Goal: Information Seeking & Learning: Learn about a topic

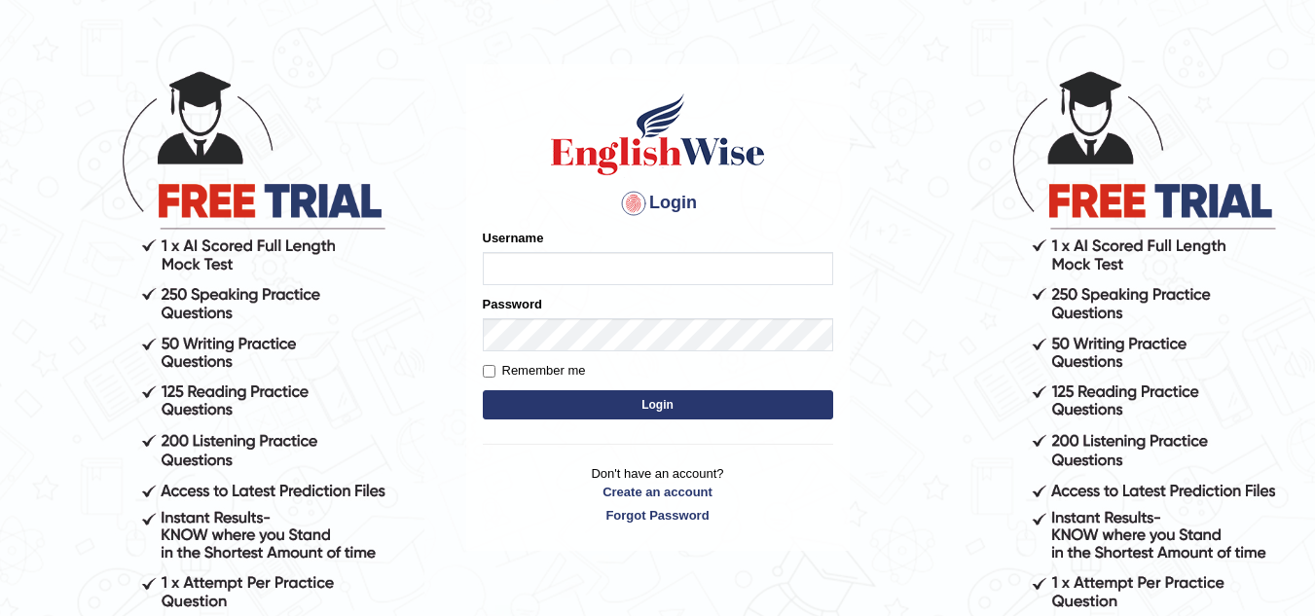
scroll to position [97, 0]
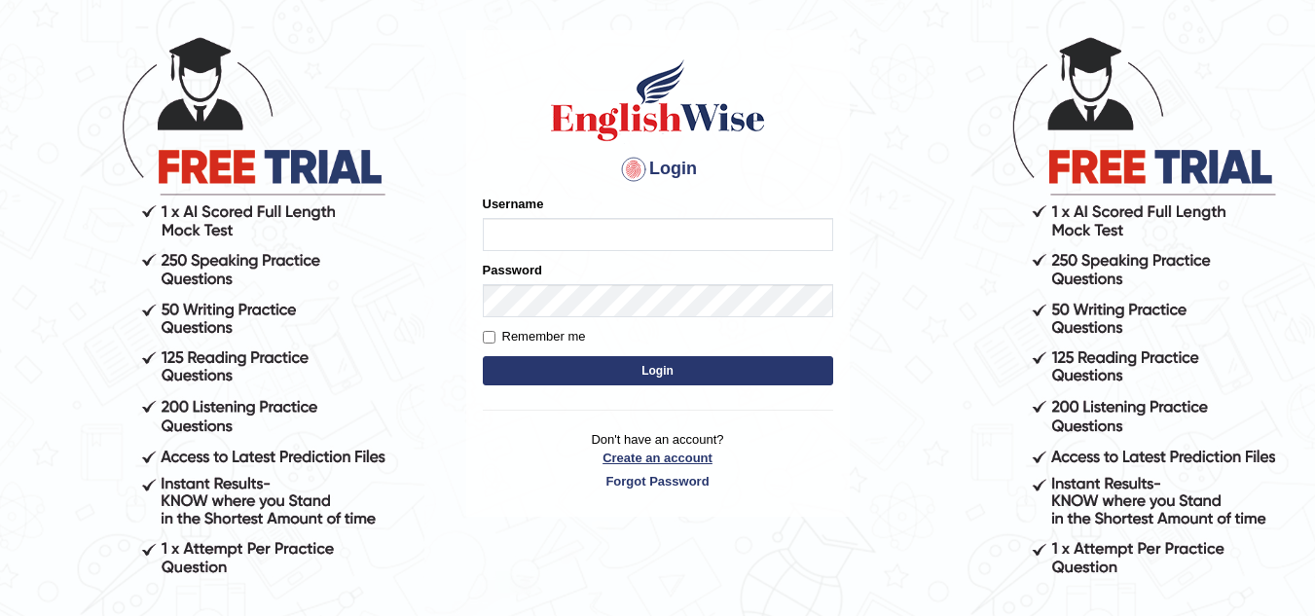
click at [622, 452] on link "Create an account" at bounding box center [658, 458] width 351 height 19
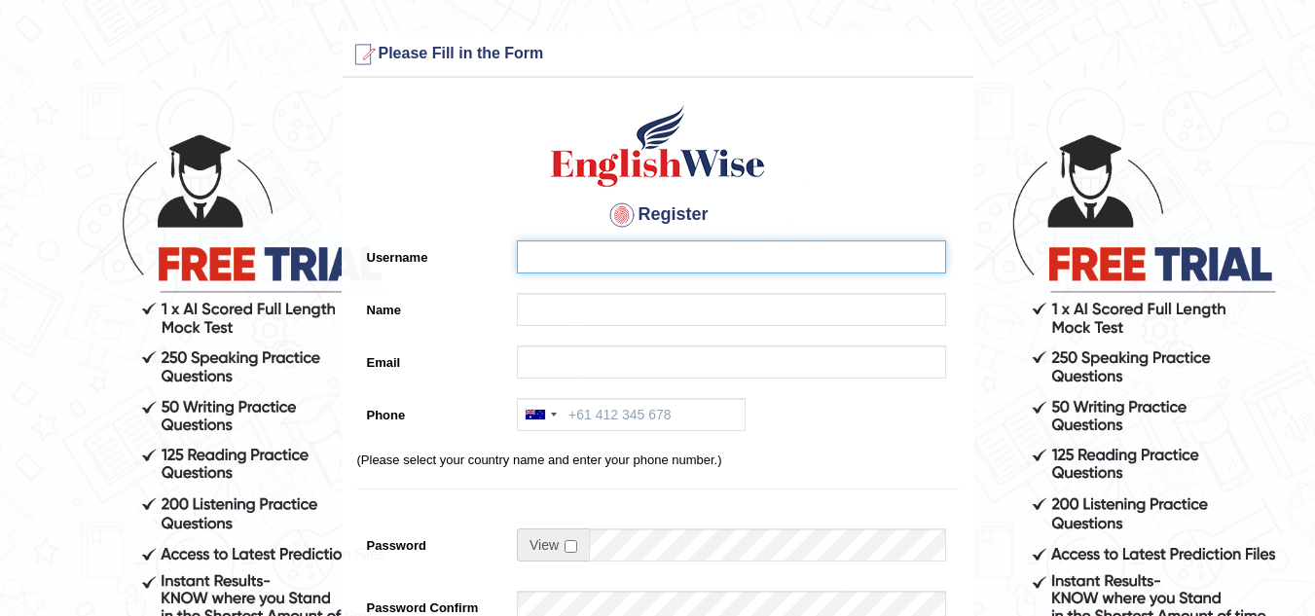
click at [603, 258] on input "Username" at bounding box center [731, 257] width 429 height 33
type input "Ossama"
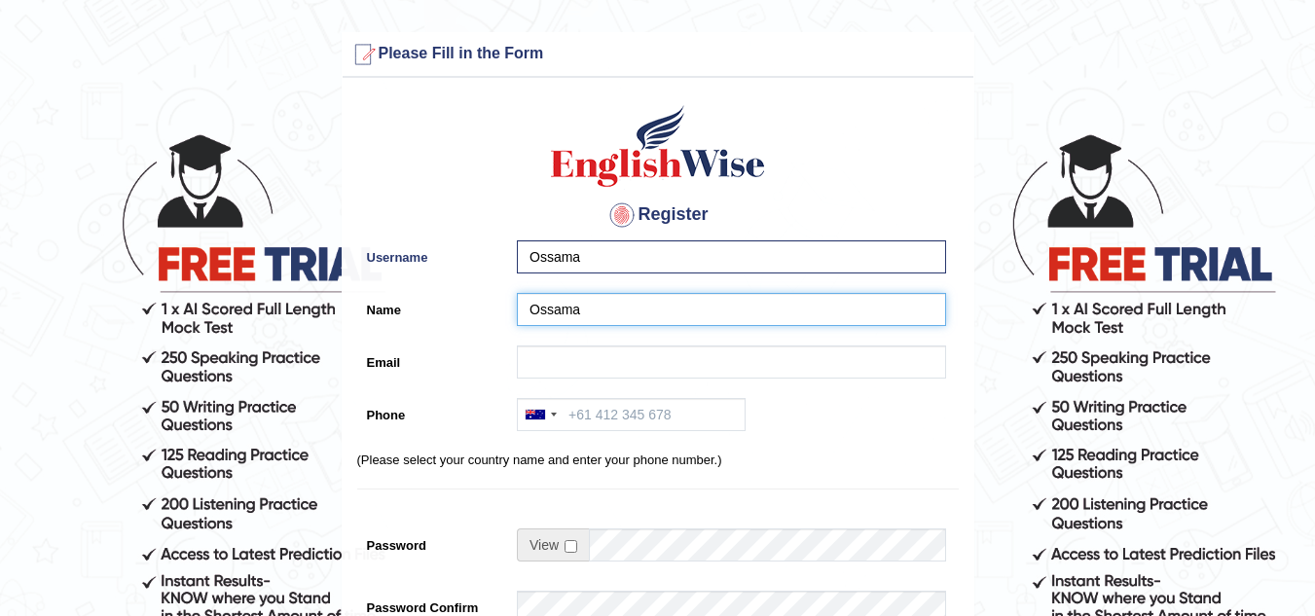
type input "Ossama"
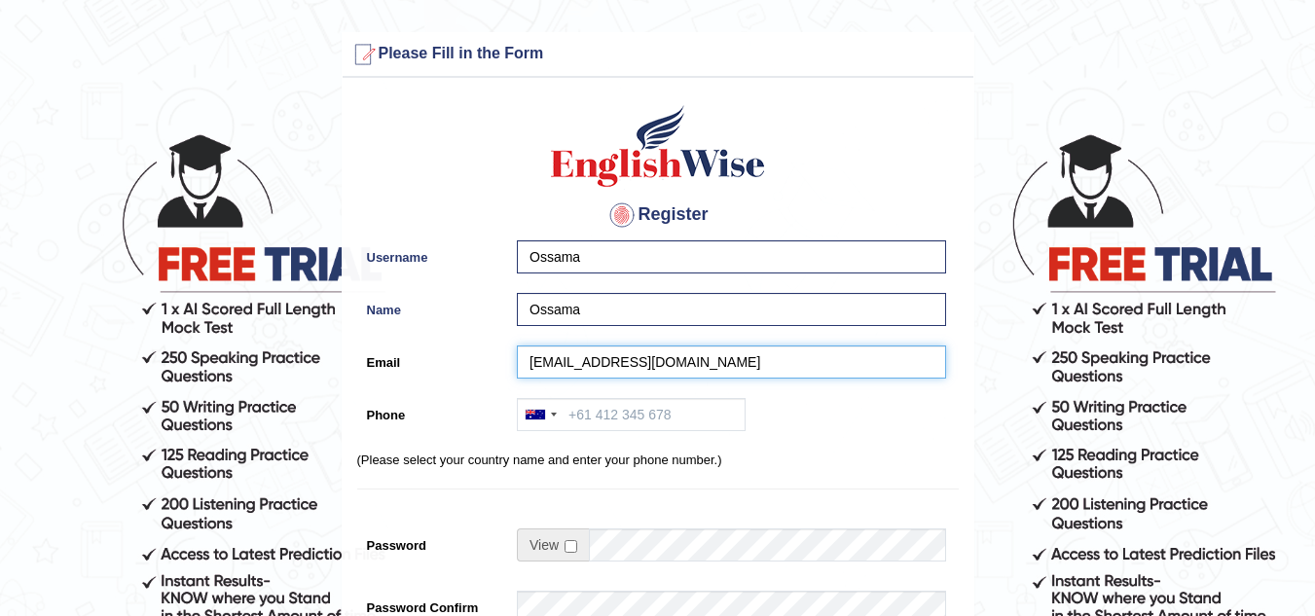
type input "ossamamegaly7@gmail.com"
click at [584, 413] on input "Phone" at bounding box center [631, 414] width 229 height 33
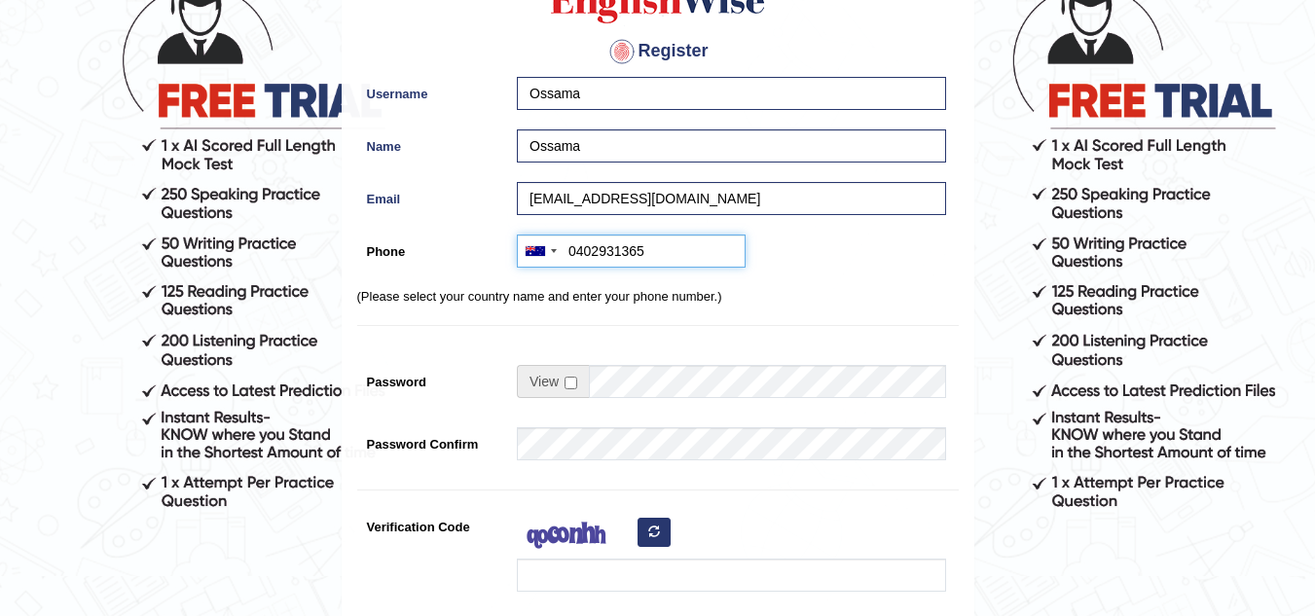
scroll to position [195, 0]
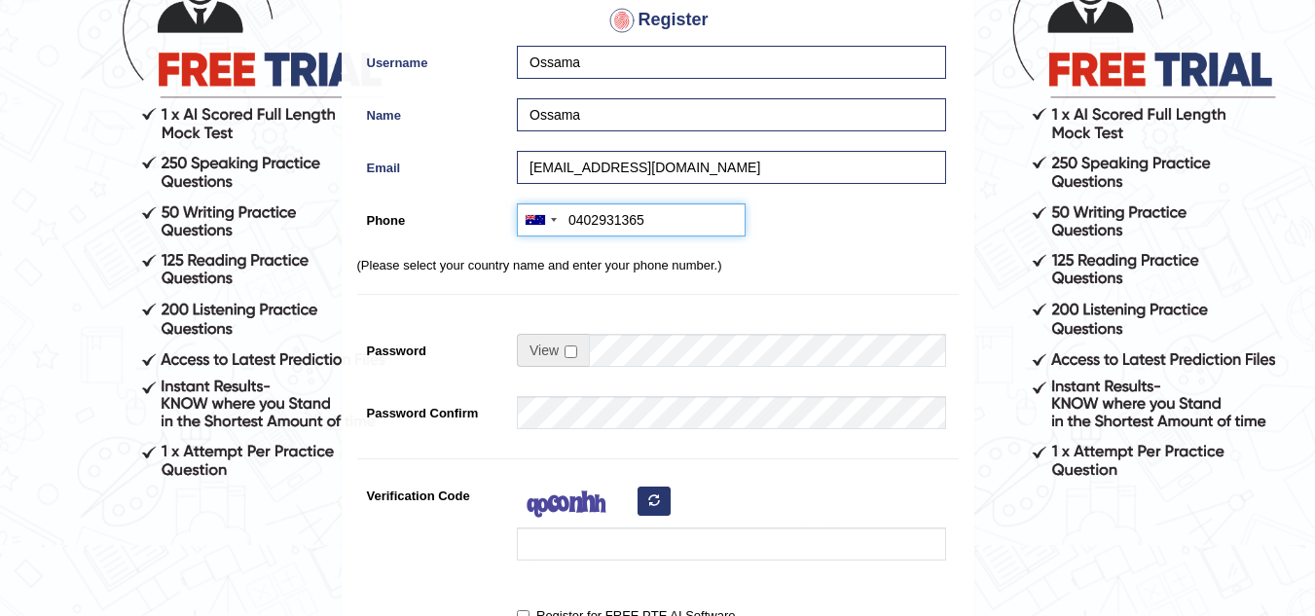
type input "0402931365"
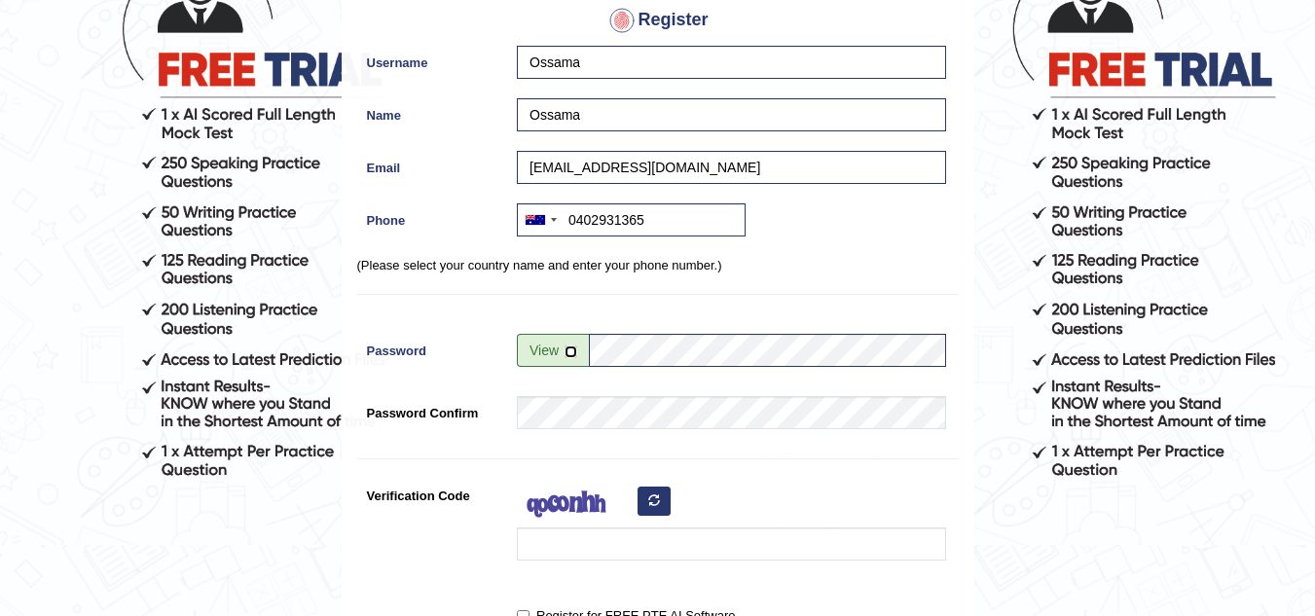
click at [570, 346] on input "checkbox" at bounding box center [571, 352] width 13 height 13
checkbox input "true"
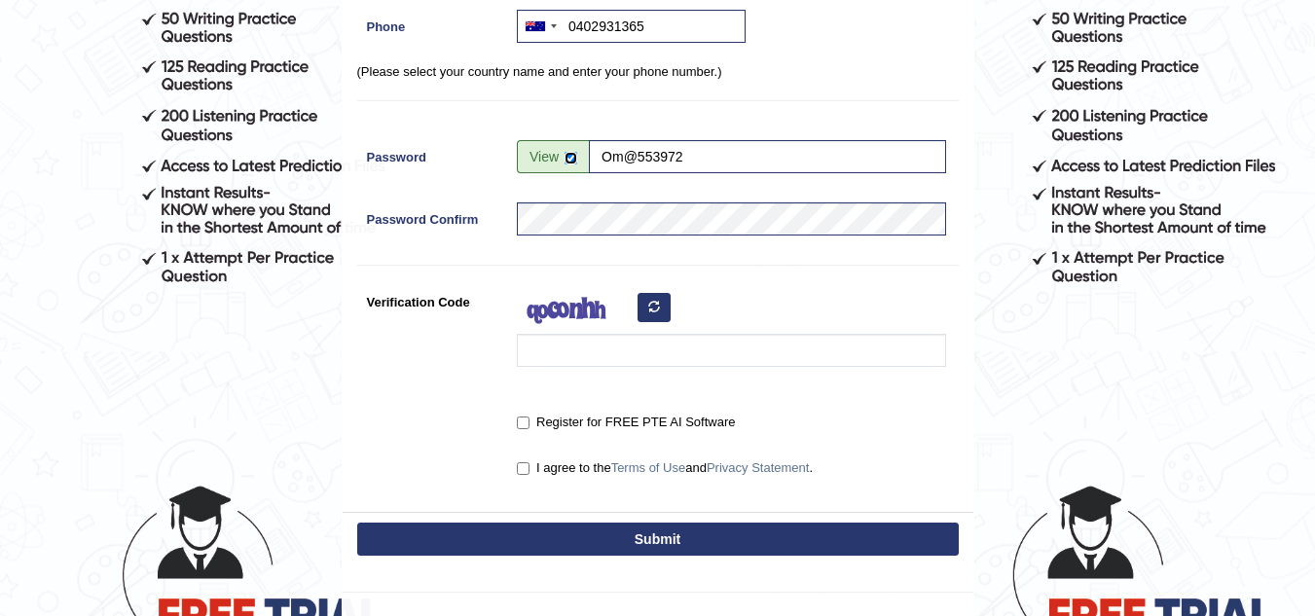
scroll to position [389, 0]
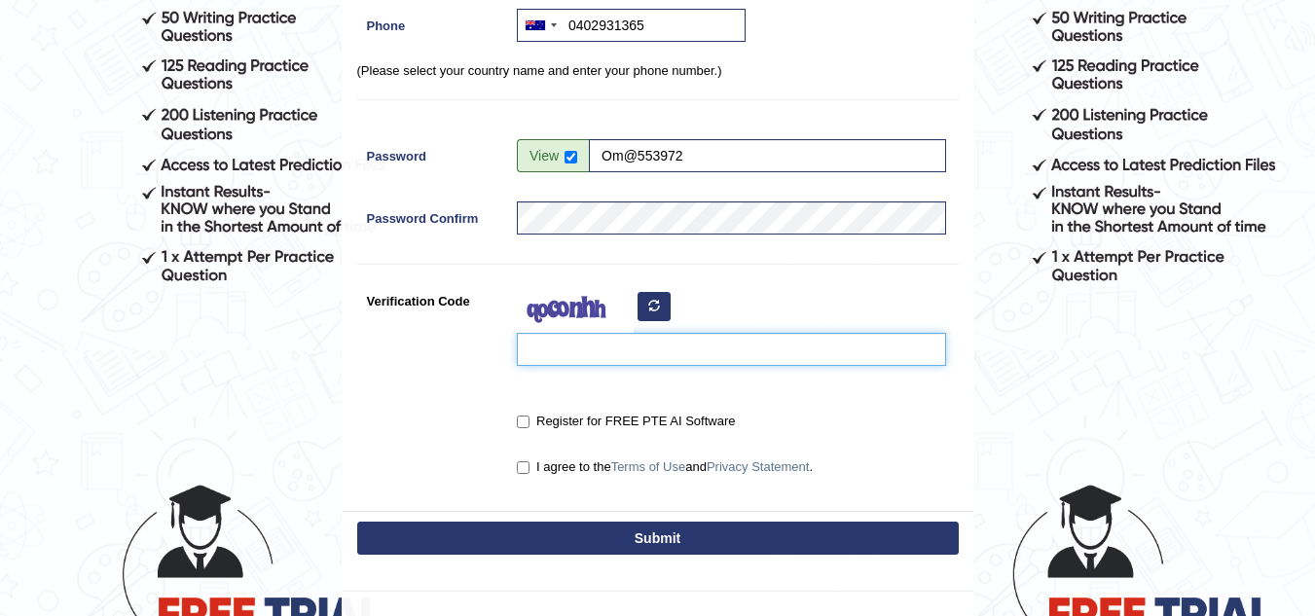
click at [576, 355] on input "Verification Code" at bounding box center [731, 349] width 429 height 33
type input "aibako"
click at [521, 425] on input "Register for FREE PTE AI Software" at bounding box center [523, 422] width 13 height 13
checkbox input "true"
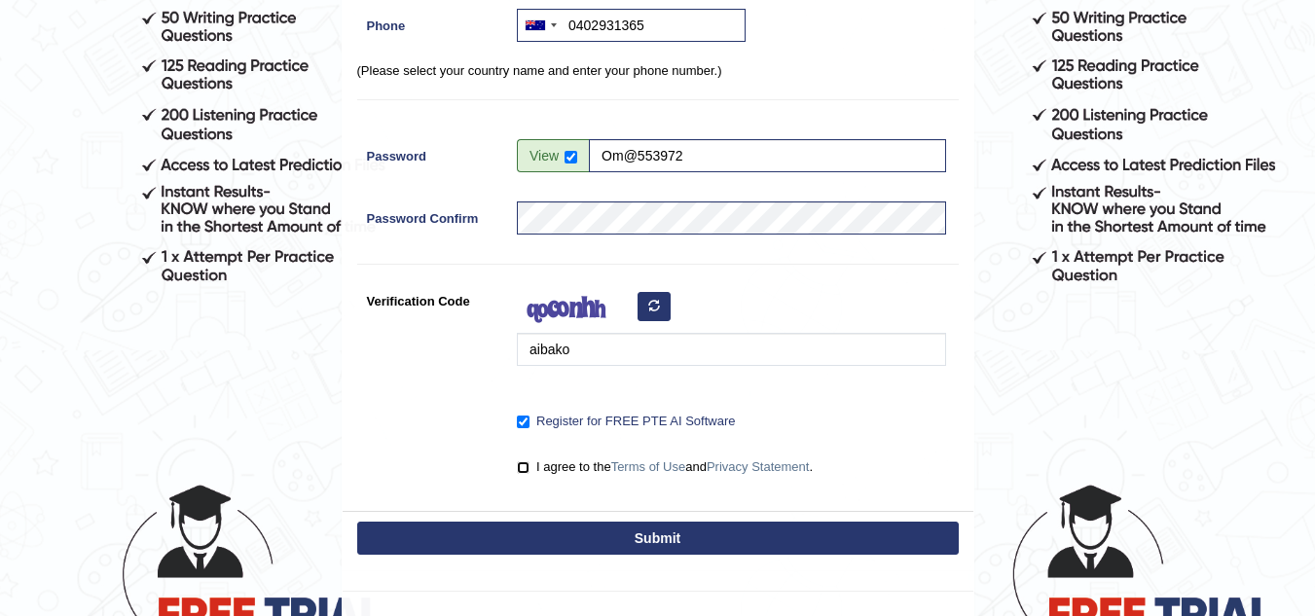
click at [523, 467] on input "I agree to the Terms of Use and Privacy Statement ." at bounding box center [523, 468] width 13 height 13
checkbox input "true"
click at [652, 535] on button "Submit" at bounding box center [658, 538] width 602 height 33
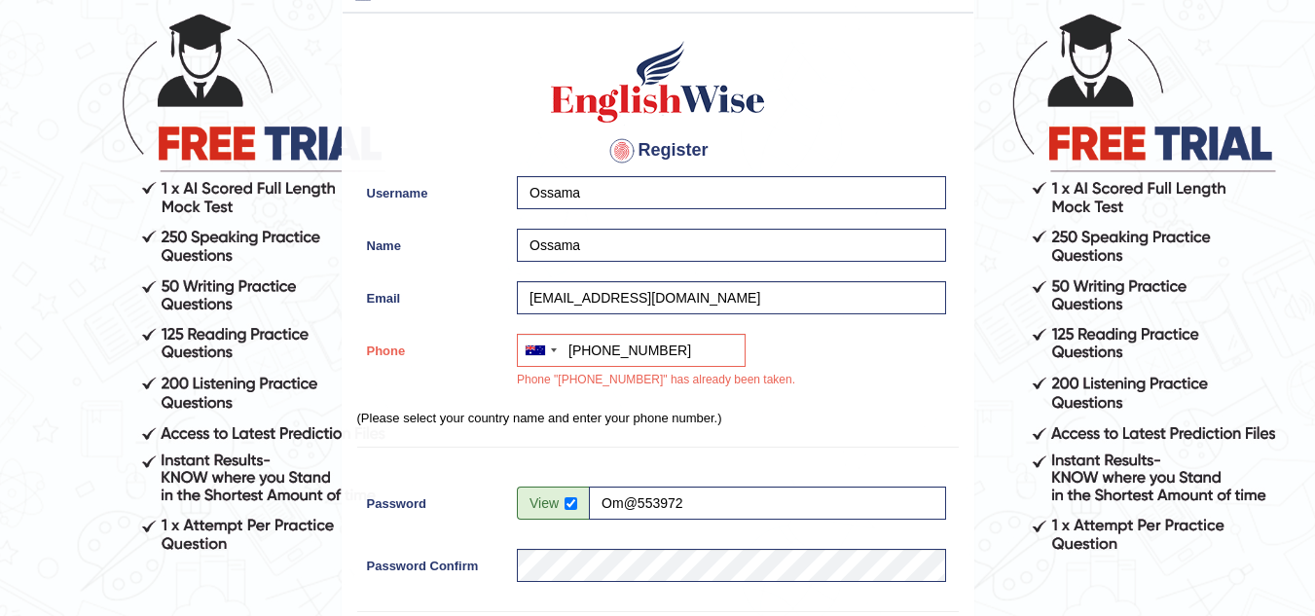
scroll to position [154, 0]
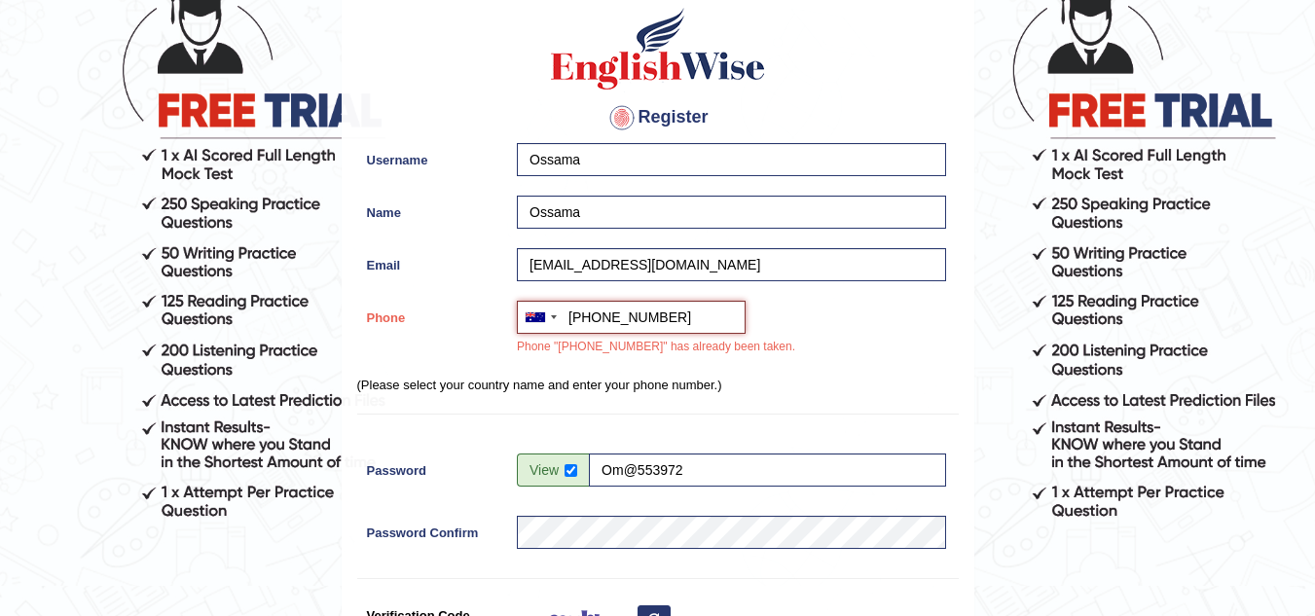
click at [680, 318] on input "+61402931365" at bounding box center [631, 317] width 229 height 33
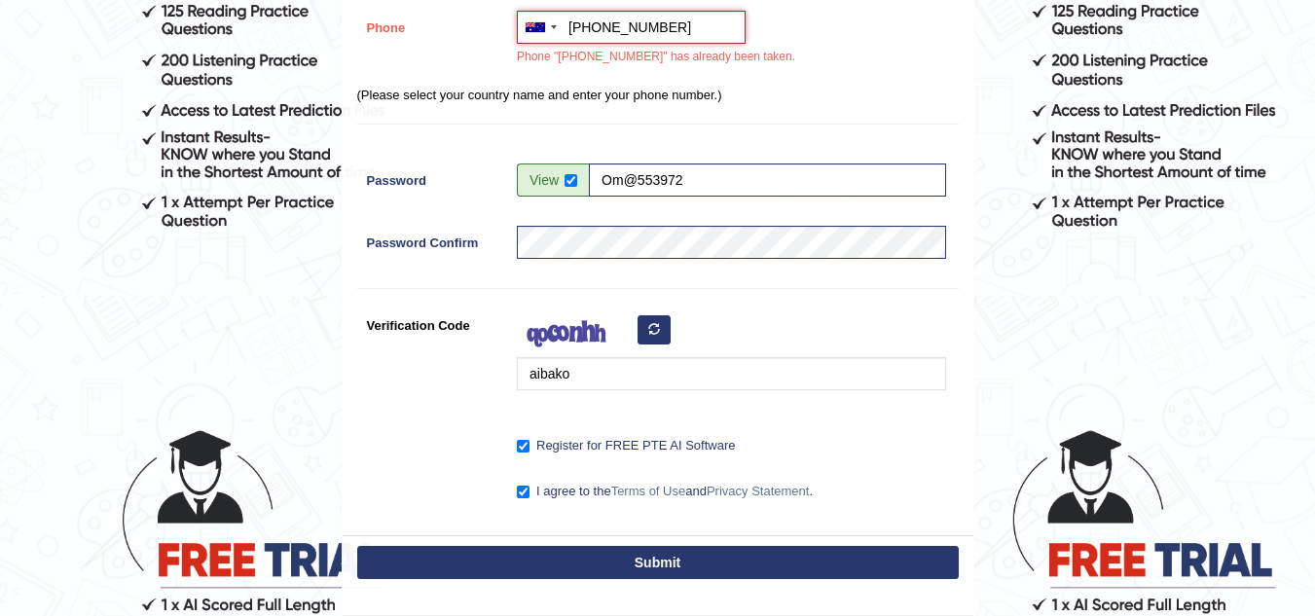
scroll to position [446, 0]
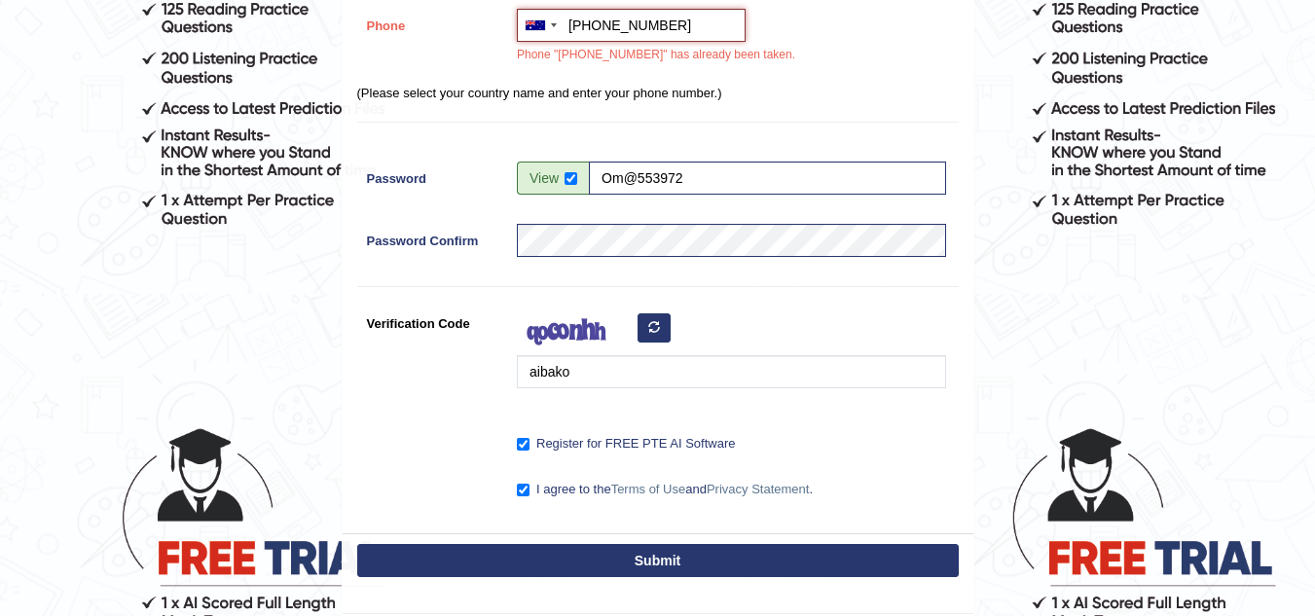
type input "+61402931364"
click at [629, 559] on button "Submit" at bounding box center [658, 560] width 602 height 33
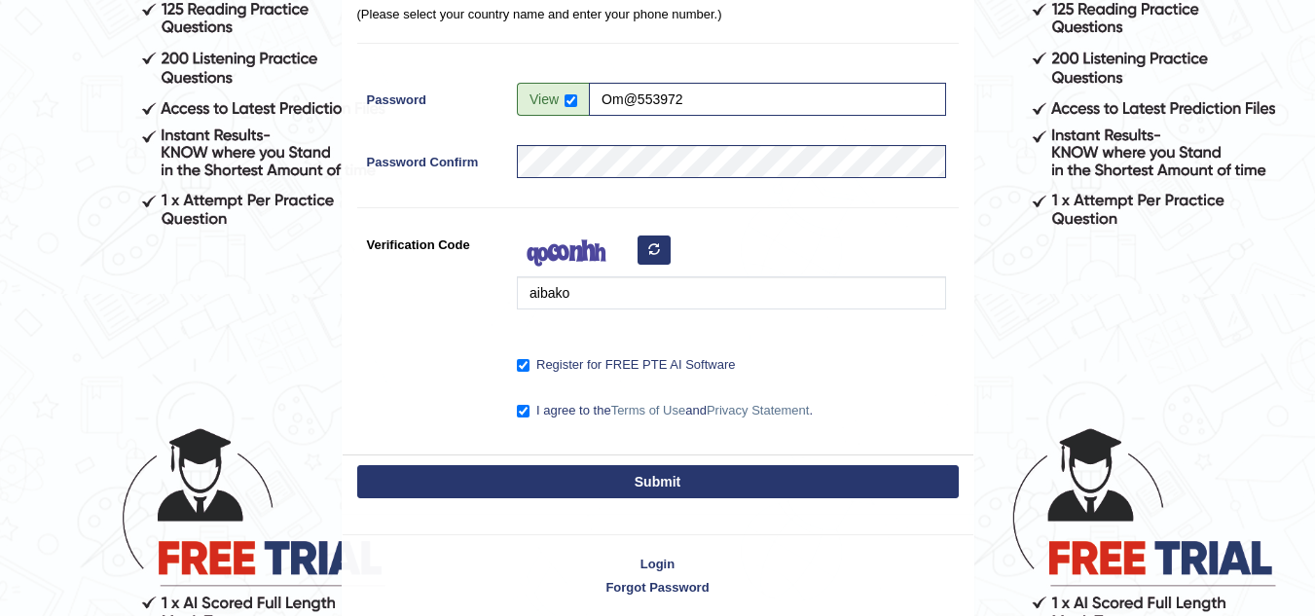
scroll to position [389, 0]
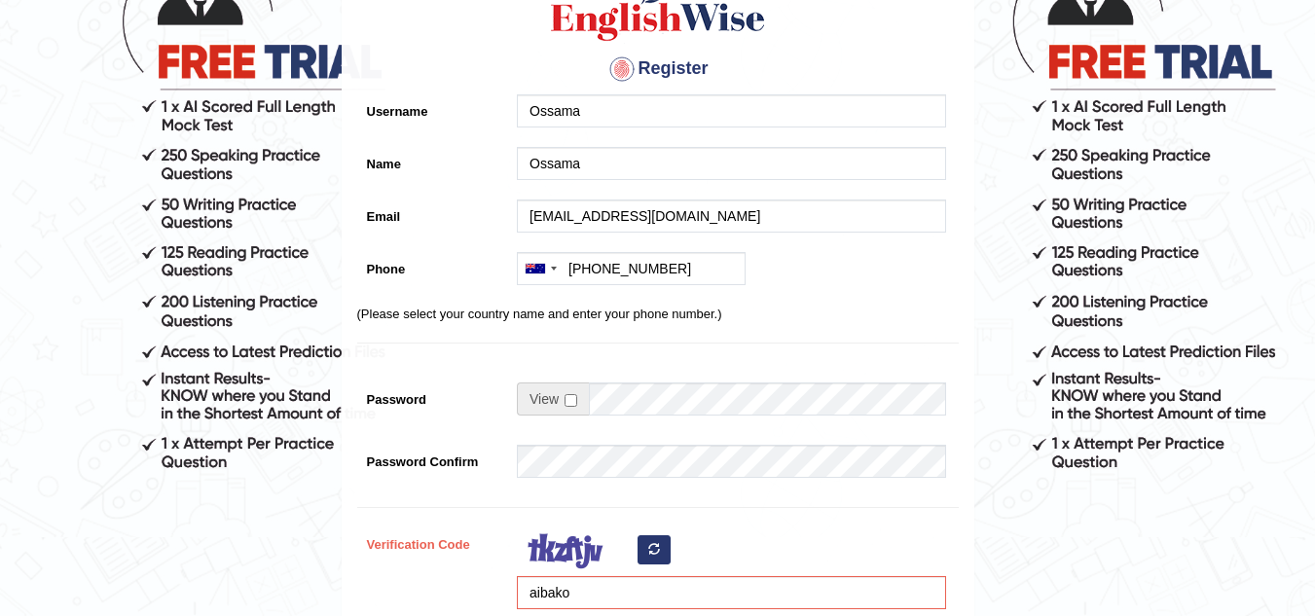
scroll to position [195, 0]
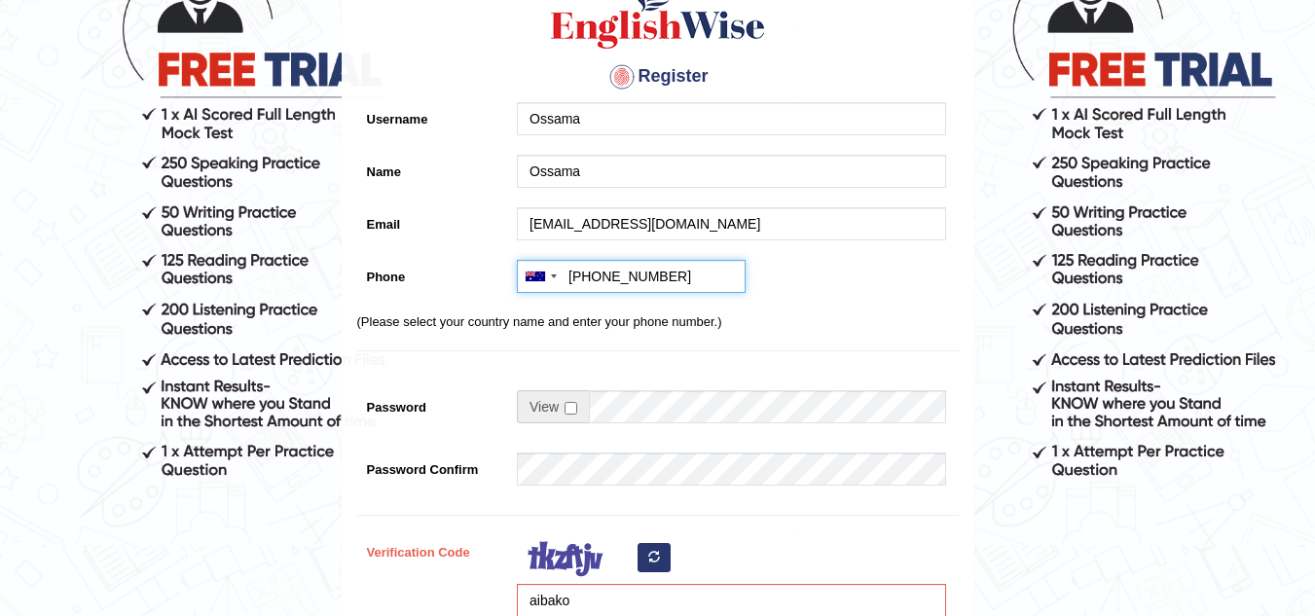
click at [698, 284] on input "+61 402 931 364" at bounding box center [631, 276] width 229 height 33
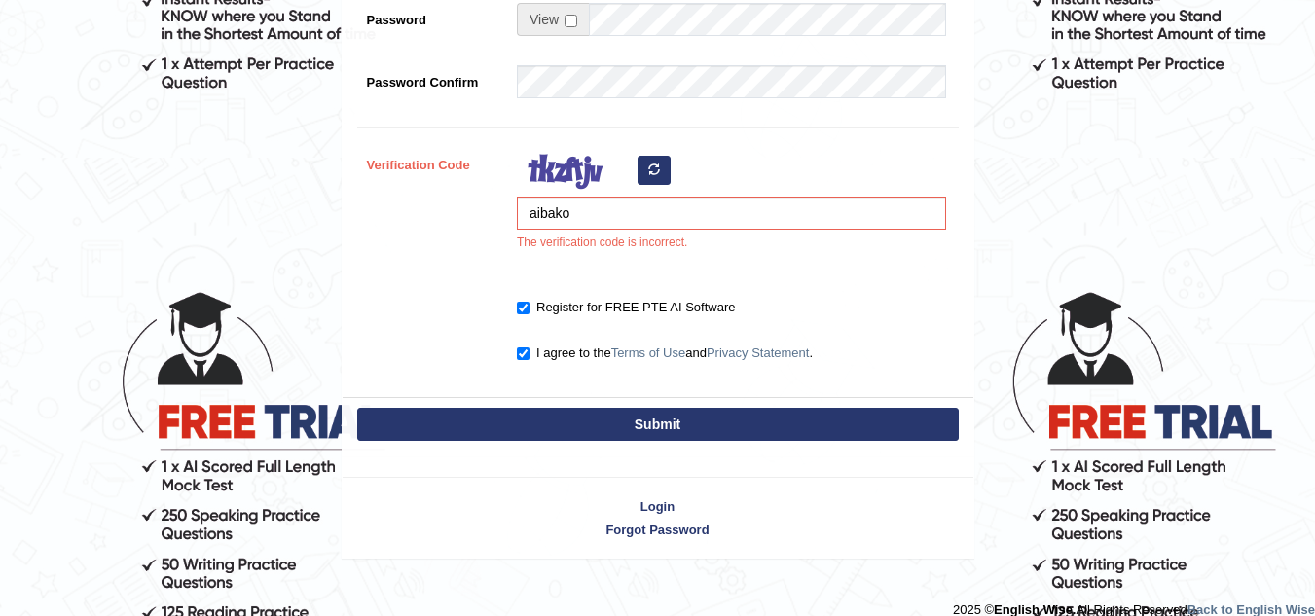
scroll to position [584, 0]
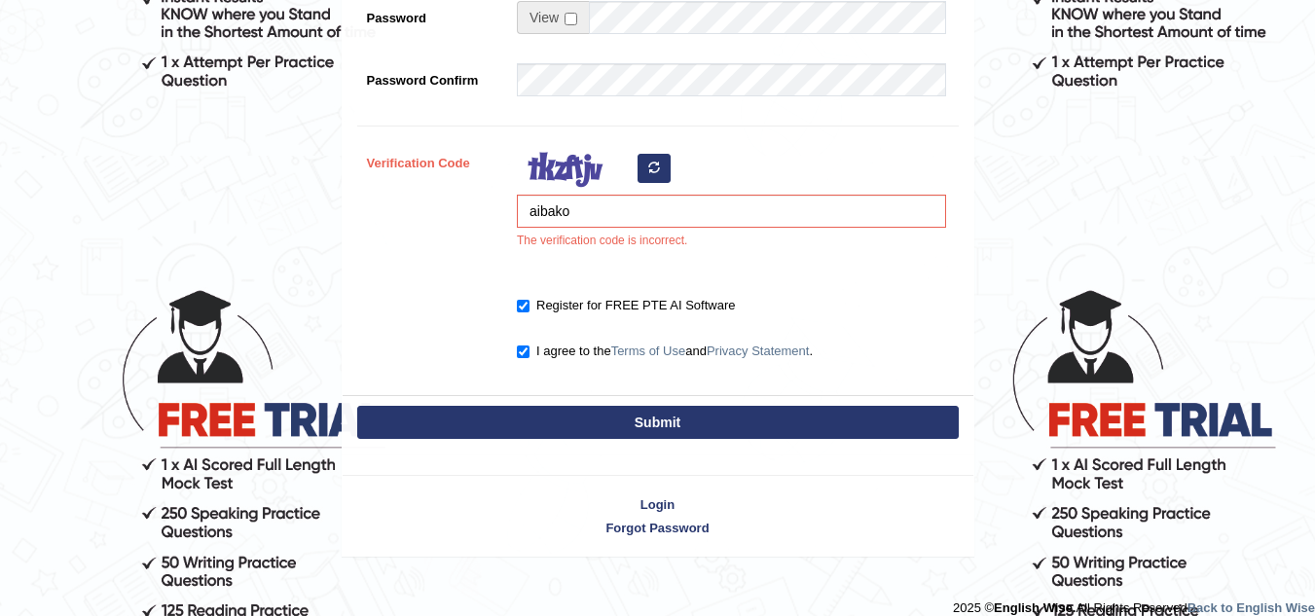
click at [682, 415] on button "Submit" at bounding box center [658, 422] width 602 height 33
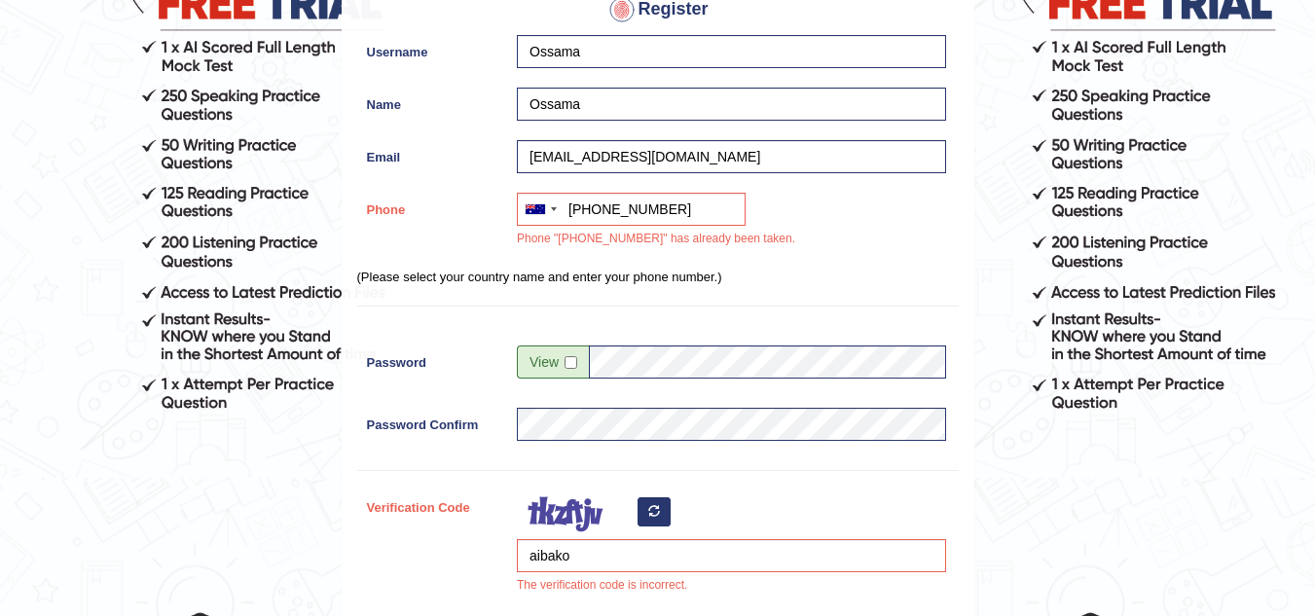
scroll to position [260, 0]
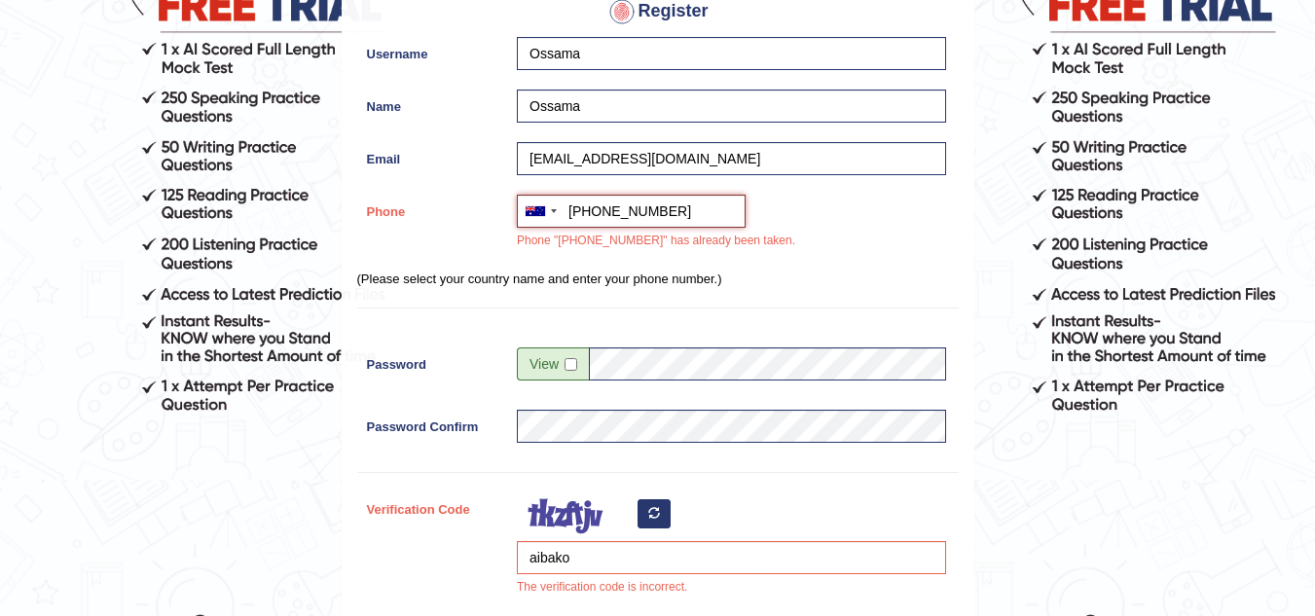
click at [677, 212] on input "+61402931365" at bounding box center [631, 211] width 229 height 33
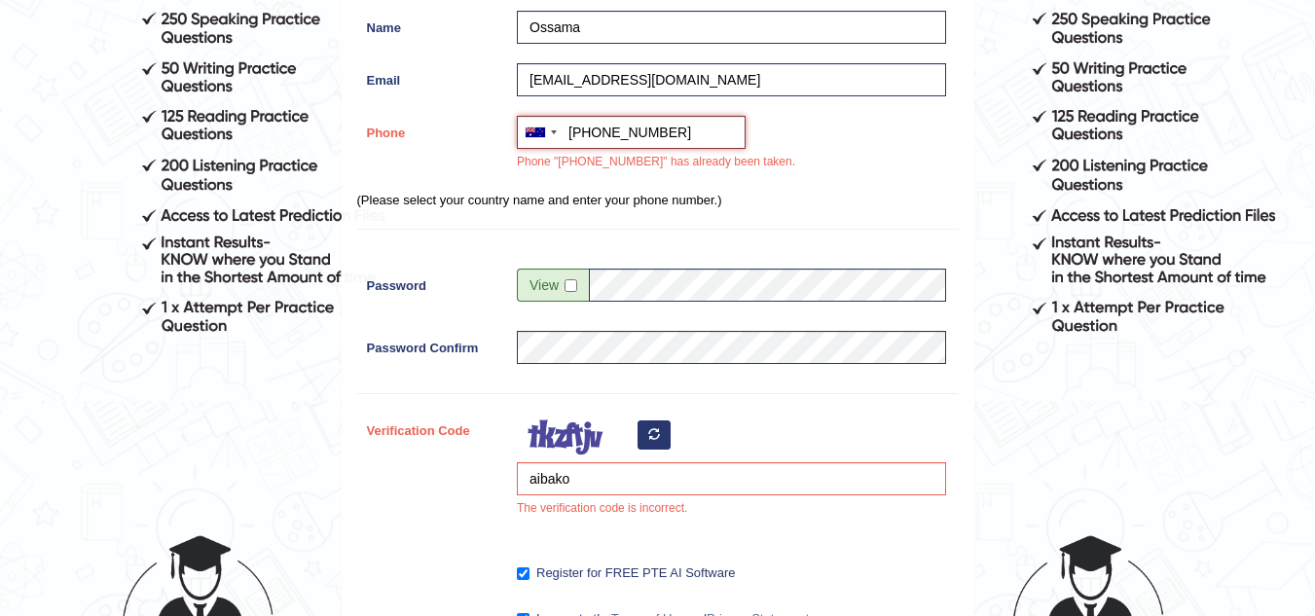
scroll to position [455, 0]
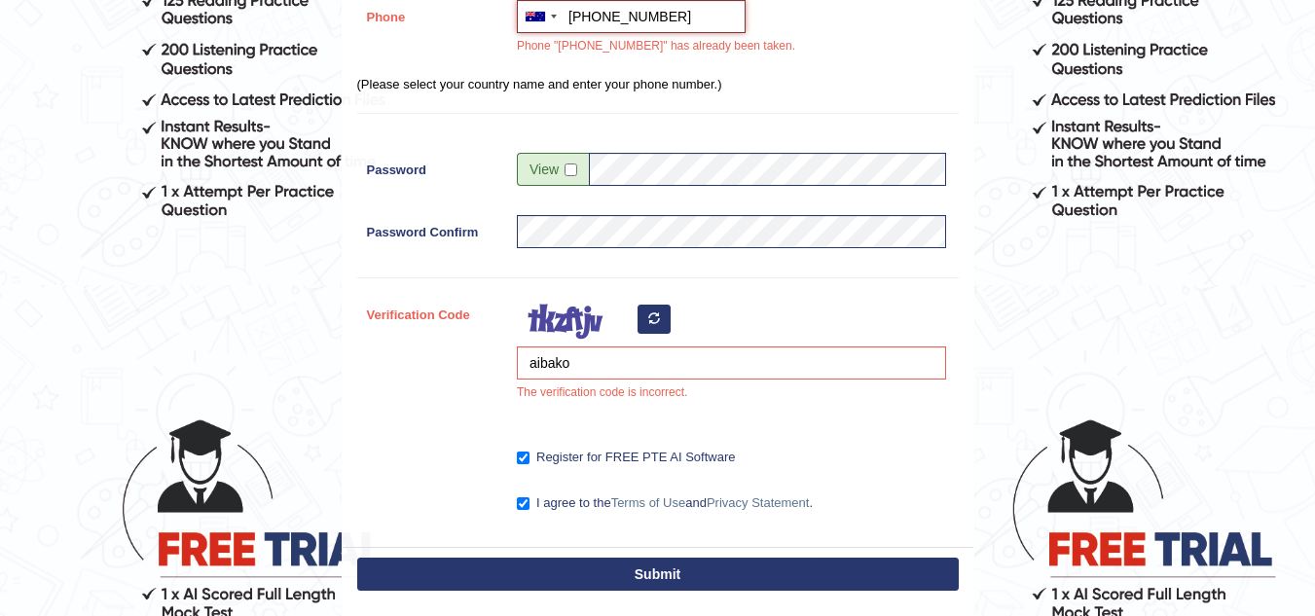
type input "+61402931364"
click at [654, 323] on icon "button" at bounding box center [654, 319] width 12 height 12
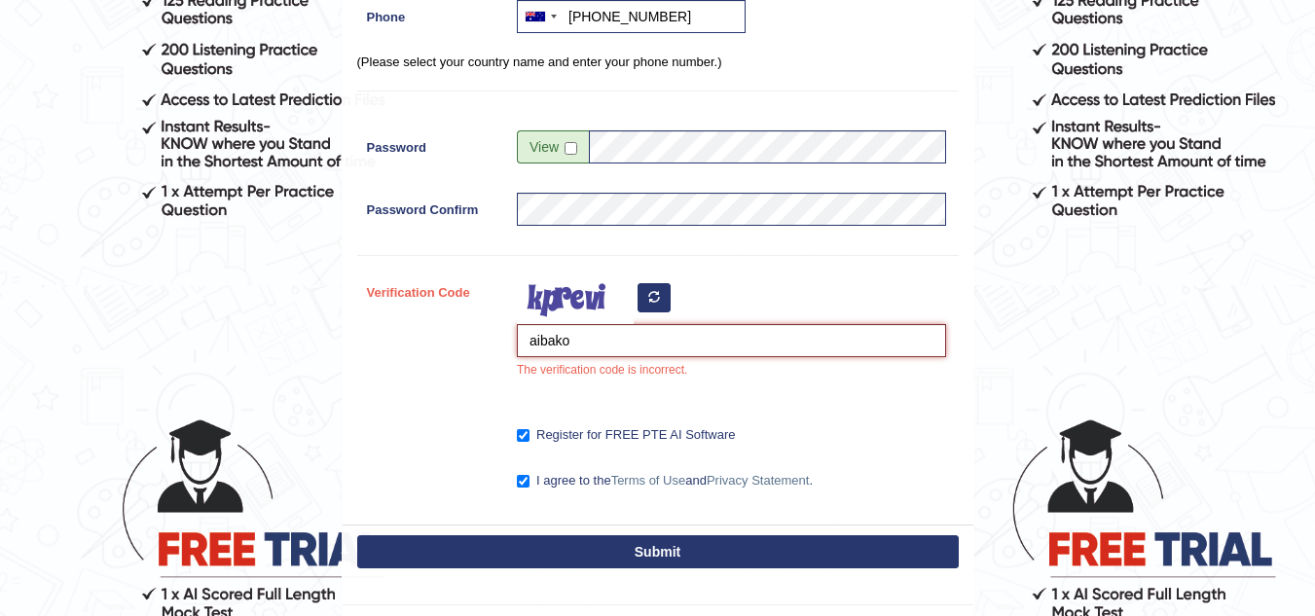
drag, startPoint x: 594, startPoint y: 349, endPoint x: 467, endPoint y: 349, distance: 126.6
click at [467, 349] on div "Verification Code aibako The verification code is incorrect." at bounding box center [658, 333] width 602 height 114
type input "ywdaduf"
click at [730, 548] on button "Submit" at bounding box center [658, 552] width 602 height 33
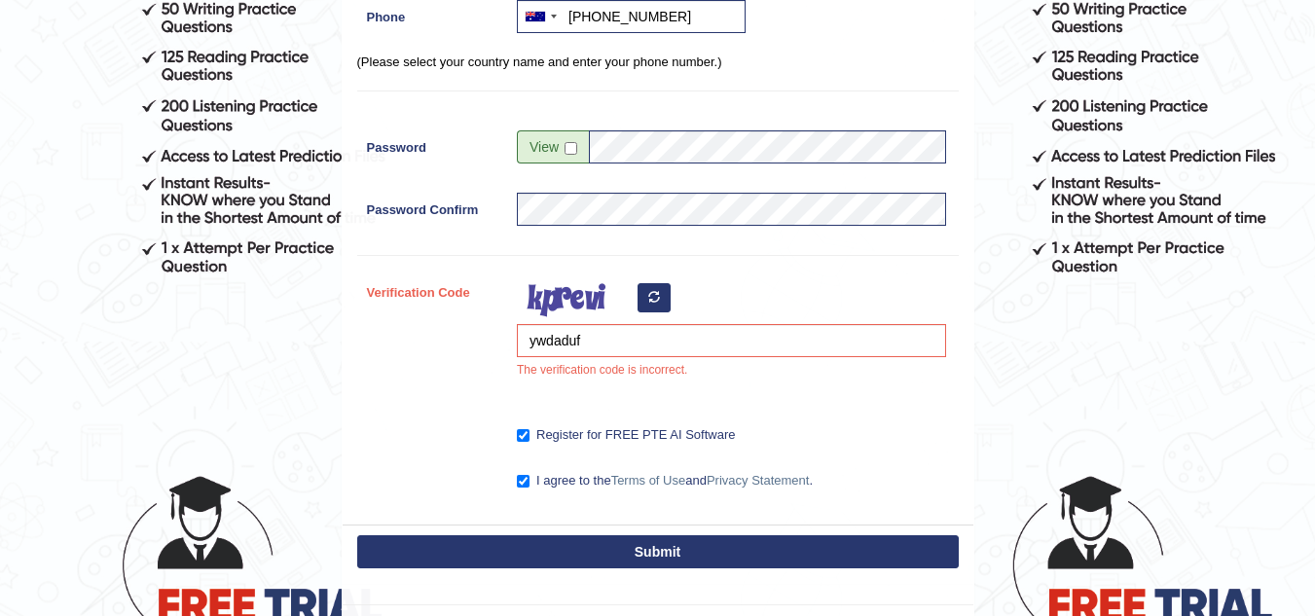
click at [666, 292] on button "button" at bounding box center [654, 297] width 33 height 29
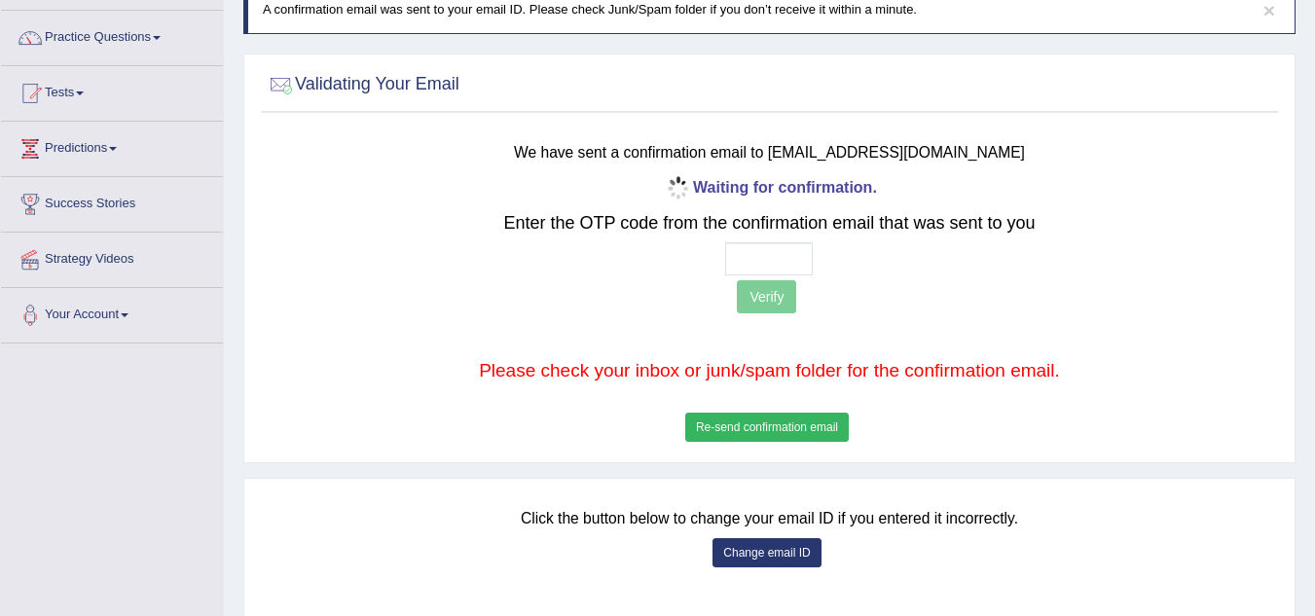
scroll to position [97, 0]
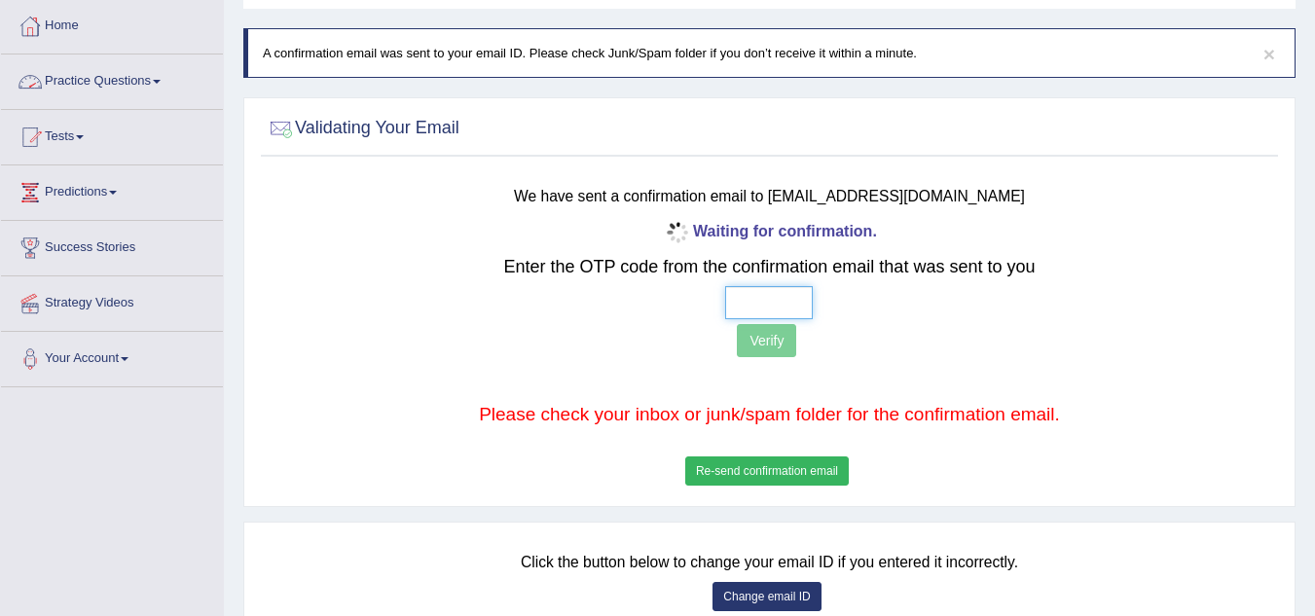
click at [761, 294] on input "text" at bounding box center [769, 302] width 88 height 33
type input "3 0 2 6"
click at [753, 340] on button "Verify" at bounding box center [766, 340] width 59 height 33
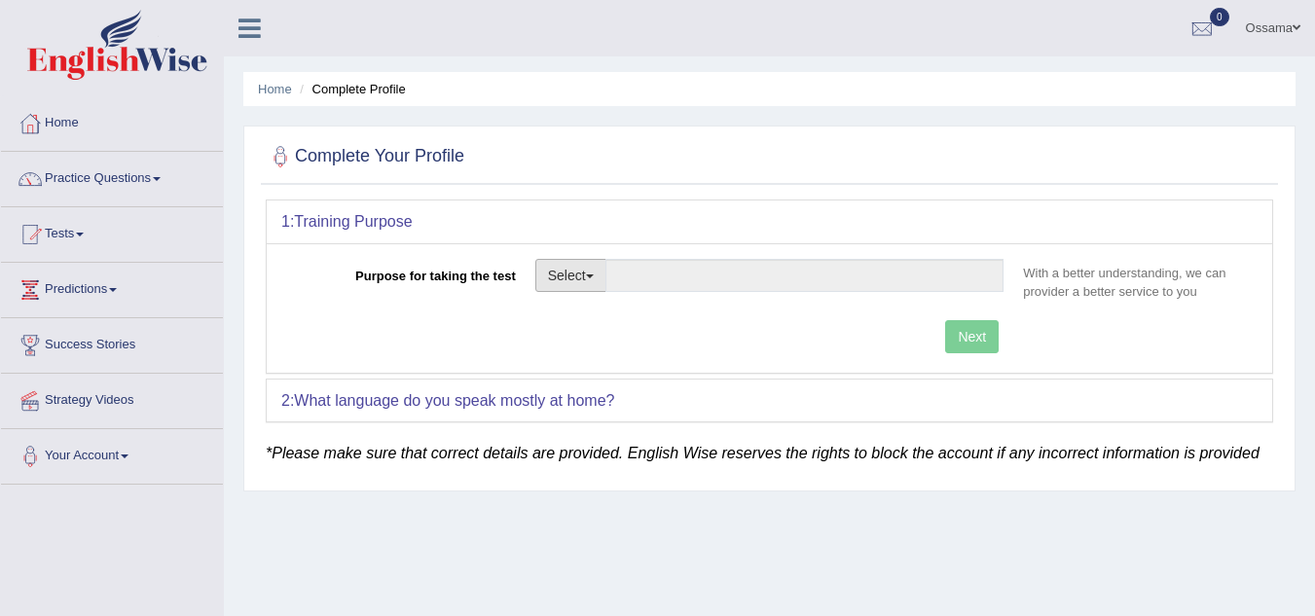
click at [599, 285] on button "Select" at bounding box center [571, 275] width 71 height 33
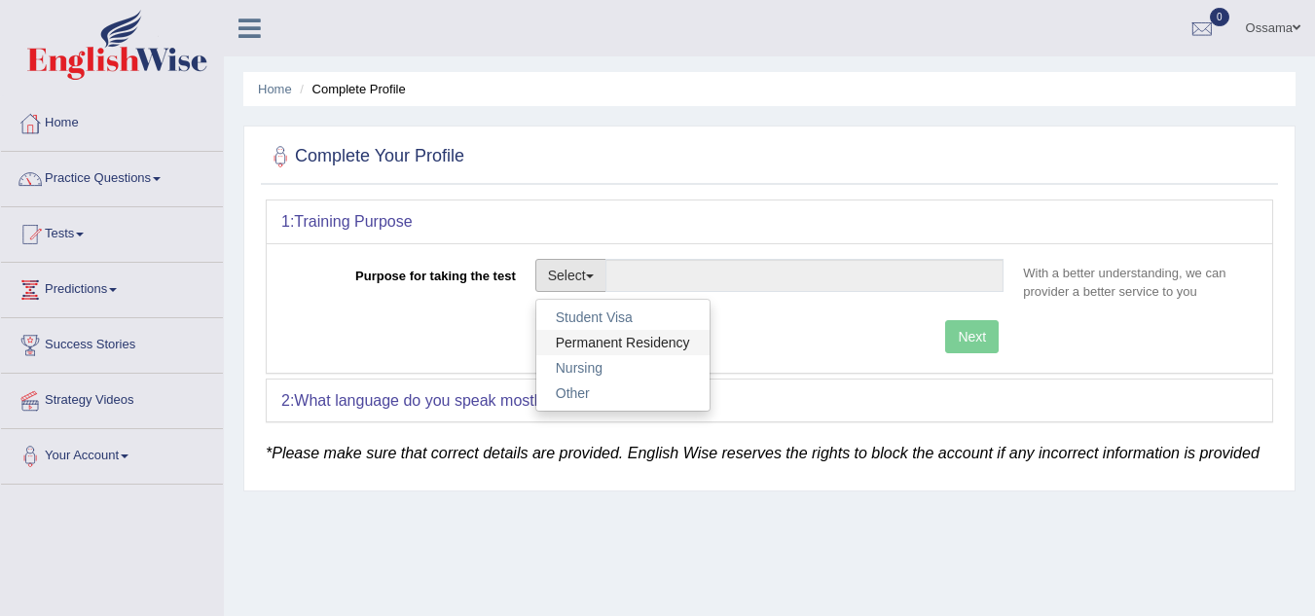
click at [619, 344] on link "Permanent Residency" at bounding box center [623, 342] width 173 height 25
type input "Permanent Residency"
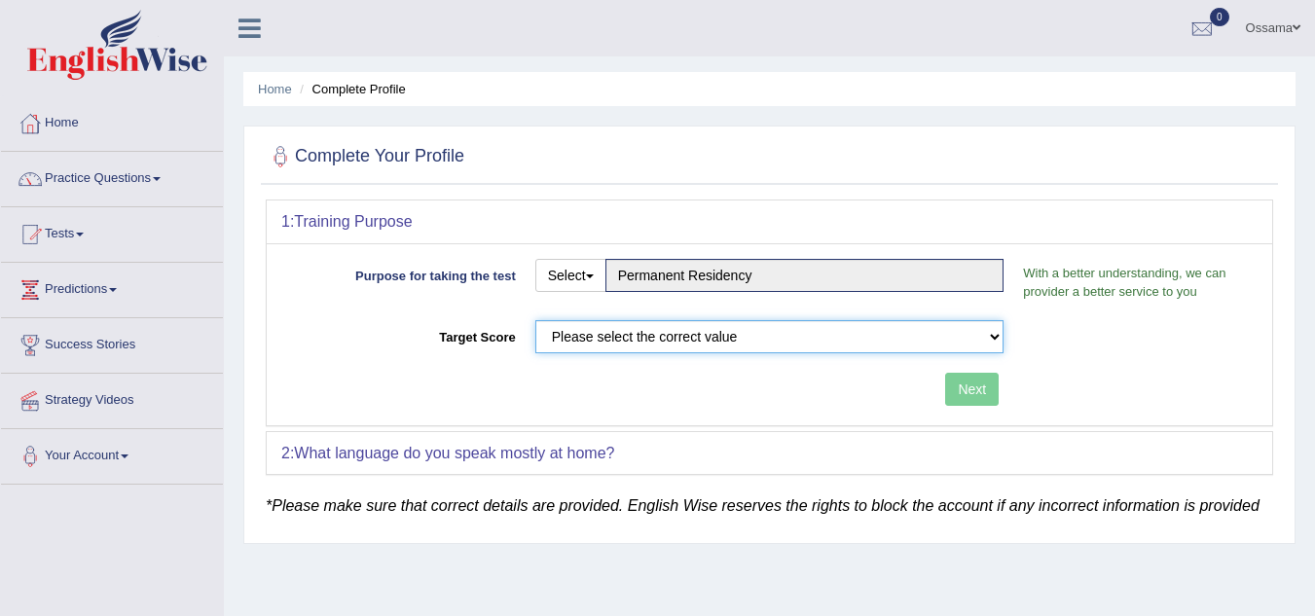
click at [626, 343] on select "Please select the correct value 50 (6 bands) 58 (6.5 bands) 65 (7 bands) 79 (8 …" at bounding box center [770, 336] width 469 height 33
select select "50"
click at [536, 320] on select "Please select the correct value 50 (6 bands) 58 (6.5 bands) 65 (7 bands) 79 (8 …" at bounding box center [770, 336] width 469 height 33
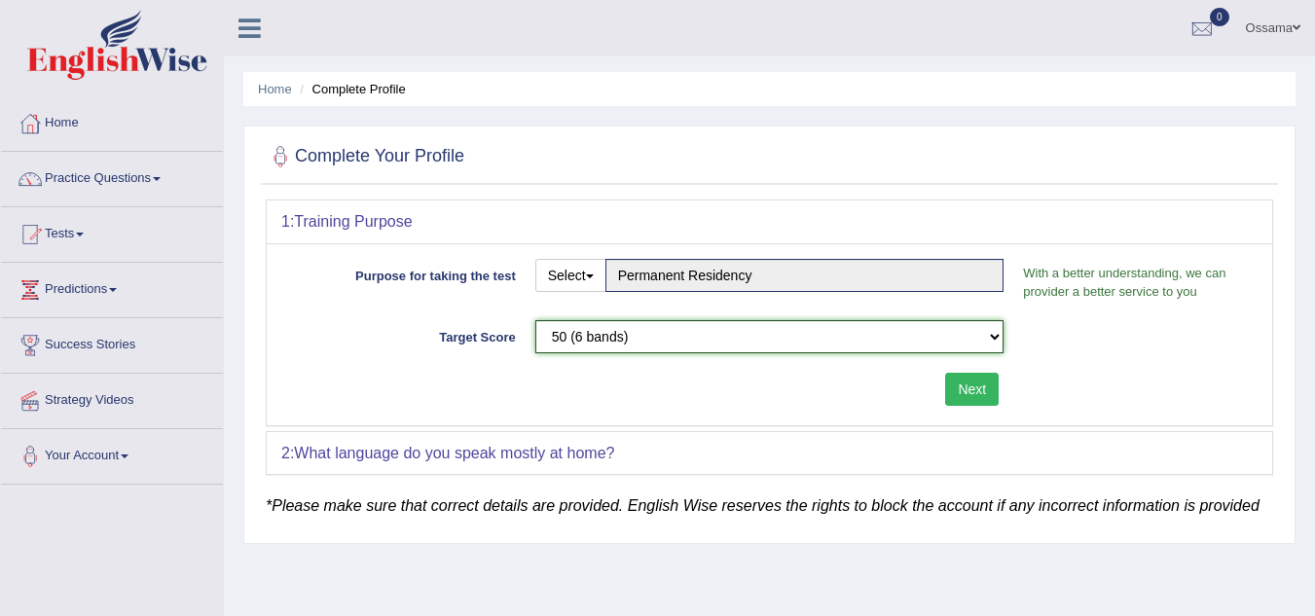
click at [890, 343] on select "Please select the correct value 50 (6 bands) 58 (6.5 bands) 65 (7 bands) 79 (8 …" at bounding box center [770, 336] width 469 height 33
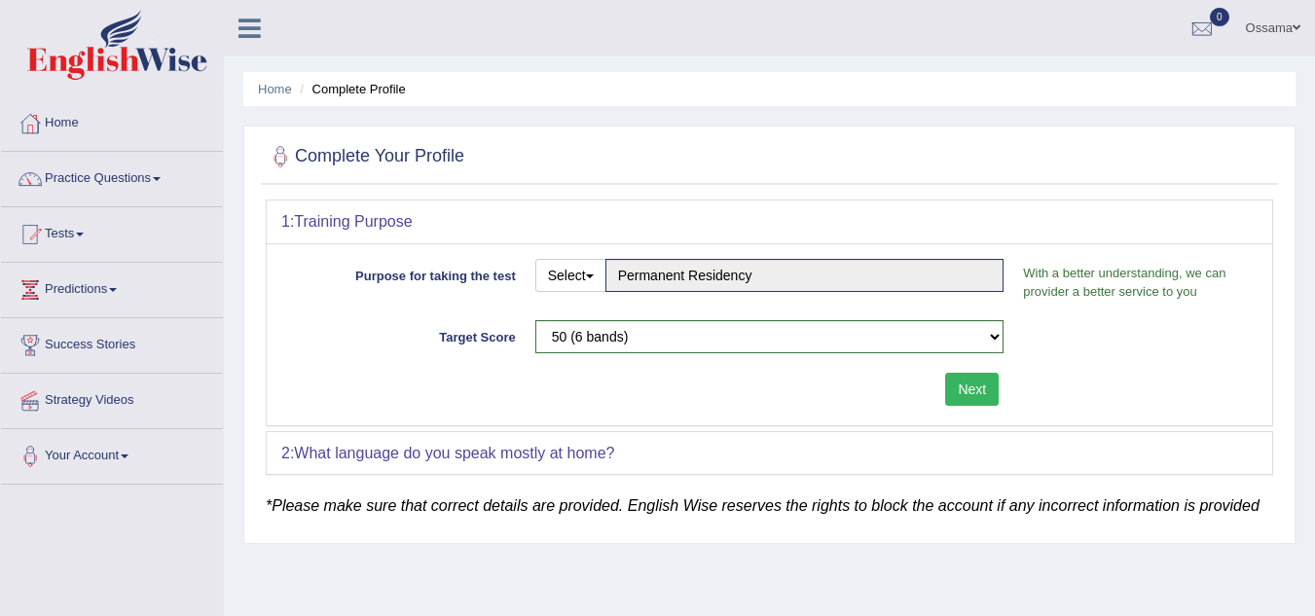
click at [981, 383] on button "Next" at bounding box center [972, 389] width 54 height 33
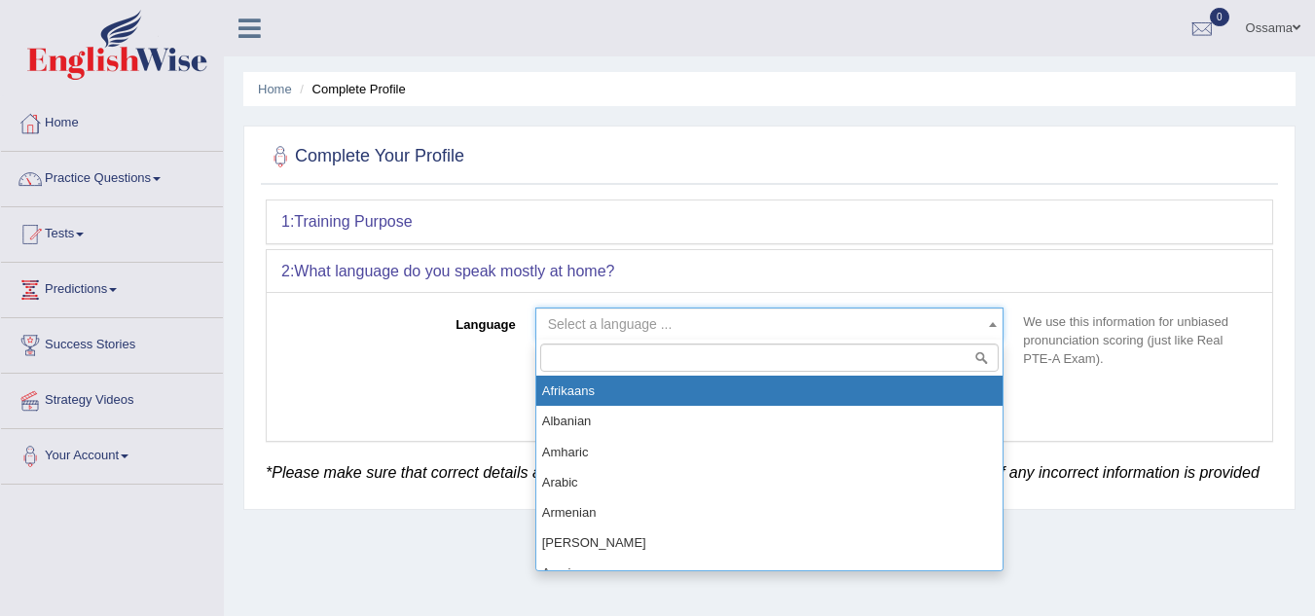
click at [745, 331] on span "Select a language ..." at bounding box center [764, 324] width 432 height 19
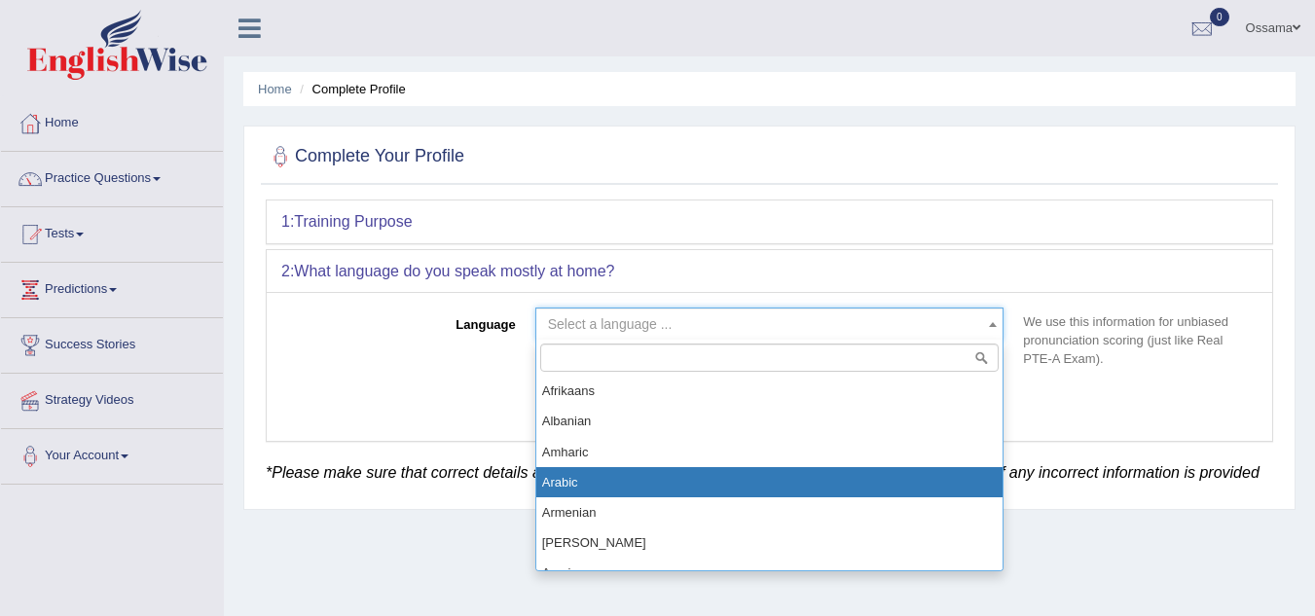
select select "Arabic"
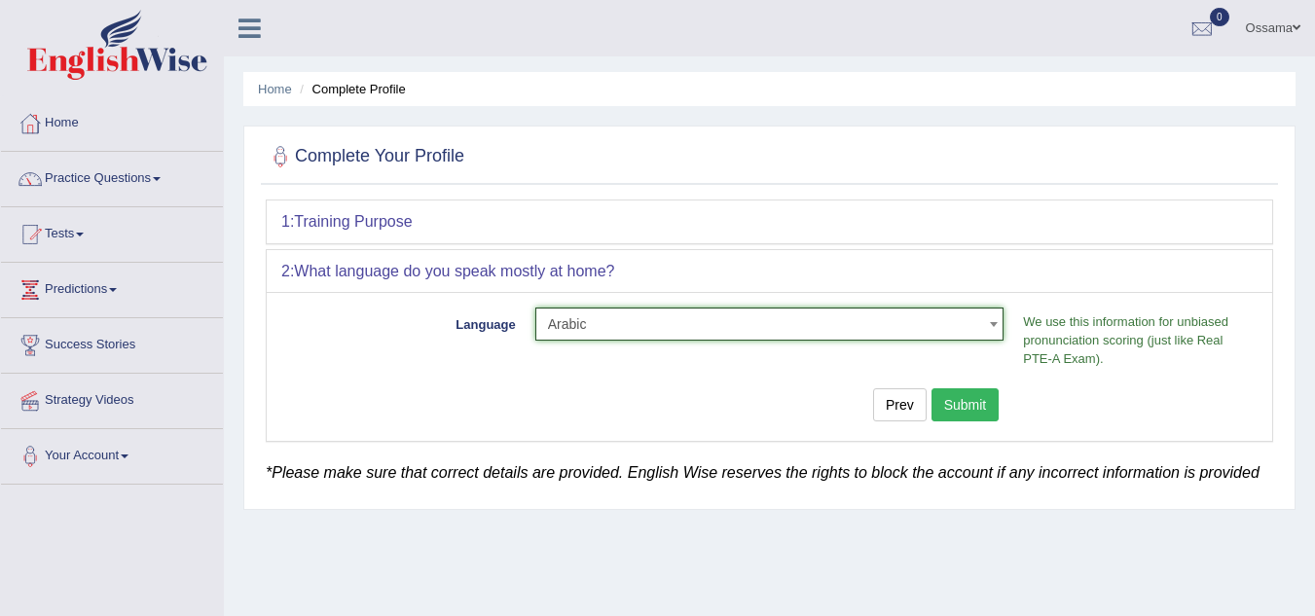
click at [968, 407] on button "Submit" at bounding box center [966, 405] width 68 height 33
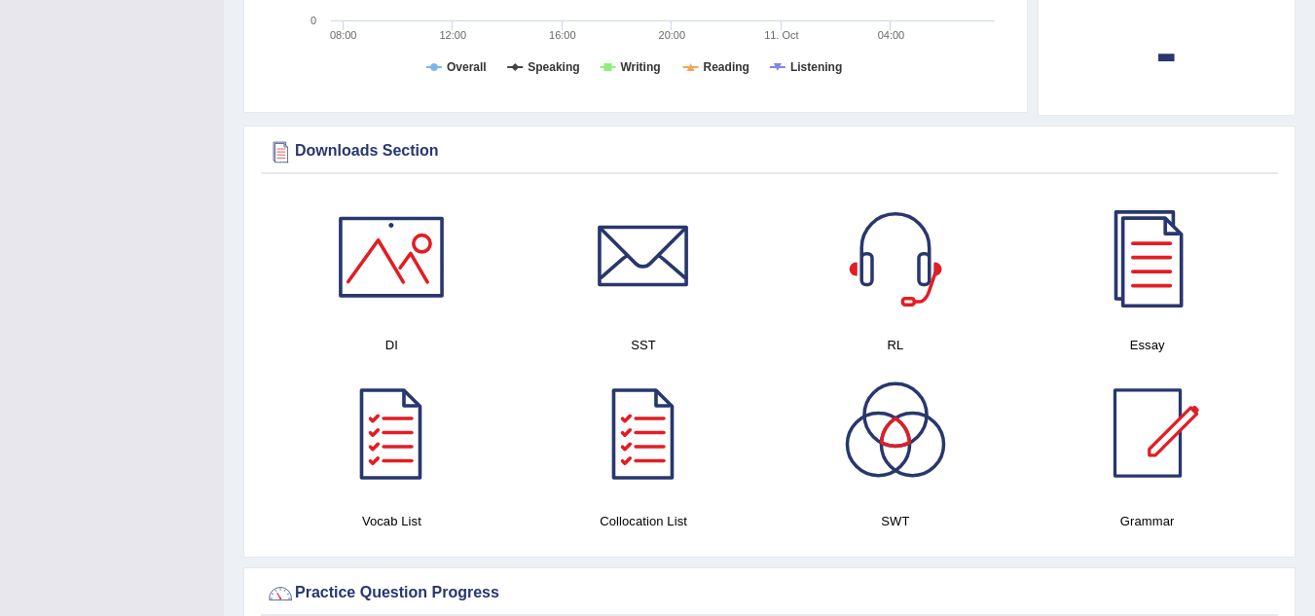
scroll to position [974, 0]
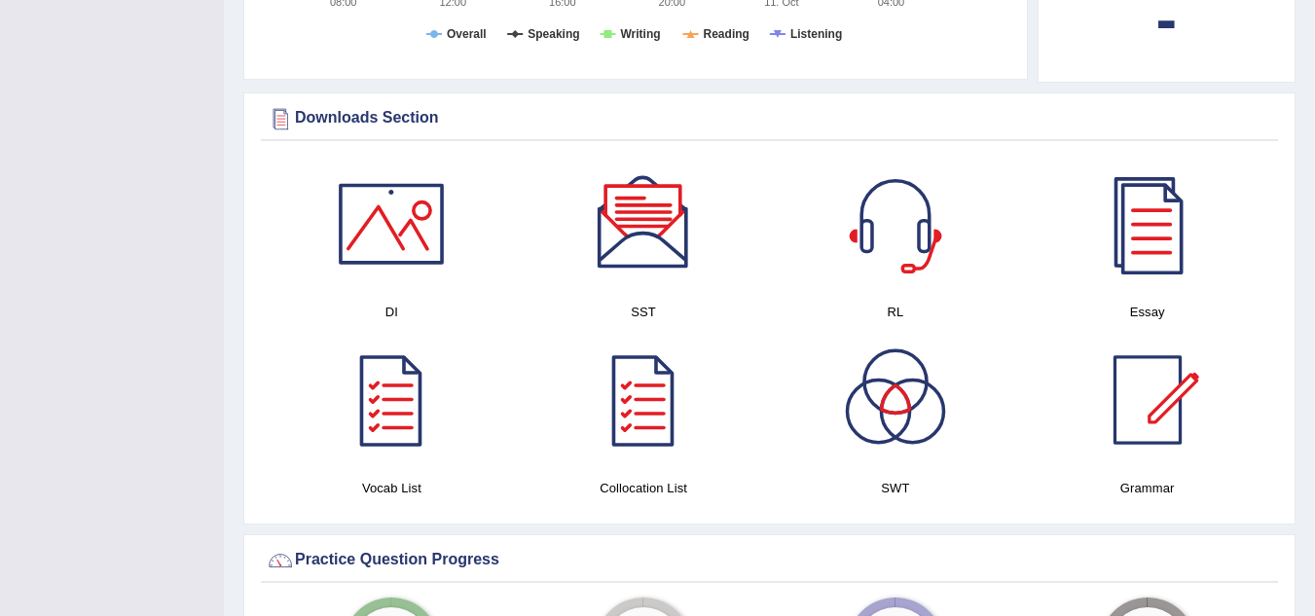
click at [377, 200] on div at bounding box center [391, 224] width 136 height 136
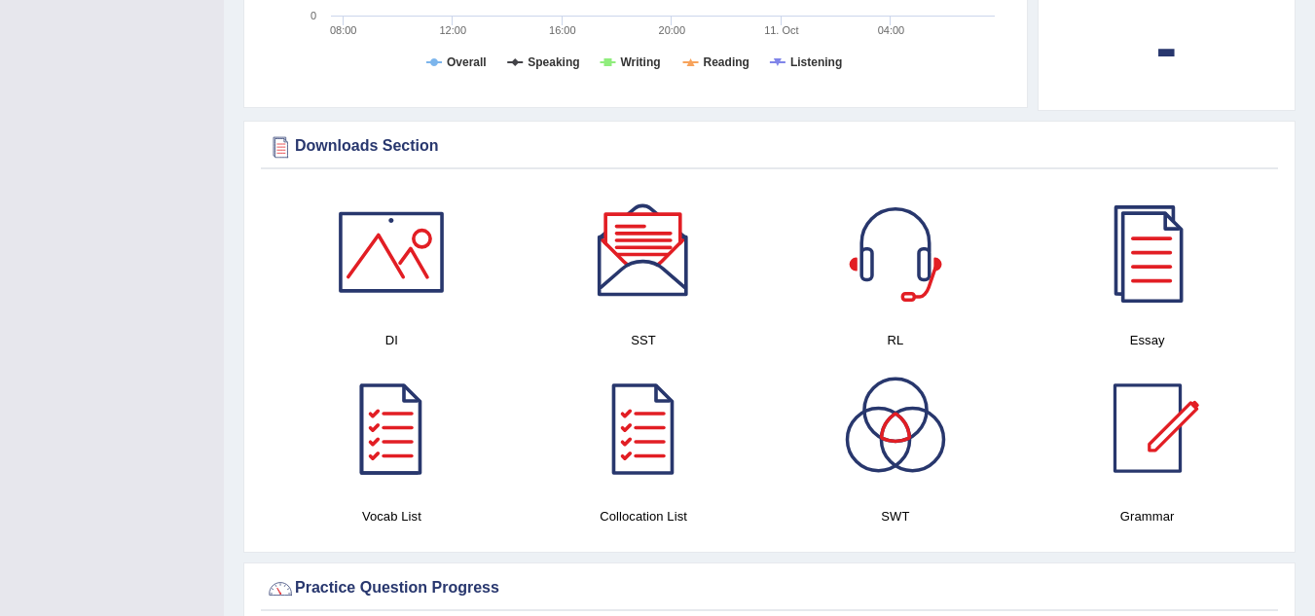
click at [364, 202] on div at bounding box center [391, 252] width 136 height 136
click at [627, 242] on div at bounding box center [643, 252] width 136 height 136
click at [636, 227] on div at bounding box center [643, 252] width 136 height 136
click at [862, 219] on div at bounding box center [896, 252] width 136 height 136
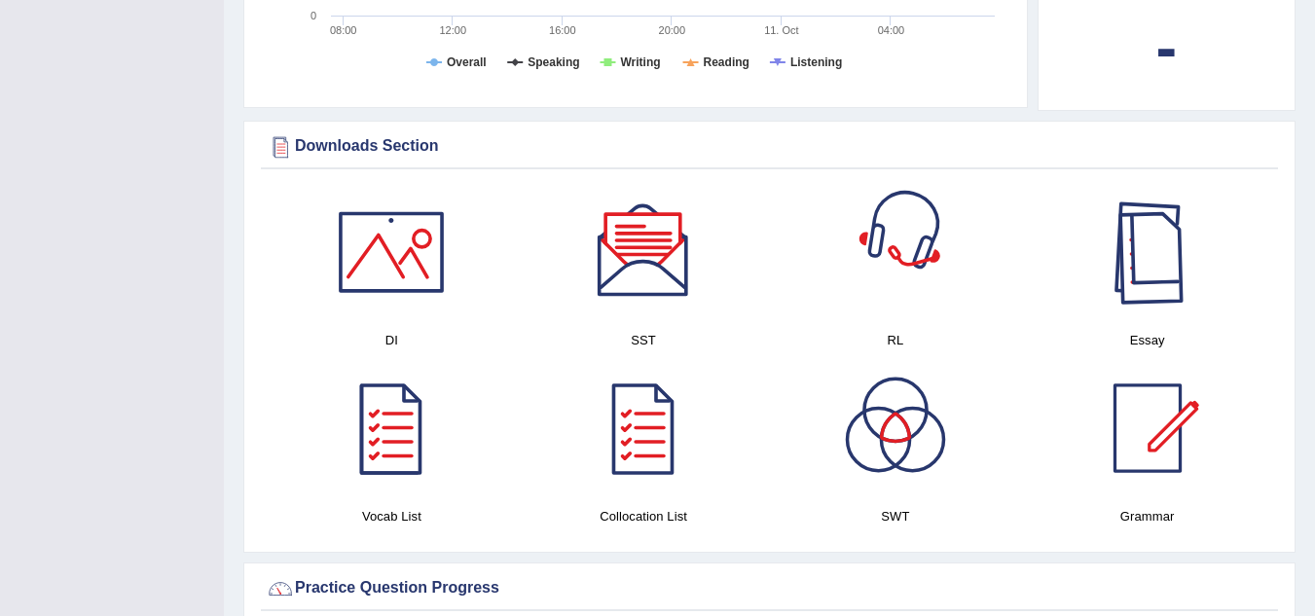
click at [1125, 257] on div at bounding box center [1148, 252] width 136 height 136
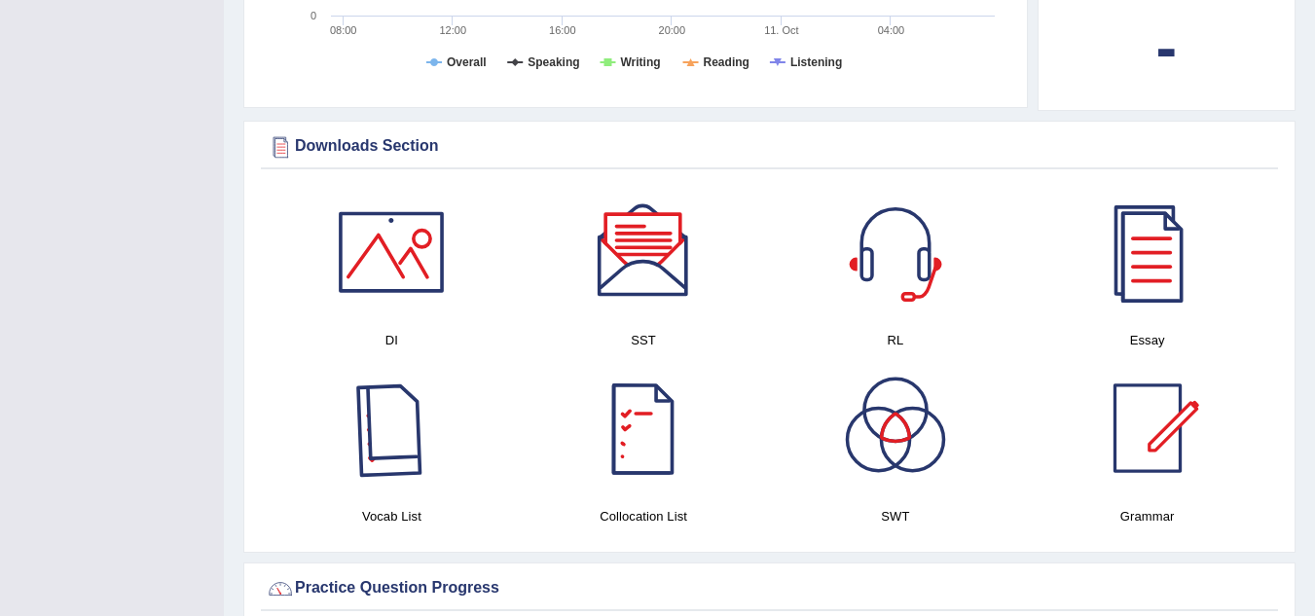
click at [408, 396] on div at bounding box center [391, 428] width 136 height 136
click at [654, 388] on div at bounding box center [643, 428] width 136 height 136
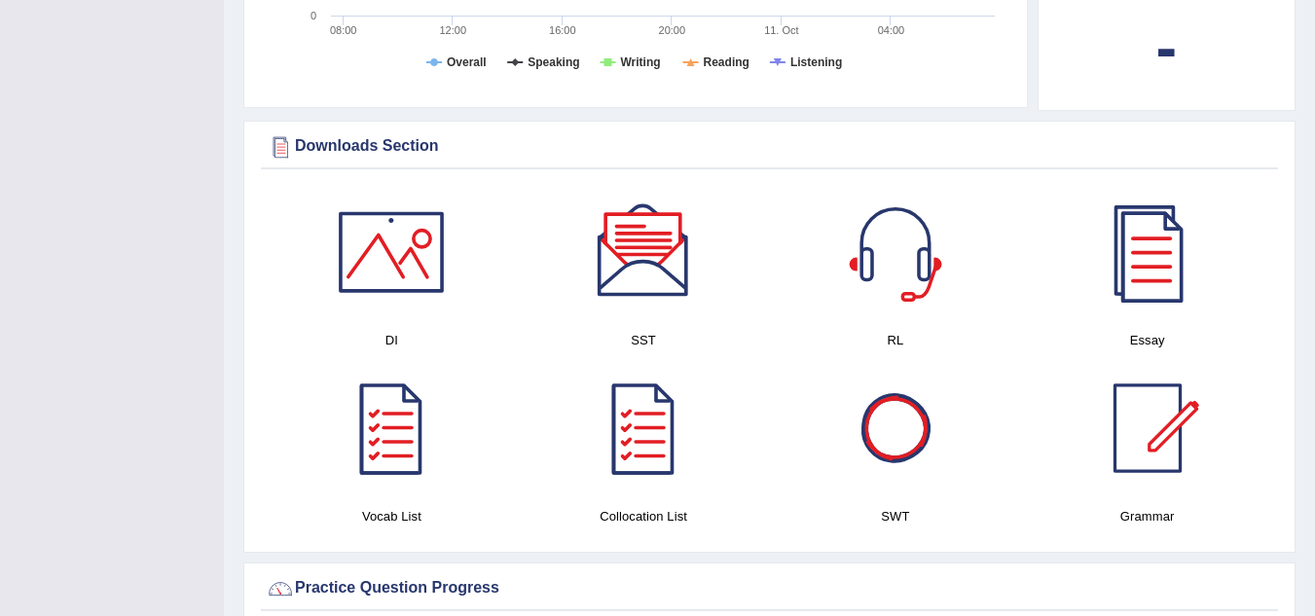
click at [908, 412] on div at bounding box center [896, 428] width 136 height 136
click at [882, 401] on div at bounding box center [896, 428] width 136 height 136
click at [1148, 432] on div at bounding box center [1148, 428] width 136 height 136
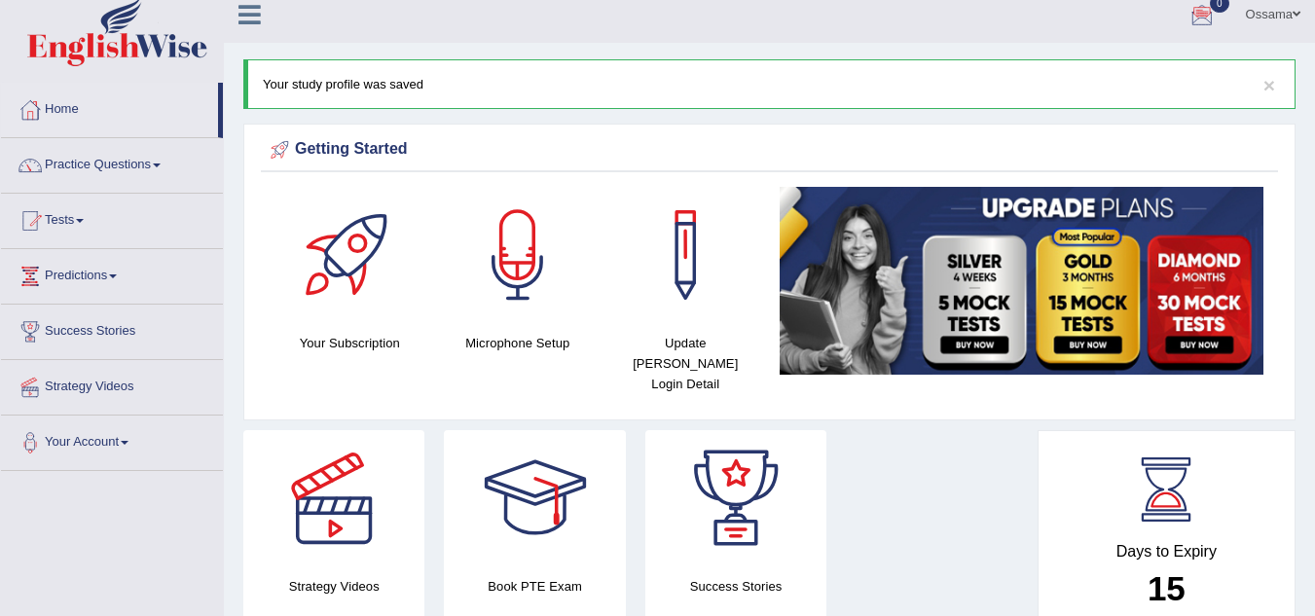
scroll to position [0, 0]
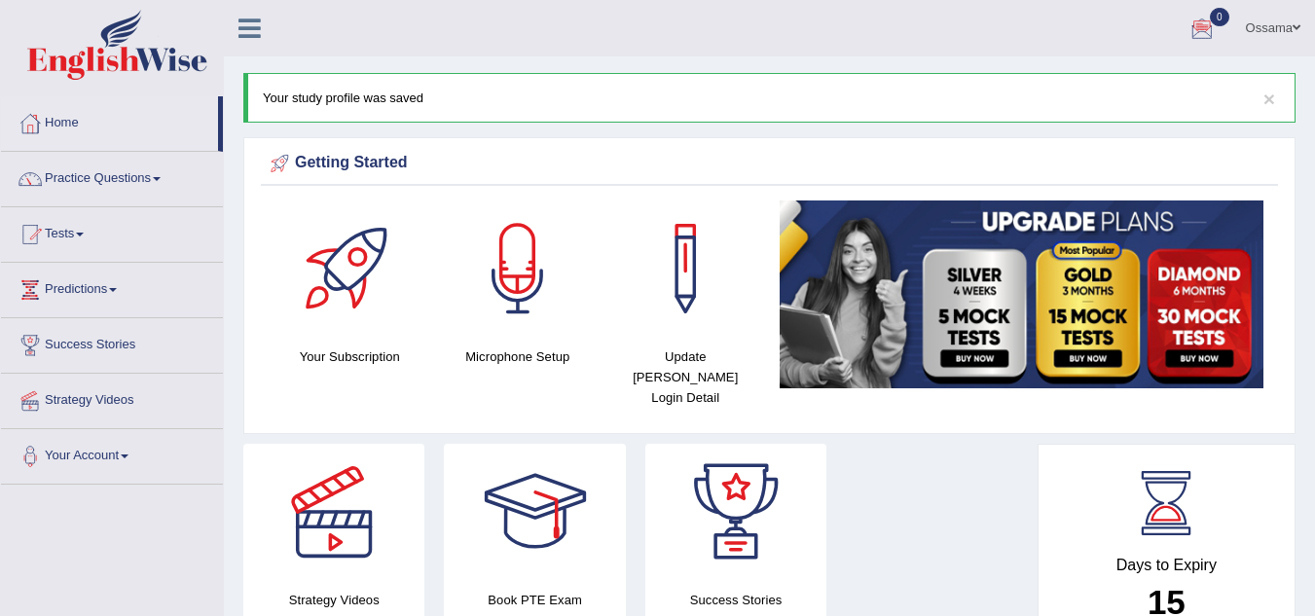
click at [975, 258] on img at bounding box center [1022, 295] width 485 height 188
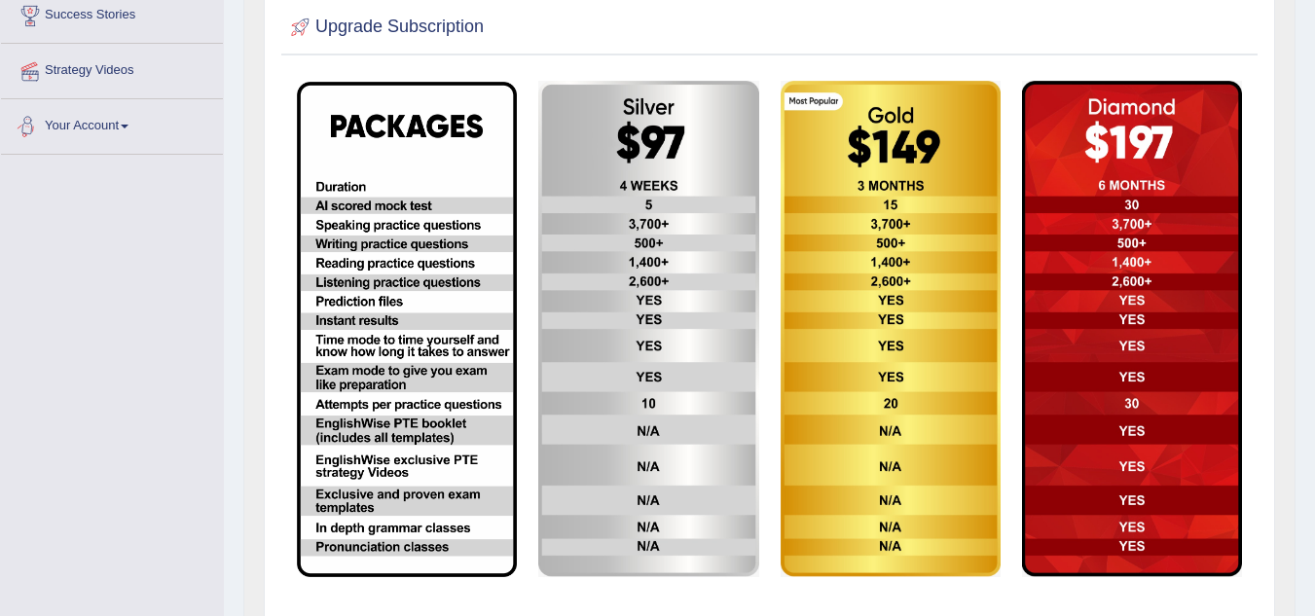
scroll to position [442, 0]
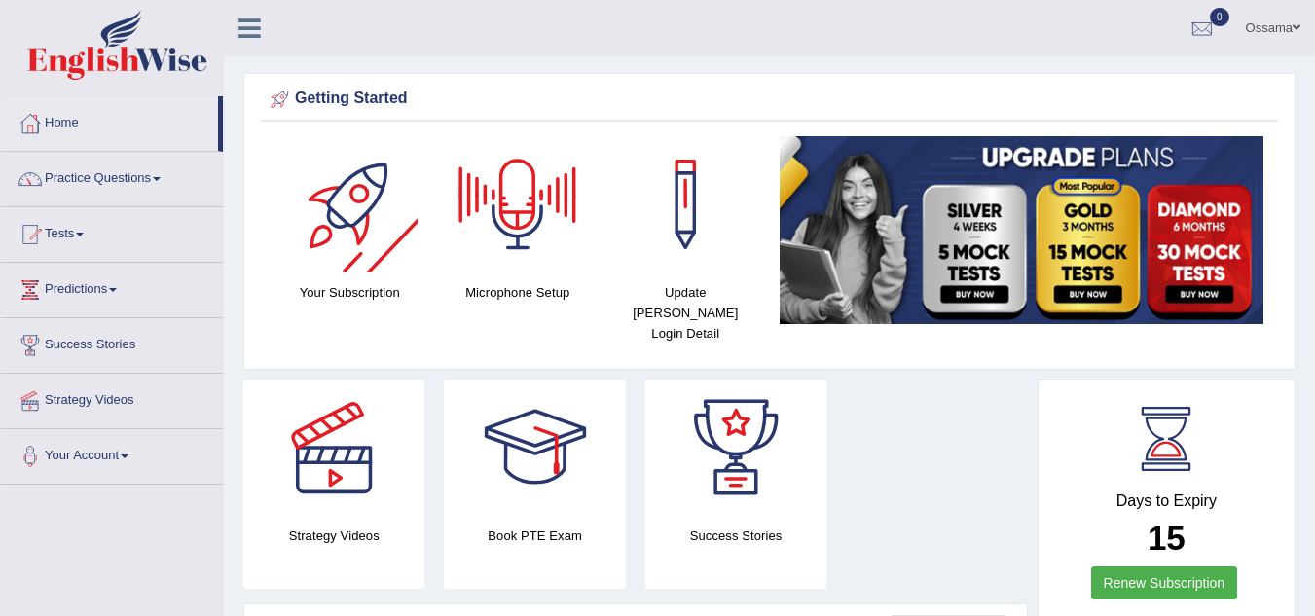
click at [318, 213] on div at bounding box center [349, 204] width 136 height 136
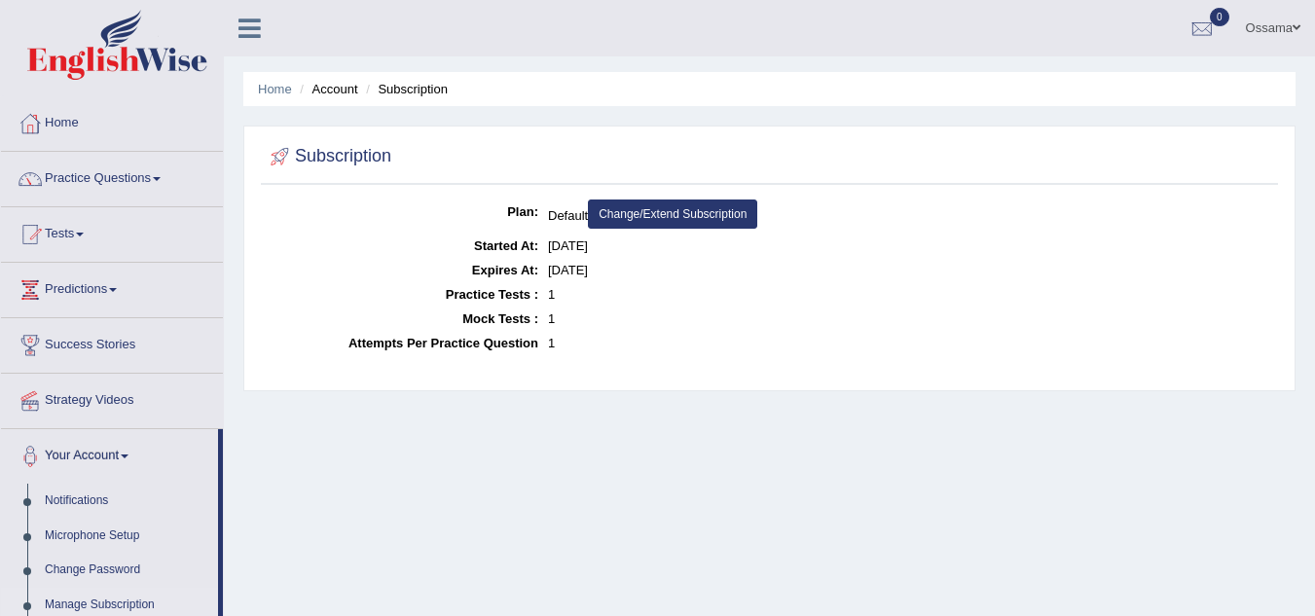
click at [703, 222] on link "Change/Extend Subscription" at bounding box center [672, 214] width 169 height 29
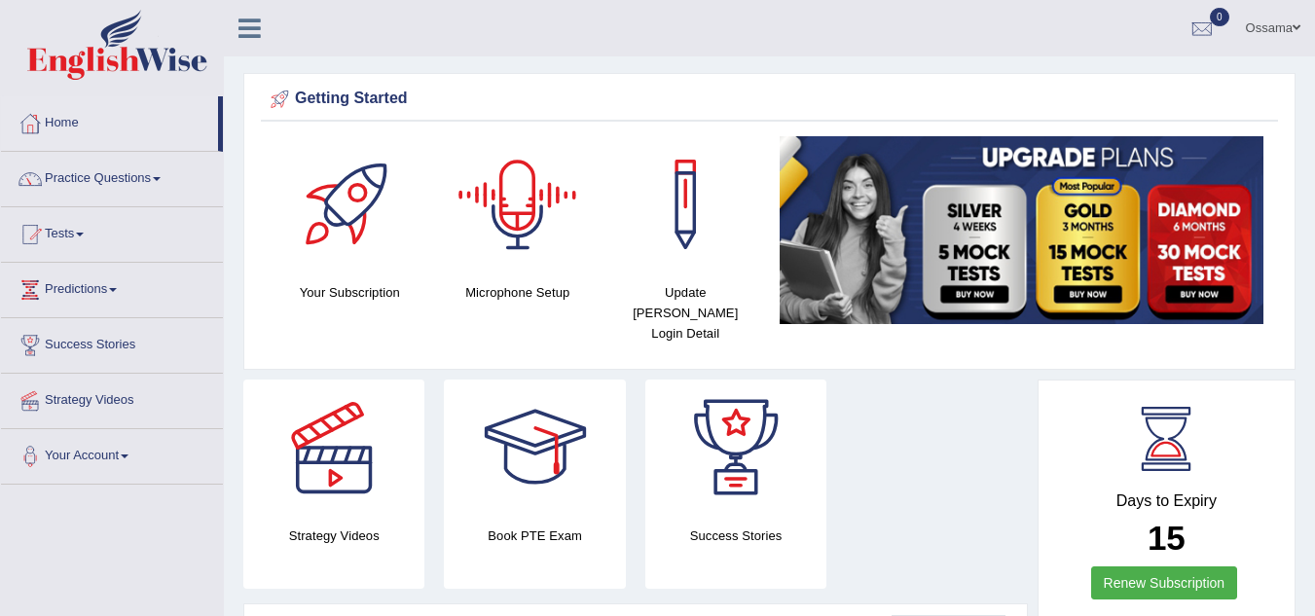
click at [529, 255] on div at bounding box center [518, 204] width 136 height 136
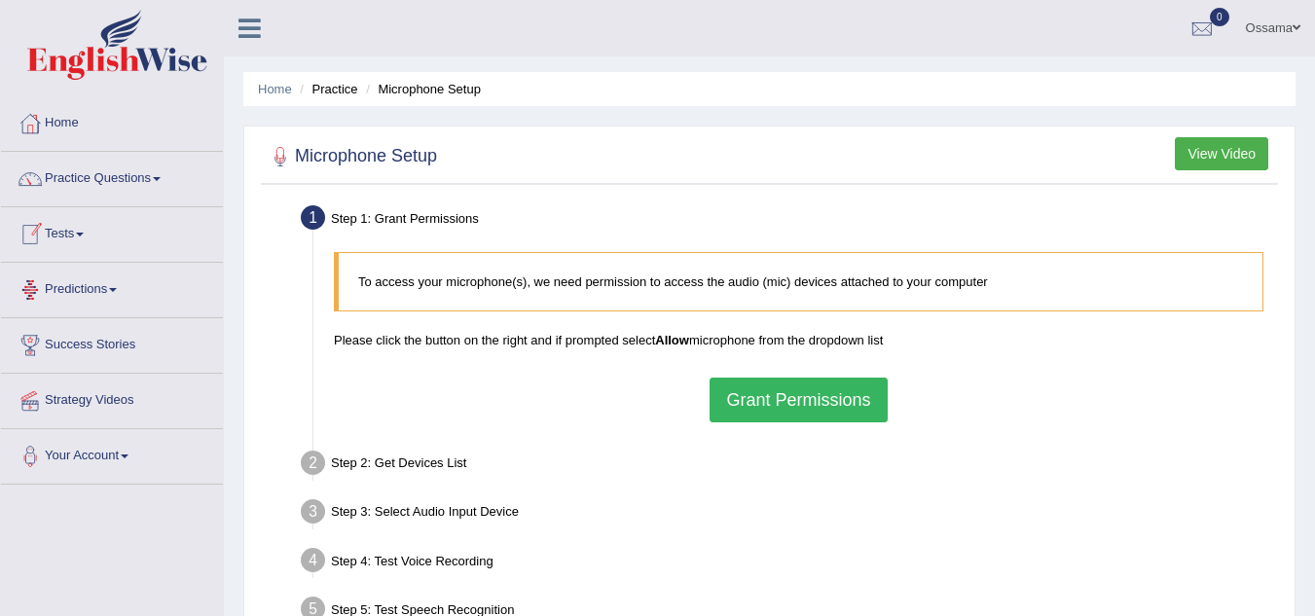
scroll to position [97, 0]
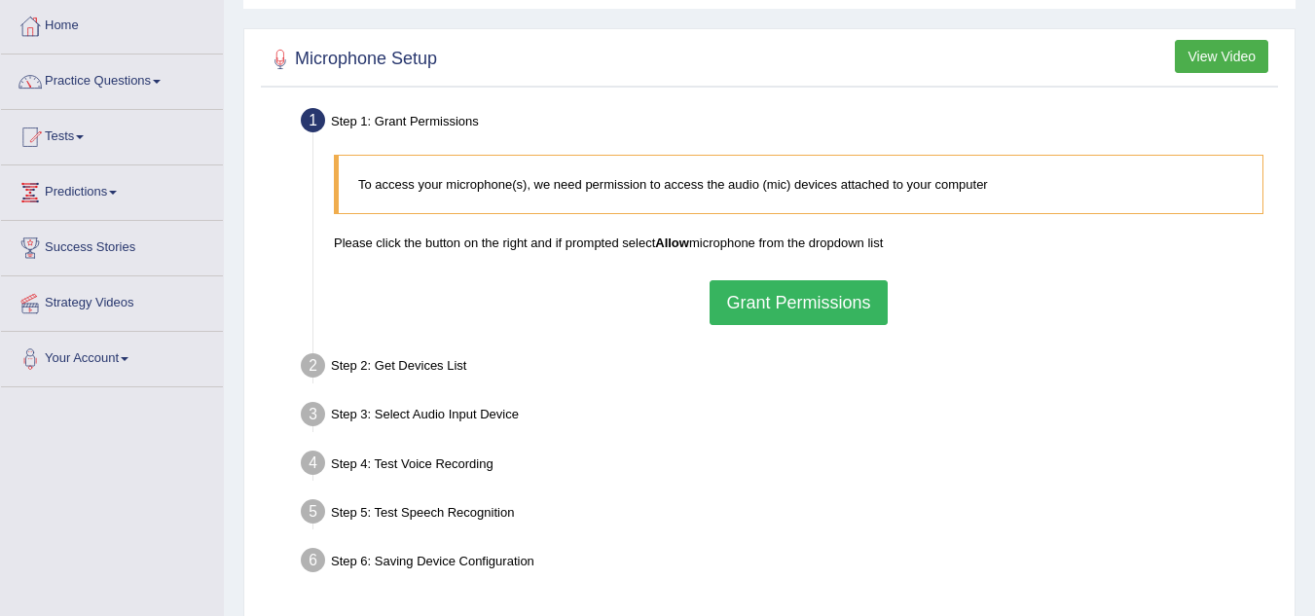
click at [784, 311] on button "Grant Permissions" at bounding box center [798, 302] width 177 height 45
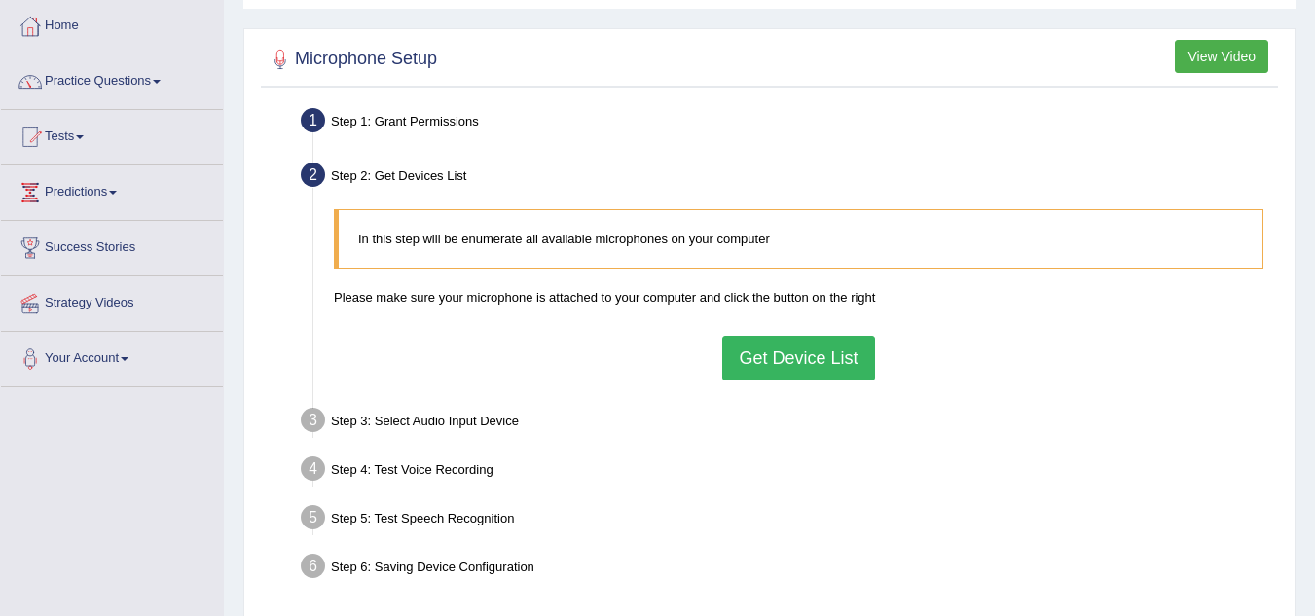
click at [817, 356] on button "Get Device List" at bounding box center [798, 358] width 152 height 45
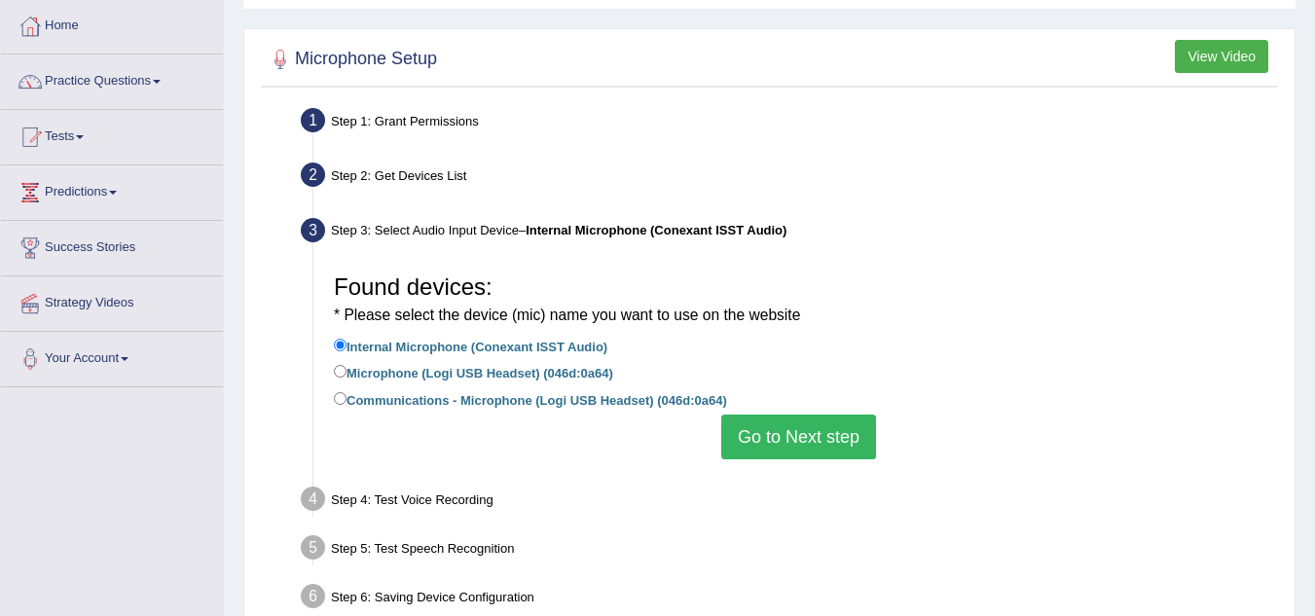
click at [394, 374] on label "Microphone (Logi USB Headset) (046d:0a64)" at bounding box center [473, 371] width 279 height 21
click at [347, 374] on input "Microphone (Logi USB Headset) (046d:0a64)" at bounding box center [340, 371] width 13 height 13
radio input "true"
click at [552, 399] on label "Communications - Microphone (Logi USB Headset) (046d:0a64)" at bounding box center [530, 399] width 393 height 21
click at [347, 399] on input "Communications - Microphone (Logi USB Headset) (046d:0a64)" at bounding box center [340, 398] width 13 height 13
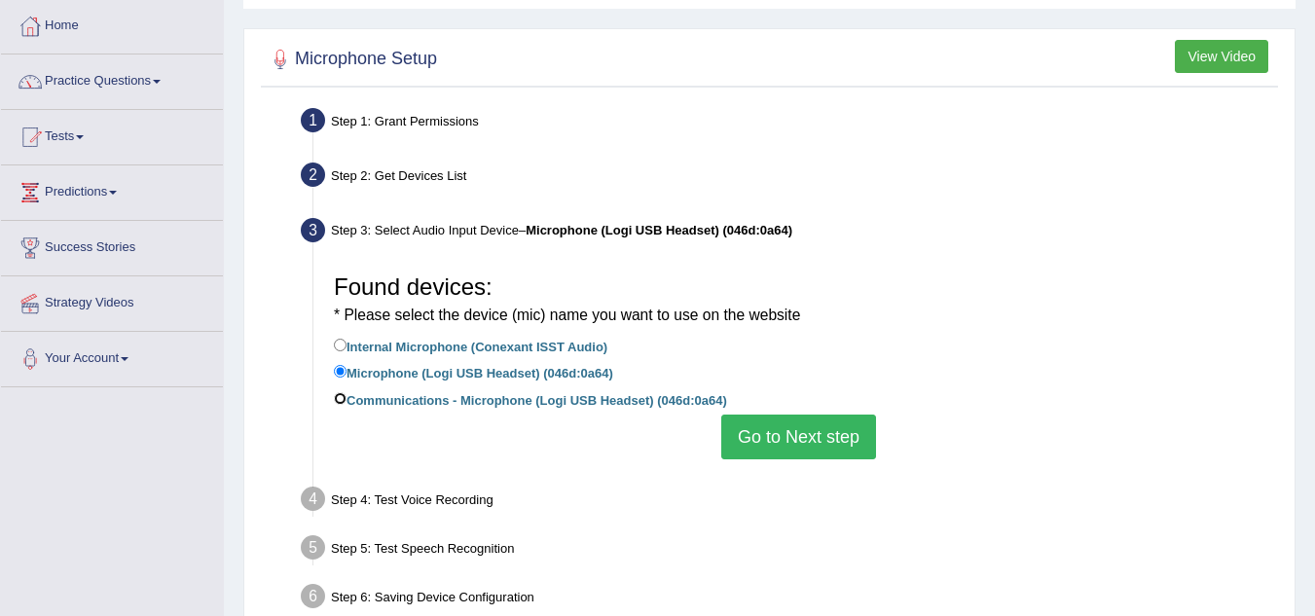
radio input "true"
click at [535, 369] on label "Microphone (Logi USB Headset) (046d:0a64)" at bounding box center [473, 371] width 279 height 21
click at [347, 369] on input "Microphone (Logi USB Headset) (046d:0a64)" at bounding box center [340, 371] width 13 height 13
radio input "true"
click at [548, 391] on label "Communications - Microphone (Logi USB Headset) (046d:0a64)" at bounding box center [530, 399] width 393 height 21
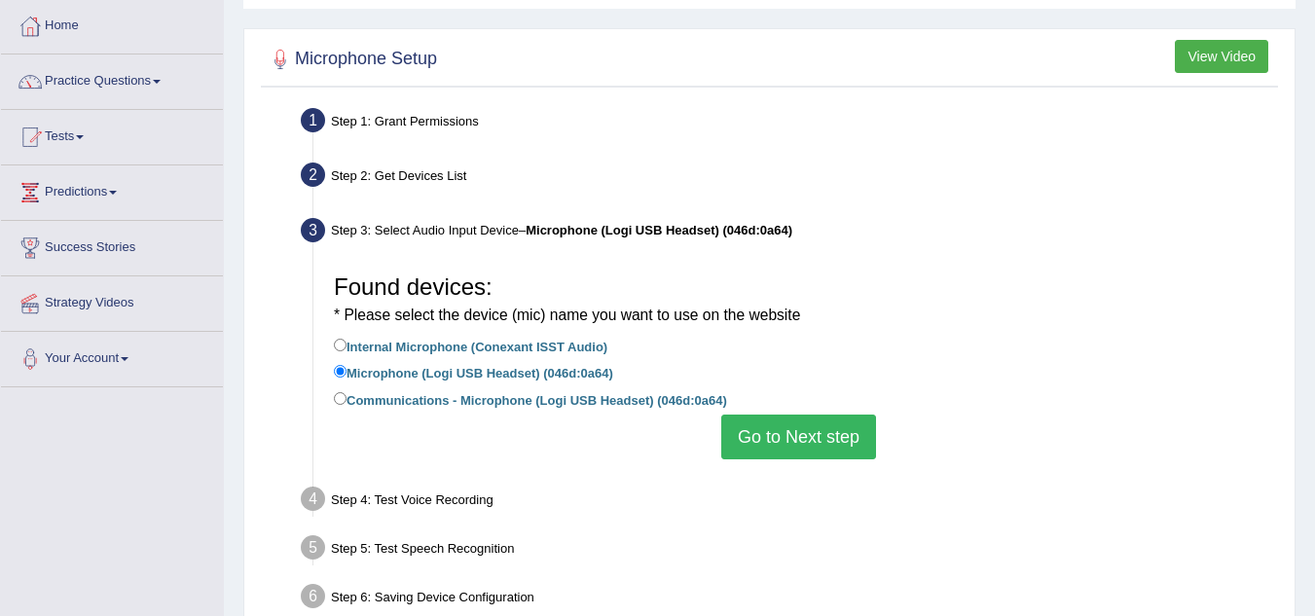
click at [347, 392] on input "Communications - Microphone (Logi USB Headset) (046d:0a64)" at bounding box center [340, 398] width 13 height 13
radio input "true"
click at [759, 423] on button "Go to Next step" at bounding box center [799, 437] width 155 height 45
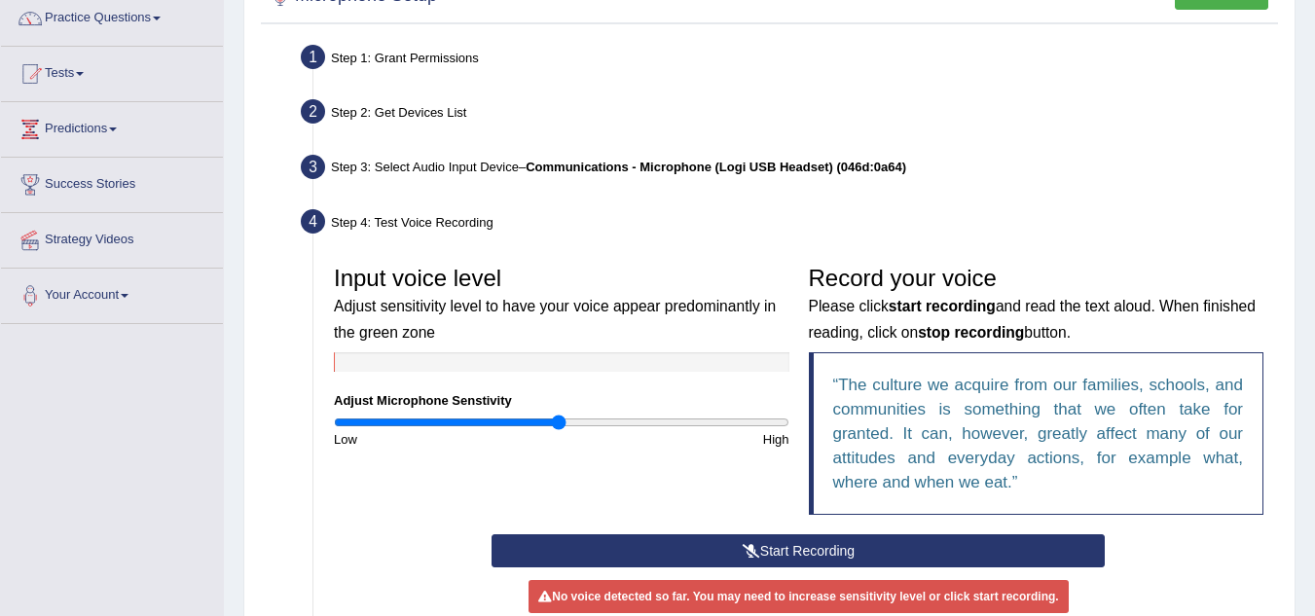
scroll to position [195, 0]
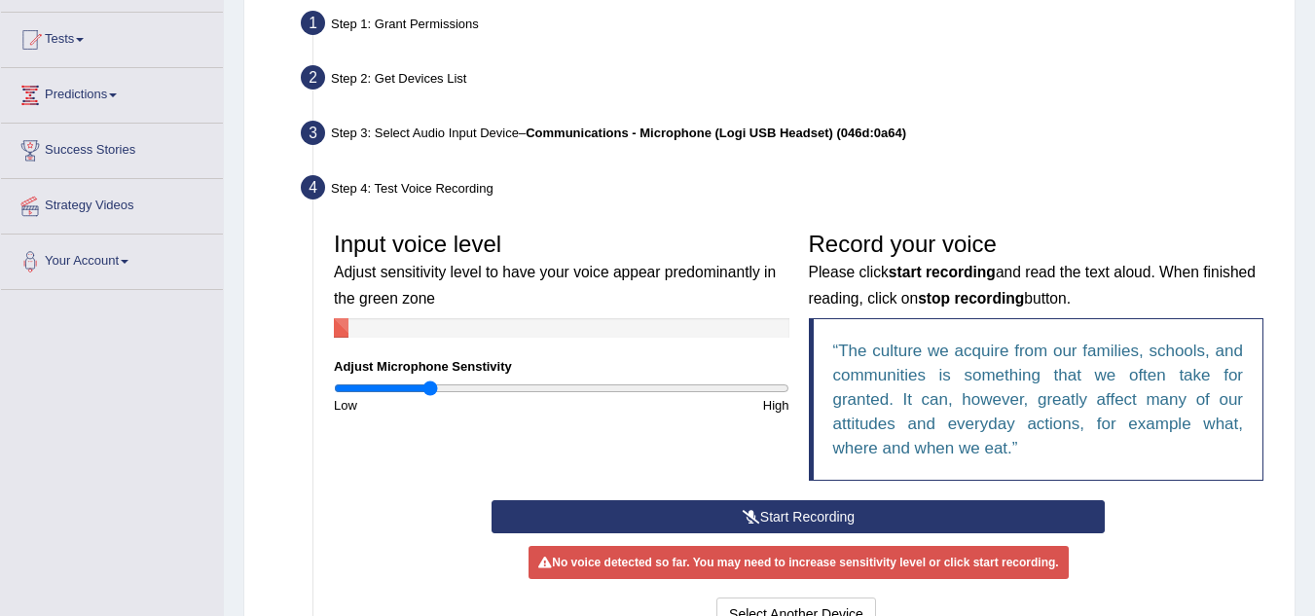
drag, startPoint x: 559, startPoint y: 394, endPoint x: 430, endPoint y: 398, distance: 128.6
click at [430, 396] on input "range" at bounding box center [562, 389] width 456 height 16
drag, startPoint x: 430, startPoint y: 398, endPoint x: 714, endPoint y: 396, distance: 283.4
click at [714, 396] on div "Low High" at bounding box center [561, 405] width 475 height 19
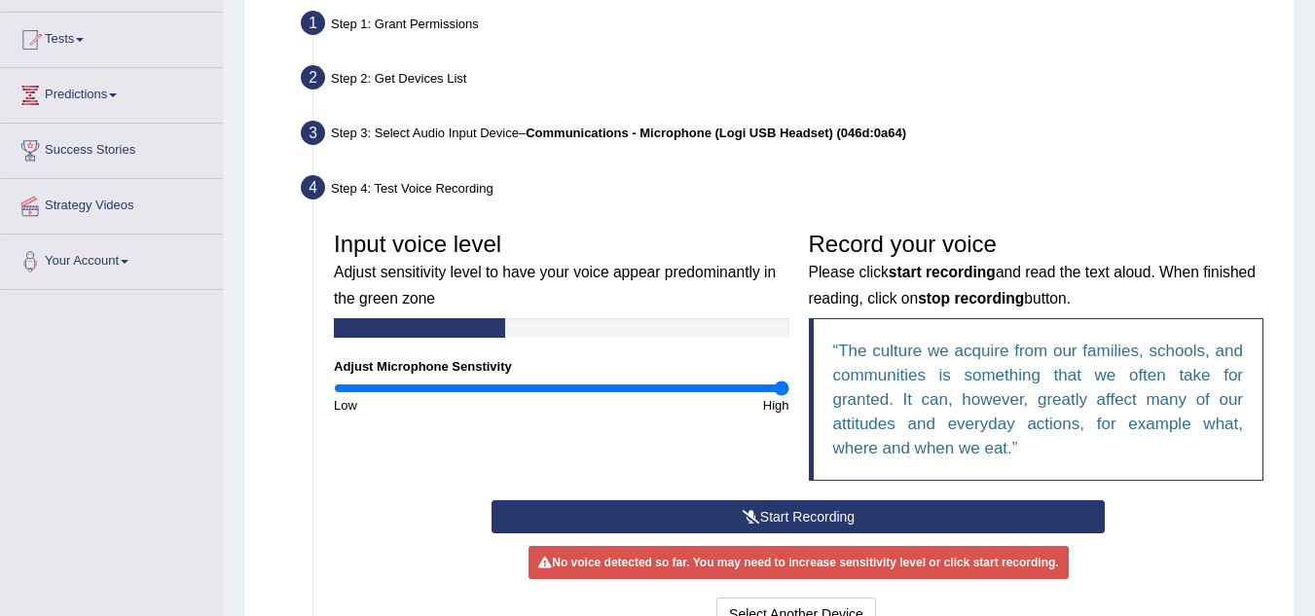
drag, startPoint x: 430, startPoint y: 386, endPoint x: 780, endPoint y: 389, distance: 349.6
click at [780, 389] on input "range" at bounding box center [562, 389] width 456 height 16
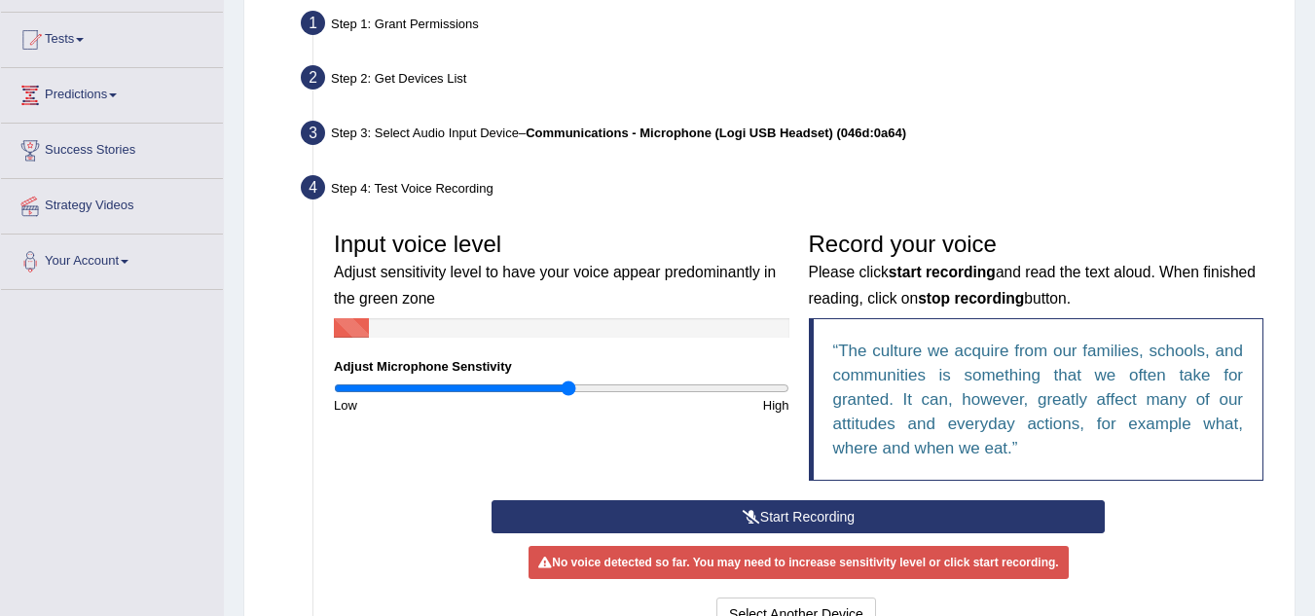
drag, startPoint x: 783, startPoint y: 389, endPoint x: 569, endPoint y: 383, distance: 214.3
click at [569, 383] on input "range" at bounding box center [562, 389] width 456 height 16
drag, startPoint x: 569, startPoint y: 383, endPoint x: 580, endPoint y: 385, distance: 11.8
click at [580, 385] on input "range" at bounding box center [562, 389] width 456 height 16
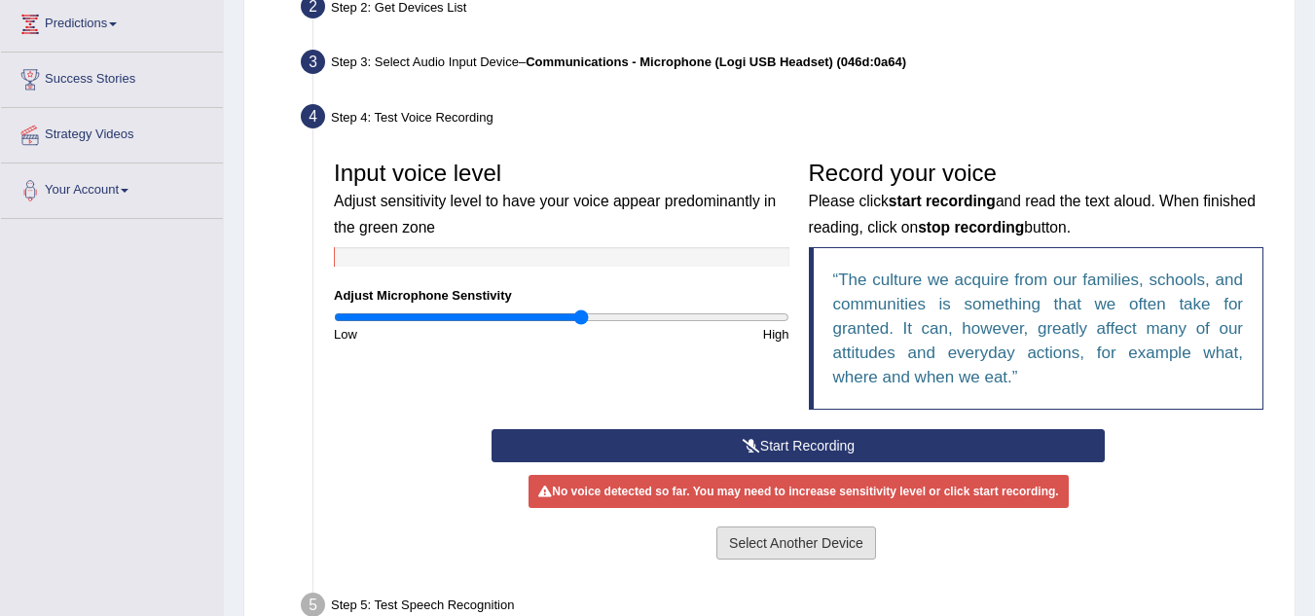
scroll to position [389, 0]
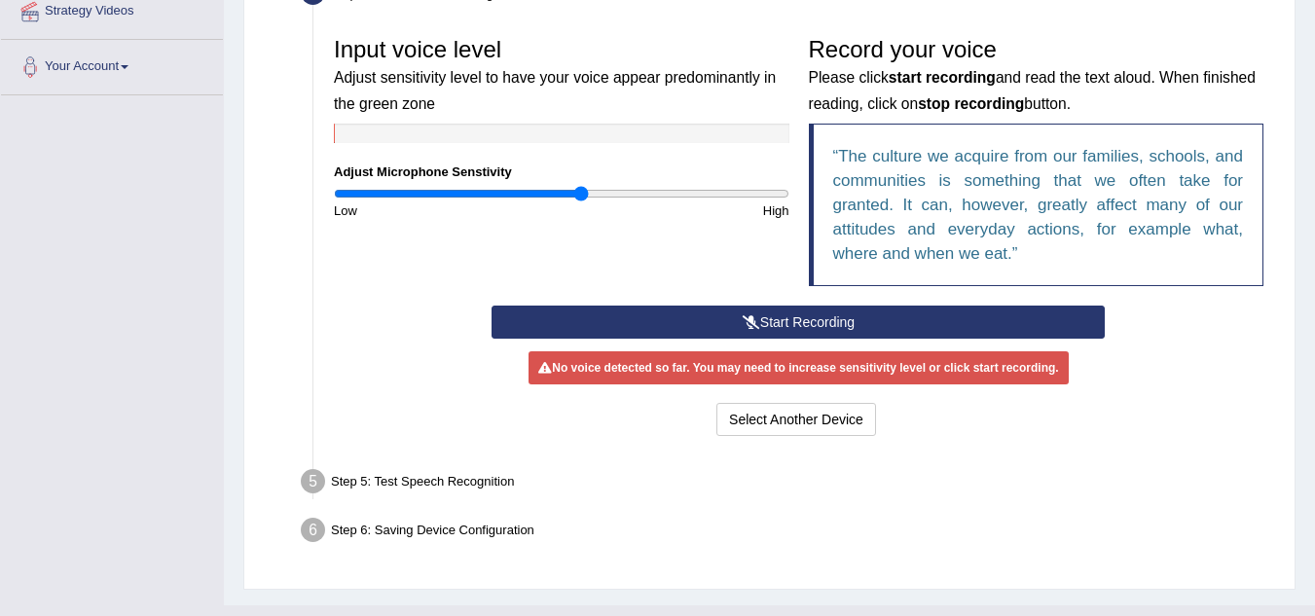
click at [846, 320] on button "Start Recording" at bounding box center [798, 322] width 613 height 33
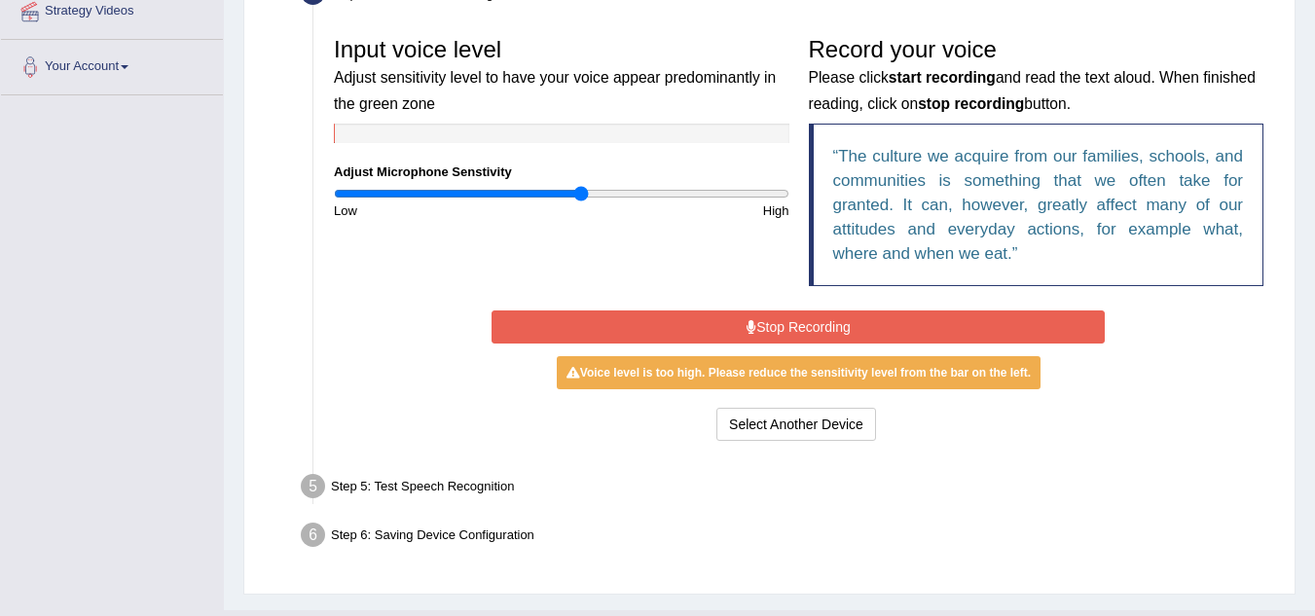
click at [833, 333] on button "Stop Recording" at bounding box center [798, 327] width 613 height 33
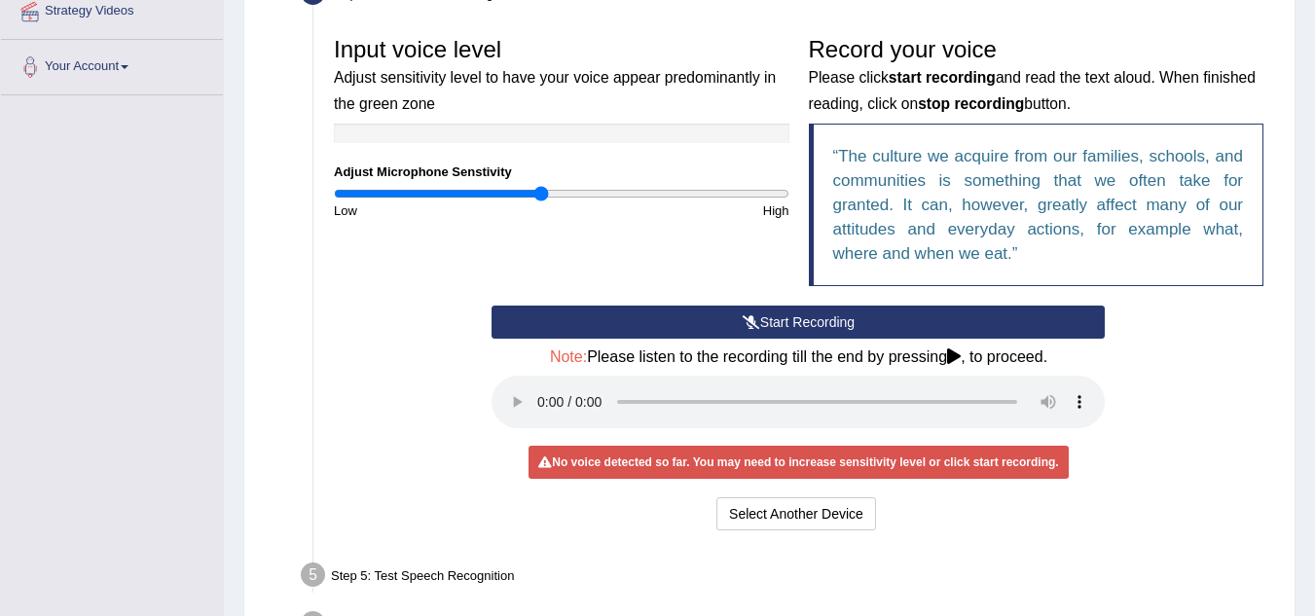
click at [543, 192] on input "range" at bounding box center [562, 194] width 456 height 16
click at [741, 313] on button "Start Recording" at bounding box center [798, 322] width 613 height 33
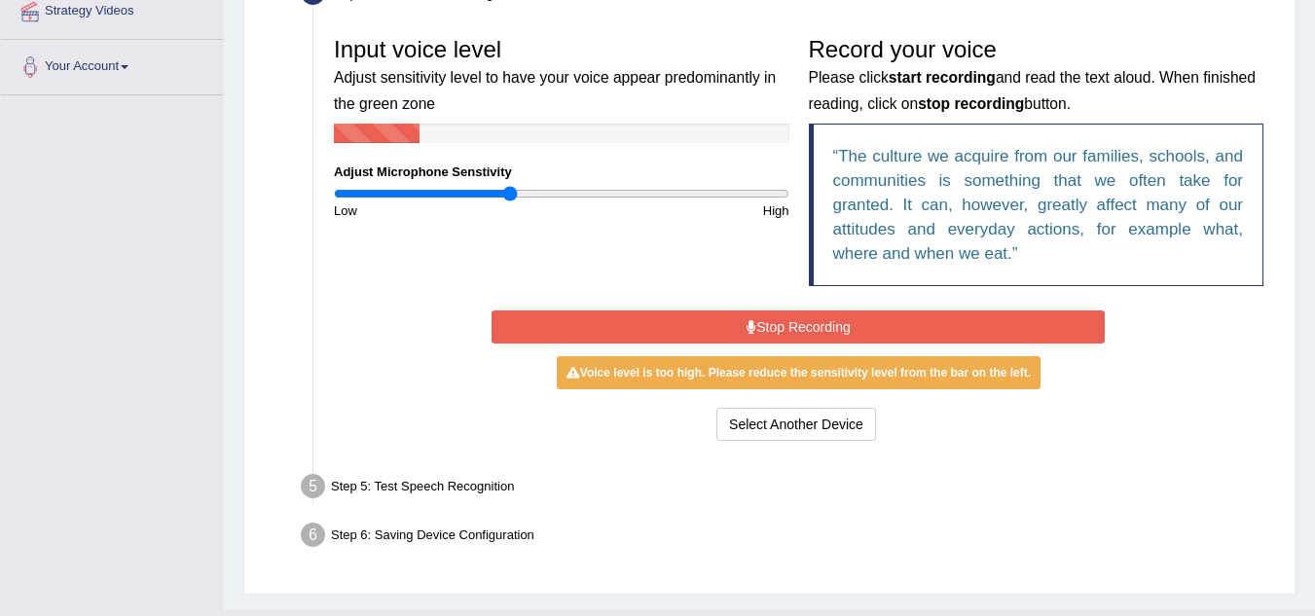
click at [510, 193] on input "range" at bounding box center [562, 194] width 456 height 16
click at [473, 188] on input "range" at bounding box center [562, 194] width 456 height 16
click at [484, 190] on input "range" at bounding box center [562, 194] width 456 height 16
click at [476, 191] on input "range" at bounding box center [562, 194] width 456 height 16
click at [470, 191] on input "range" at bounding box center [562, 194] width 456 height 16
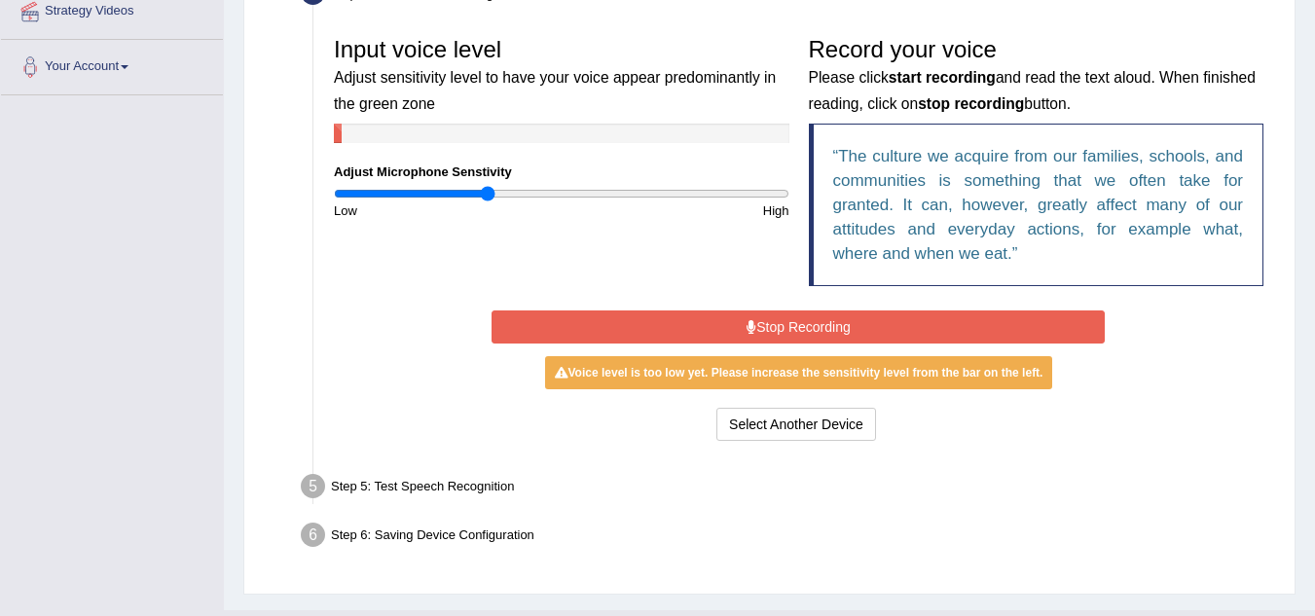
type input "0.68"
click at [487, 192] on input "range" at bounding box center [562, 194] width 456 height 16
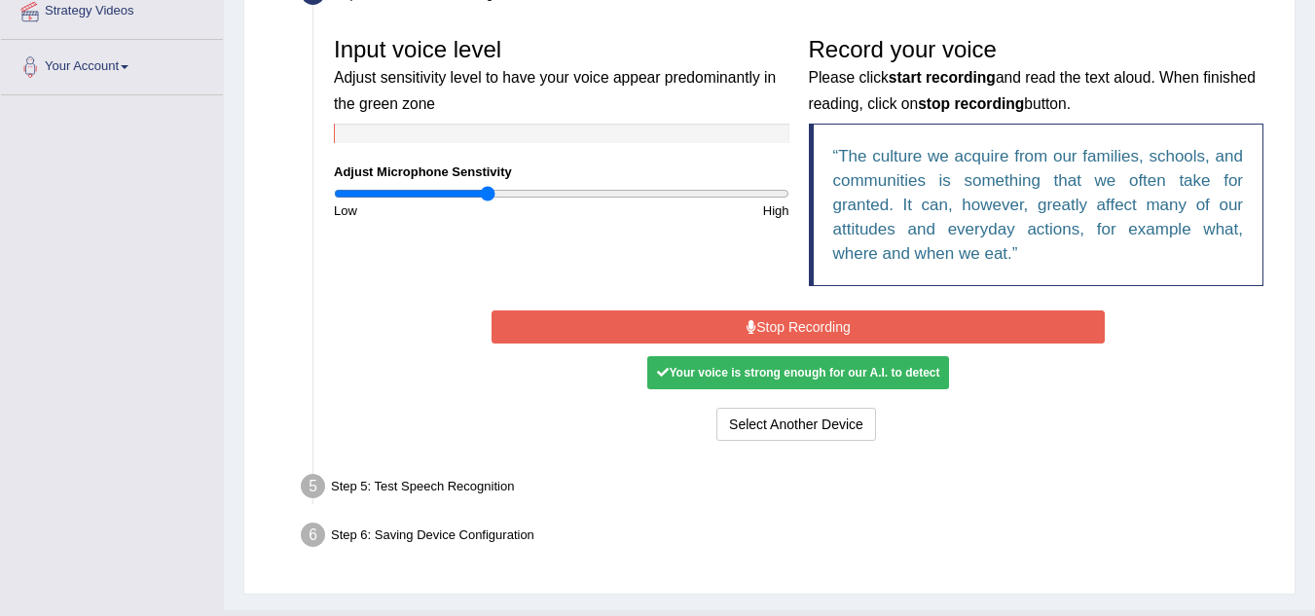
click at [778, 336] on button "Stop Recording" at bounding box center [798, 327] width 613 height 33
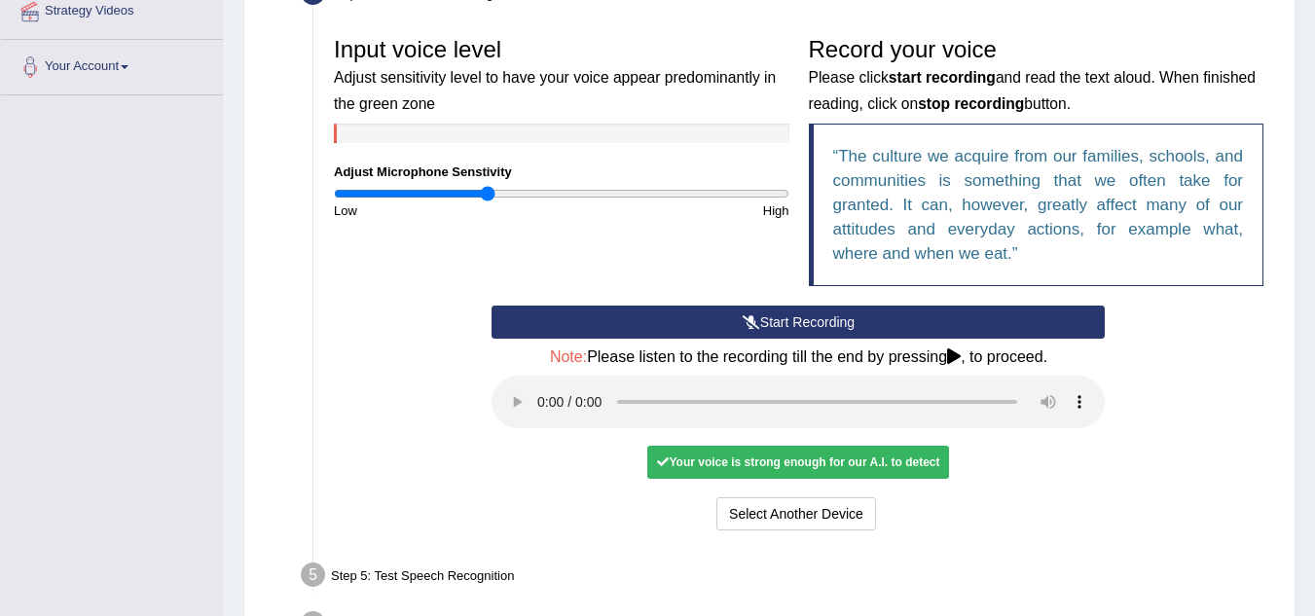
click at [778, 325] on button "Start Recording" at bounding box center [798, 322] width 613 height 33
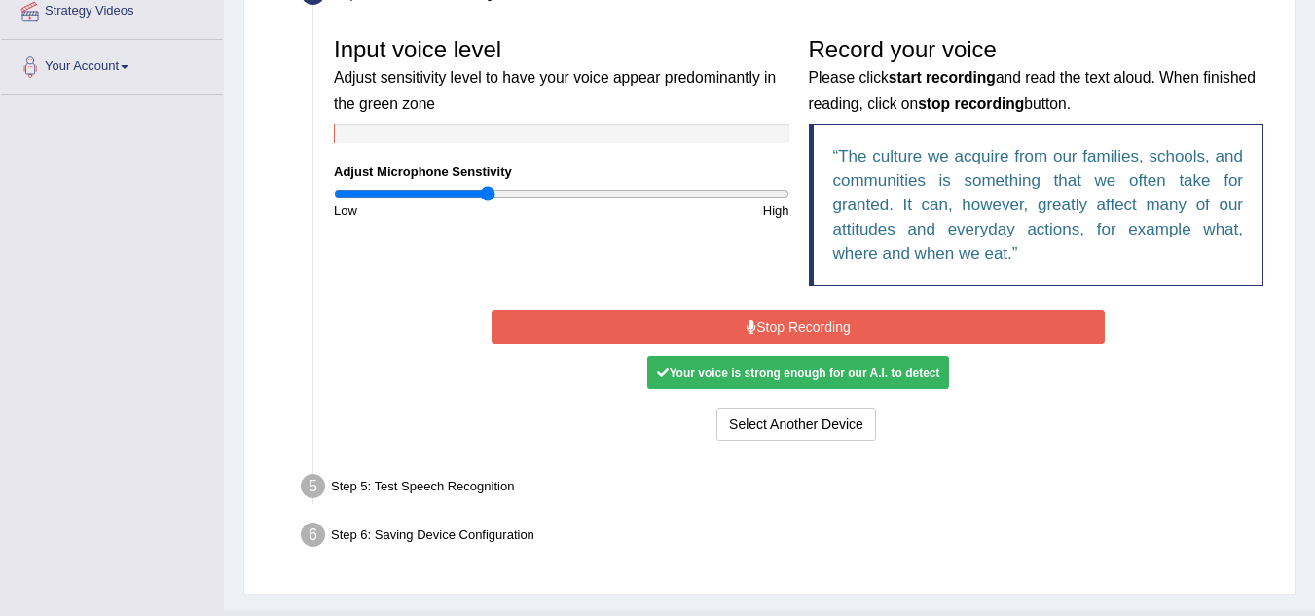
click at [744, 327] on button "Stop Recording" at bounding box center [798, 327] width 613 height 33
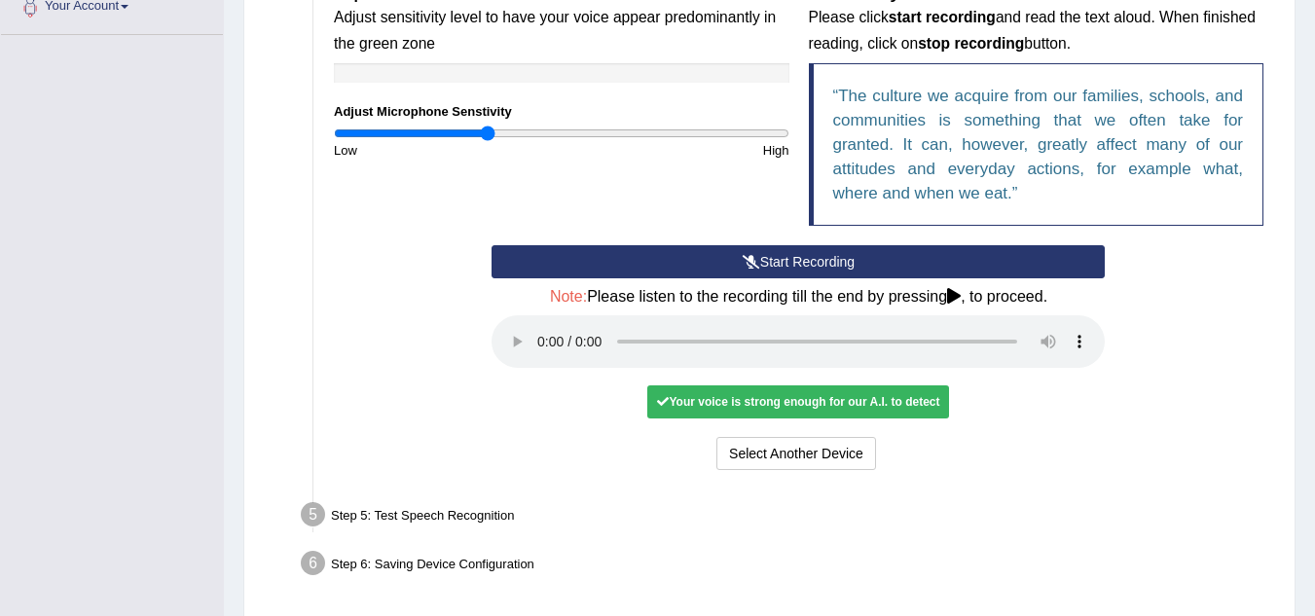
scroll to position [521, 0]
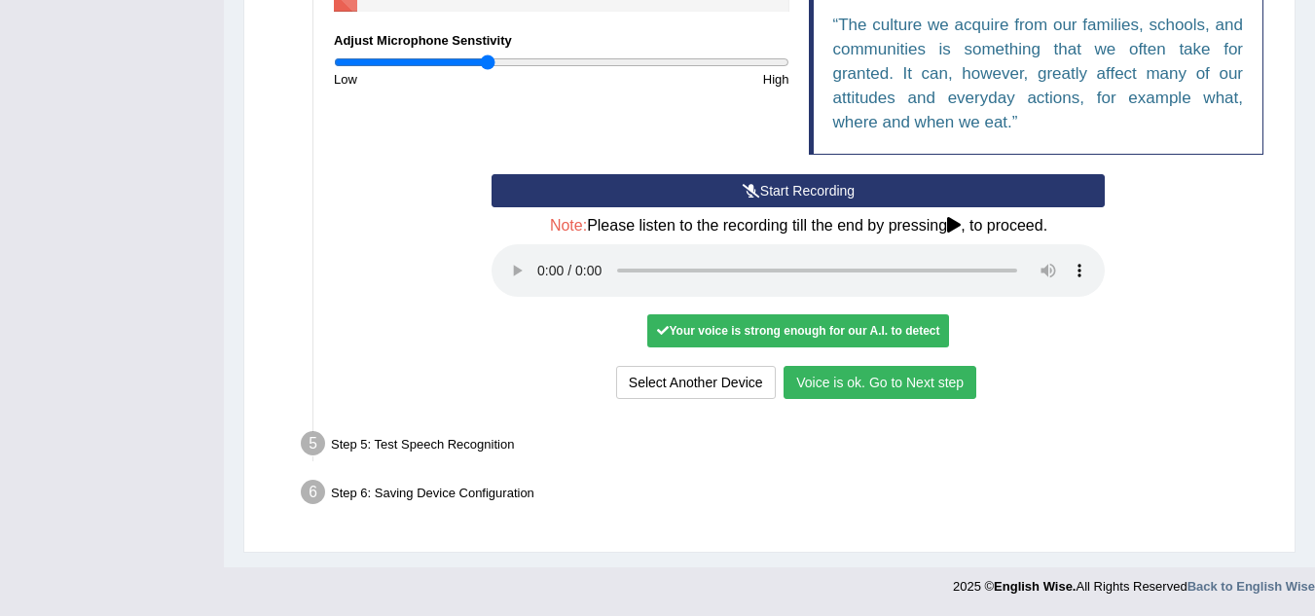
click at [878, 388] on button "Voice is ok. Go to Next step" at bounding box center [880, 382] width 193 height 33
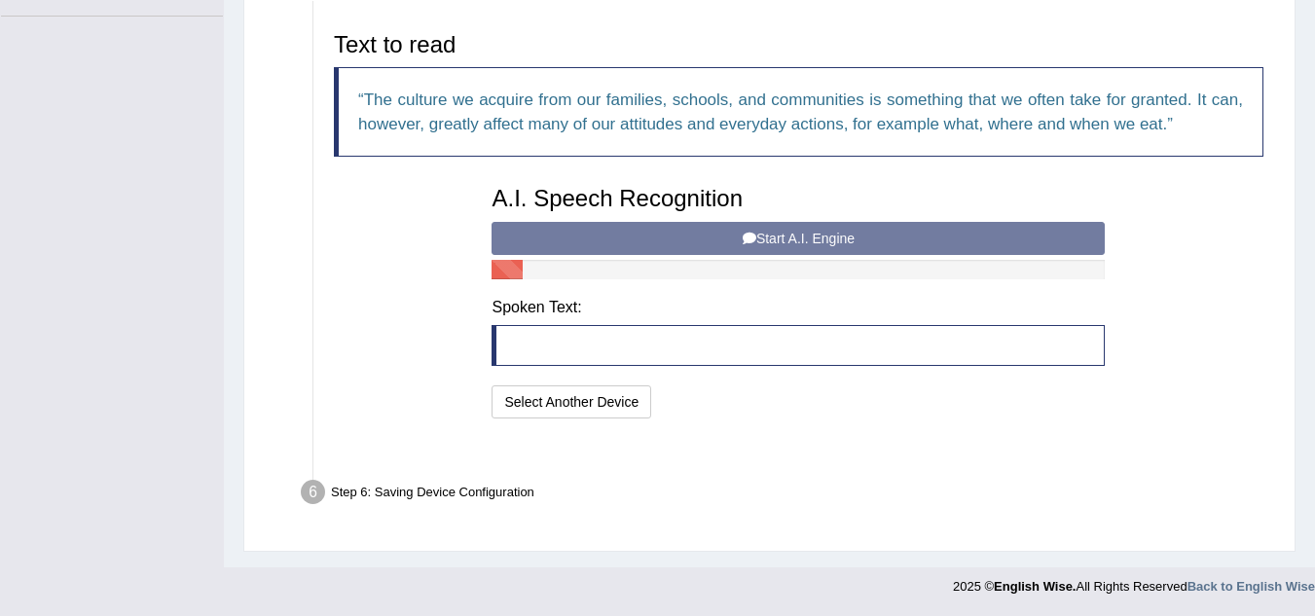
scroll to position [421, 0]
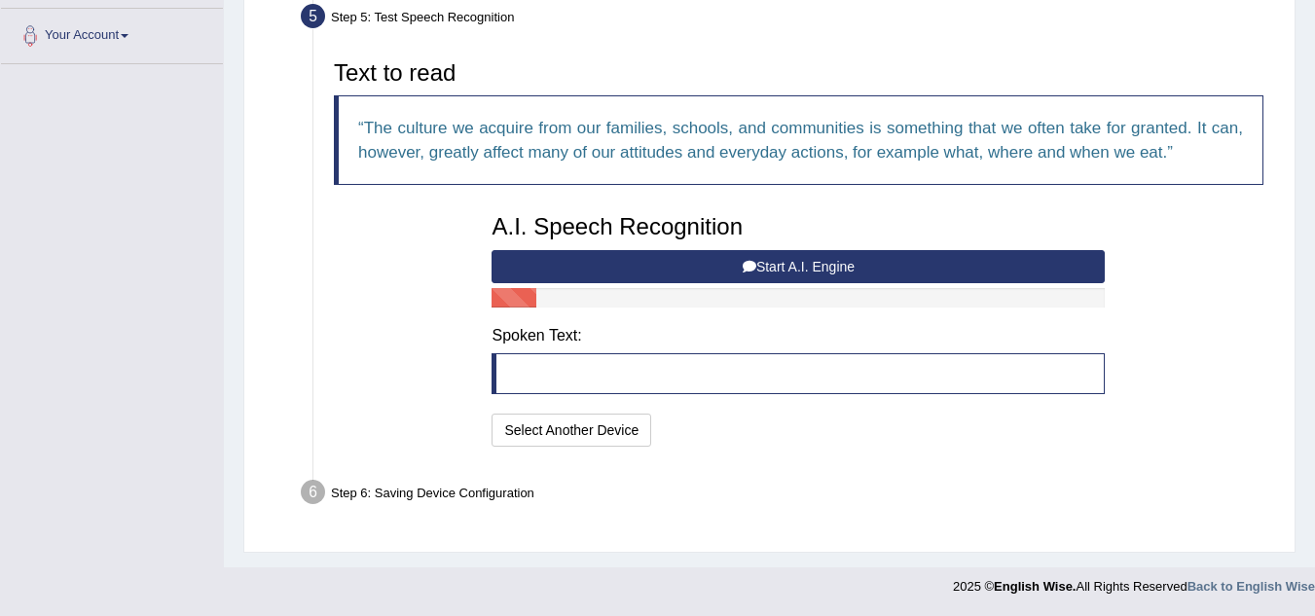
click at [851, 267] on button "Start A.I. Engine" at bounding box center [798, 266] width 613 height 33
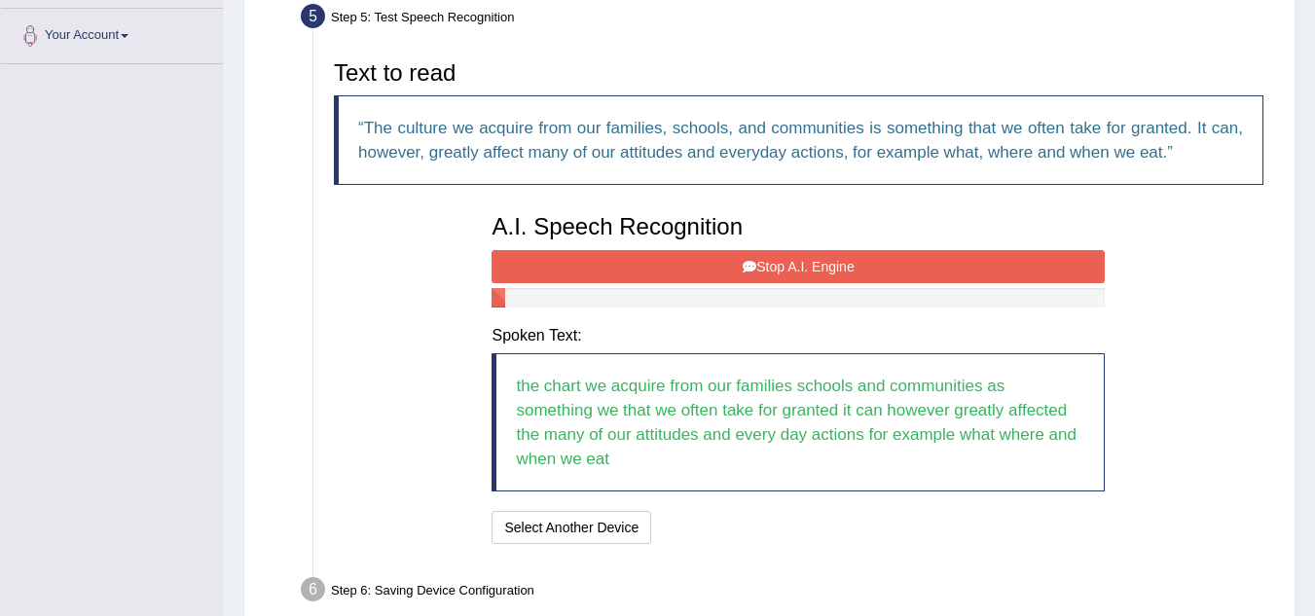
scroll to position [518, 0]
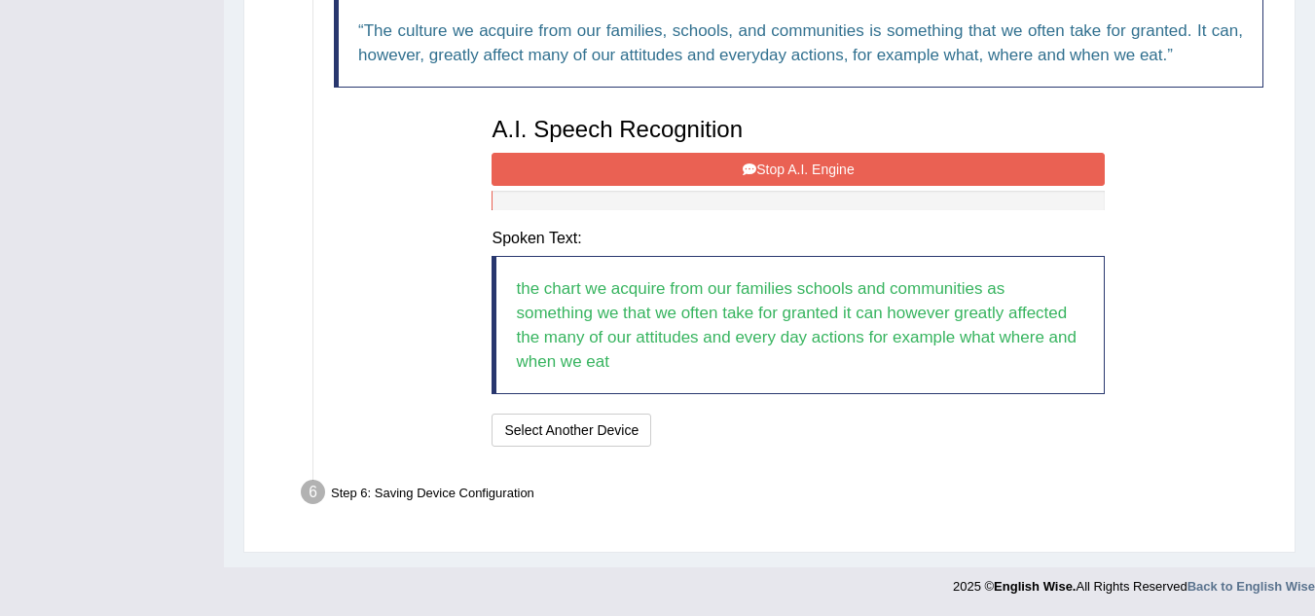
click at [761, 162] on button "Stop A.I. Engine" at bounding box center [798, 169] width 613 height 33
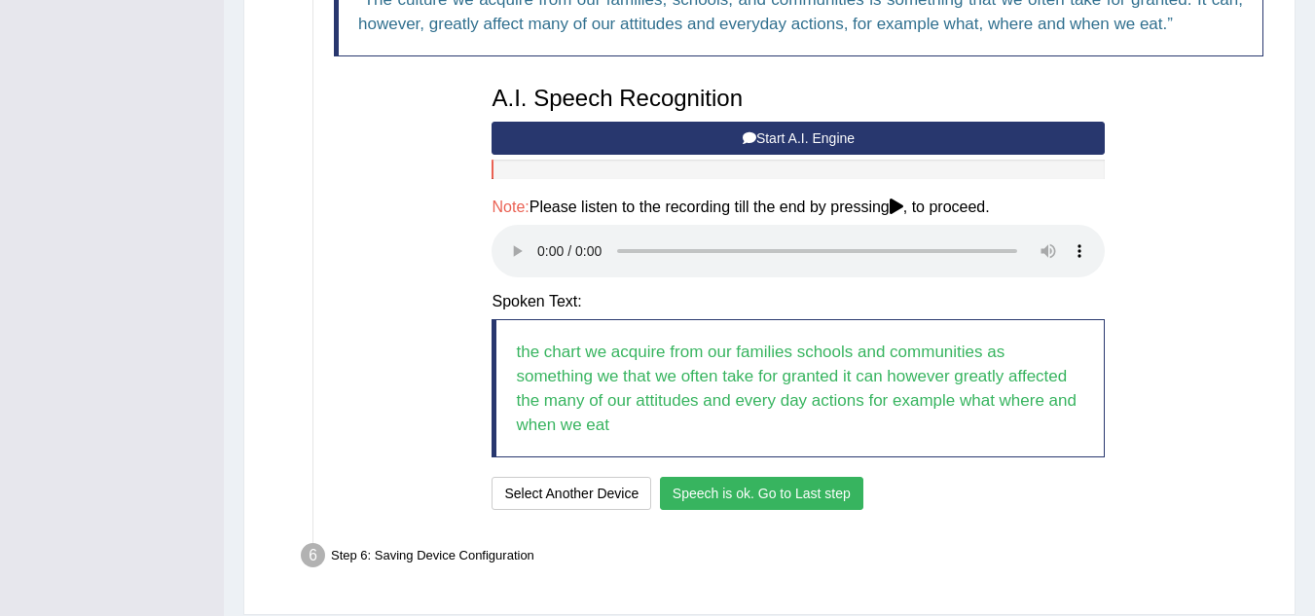
scroll to position [515, 0]
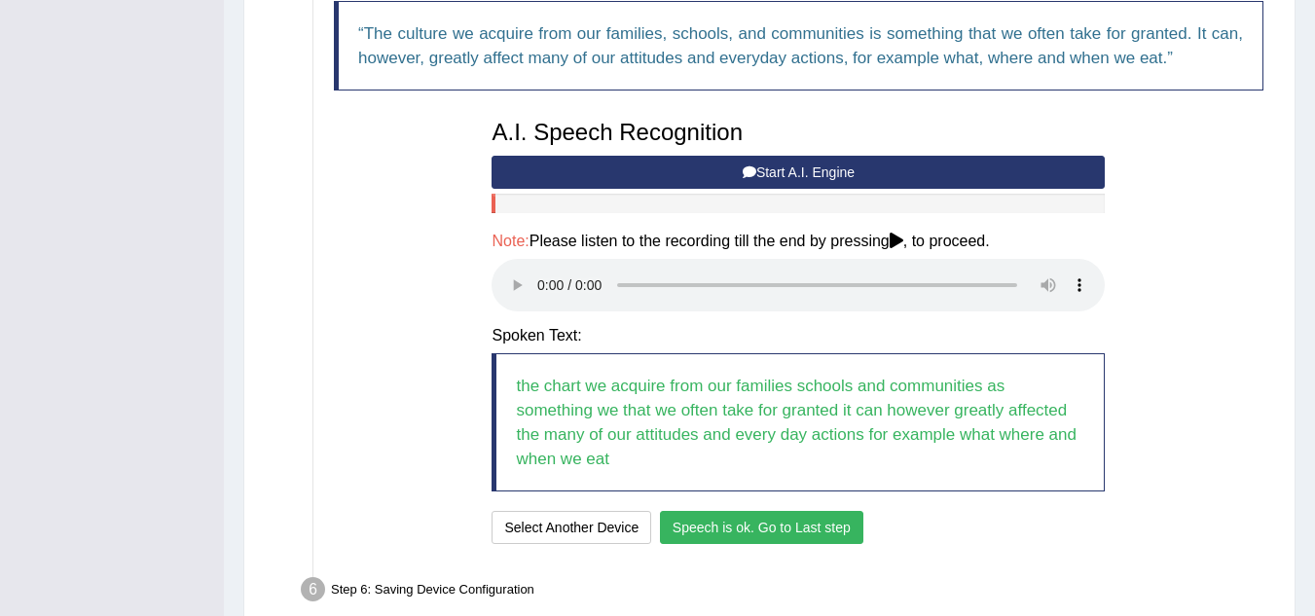
click at [732, 168] on button "Start A.I. Engine" at bounding box center [798, 172] width 613 height 33
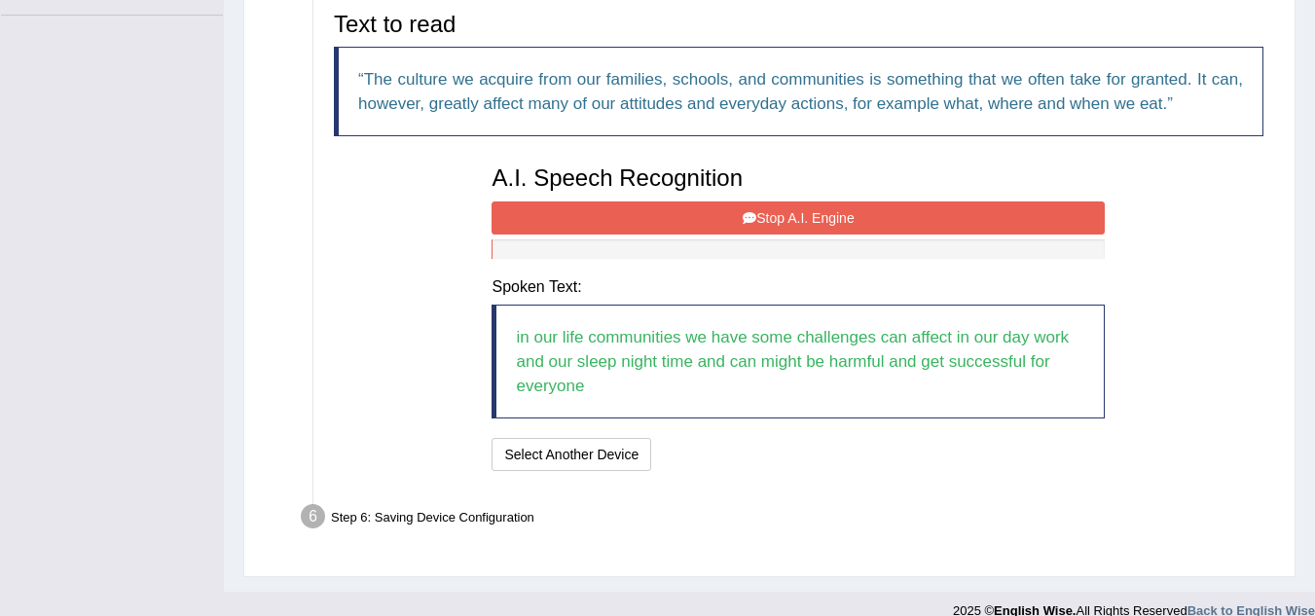
scroll to position [494, 0]
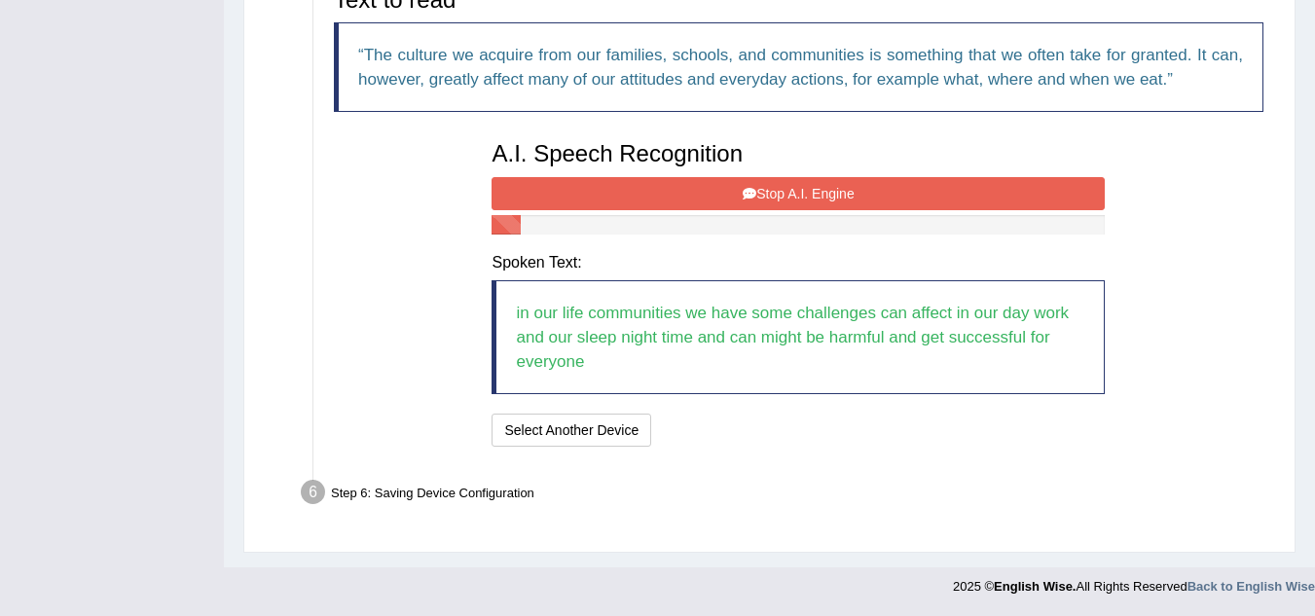
click at [700, 196] on button "Stop A.I. Engine" at bounding box center [798, 193] width 613 height 33
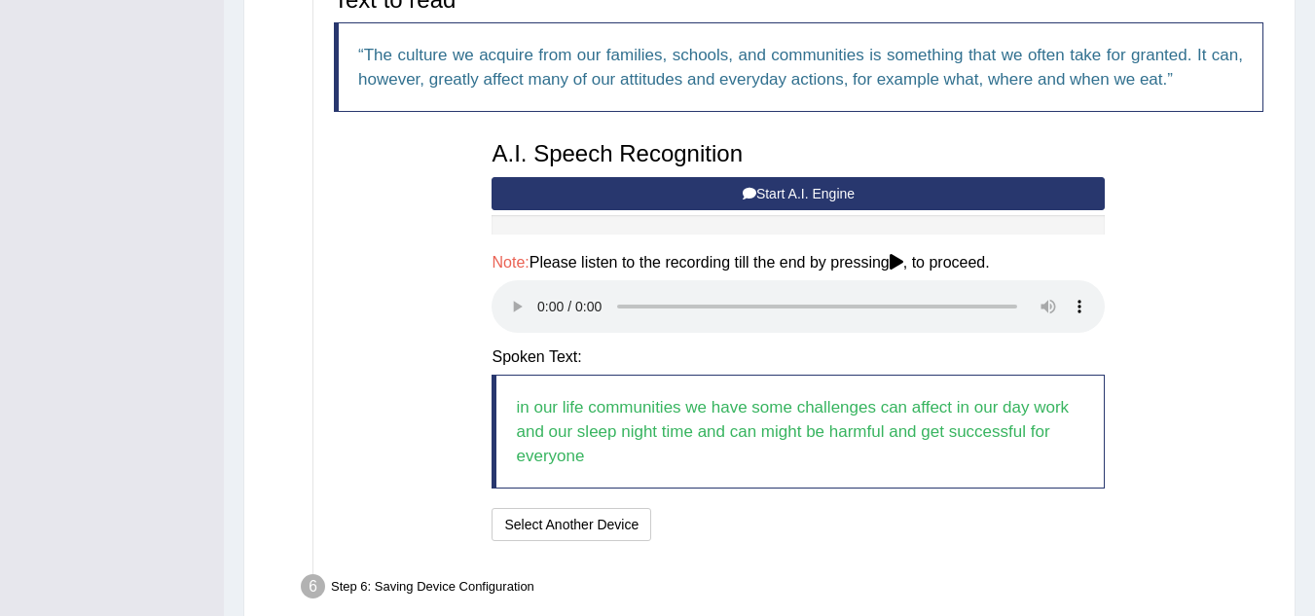
scroll to position [588, 0]
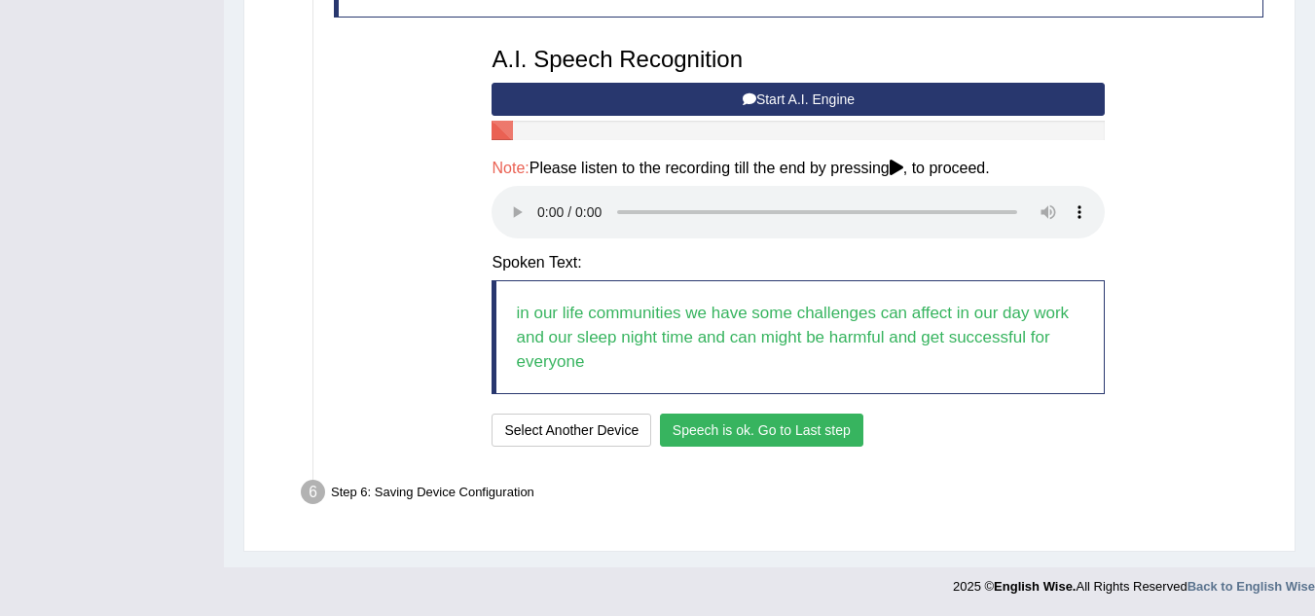
click at [793, 436] on button "Speech is ok. Go to Last step" at bounding box center [762, 430] width 204 height 33
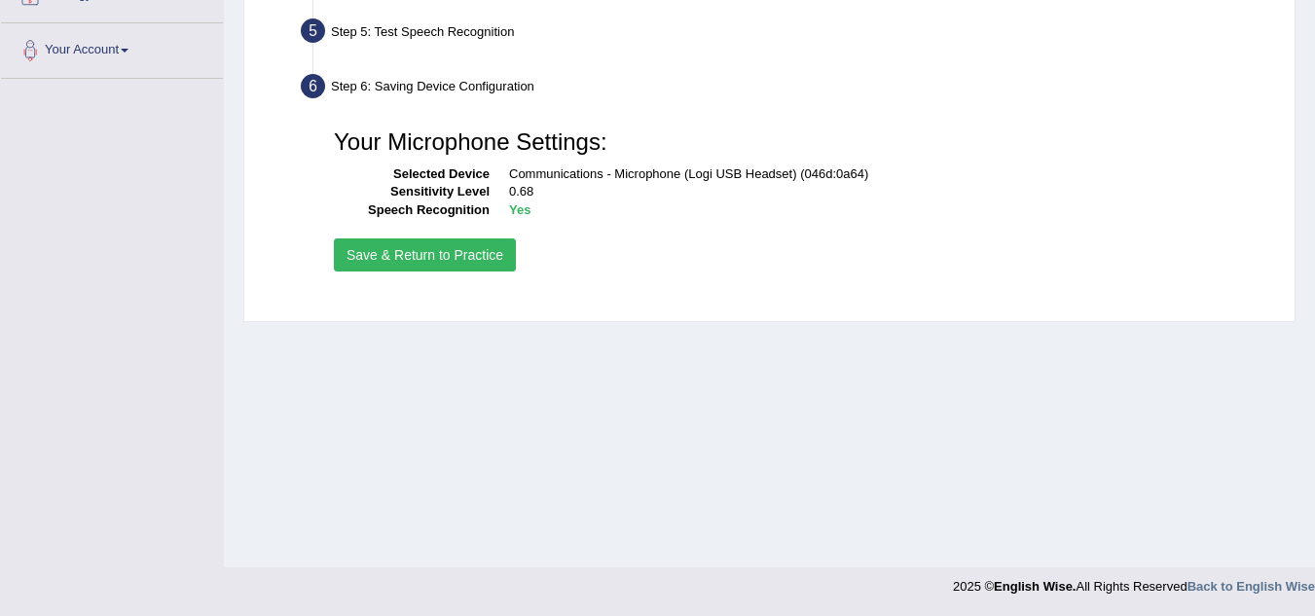
click at [463, 258] on button "Save & Return to Practice" at bounding box center [425, 255] width 182 height 33
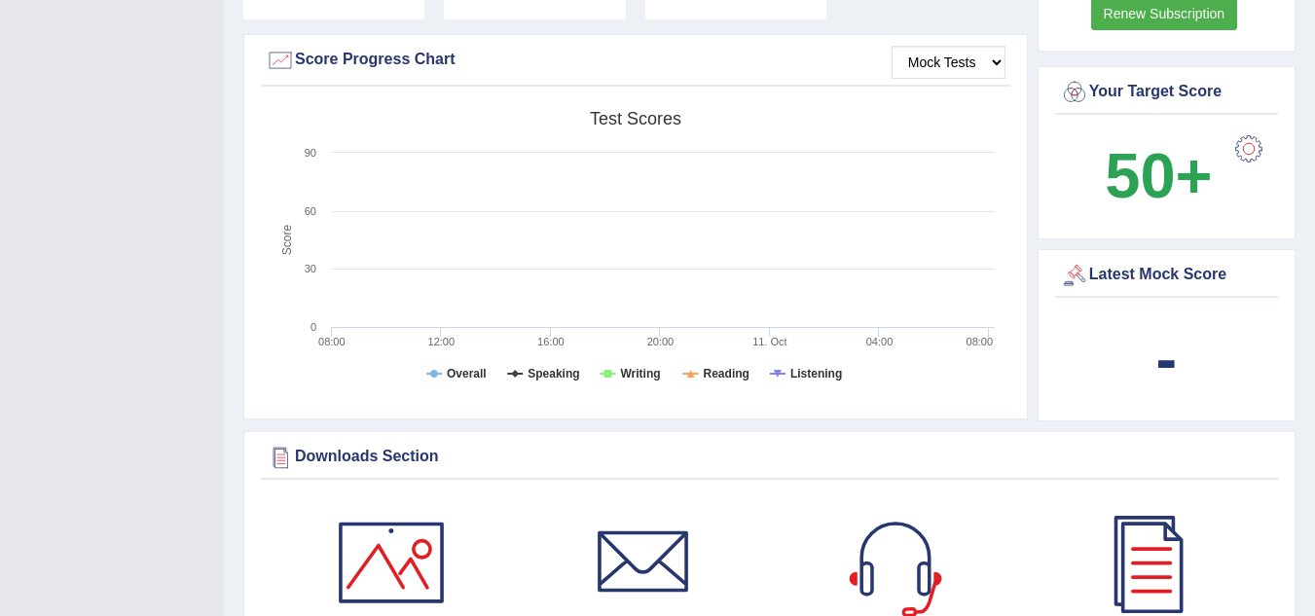
scroll to position [584, 0]
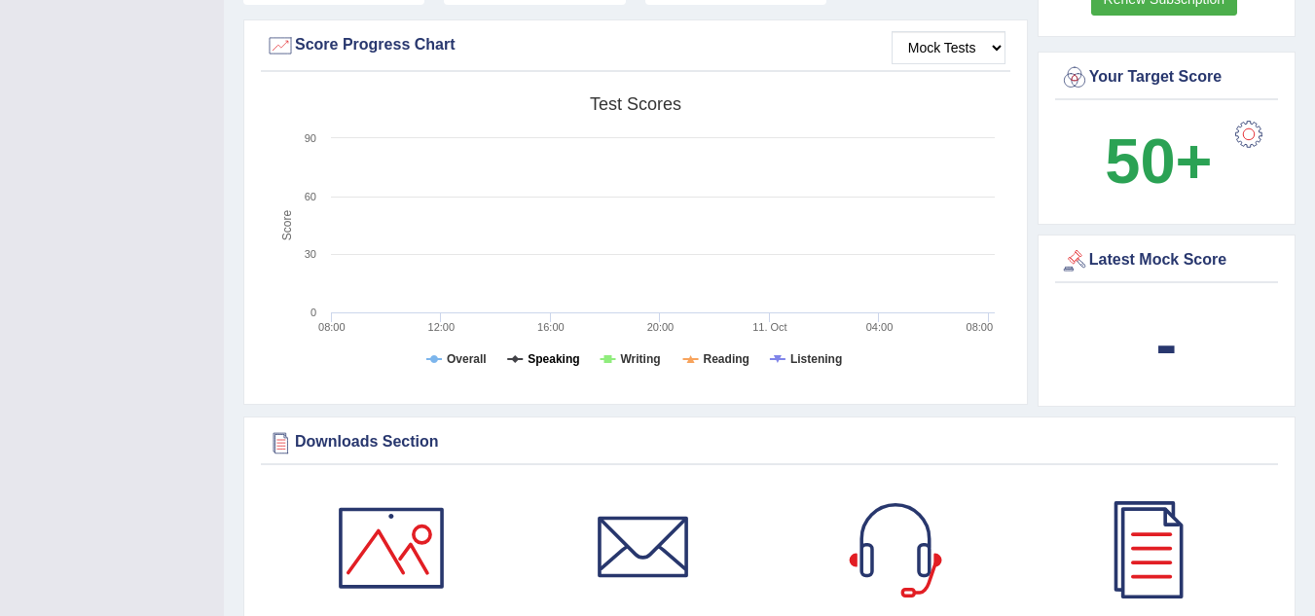
click at [558, 352] on tspan "Speaking" at bounding box center [554, 359] width 52 height 14
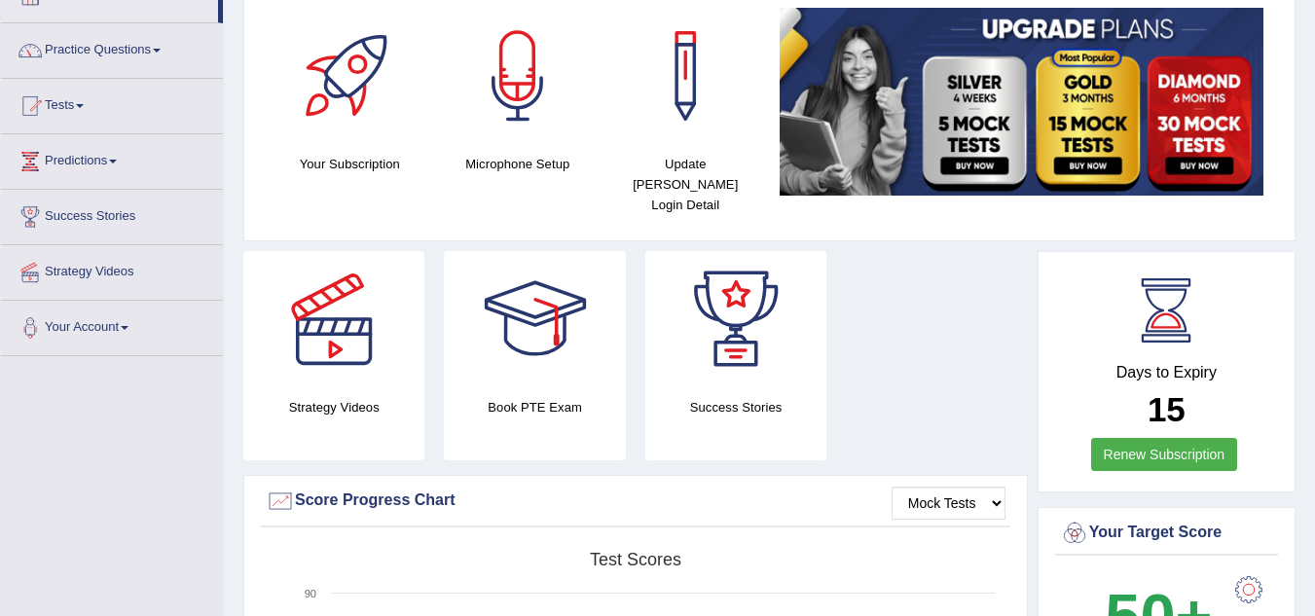
scroll to position [0, 0]
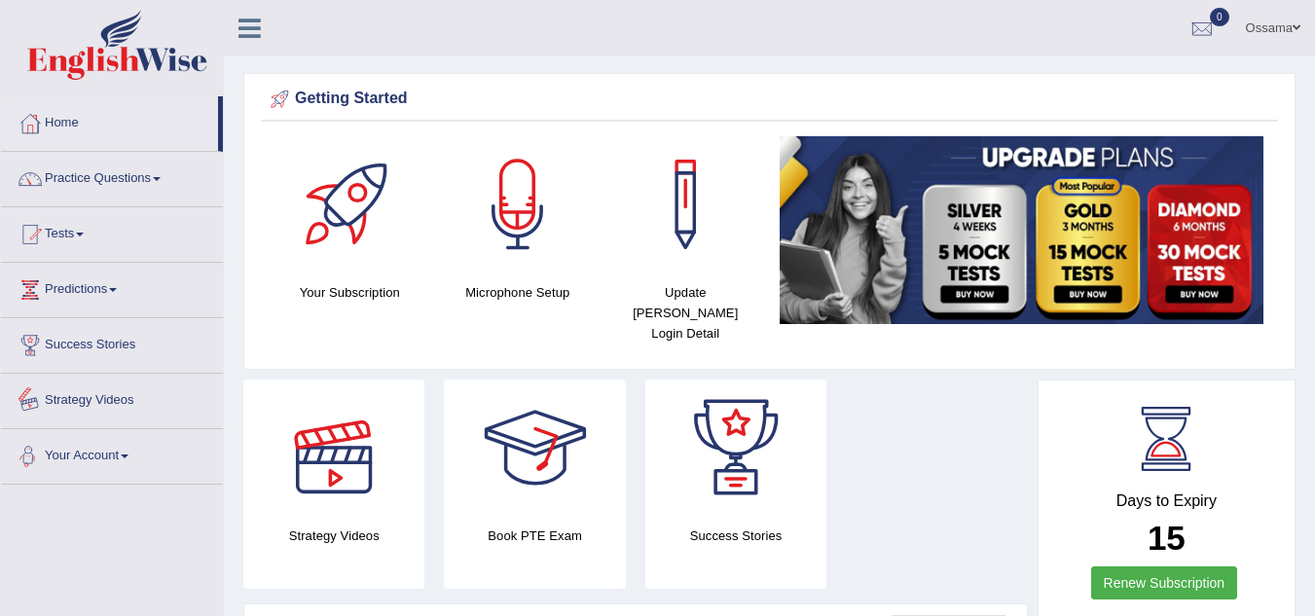
click at [78, 454] on link "Your Account" at bounding box center [112, 453] width 222 height 49
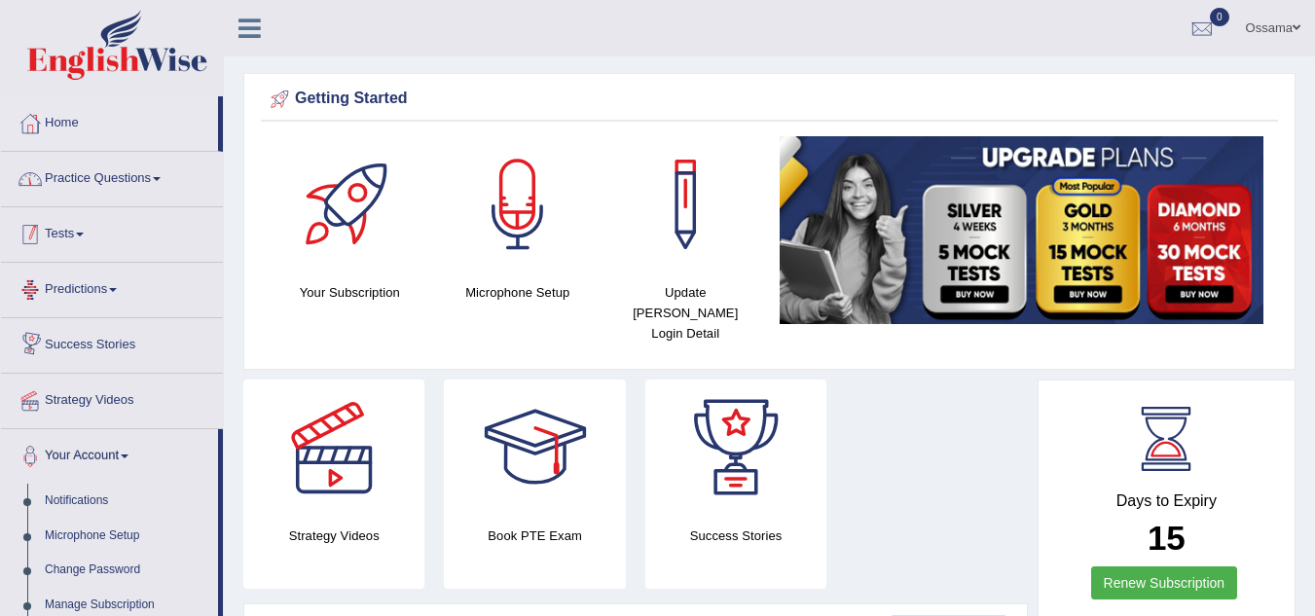
click at [120, 176] on link "Practice Questions" at bounding box center [112, 176] width 222 height 49
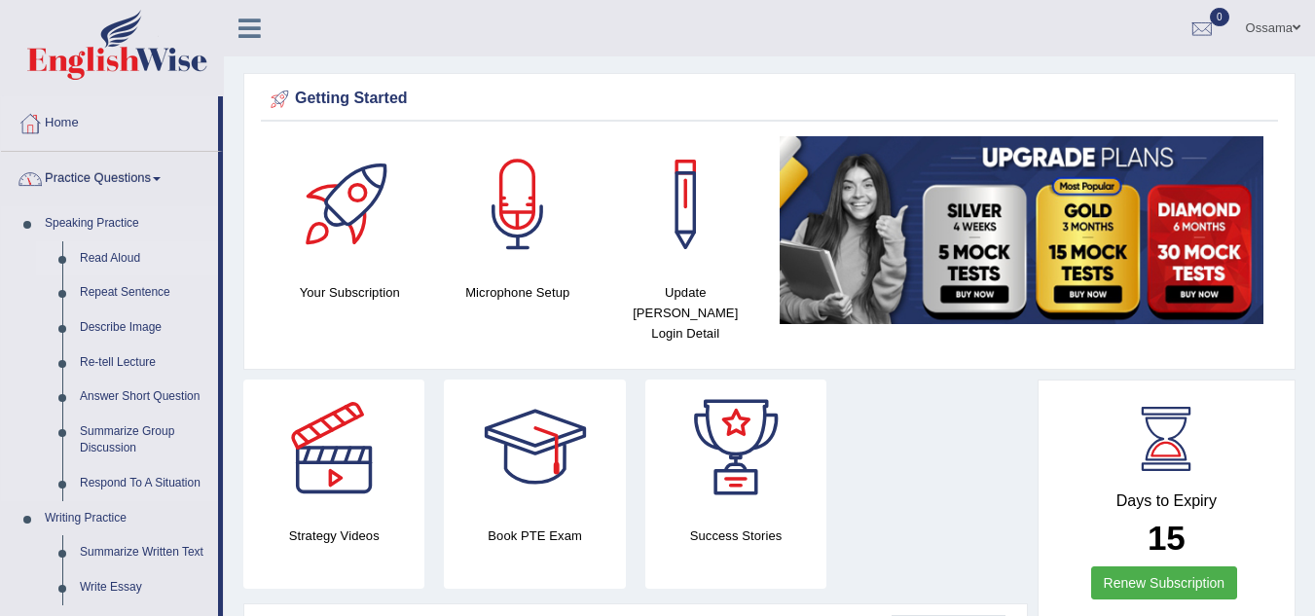
click at [114, 250] on link "Read Aloud" at bounding box center [144, 258] width 147 height 35
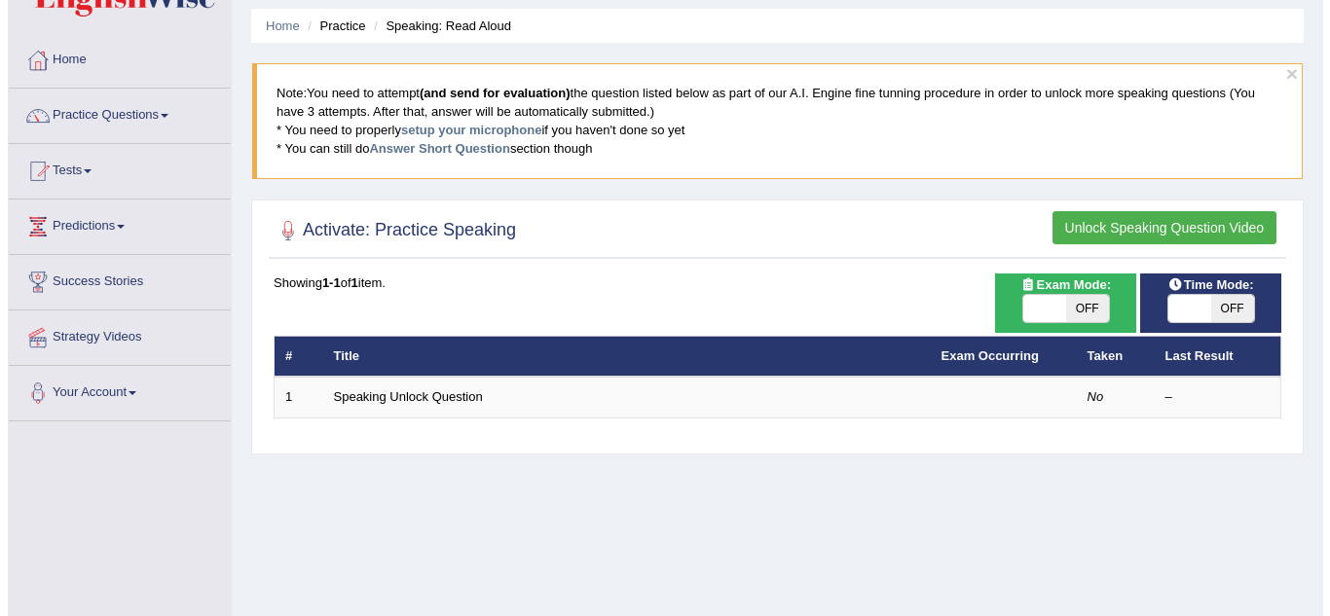
scroll to position [97, 0]
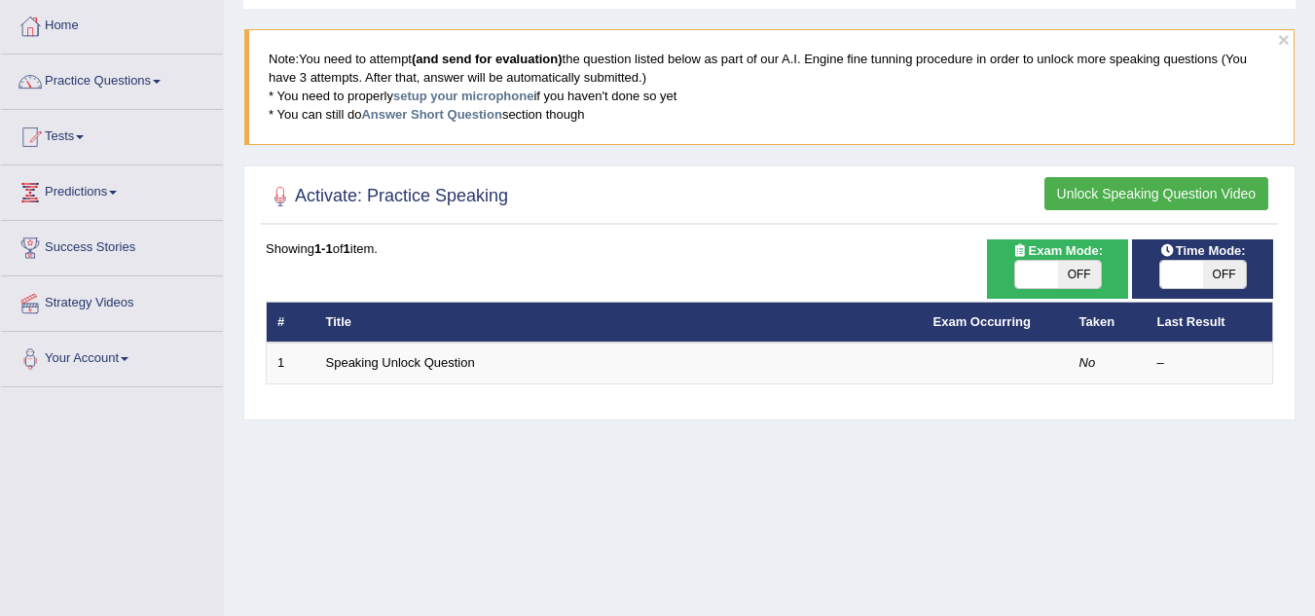
click at [1223, 262] on span "OFF" at bounding box center [1225, 274] width 43 height 27
checkbox input "true"
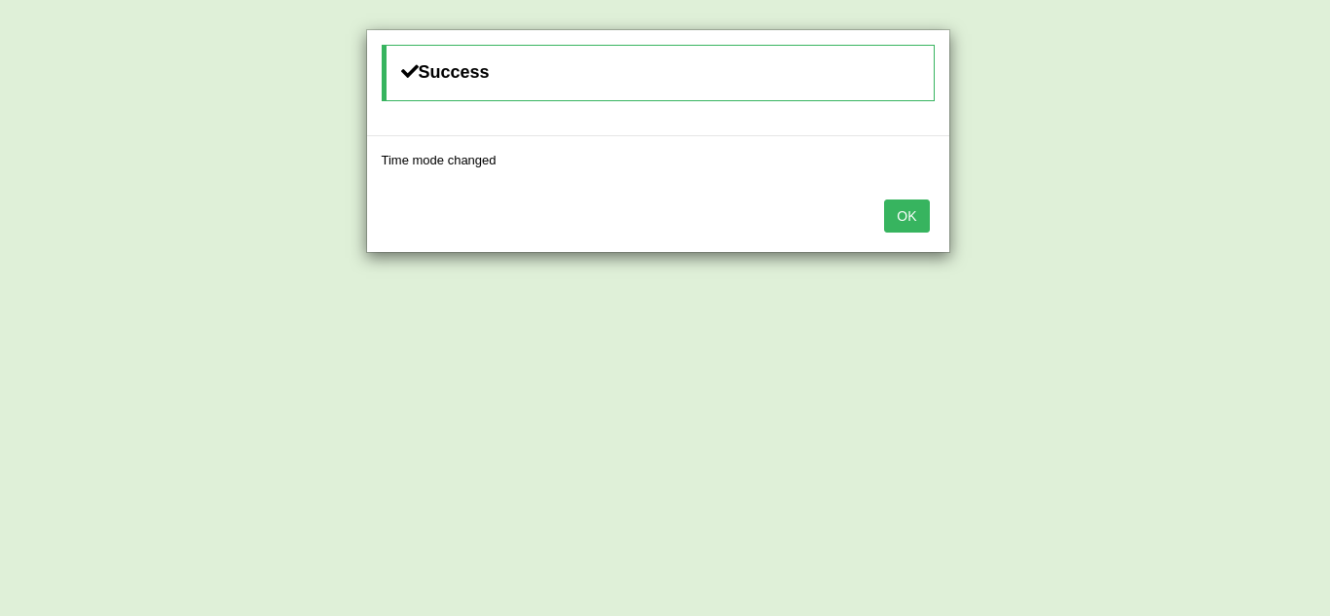
click at [900, 226] on button "OK" at bounding box center [906, 216] width 45 height 33
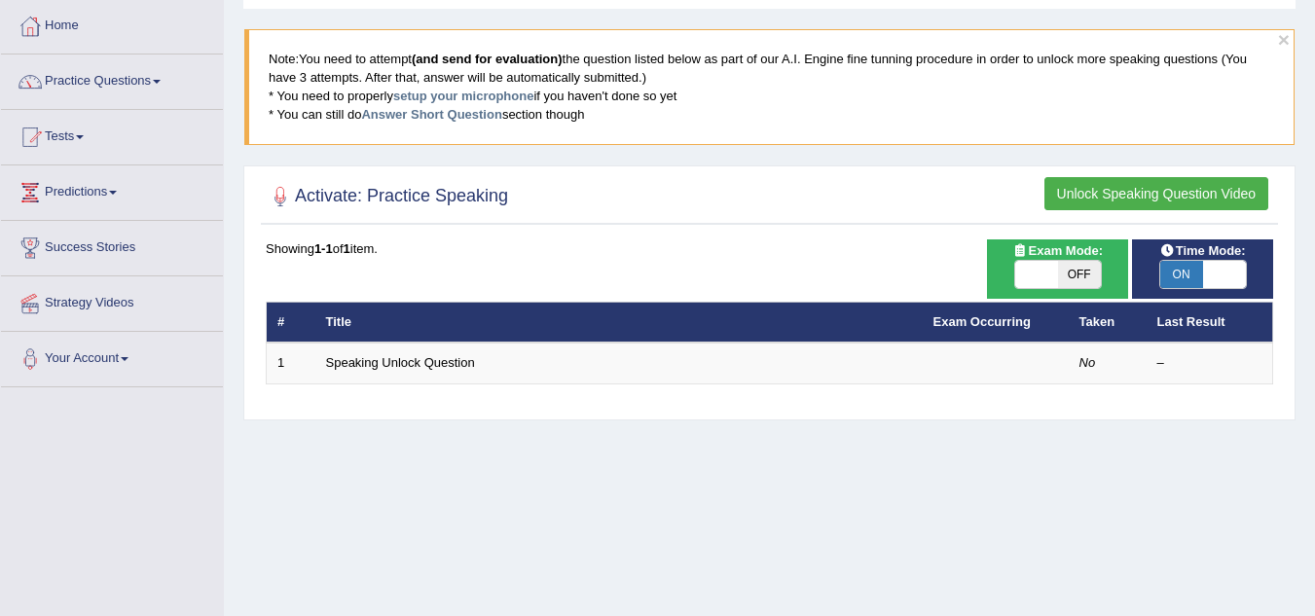
click at [1058, 267] on span "OFF" at bounding box center [1079, 274] width 43 height 27
checkbox input "true"
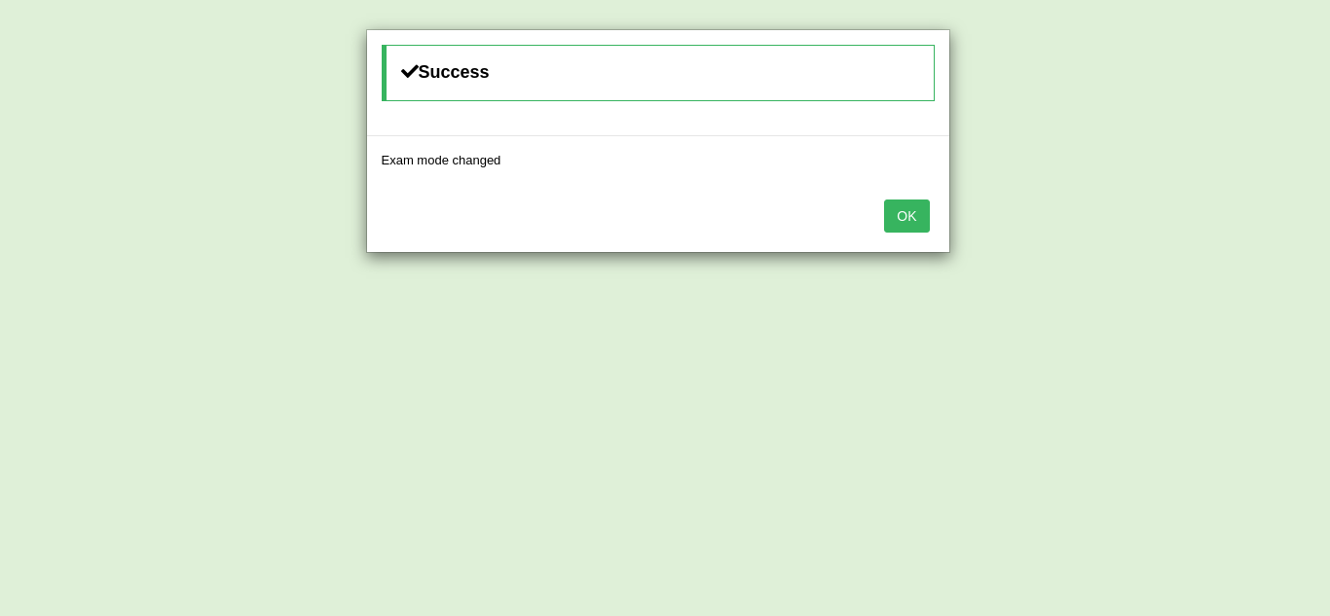
click at [918, 204] on button "OK" at bounding box center [906, 216] width 45 height 33
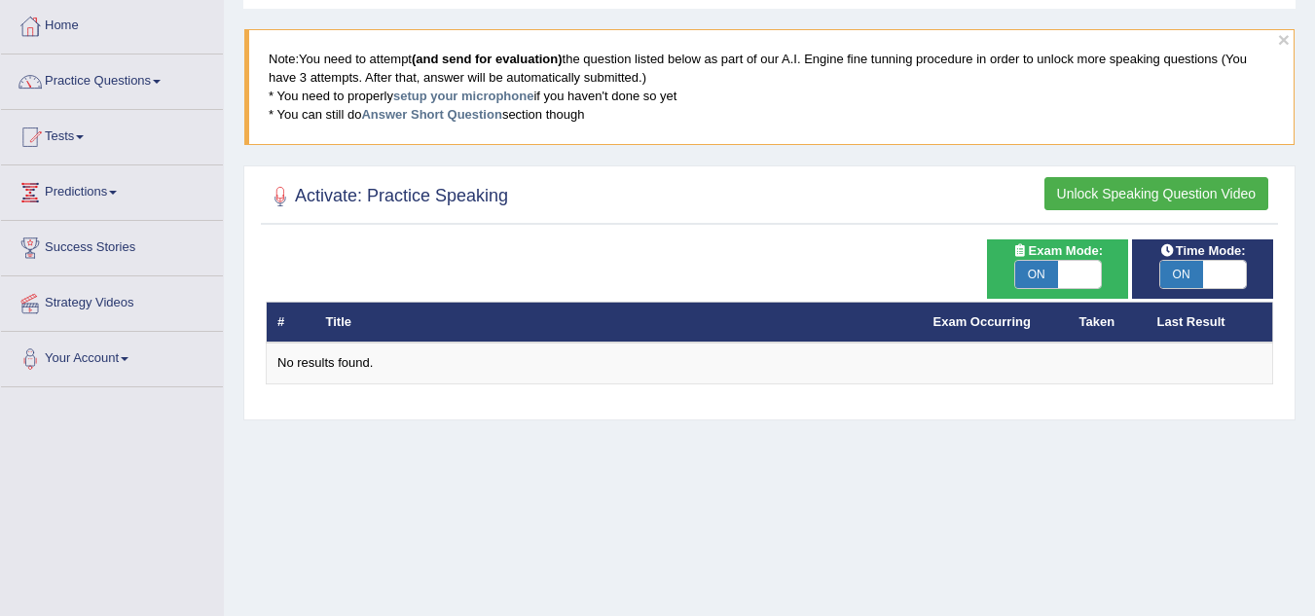
drag, startPoint x: 1032, startPoint y: 271, endPoint x: 1085, endPoint y: 278, distance: 53.0
click at [1032, 271] on span "ON" at bounding box center [1037, 274] width 43 height 27
checkbox input "false"
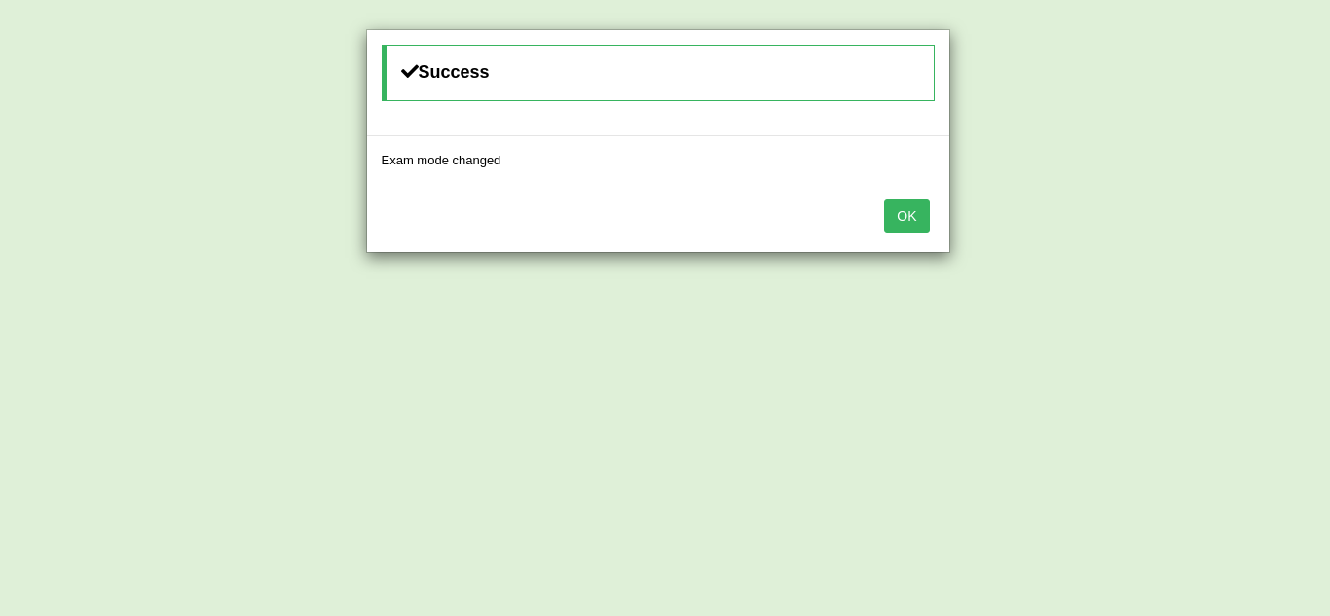
click at [1192, 277] on div "Success Exam mode changed OK" at bounding box center [665, 308] width 1330 height 616
click at [936, 221] on div "OK" at bounding box center [658, 218] width 582 height 68
click at [912, 217] on button "OK" at bounding box center [906, 216] width 45 height 33
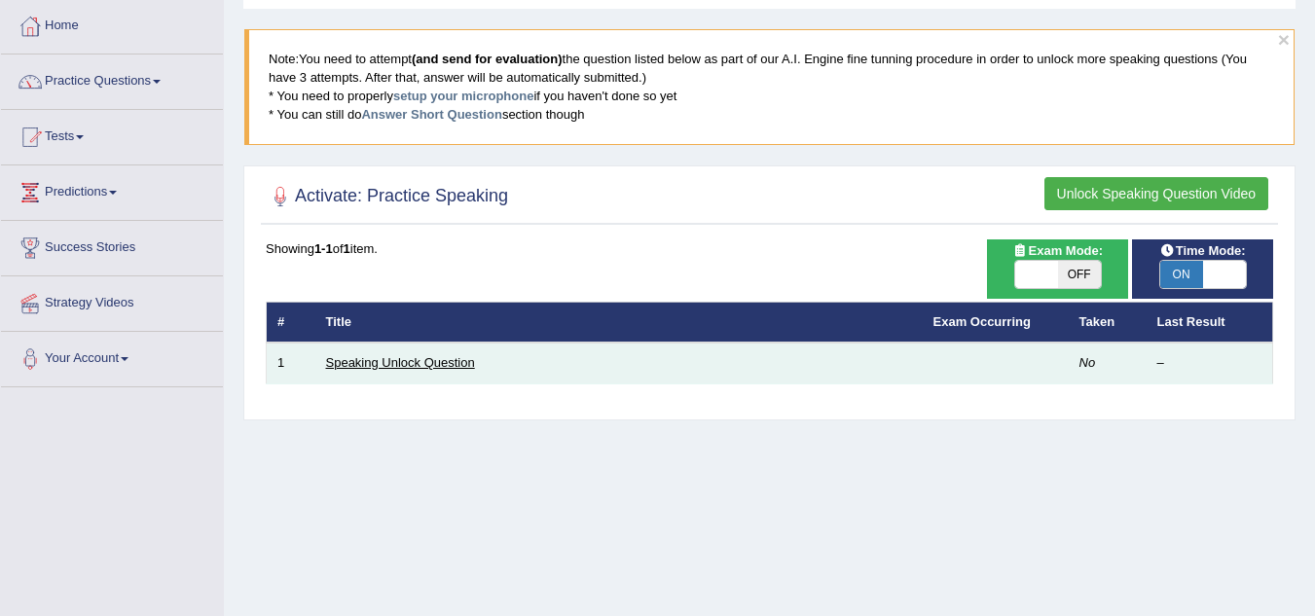
click at [446, 360] on link "Speaking Unlock Question" at bounding box center [400, 362] width 149 height 15
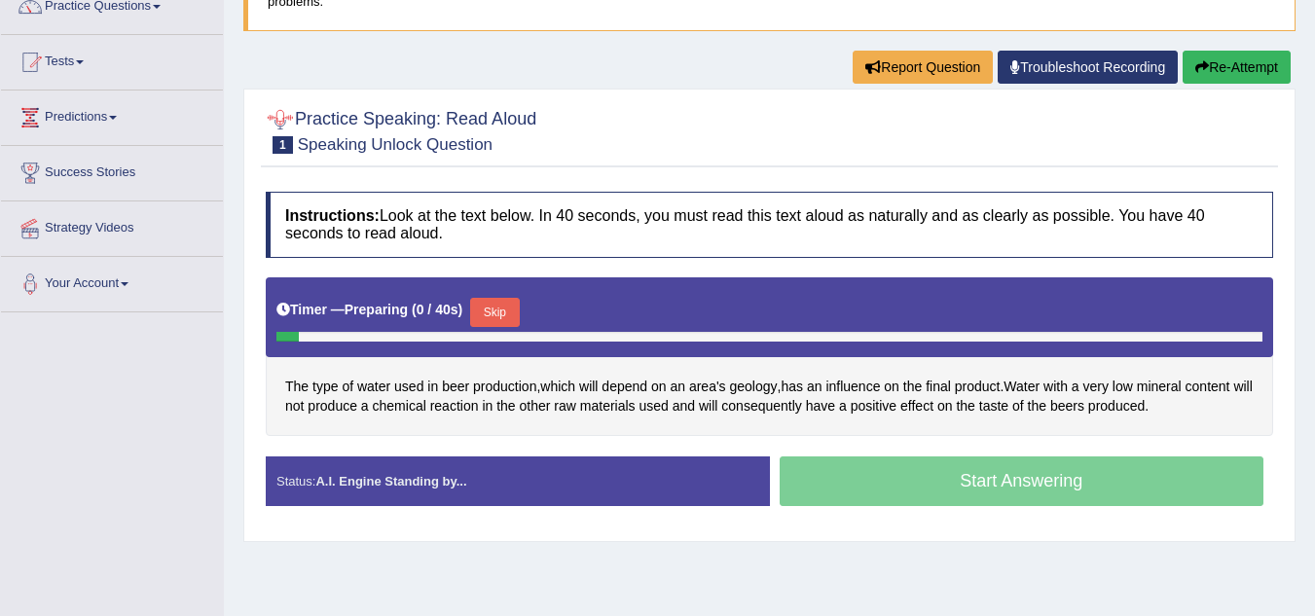
scroll to position [195, 0]
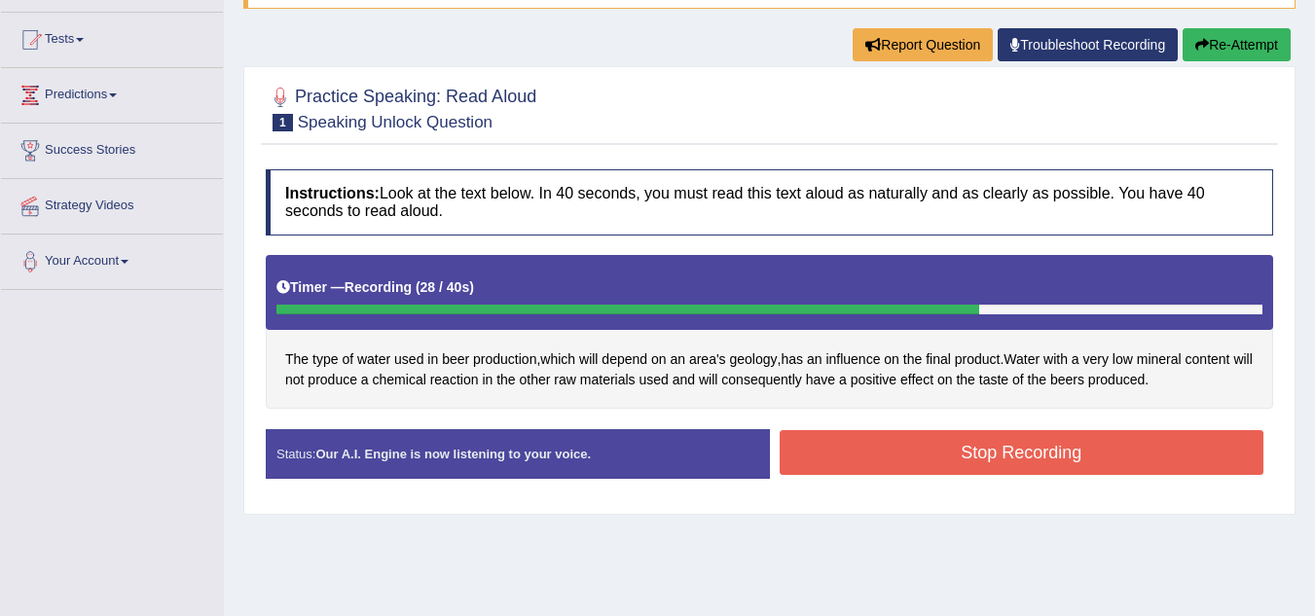
click at [945, 455] on button "Stop Recording" at bounding box center [1022, 452] width 485 height 45
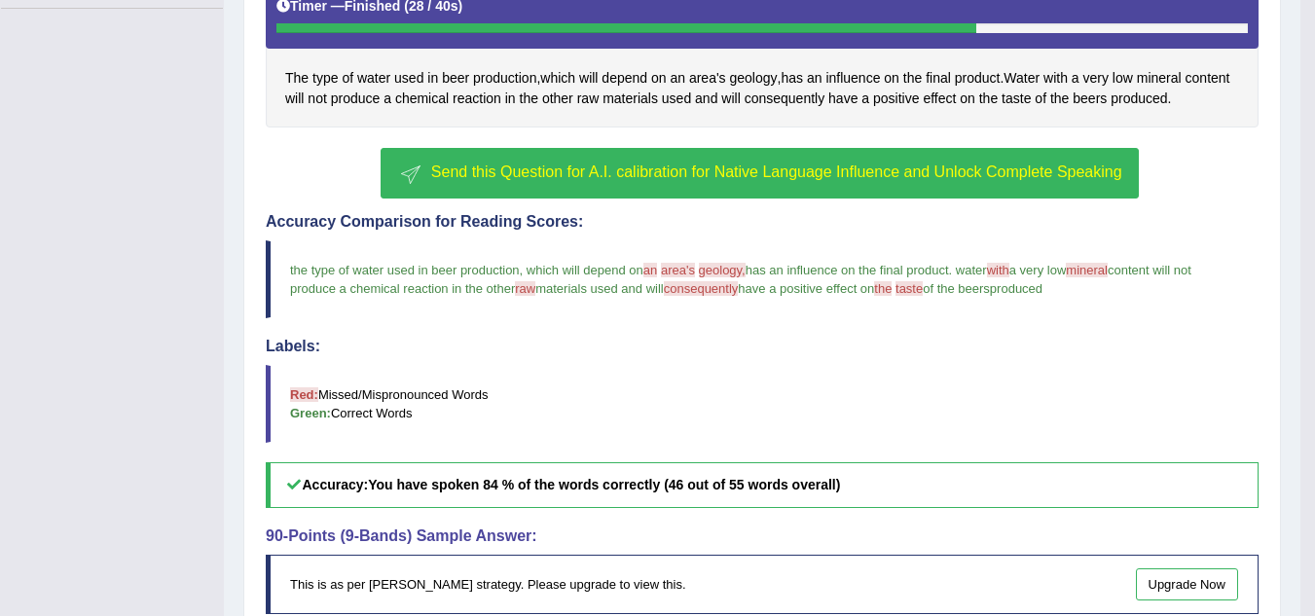
scroll to position [192, 0]
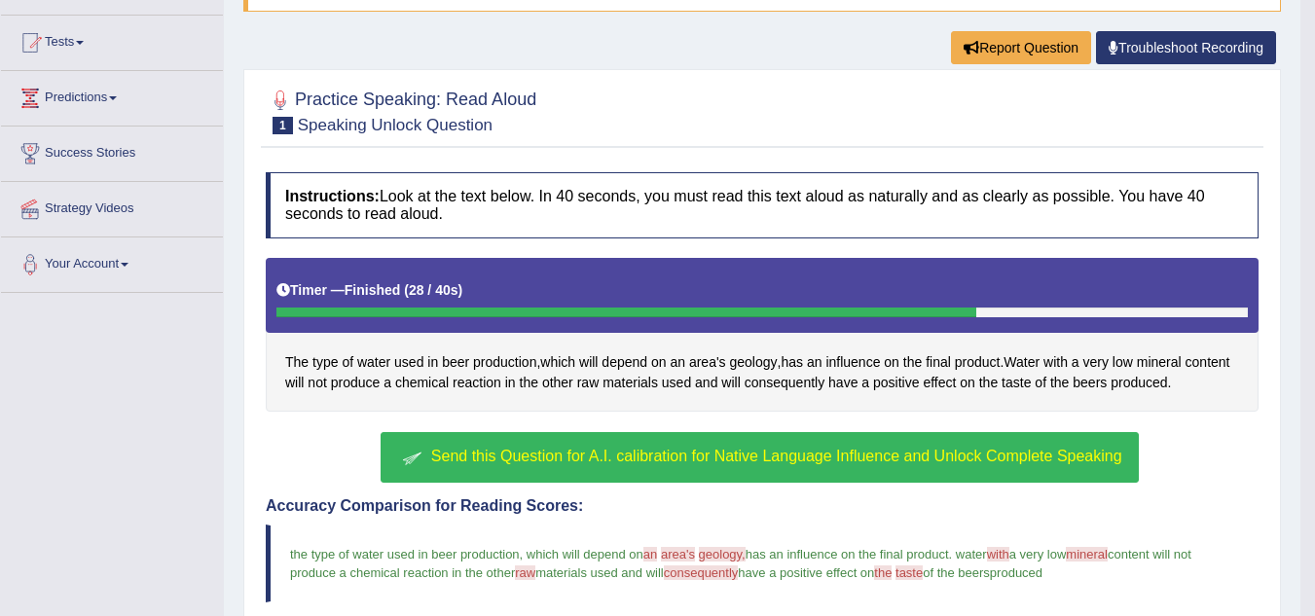
click at [741, 459] on span "Send this Question for A.I. calibration for Native Language Influence and Unloc…" at bounding box center [776, 456] width 691 height 17
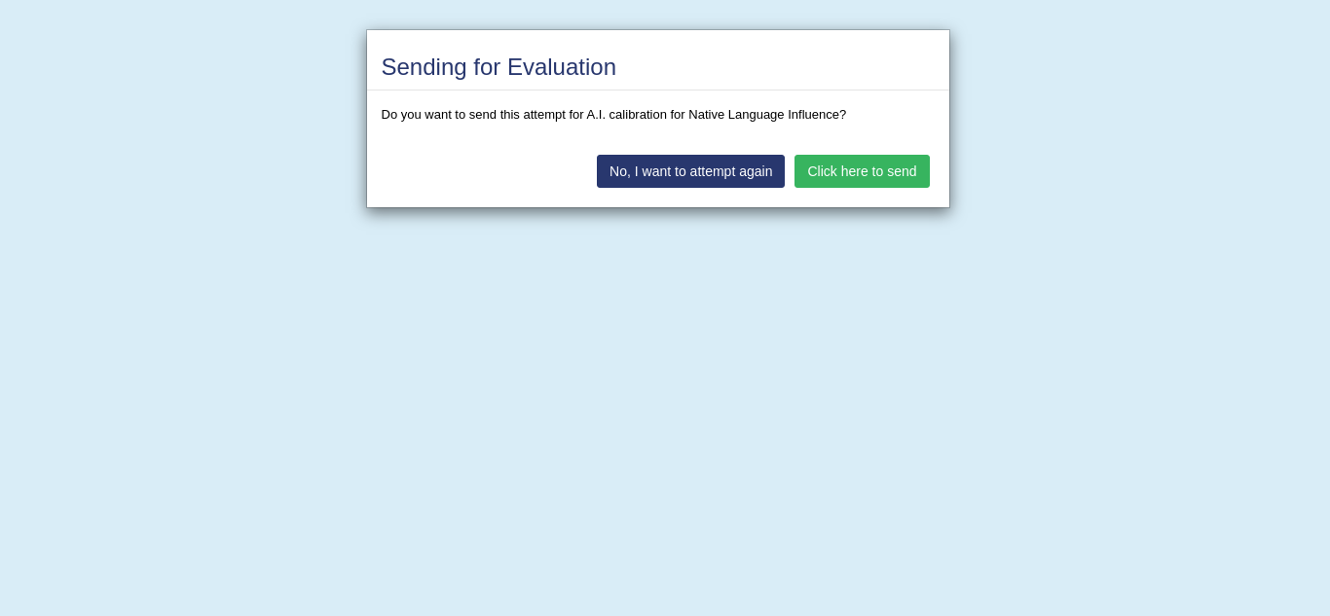
click at [833, 175] on button "Click here to send" at bounding box center [862, 171] width 134 height 33
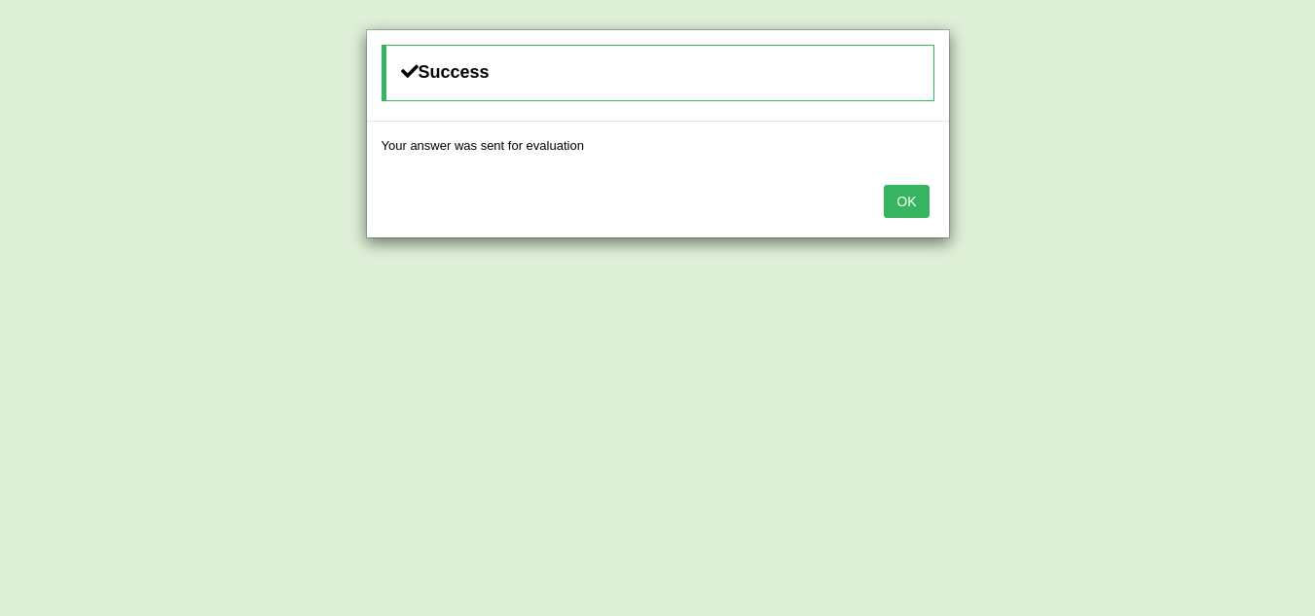
click at [906, 204] on button "OK" at bounding box center [906, 201] width 45 height 33
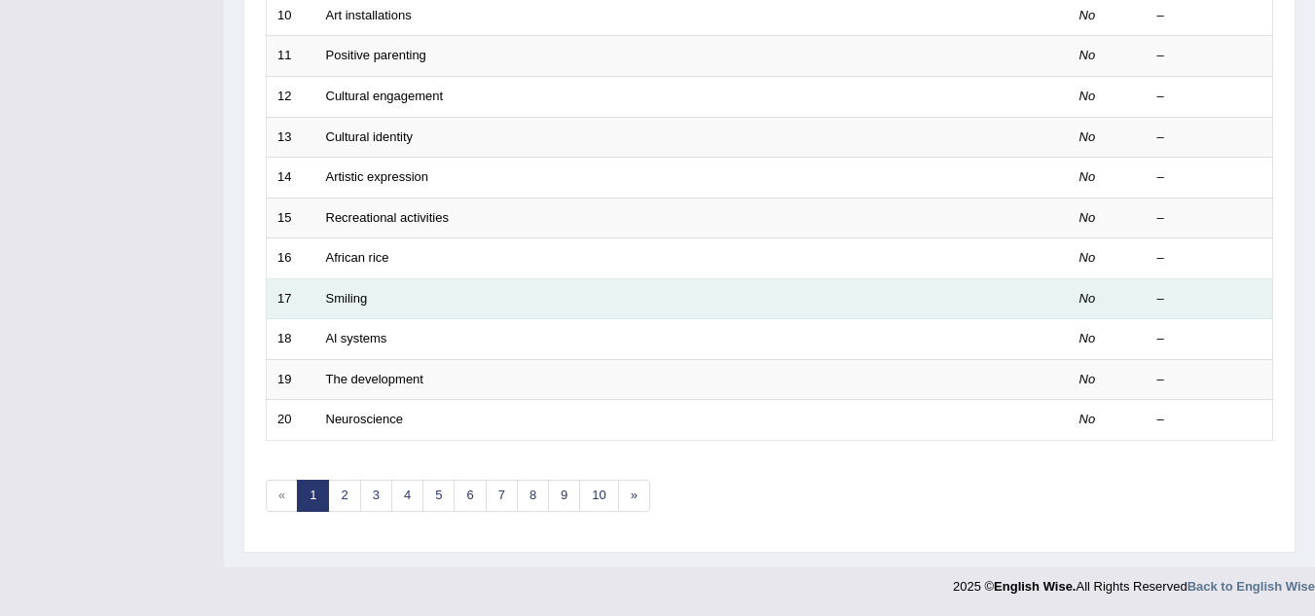
scroll to position [89, 0]
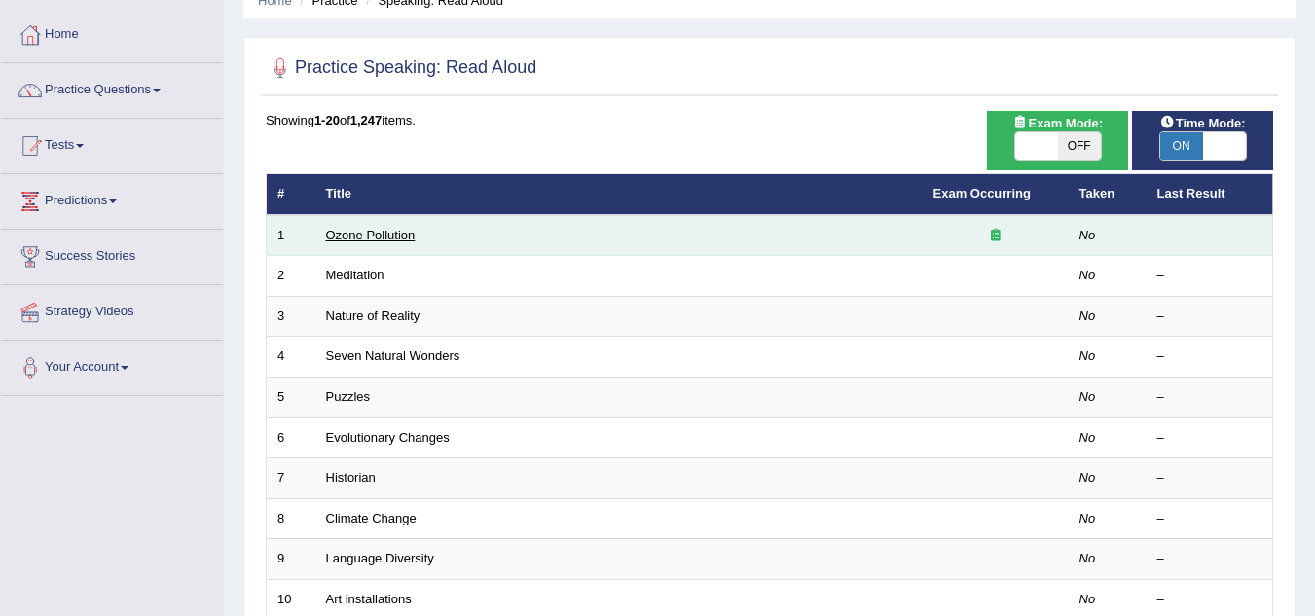
click at [377, 231] on link "Ozone Pollution" at bounding box center [371, 235] width 90 height 15
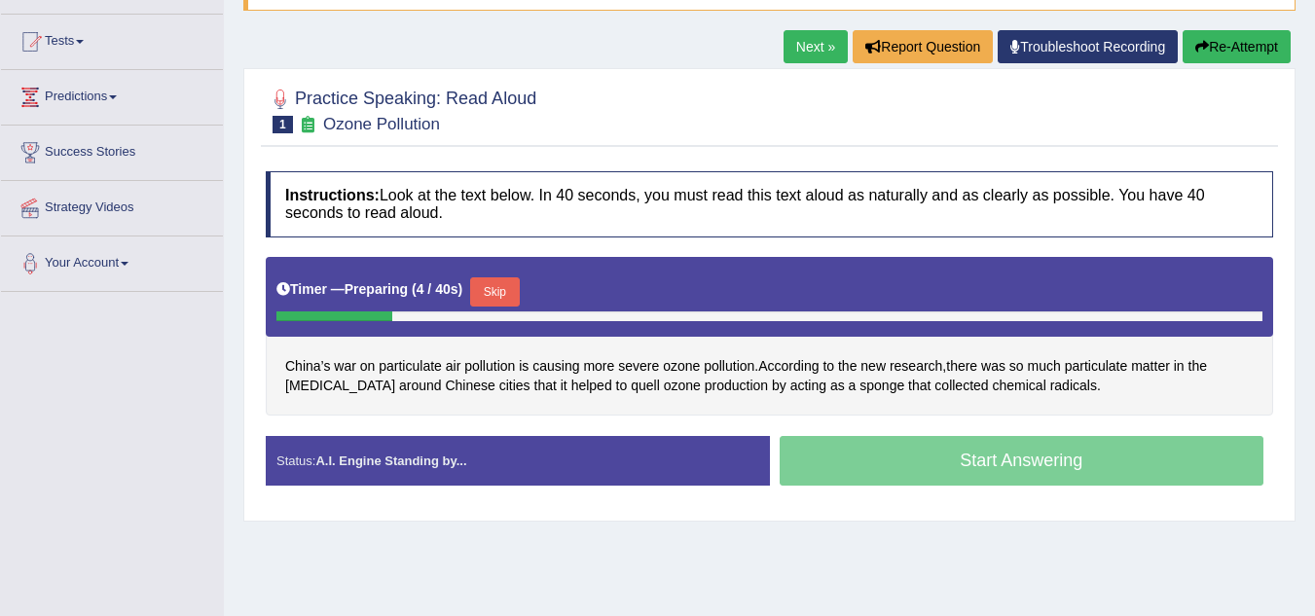
scroll to position [195, 0]
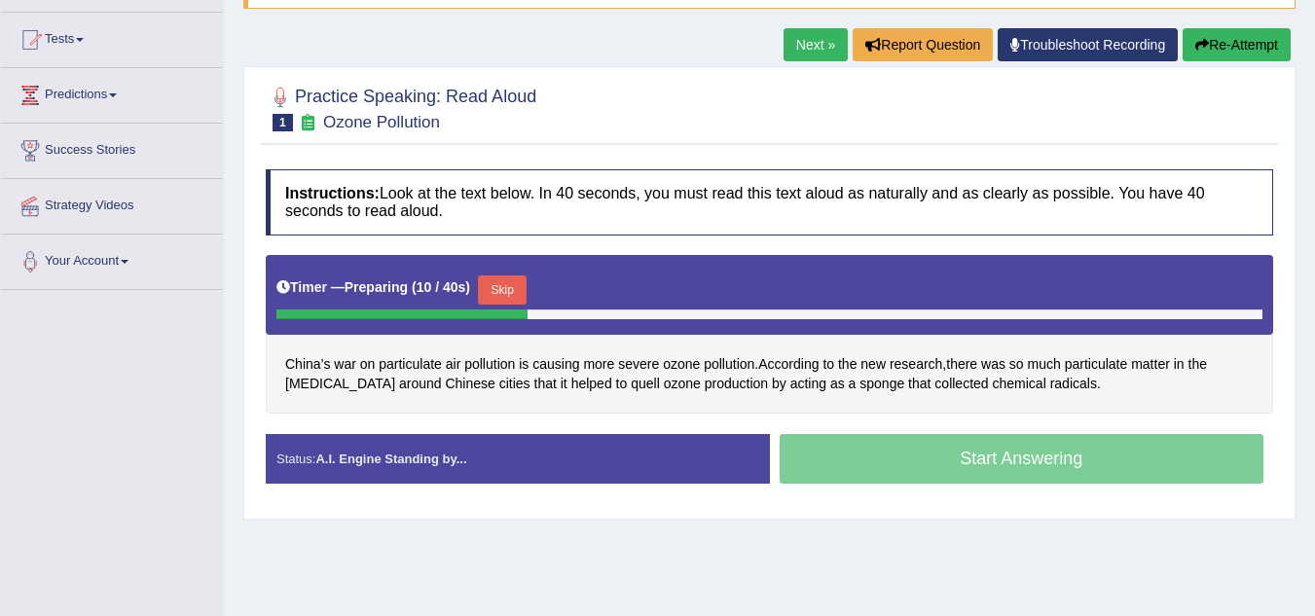
click at [499, 287] on button "Skip" at bounding box center [502, 290] width 49 height 29
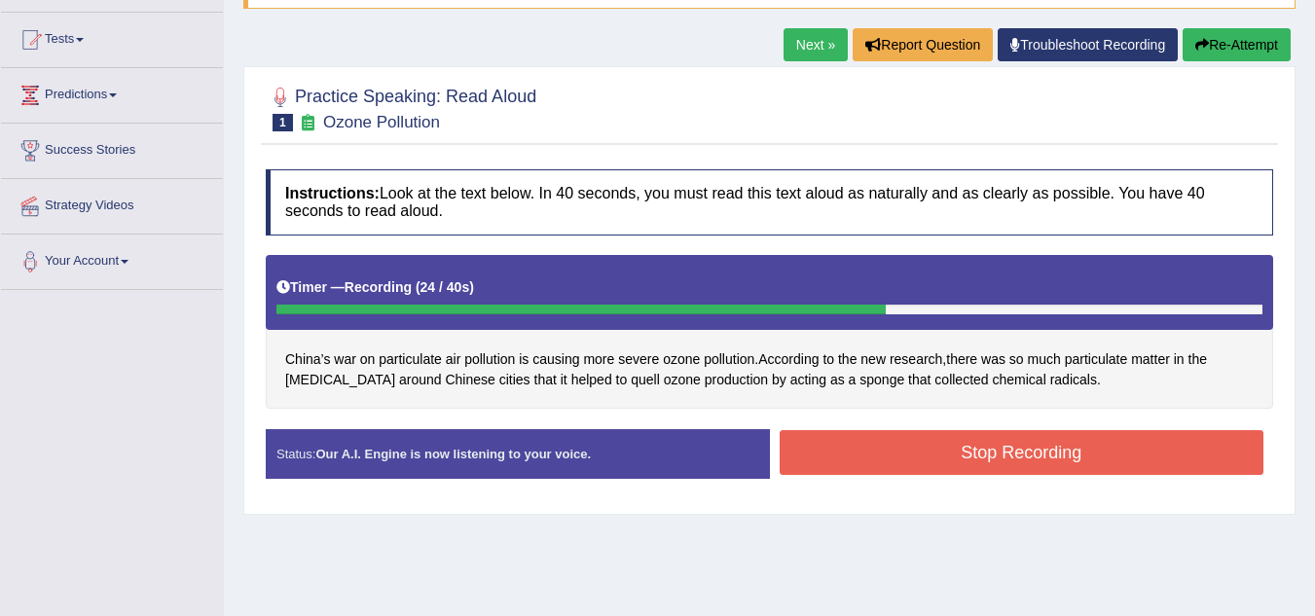
click at [1073, 450] on button "Stop Recording" at bounding box center [1022, 452] width 485 height 45
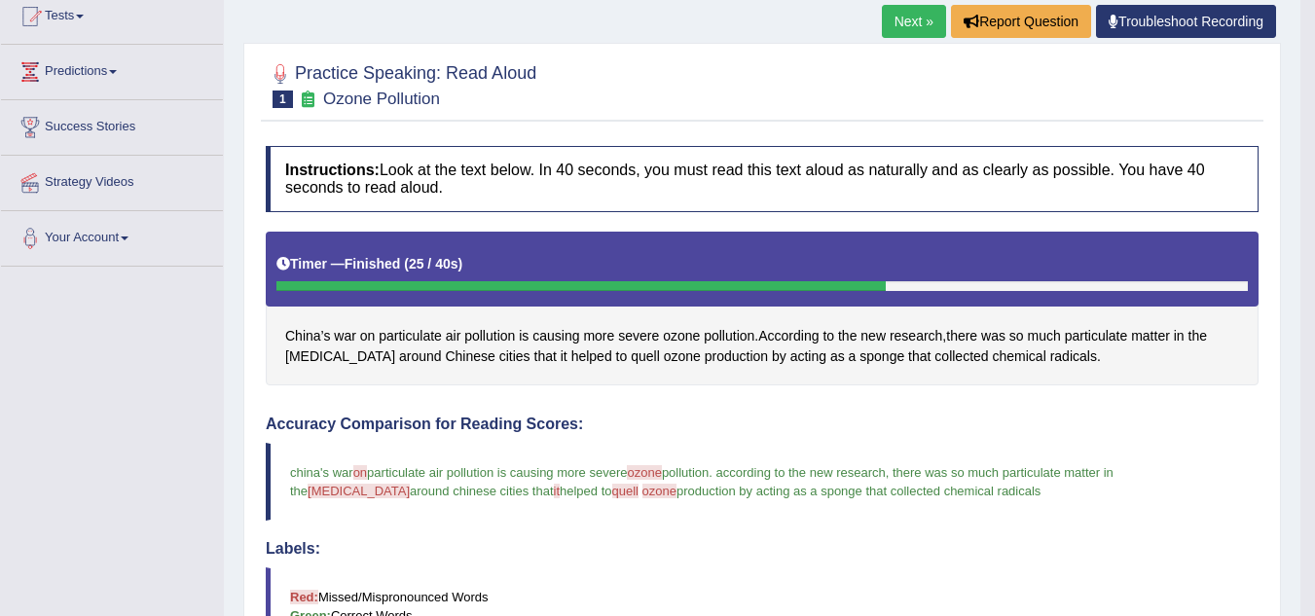
scroll to position [209, 0]
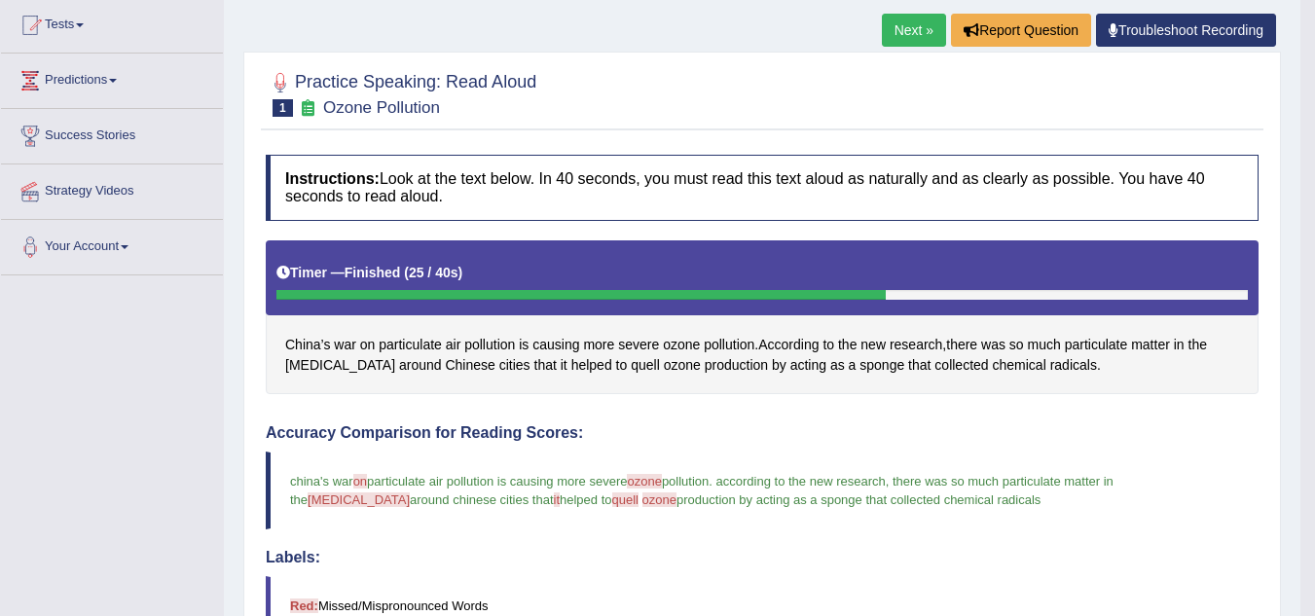
click at [921, 33] on link "Next »" at bounding box center [914, 30] width 64 height 33
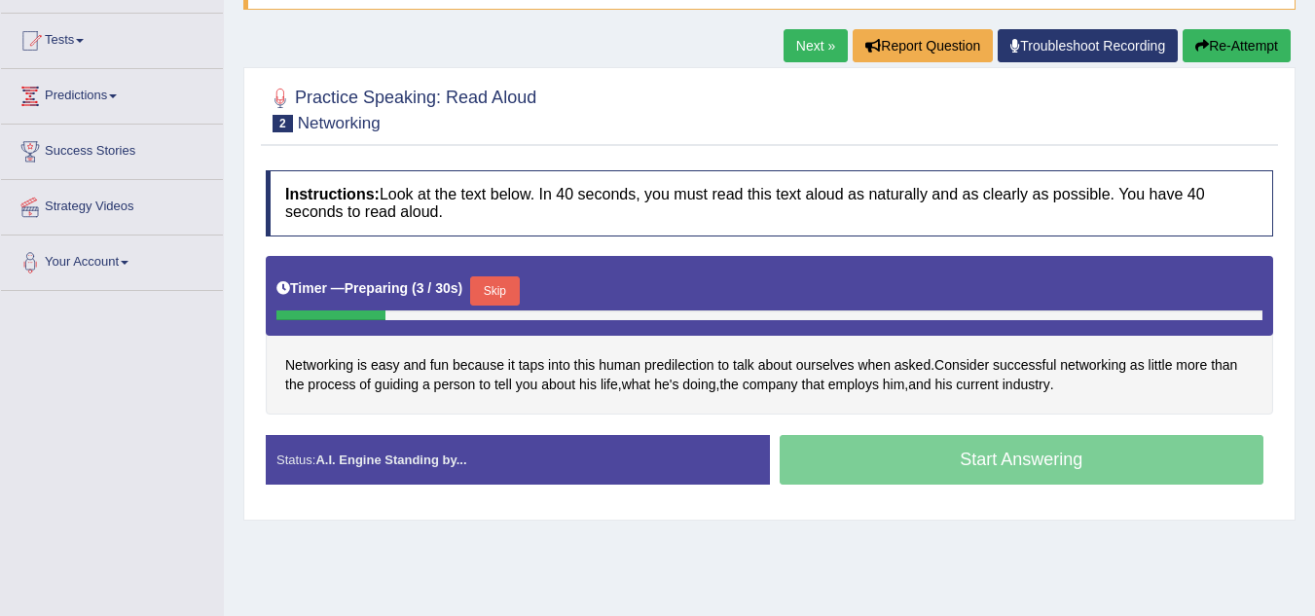
scroll to position [195, 0]
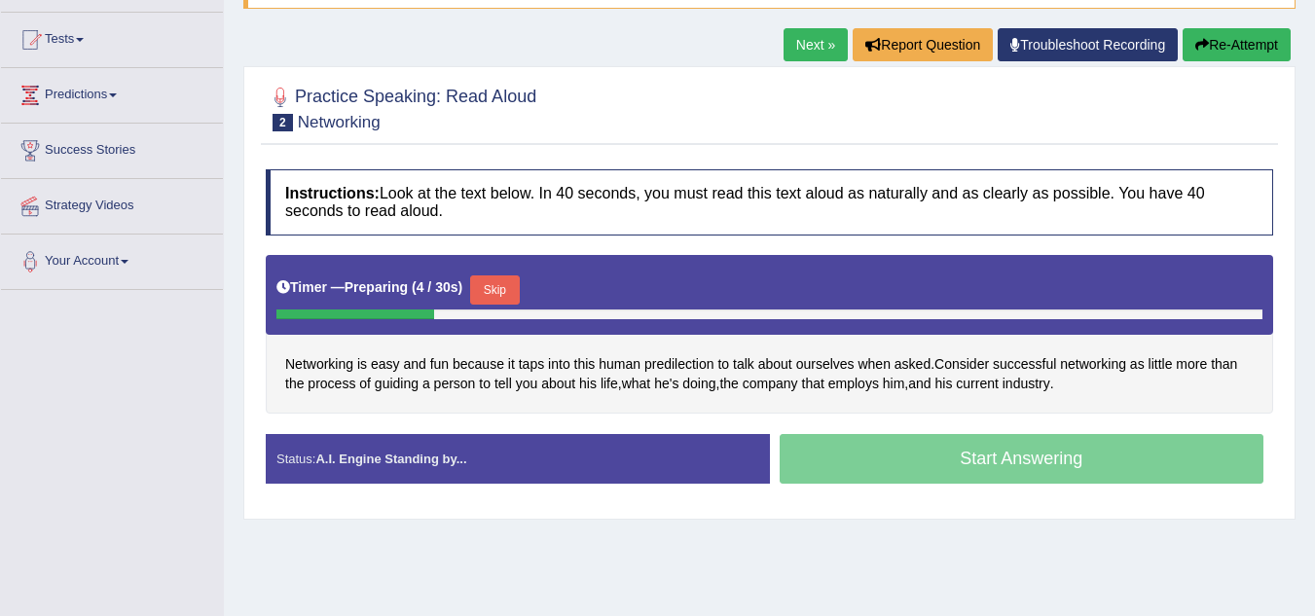
click at [514, 286] on button "Skip" at bounding box center [494, 290] width 49 height 29
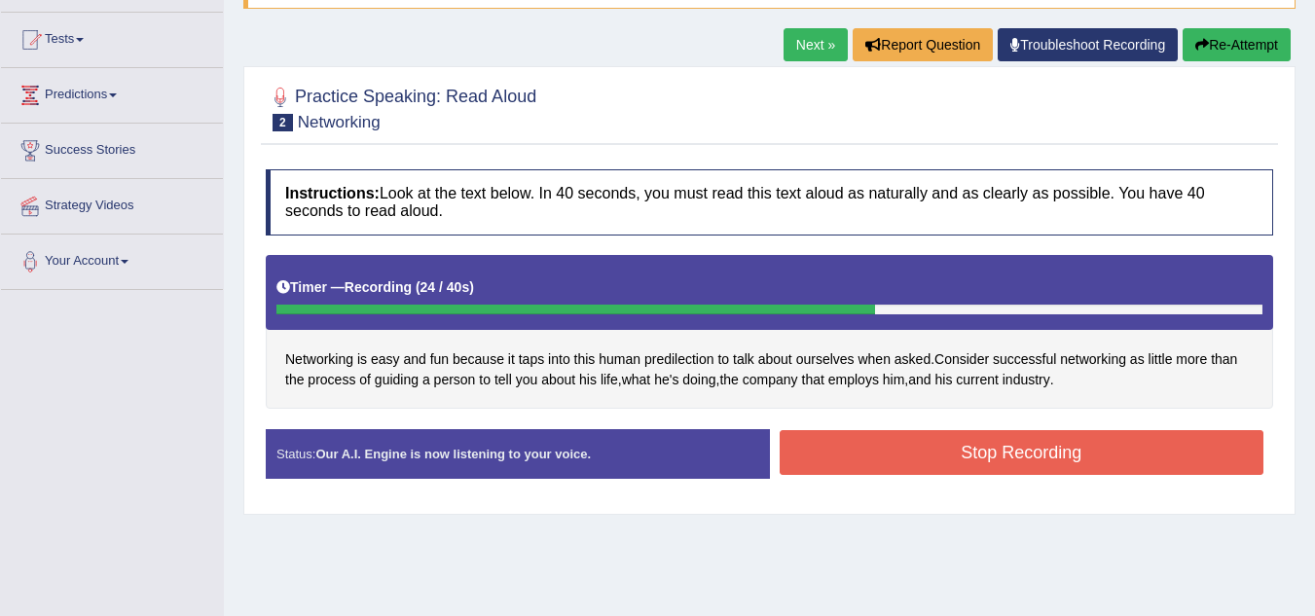
click at [1015, 434] on button "Stop Recording" at bounding box center [1022, 452] width 485 height 45
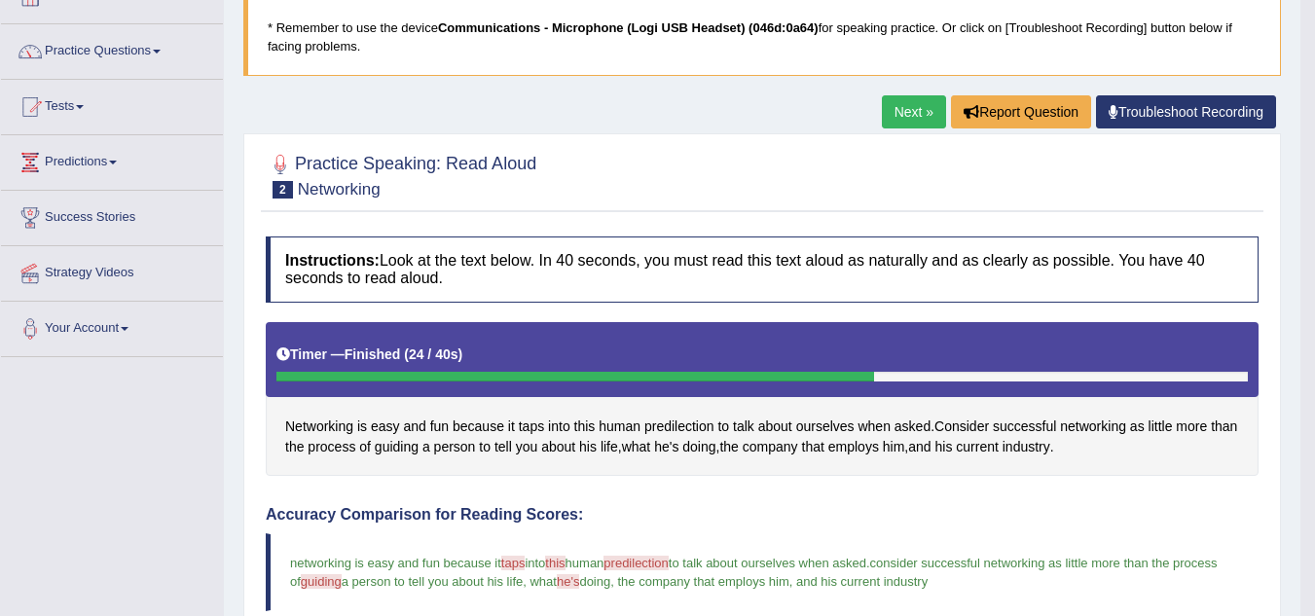
scroll to position [93, 0]
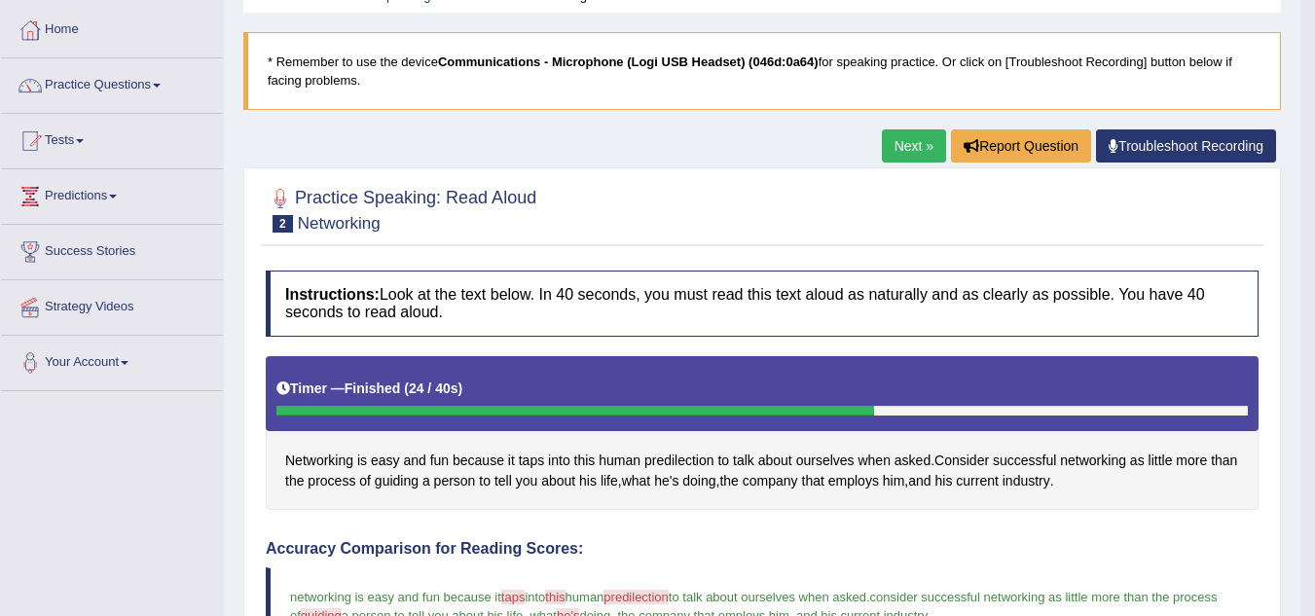
click at [903, 142] on link "Next »" at bounding box center [914, 146] width 64 height 33
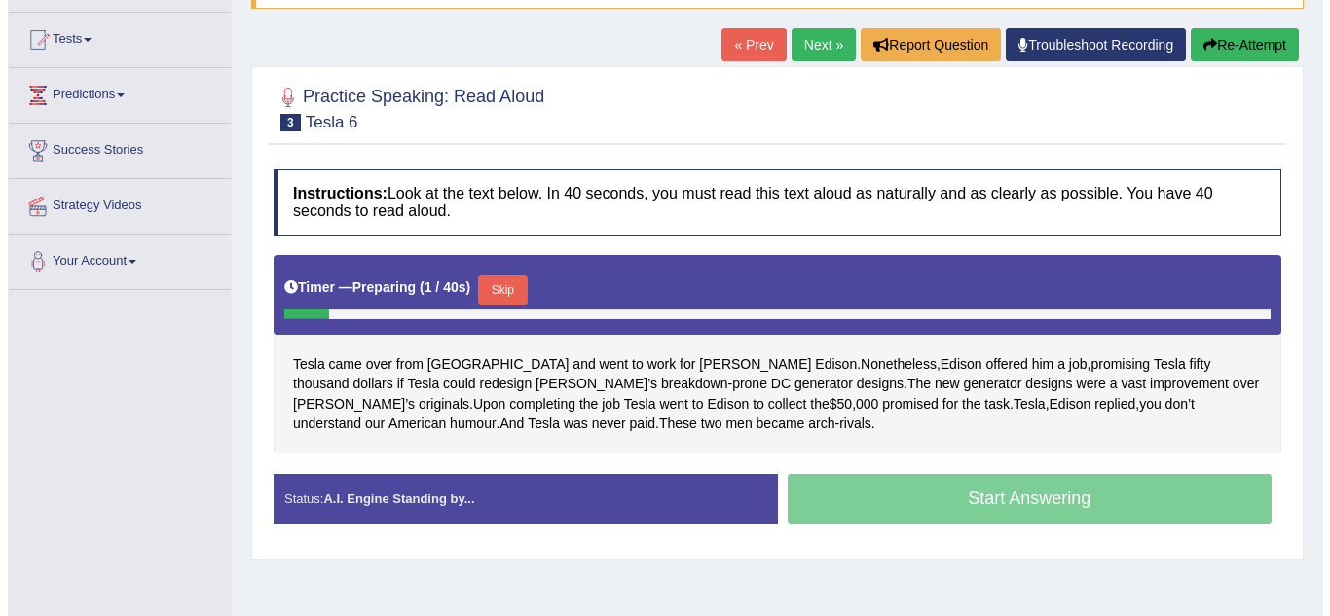
scroll to position [292, 0]
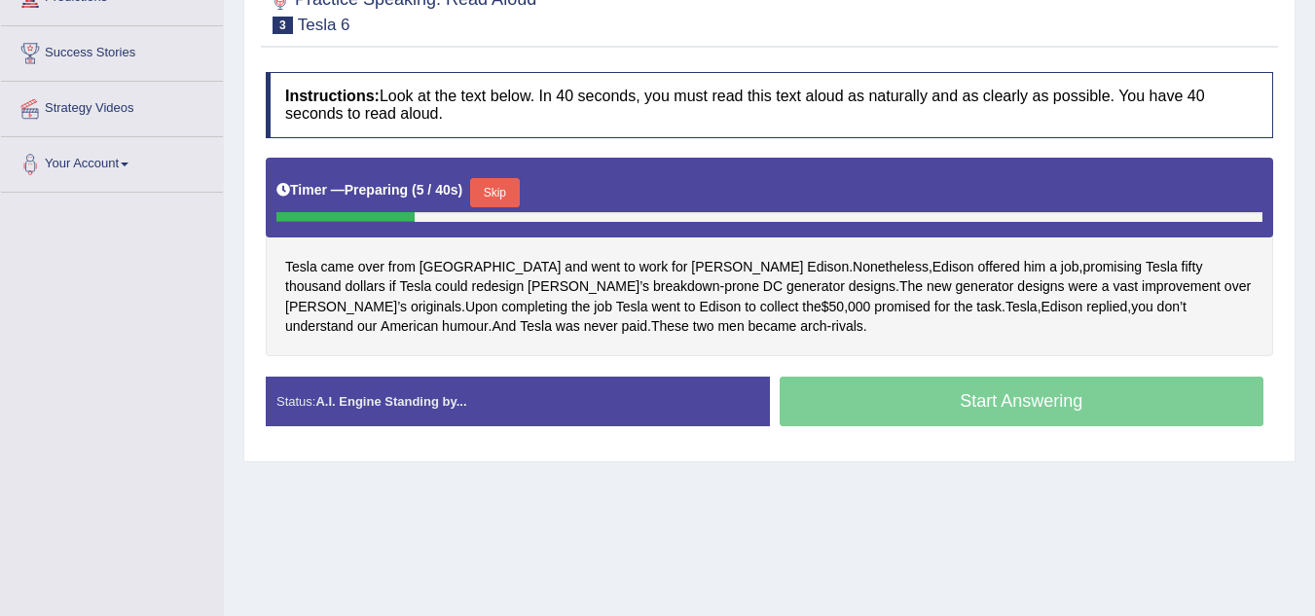
click at [500, 181] on button "Skip" at bounding box center [494, 192] width 49 height 29
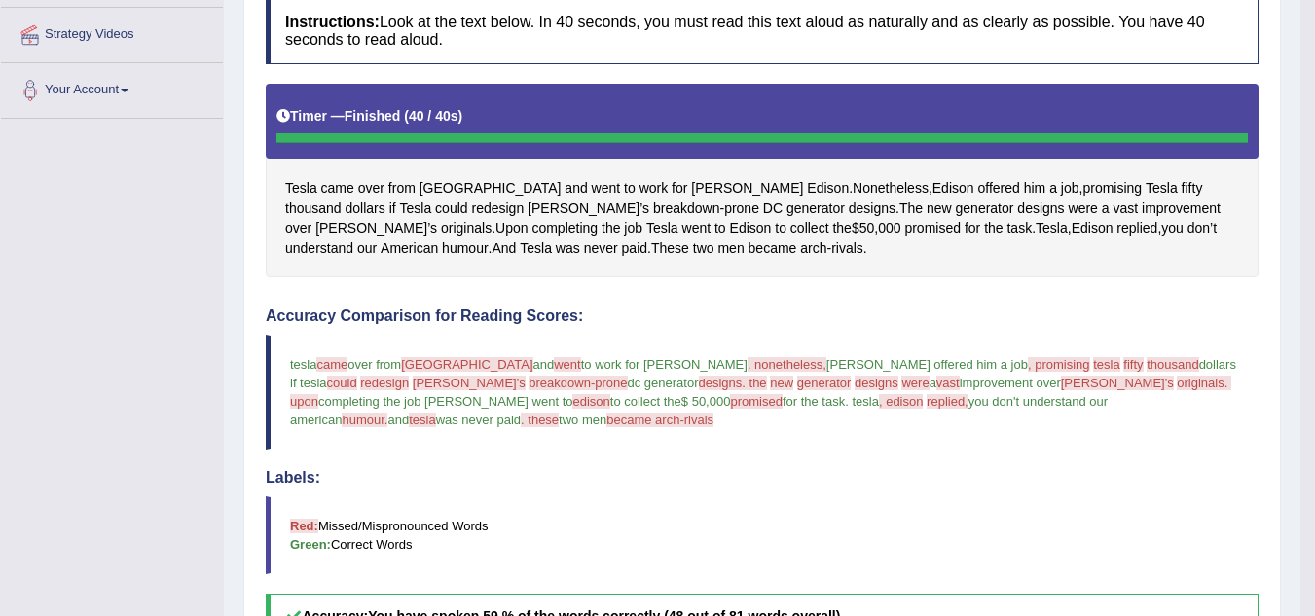
scroll to position [0, 0]
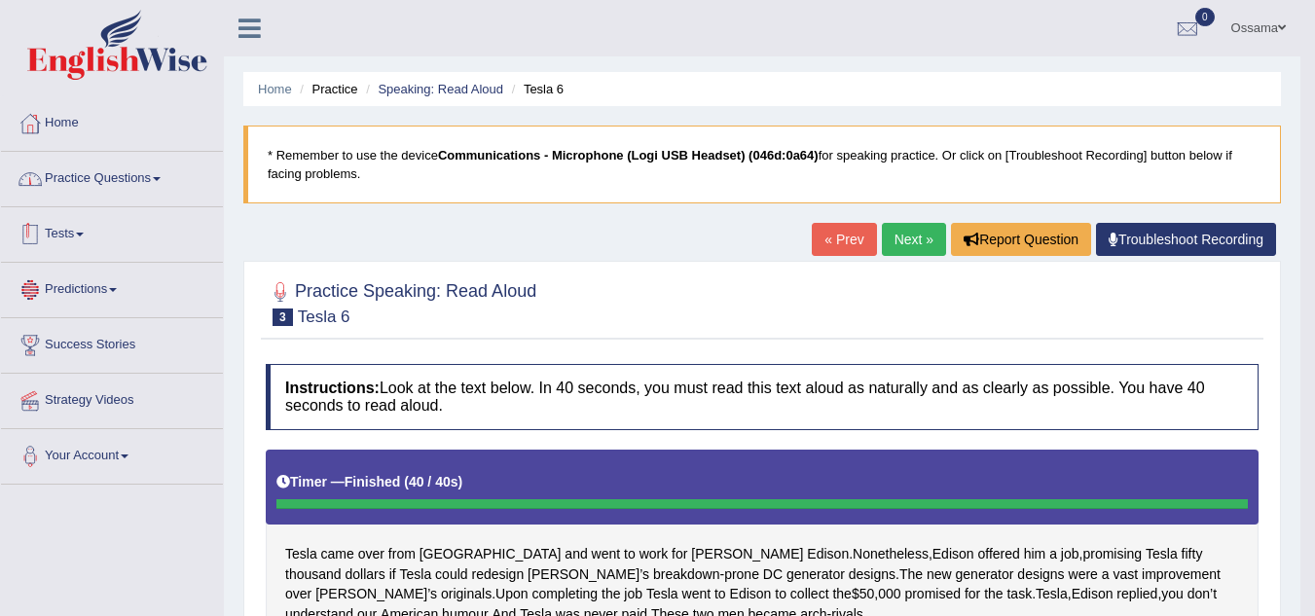
click at [130, 177] on link "Practice Questions" at bounding box center [112, 176] width 222 height 49
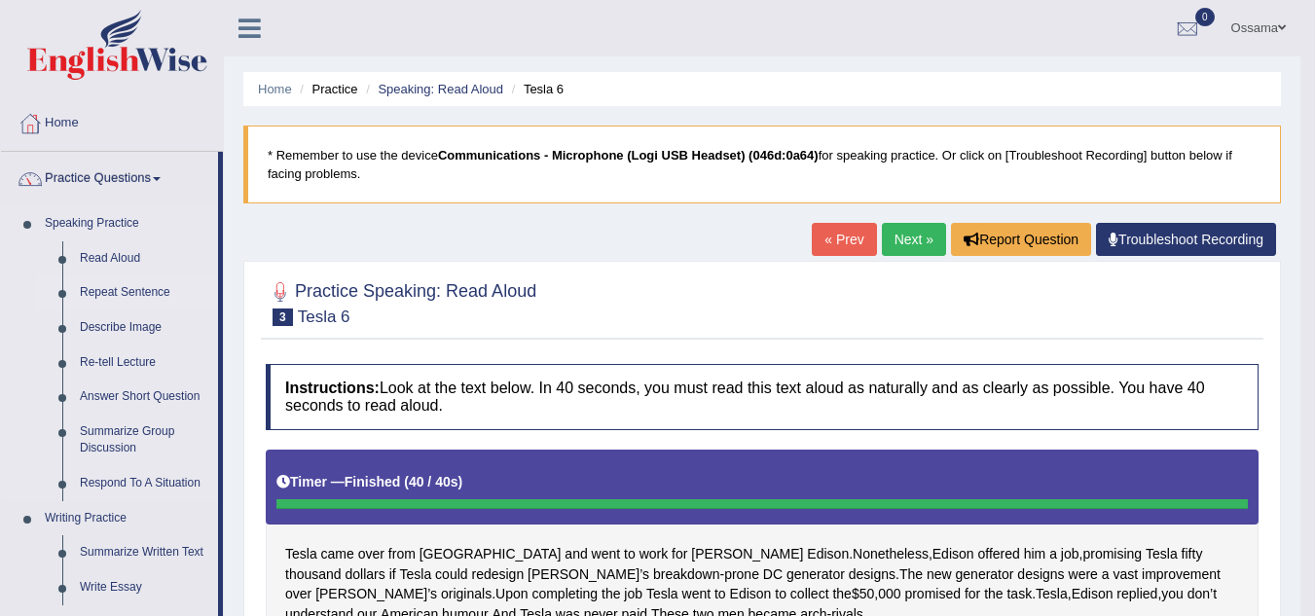
click at [143, 291] on link "Repeat Sentence" at bounding box center [144, 293] width 147 height 35
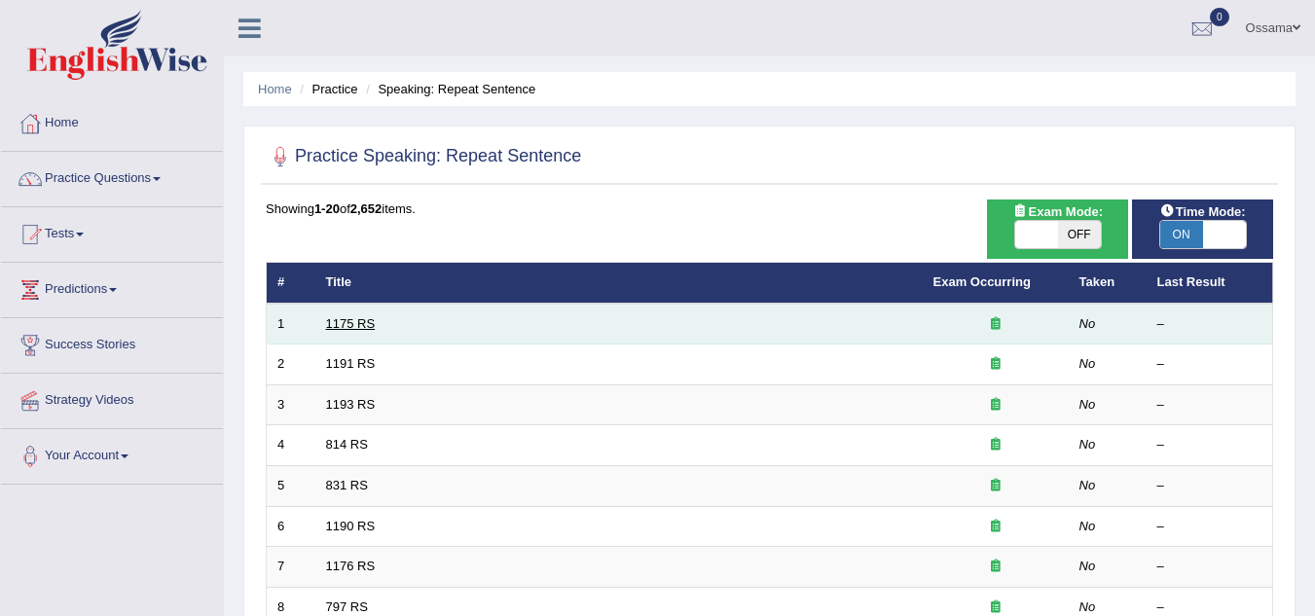
click at [337, 321] on link "1175 RS" at bounding box center [351, 323] width 50 height 15
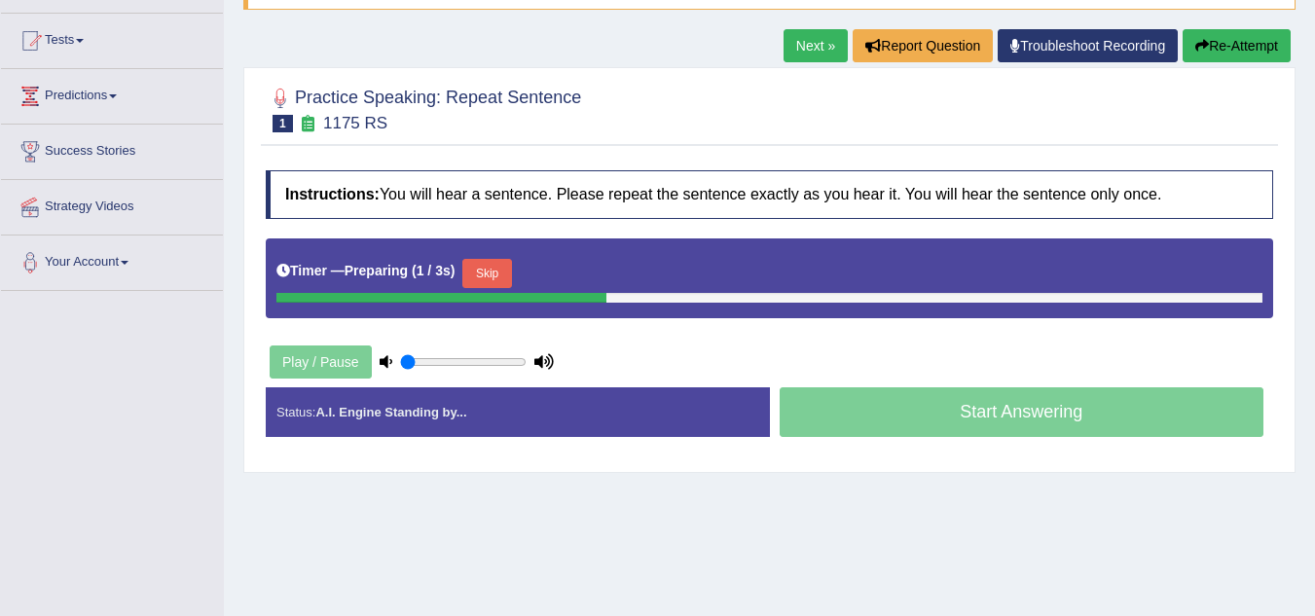
scroll to position [195, 0]
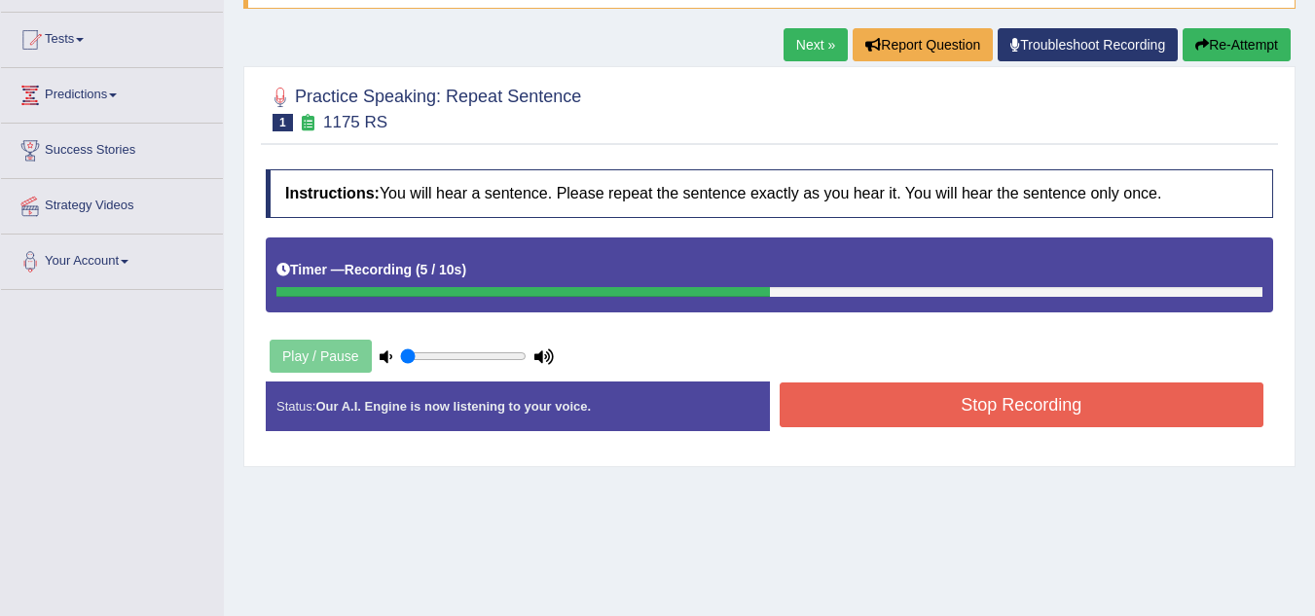
click at [945, 411] on button "Stop Recording" at bounding box center [1022, 405] width 485 height 45
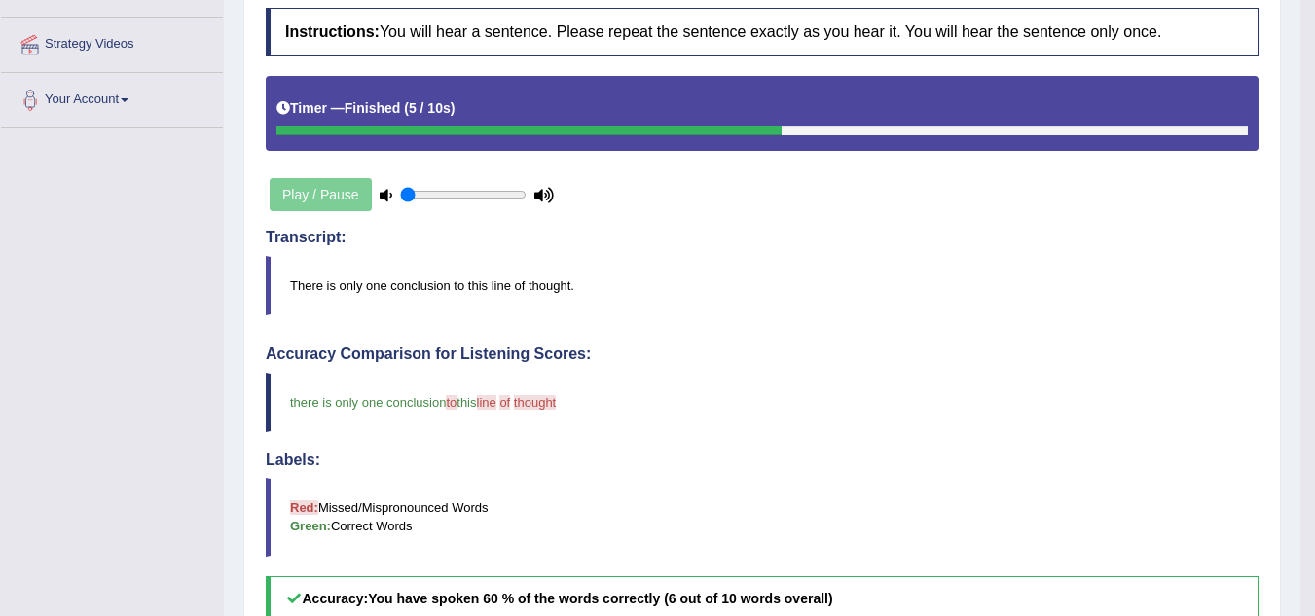
scroll to position [0, 0]
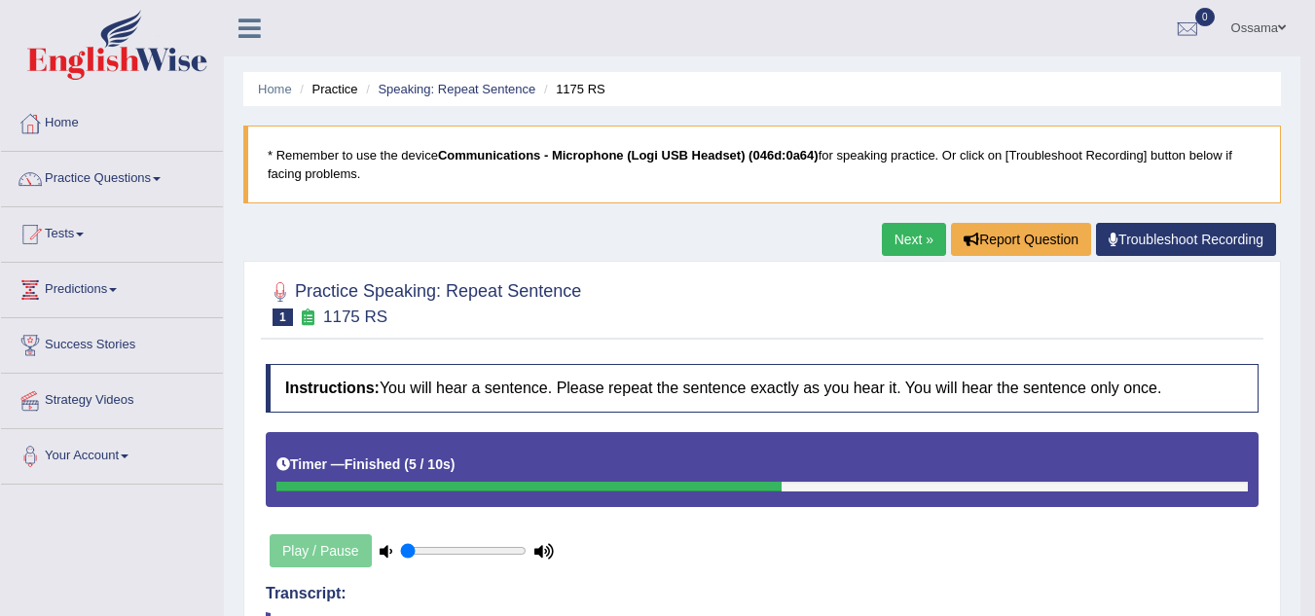
click at [890, 240] on link "Next »" at bounding box center [914, 239] width 64 height 33
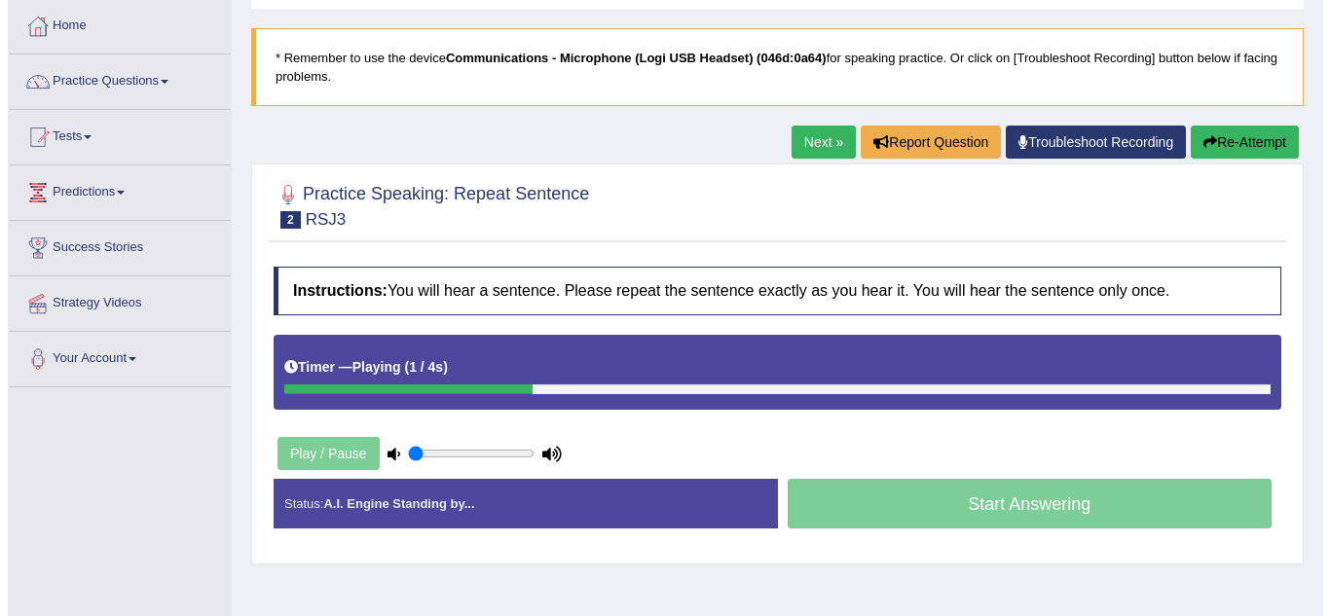
scroll to position [195, 0]
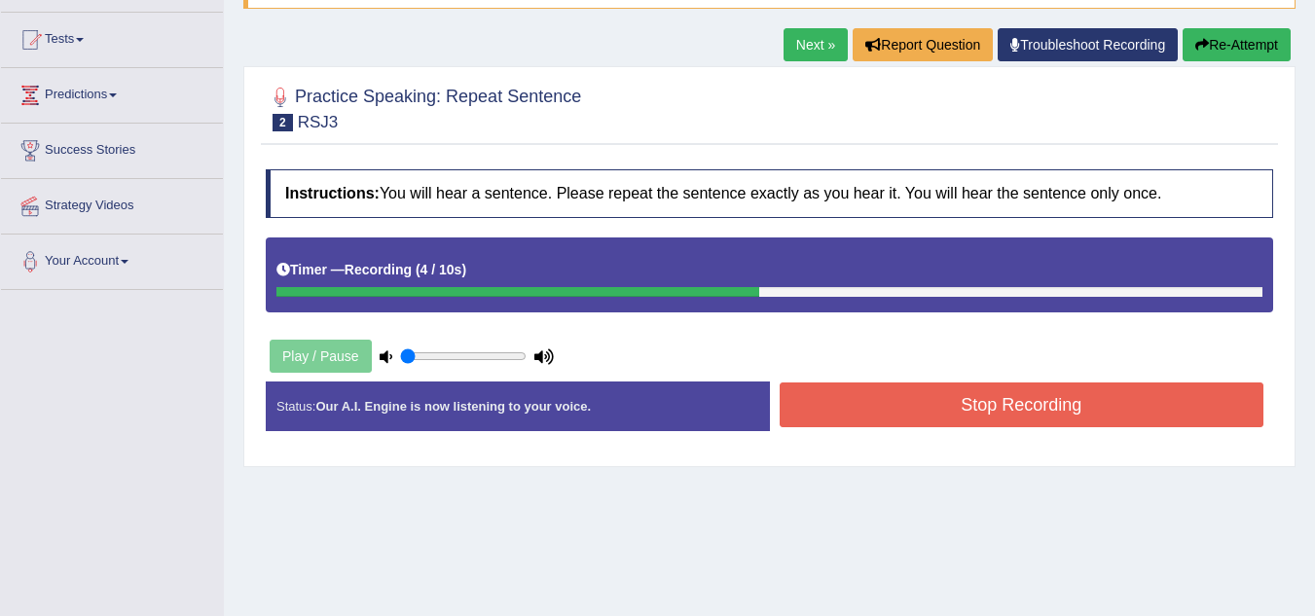
click at [1072, 407] on button "Stop Recording" at bounding box center [1022, 405] width 485 height 45
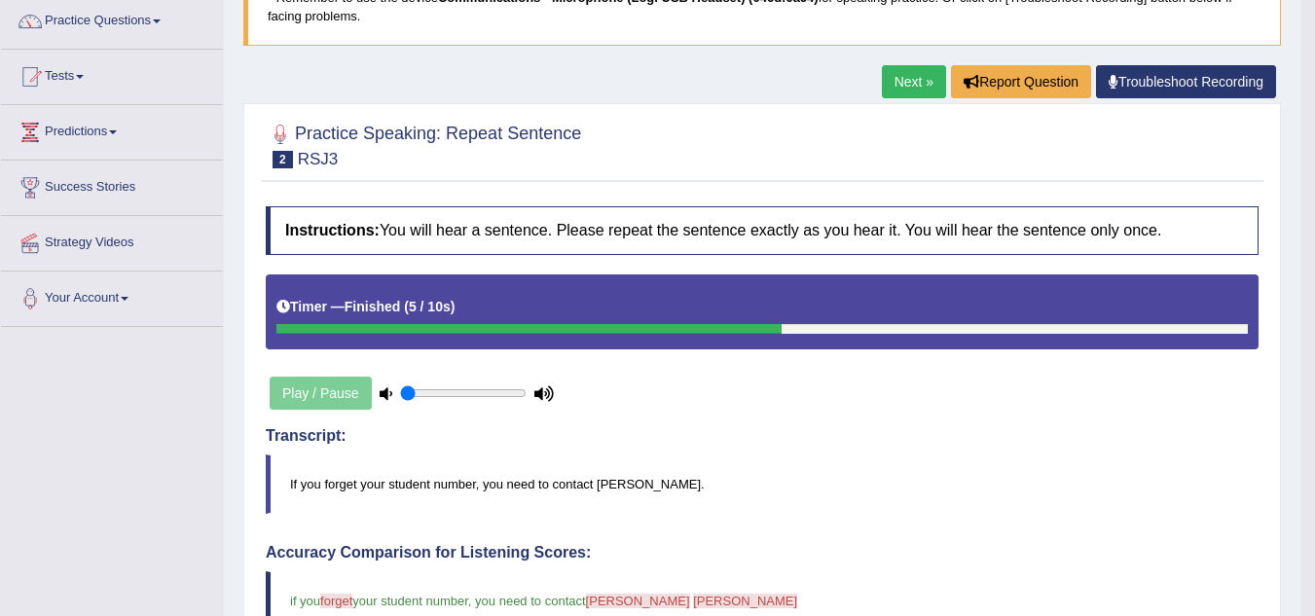
scroll to position [0, 0]
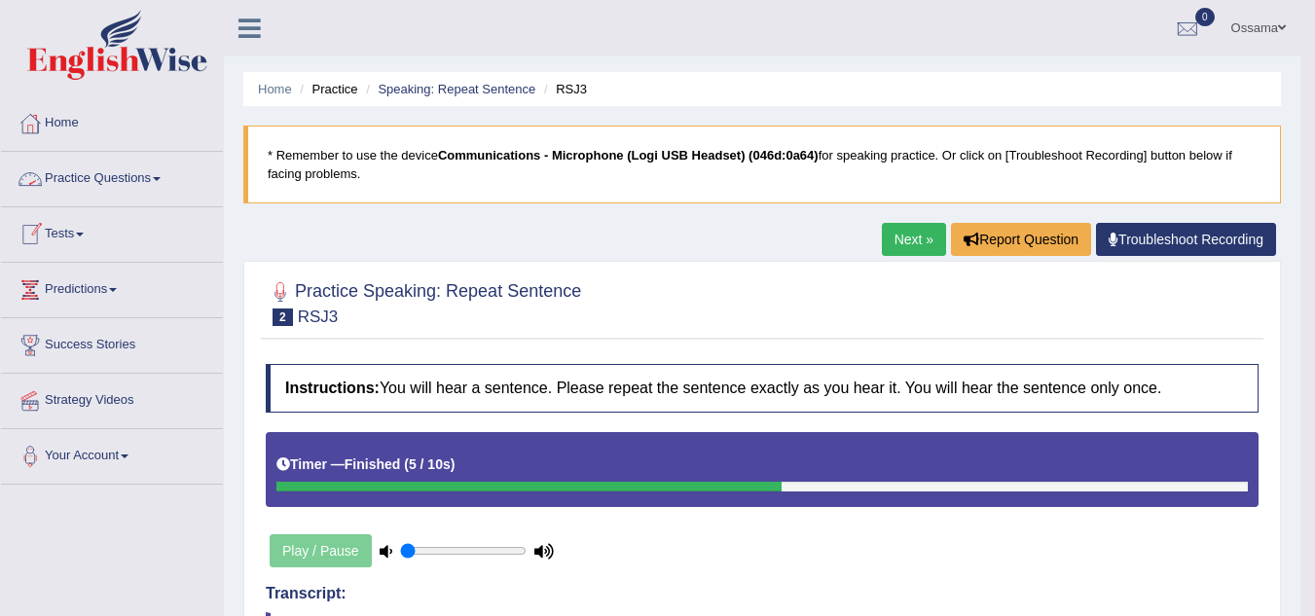
click at [115, 167] on link "Practice Questions" at bounding box center [112, 176] width 222 height 49
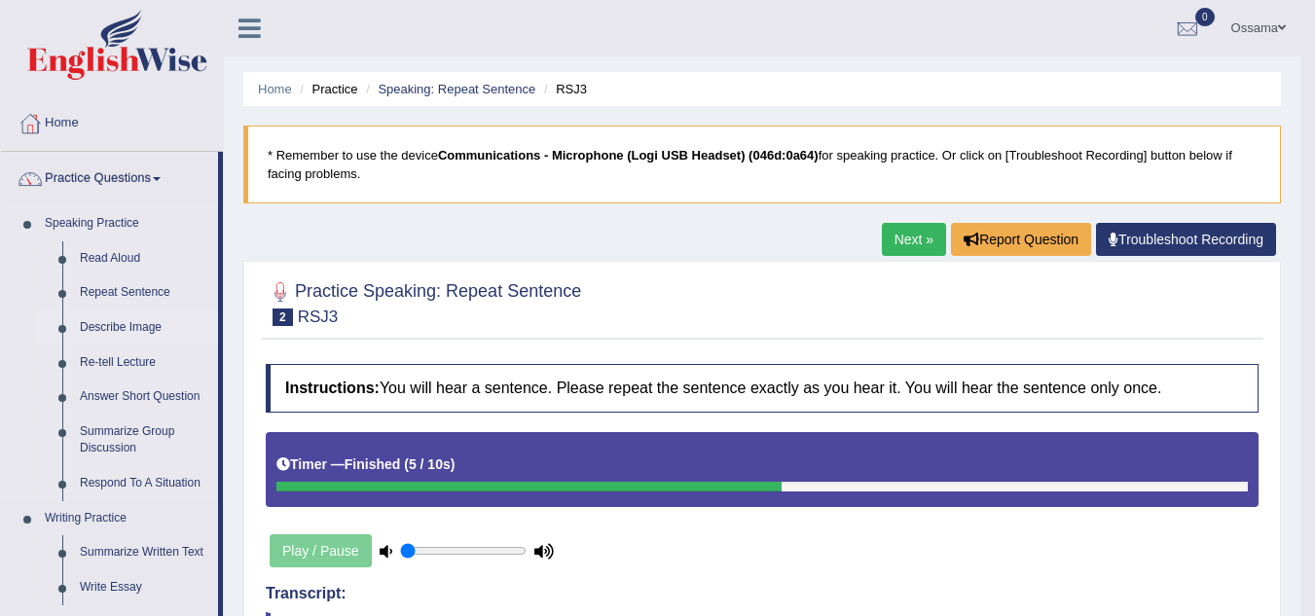
click at [137, 324] on link "Describe Image" at bounding box center [144, 328] width 147 height 35
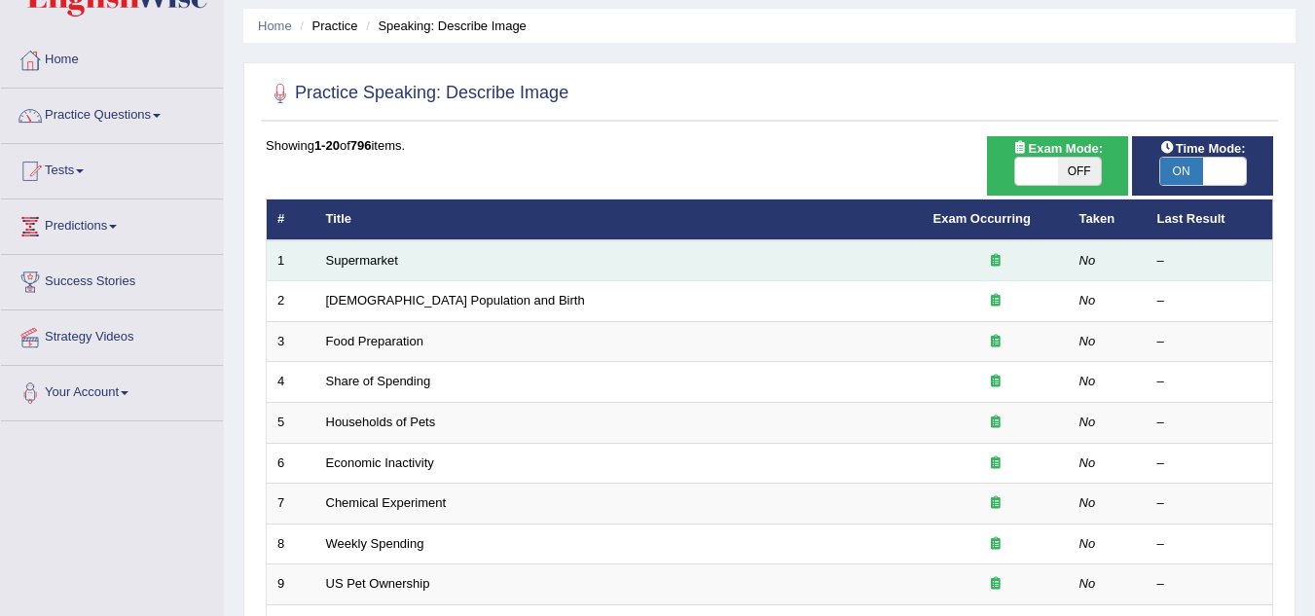
scroll to position [97, 0]
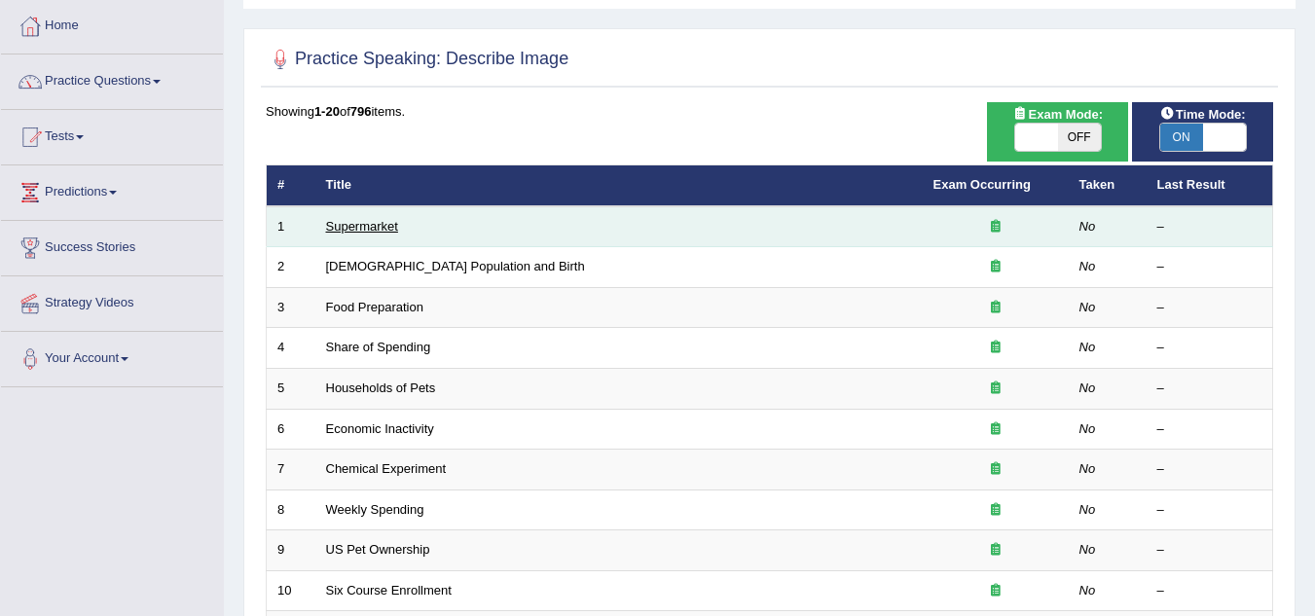
click at [376, 222] on link "Supermarket" at bounding box center [362, 226] width 72 height 15
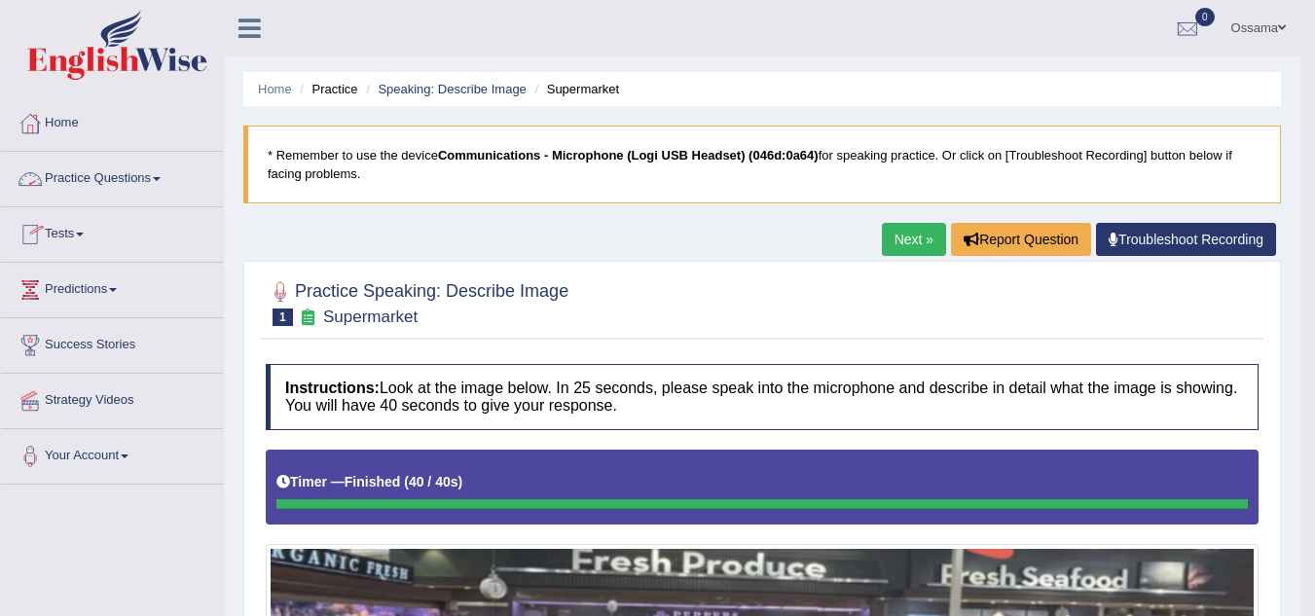
click at [908, 241] on link "Next »" at bounding box center [914, 239] width 64 height 33
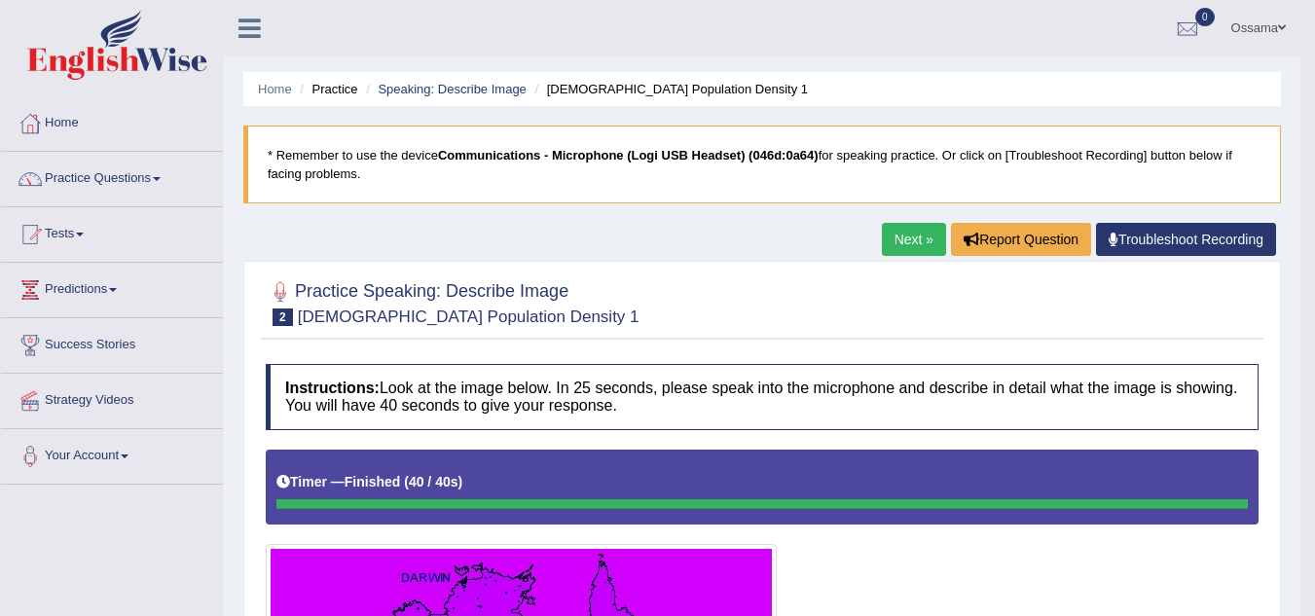
click at [910, 241] on link "Next »" at bounding box center [914, 239] width 64 height 33
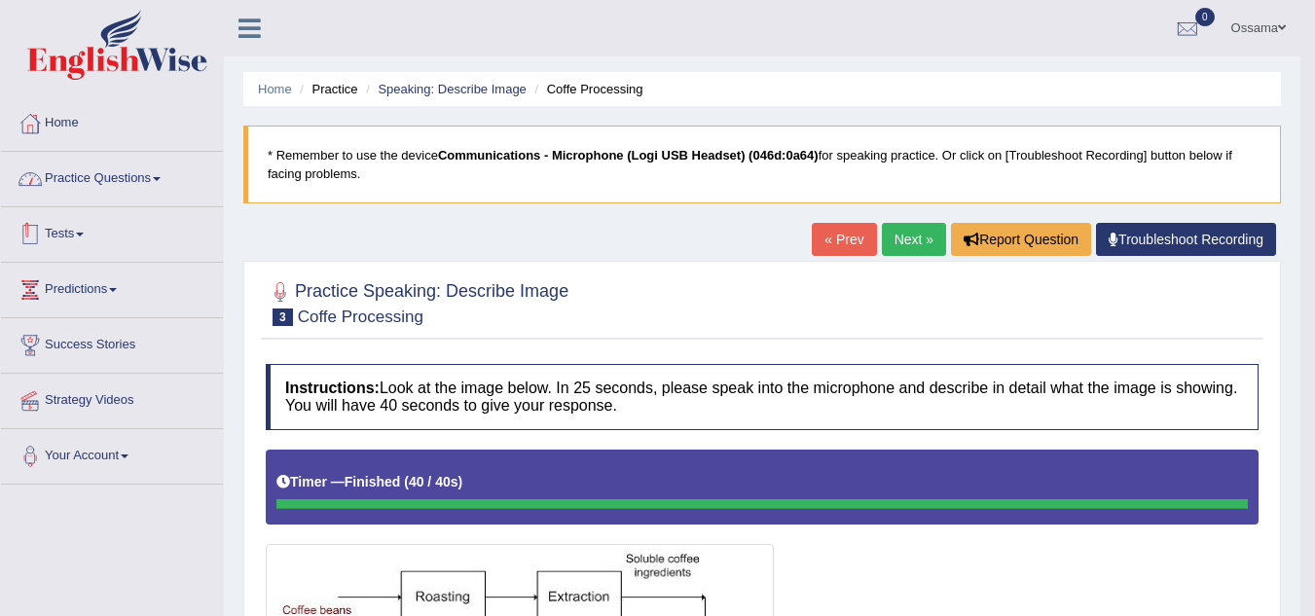
click at [174, 188] on link "Practice Questions" at bounding box center [112, 176] width 222 height 49
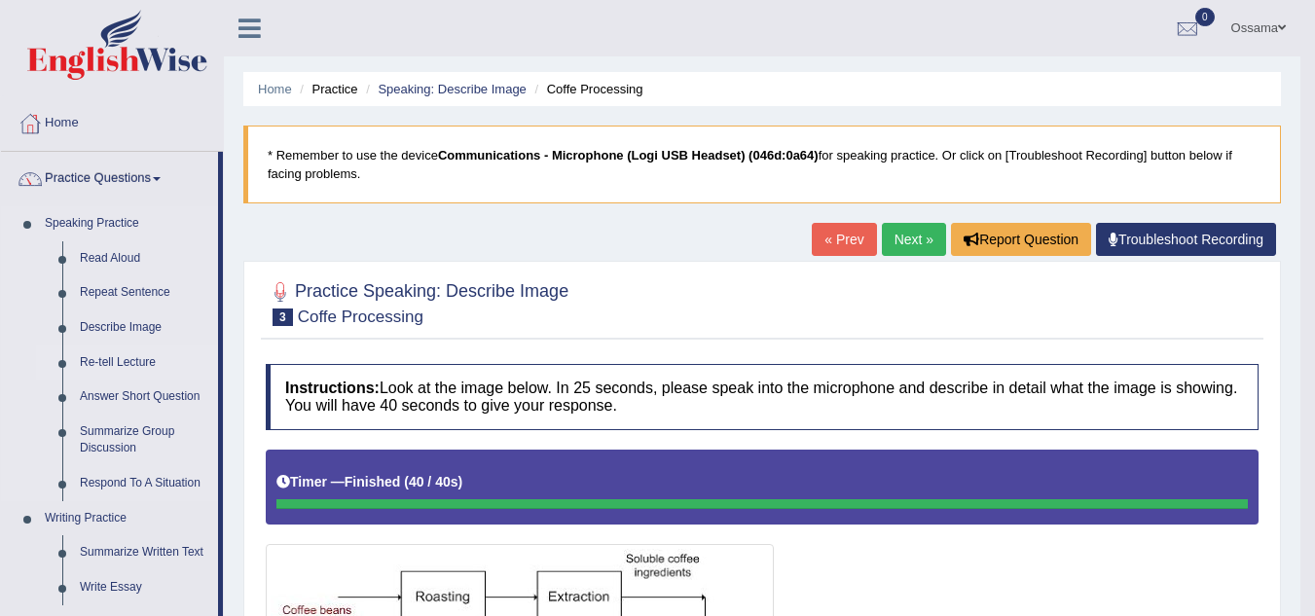
click at [147, 355] on link "Re-tell Lecture" at bounding box center [144, 363] width 147 height 35
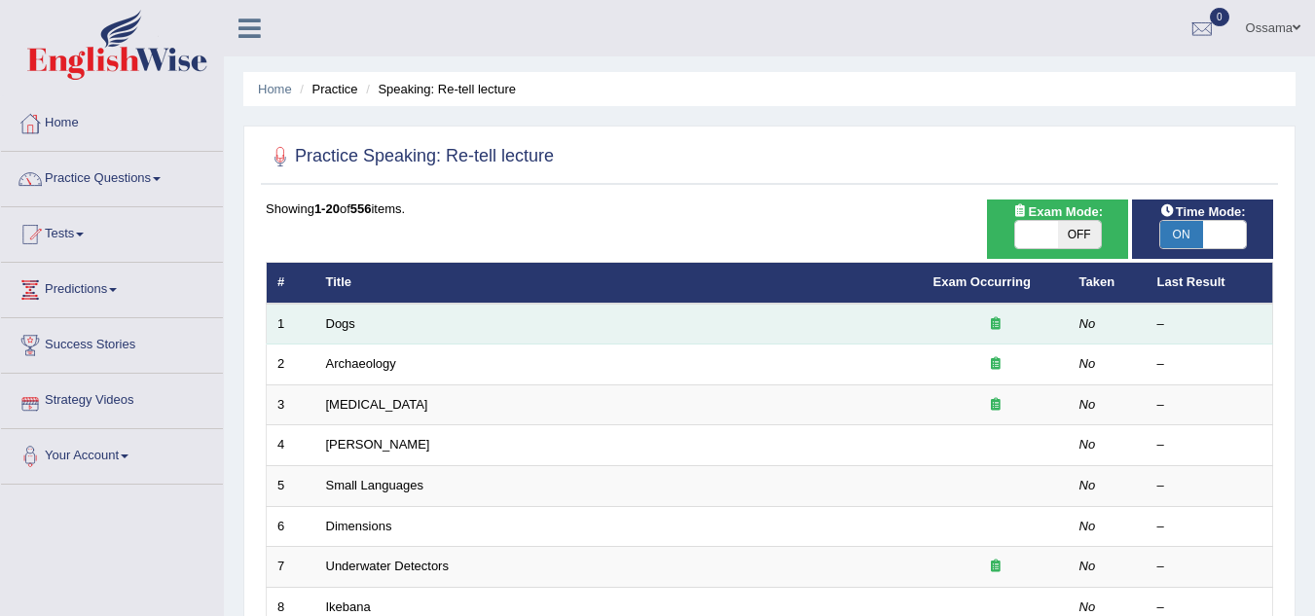
click at [383, 329] on td "Dogs" at bounding box center [619, 324] width 608 height 41
click at [339, 316] on link "Dogs" at bounding box center [340, 323] width 29 height 15
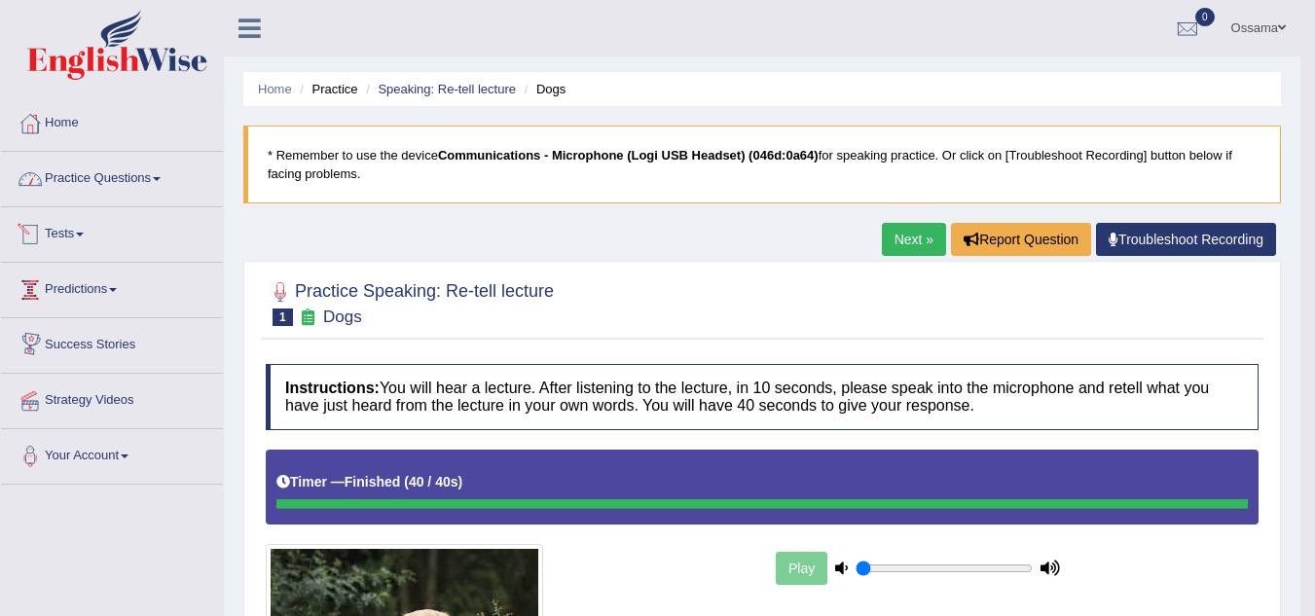
click at [167, 184] on link "Practice Questions" at bounding box center [112, 176] width 222 height 49
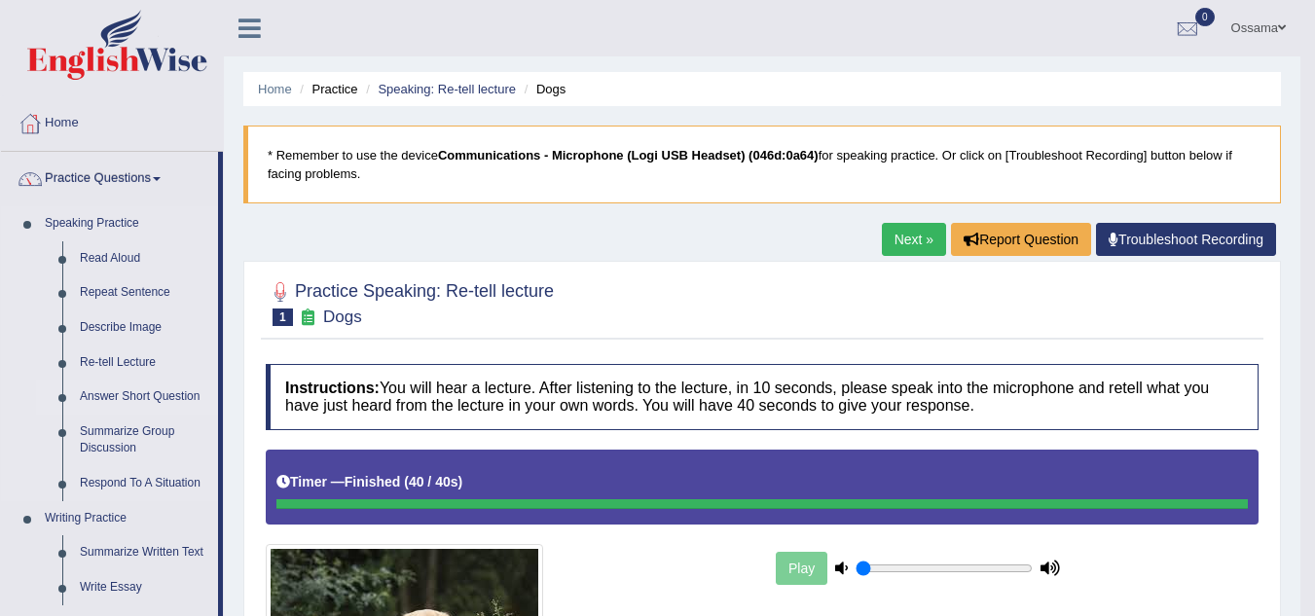
click at [128, 394] on link "Answer Short Question" at bounding box center [144, 397] width 147 height 35
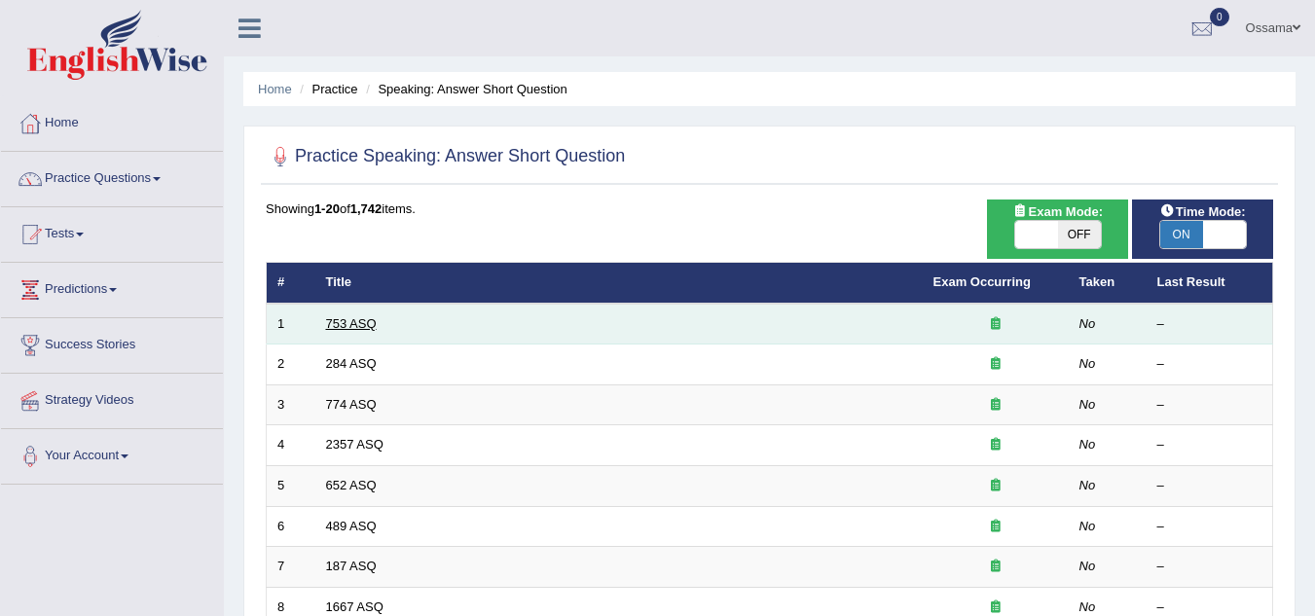
click at [350, 323] on link "753 ASQ" at bounding box center [351, 323] width 51 height 15
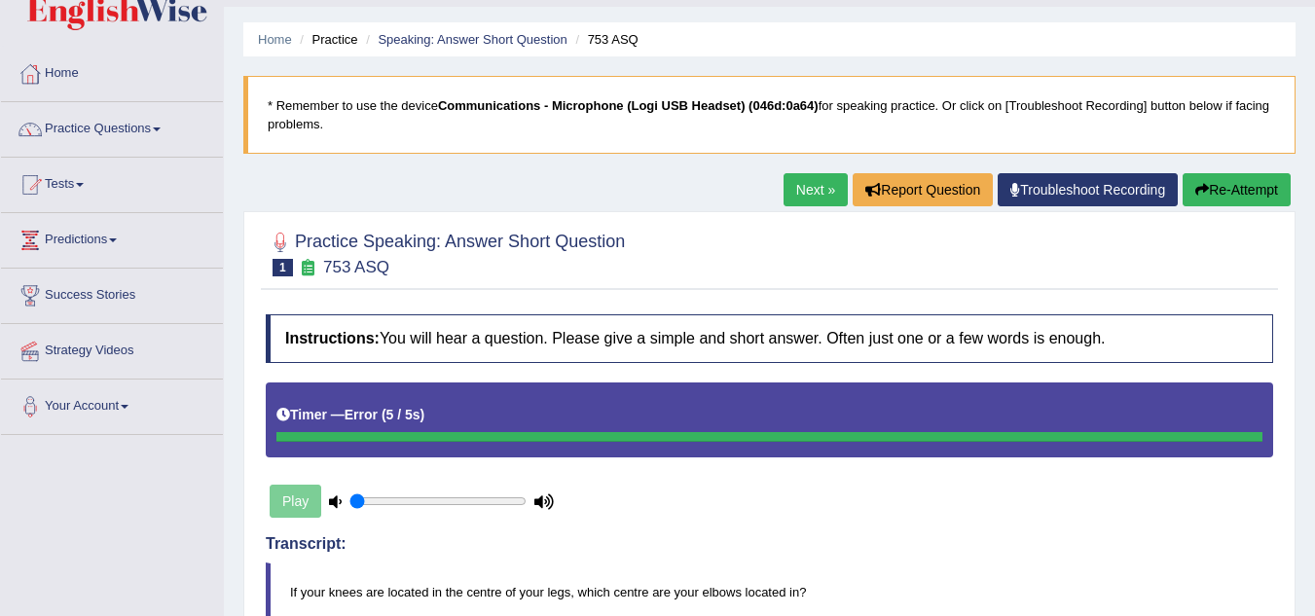
scroll to position [39, 0]
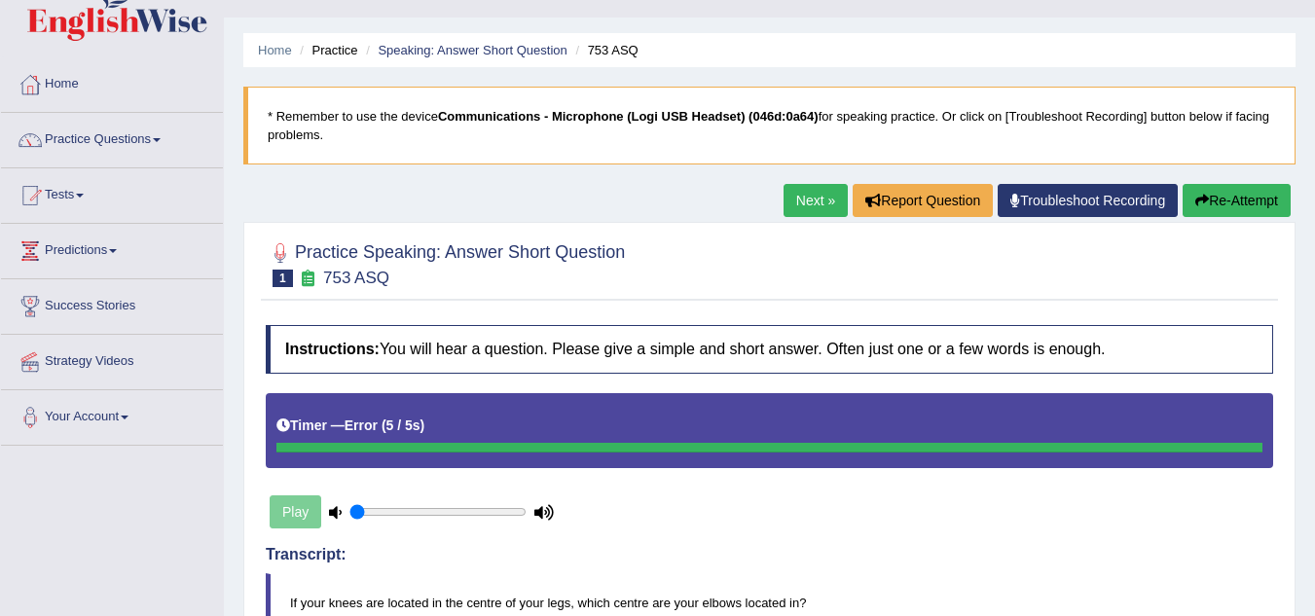
click at [1240, 208] on button "Re-Attempt" at bounding box center [1237, 200] width 108 height 33
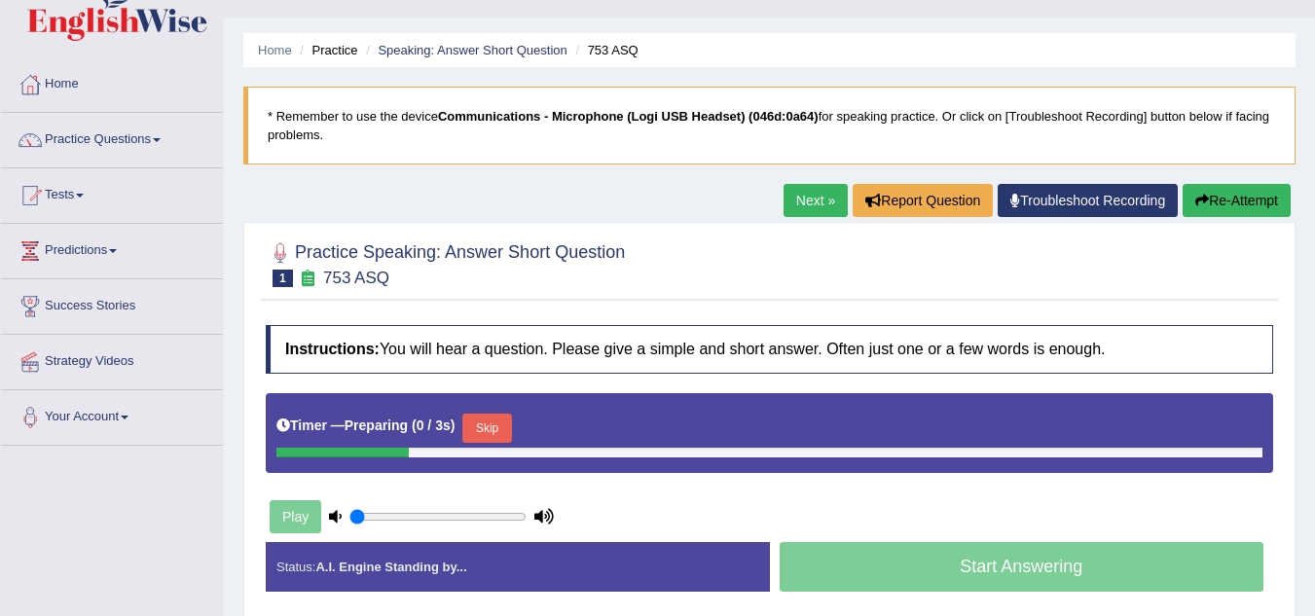
scroll to position [234, 0]
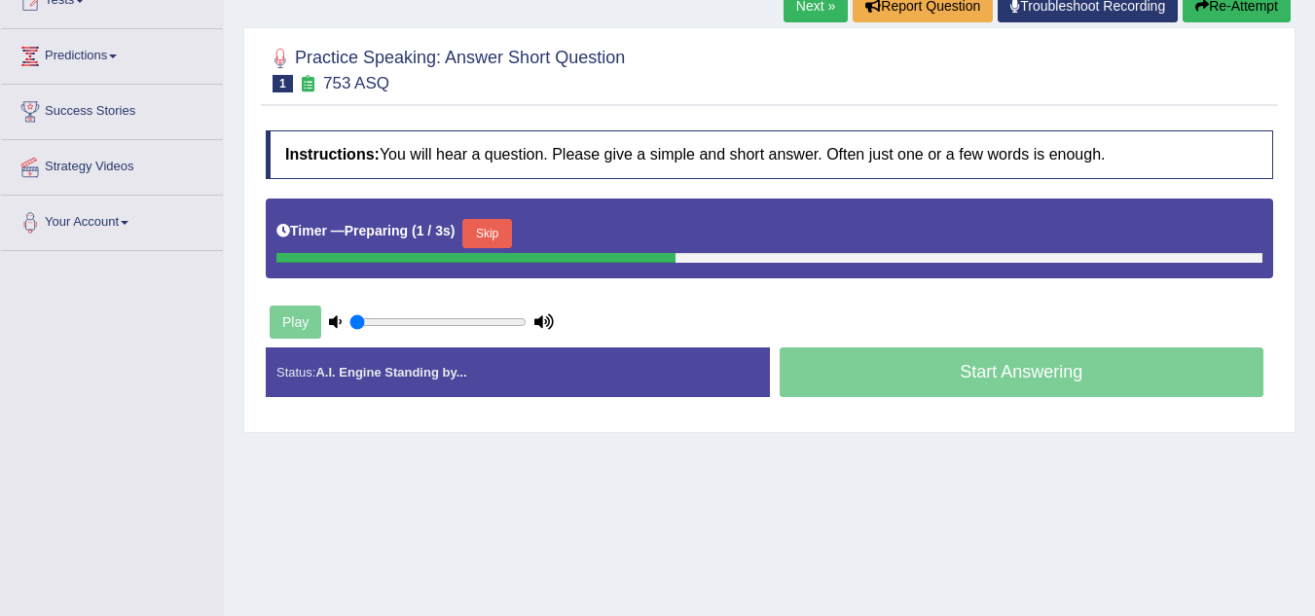
click at [502, 232] on button "Skip" at bounding box center [487, 233] width 49 height 29
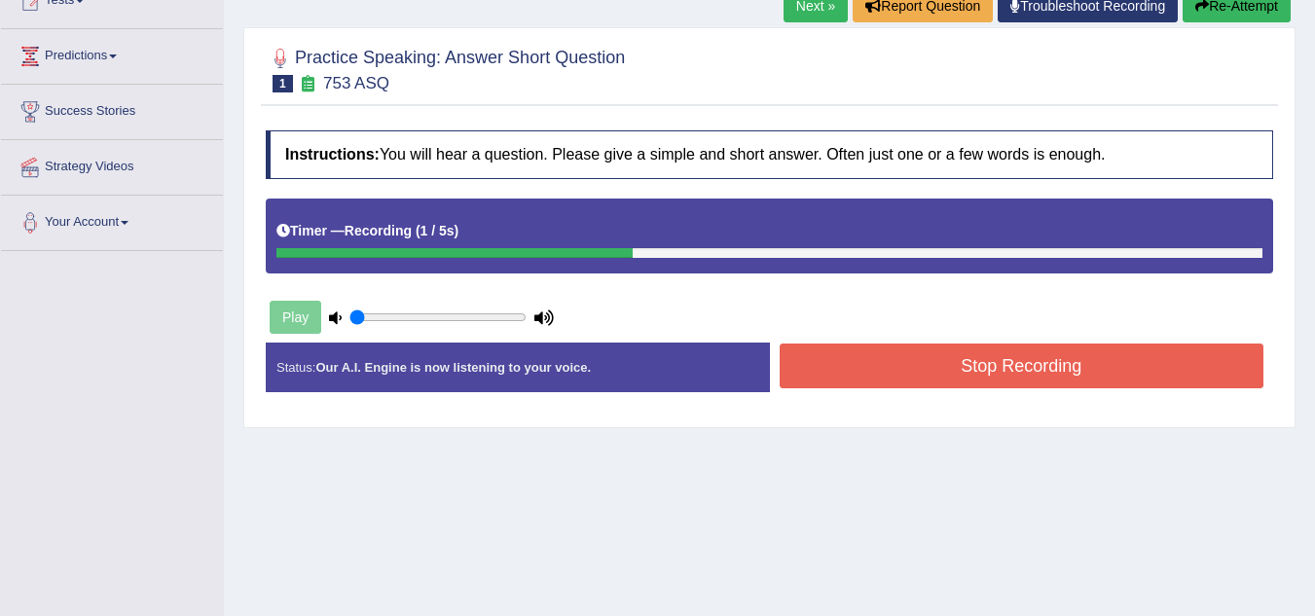
click at [1003, 344] on button "Stop Recording" at bounding box center [1022, 366] width 485 height 45
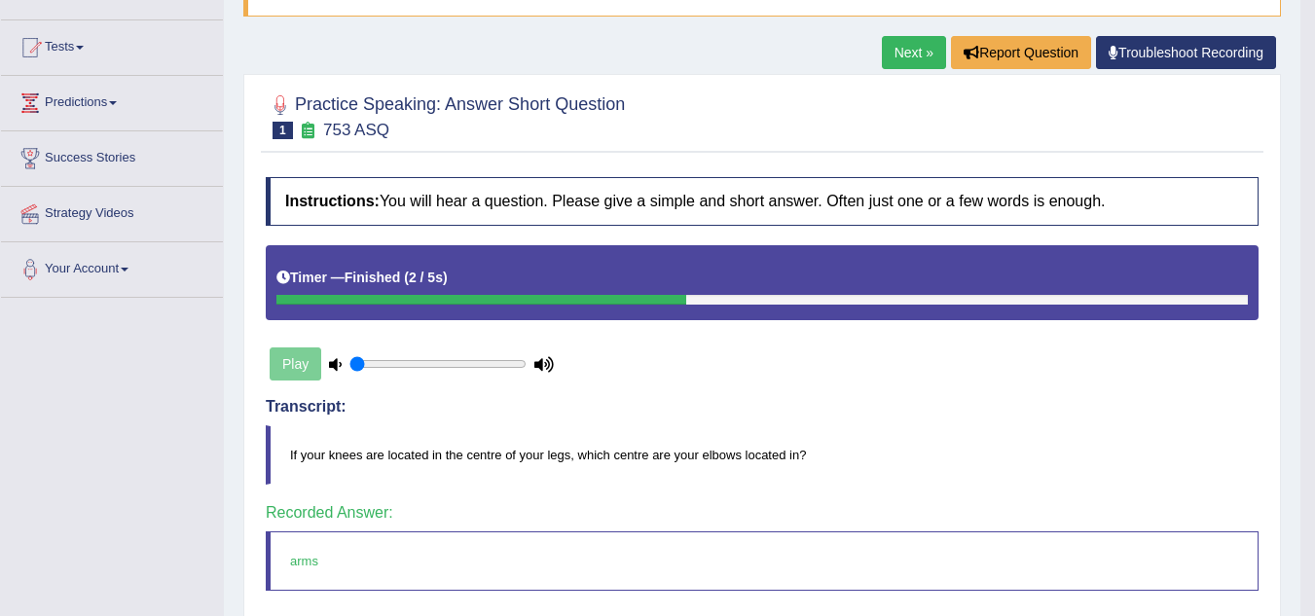
scroll to position [101, 0]
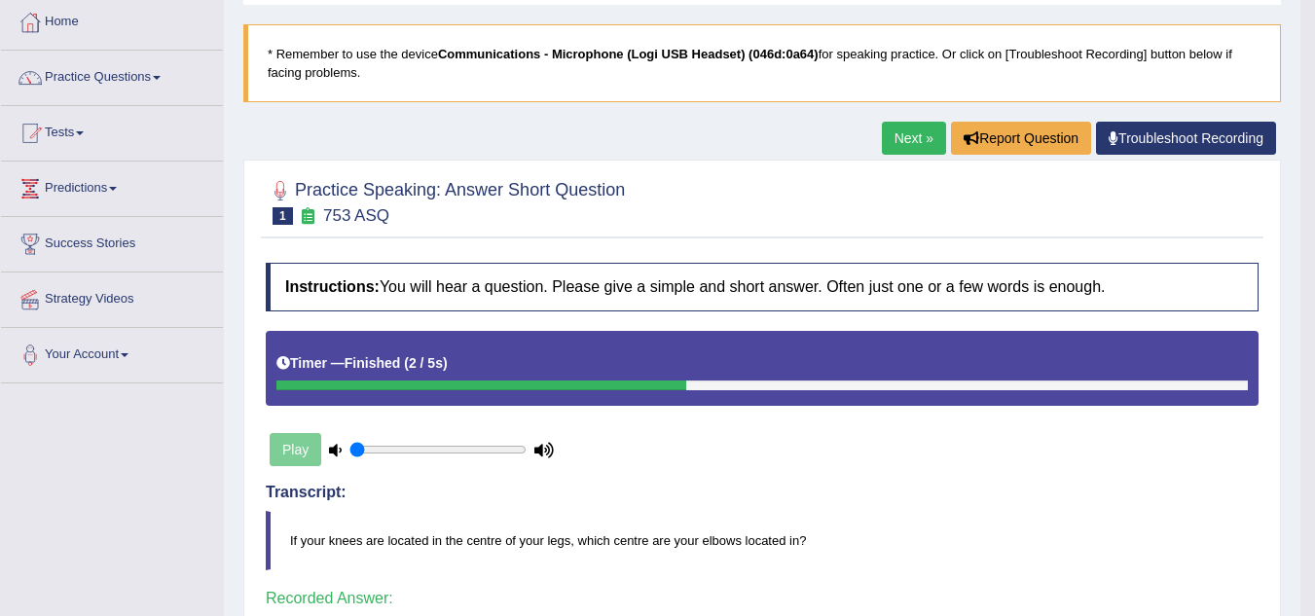
click at [885, 128] on link "Next »" at bounding box center [914, 138] width 64 height 33
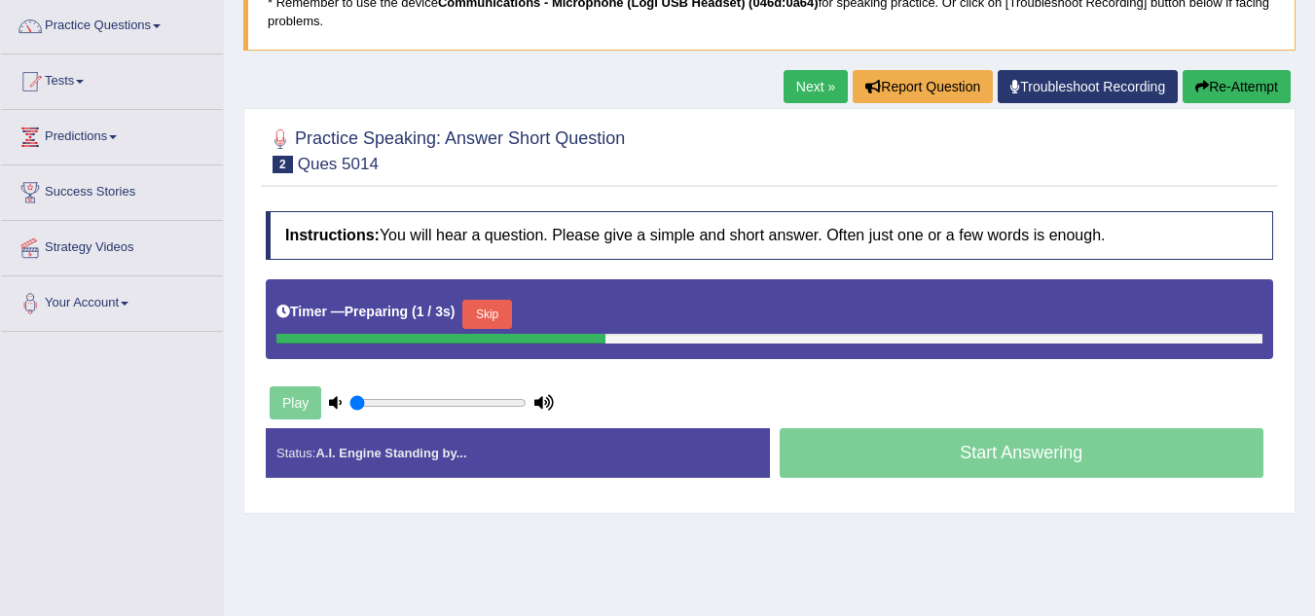
scroll to position [195, 0]
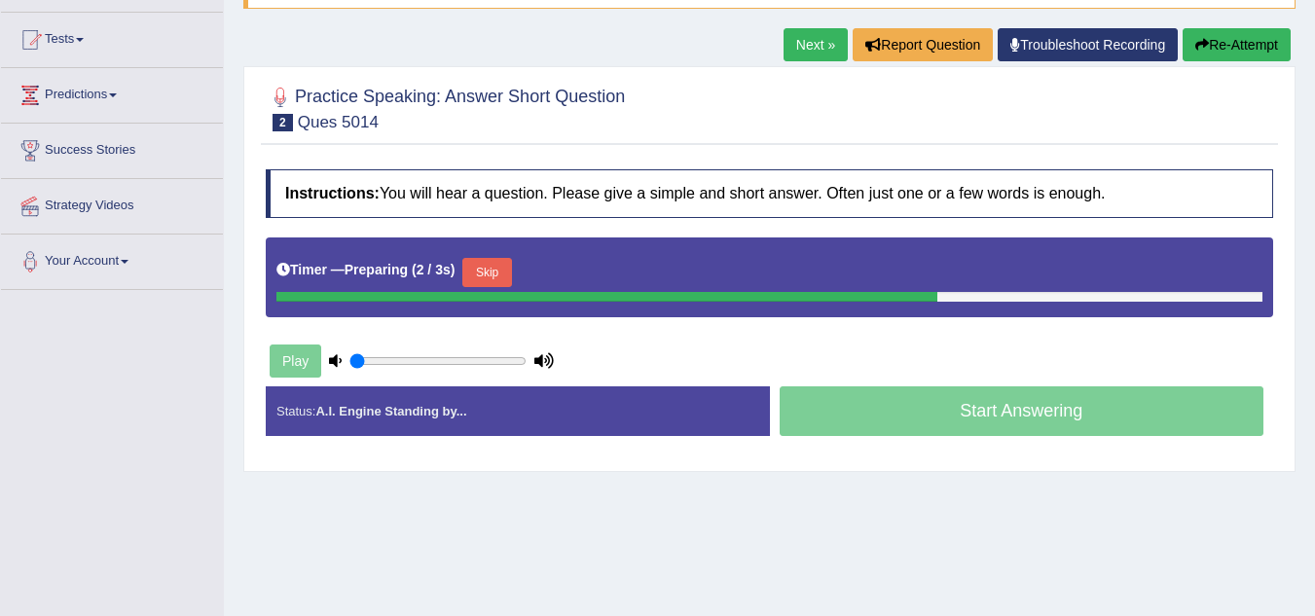
click at [490, 273] on button "Skip" at bounding box center [487, 272] width 49 height 29
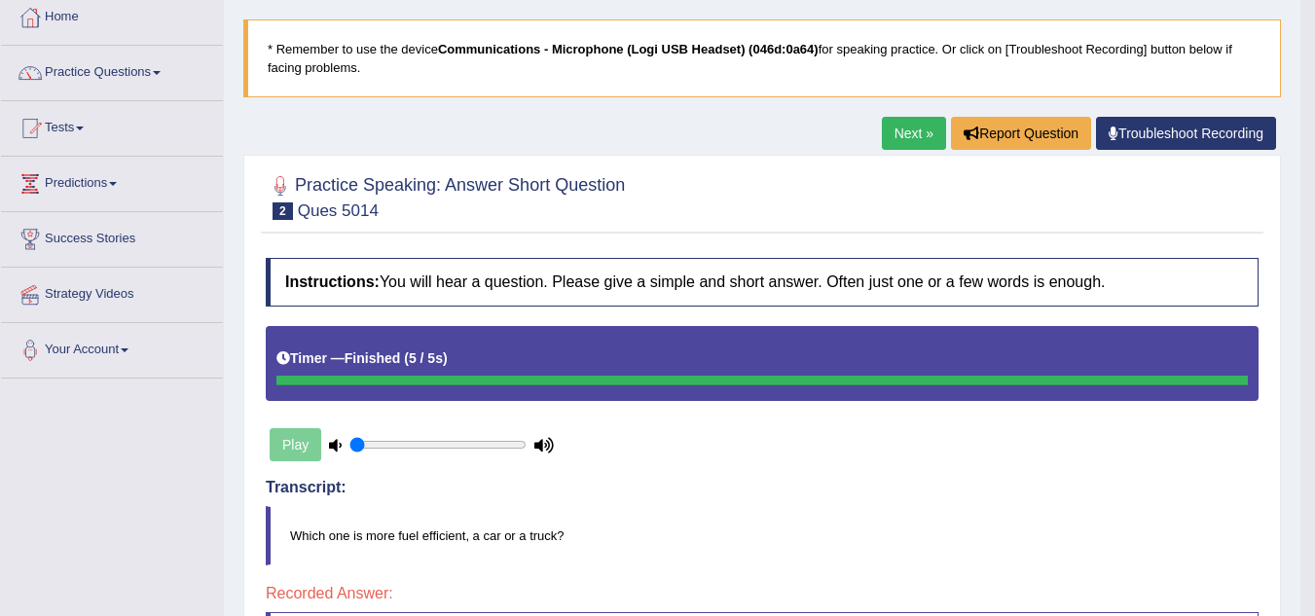
scroll to position [74, 0]
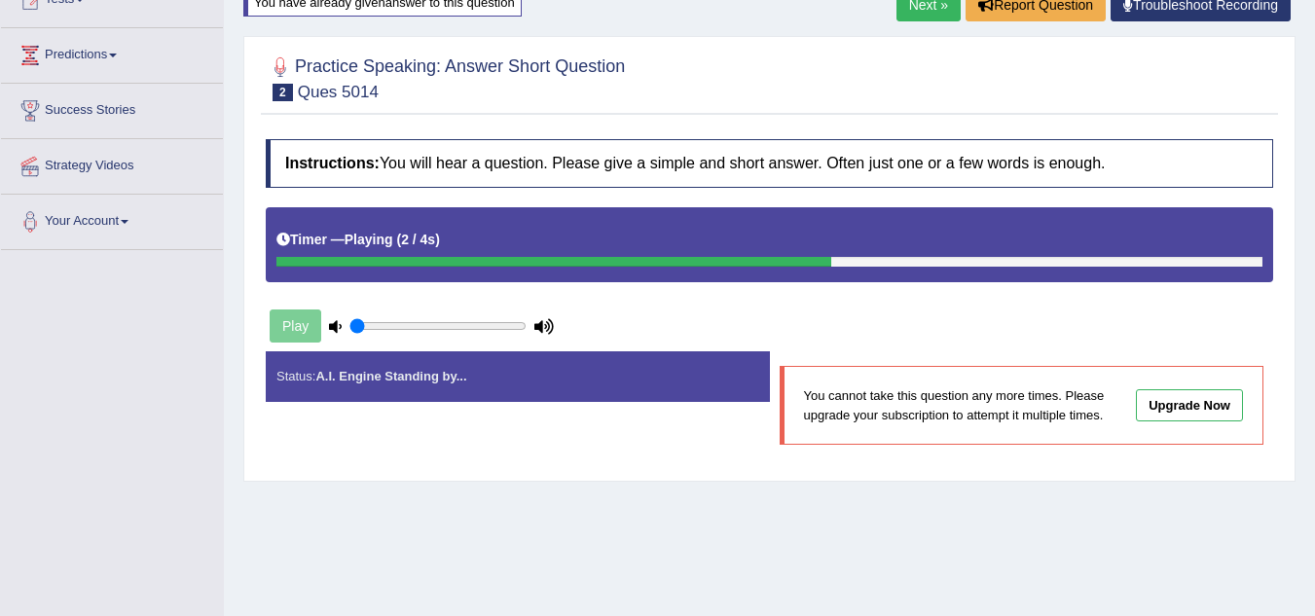
scroll to position [269, 0]
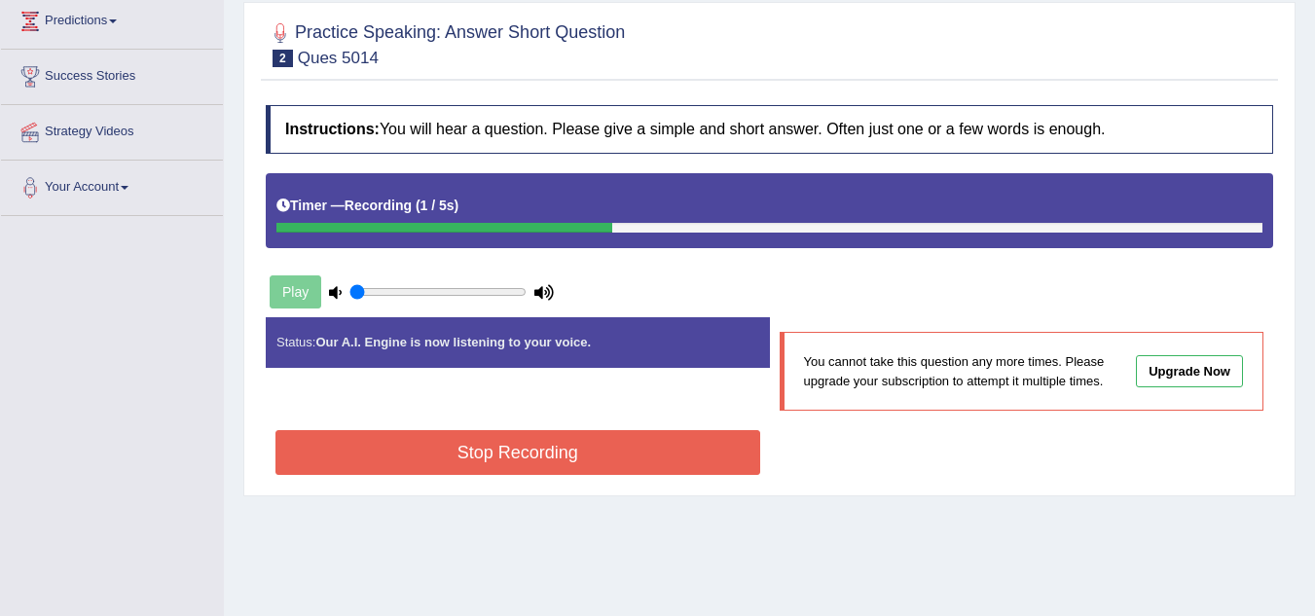
click at [653, 448] on button "Stop Recording" at bounding box center [518, 452] width 485 height 45
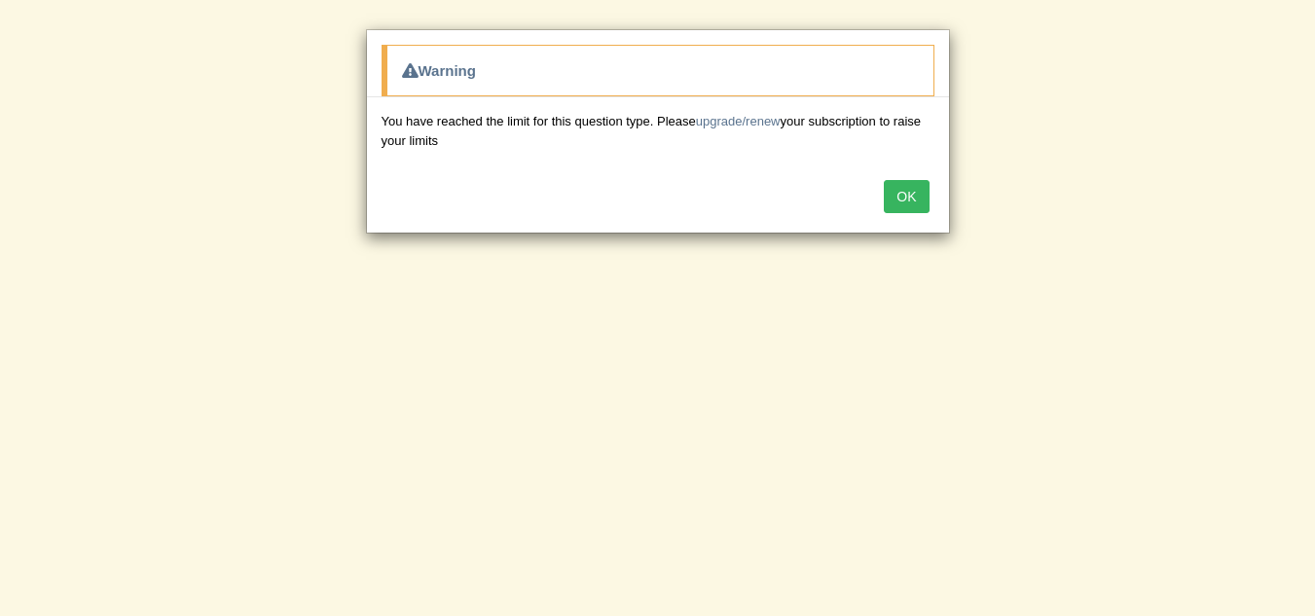
click at [906, 188] on button "OK" at bounding box center [906, 196] width 45 height 33
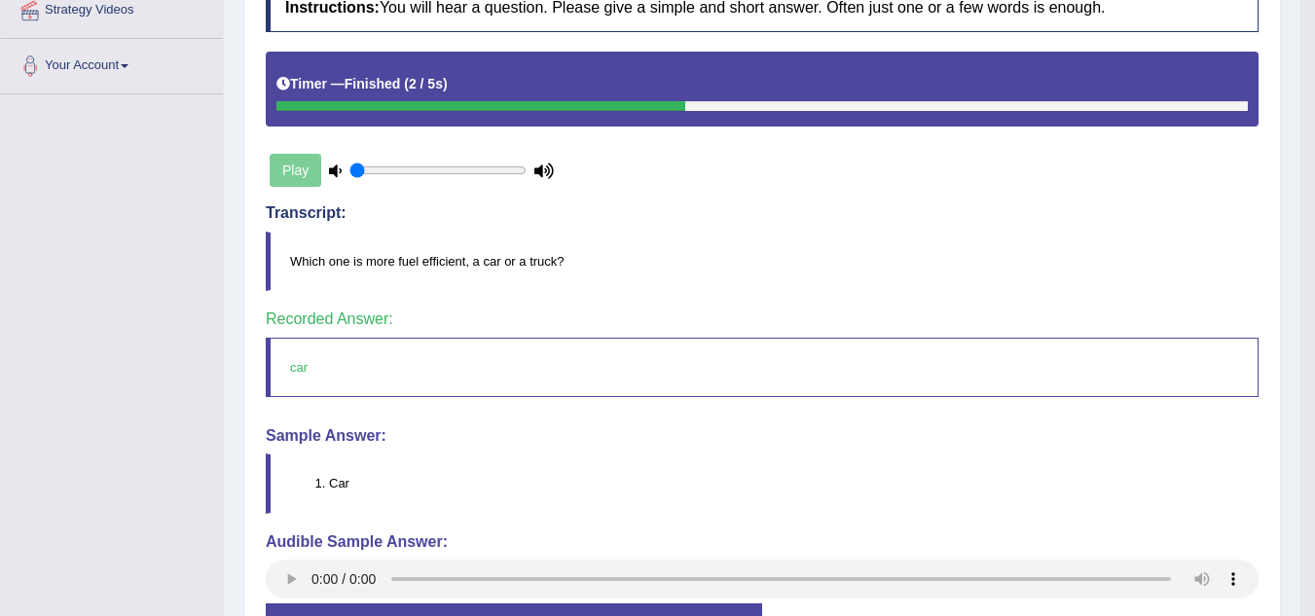
scroll to position [182, 0]
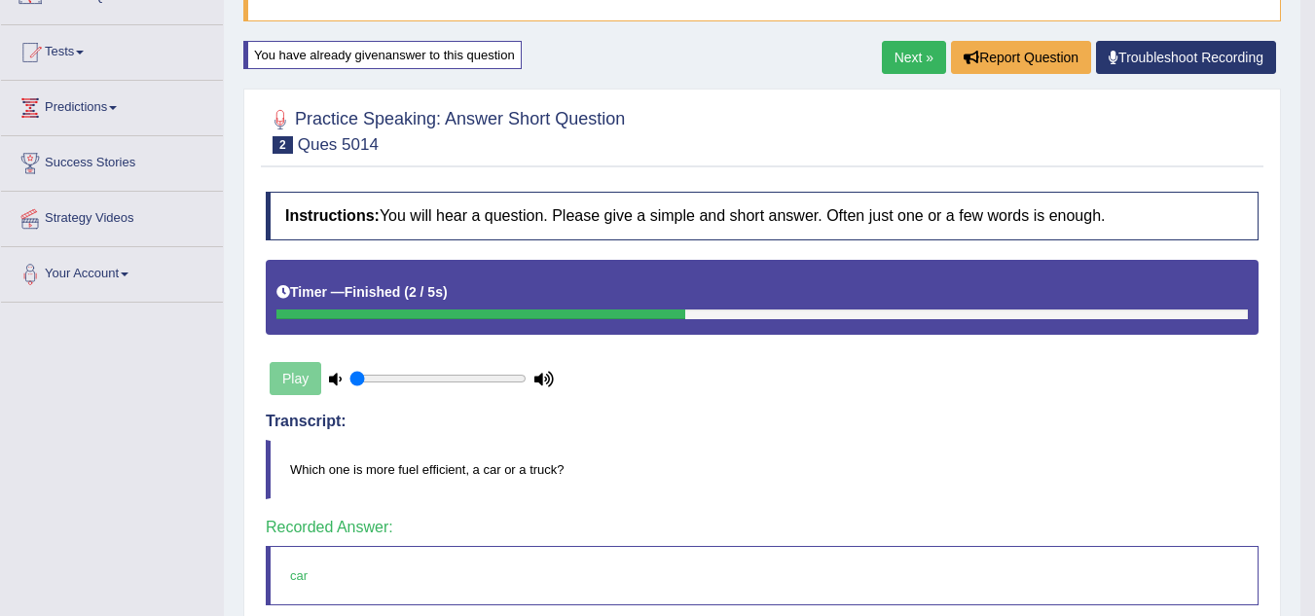
click at [900, 53] on link "Next »" at bounding box center [914, 57] width 64 height 33
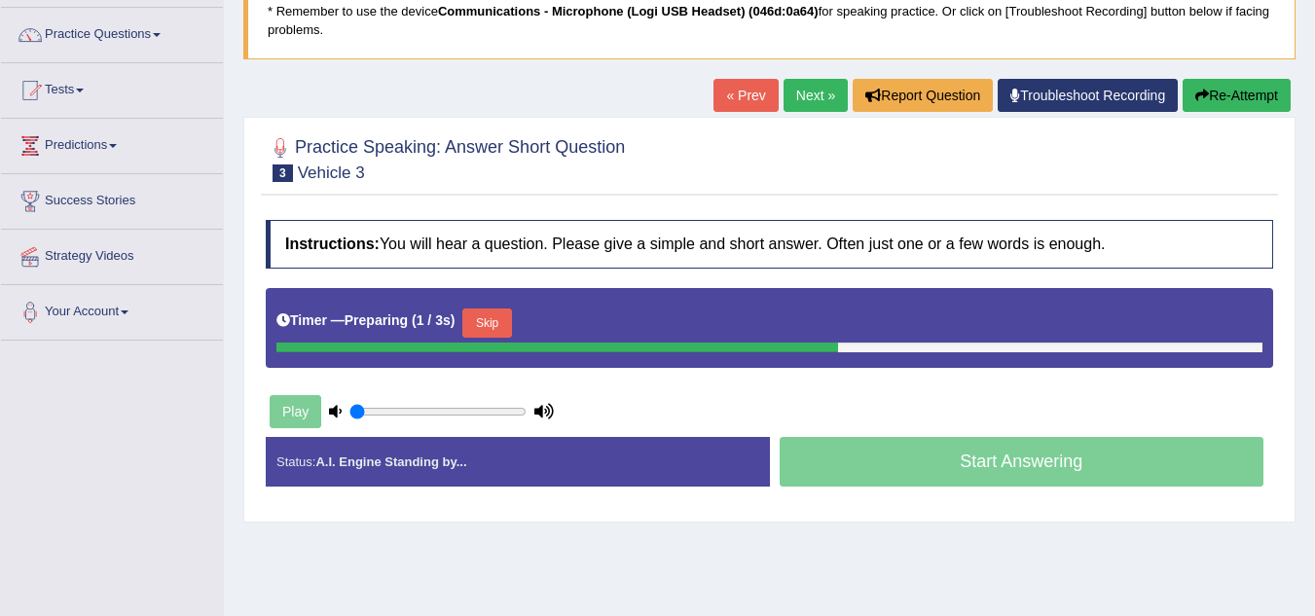
scroll to position [195, 0]
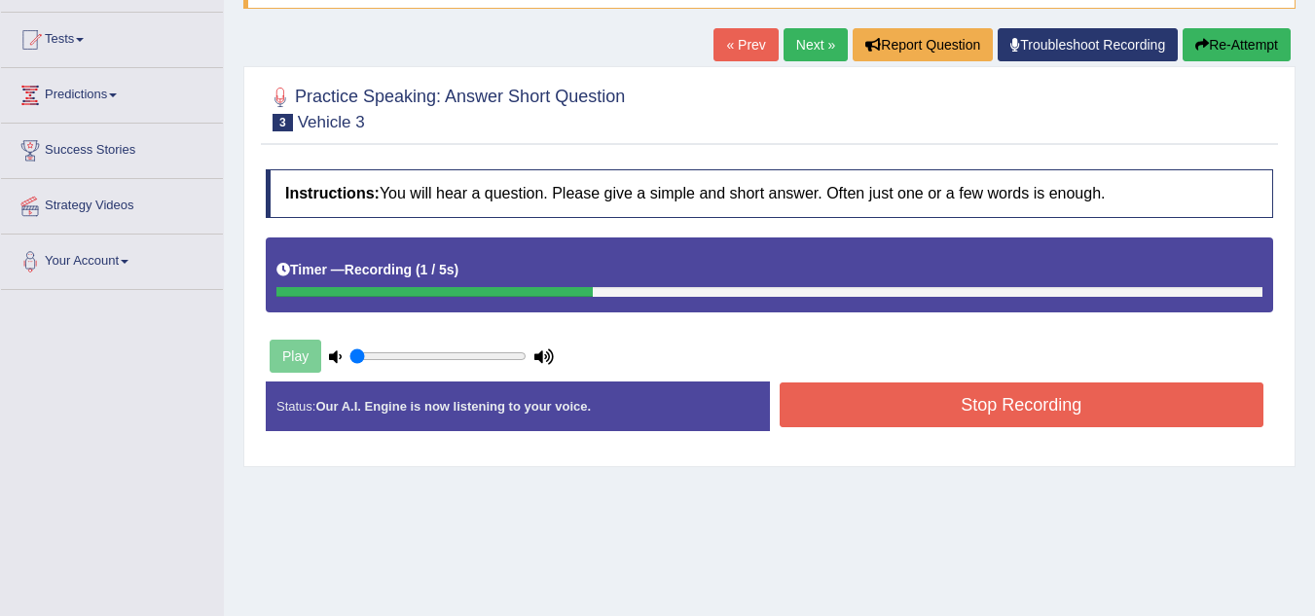
click at [1026, 403] on button "Stop Recording" at bounding box center [1022, 405] width 485 height 45
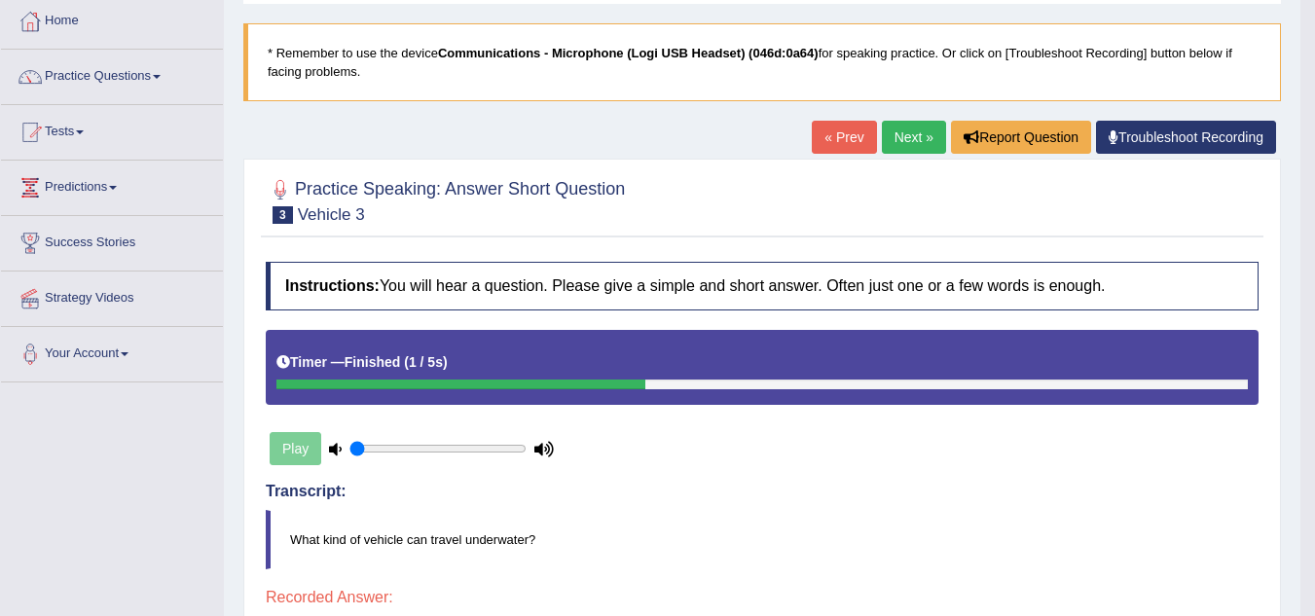
scroll to position [97, 0]
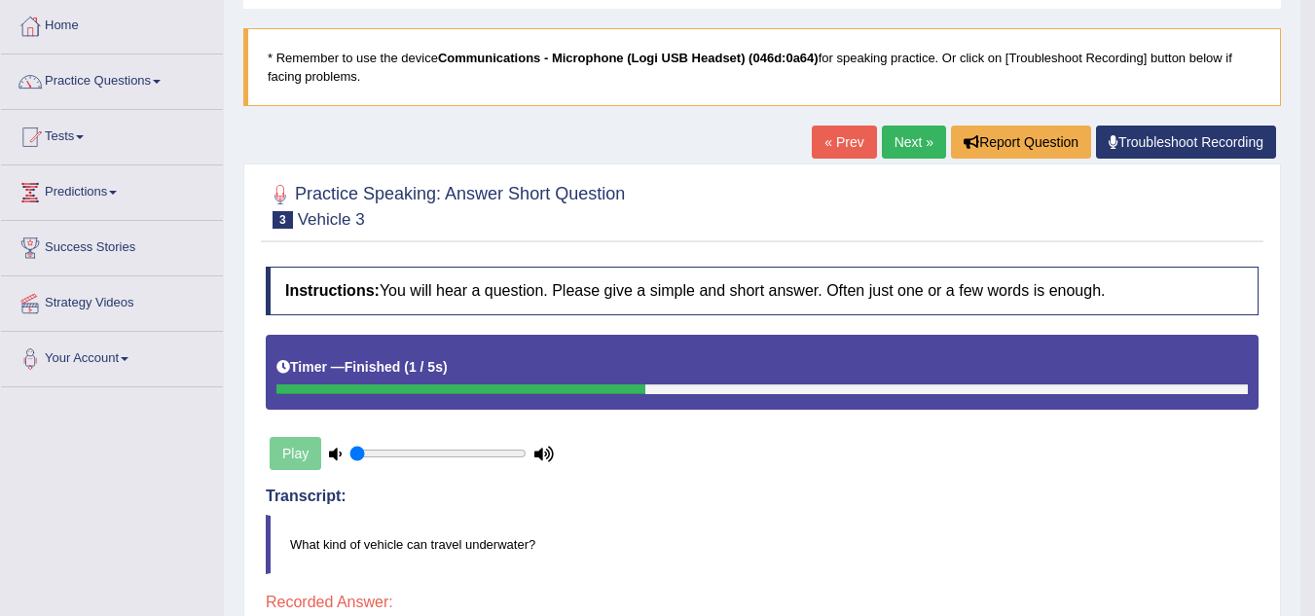
click at [821, 147] on link "« Prev" at bounding box center [844, 142] width 64 height 33
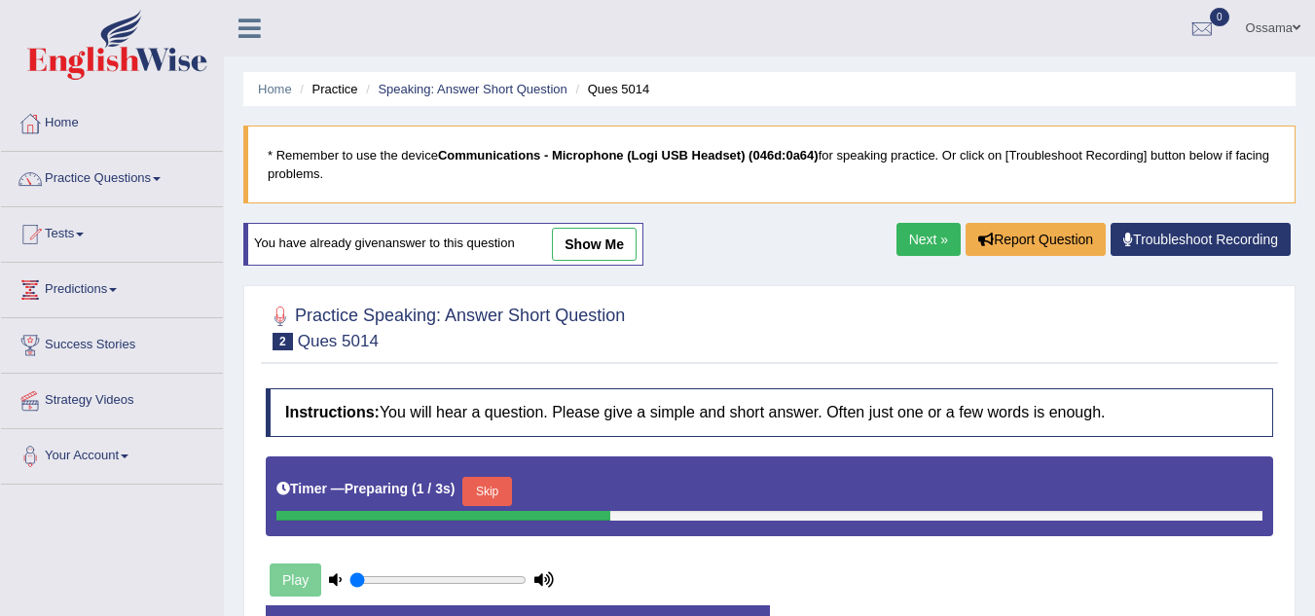
click at [922, 232] on link "Next »" at bounding box center [929, 239] width 64 height 33
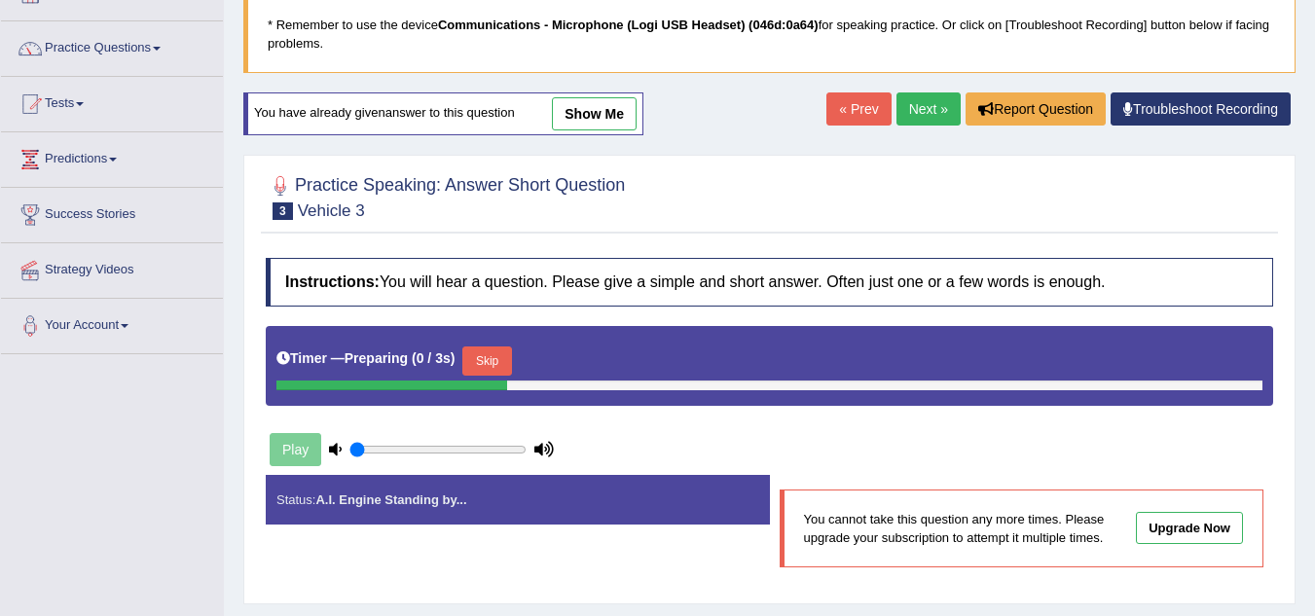
scroll to position [195, 0]
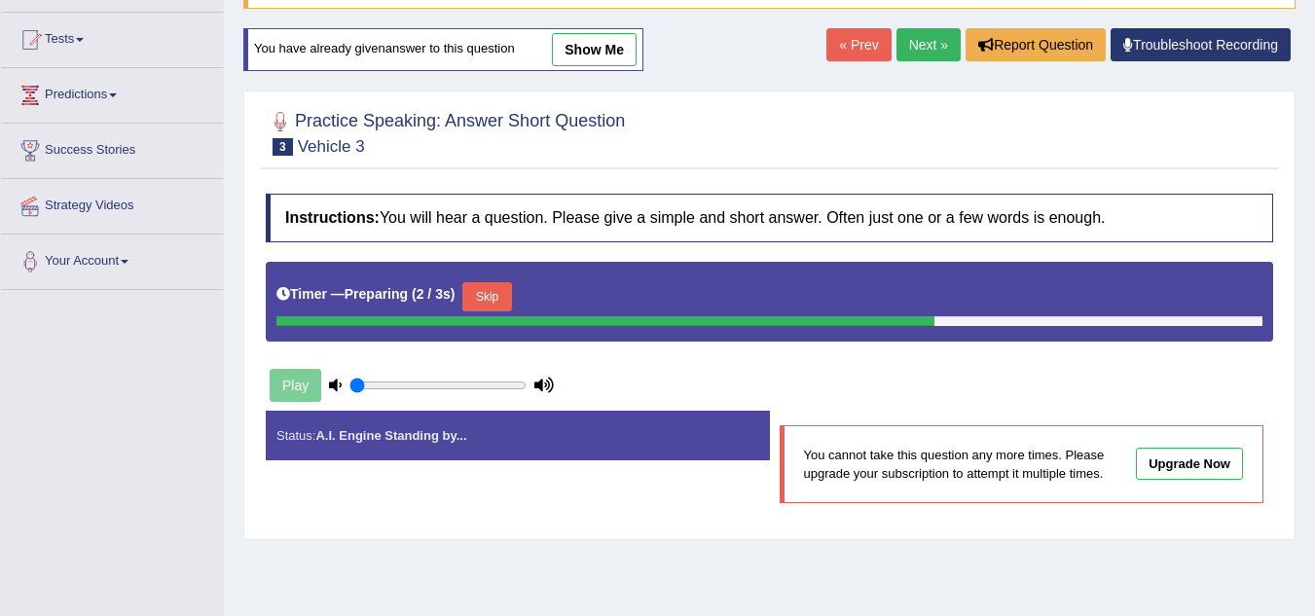
click at [511, 299] on button "Skip" at bounding box center [487, 296] width 49 height 29
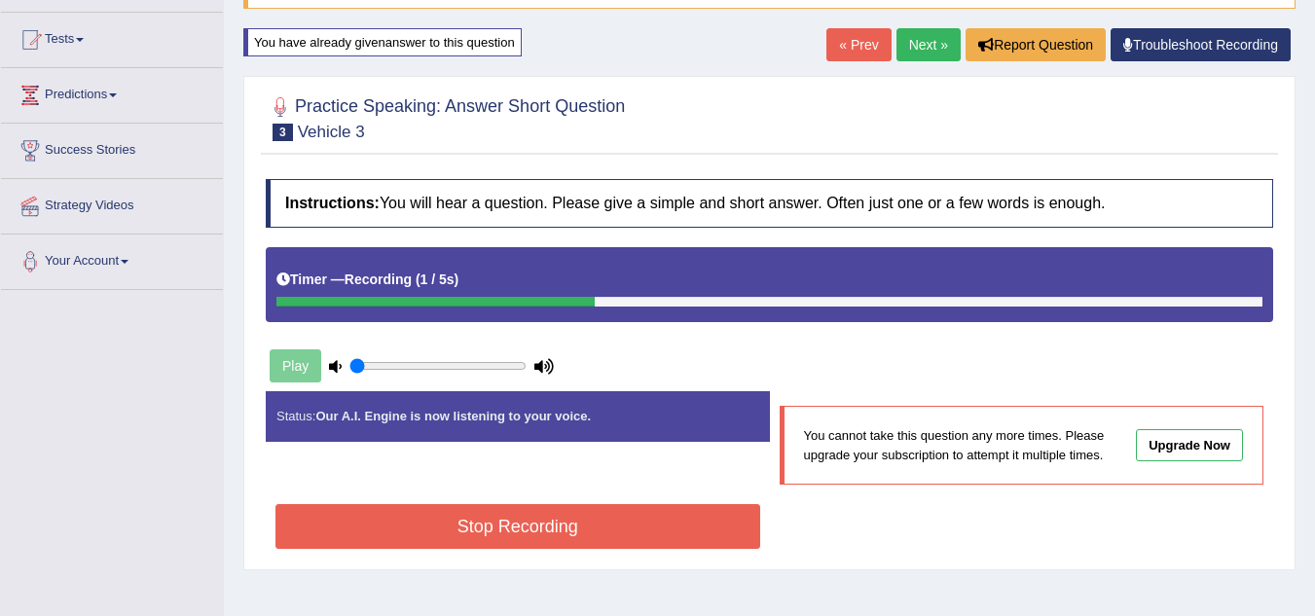
click at [469, 526] on button "Stop Recording" at bounding box center [518, 526] width 485 height 45
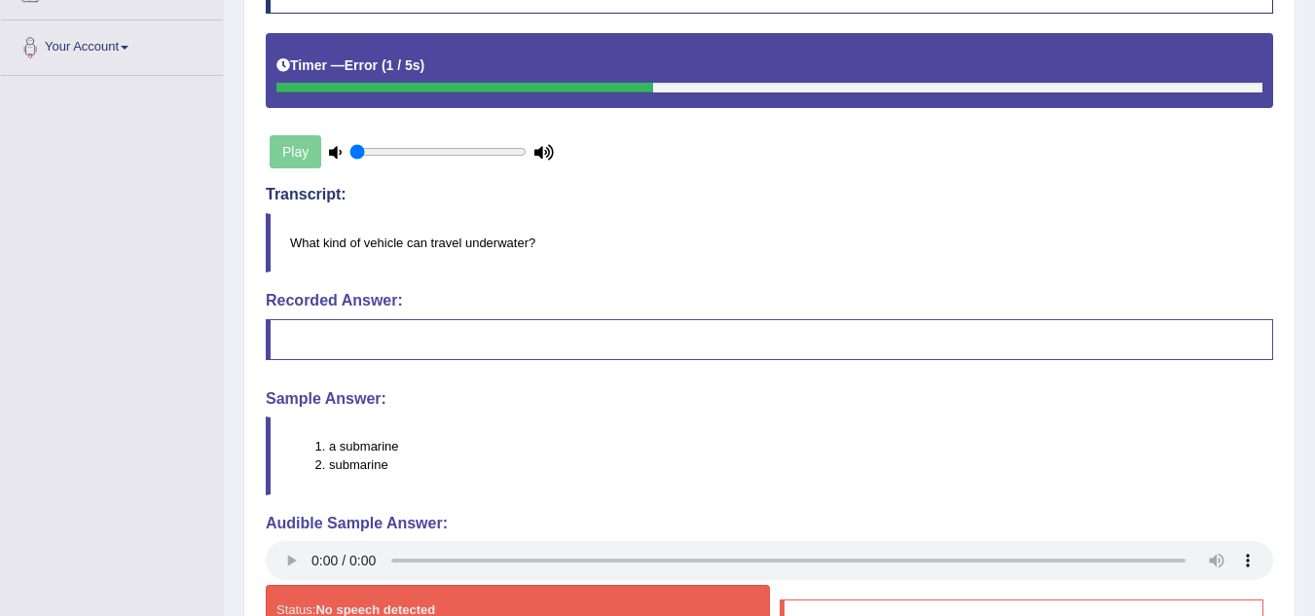
scroll to position [182, 0]
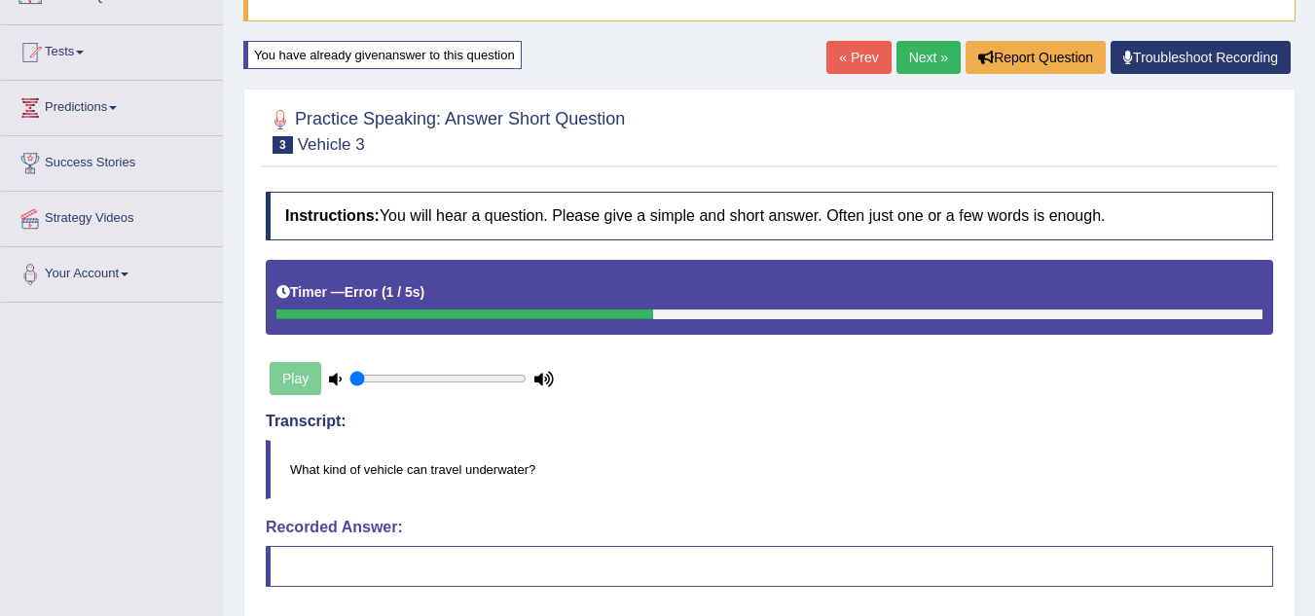
click at [1207, 57] on link "Troubleshoot Recording" at bounding box center [1201, 57] width 180 height 33
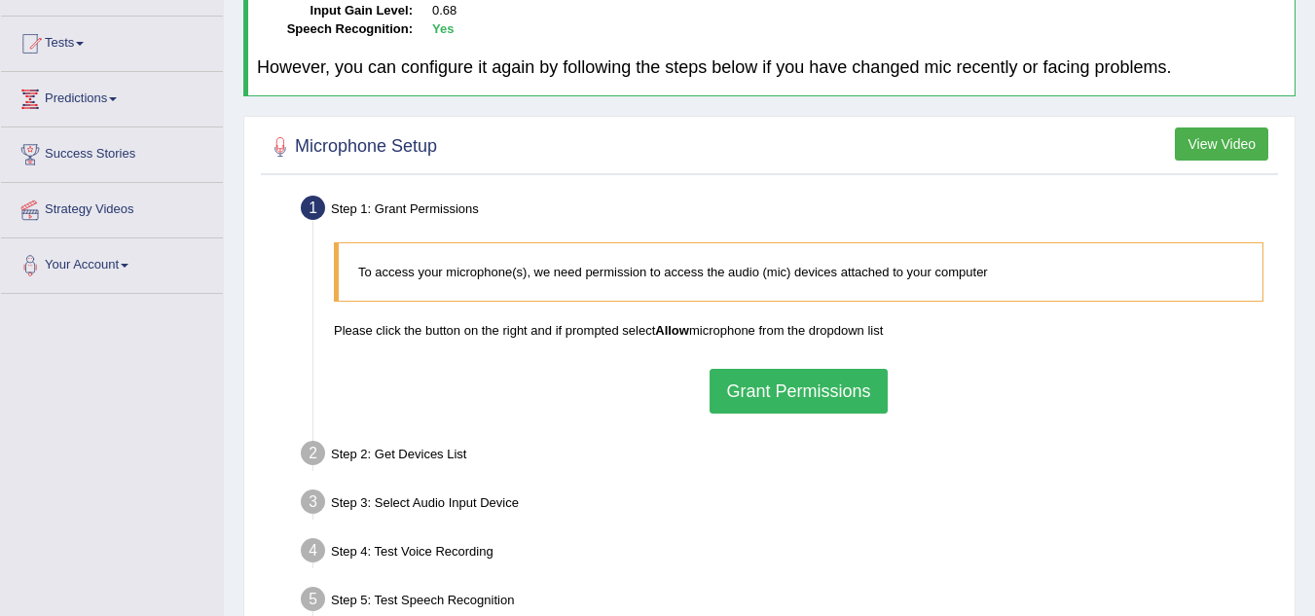
scroll to position [195, 0]
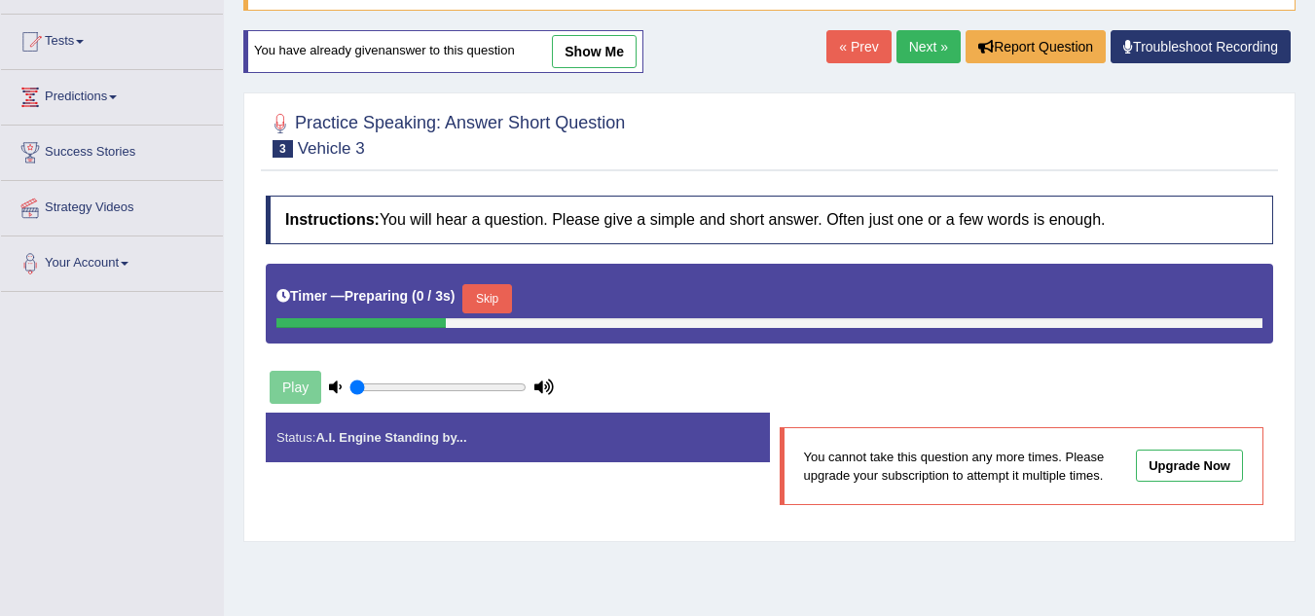
scroll to position [182, 0]
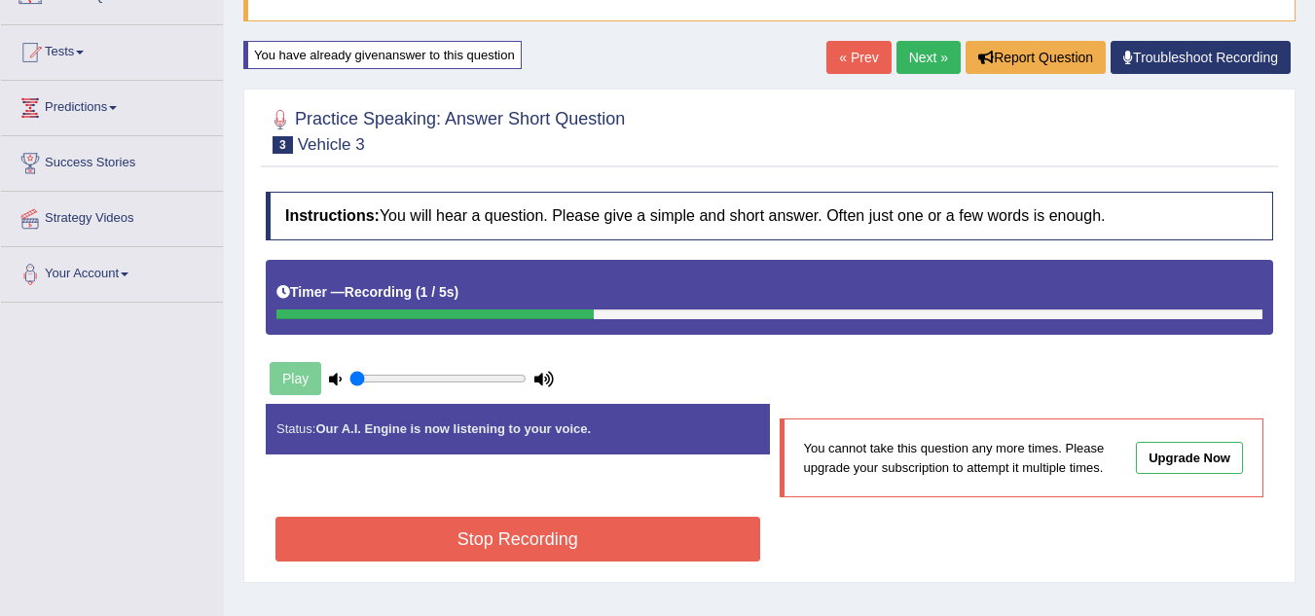
click at [619, 523] on button "Stop Recording" at bounding box center [518, 539] width 485 height 45
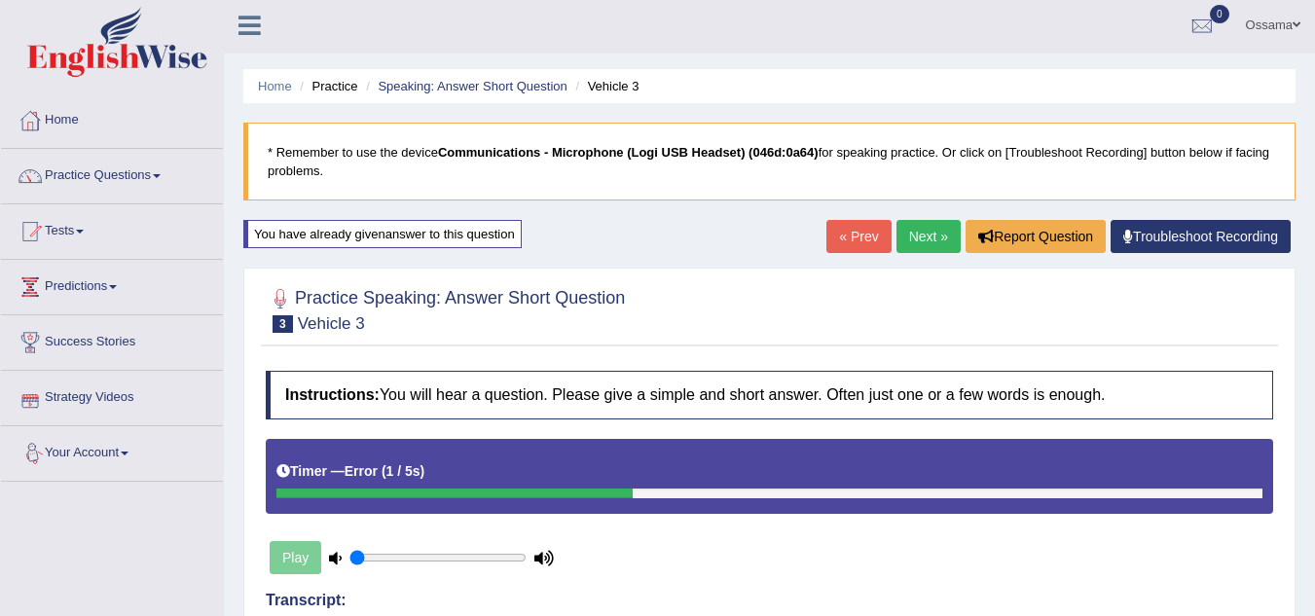
scroll to position [0, 0]
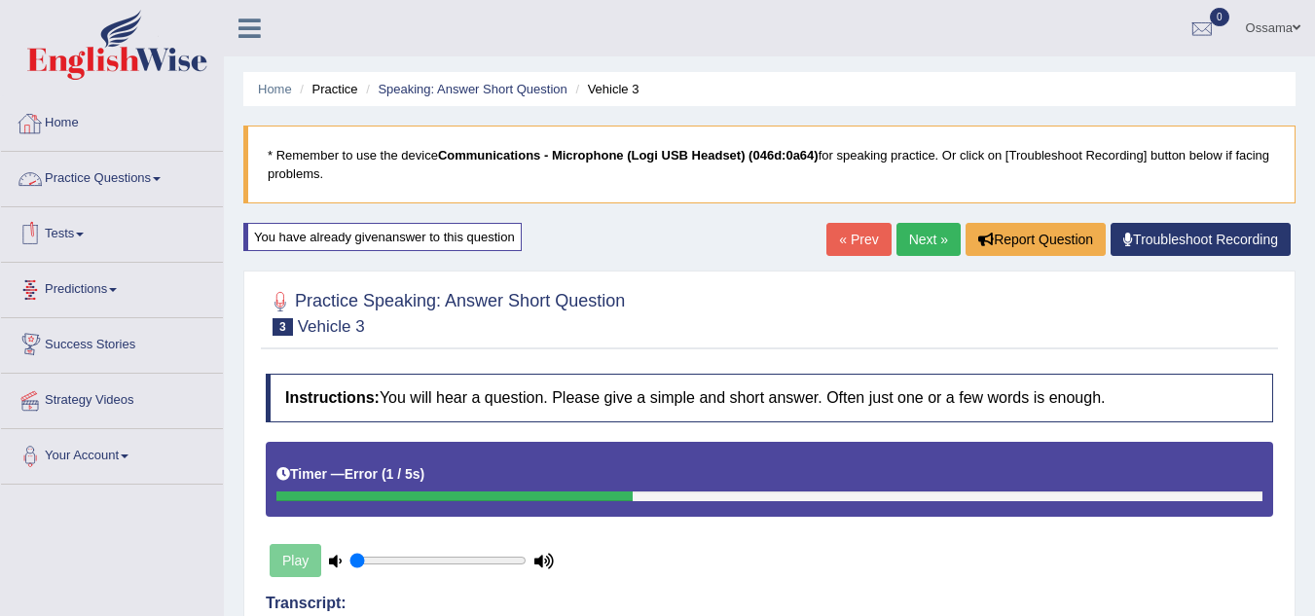
click at [117, 175] on link "Practice Questions" at bounding box center [112, 176] width 222 height 49
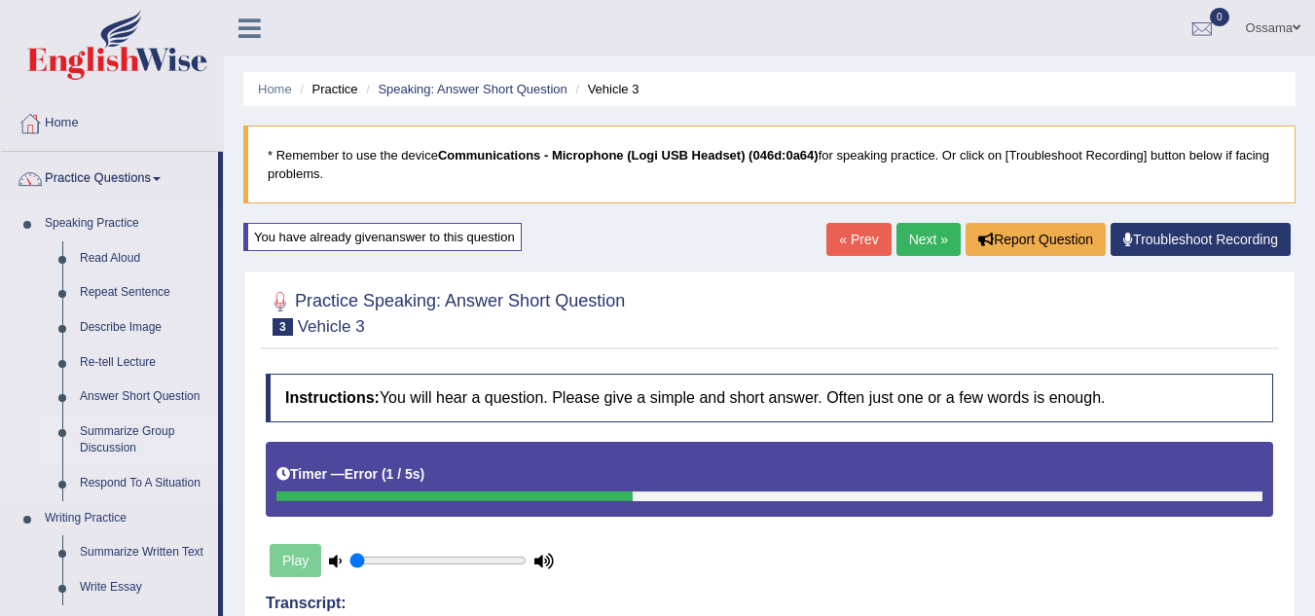
click at [134, 429] on link "Summarize Group Discussion" at bounding box center [144, 441] width 147 height 52
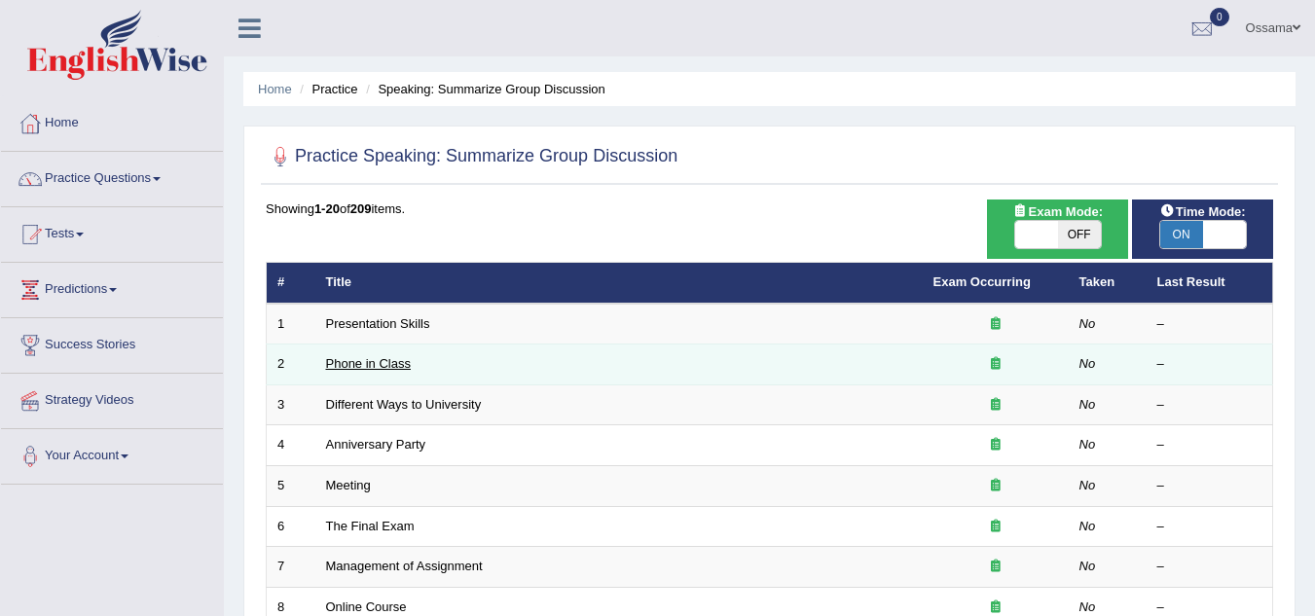
click at [359, 365] on link "Phone in Class" at bounding box center [368, 363] width 85 height 15
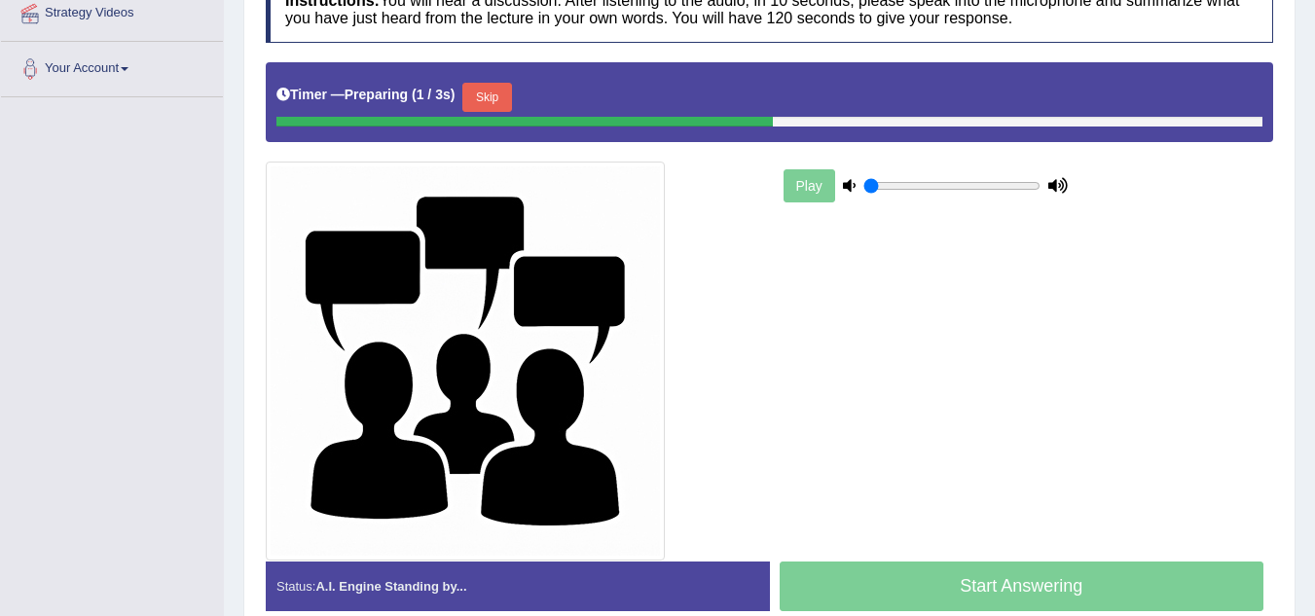
scroll to position [389, 0]
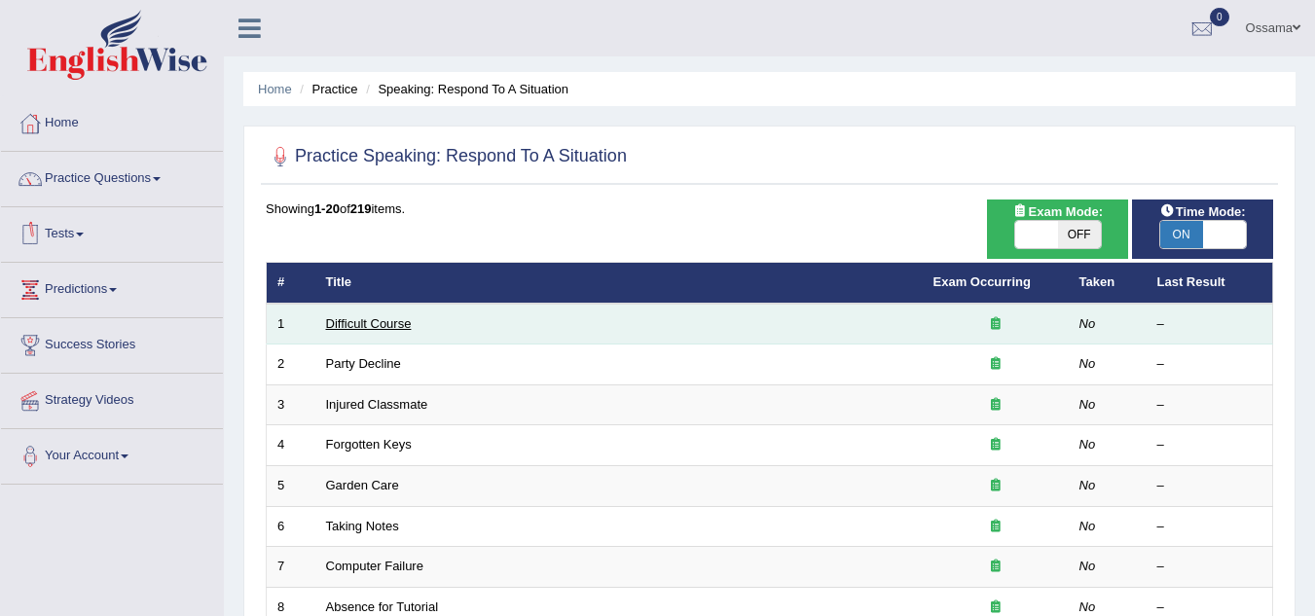
click at [390, 323] on link "Difficult Course" at bounding box center [369, 323] width 86 height 15
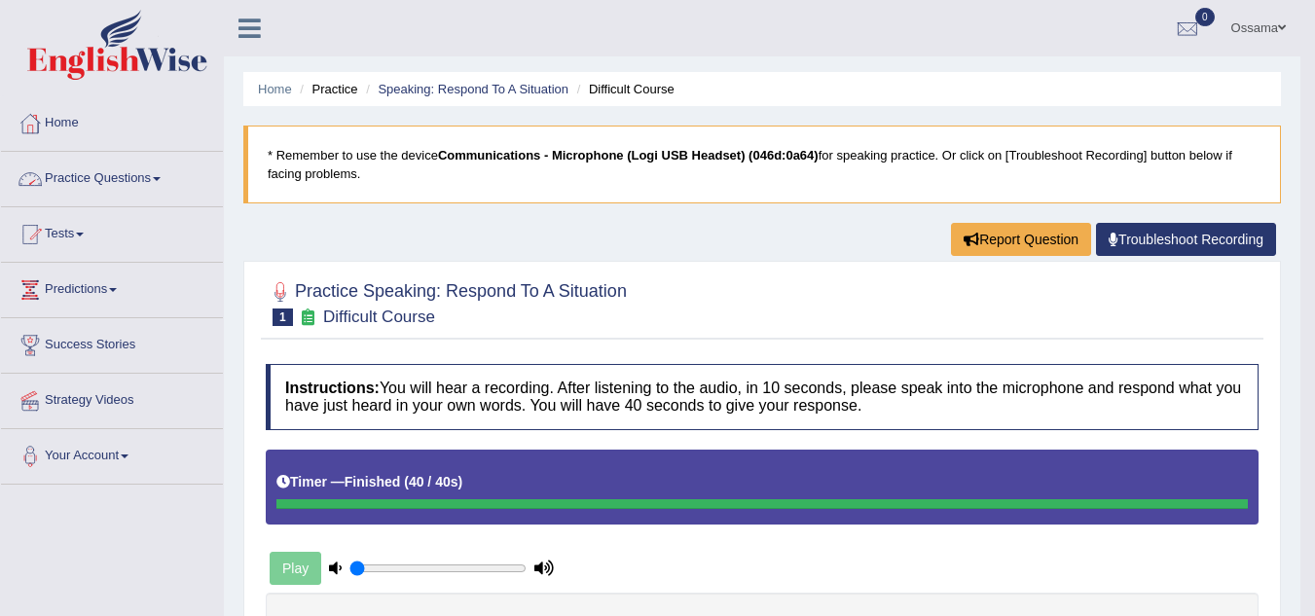
click at [162, 174] on link "Practice Questions" at bounding box center [112, 176] width 222 height 49
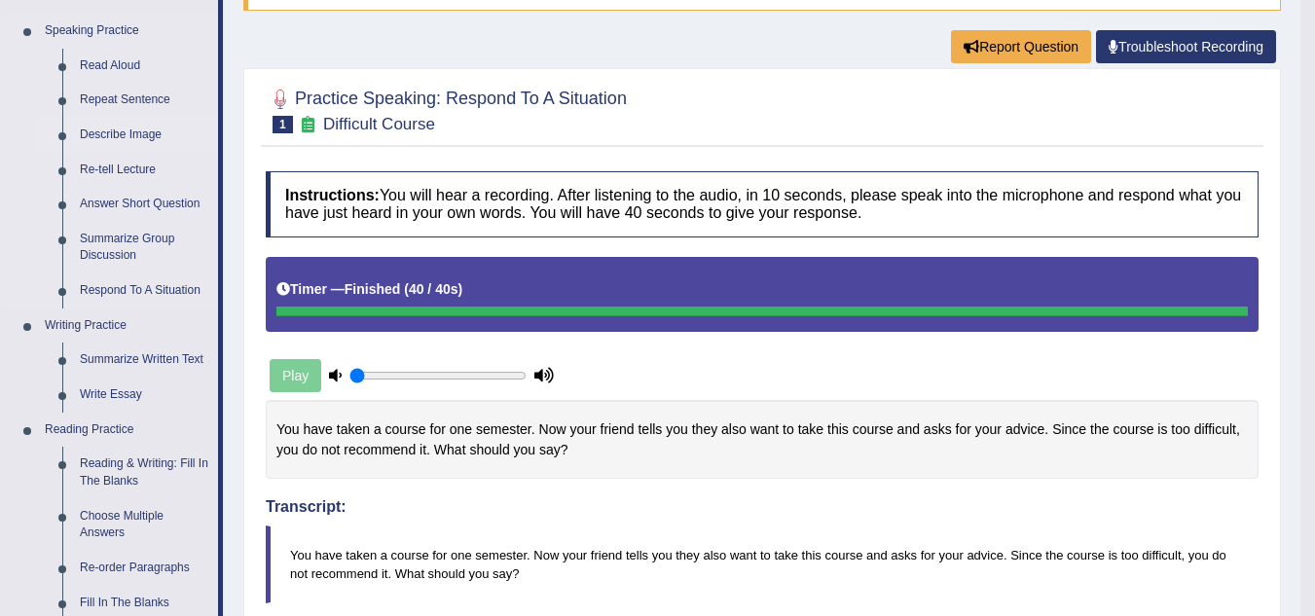
scroll to position [195, 0]
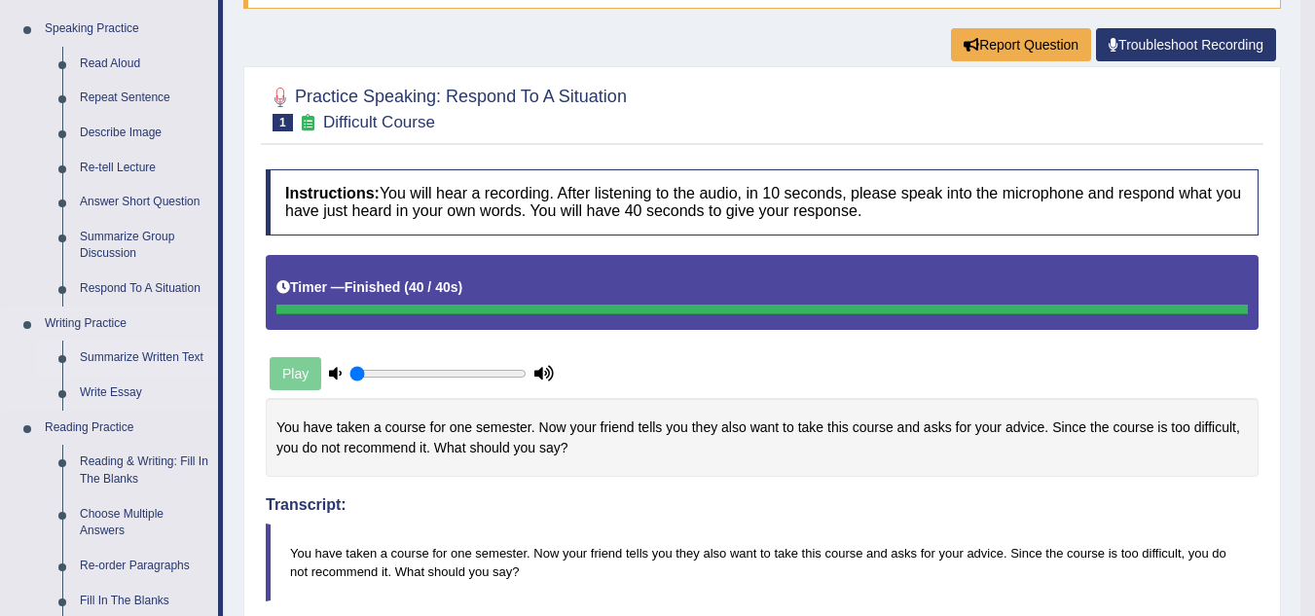
click at [157, 355] on link "Summarize Written Text" at bounding box center [144, 358] width 147 height 35
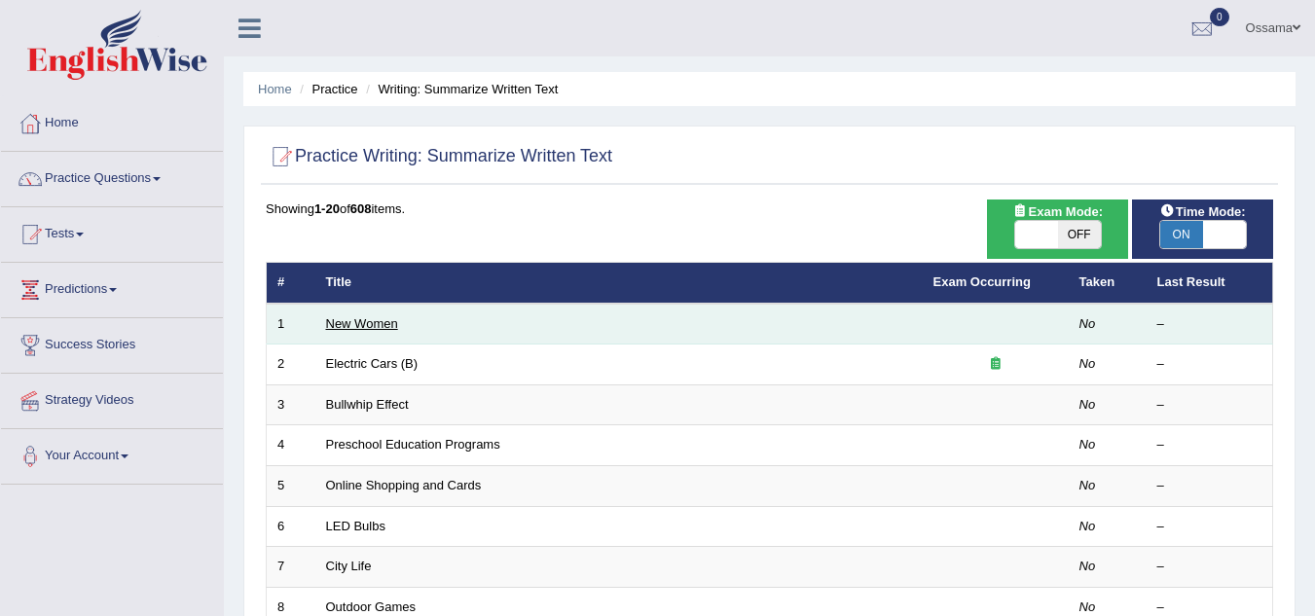
click at [388, 318] on link "New Women" at bounding box center [362, 323] width 72 height 15
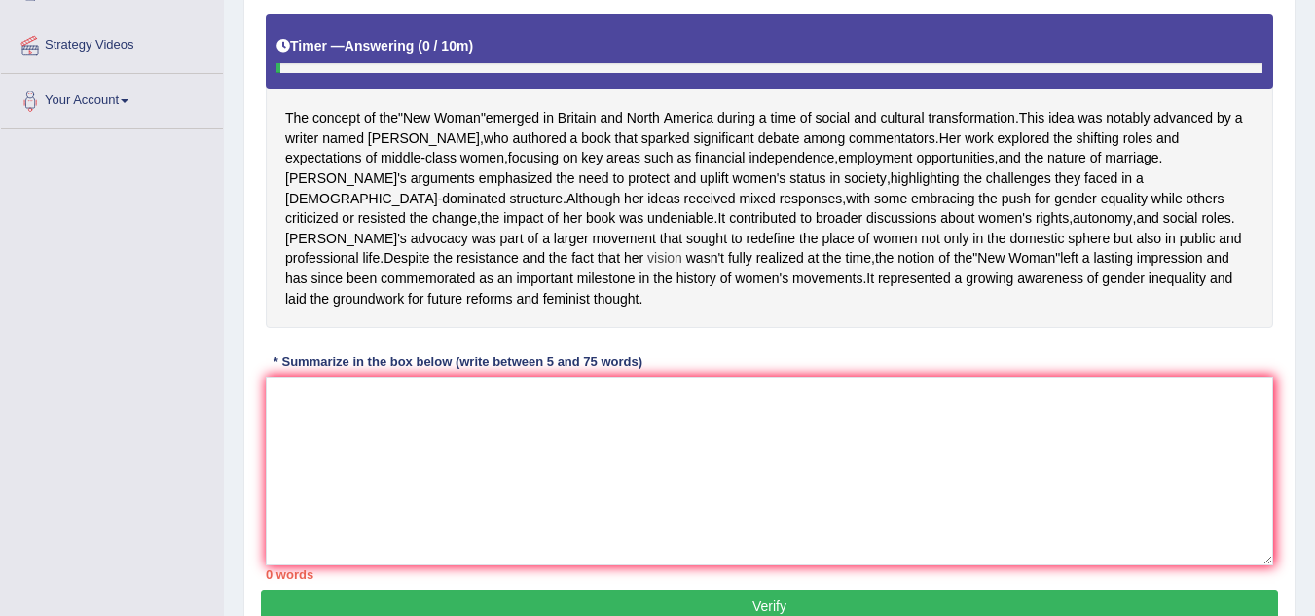
scroll to position [389, 0]
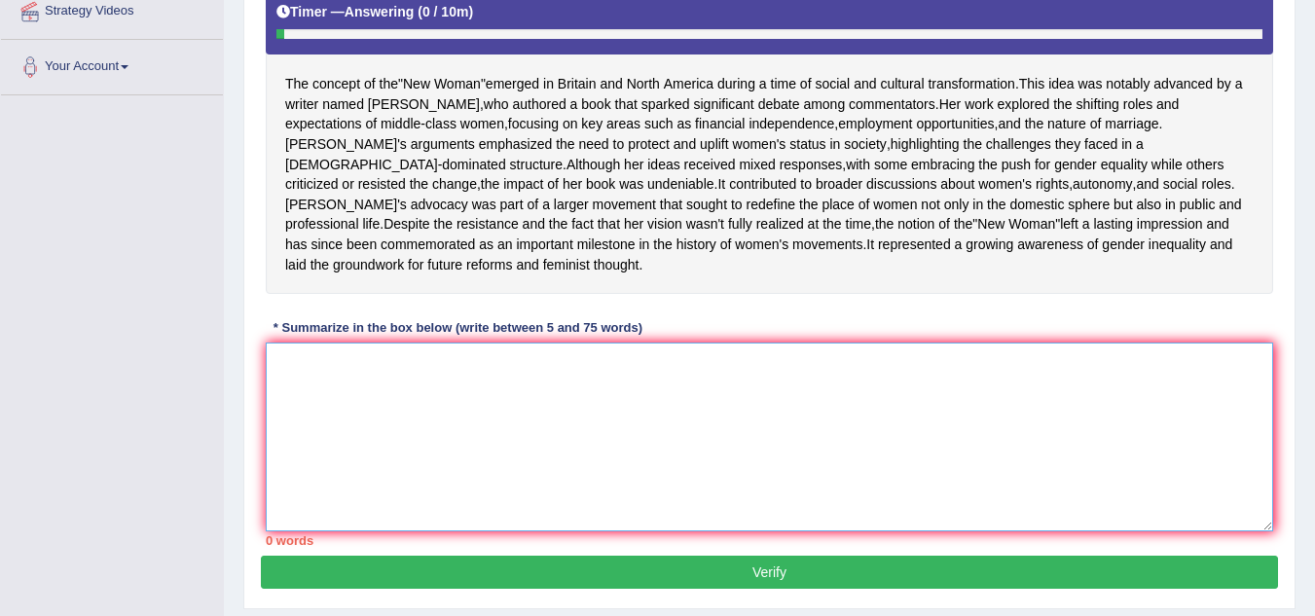
click at [499, 395] on textarea at bounding box center [770, 437] width 1008 height 189
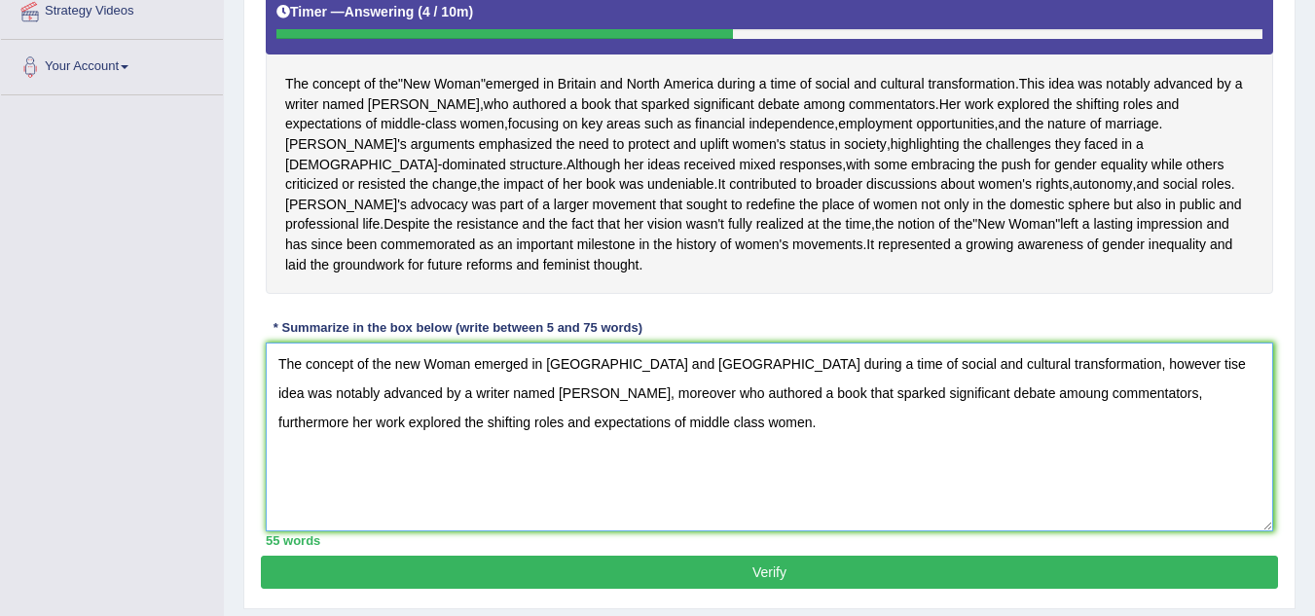
click at [402, 463] on textarea "The concept of the new Woman emerged in Britain and North America during a time…" at bounding box center [770, 437] width 1008 height 189
click at [446, 461] on textarea "The concept of the new Woman emerged in Britain and North America during a time…" at bounding box center [770, 437] width 1008 height 189
click at [482, 464] on textarea "The concept of the new Woman emerged in Britain and North America during a time…" at bounding box center [770, 437] width 1008 height 189
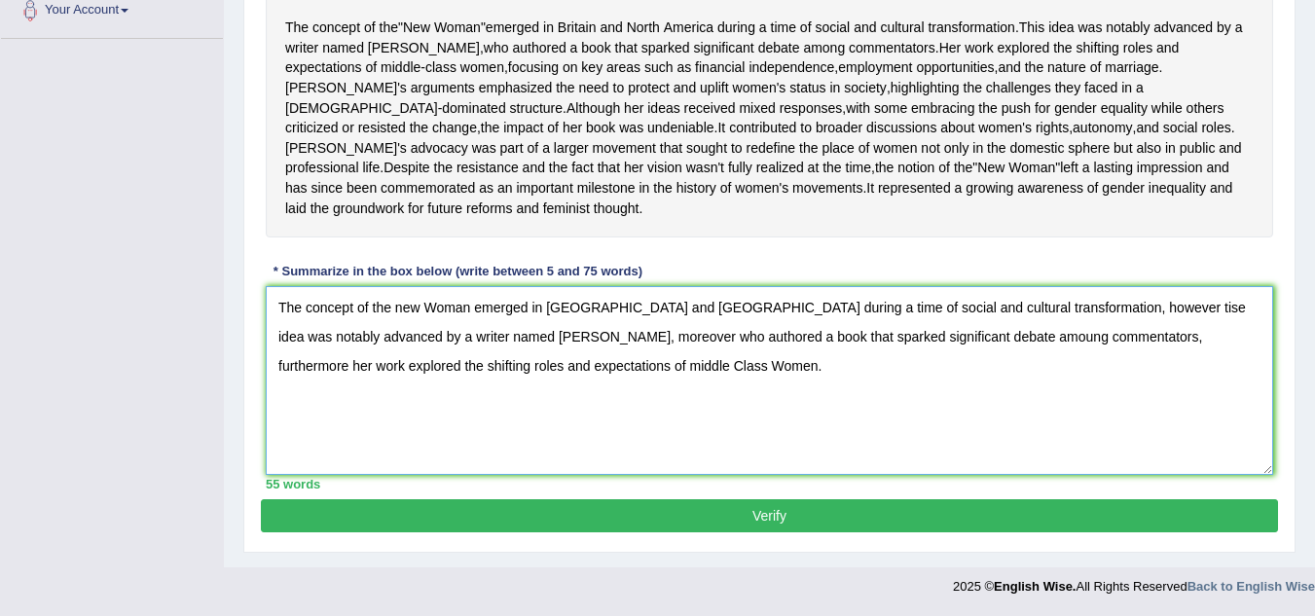
type textarea "The concept of the new Woman emerged in Britain and North America during a time…"
click at [751, 516] on button "Verify" at bounding box center [770, 516] width 1018 height 33
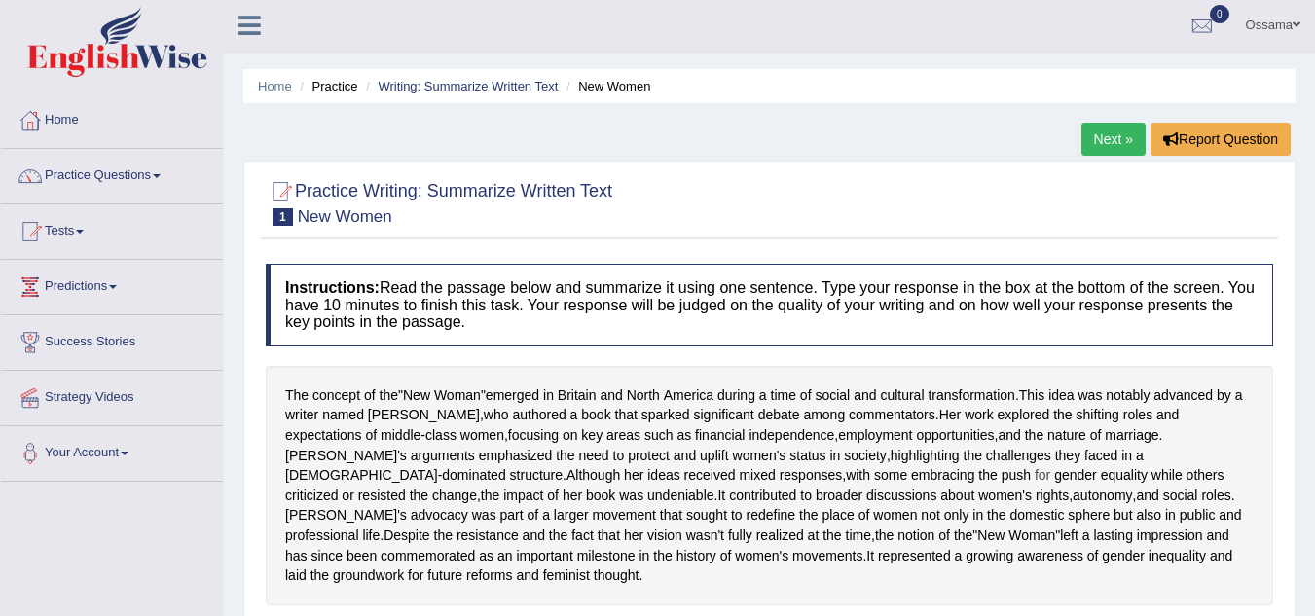
scroll to position [0, 0]
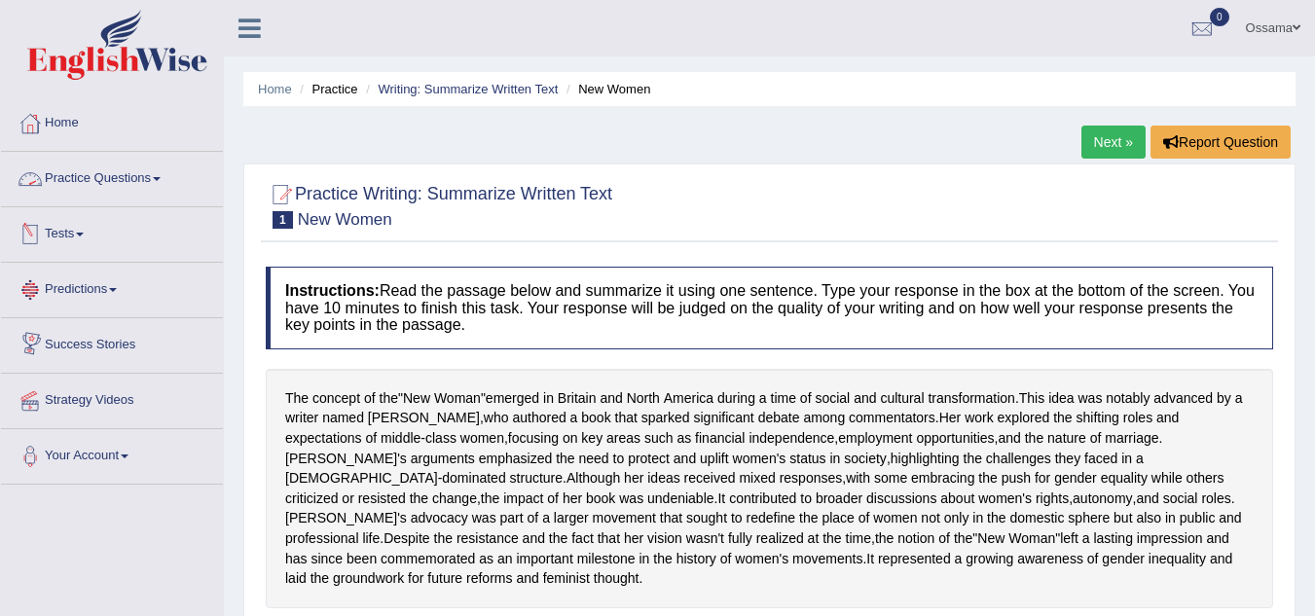
click at [117, 181] on link "Practice Questions" at bounding box center [112, 176] width 222 height 49
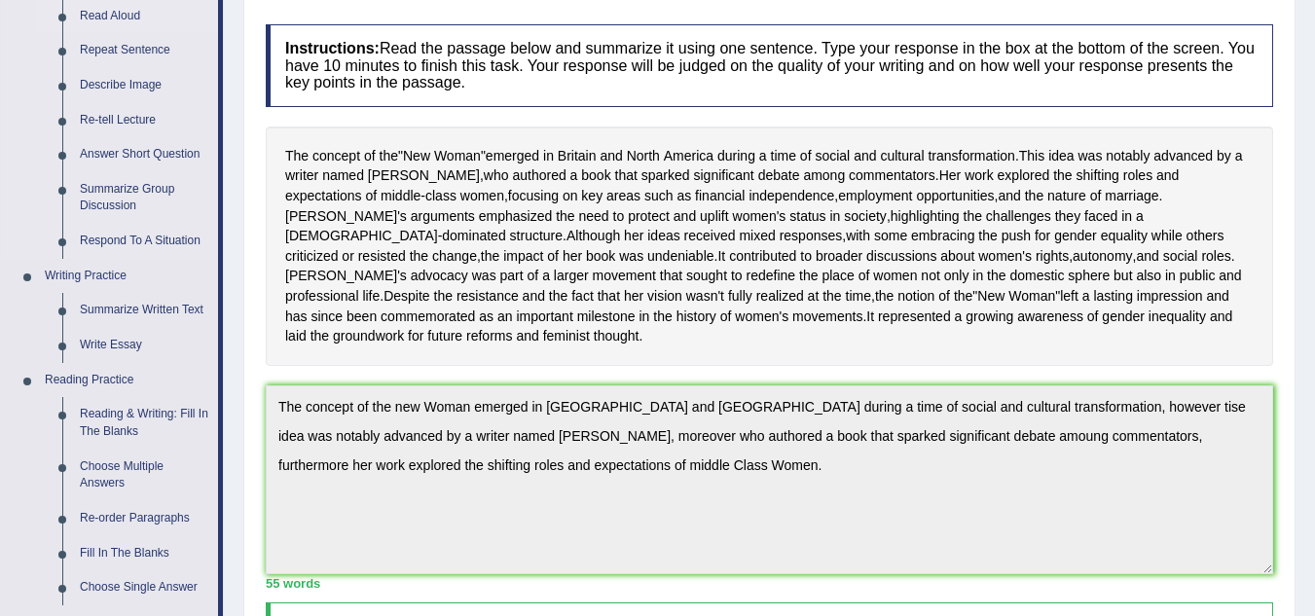
scroll to position [292, 0]
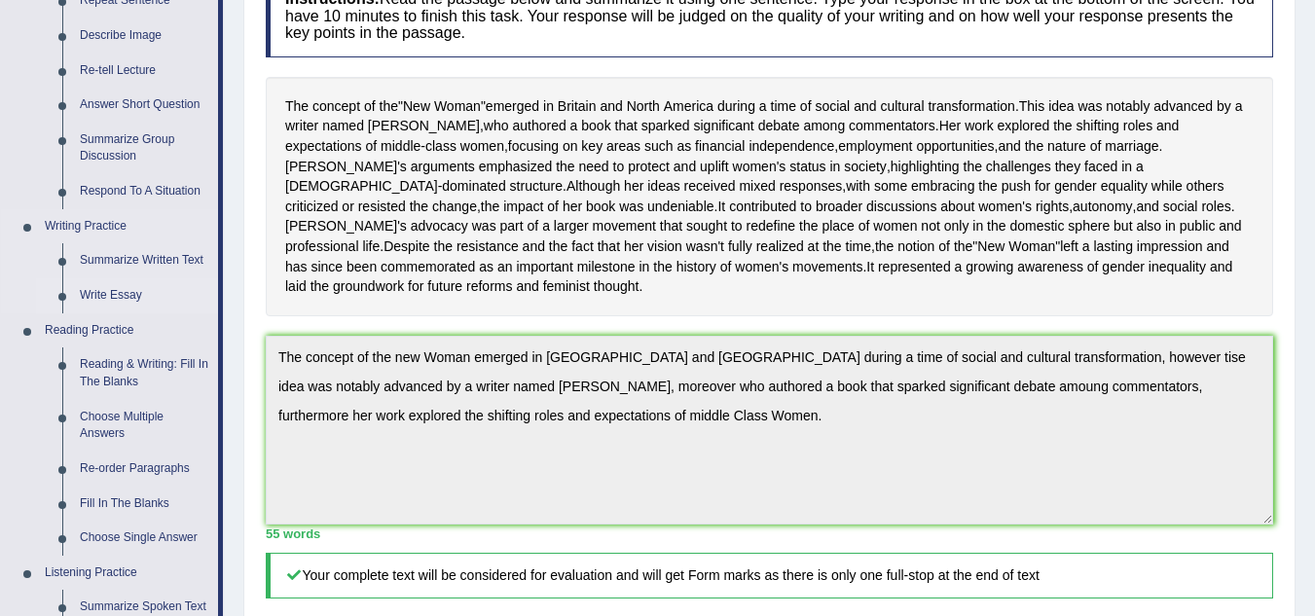
click at [127, 293] on link "Write Essay" at bounding box center [144, 295] width 147 height 35
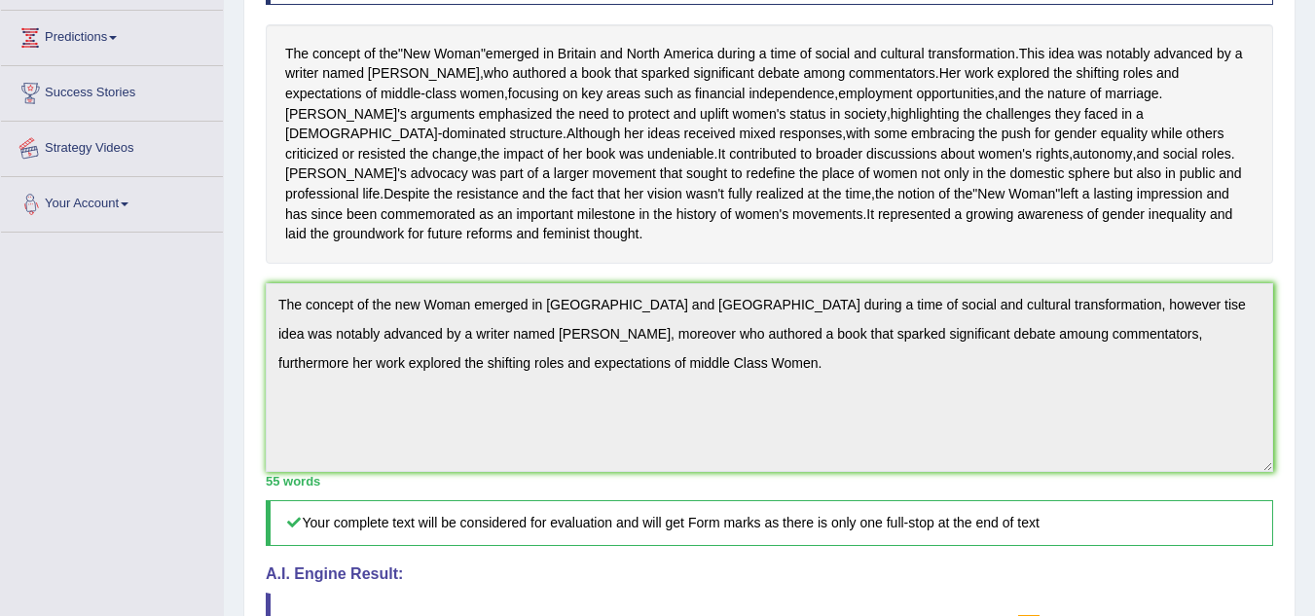
scroll to position [431, 0]
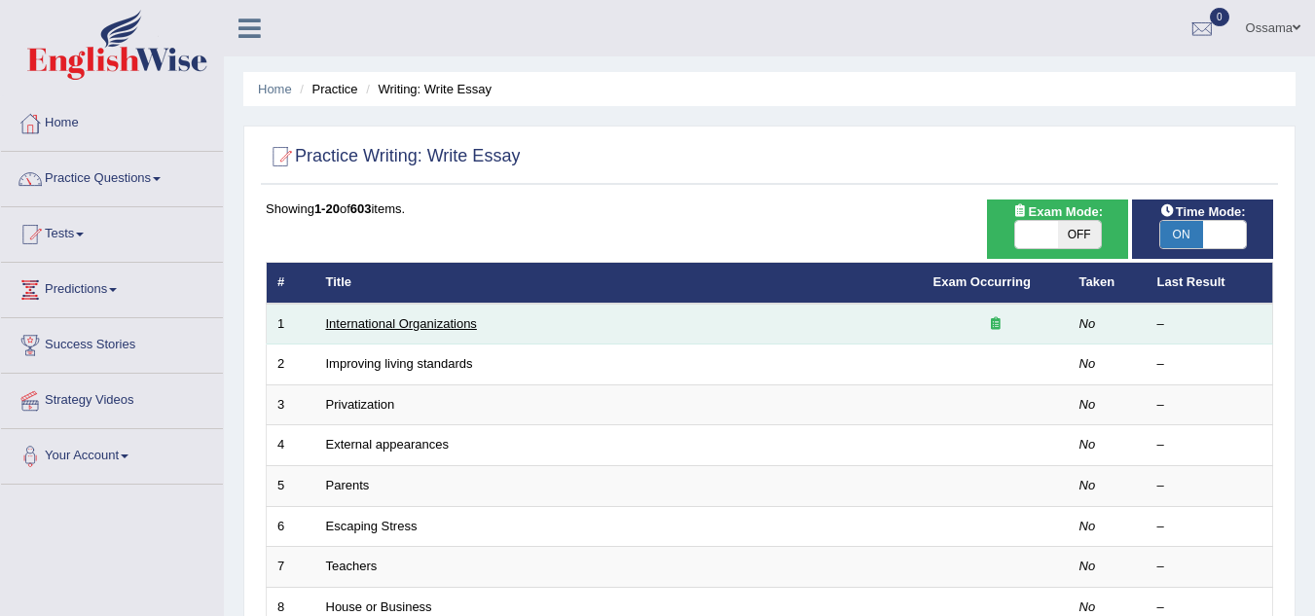
click at [439, 326] on link "International Organizations" at bounding box center [401, 323] width 151 height 15
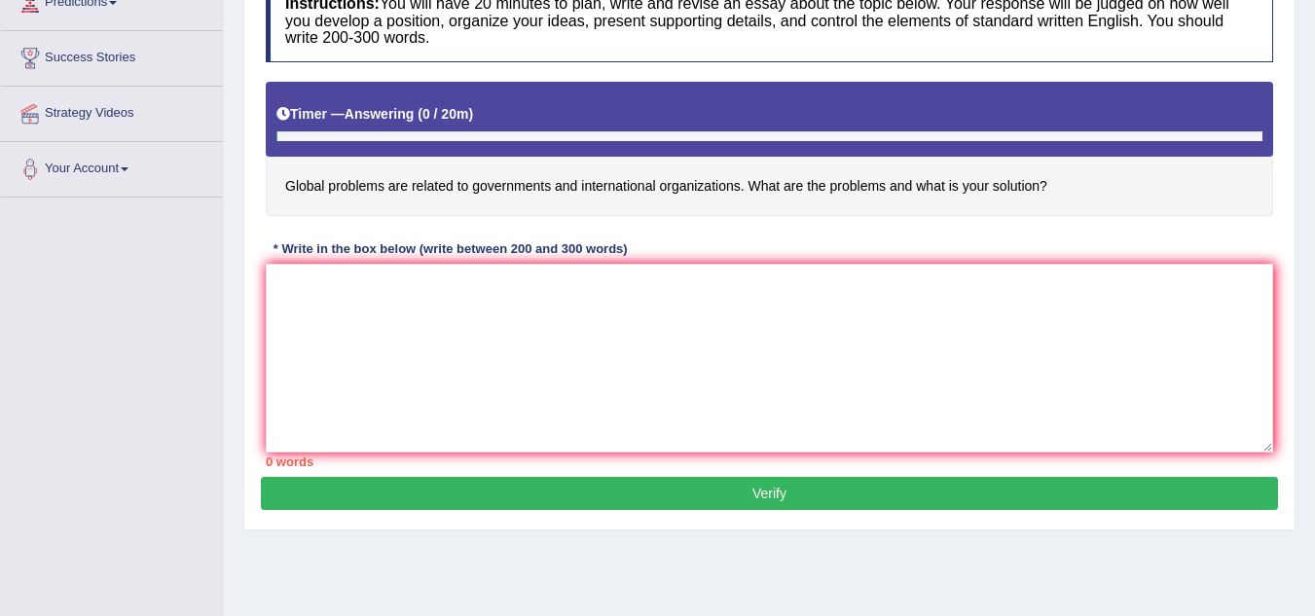
scroll to position [292, 0]
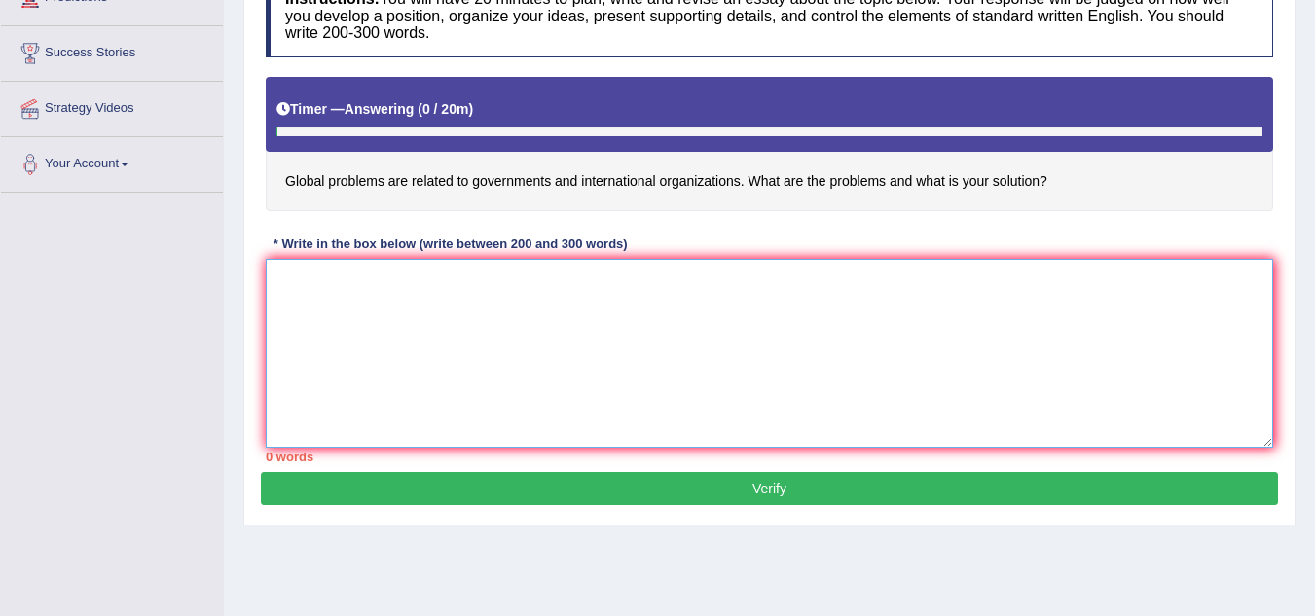
click at [572, 311] on textarea at bounding box center [770, 353] width 1008 height 189
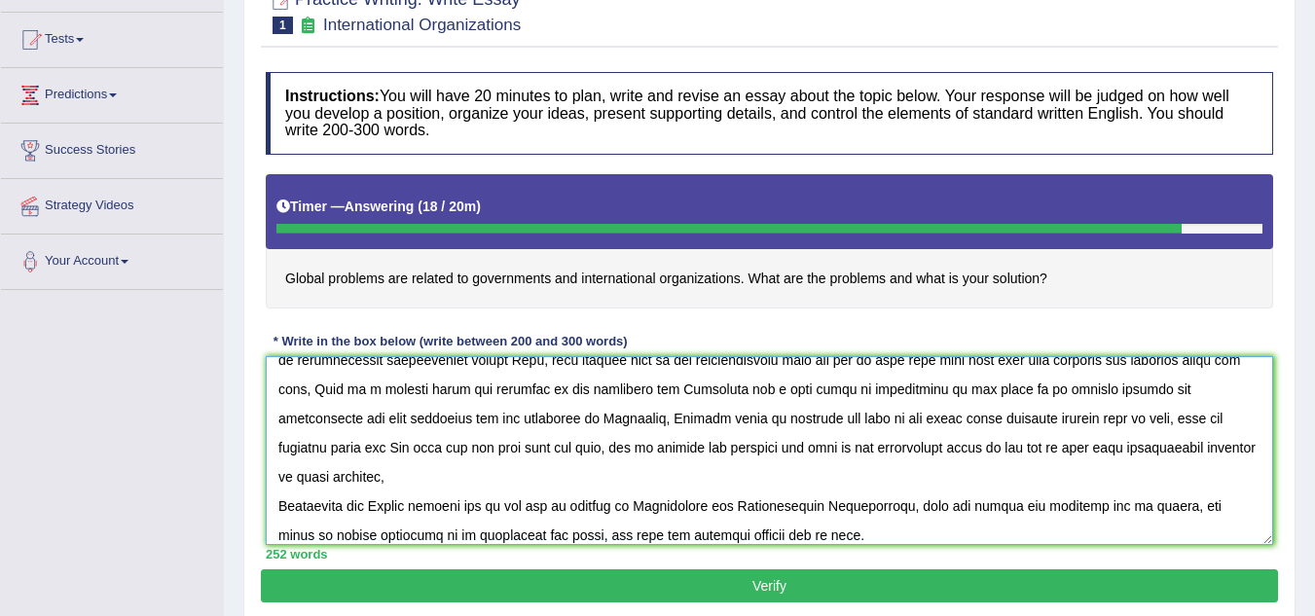
scroll to position [146, 0]
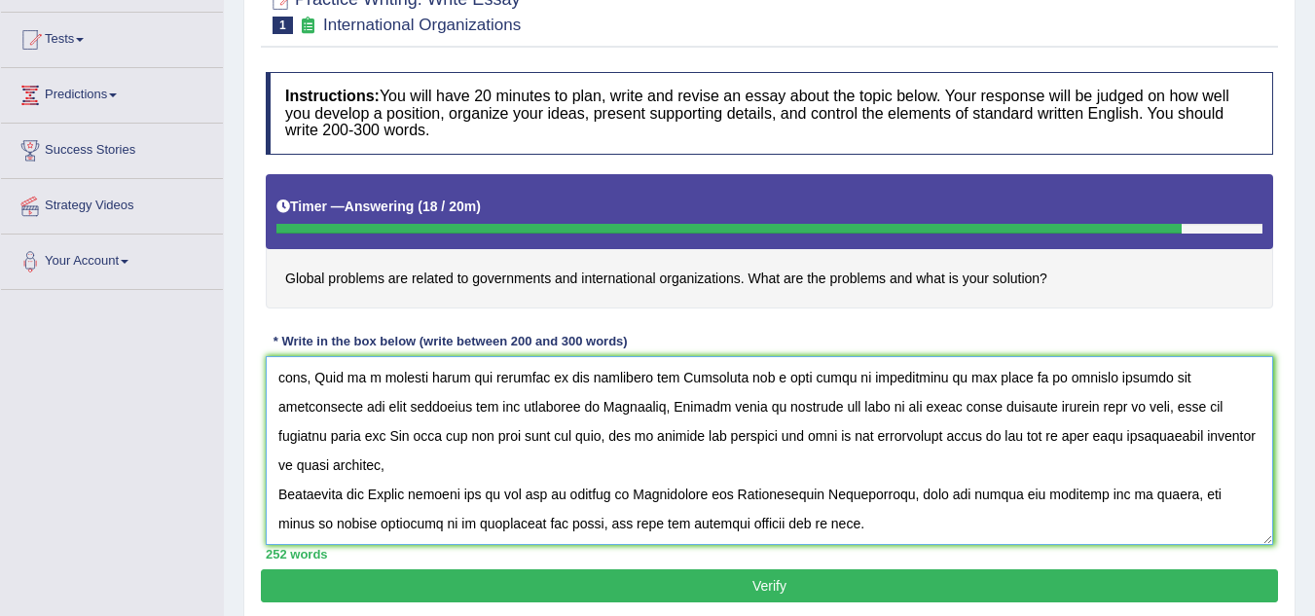
type textarea "International Organizations has become an important task in our lives, It can c…"
click at [798, 586] on button "Verify" at bounding box center [770, 586] width 1018 height 33
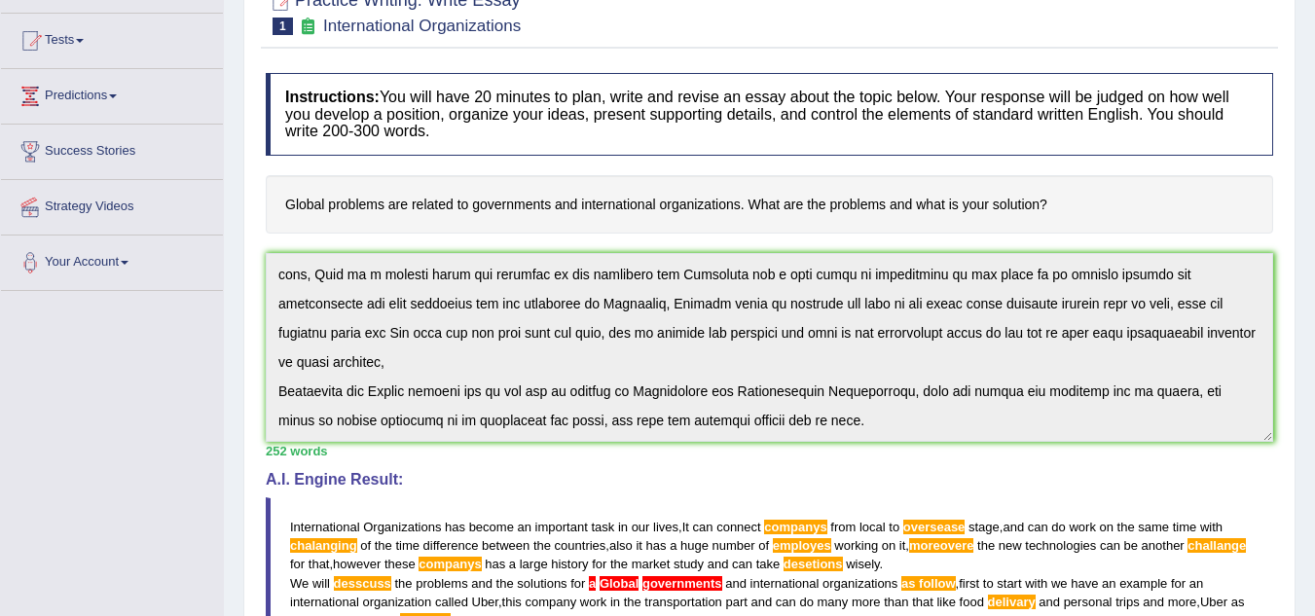
scroll to position [0, 0]
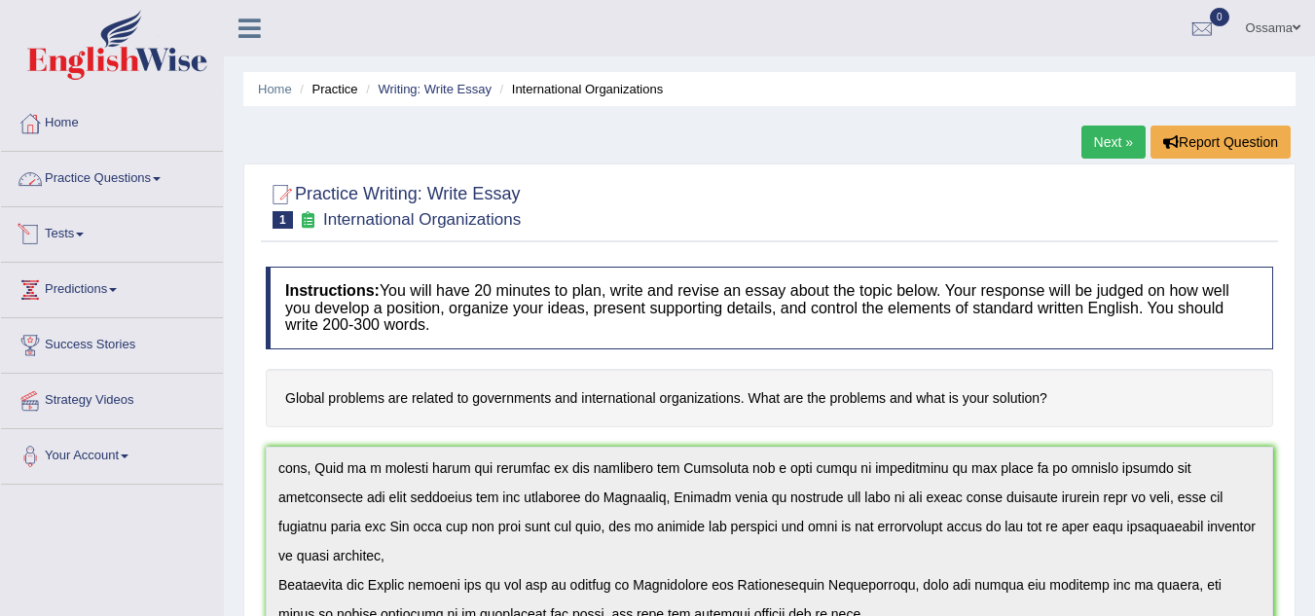
click at [117, 177] on link "Practice Questions" at bounding box center [112, 176] width 222 height 49
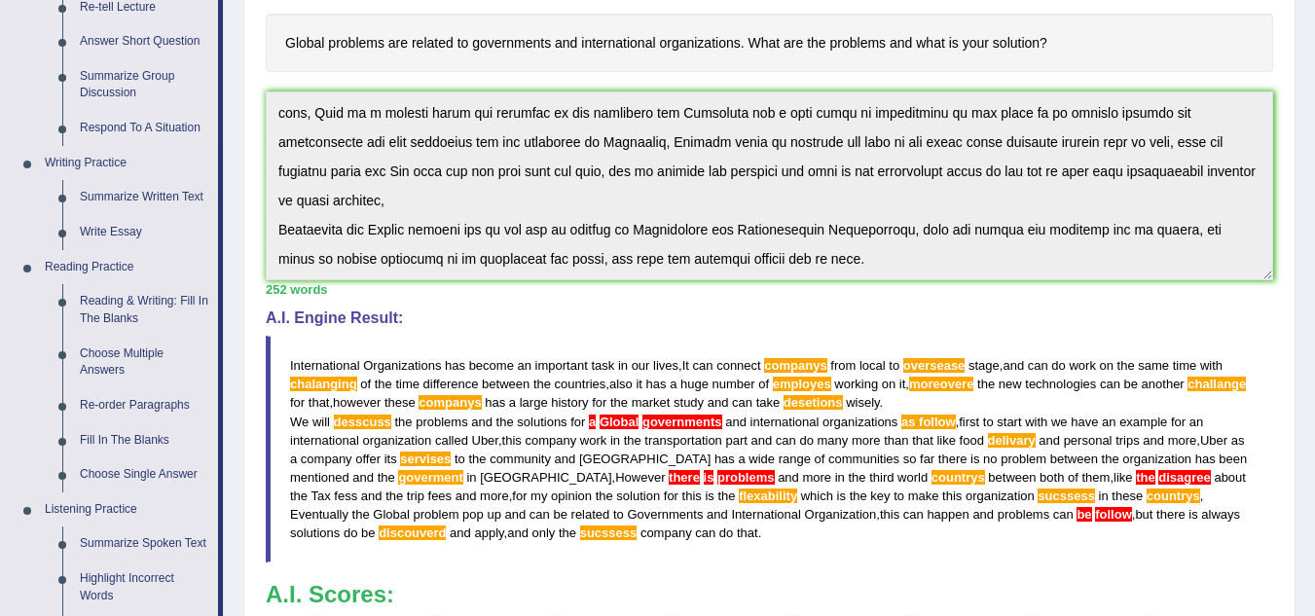
scroll to position [389, 0]
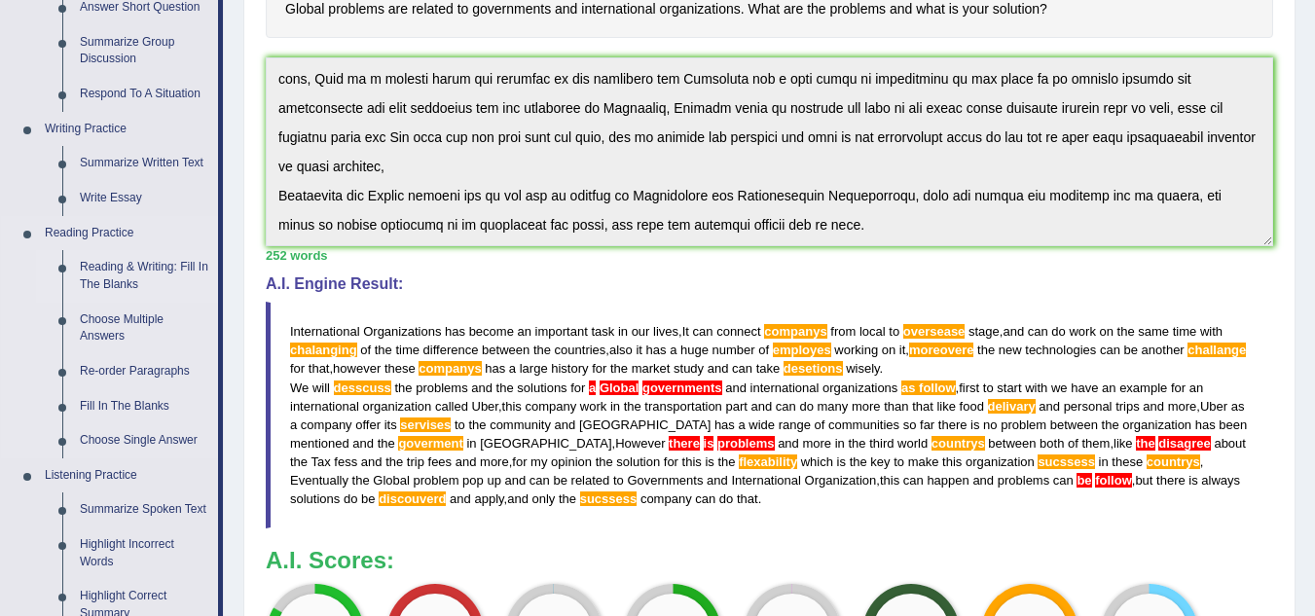
click at [128, 265] on link "Reading & Writing: Fill In The Blanks" at bounding box center [144, 276] width 147 height 52
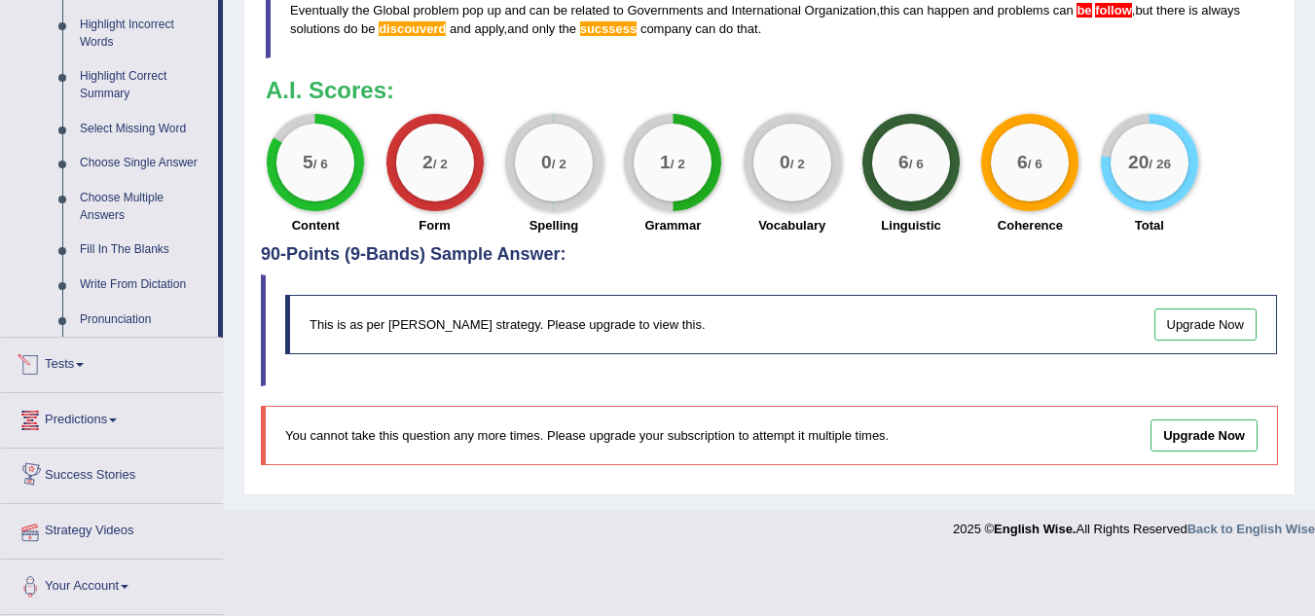
scroll to position [826, 0]
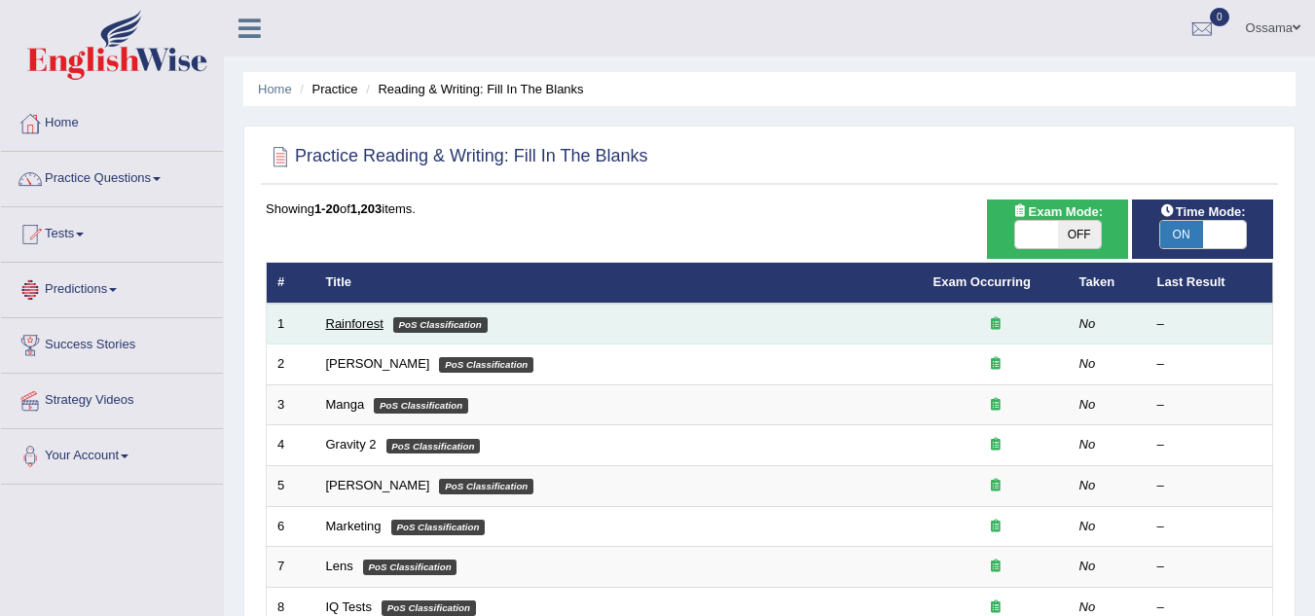
click at [349, 324] on link "Rainforest" at bounding box center [354, 323] width 57 height 15
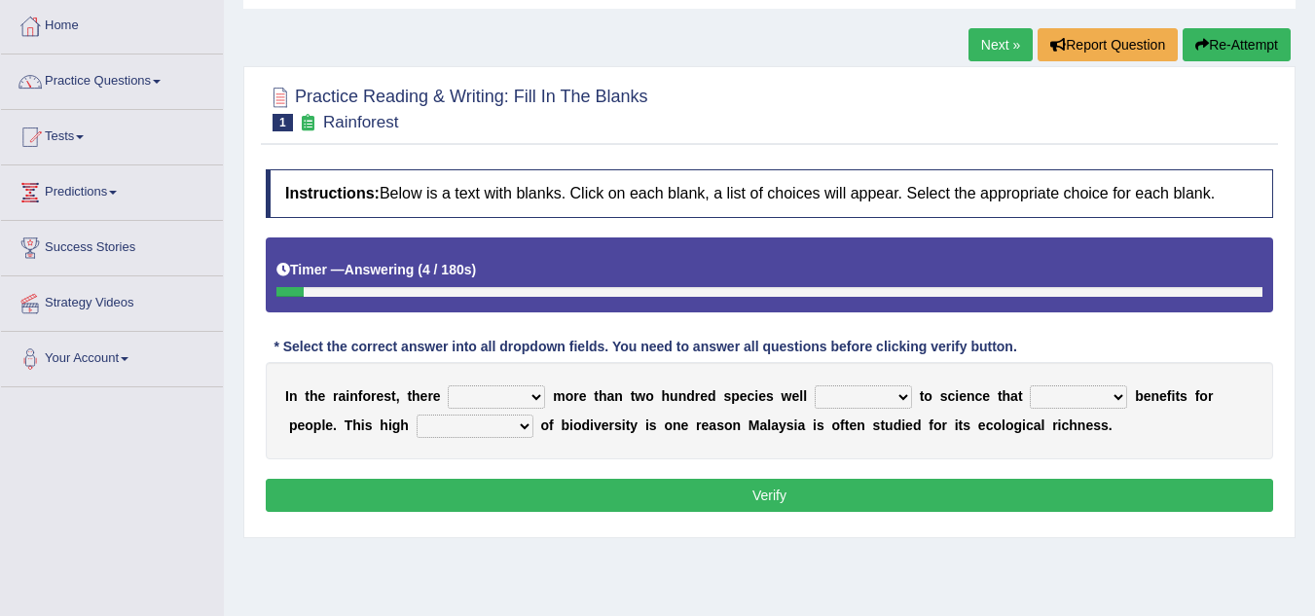
scroll to position [195, 0]
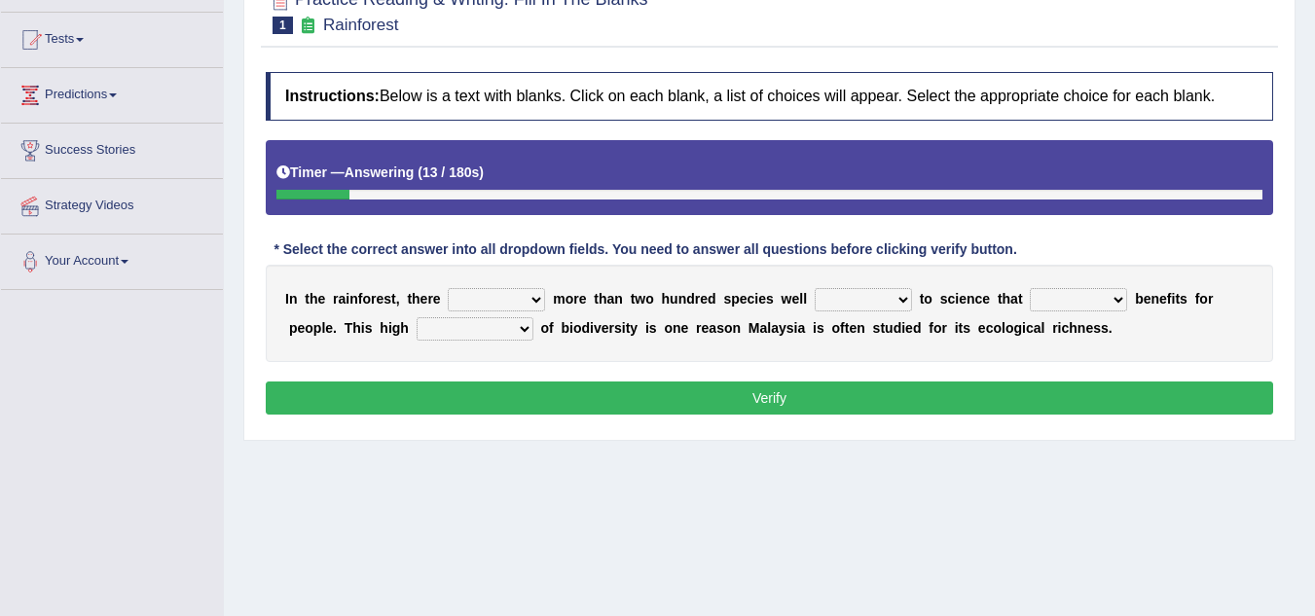
click at [530, 301] on select "have can be has is" at bounding box center [496, 299] width 97 height 23
click at [448, 288] on select "have can be has is" at bounding box center [496, 299] width 97 height 23
click at [529, 298] on select "have can be has is" at bounding box center [496, 299] width 97 height 23
select select "can be"
click at [448, 288] on select "have can be has is" at bounding box center [496, 299] width 97 height 23
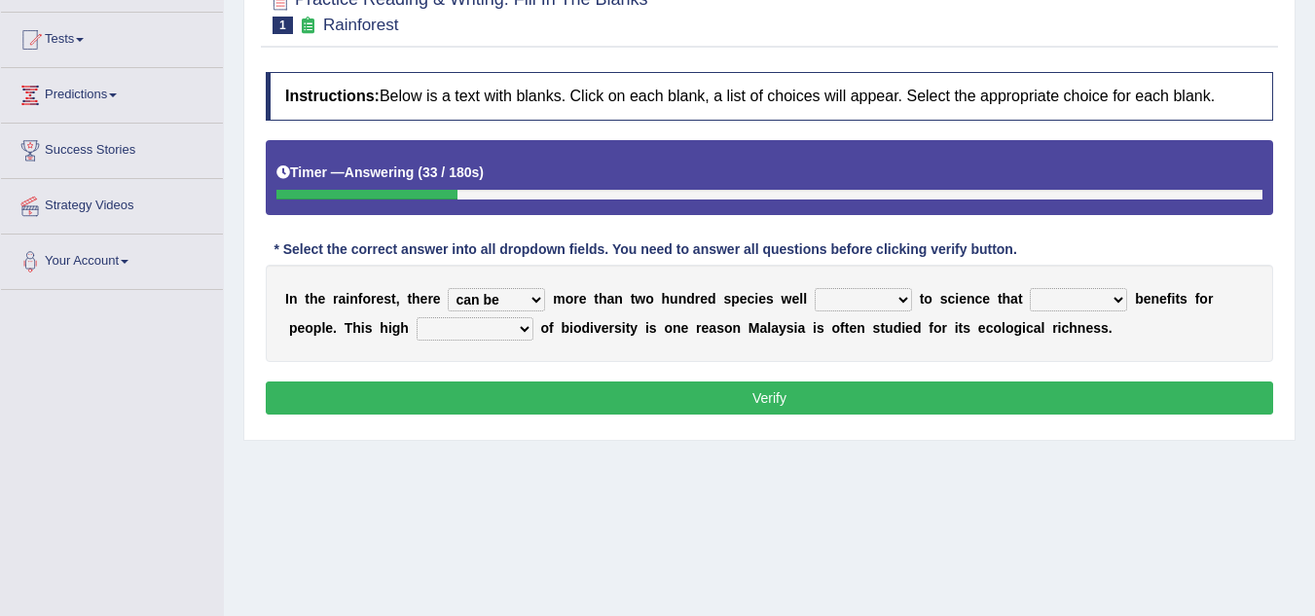
click at [872, 299] on select "knowing known knew know" at bounding box center [863, 299] width 97 height 23
select select "knowing"
click at [815, 288] on select "knowing known knew know" at bounding box center [863, 299] width 97 height 23
click at [1074, 303] on select "contain contained containing contains" at bounding box center [1078, 299] width 97 height 23
select select "contains"
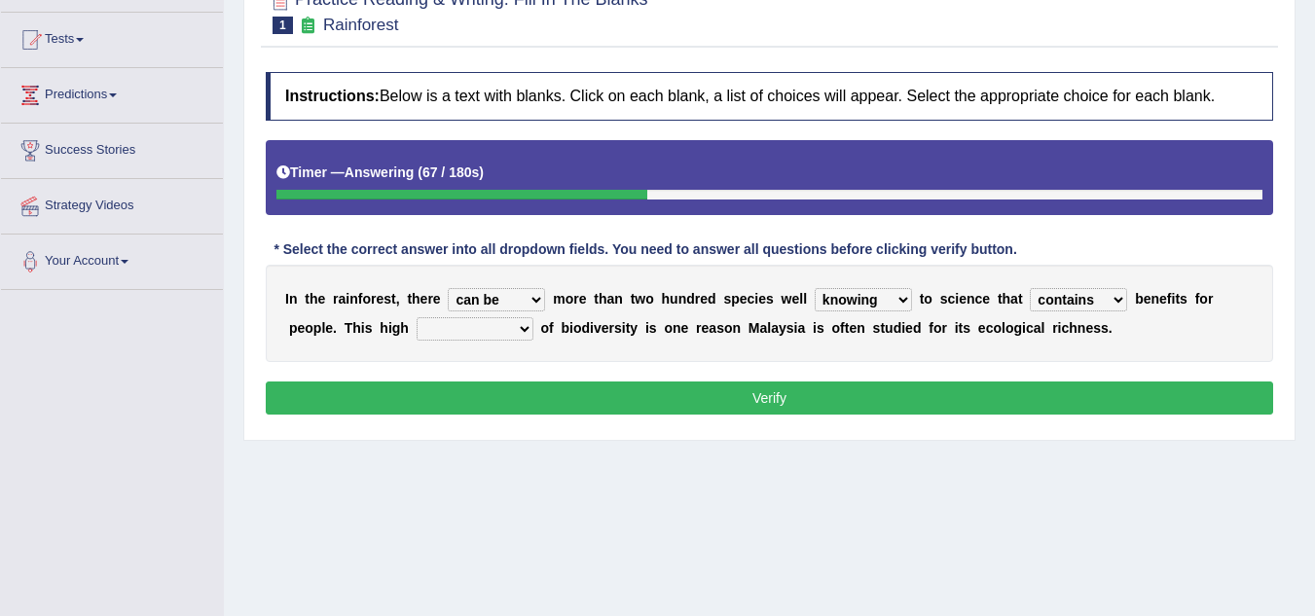
click at [1030, 288] on select "contain contained containing contains" at bounding box center [1078, 299] width 97 height 23
click at [493, 324] on select "condensation conjunction continuity complexity" at bounding box center [475, 328] width 117 height 23
select select "complexity"
click at [417, 317] on select "condensation conjunction continuity complexity" at bounding box center [475, 328] width 117 height 23
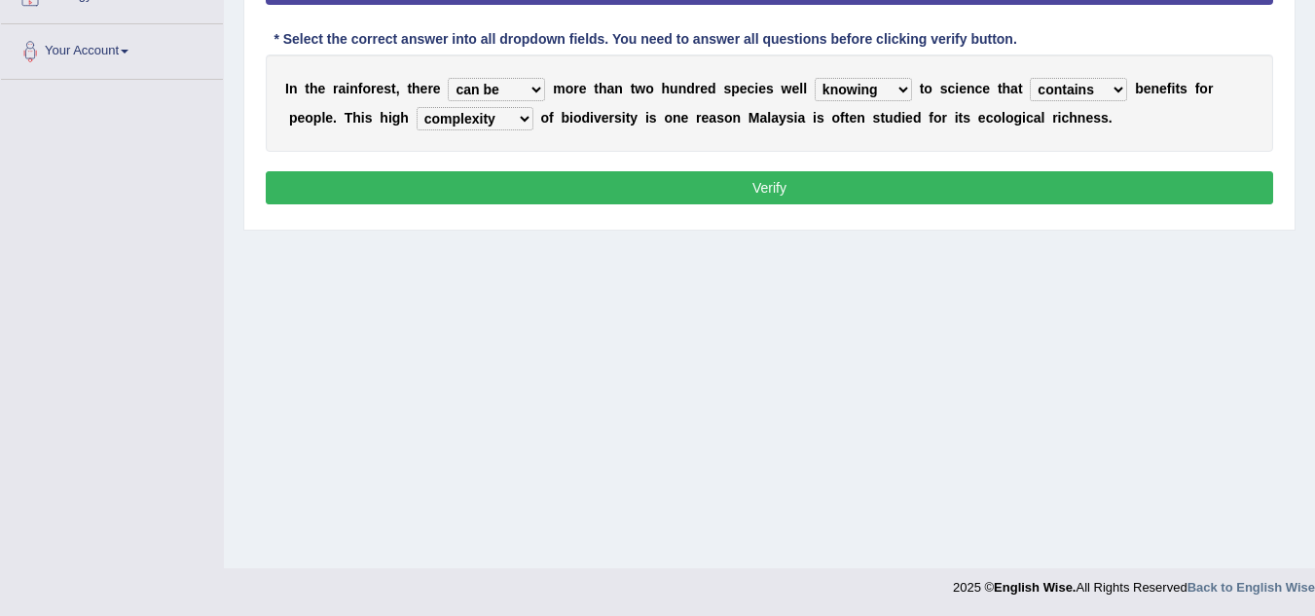
scroll to position [406, 0]
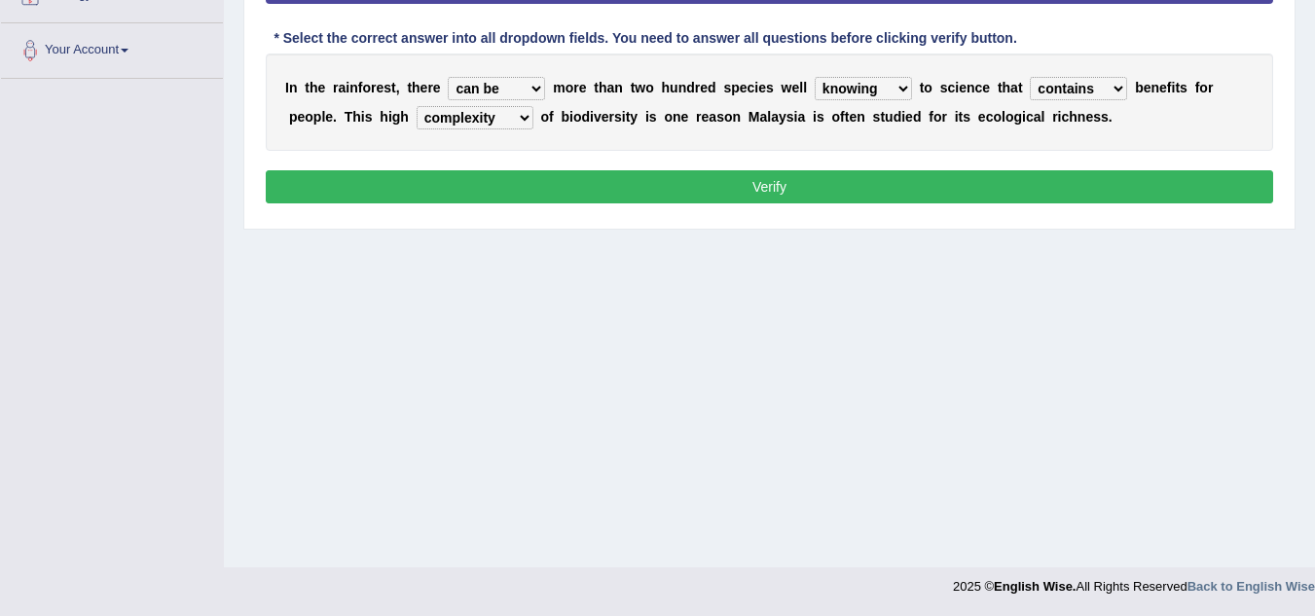
click at [815, 185] on button "Verify" at bounding box center [770, 186] width 1008 height 33
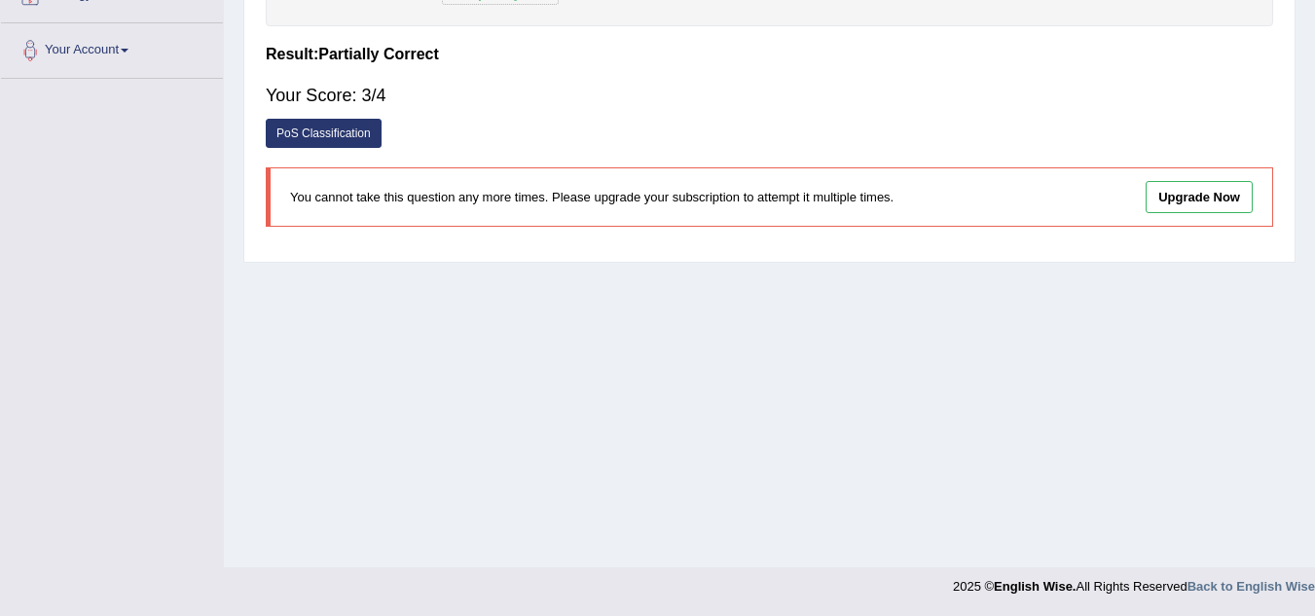
click at [343, 137] on link "PoS Classification" at bounding box center [324, 133] width 116 height 29
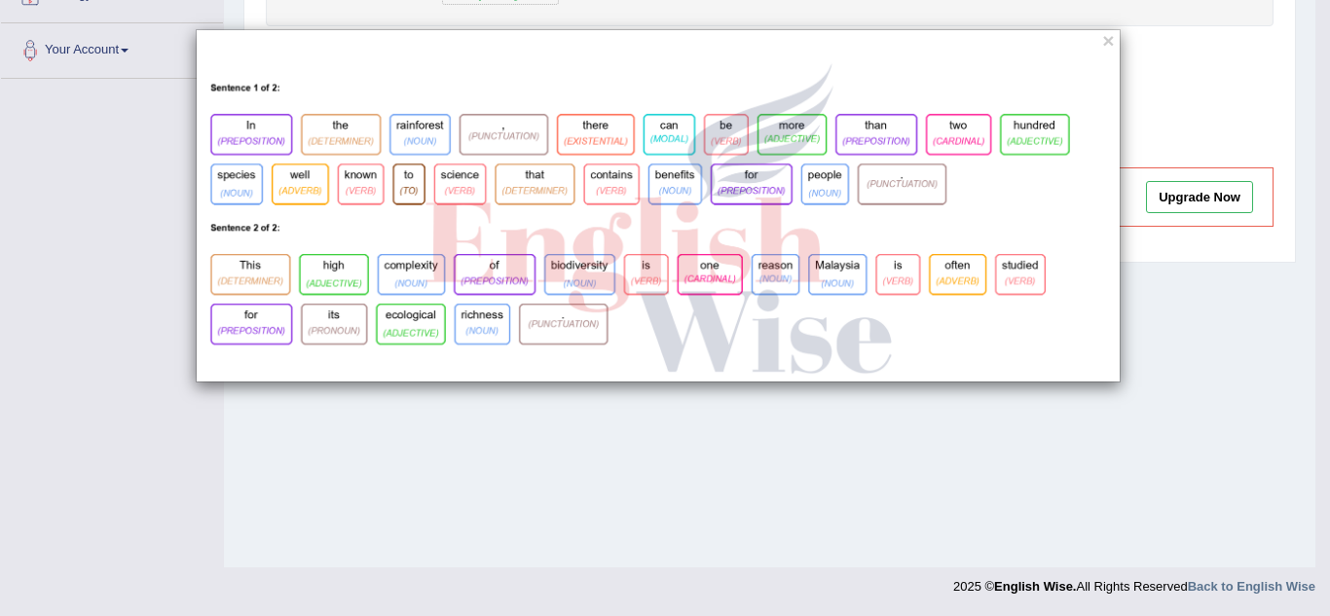
click at [504, 131] on img at bounding box center [658, 219] width 923 height 326
click at [1105, 44] on button "×" at bounding box center [1108, 40] width 12 height 20
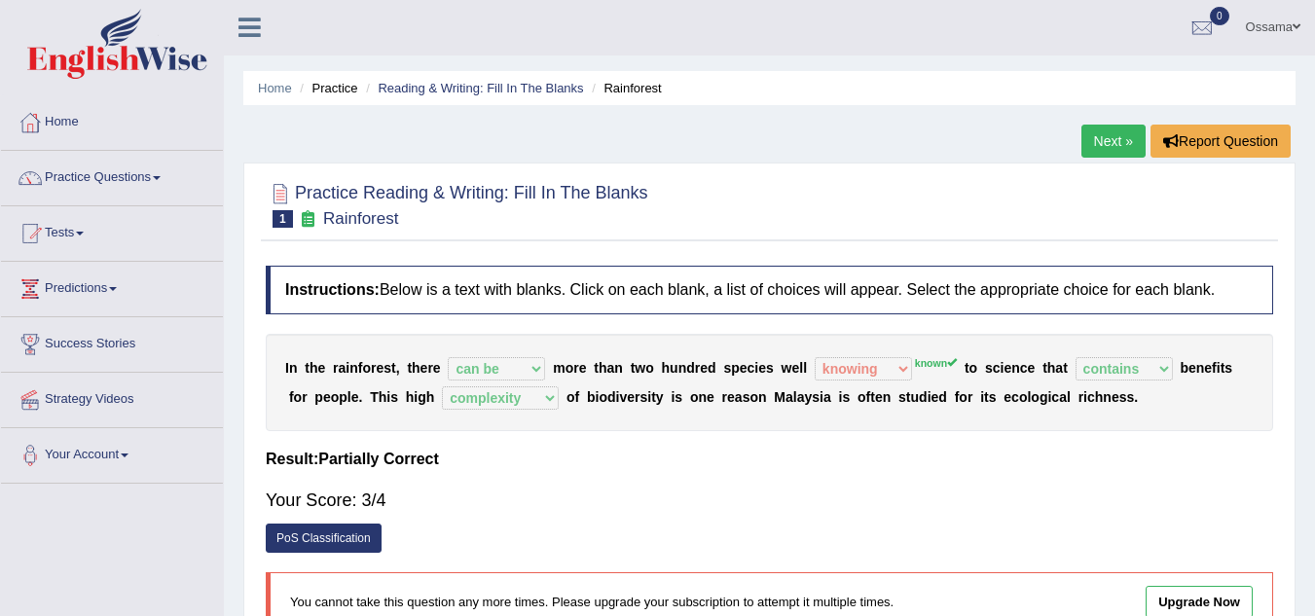
scroll to position [0, 0]
click at [138, 181] on link "Practice Questions" at bounding box center [112, 176] width 222 height 49
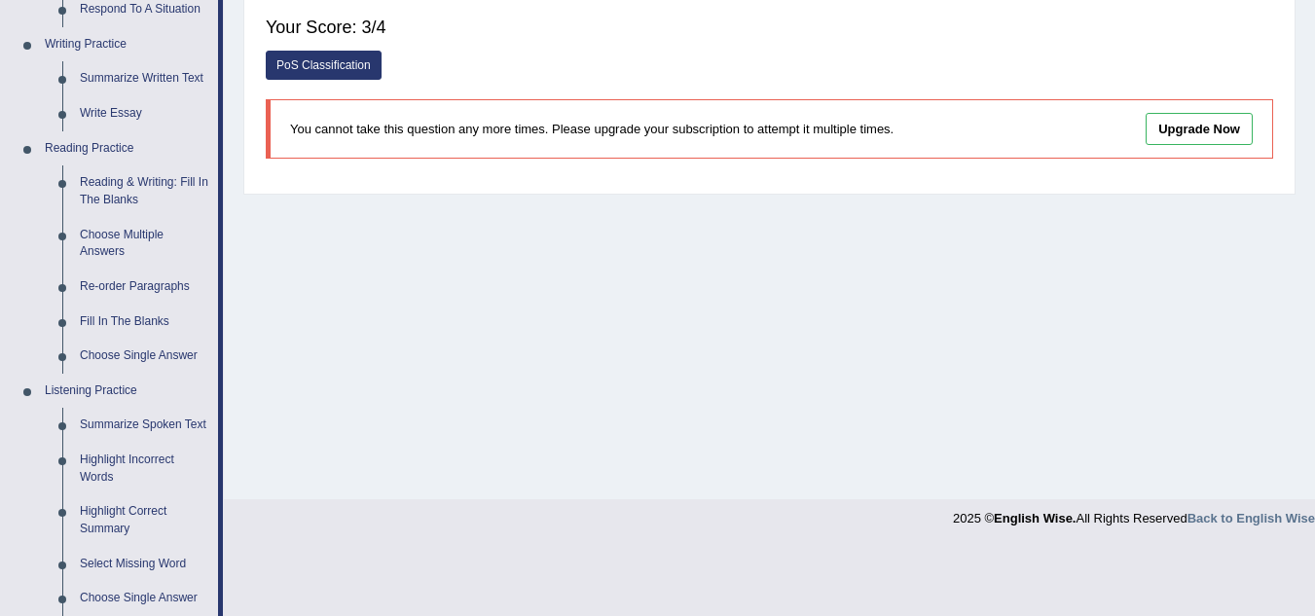
scroll to position [487, 0]
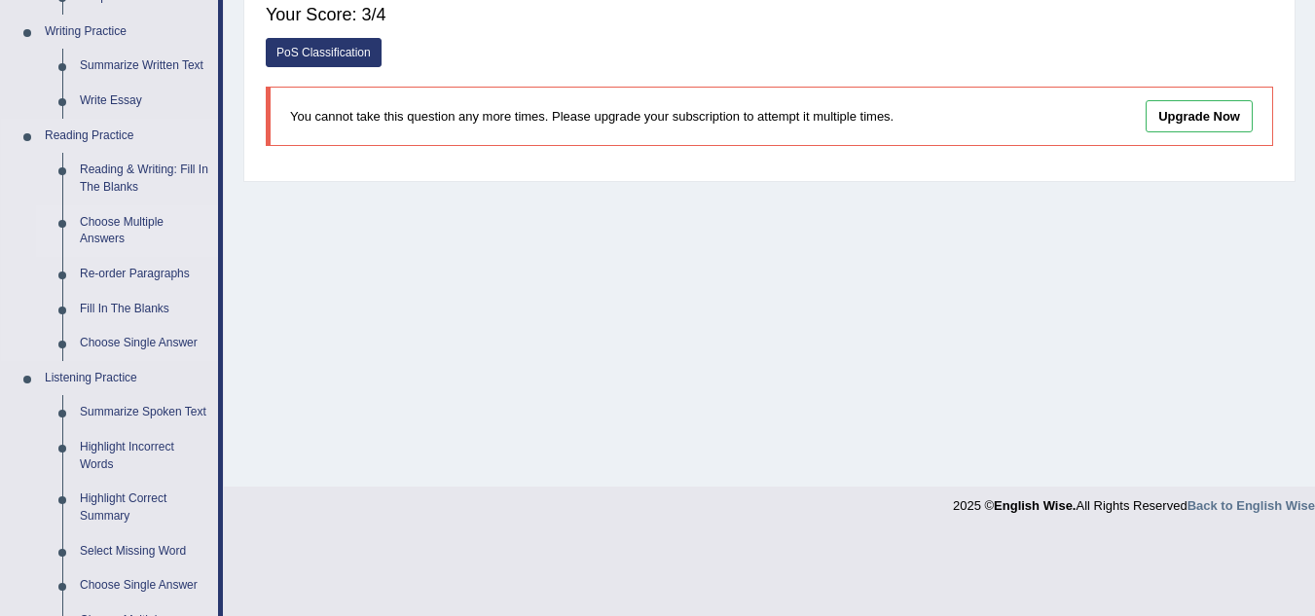
click at [137, 228] on link "Choose Multiple Answers" at bounding box center [144, 231] width 147 height 52
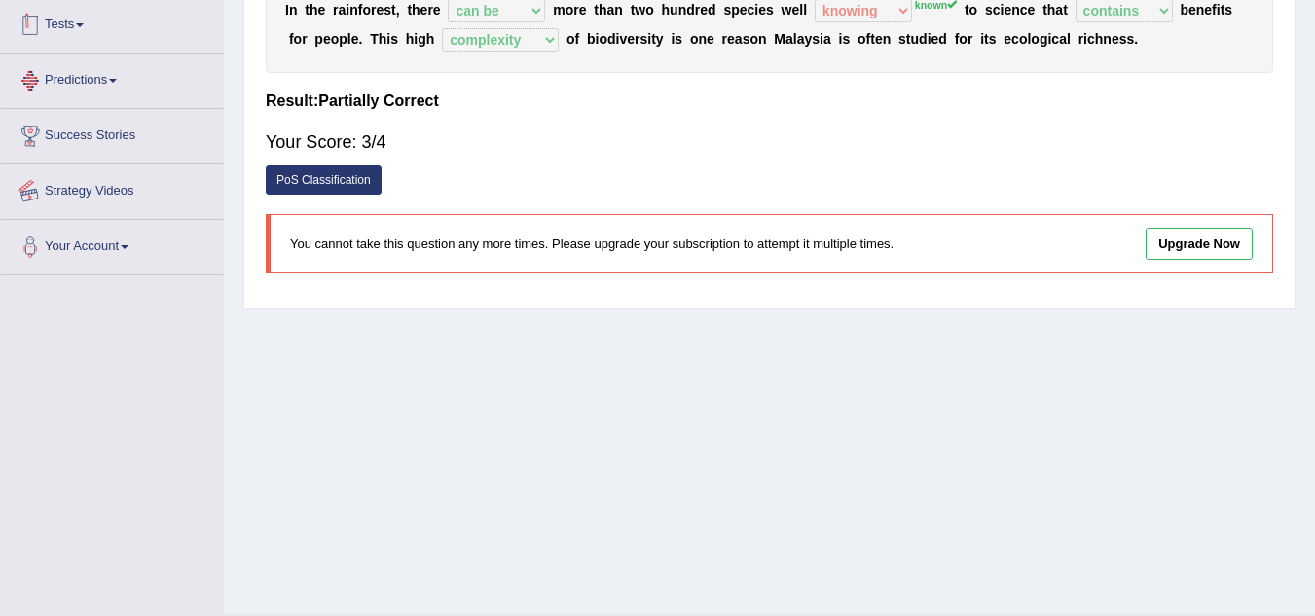
scroll to position [406, 0]
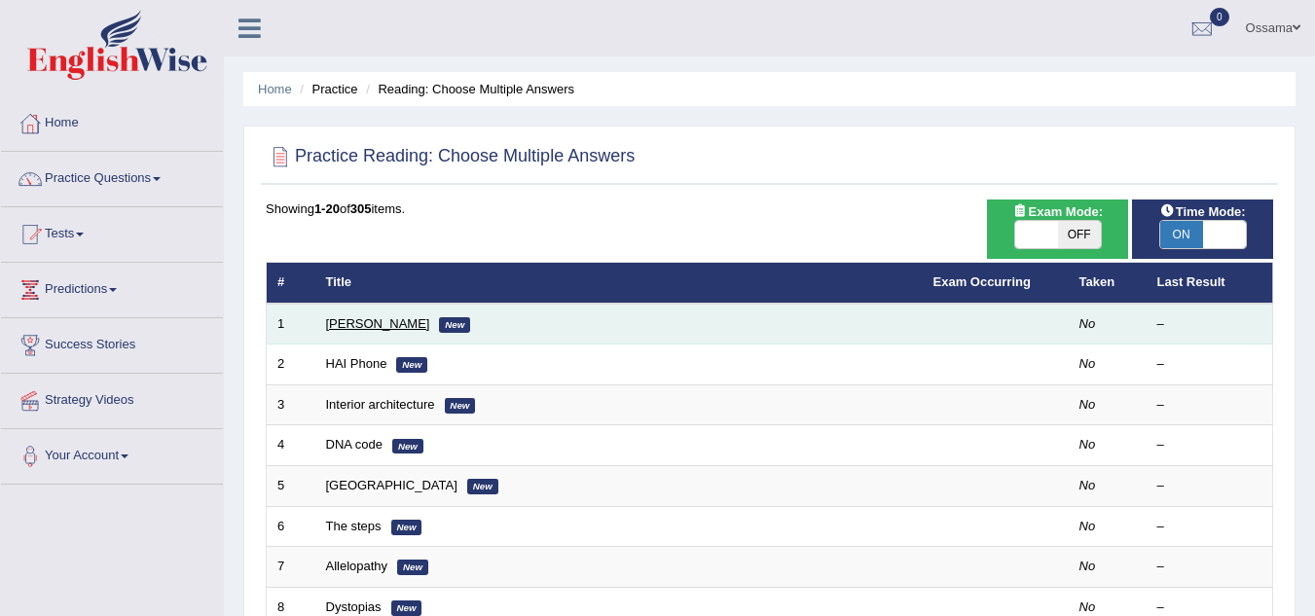
click at [354, 320] on link "[PERSON_NAME]" at bounding box center [378, 323] width 104 height 15
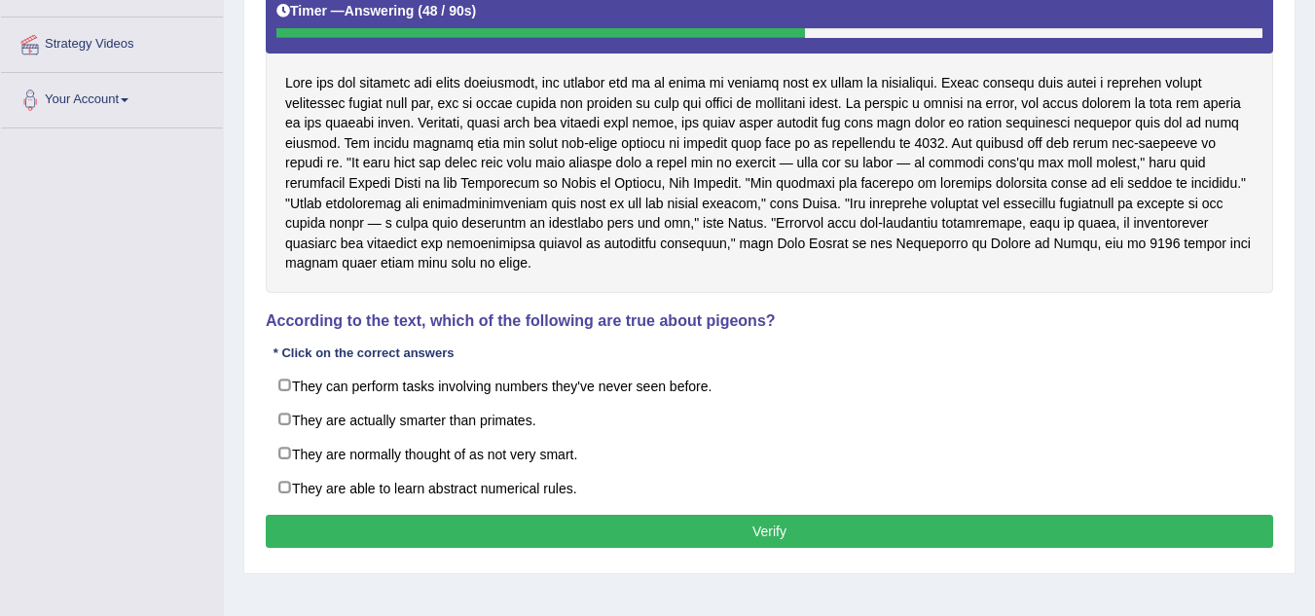
scroll to position [406, 0]
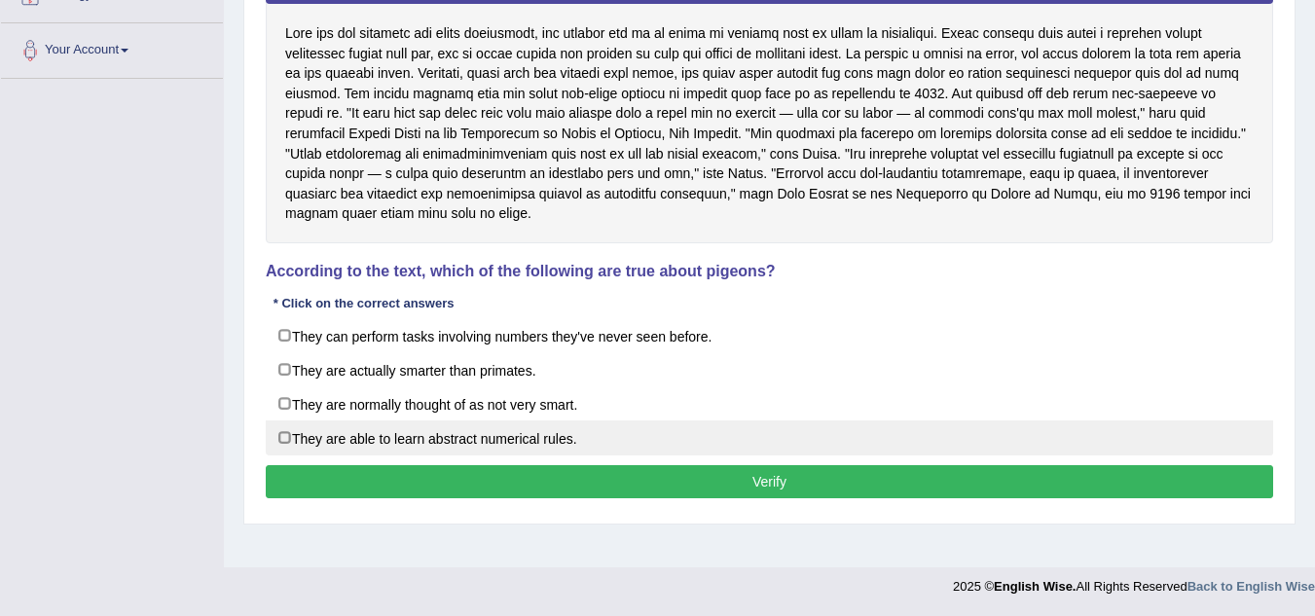
click at [282, 435] on label "They are able to learn abstract numerical rules." at bounding box center [770, 438] width 1008 height 35
checkbox input "true"
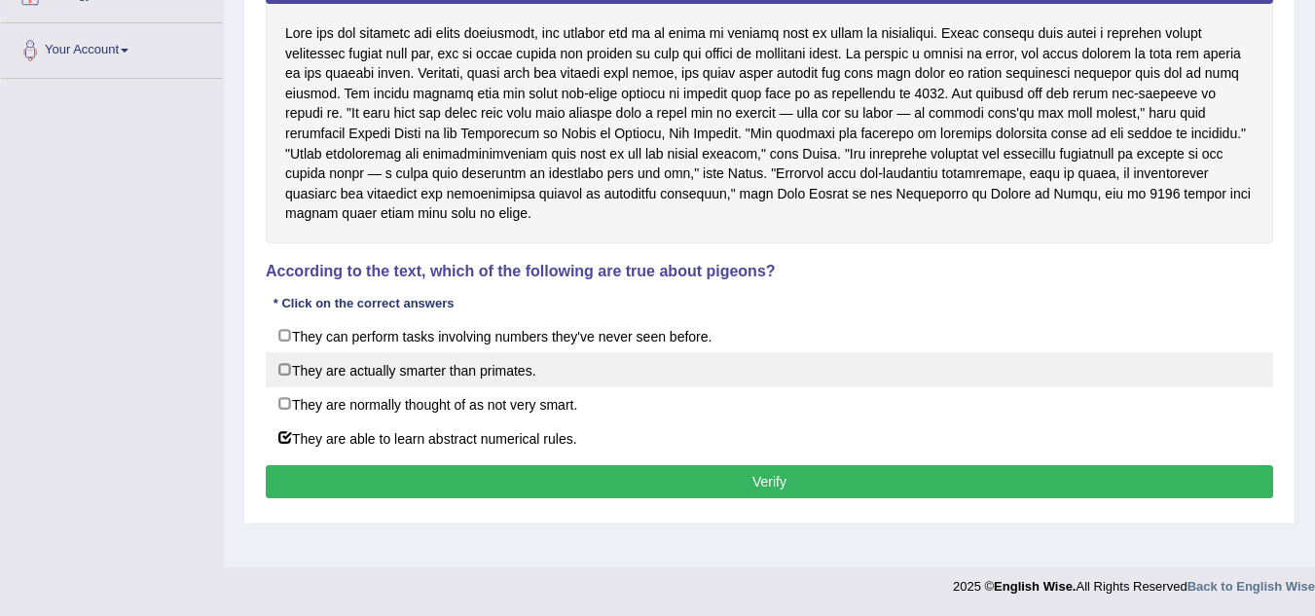
click at [288, 367] on label "They are actually smarter than primates." at bounding box center [770, 369] width 1008 height 35
checkbox input "true"
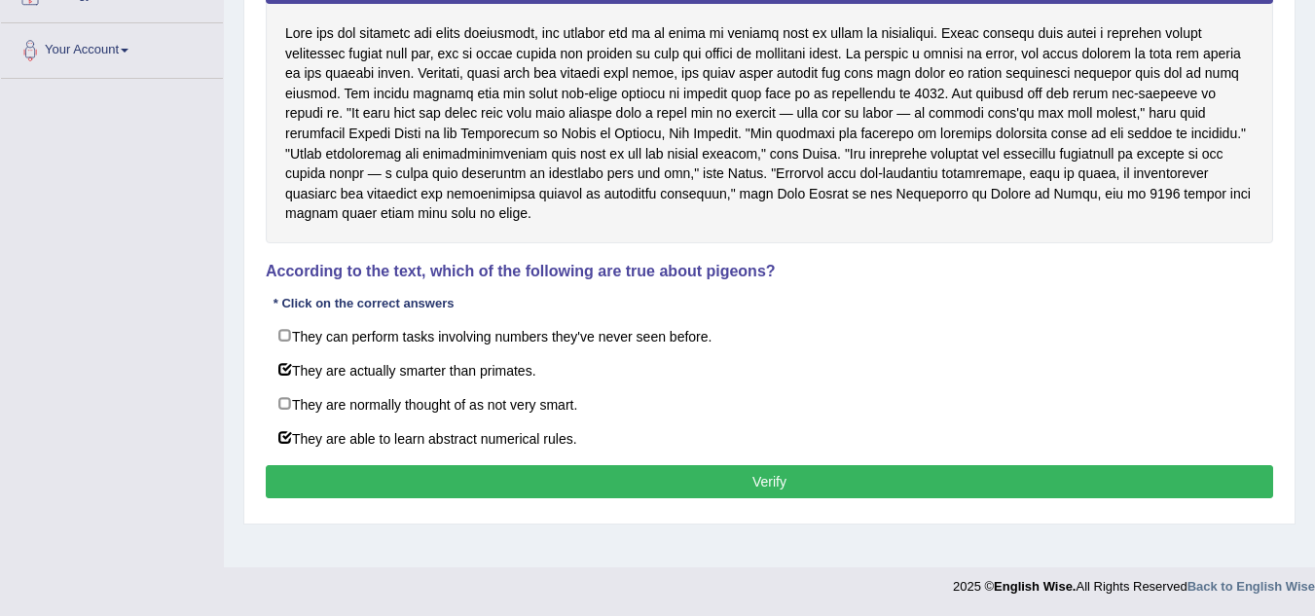
click at [713, 468] on button "Verify" at bounding box center [770, 481] width 1008 height 33
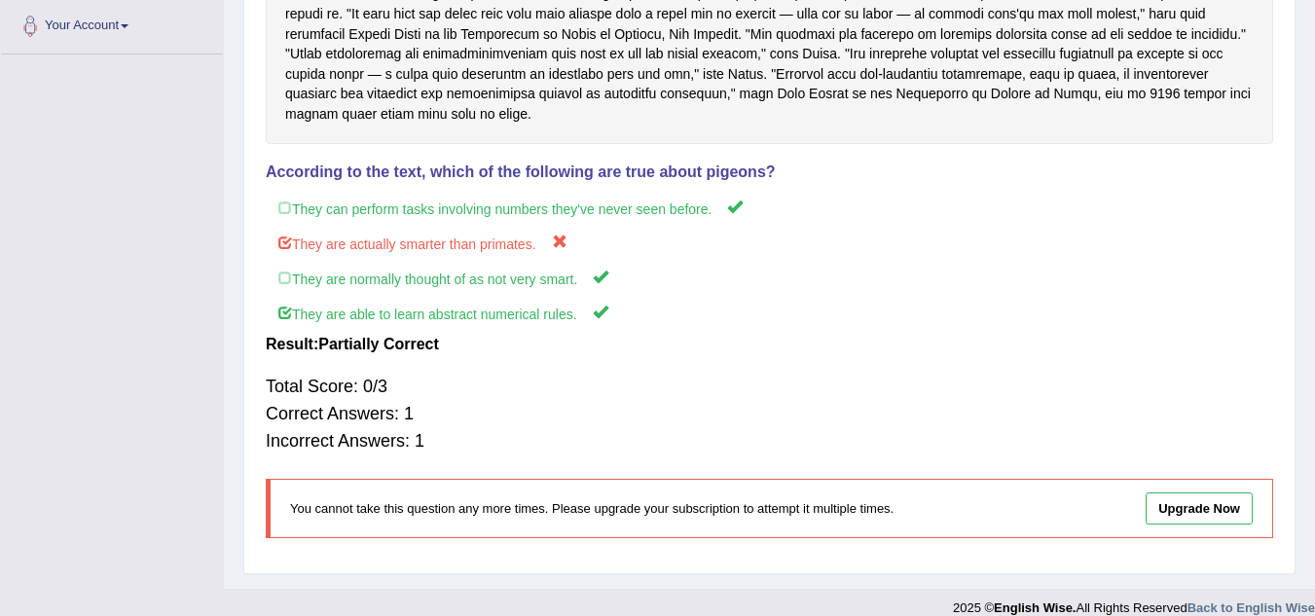
scroll to position [452, 0]
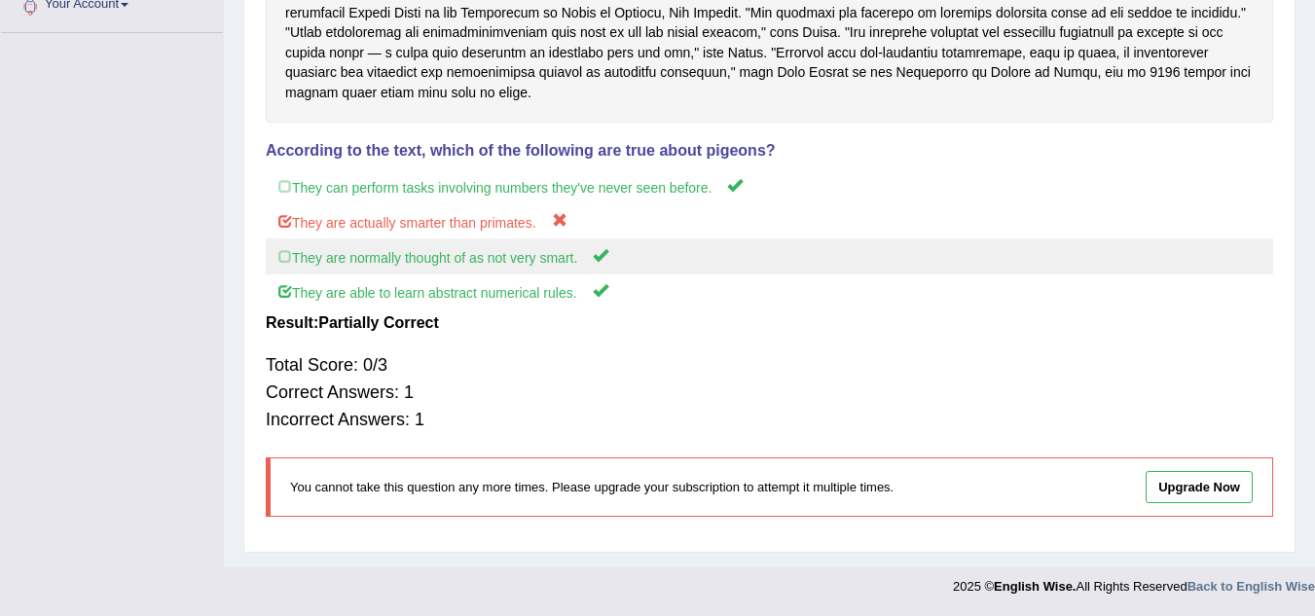
click at [292, 264] on label "They are normally thought of as not very smart." at bounding box center [770, 257] width 1008 height 36
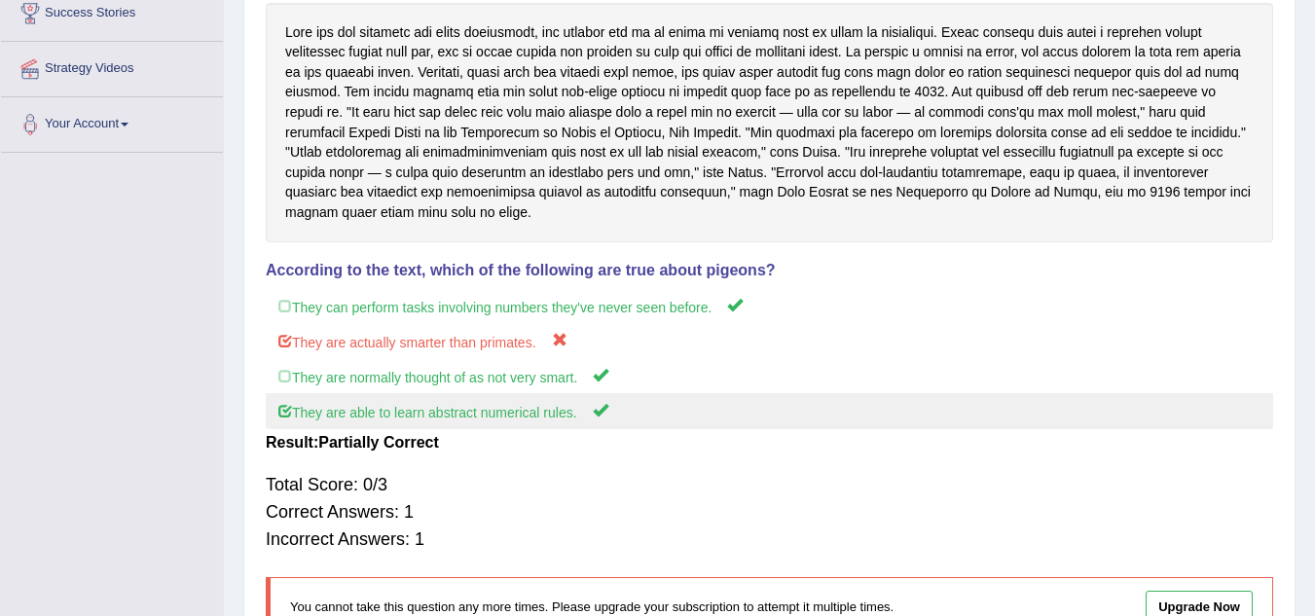
scroll to position [62, 0]
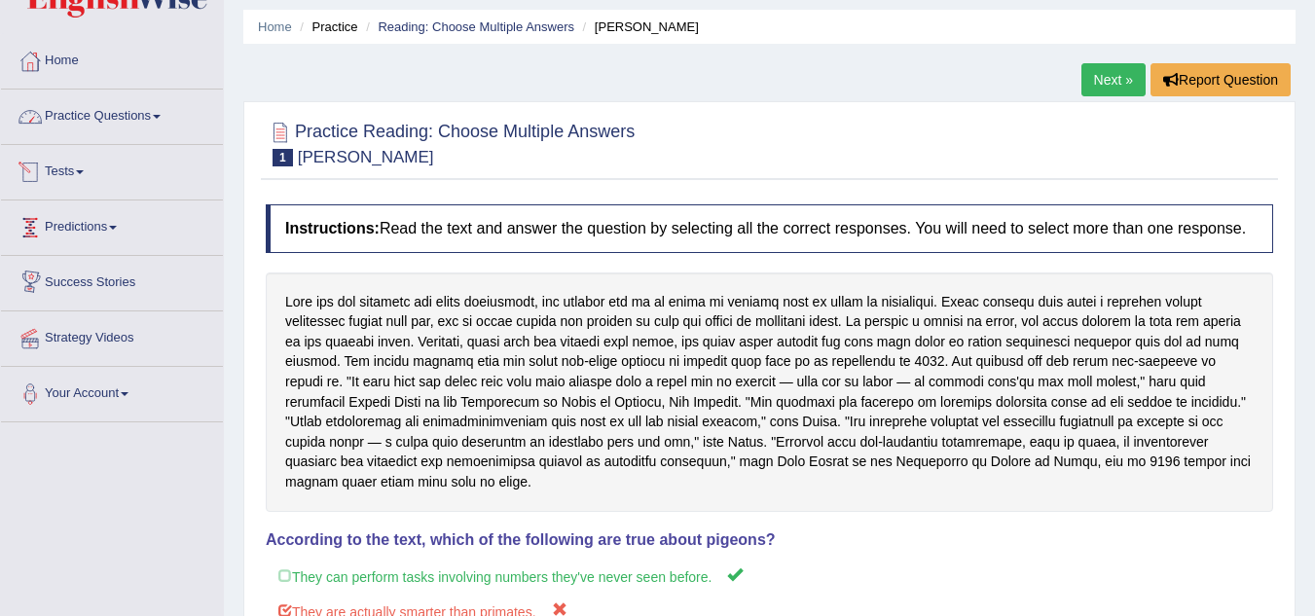
click at [102, 123] on link "Practice Questions" at bounding box center [112, 114] width 222 height 49
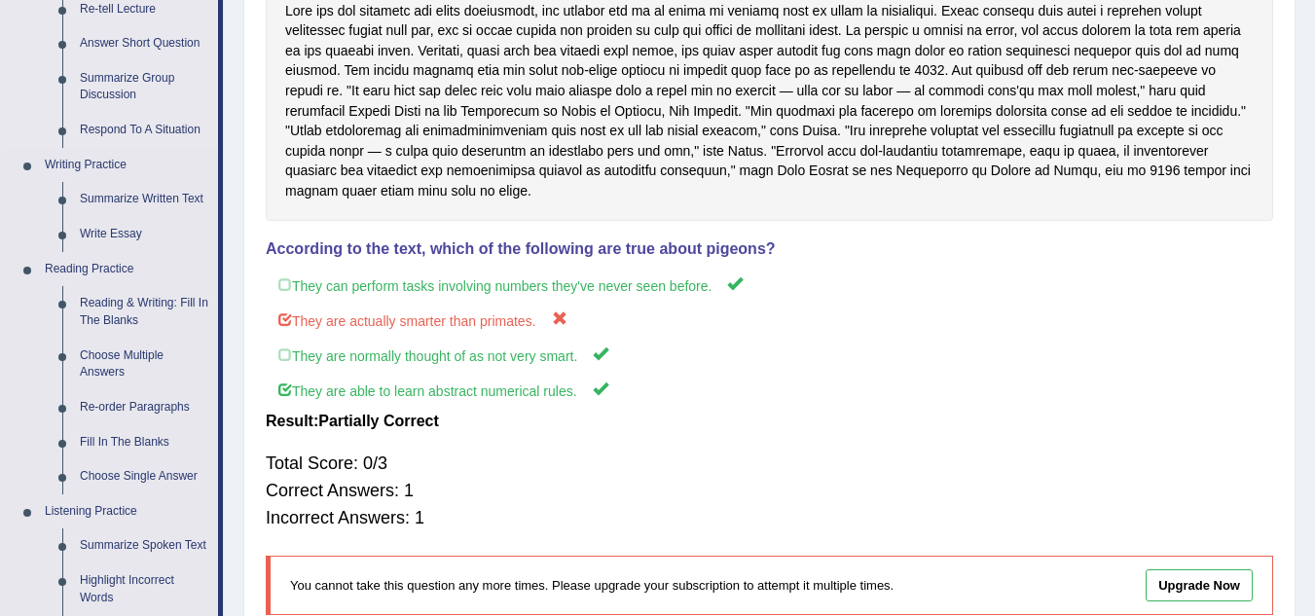
scroll to position [354, 0]
click at [137, 403] on link "Re-order Paragraphs" at bounding box center [144, 406] width 147 height 35
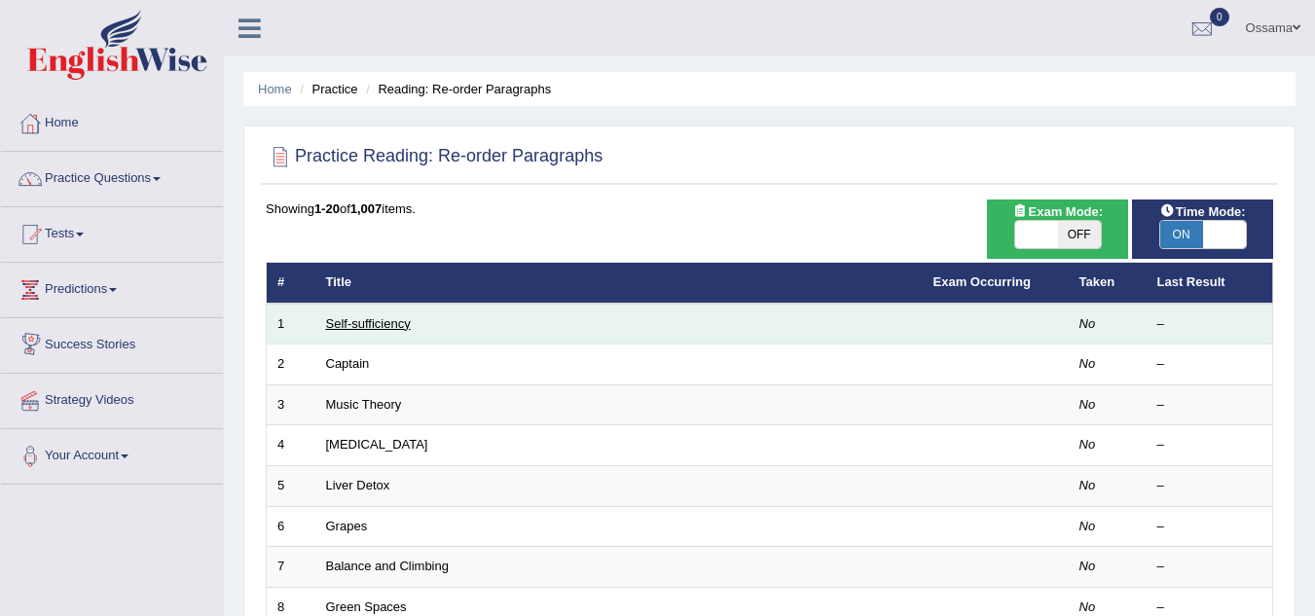
click at [387, 329] on link "Self-sufficiency" at bounding box center [368, 323] width 85 height 15
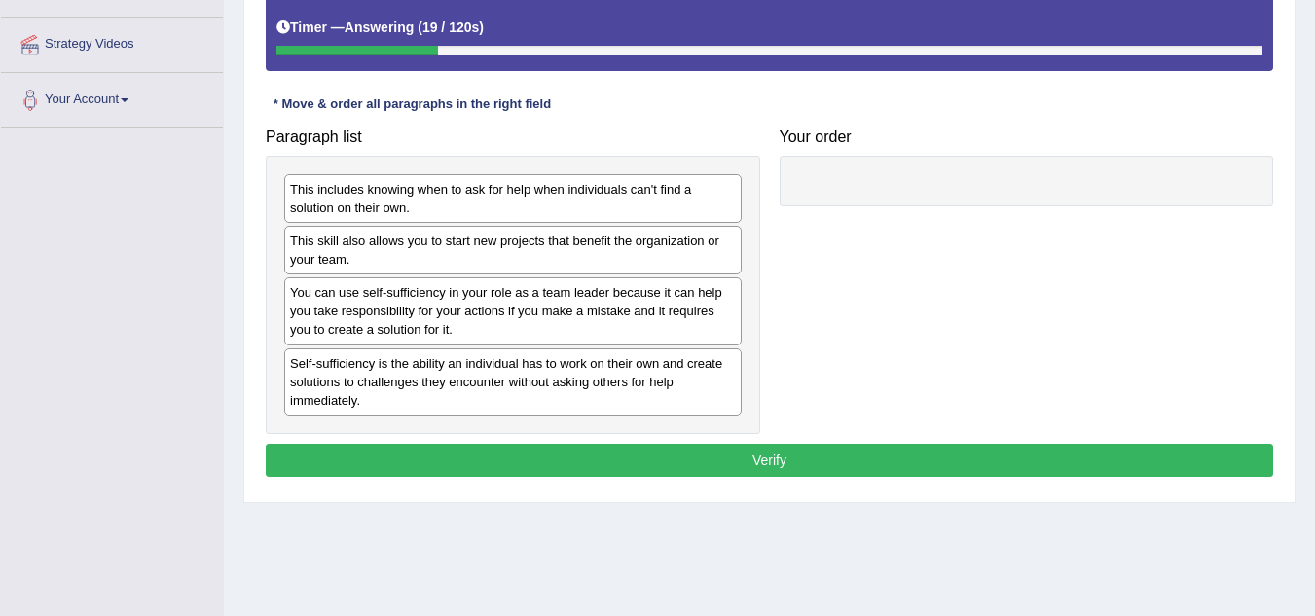
scroll to position [389, 0]
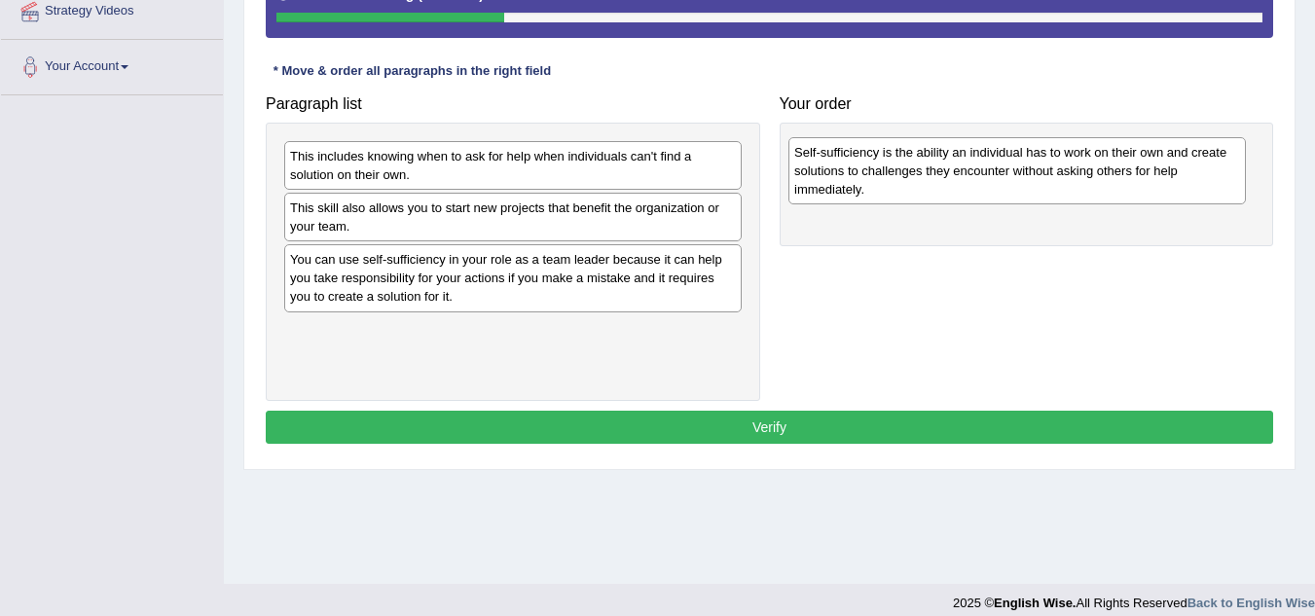
drag, startPoint x: 423, startPoint y: 344, endPoint x: 920, endPoint y: 166, distance: 528.5
click at [920, 166] on div "Self-sufficiency is the ability an individual has to work on their own and crea…" at bounding box center [1018, 170] width 458 height 67
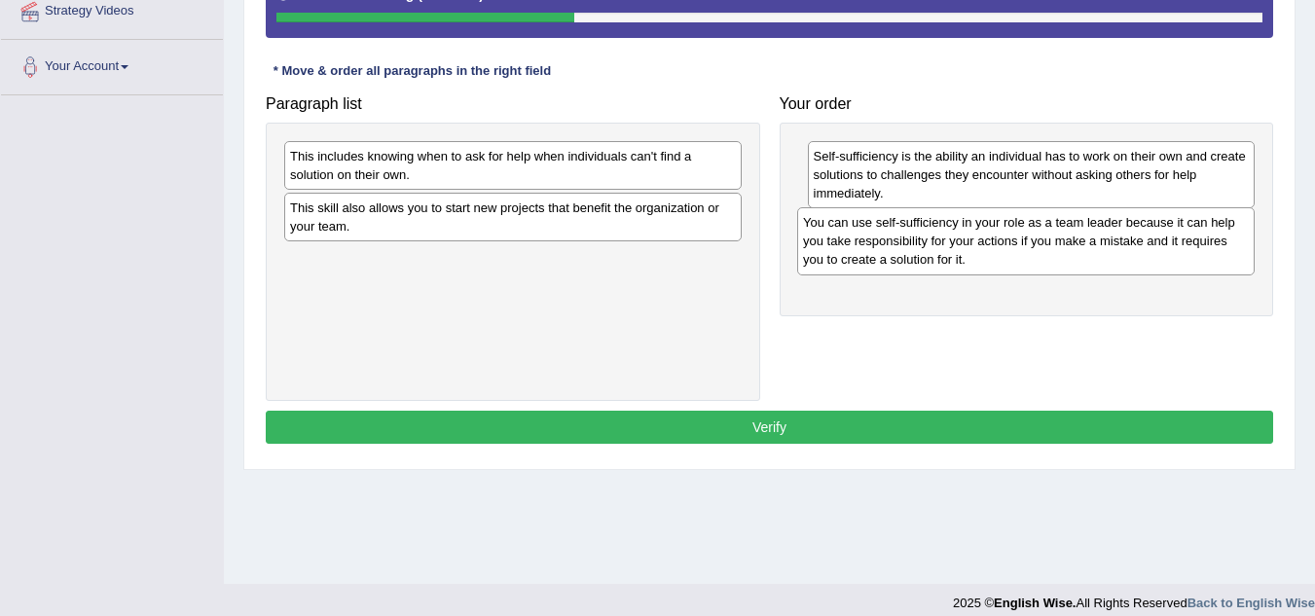
drag, startPoint x: 450, startPoint y: 285, endPoint x: 964, endPoint y: 248, distance: 515.5
click at [964, 248] on div "You can use self-sufficiency in your role as a team leader because it can help …" at bounding box center [1026, 240] width 458 height 67
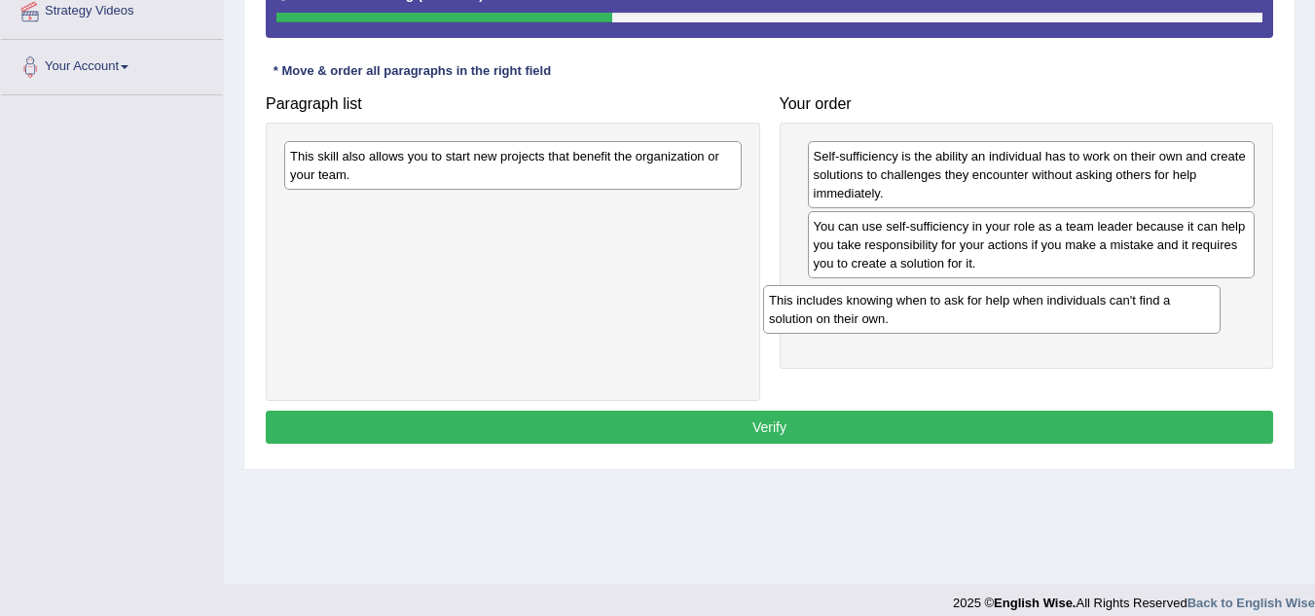
drag, startPoint x: 473, startPoint y: 172, endPoint x: 952, endPoint y: 316, distance: 500.3
click at [952, 316] on div "This includes knowing when to ask for help when individuals can't find a soluti…" at bounding box center [992, 309] width 458 height 49
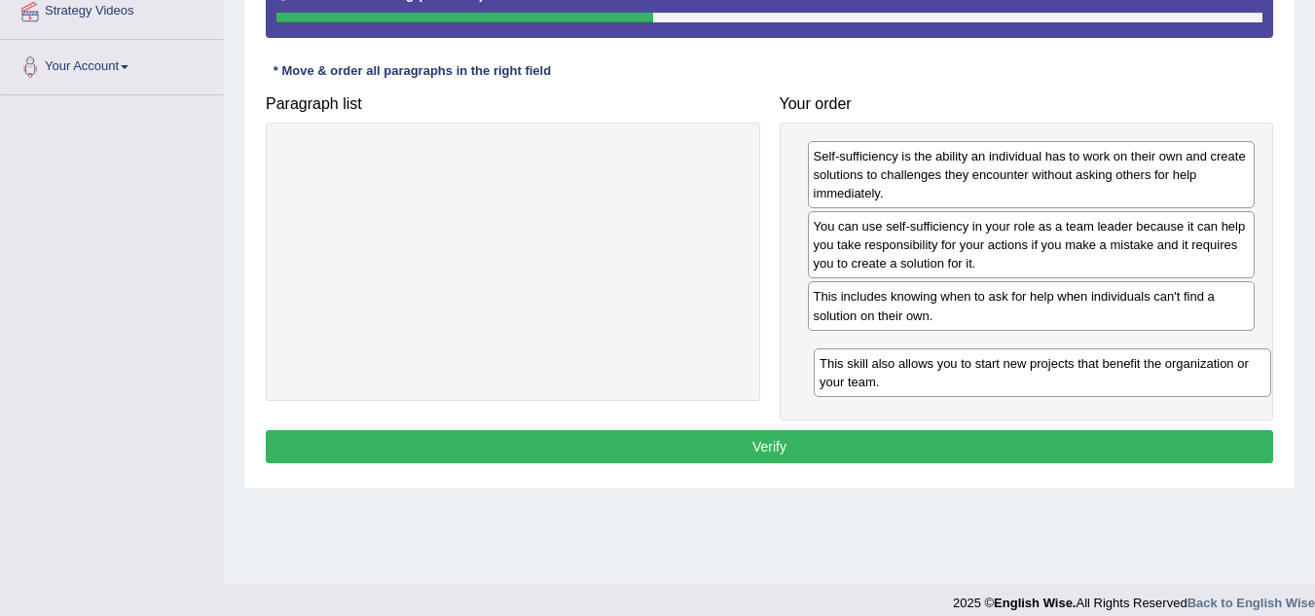
drag, startPoint x: 426, startPoint y: 169, endPoint x: 955, endPoint y: 371, distance: 565.8
click at [955, 371] on div "This skill also allows you to start new projects that benefit the organization …" at bounding box center [1043, 373] width 458 height 49
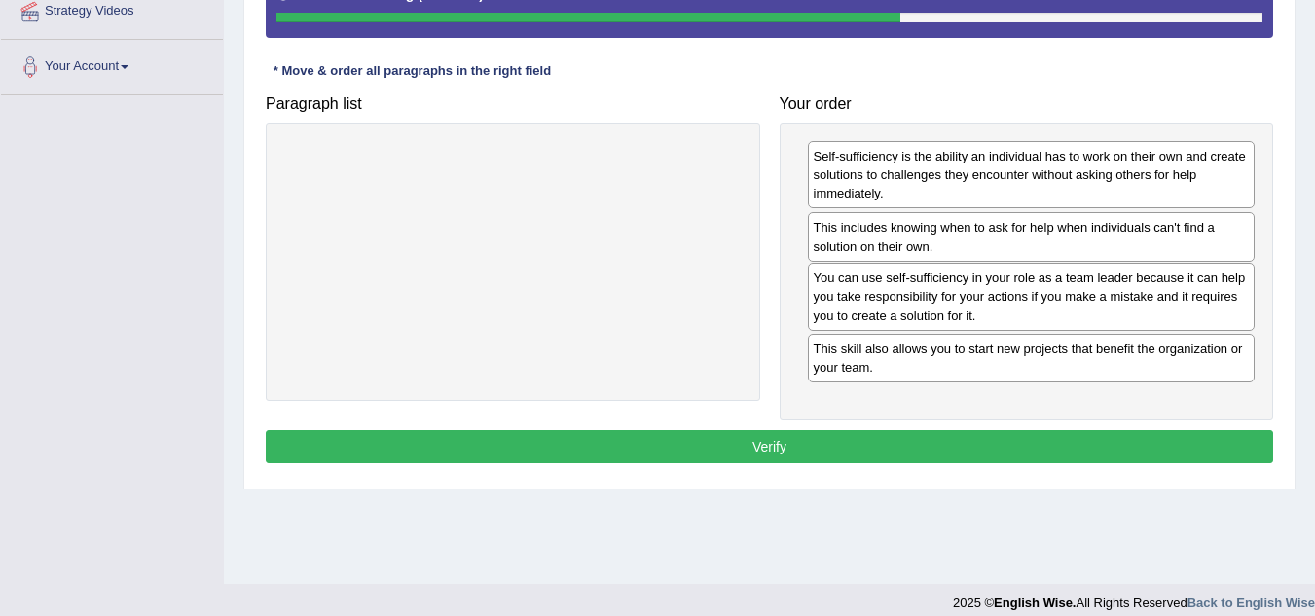
drag, startPoint x: 883, startPoint y: 317, endPoint x: 883, endPoint y: 248, distance: 69.1
click at [883, 248] on div "This includes knowing when to ask for help when individuals can't find a soluti…" at bounding box center [1032, 236] width 448 height 49
click at [733, 443] on button "Verify" at bounding box center [770, 446] width 1008 height 33
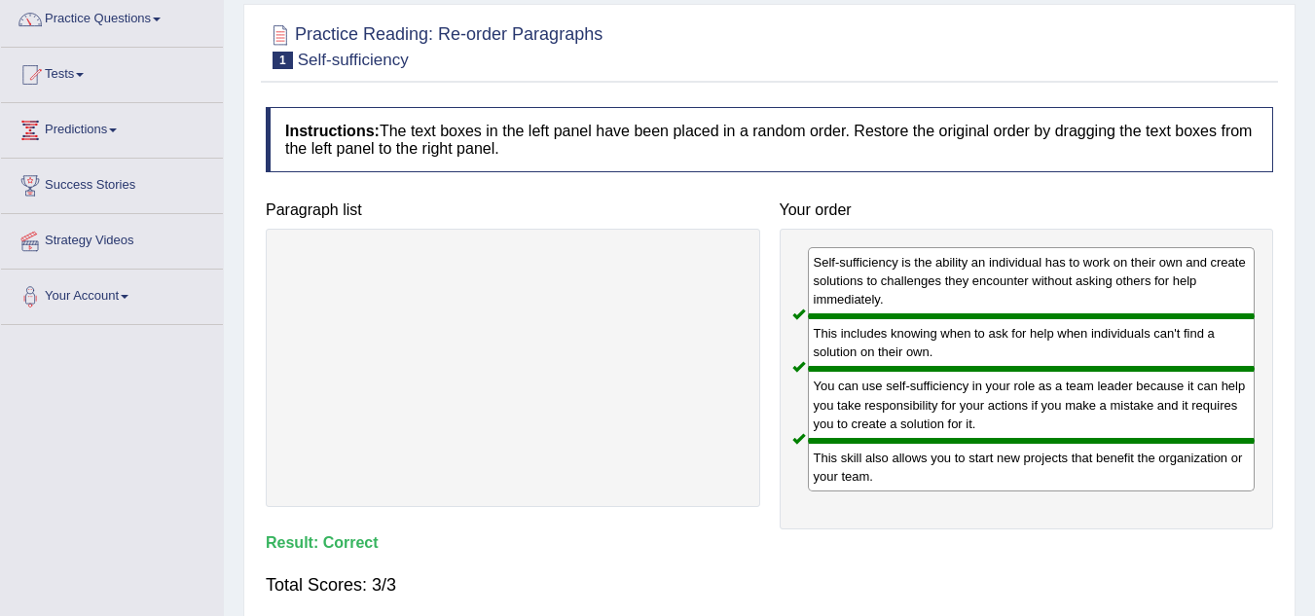
scroll to position [97, 0]
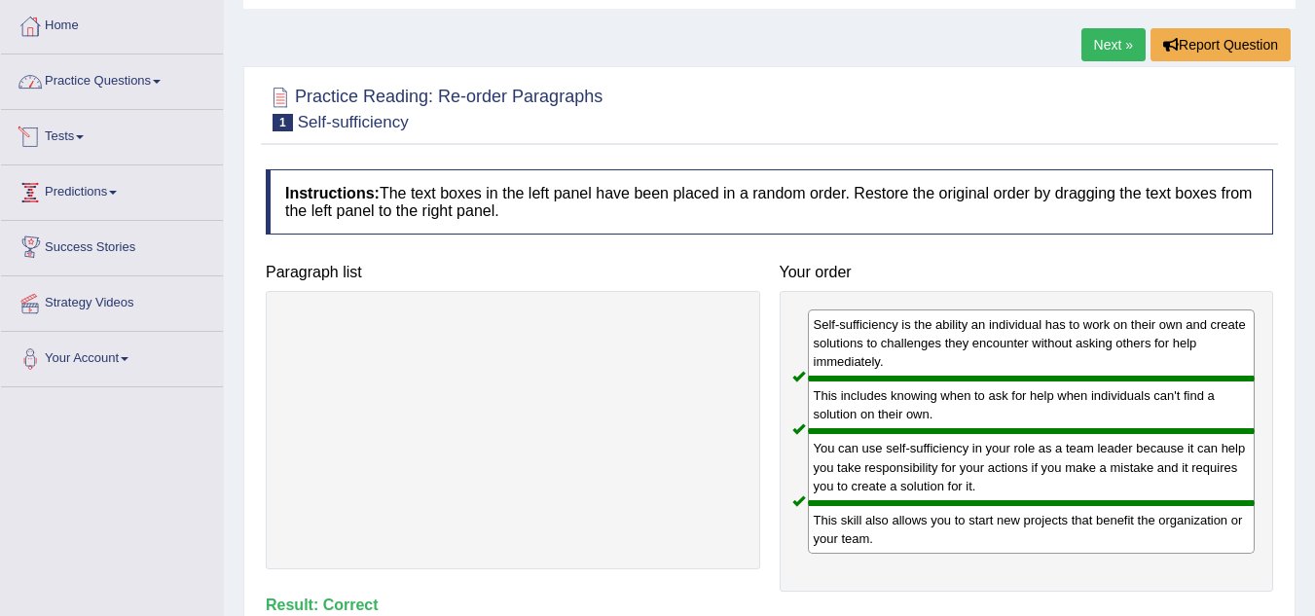
click at [99, 88] on link "Practice Questions" at bounding box center [112, 79] width 222 height 49
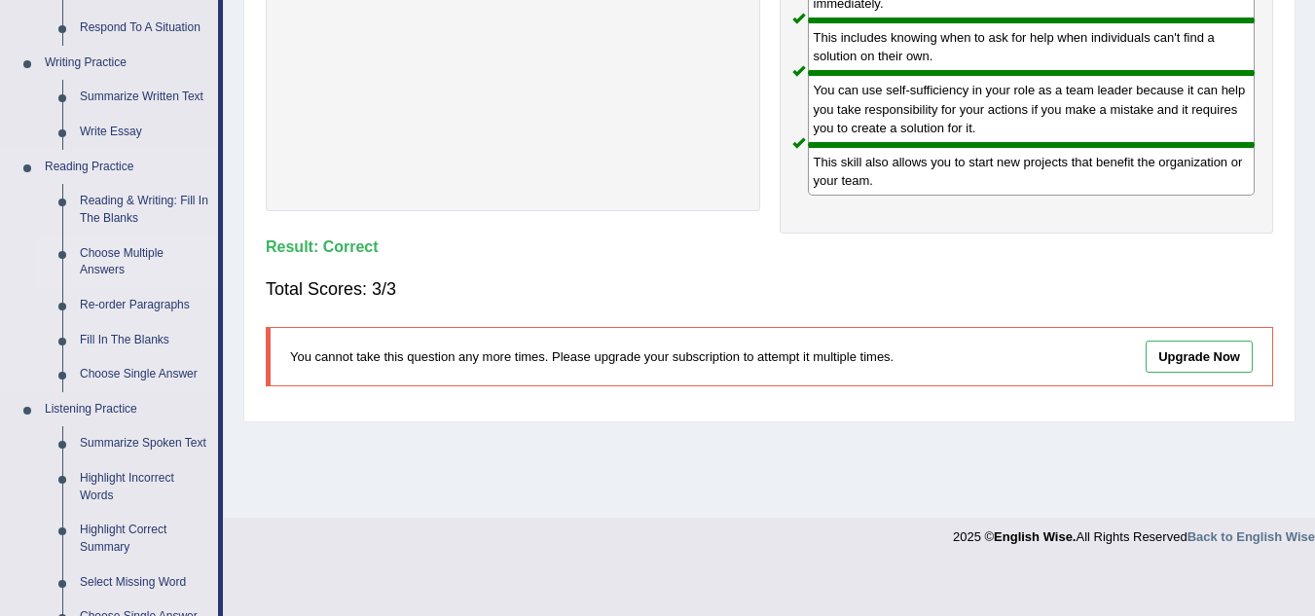
scroll to position [487, 0]
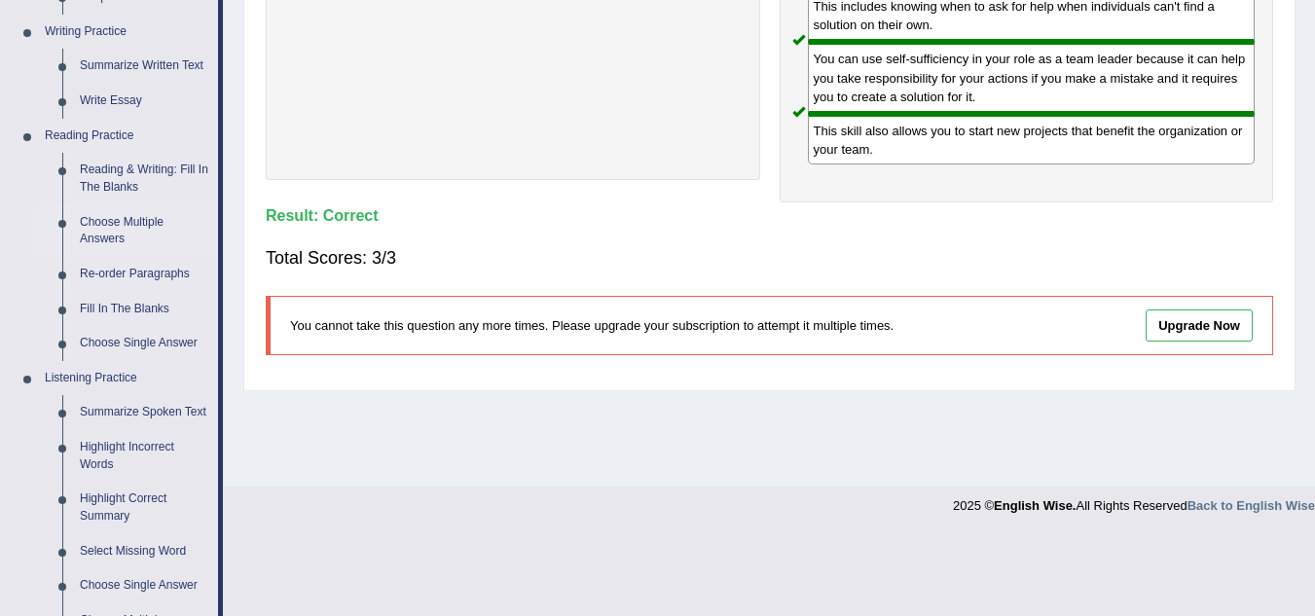
click at [117, 305] on link "Fill In The Blanks" at bounding box center [144, 309] width 147 height 35
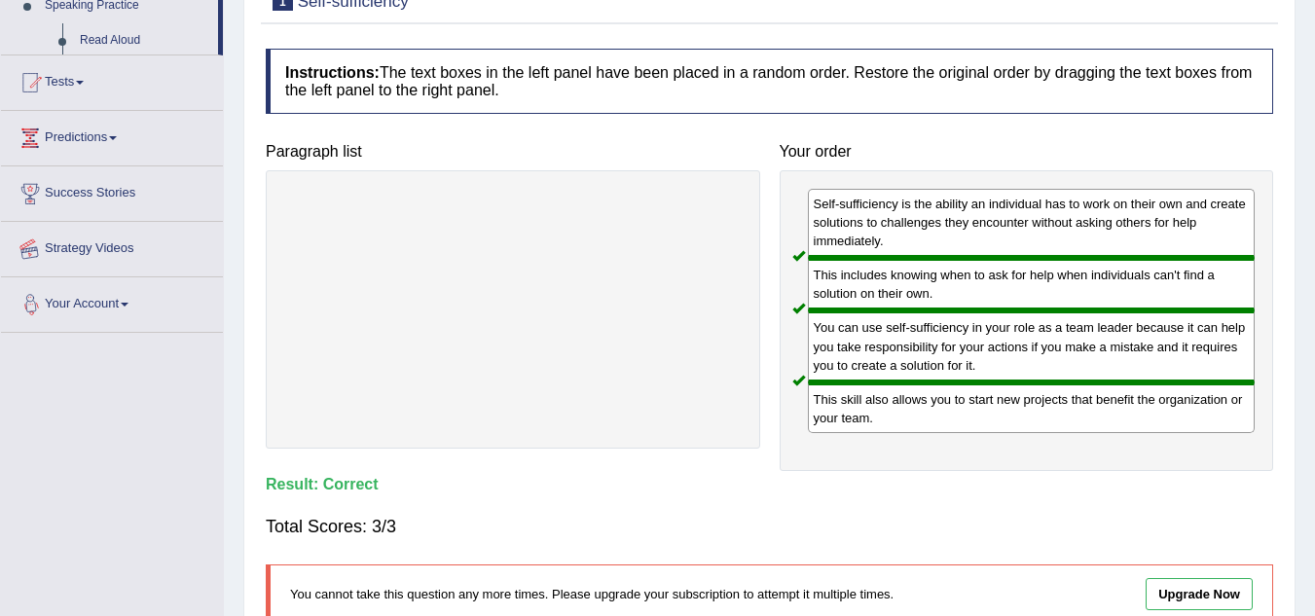
scroll to position [406, 0]
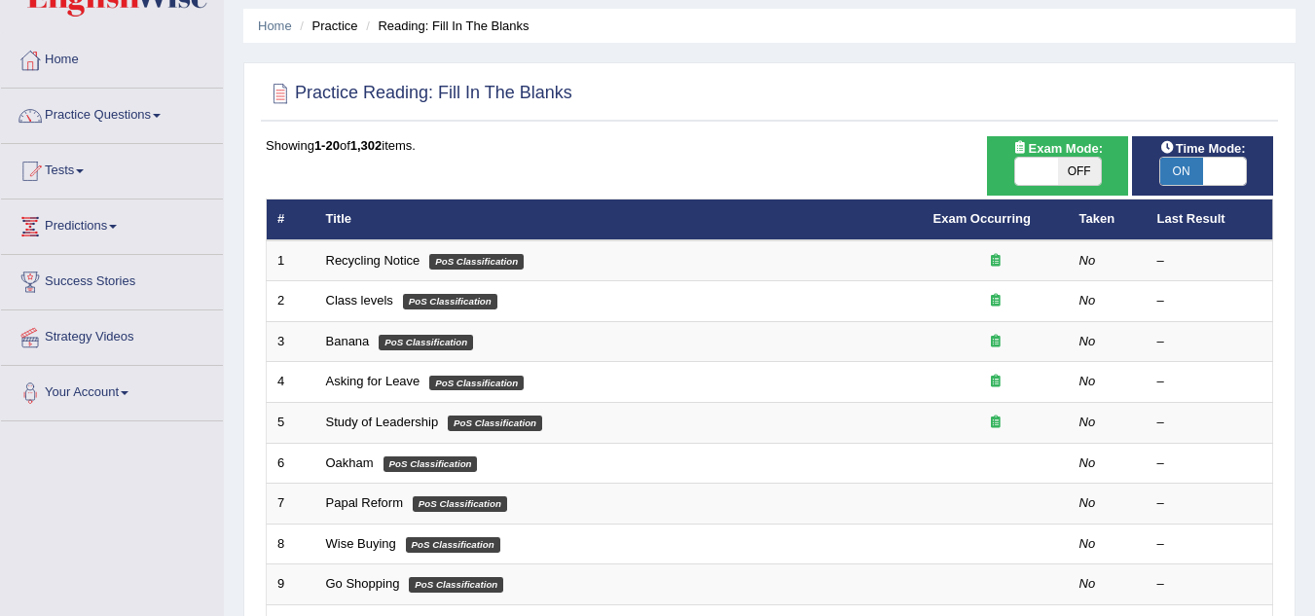
scroll to position [97, 0]
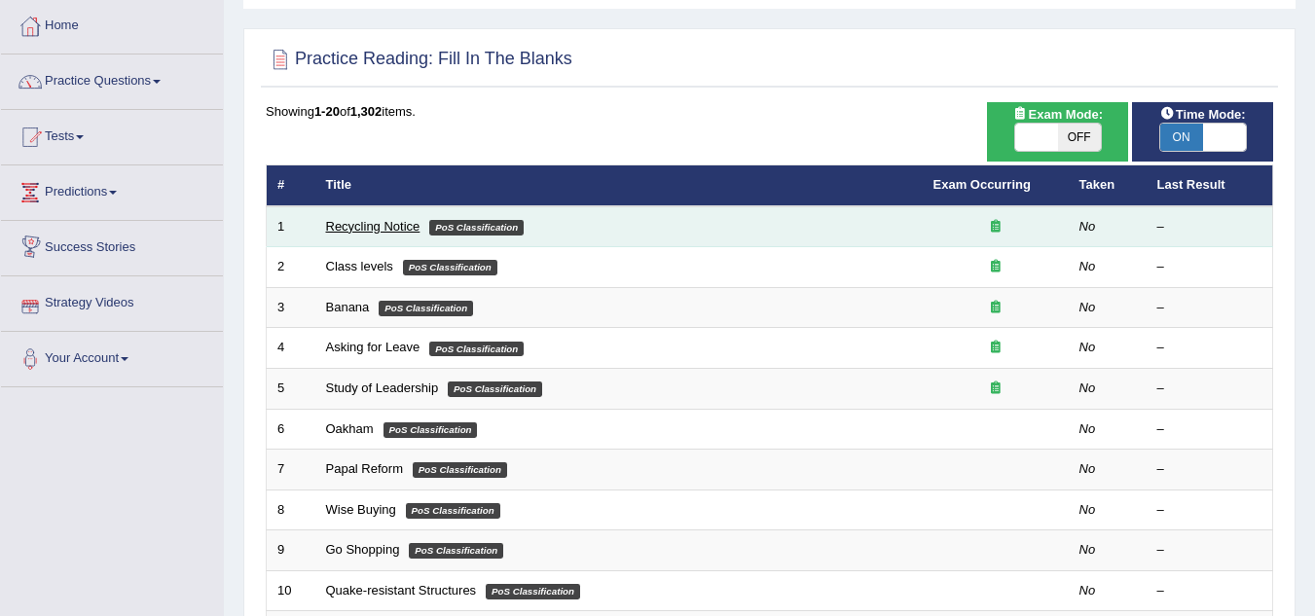
click at [391, 220] on link "Recycling Notice" at bounding box center [373, 226] width 94 height 15
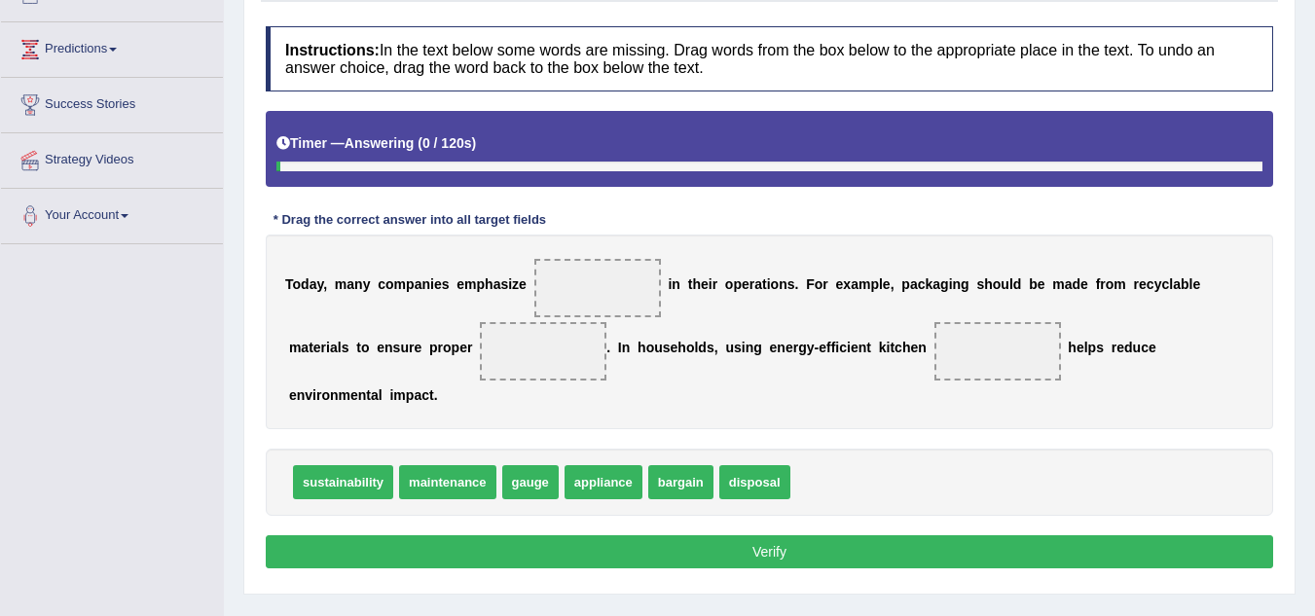
scroll to position [292, 0]
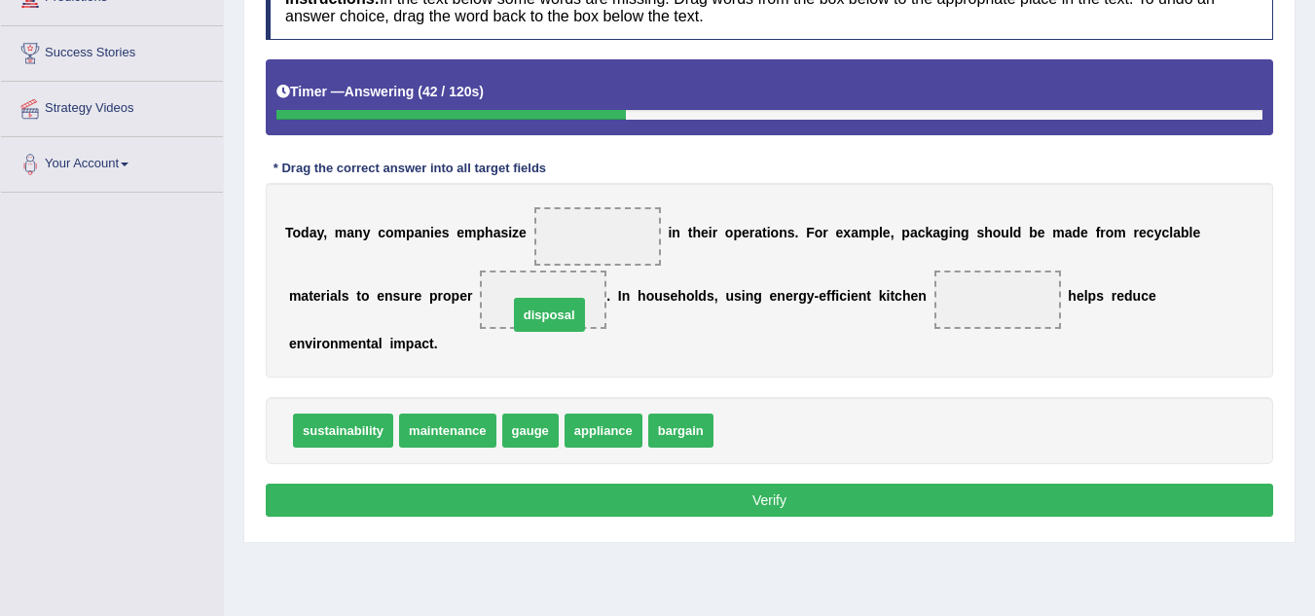
drag, startPoint x: 770, startPoint y: 432, endPoint x: 565, endPoint y: 316, distance: 235.9
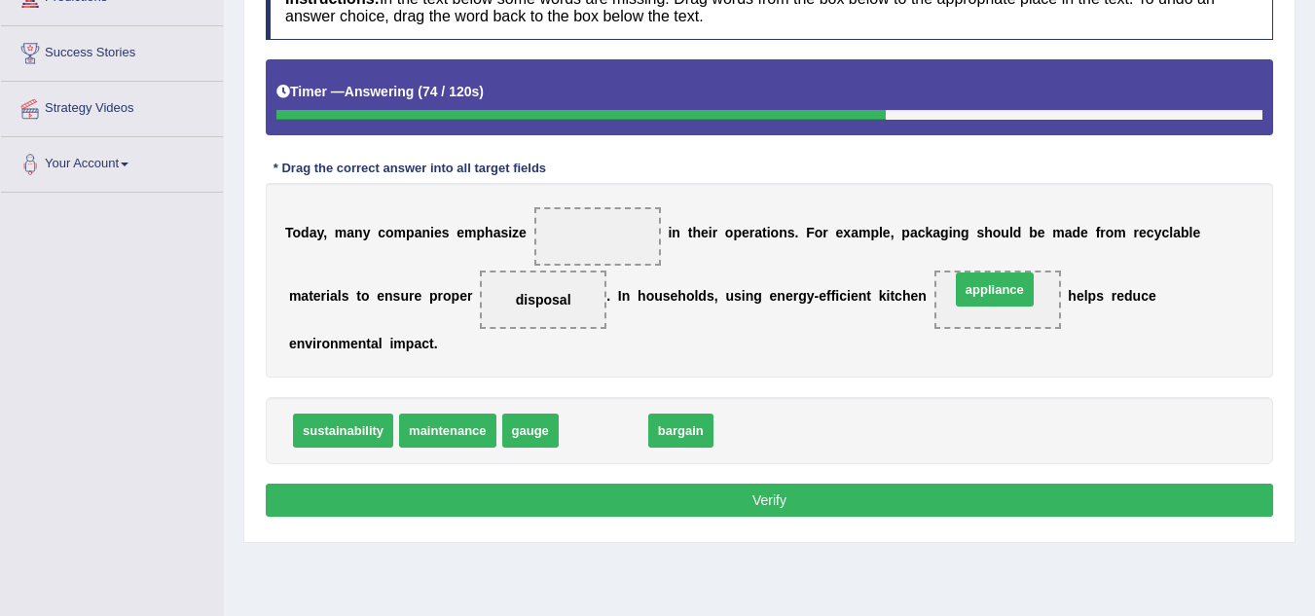
drag, startPoint x: 611, startPoint y: 427, endPoint x: 1006, endPoint y: 285, distance: 419.2
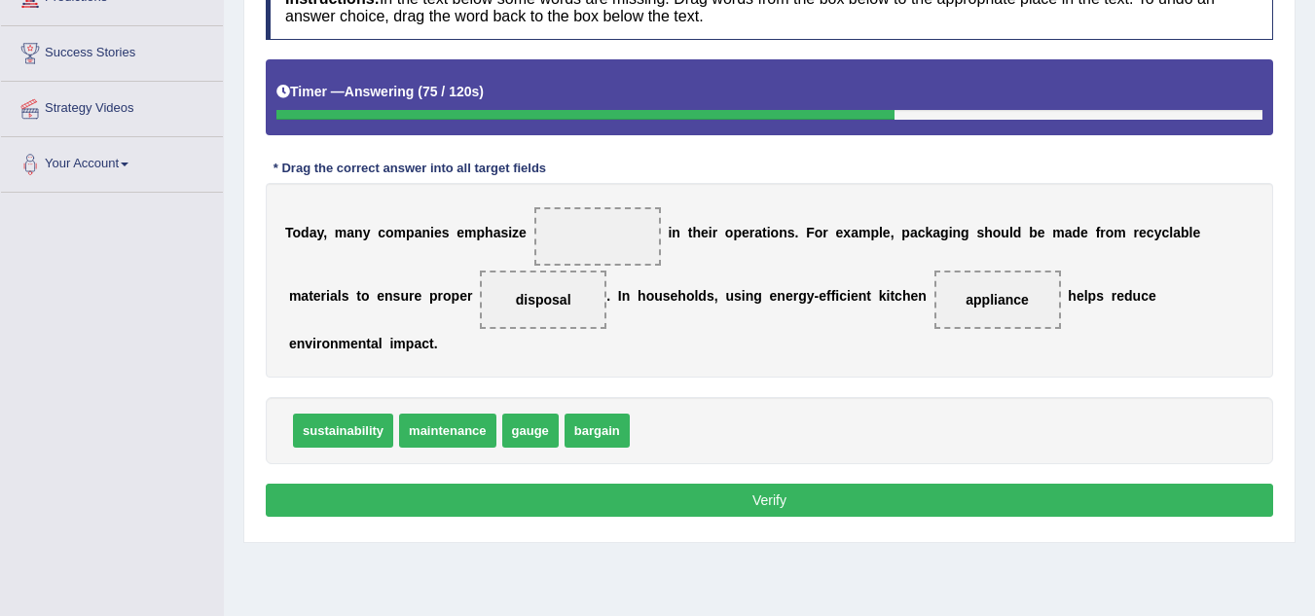
click at [882, 370] on div "T o d a y , m a n y c o m p a n i e s e m p h a s i z e i n t h e i r o p e r a…" at bounding box center [770, 280] width 1008 height 195
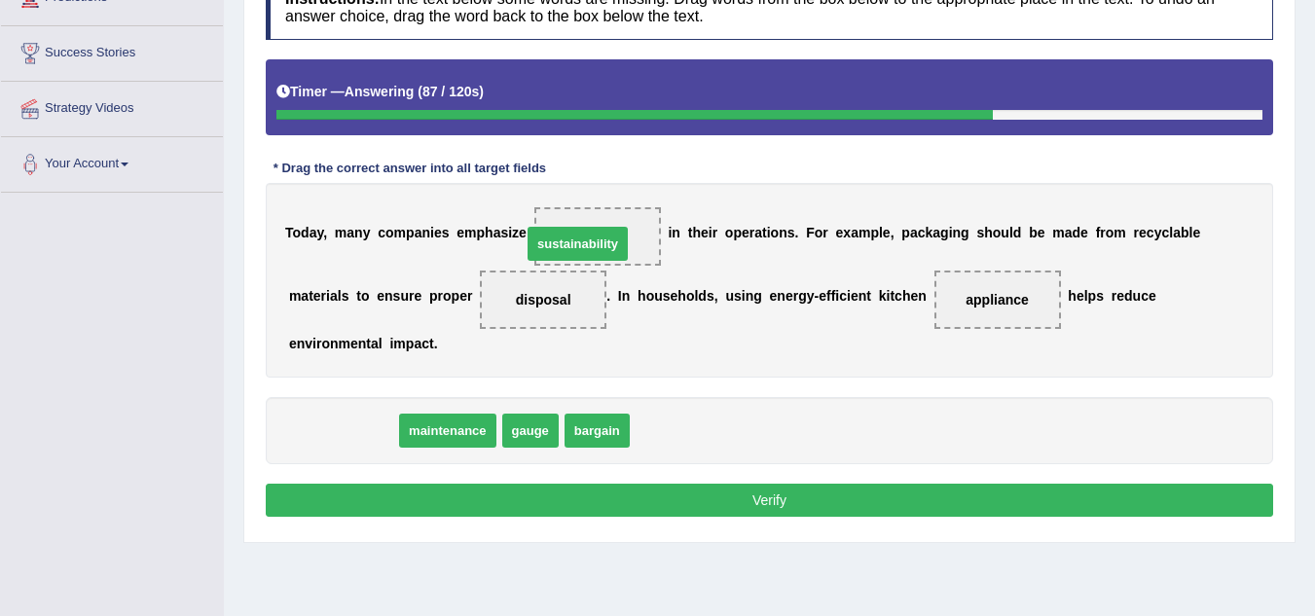
drag, startPoint x: 371, startPoint y: 426, endPoint x: 606, endPoint y: 240, distance: 300.0
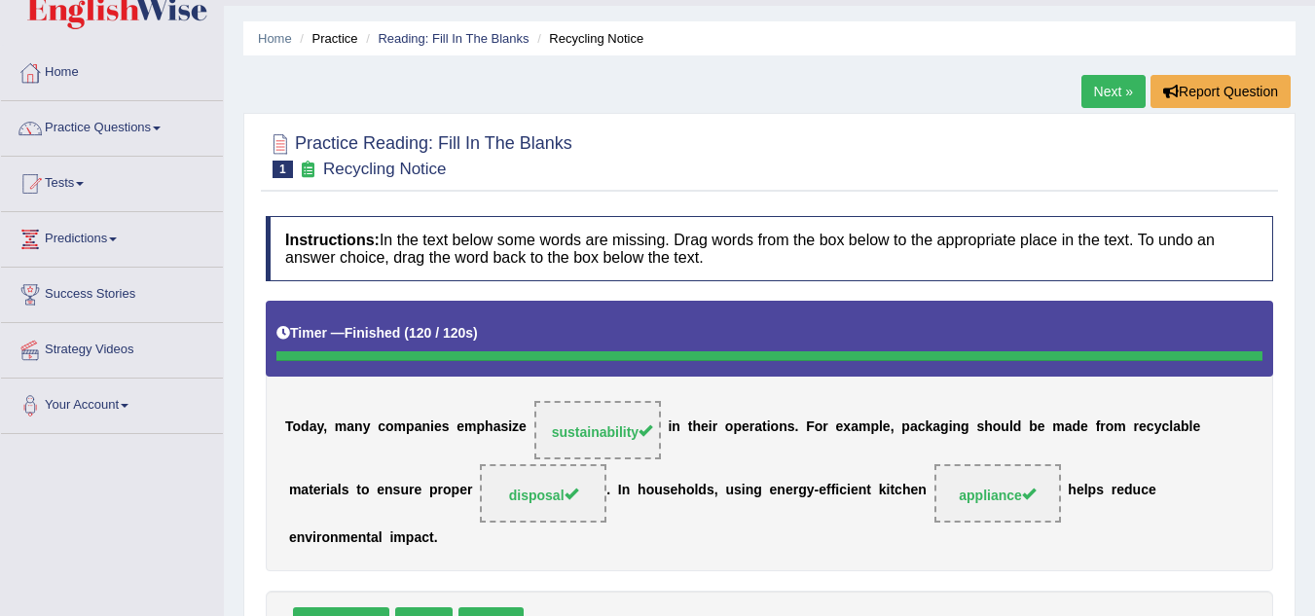
scroll to position [17, 0]
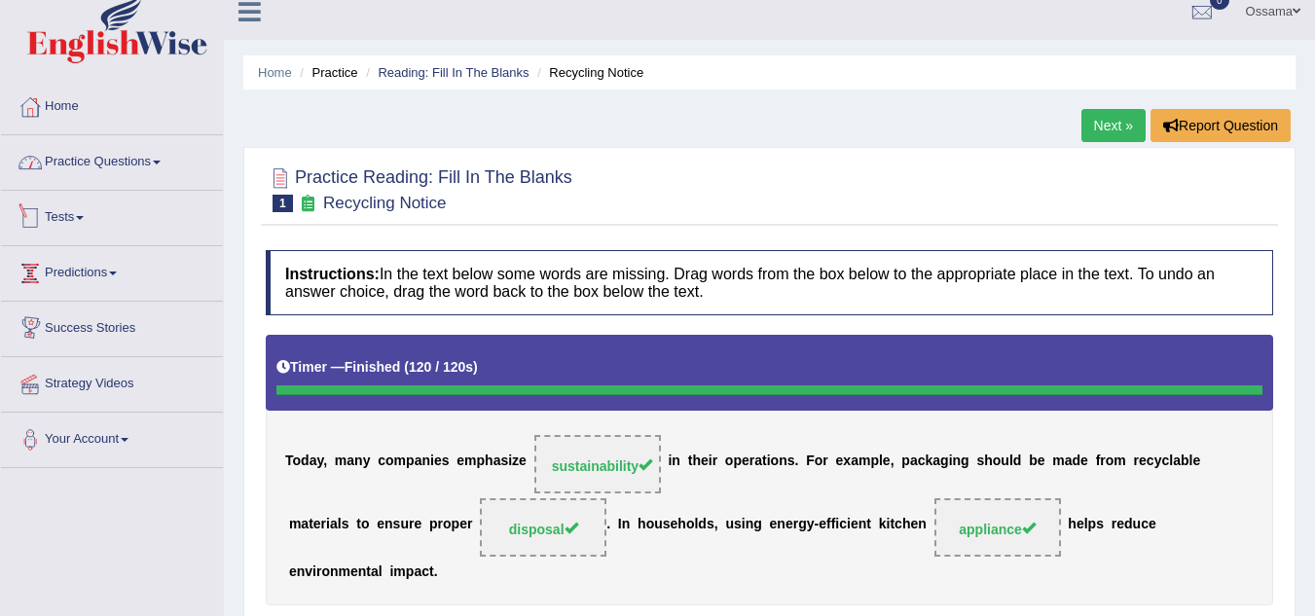
click at [121, 154] on link "Practice Questions" at bounding box center [112, 159] width 222 height 49
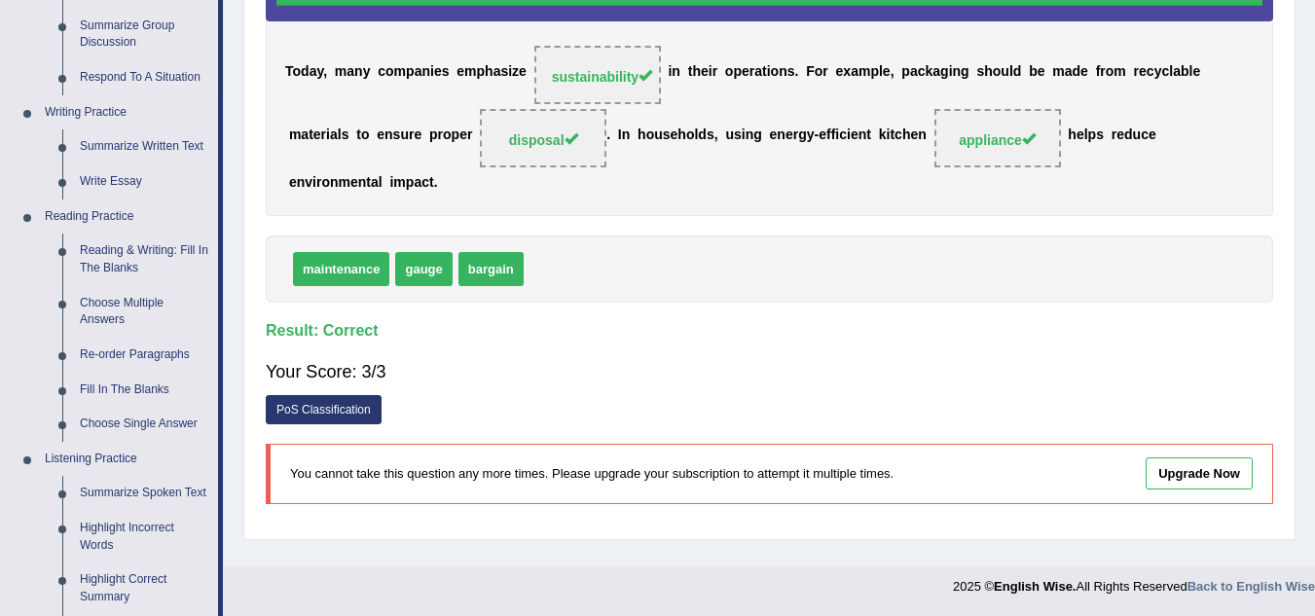
scroll to position [503, 0]
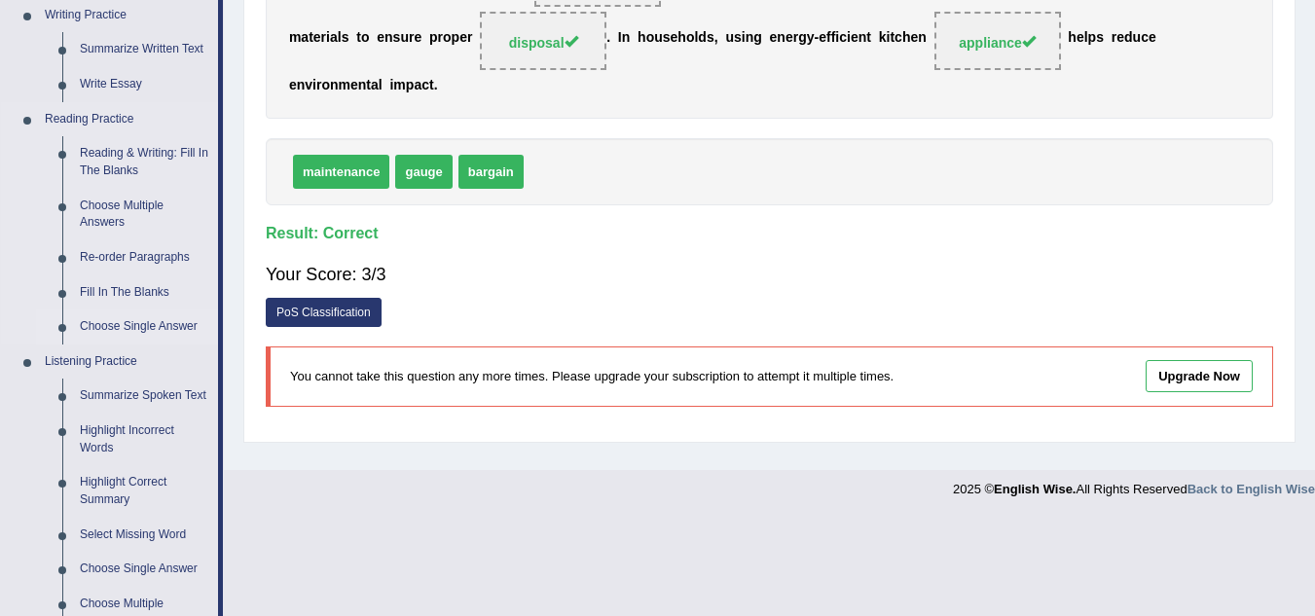
click at [146, 326] on link "Choose Single Answer" at bounding box center [144, 327] width 147 height 35
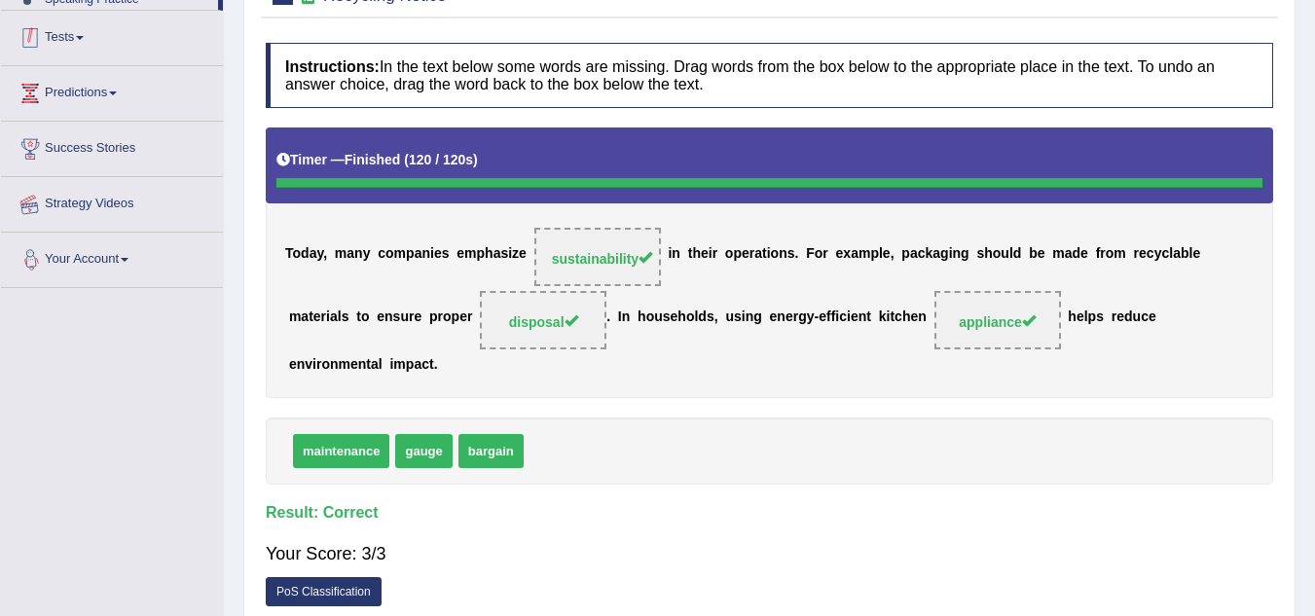
scroll to position [406, 0]
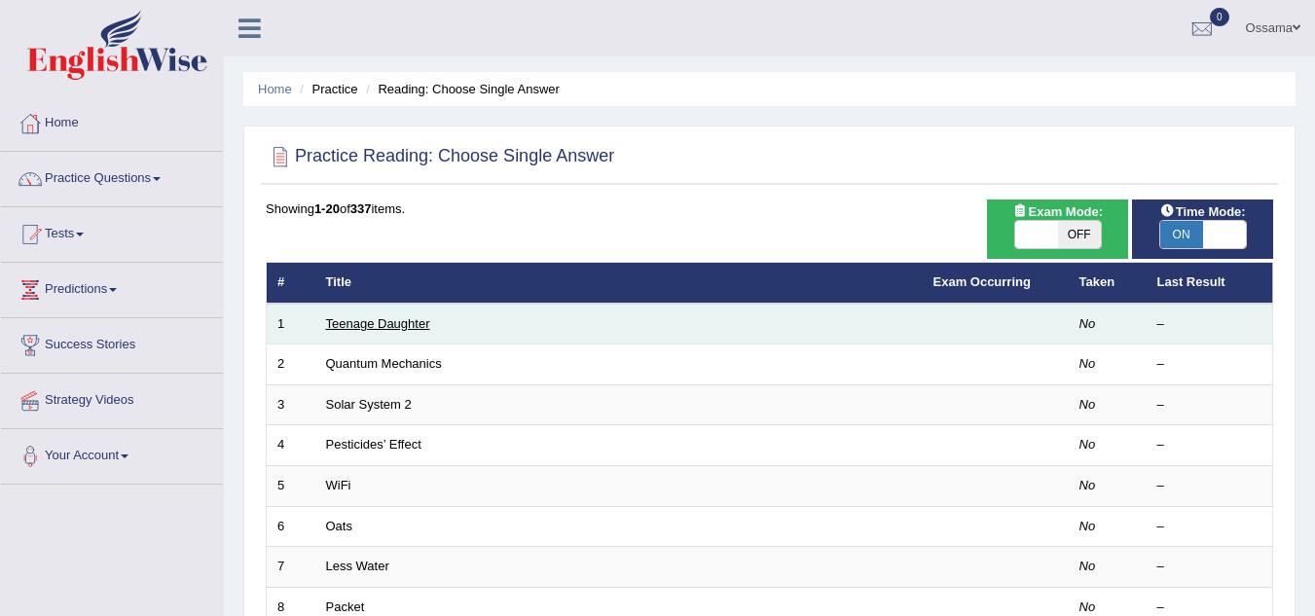
click at [361, 327] on link "Teenage Daughter" at bounding box center [378, 323] width 104 height 15
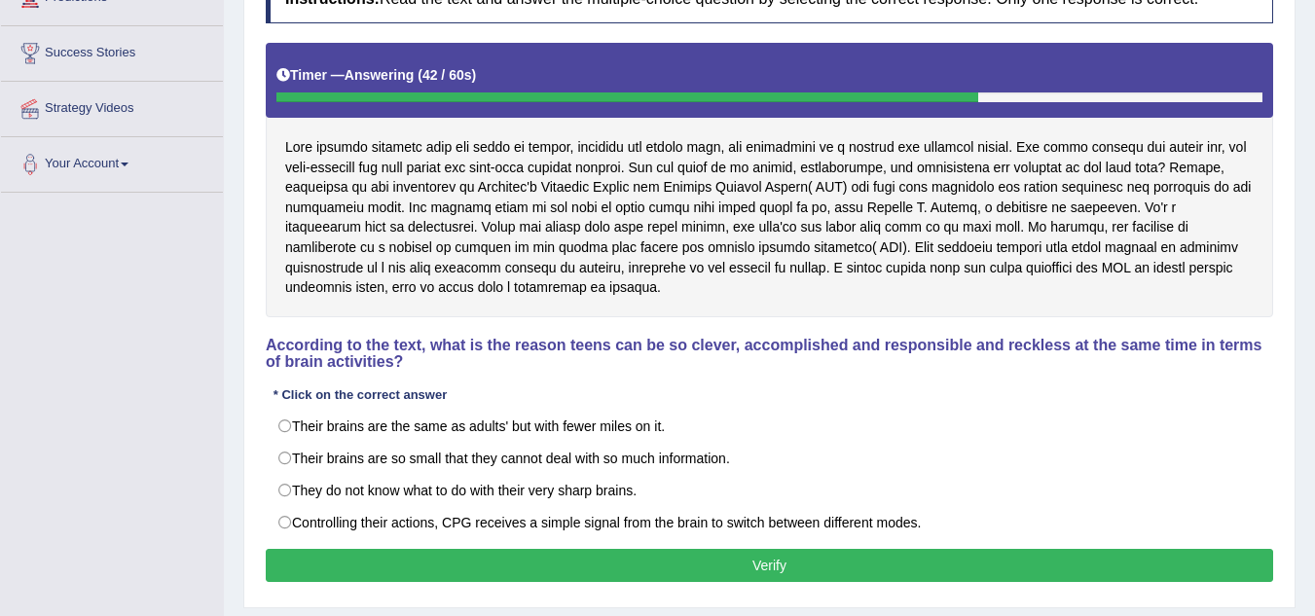
scroll to position [389, 0]
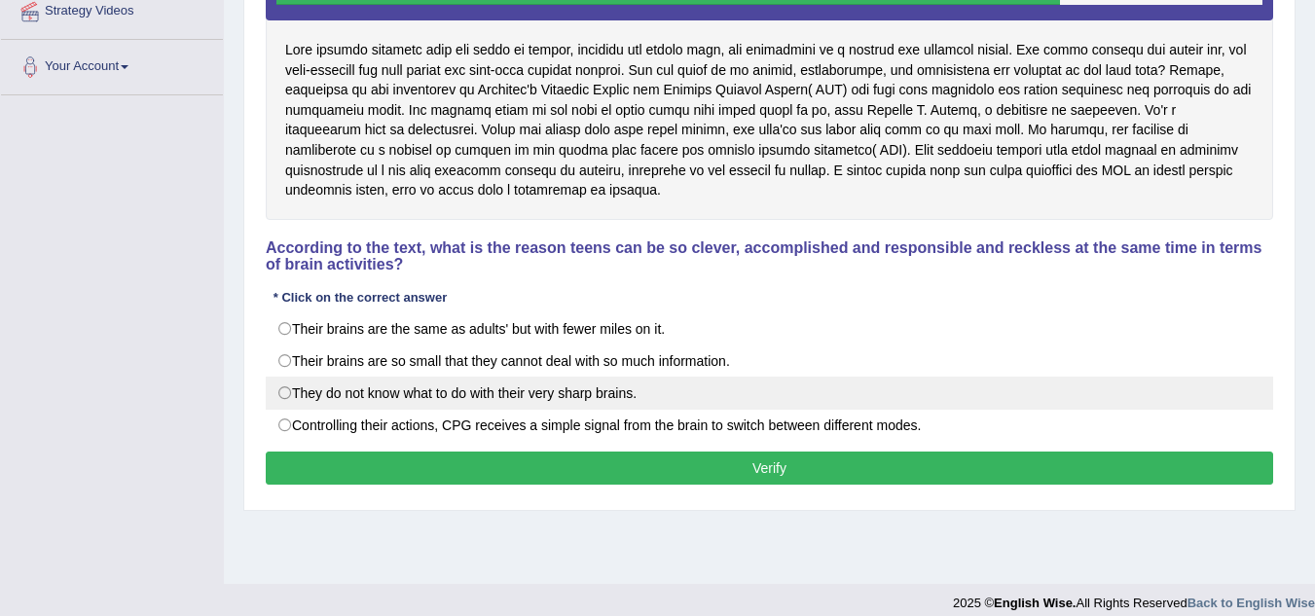
click at [447, 392] on label "They do not know what to do with their very sharp brains." at bounding box center [770, 393] width 1008 height 33
radio input "true"
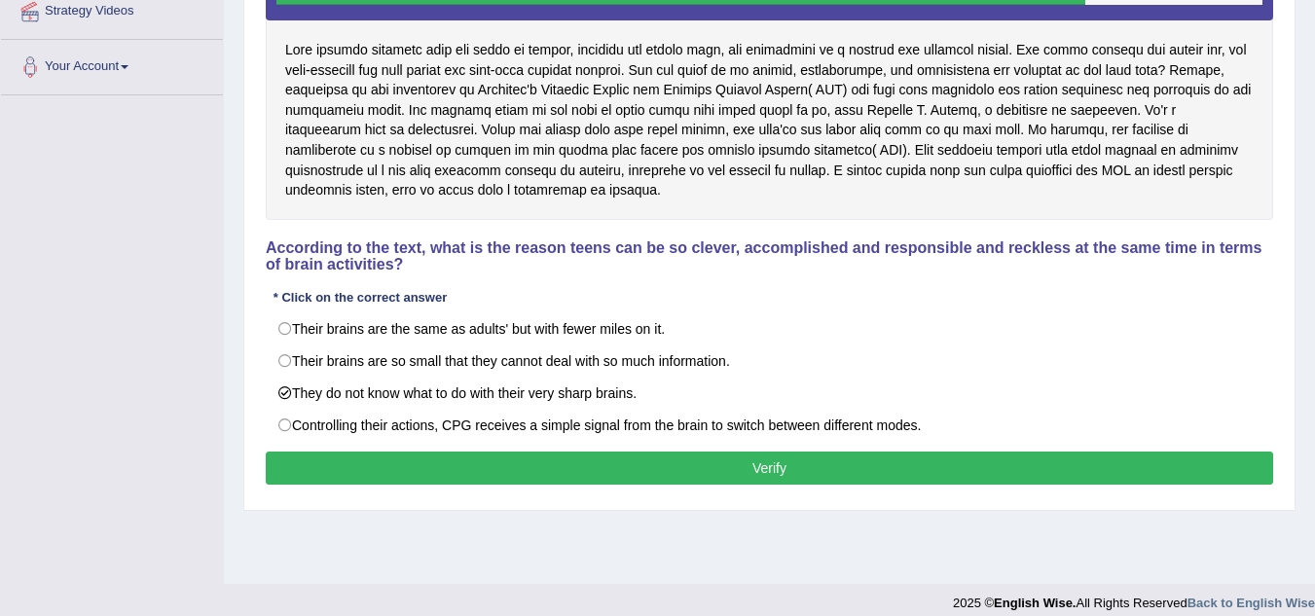
click at [766, 472] on button "Verify" at bounding box center [770, 468] width 1008 height 33
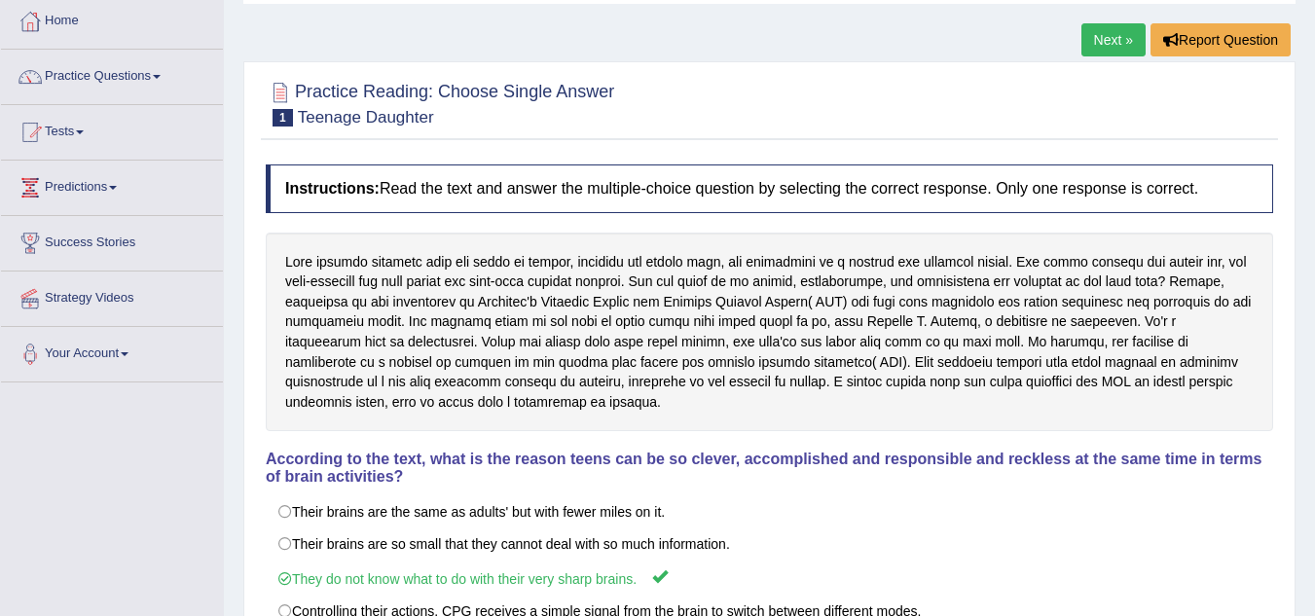
scroll to position [97, 0]
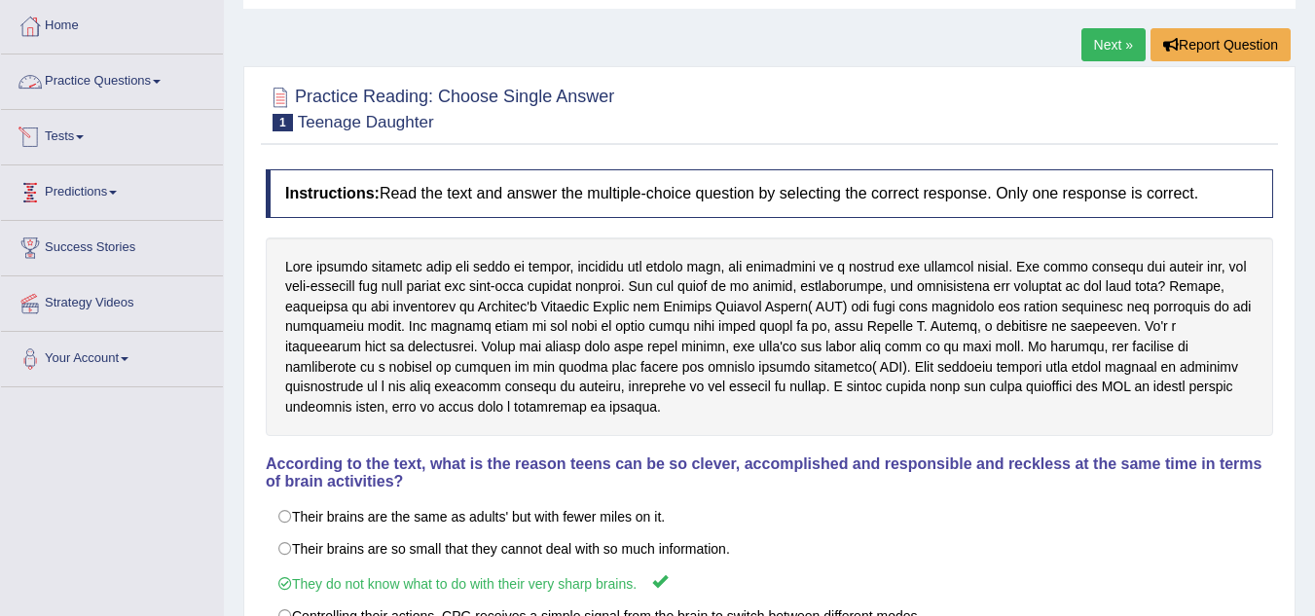
click at [106, 75] on link "Practice Questions" at bounding box center [112, 79] width 222 height 49
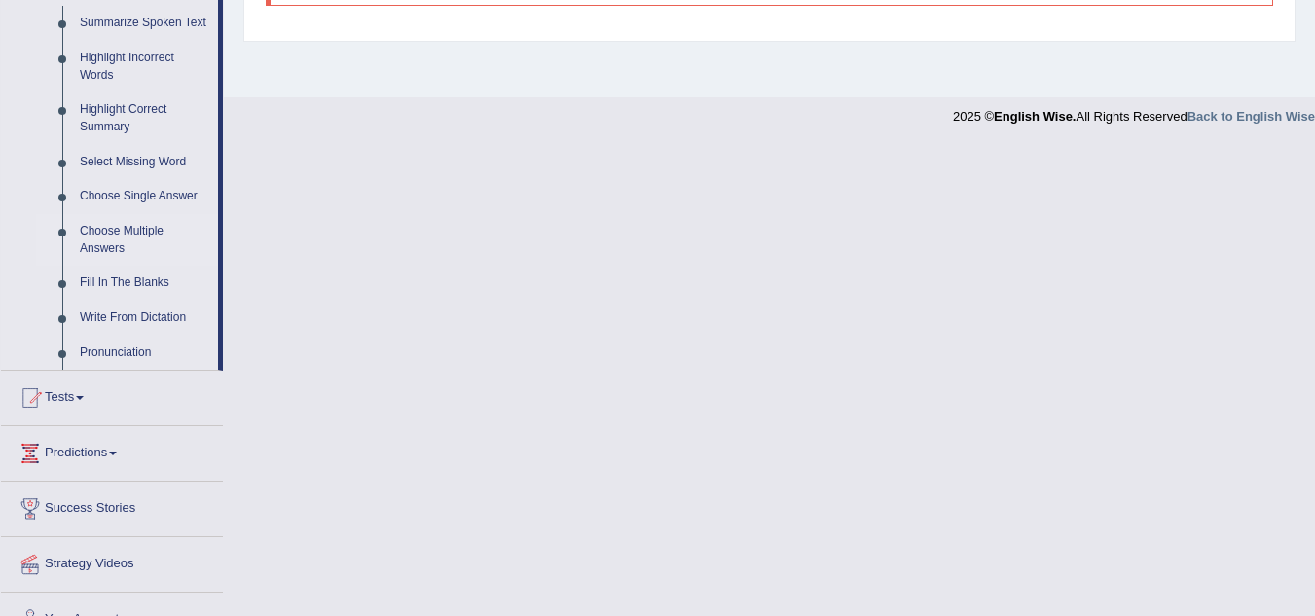
scroll to position [682, 0]
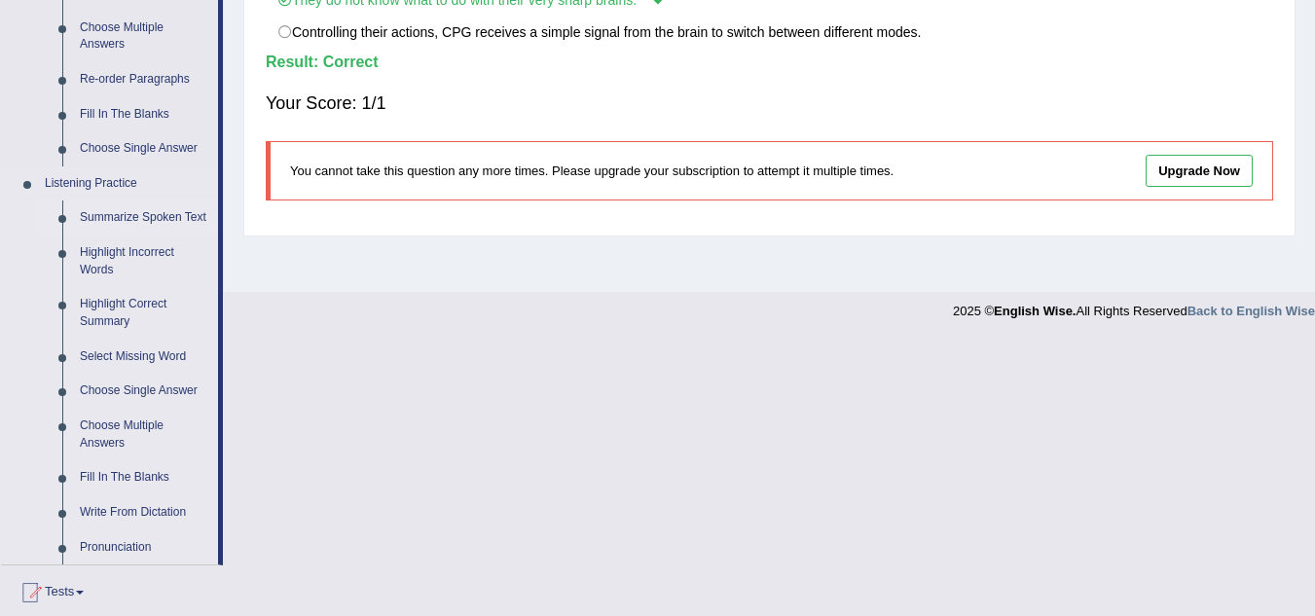
click at [147, 216] on link "Summarize Spoken Text" at bounding box center [144, 218] width 147 height 35
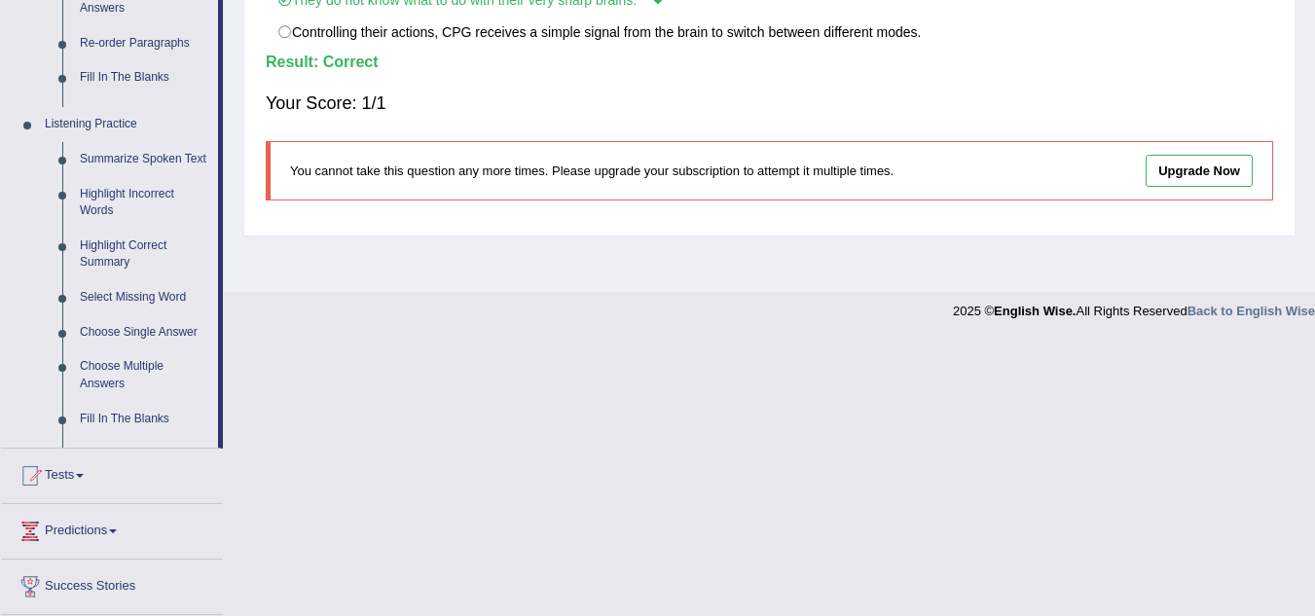
scroll to position [406, 0]
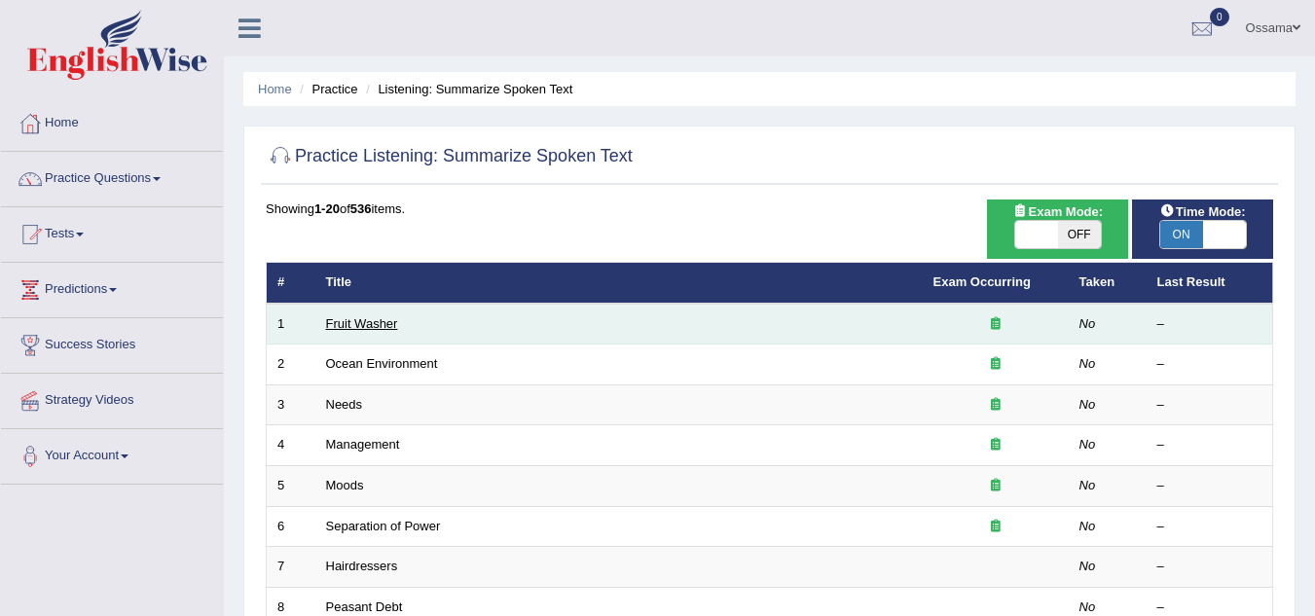
click at [366, 316] on link "Fruit Washer" at bounding box center [362, 323] width 72 height 15
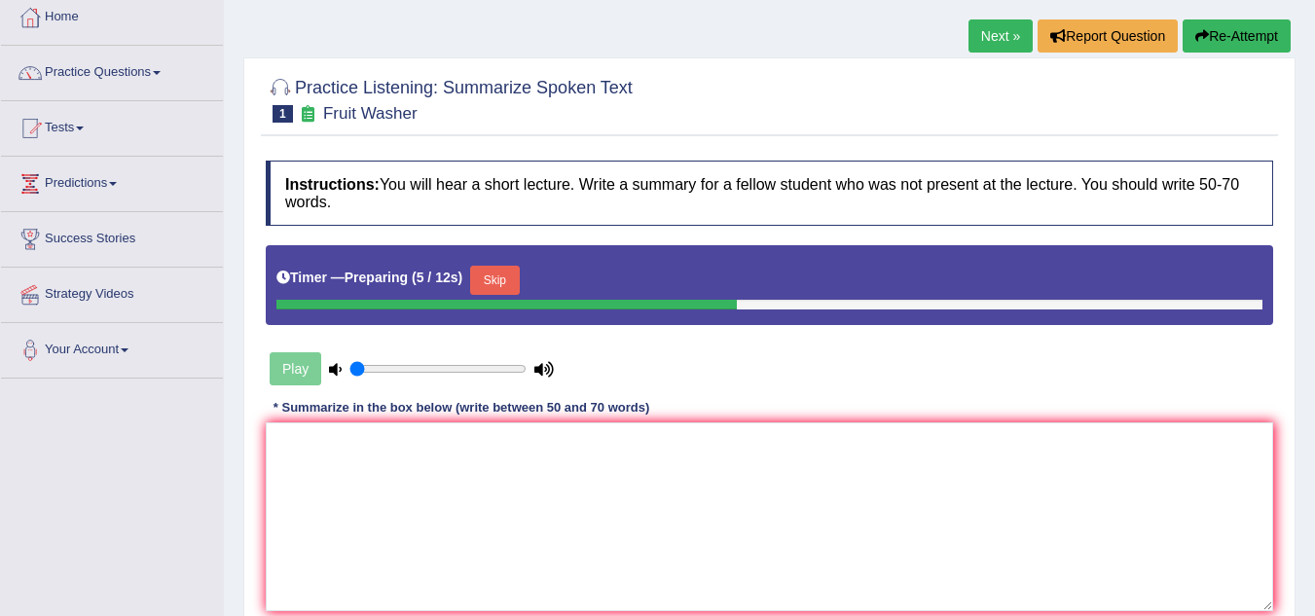
scroll to position [195, 0]
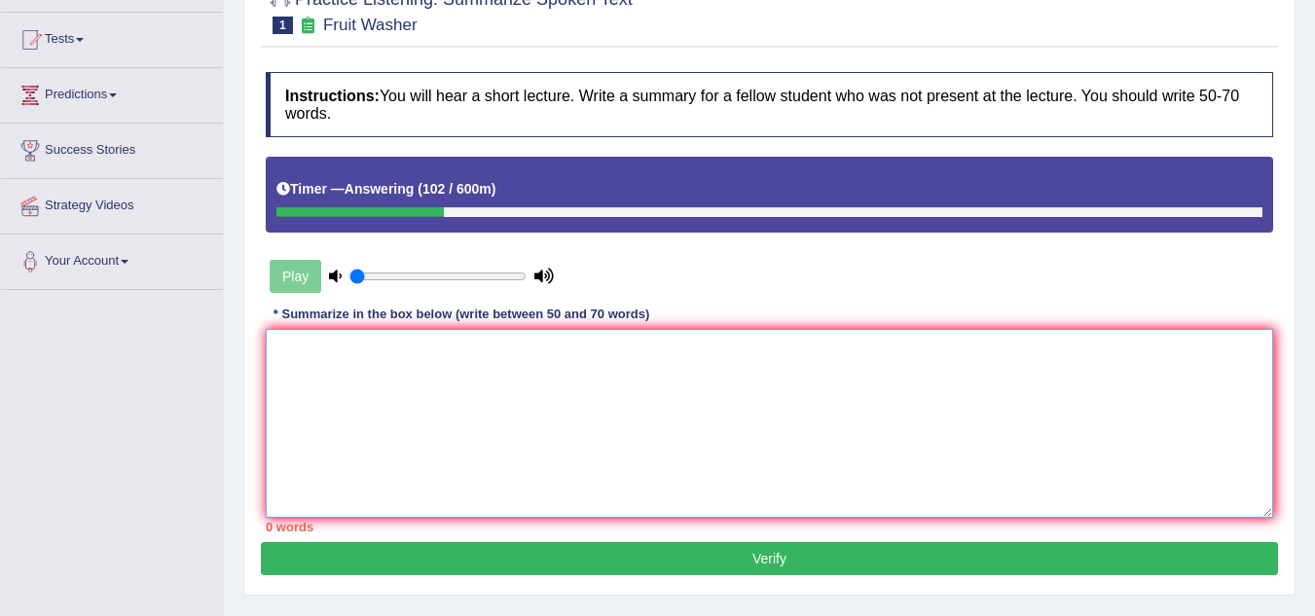
click at [513, 409] on textarea at bounding box center [770, 423] width 1008 height 189
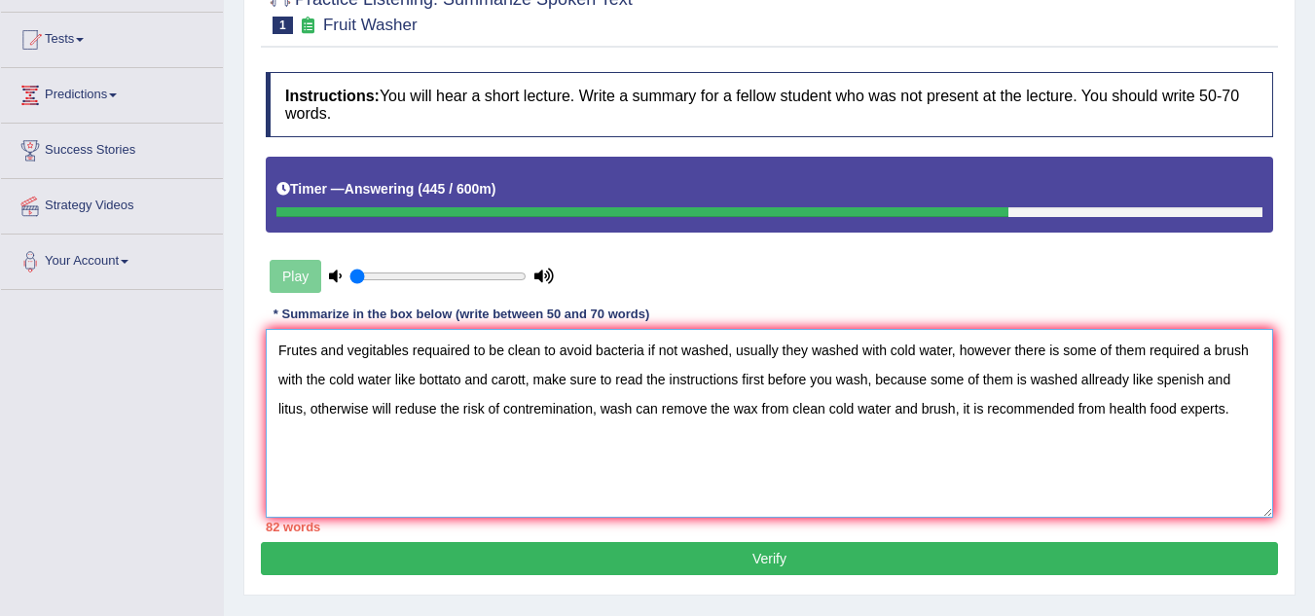
drag, startPoint x: 954, startPoint y: 408, endPoint x: 600, endPoint y: 412, distance: 354.5
click at [600, 412] on textarea "Frutes and vegitables requaired to be clean to avoid bacteria if not washed, us…" at bounding box center [770, 423] width 1008 height 189
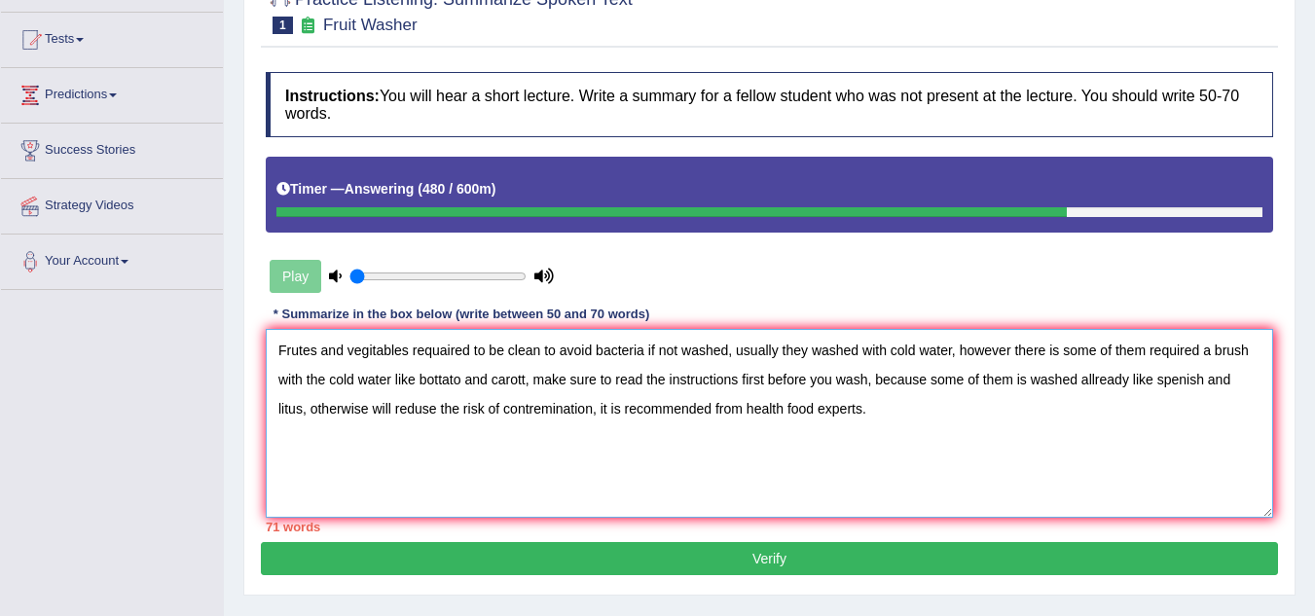
drag, startPoint x: 324, startPoint y: 379, endPoint x: 282, endPoint y: 380, distance: 41.9
click at [282, 380] on textarea "Frutes and vegitables requaired to be clean to avoid bacteria if not washed, us…" at bounding box center [770, 423] width 1008 height 189
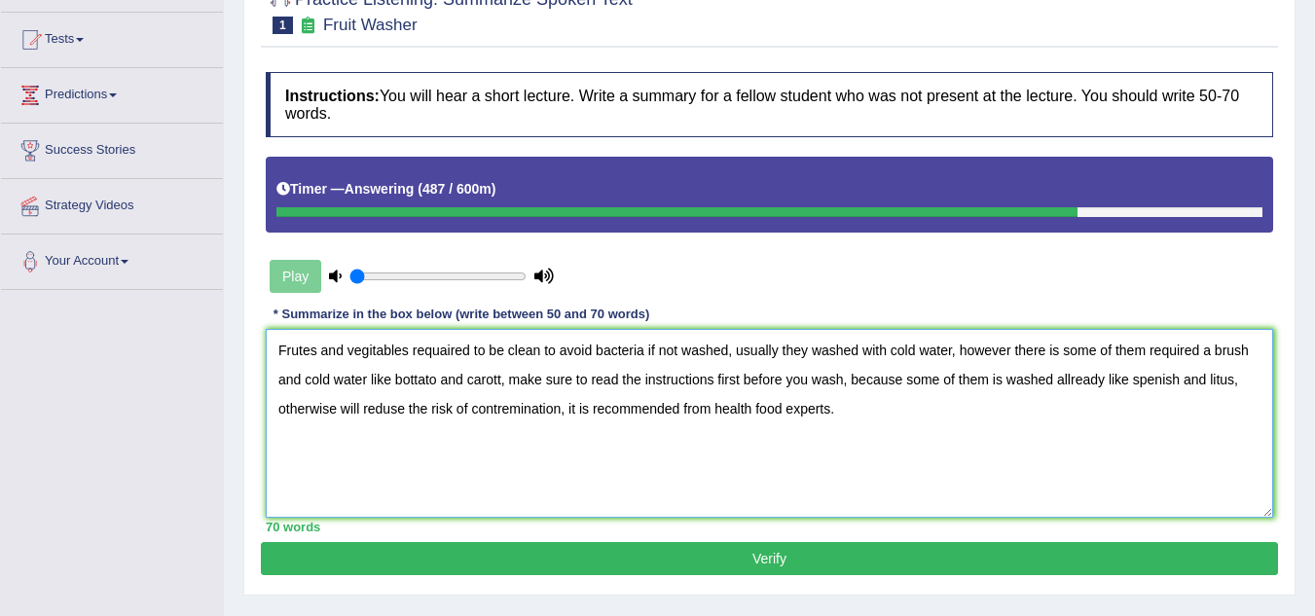
type textarea "Frutes and vegitables requaired to be clean to avoid bacteria if not washed, us…"
click at [745, 553] on button "Verify" at bounding box center [770, 558] width 1018 height 33
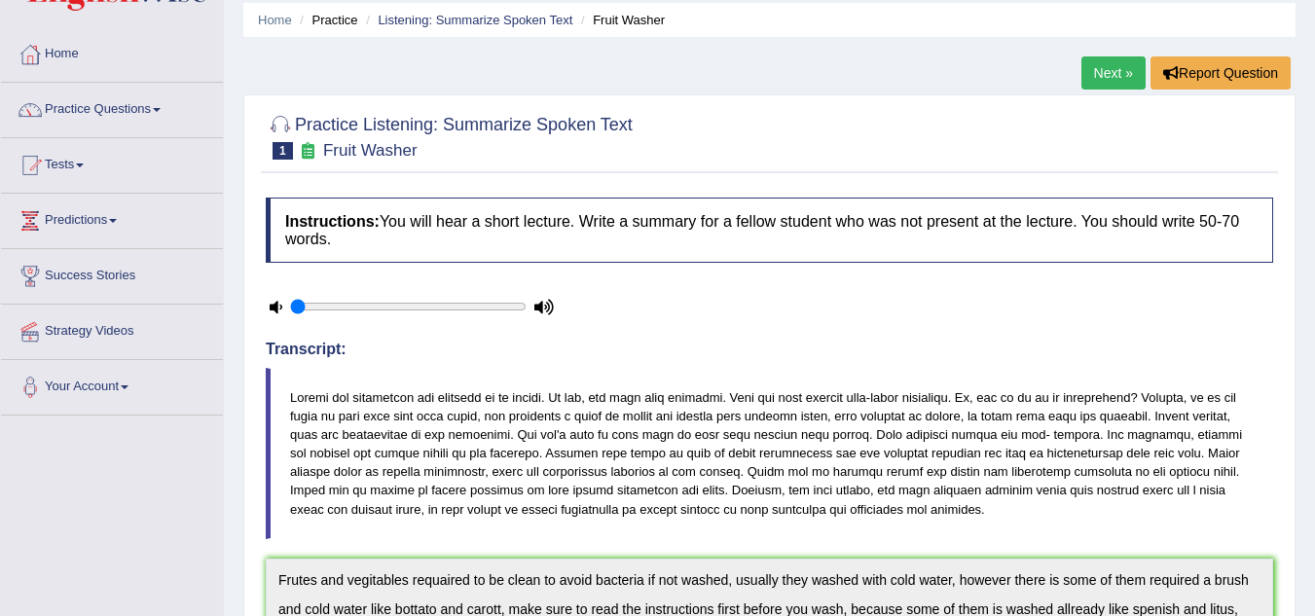
scroll to position [0, 0]
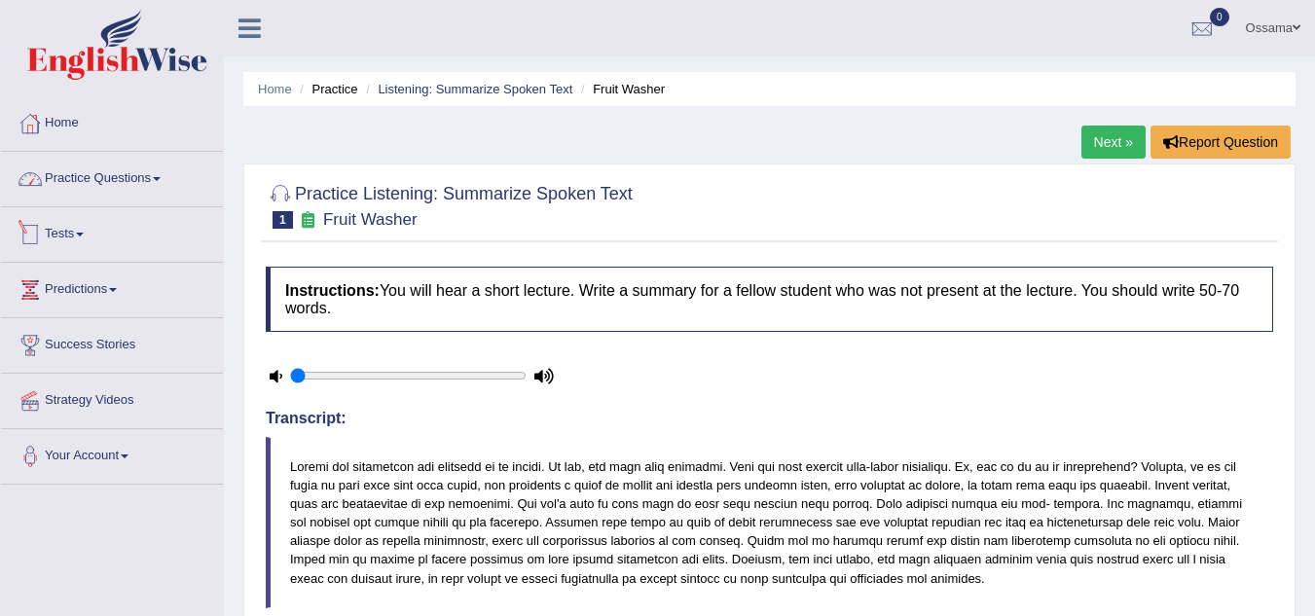
click at [111, 177] on link "Practice Questions" at bounding box center [112, 176] width 222 height 49
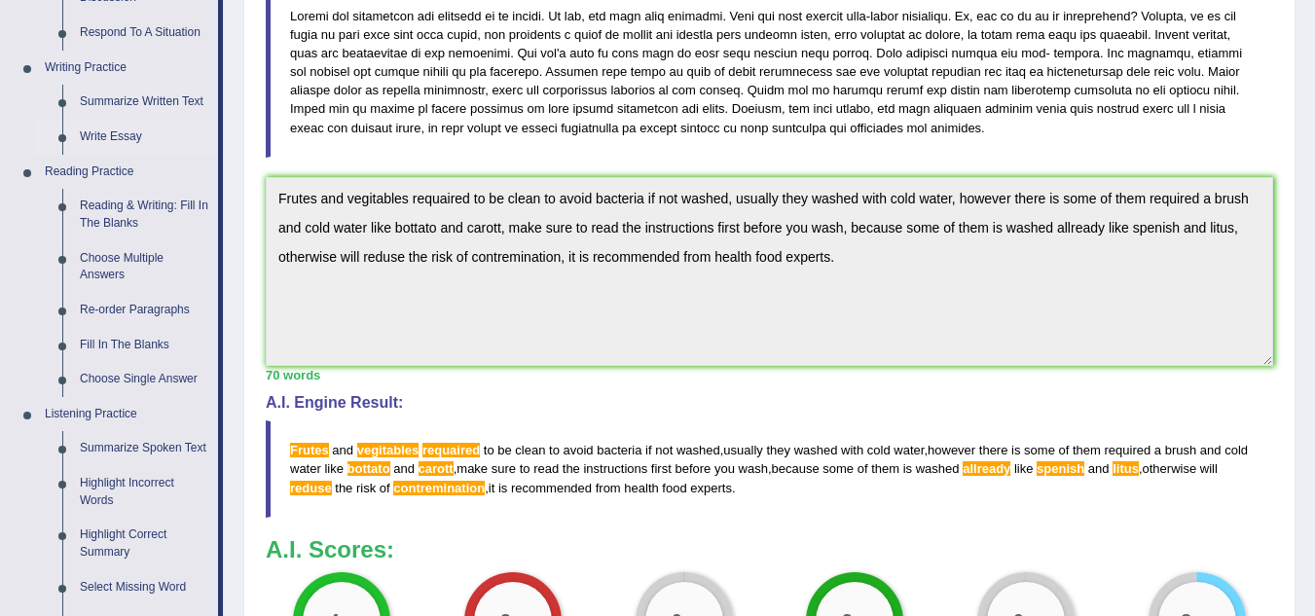
scroll to position [584, 0]
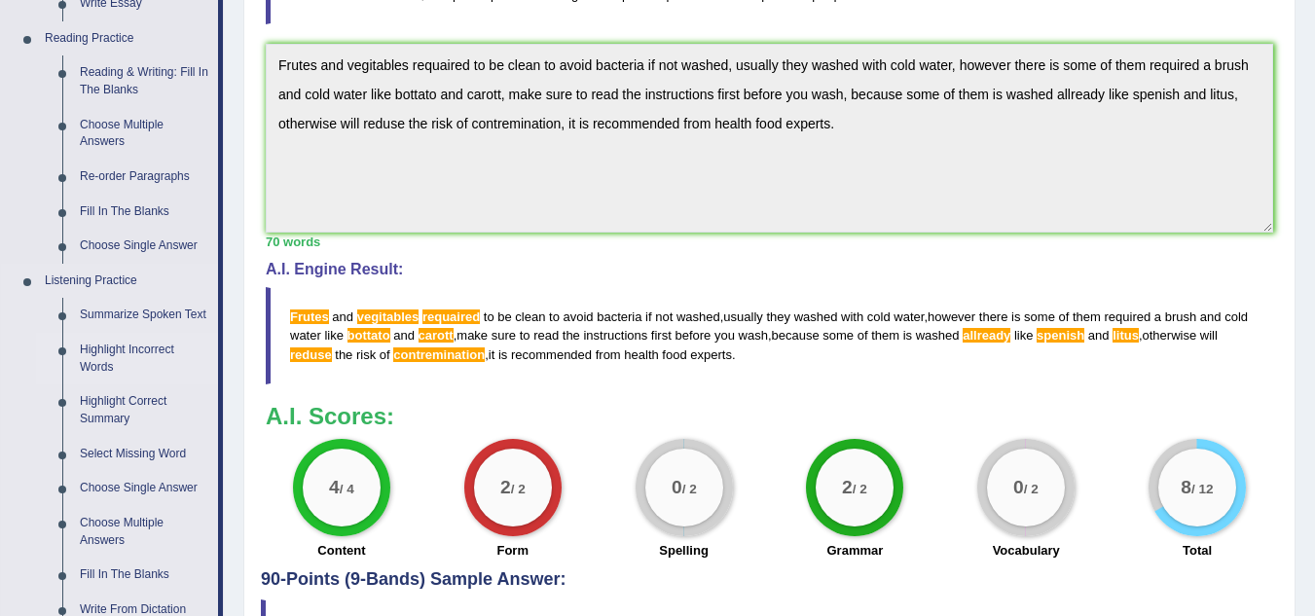
click at [164, 352] on link "Highlight Incorrect Words" at bounding box center [144, 359] width 147 height 52
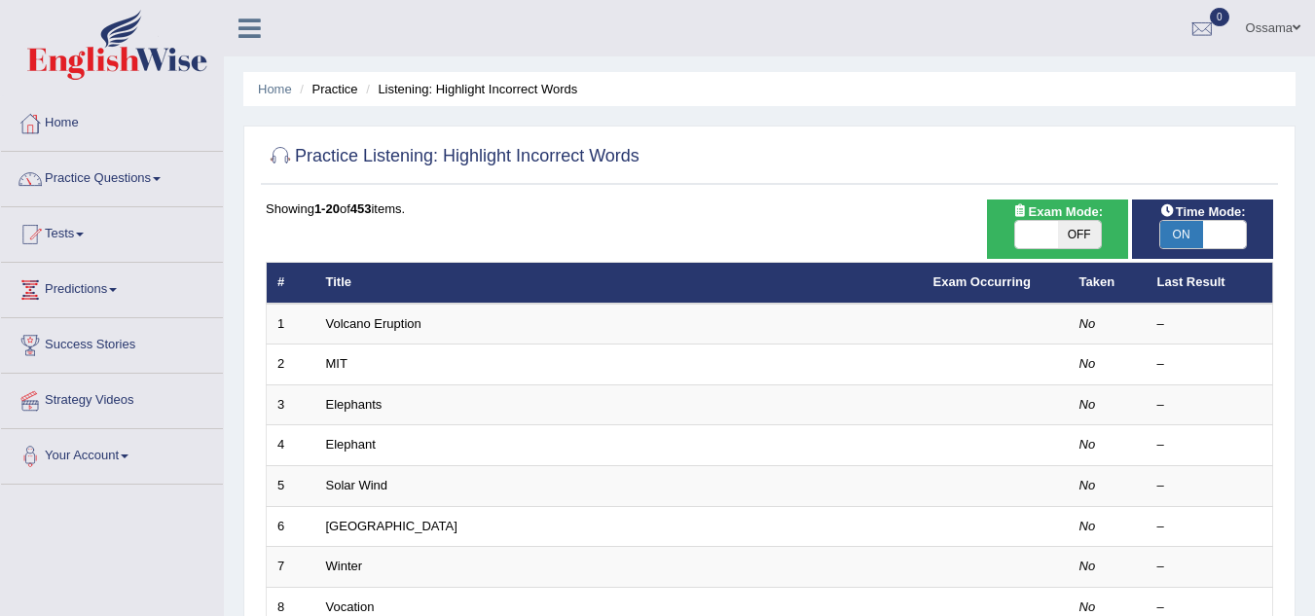
click at [364, 325] on link "Volcano Eruption" at bounding box center [373, 323] width 95 height 15
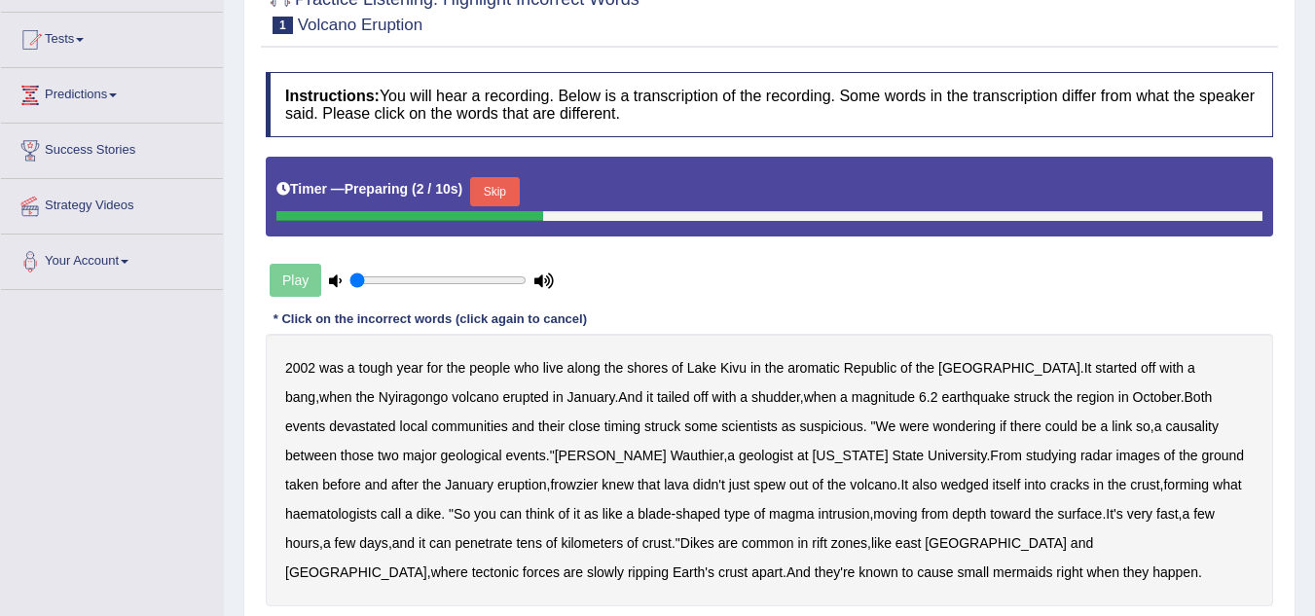
scroll to position [292, 0]
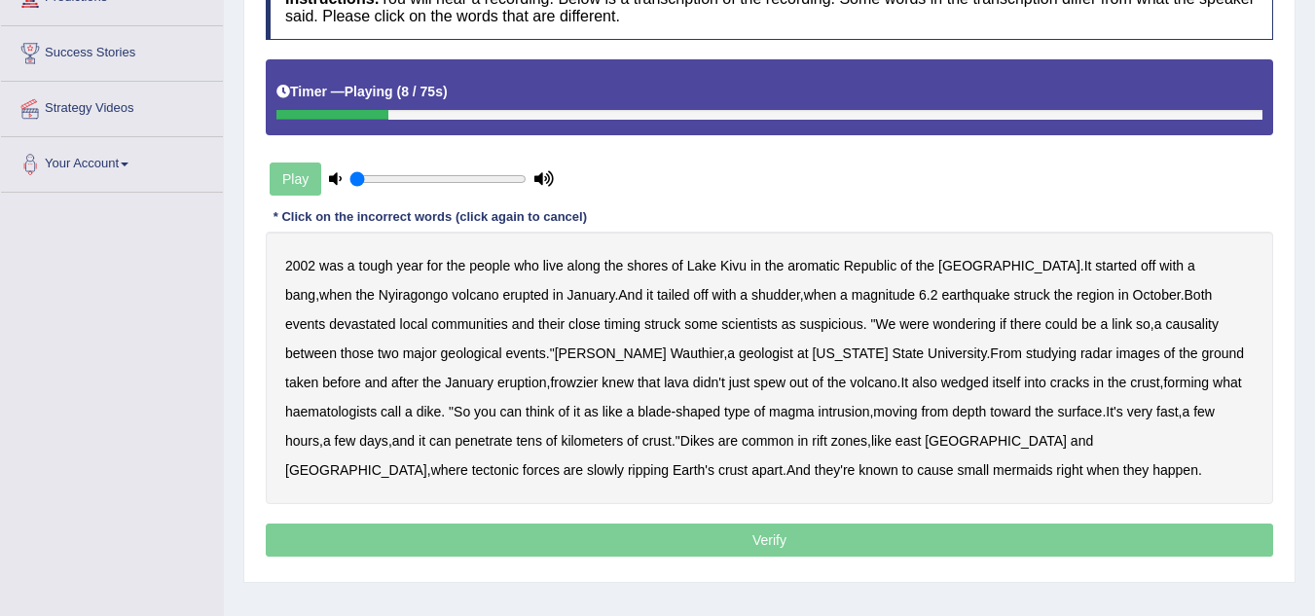
click at [813, 269] on b "aromatic" at bounding box center [814, 266] width 53 height 16
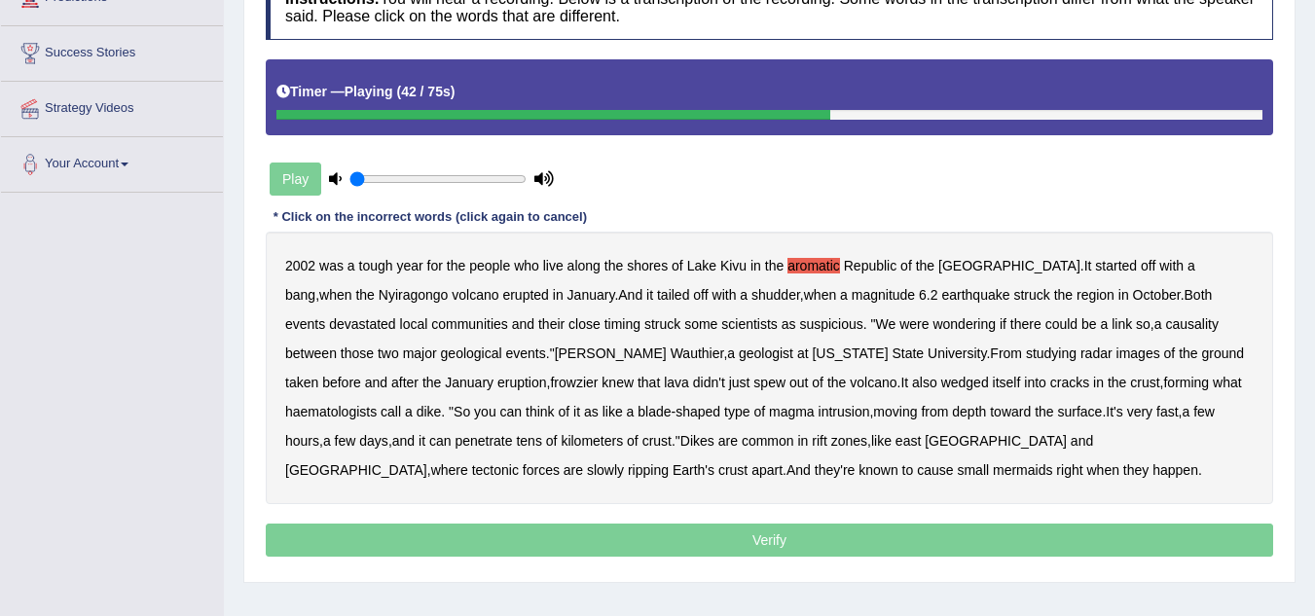
click at [550, 377] on b "frowzier" at bounding box center [574, 383] width 48 height 16
click at [377, 404] on b "haematologists" at bounding box center [331, 412] width 92 height 16
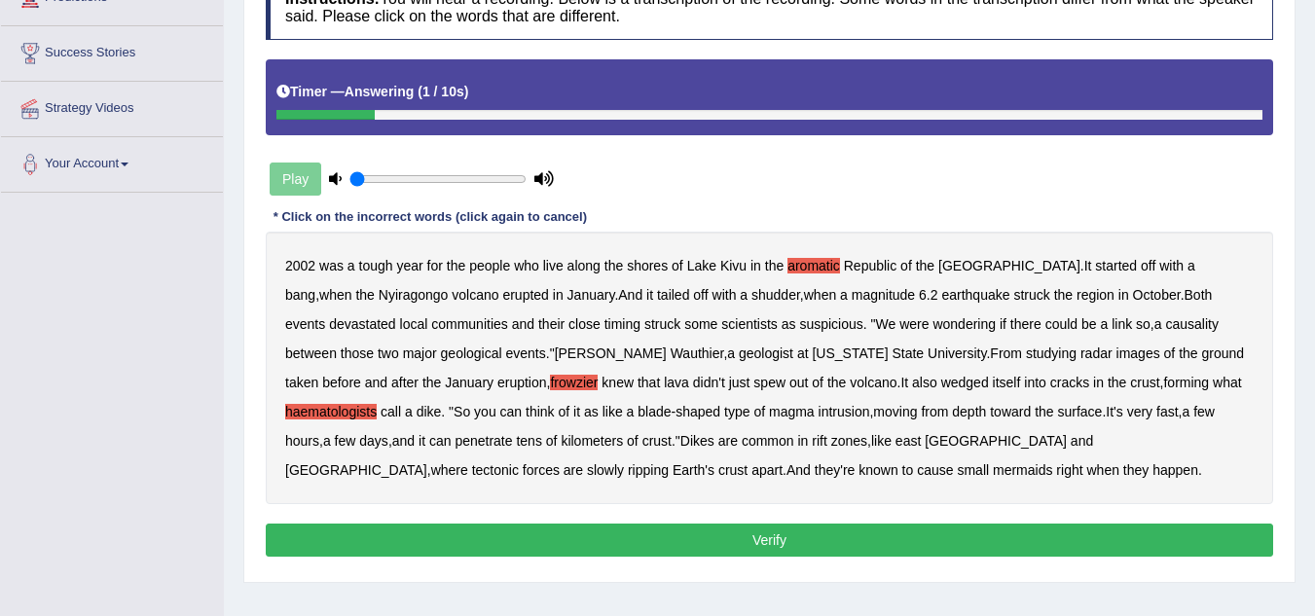
click at [993, 470] on b "mermaids" at bounding box center [1022, 471] width 59 height 16
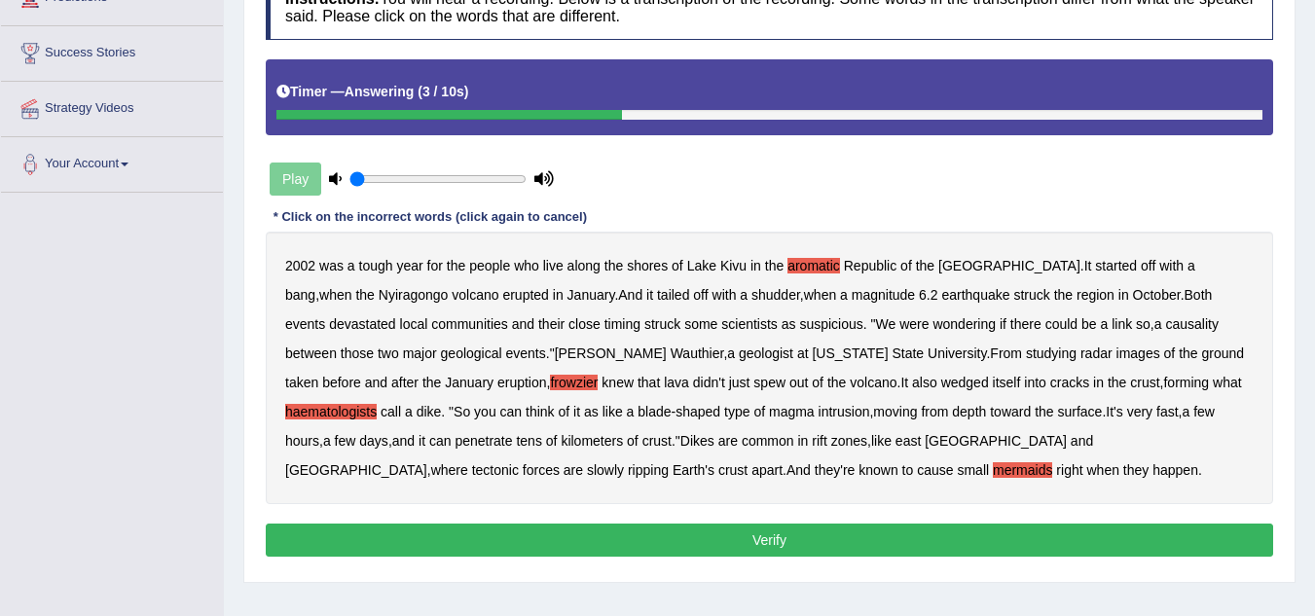
click at [806, 544] on button "Verify" at bounding box center [770, 540] width 1008 height 33
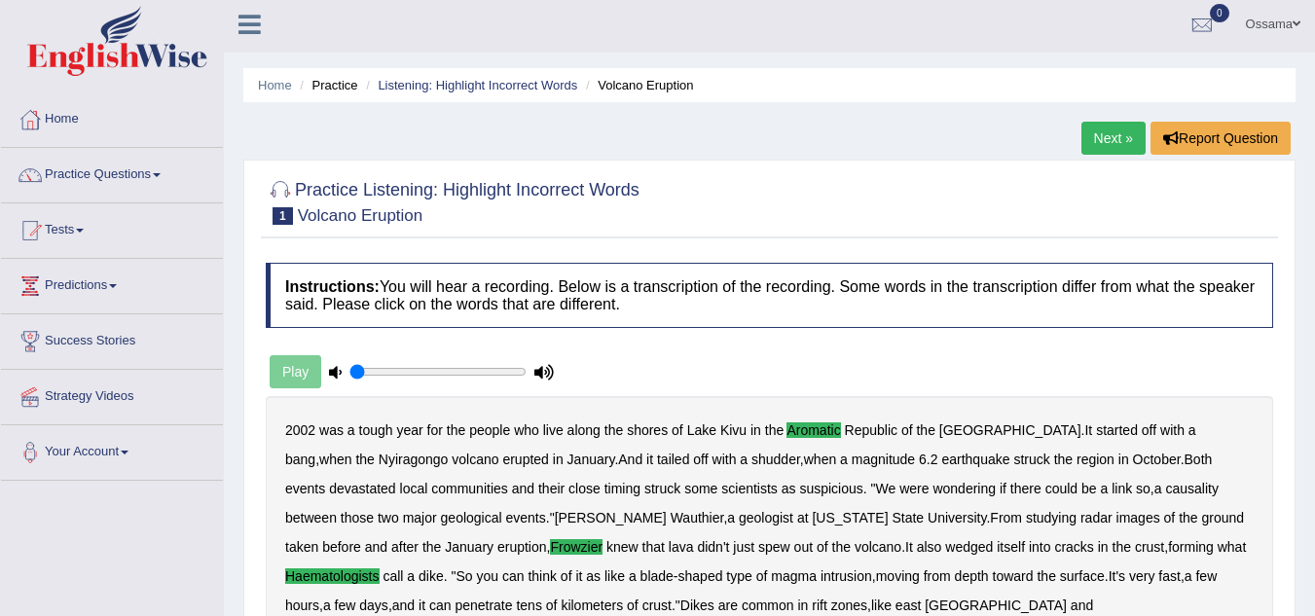
scroll to position [0, 0]
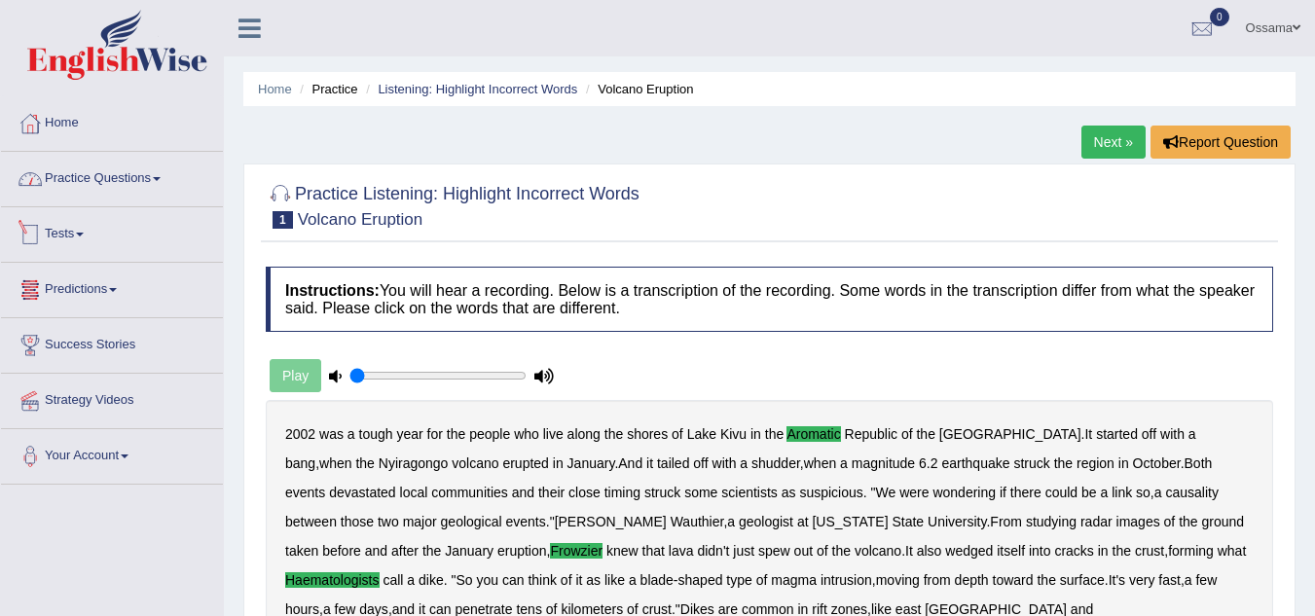
click at [140, 180] on link "Practice Questions" at bounding box center [112, 176] width 222 height 49
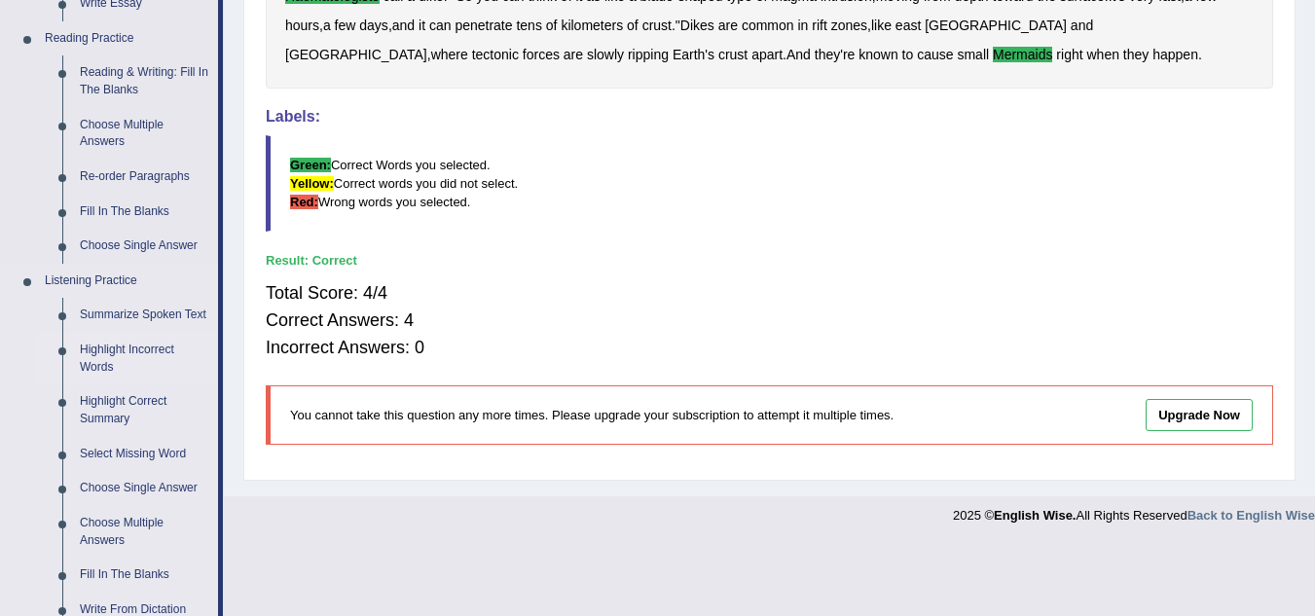
scroll to position [682, 0]
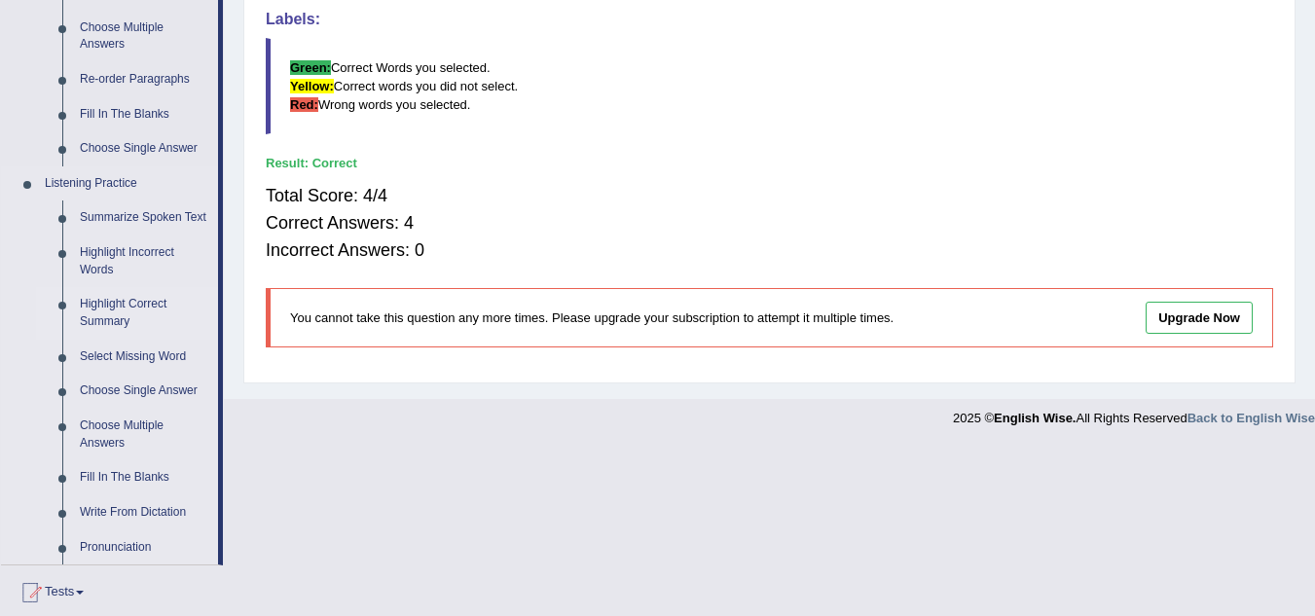
click at [143, 307] on link "Highlight Correct Summary" at bounding box center [144, 313] width 147 height 52
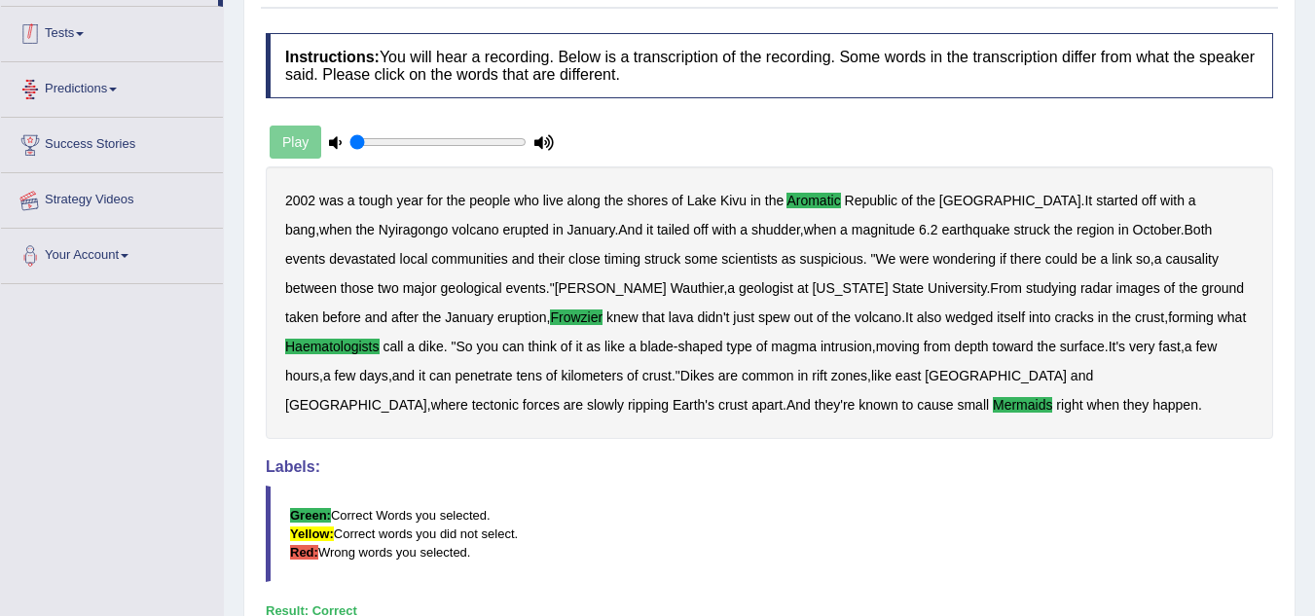
scroll to position [341, 0]
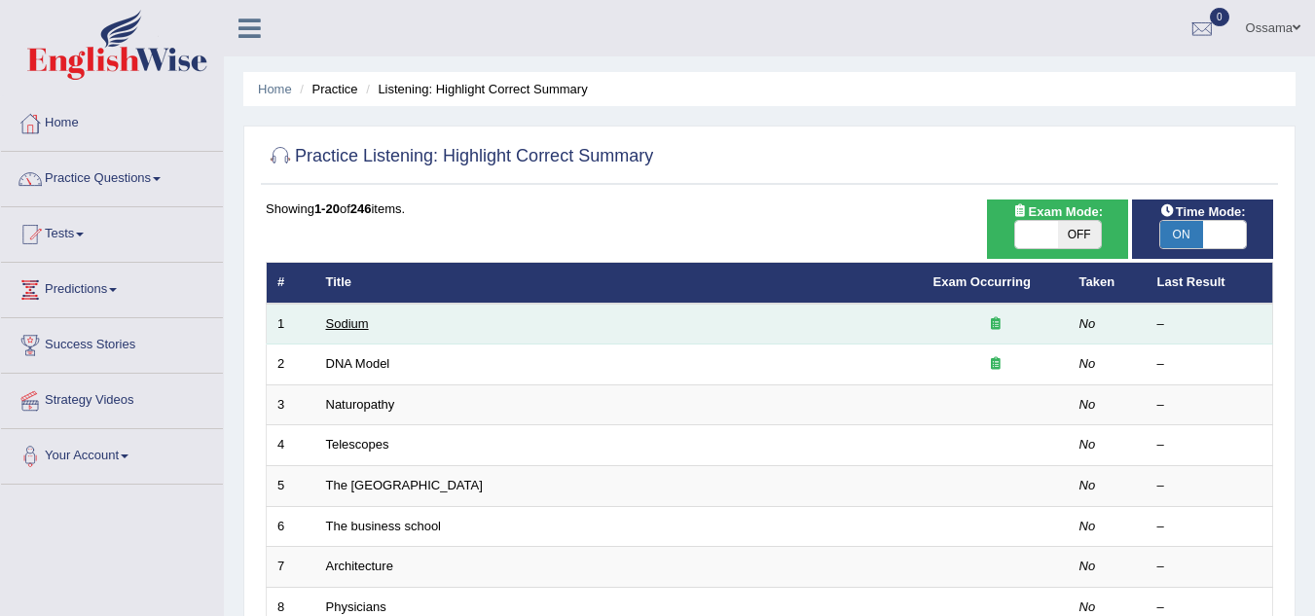
click at [339, 326] on link "Sodium" at bounding box center [347, 323] width 43 height 15
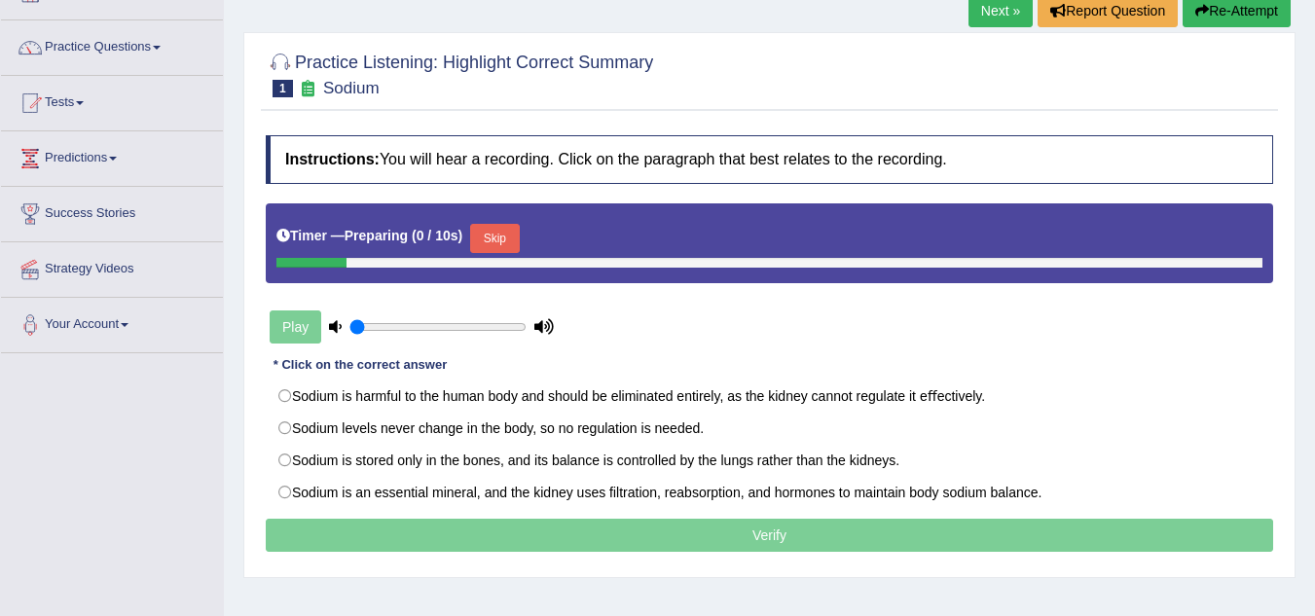
scroll to position [195, 0]
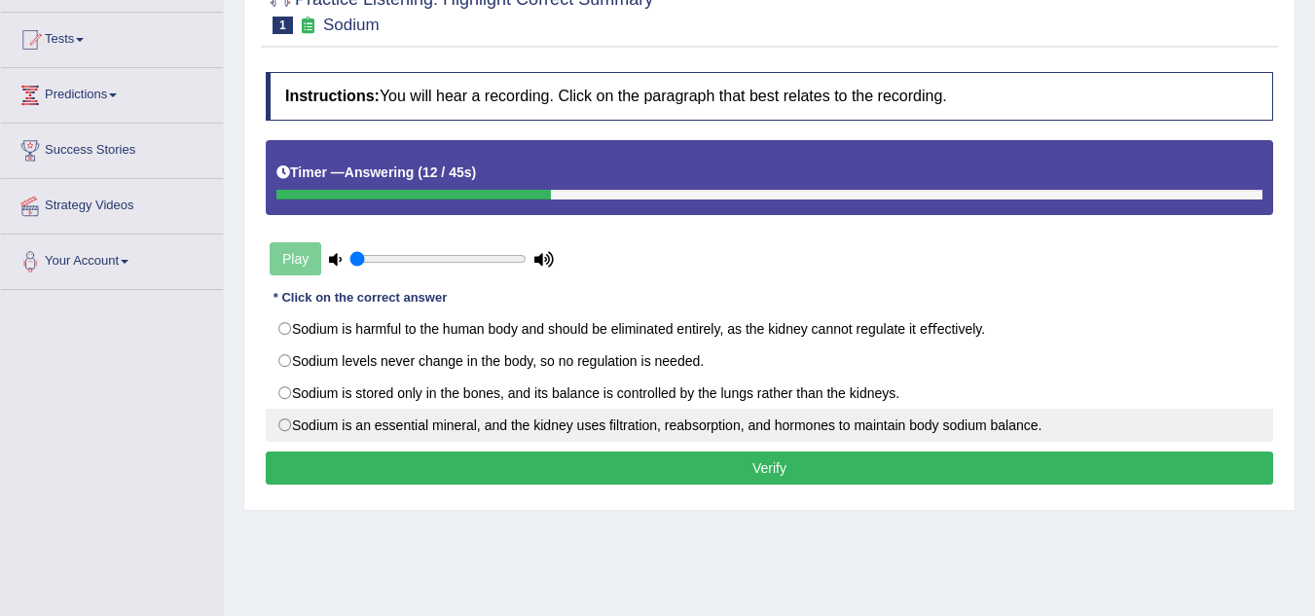
click at [961, 433] on label "Sodium is an essential mineral, and the kidney uses ﬁltration, reabsorption, an…" at bounding box center [770, 425] width 1008 height 33
radio input "true"
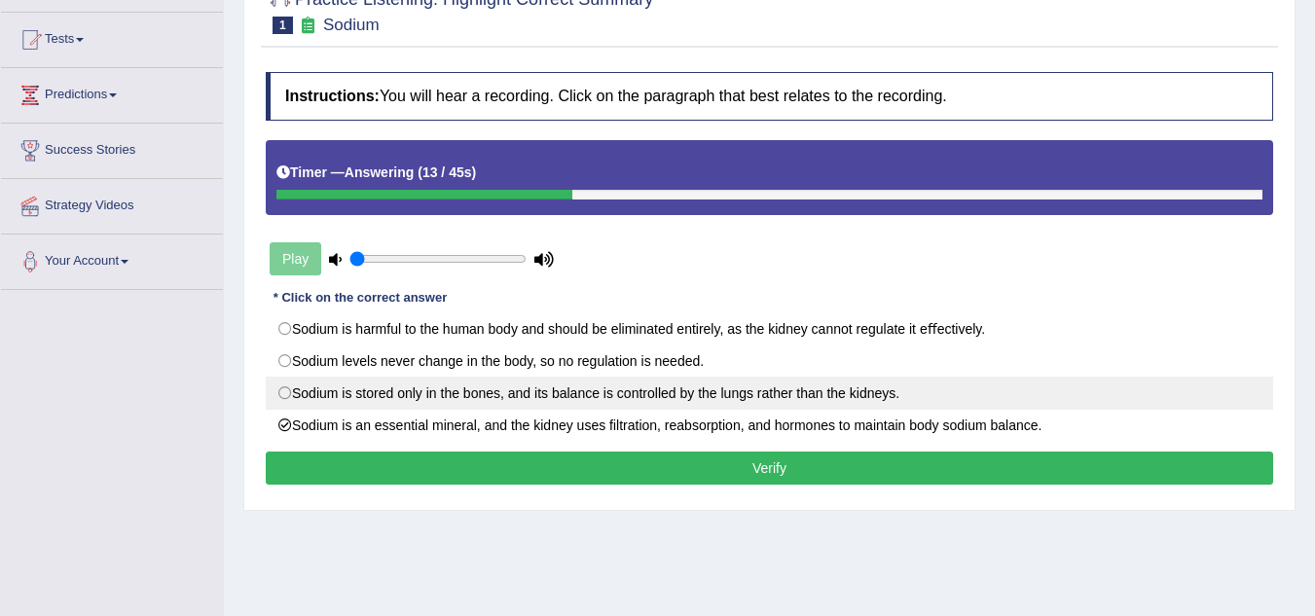
click at [628, 387] on label "Sodium is stored only in the bones, and its balance is controlled by the lungs …" at bounding box center [770, 393] width 1008 height 33
radio input "true"
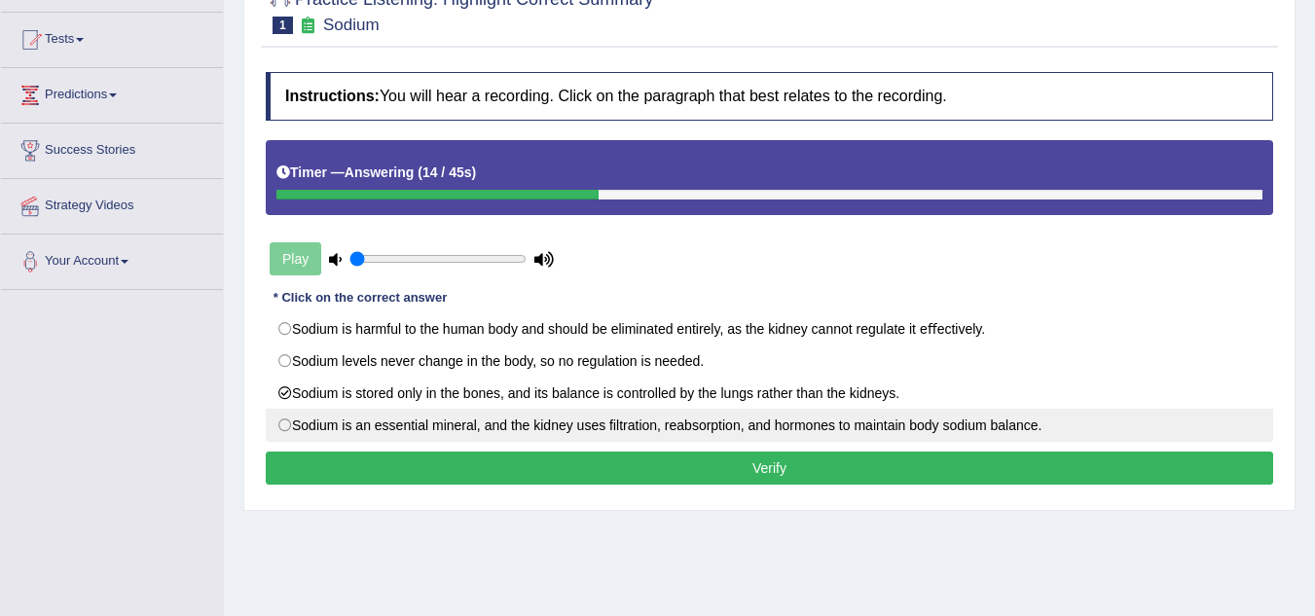
click at [615, 431] on label "Sodium is an essential mineral, and the kidney uses ﬁltration, reabsorption, an…" at bounding box center [770, 425] width 1008 height 33
radio input "true"
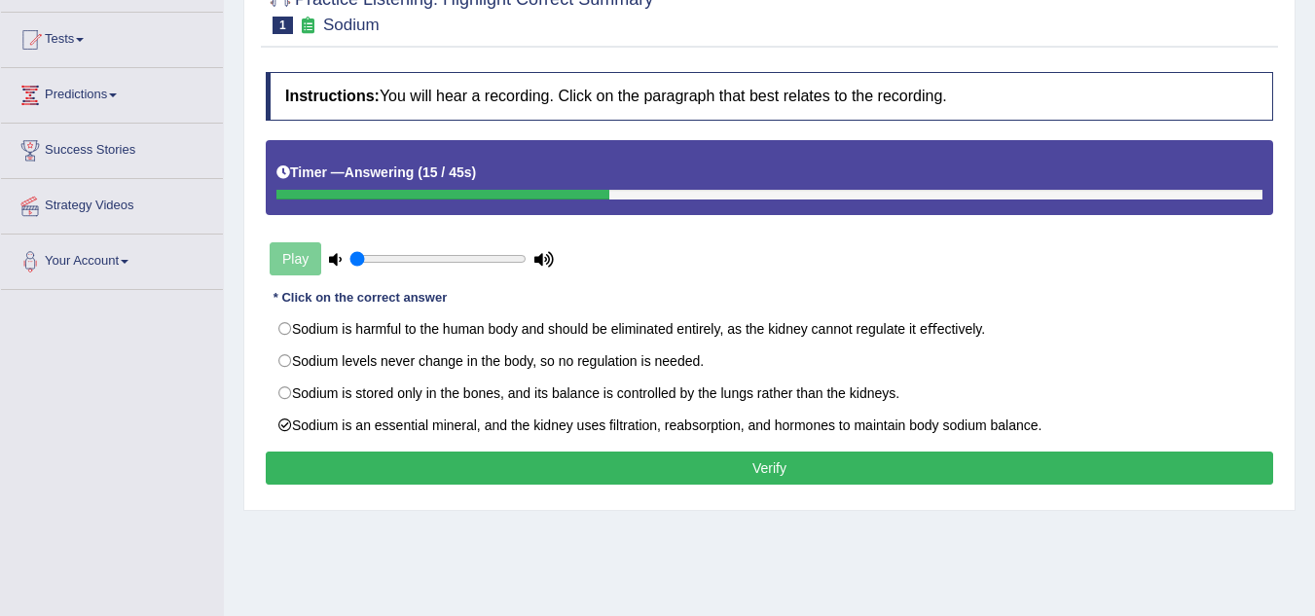
click at [699, 467] on button "Verify" at bounding box center [770, 468] width 1008 height 33
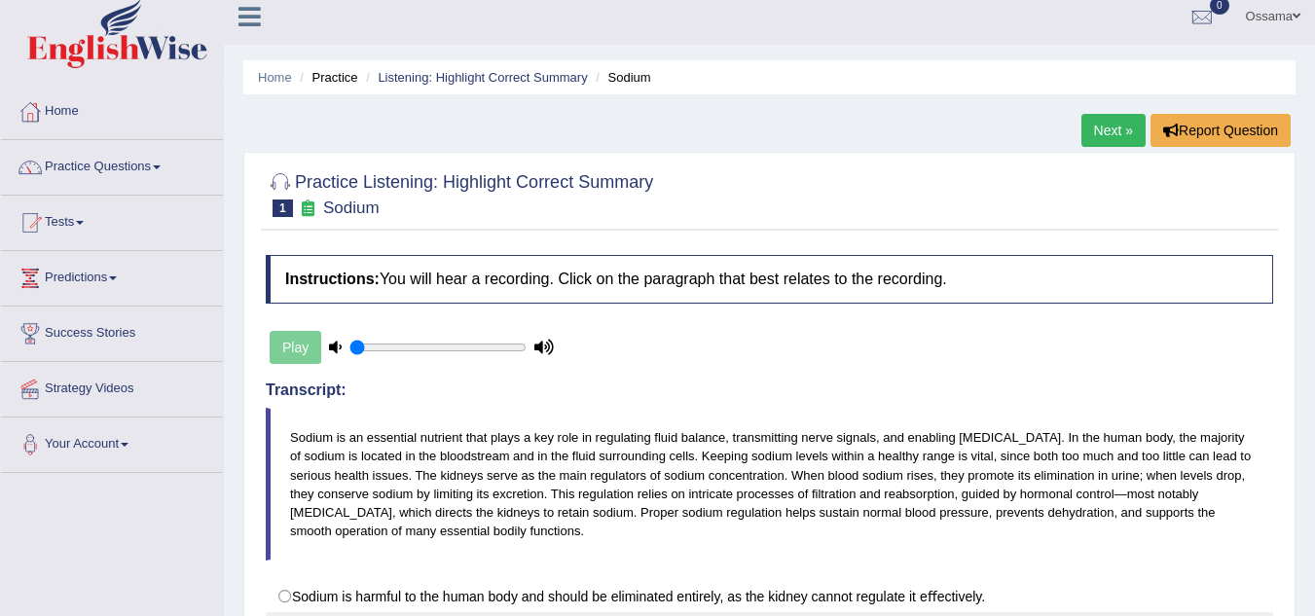
scroll to position [0, 0]
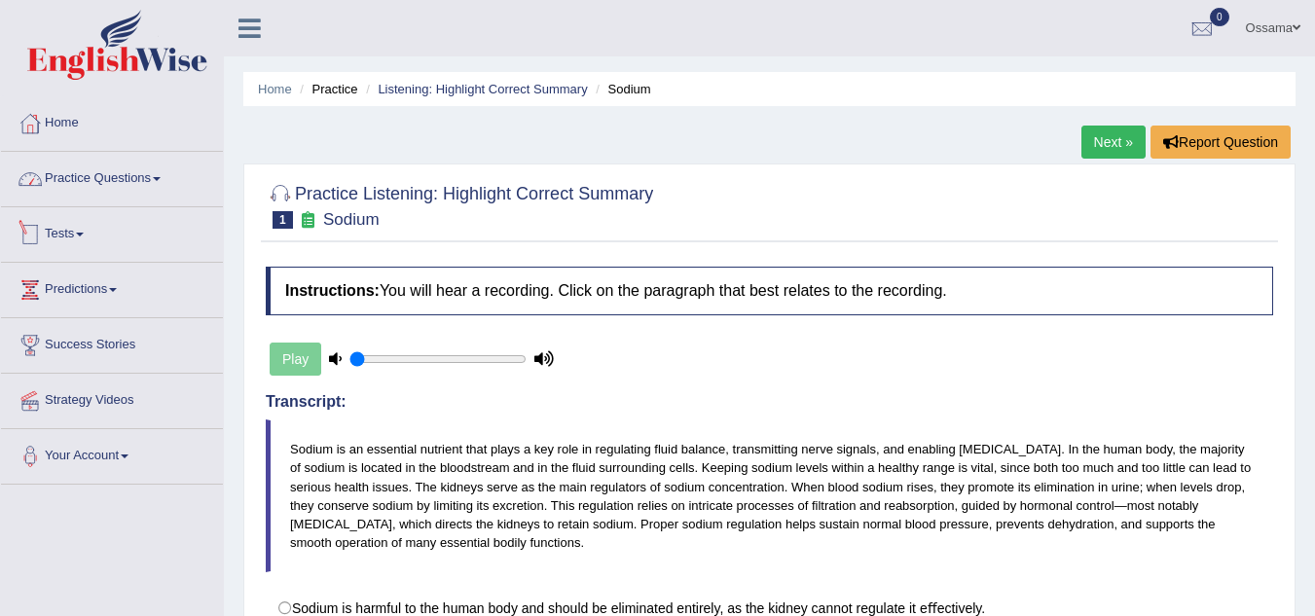
click at [130, 188] on link "Practice Questions" at bounding box center [112, 176] width 222 height 49
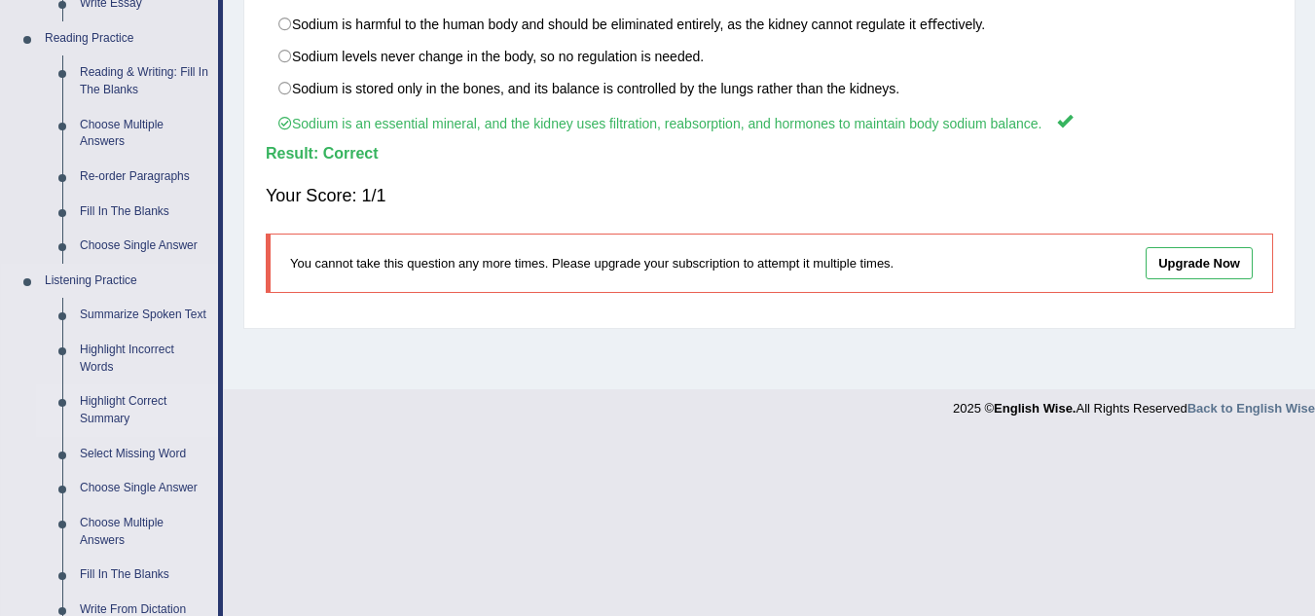
scroll to position [682, 0]
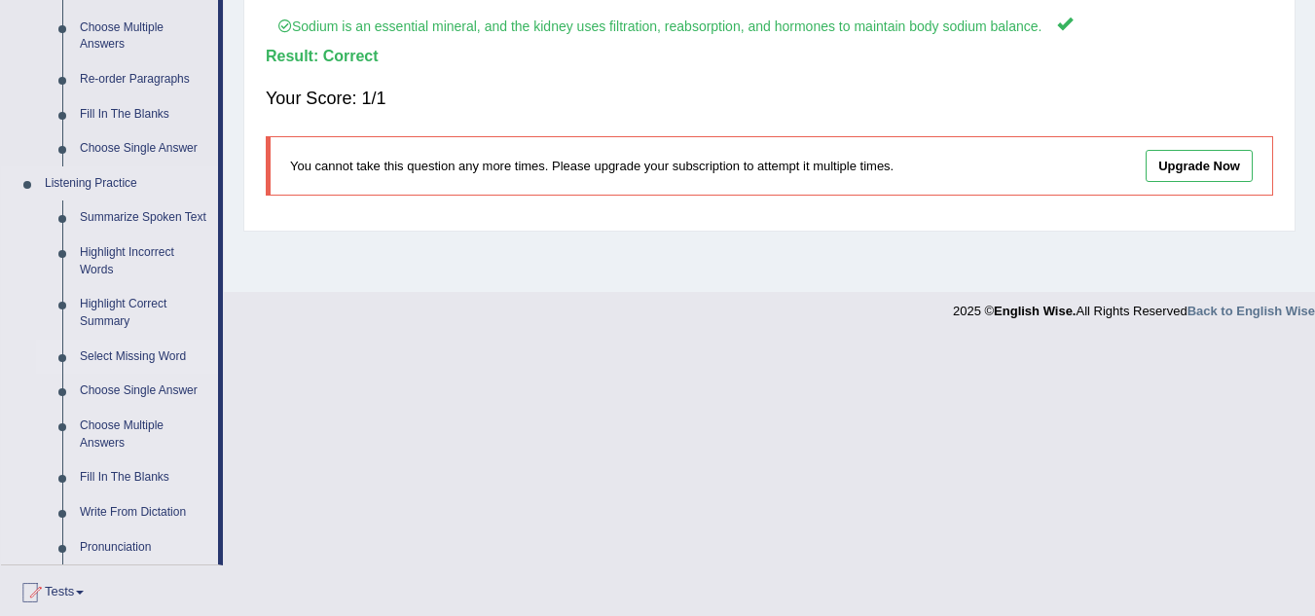
click at [137, 356] on link "Select Missing Word" at bounding box center [144, 357] width 147 height 35
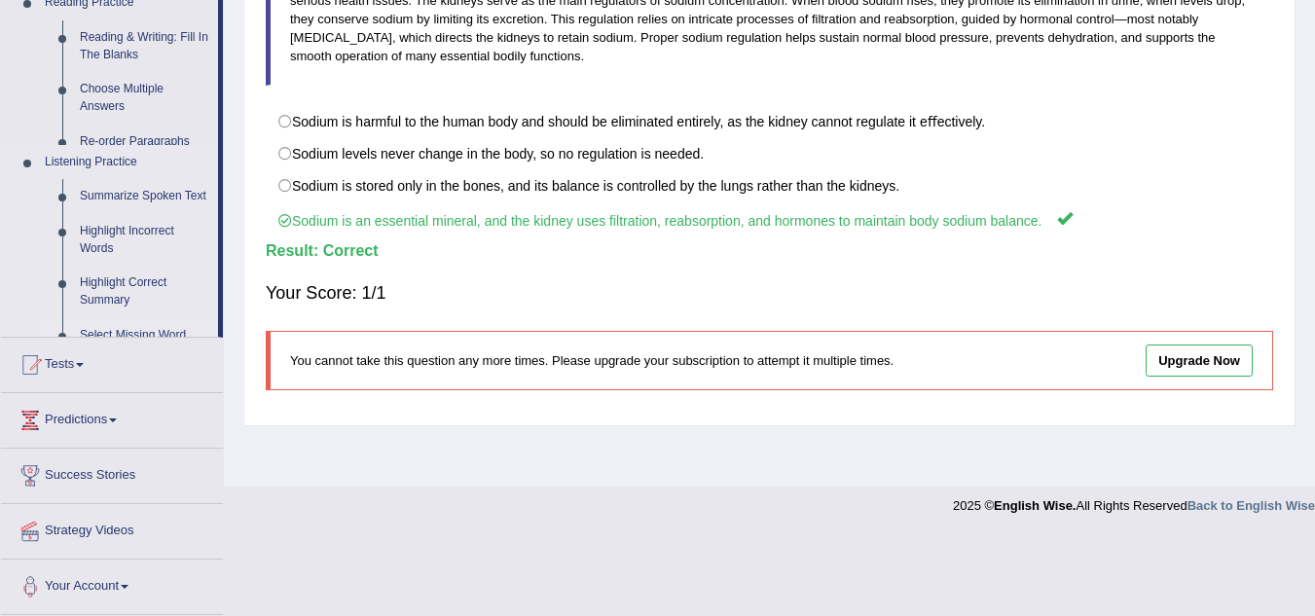
scroll to position [406, 0]
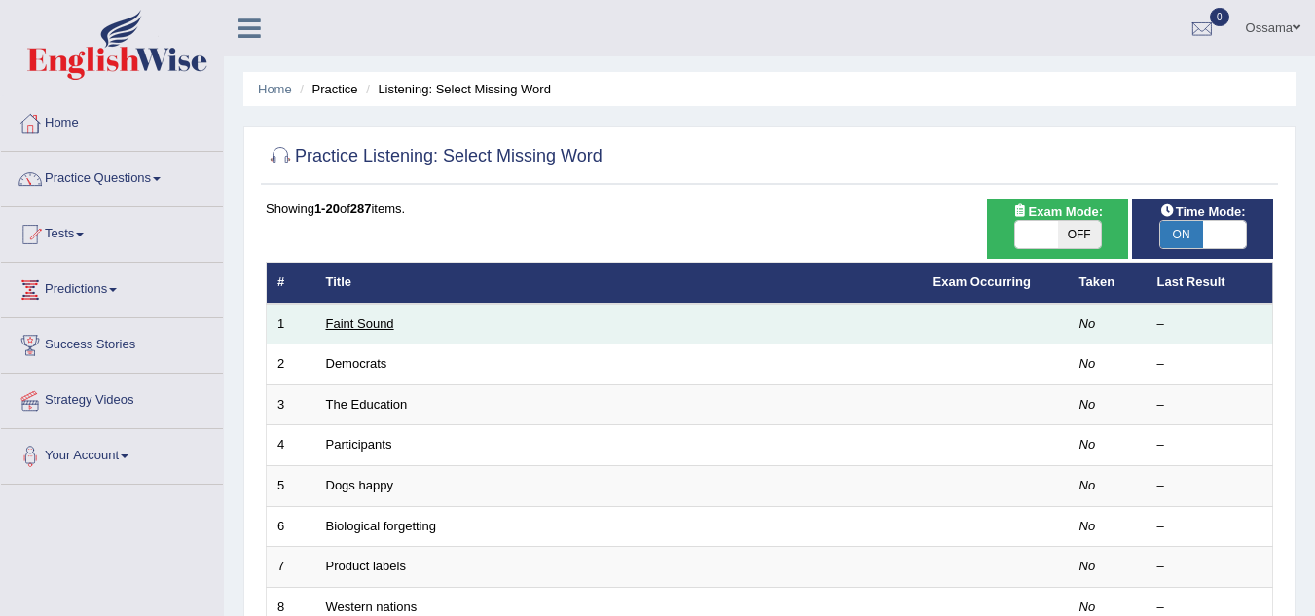
click at [368, 316] on link "Faint Sound" at bounding box center [360, 323] width 68 height 15
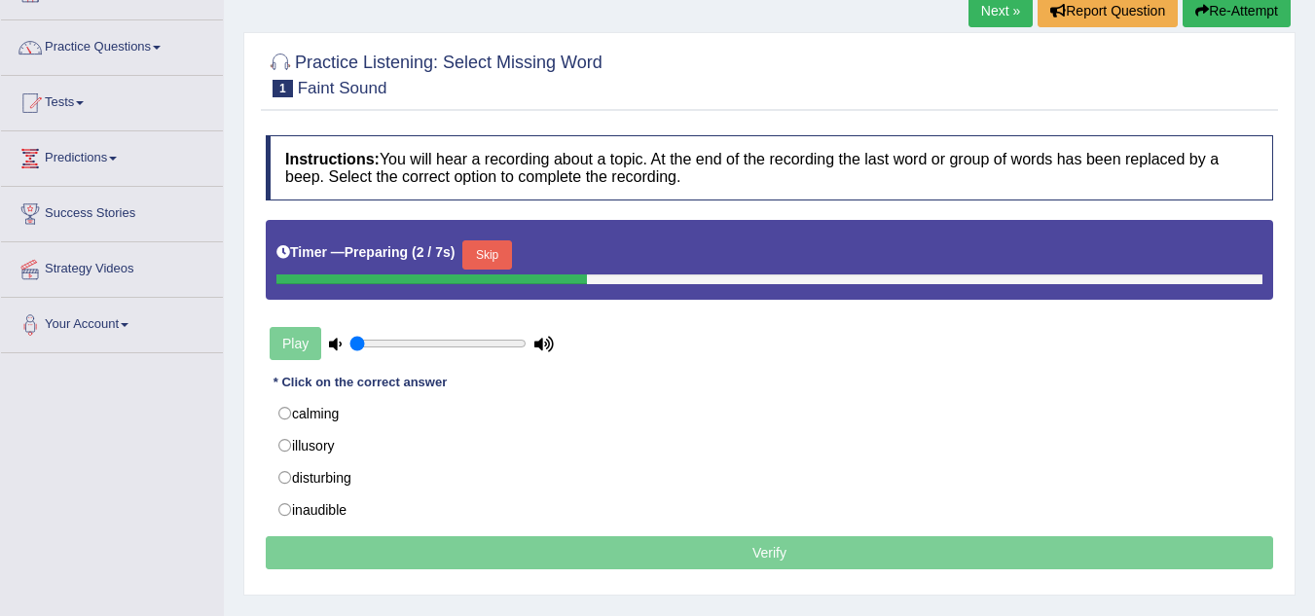
scroll to position [97, 0]
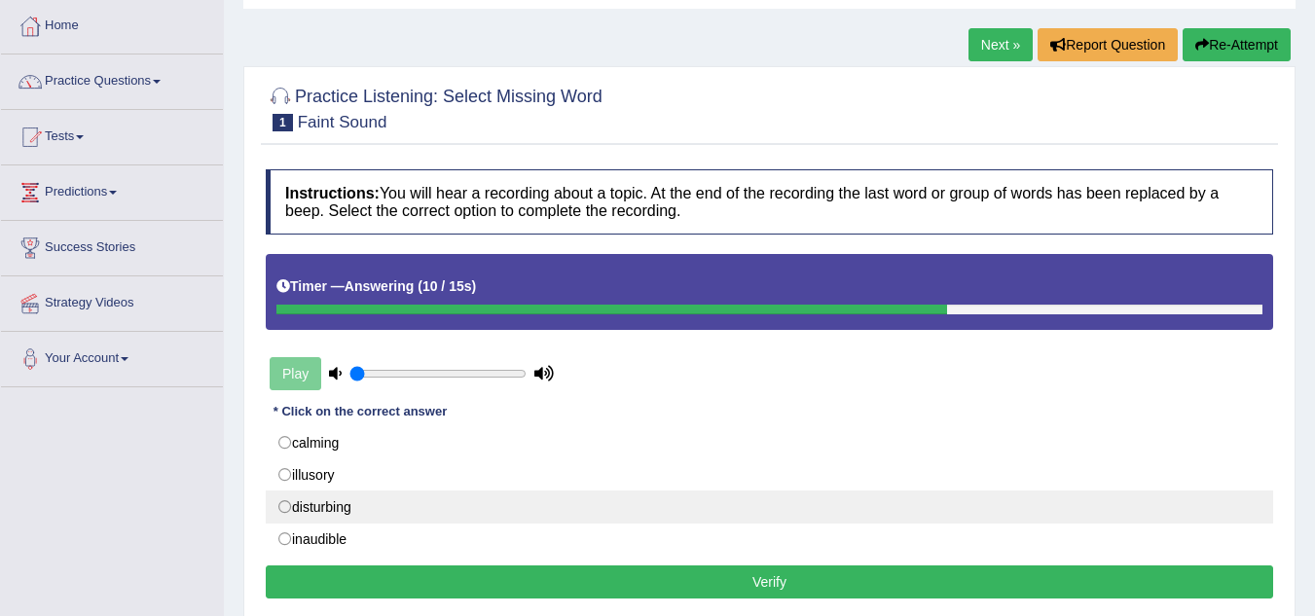
click at [328, 509] on label "disturbing" at bounding box center [770, 507] width 1008 height 33
radio input "true"
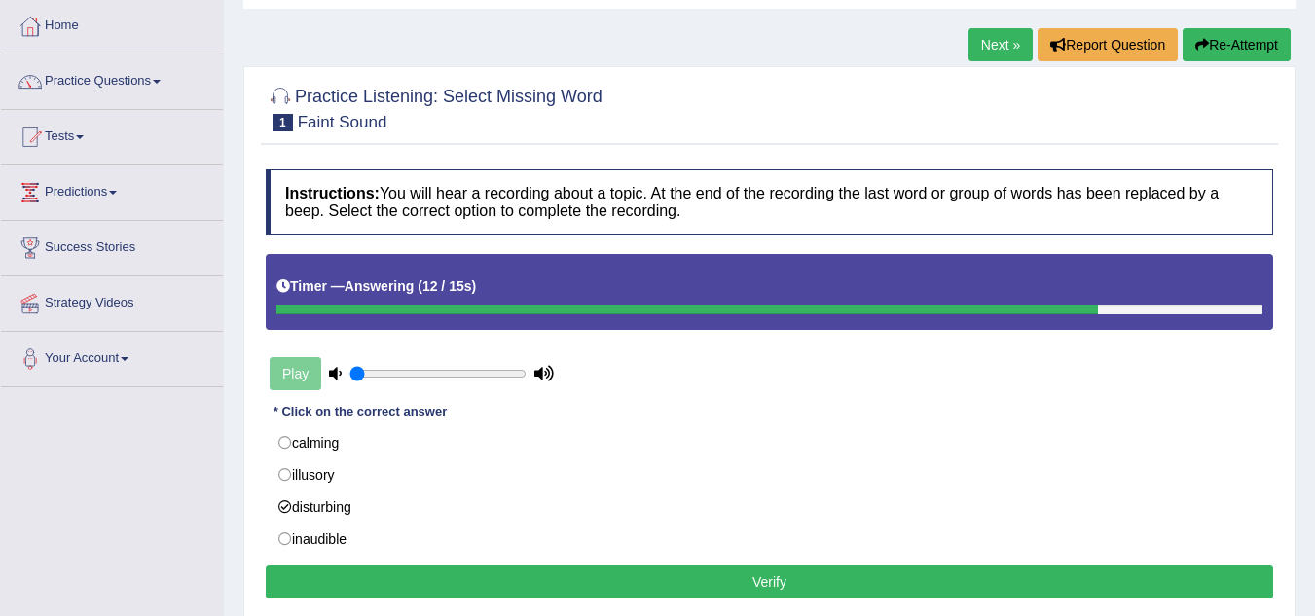
click at [731, 583] on button "Verify" at bounding box center [770, 582] width 1008 height 33
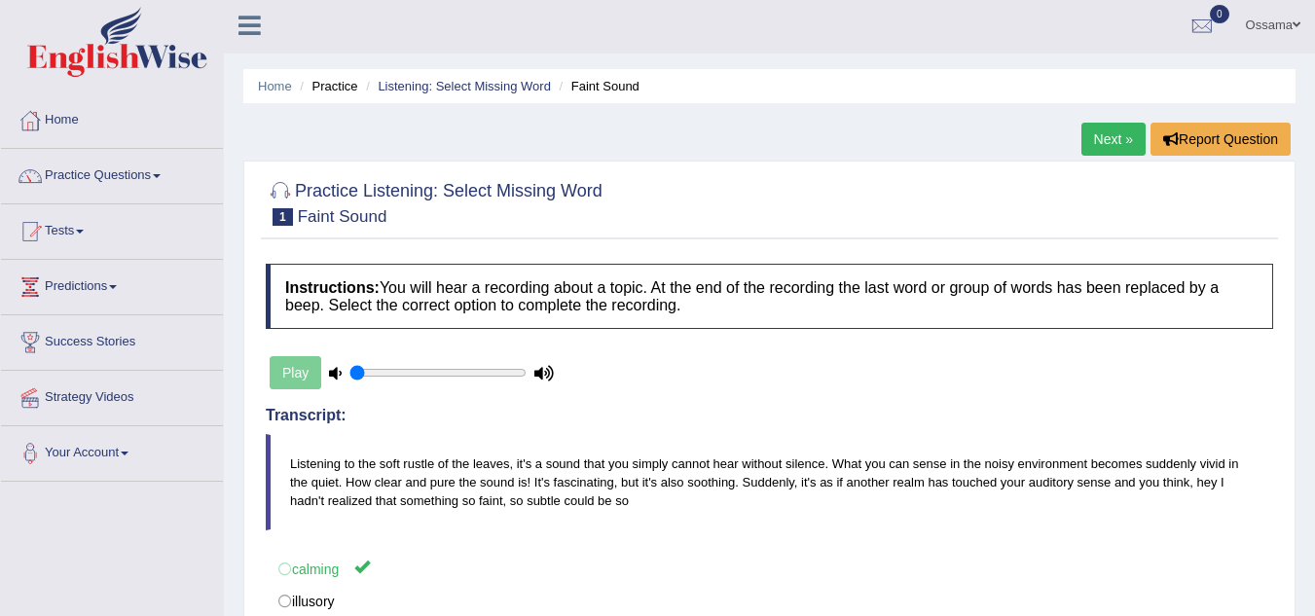
scroll to position [0, 0]
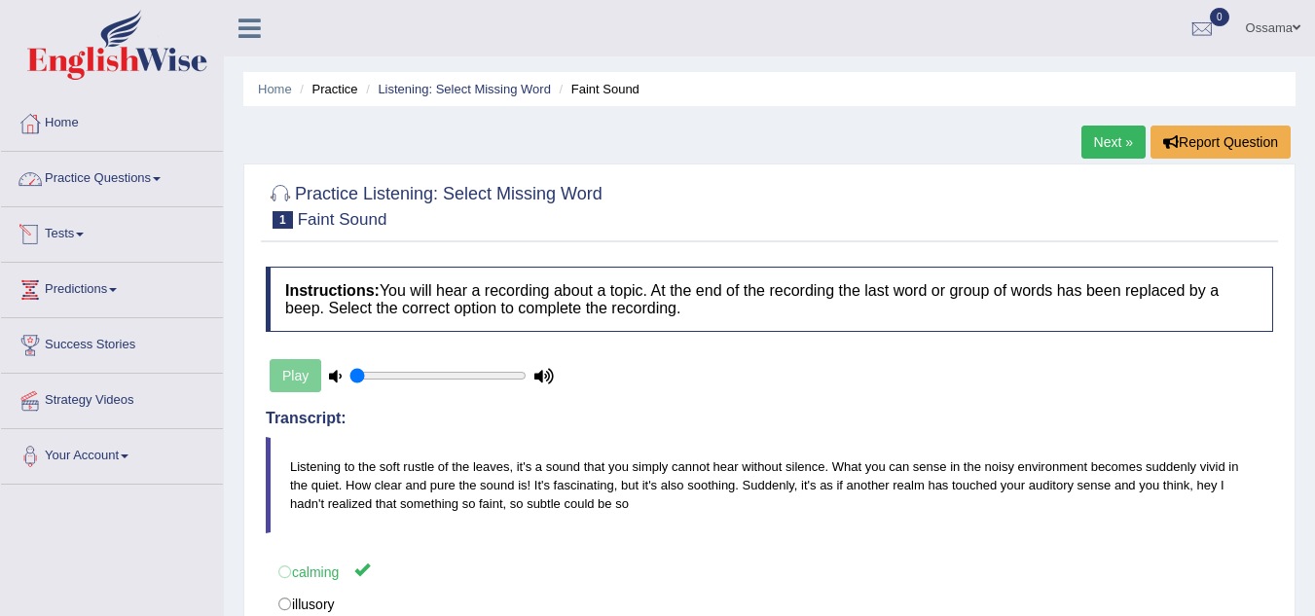
click at [90, 184] on link "Practice Questions" at bounding box center [112, 176] width 222 height 49
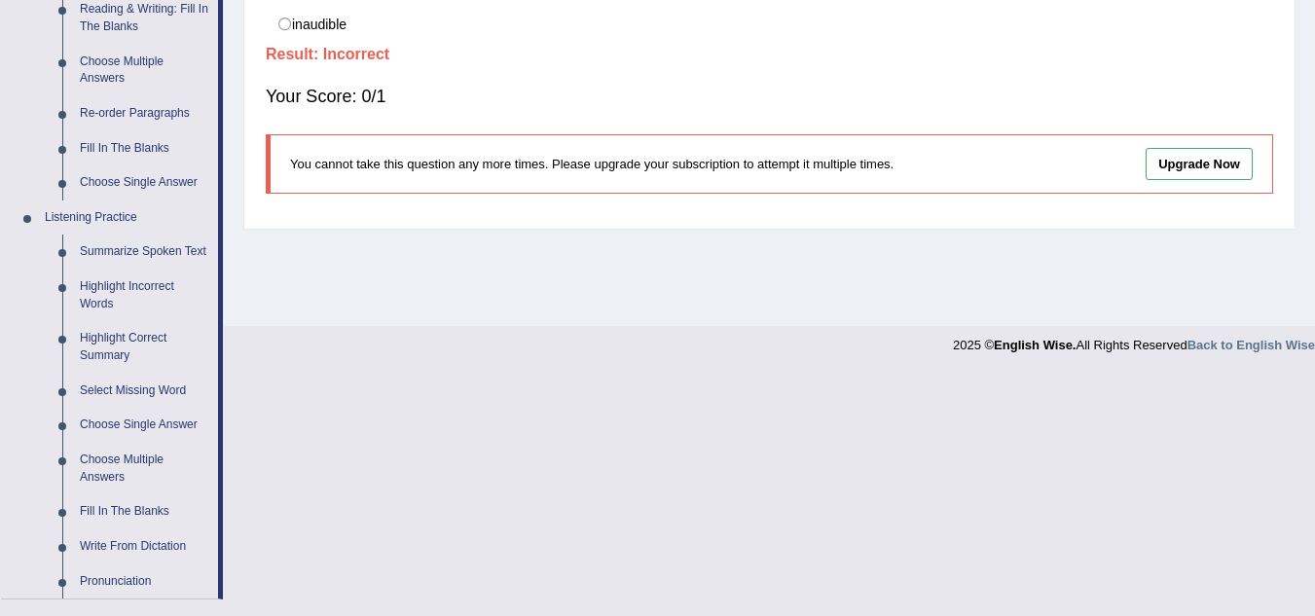
scroll to position [682, 0]
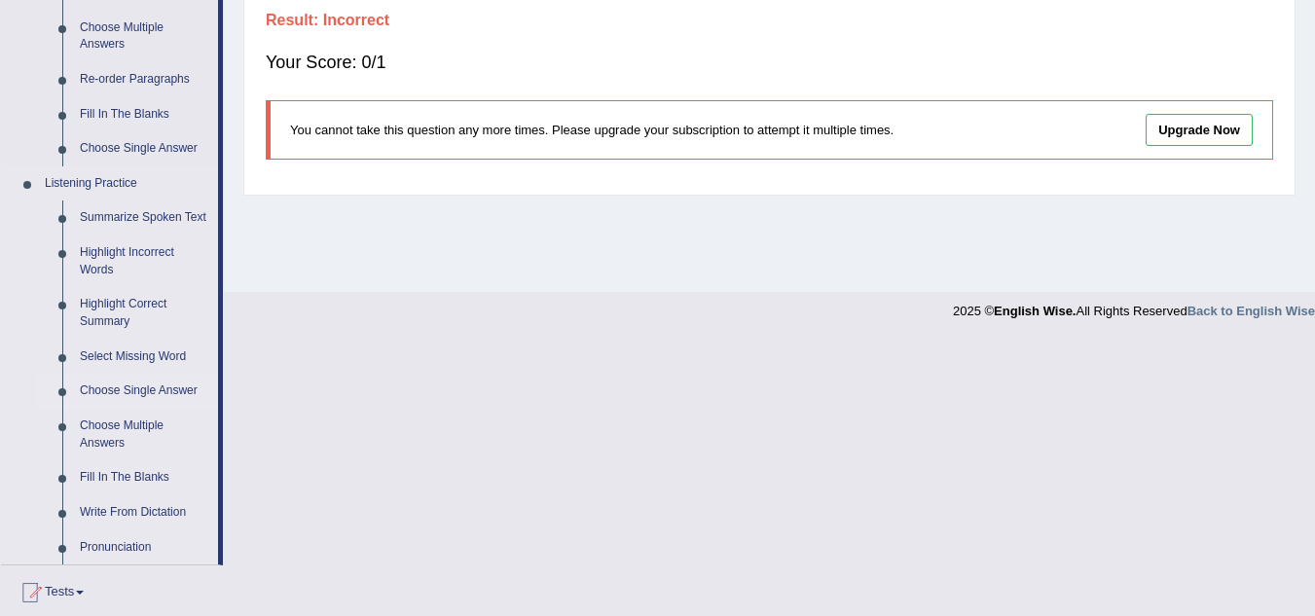
click at [168, 386] on link "Choose Single Answer" at bounding box center [144, 391] width 147 height 35
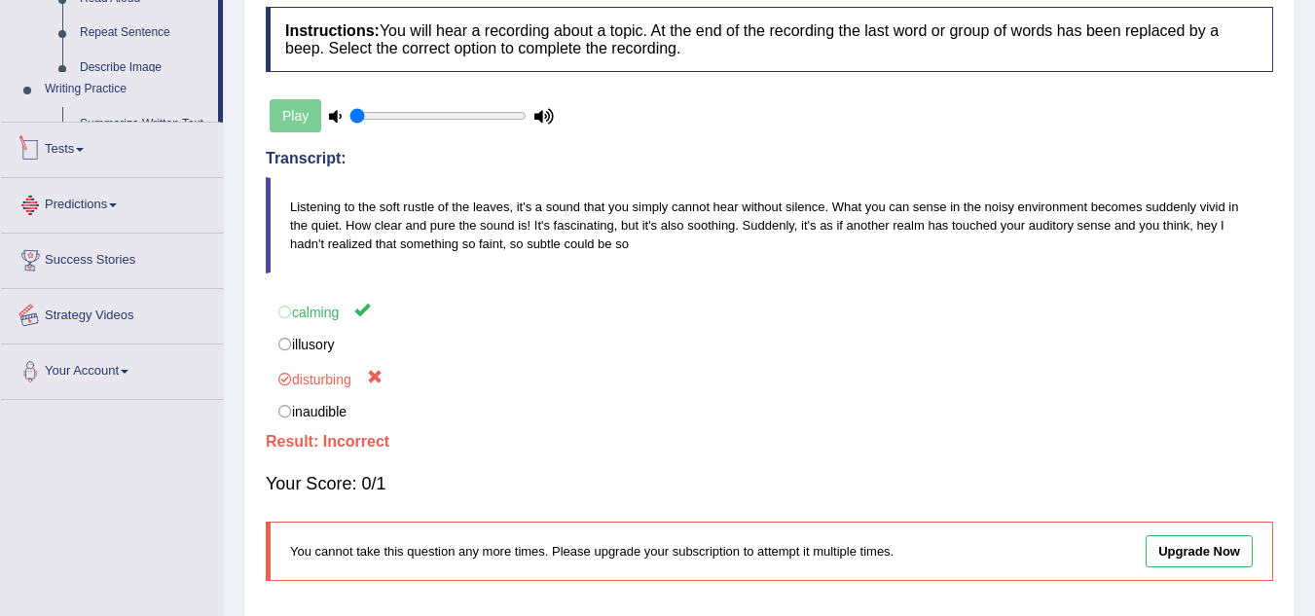
scroll to position [406, 0]
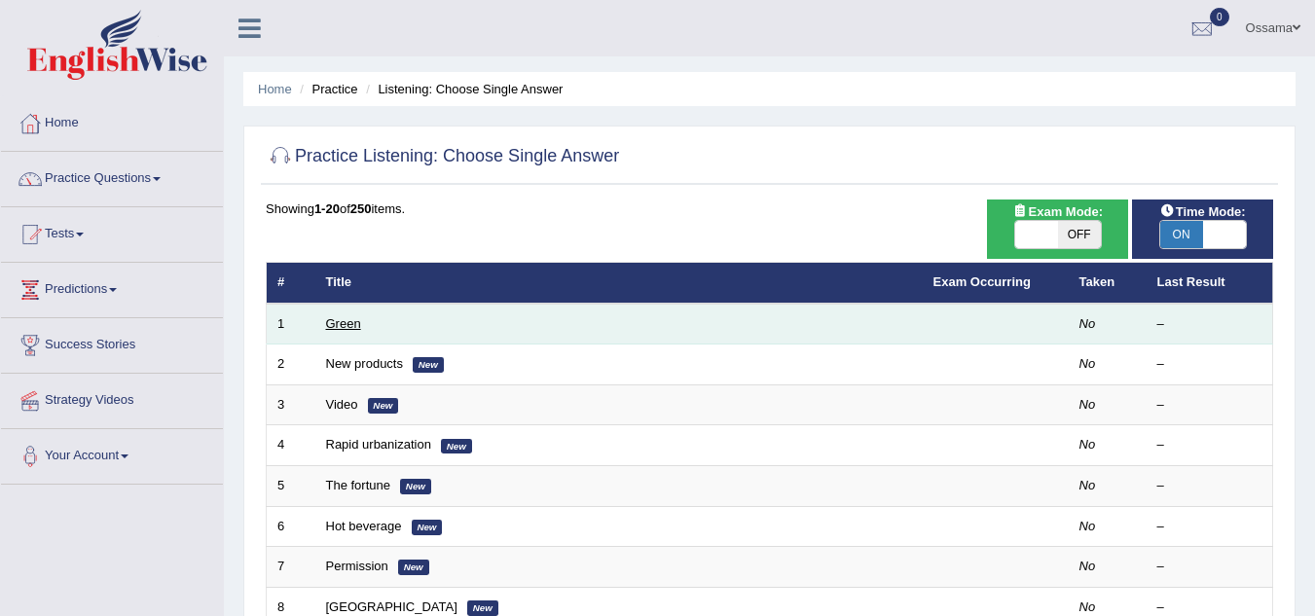
click at [342, 329] on link "Green" at bounding box center [343, 323] width 35 height 15
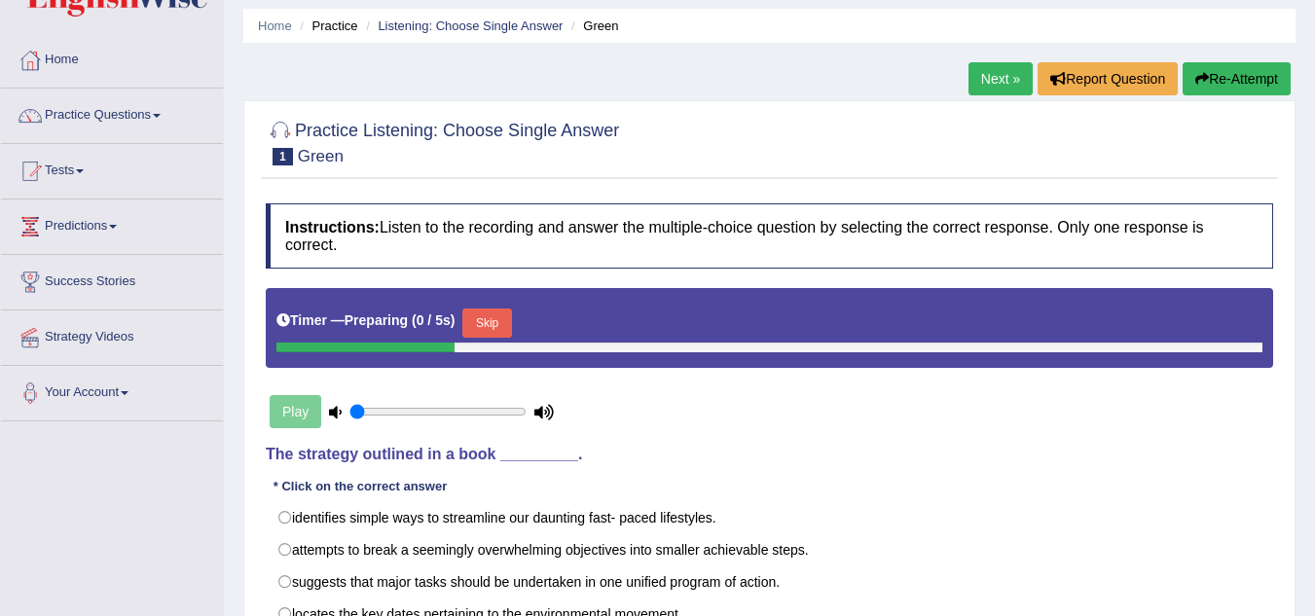
scroll to position [195, 0]
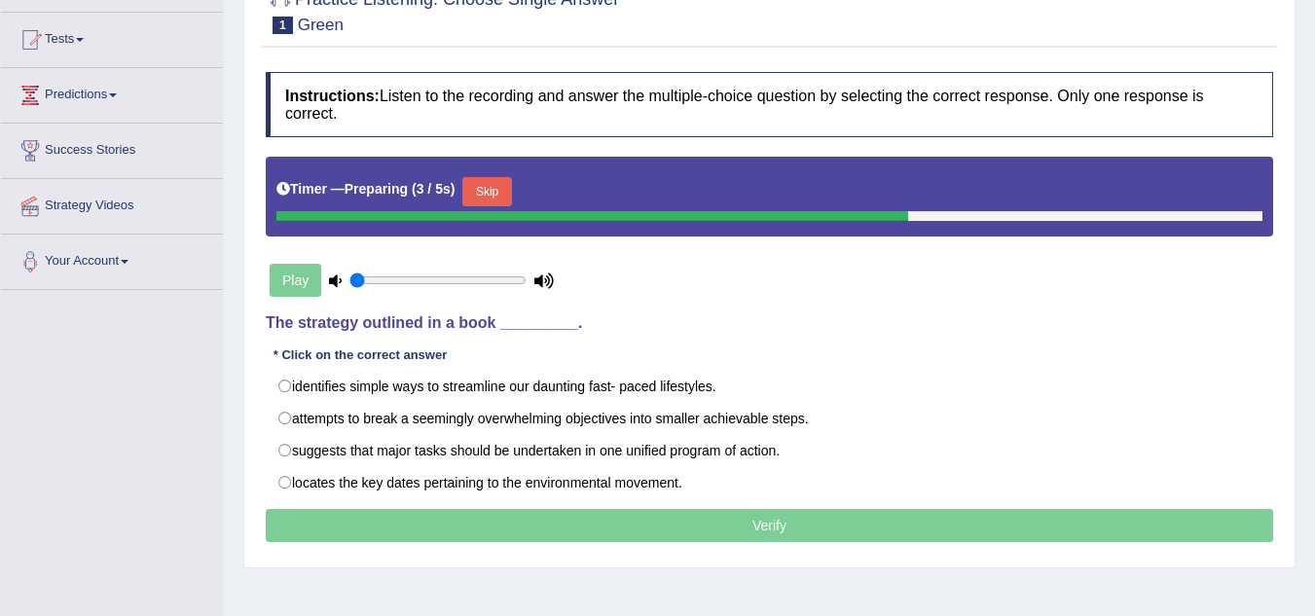
click at [494, 194] on button "Skip" at bounding box center [487, 191] width 49 height 29
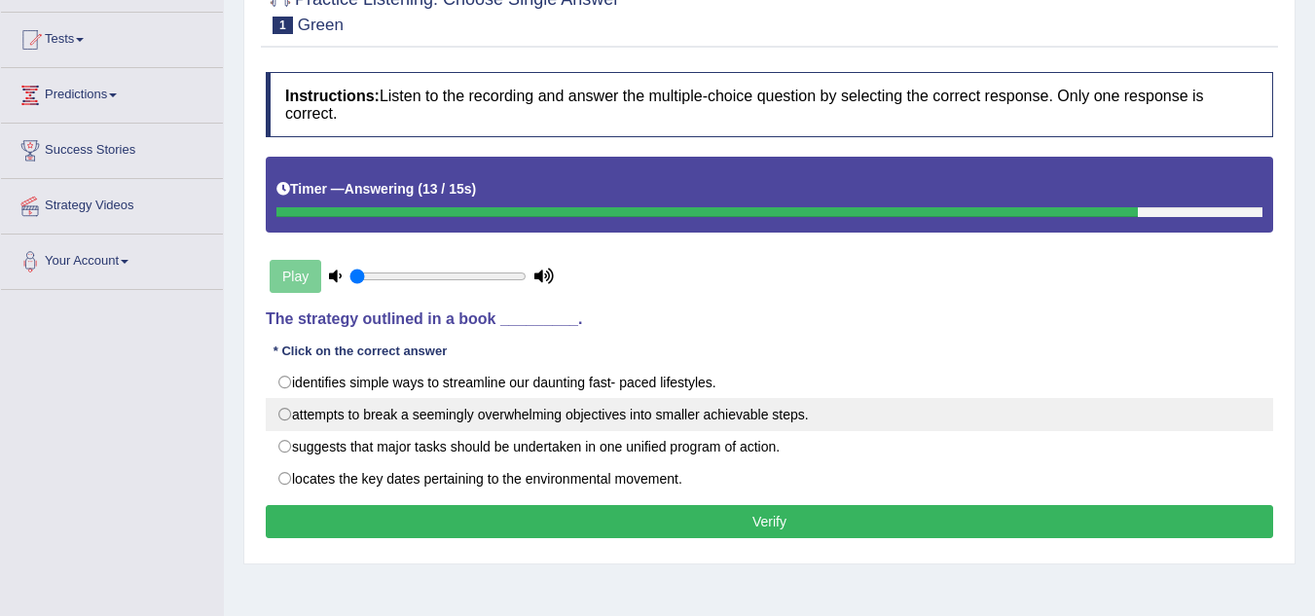
click at [321, 415] on label "attempts to break a seemingly overwhelming objectives into smaller achievable s…" at bounding box center [770, 414] width 1008 height 33
radio input "true"
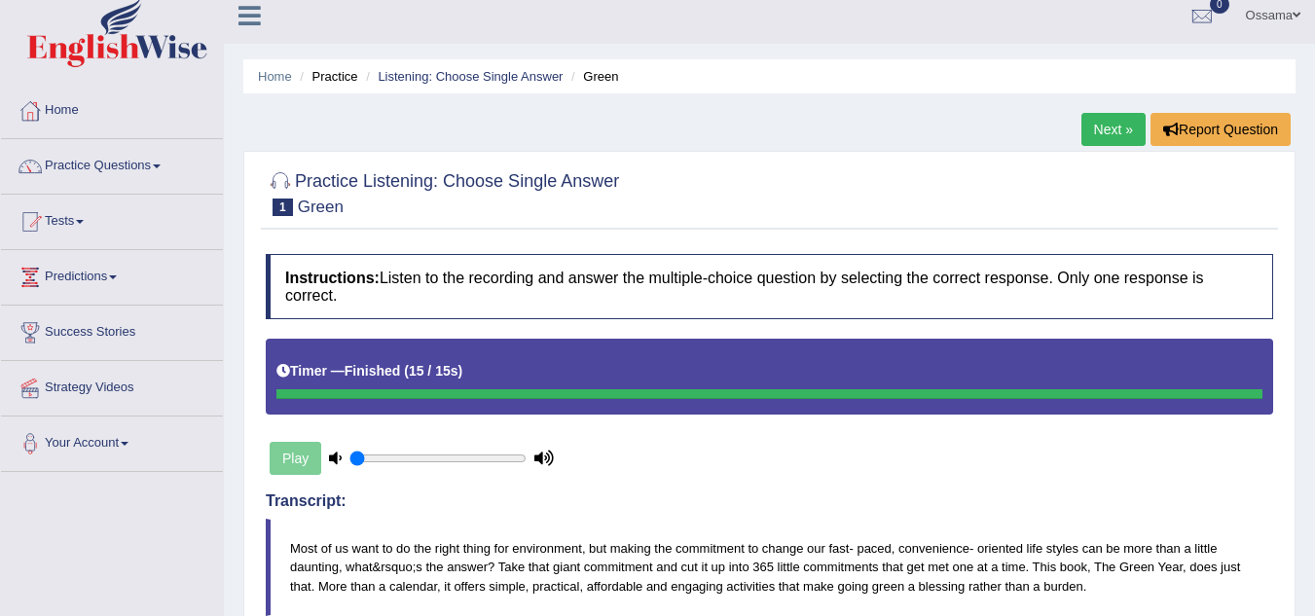
scroll to position [0, 0]
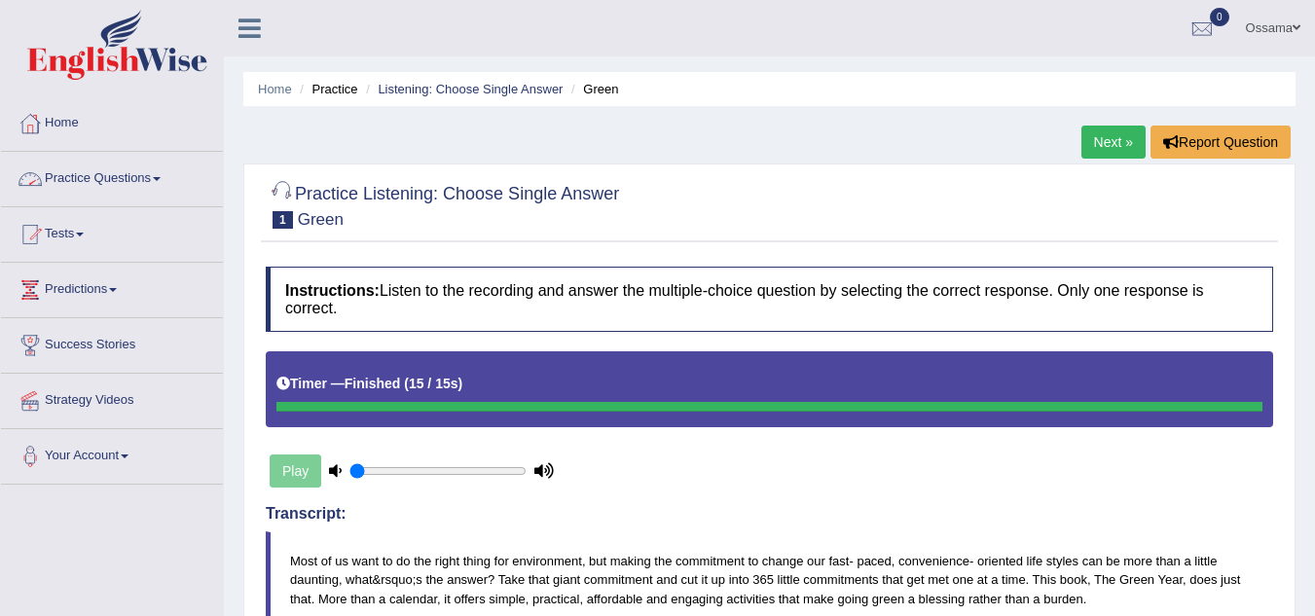
click at [144, 177] on link "Practice Questions" at bounding box center [112, 176] width 222 height 49
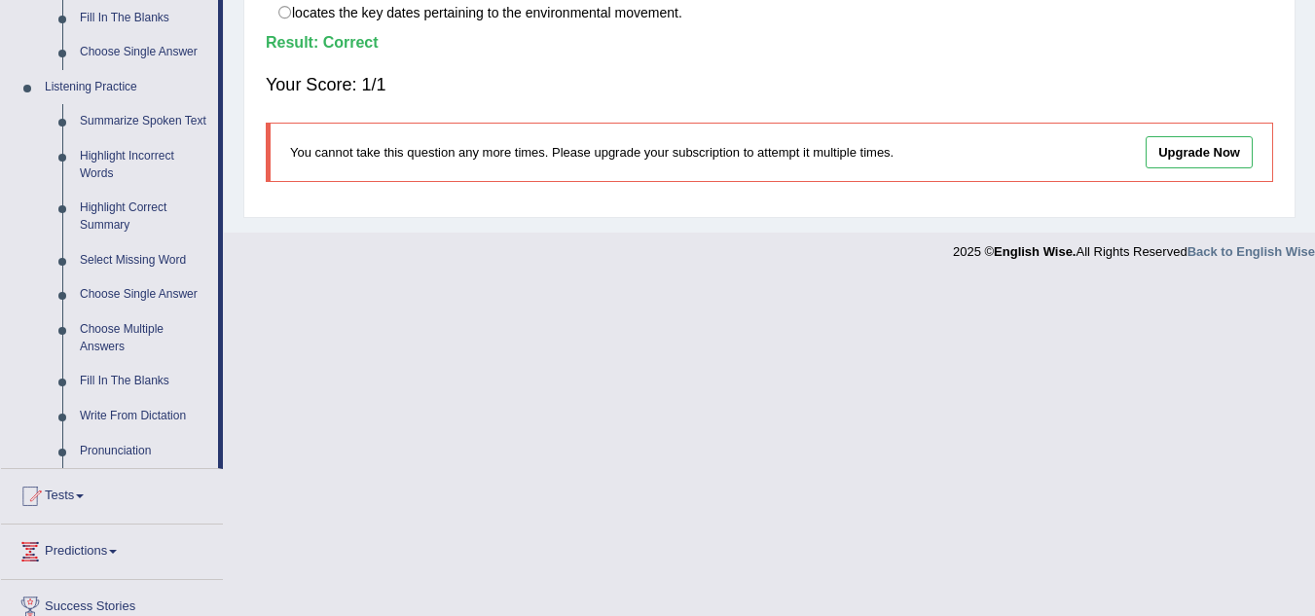
scroll to position [779, 0]
click at [113, 328] on link "Choose Multiple Answers" at bounding box center [144, 338] width 147 height 52
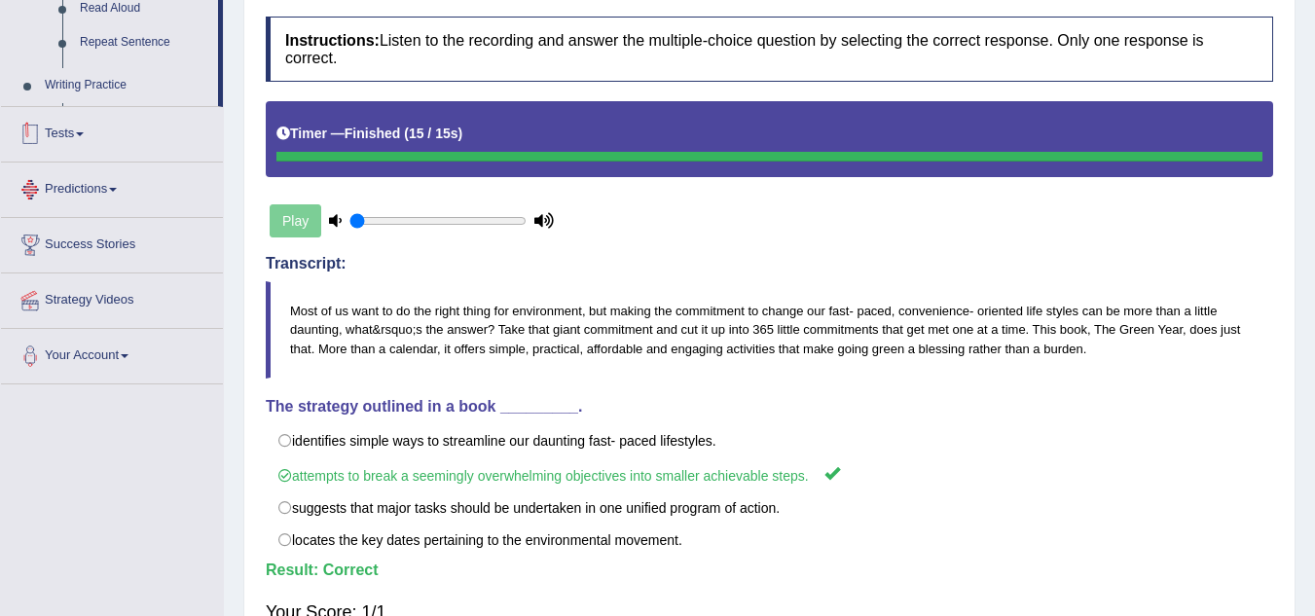
scroll to position [429, 0]
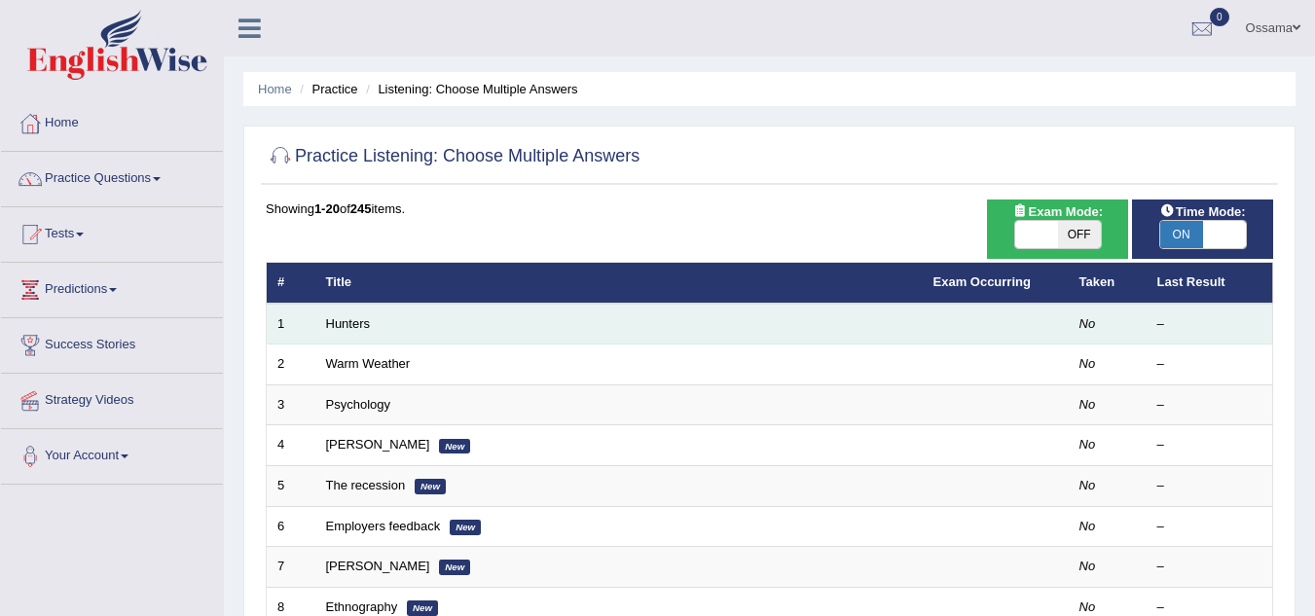
click at [336, 315] on td "Hunters" at bounding box center [619, 324] width 608 height 41
click at [351, 330] on link "Hunters" at bounding box center [348, 323] width 45 height 15
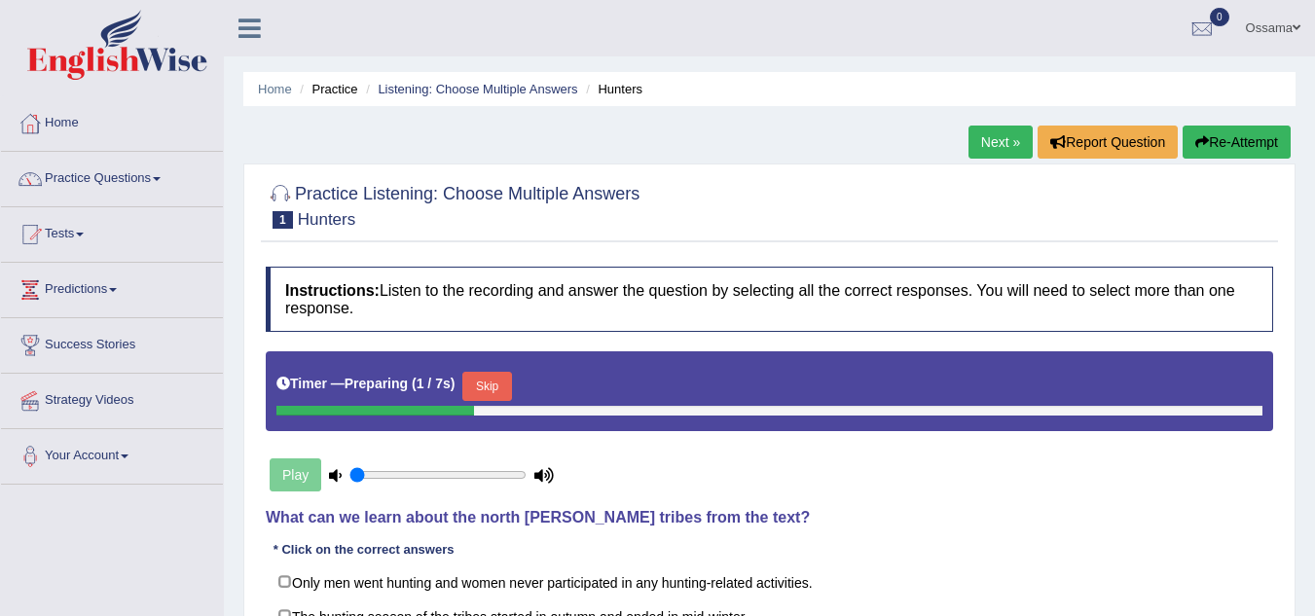
click at [501, 378] on button "Skip" at bounding box center [487, 386] width 49 height 29
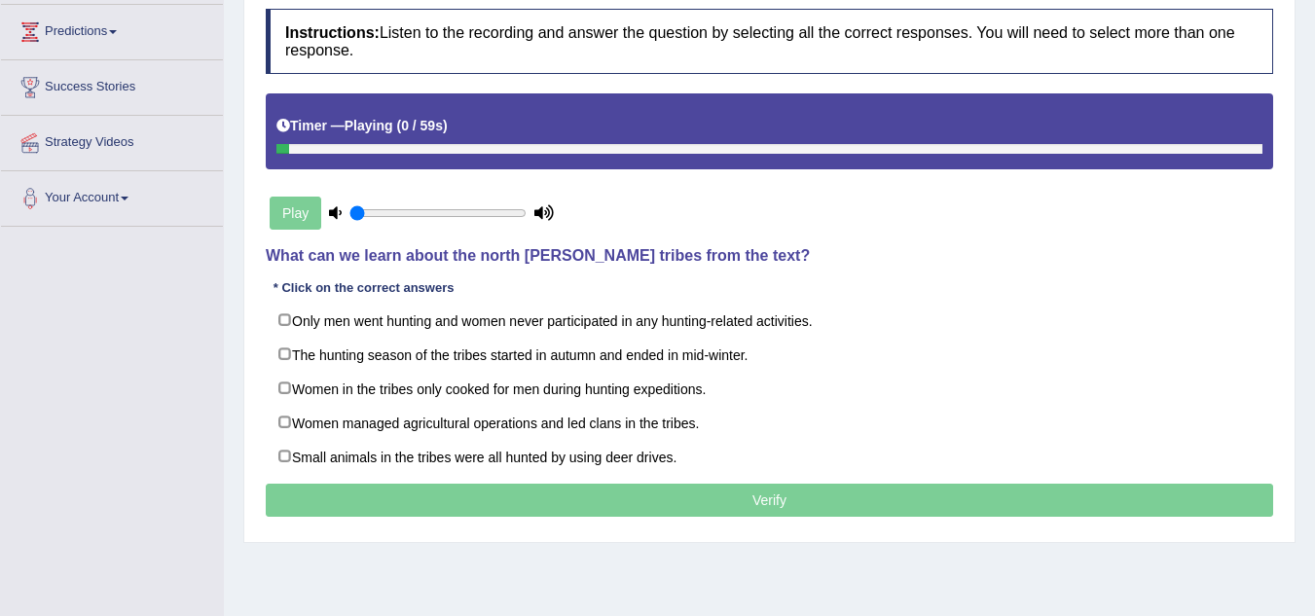
scroll to position [292, 0]
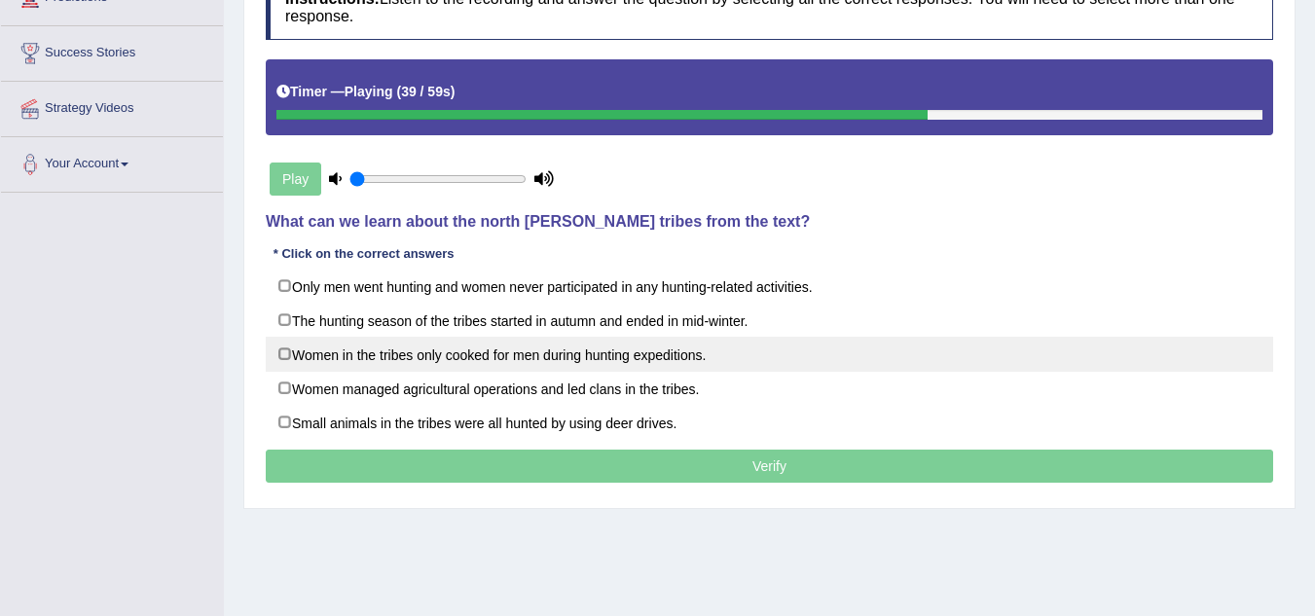
click at [560, 356] on label "Women in the tribes only cooked for men during hunting expeditions." at bounding box center [770, 354] width 1008 height 35
checkbox input "true"
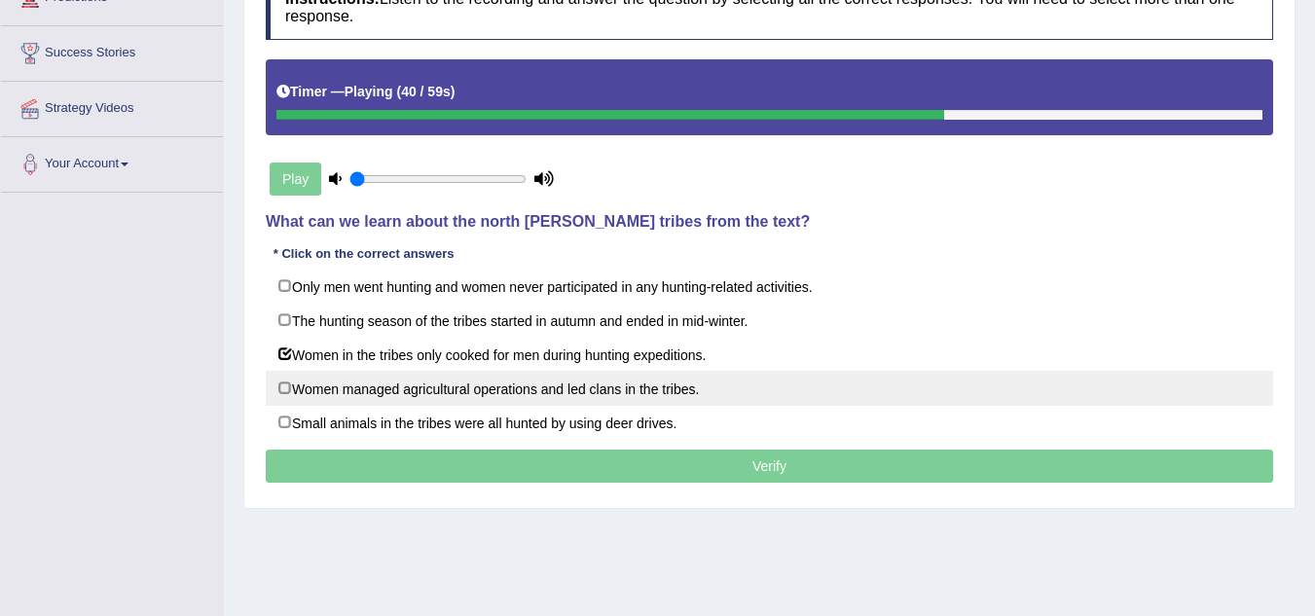
click at [526, 392] on label "Women managed agricultural operations and led clans in the tribes." at bounding box center [770, 388] width 1008 height 35
click at [541, 394] on label "Women managed agricultural operations and led clans in the tribes." at bounding box center [770, 388] width 1008 height 35
checkbox input "true"
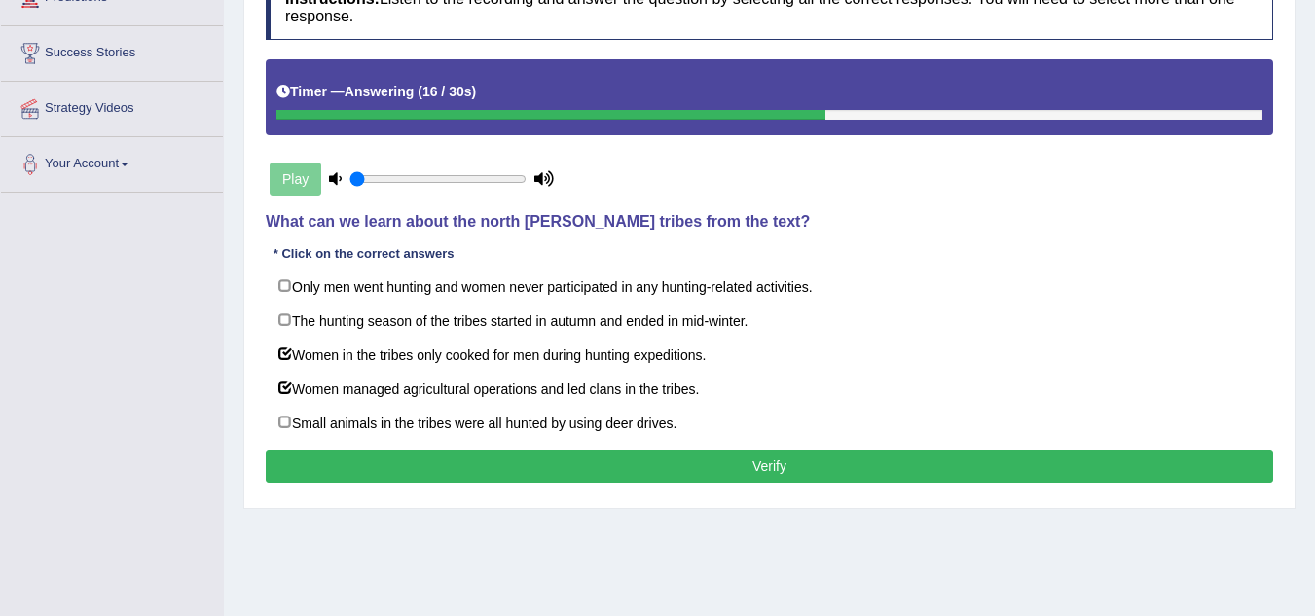
click at [794, 458] on button "Verify" at bounding box center [770, 466] width 1008 height 33
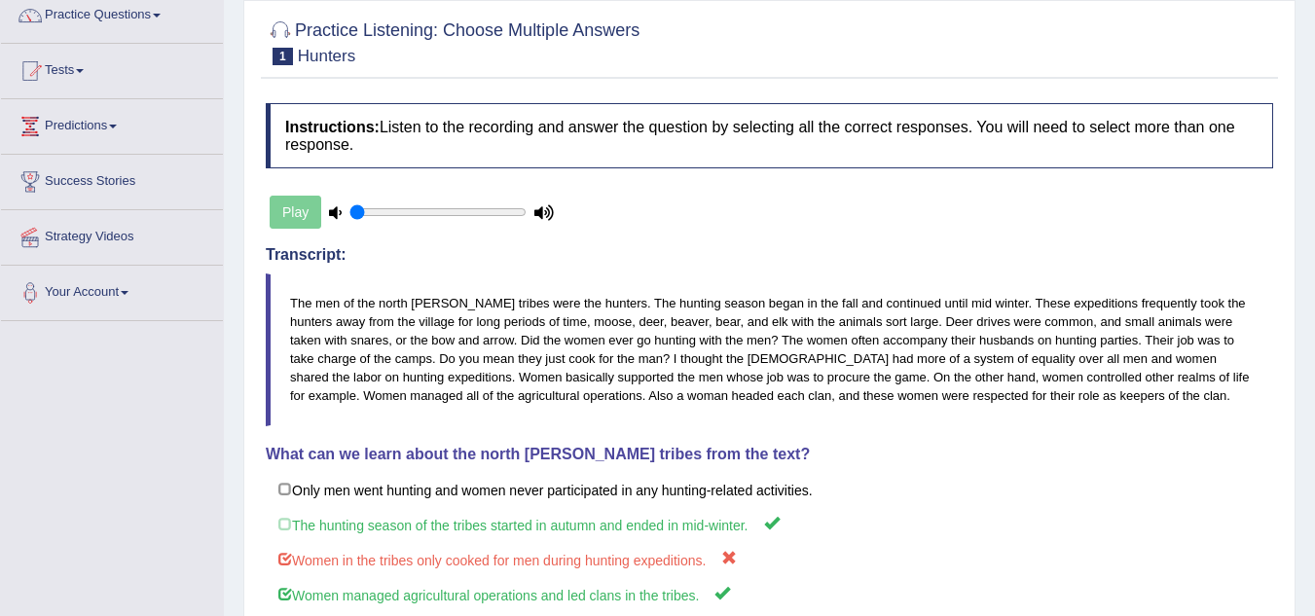
scroll to position [97, 0]
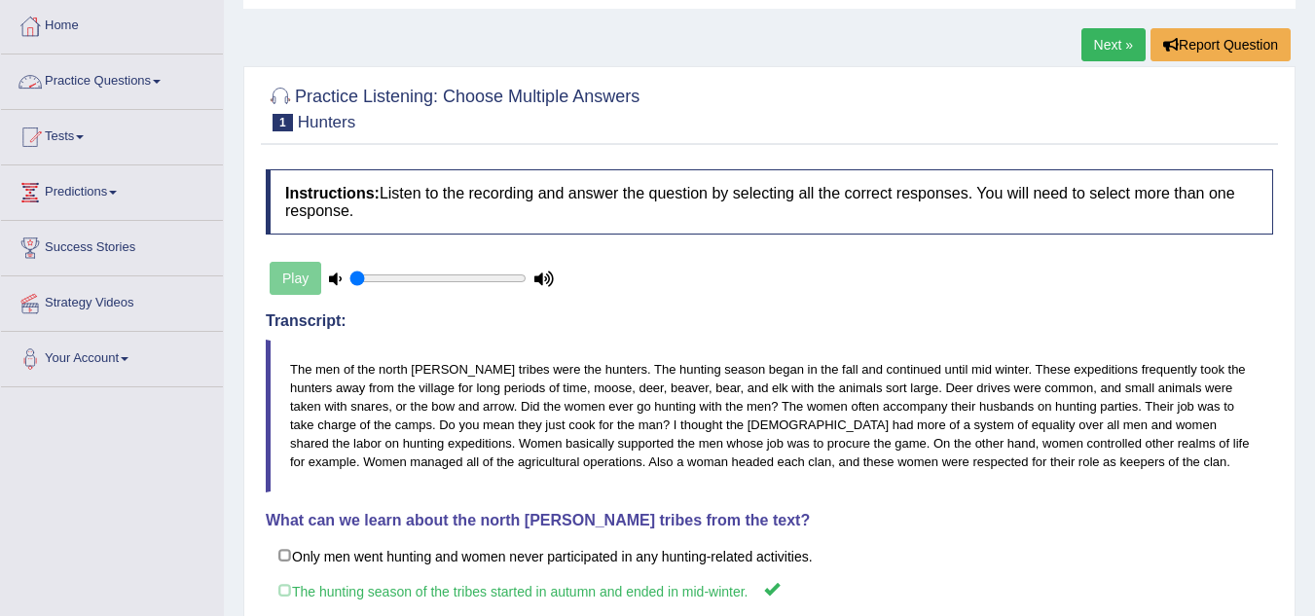
click at [170, 75] on link "Practice Questions" at bounding box center [112, 79] width 222 height 49
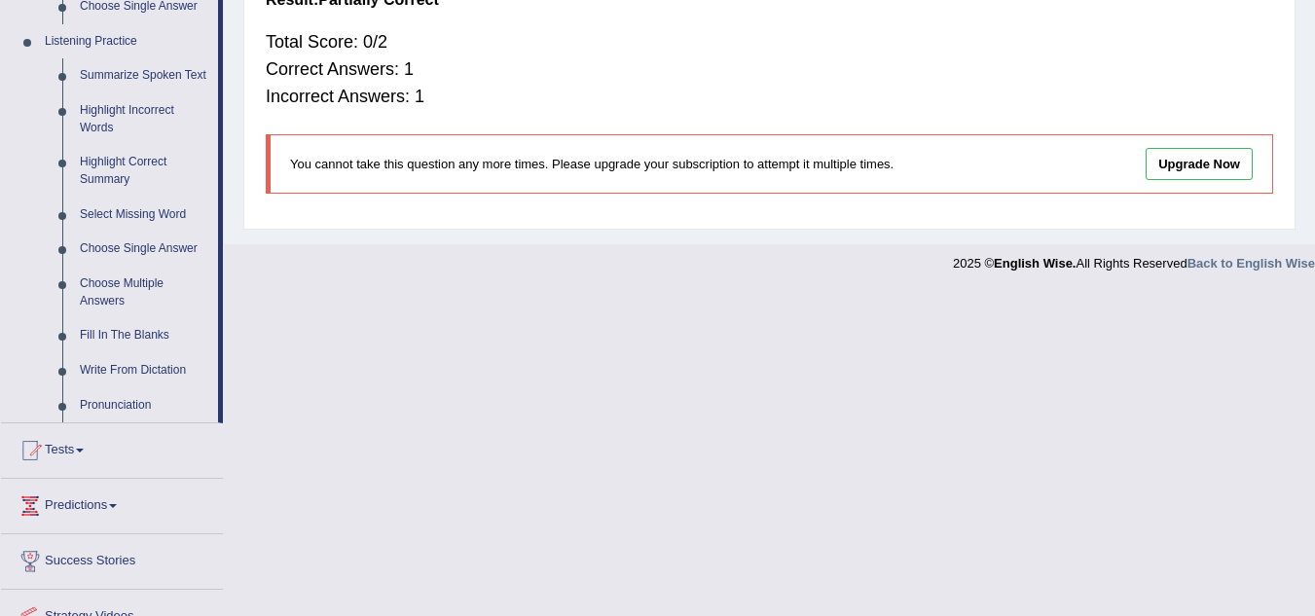
scroll to position [876, 0]
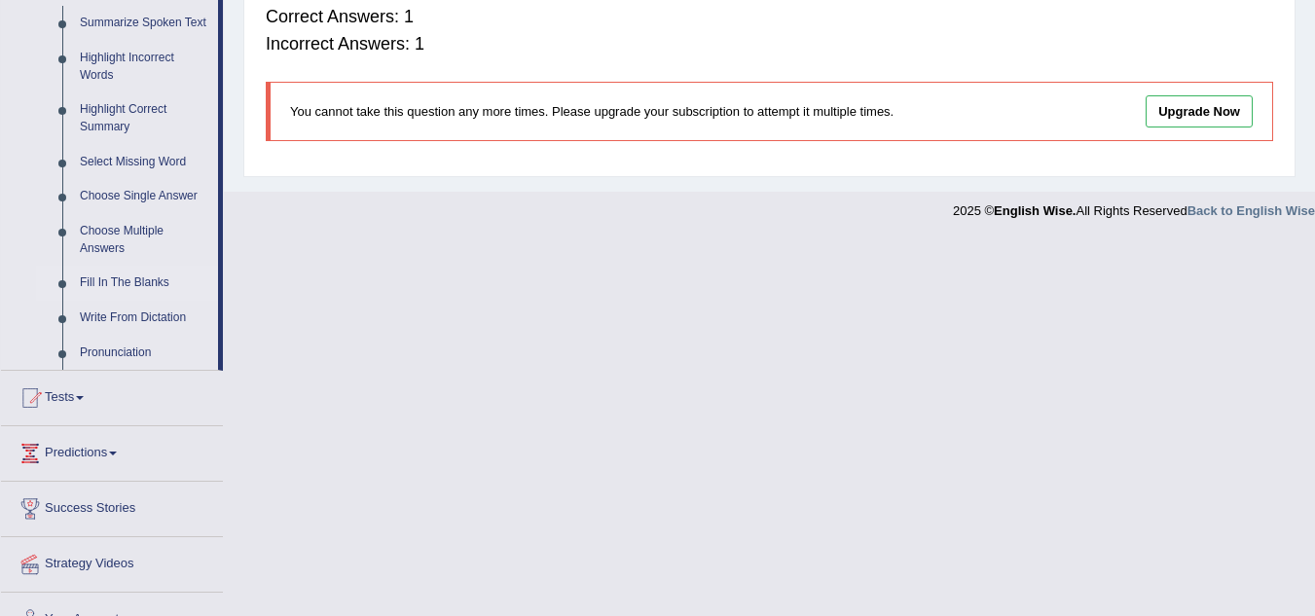
click at [141, 283] on link "Fill In The Blanks" at bounding box center [144, 283] width 147 height 35
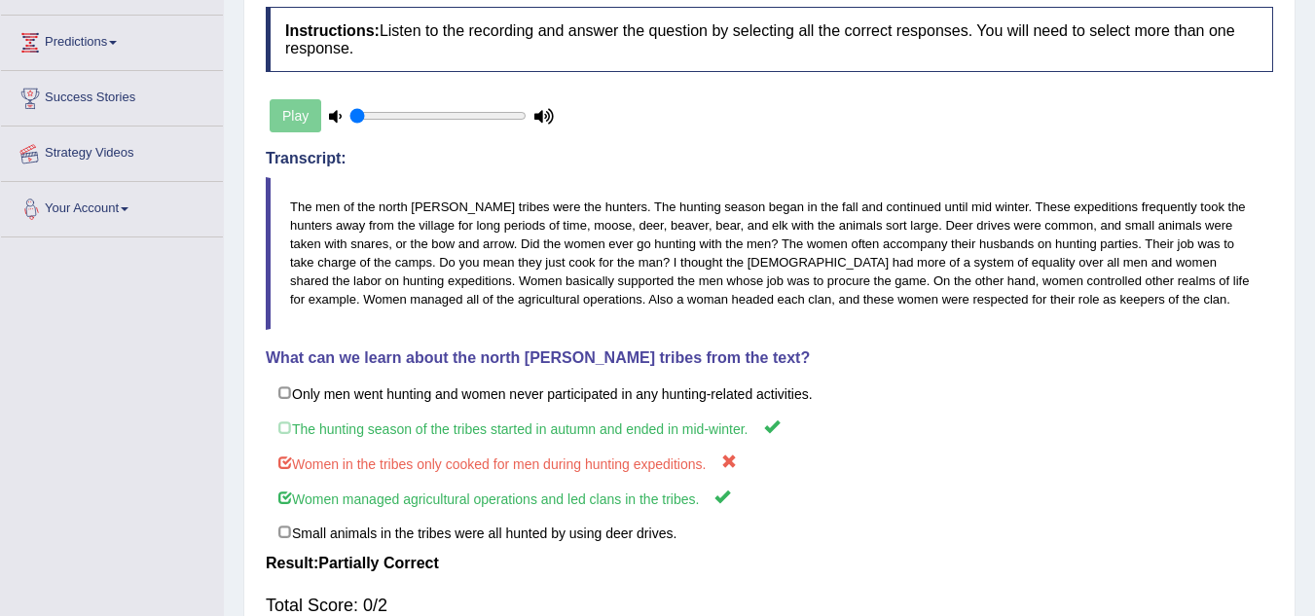
scroll to position [318, 0]
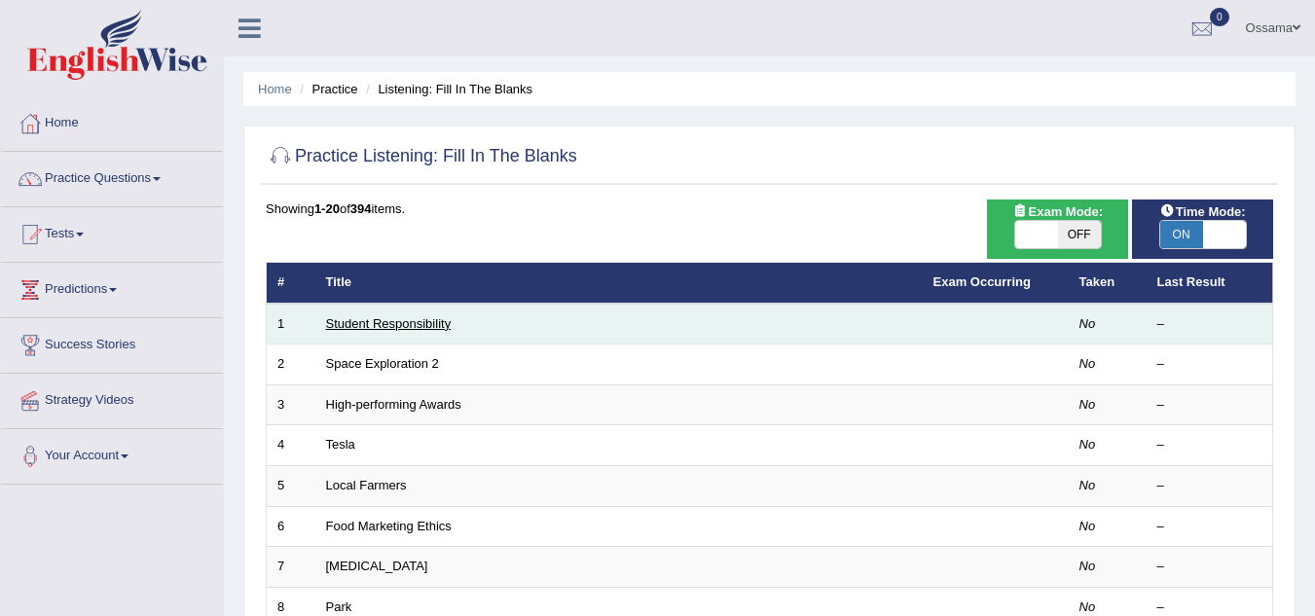
click at [397, 324] on link "Student Responsibility" at bounding box center [389, 323] width 126 height 15
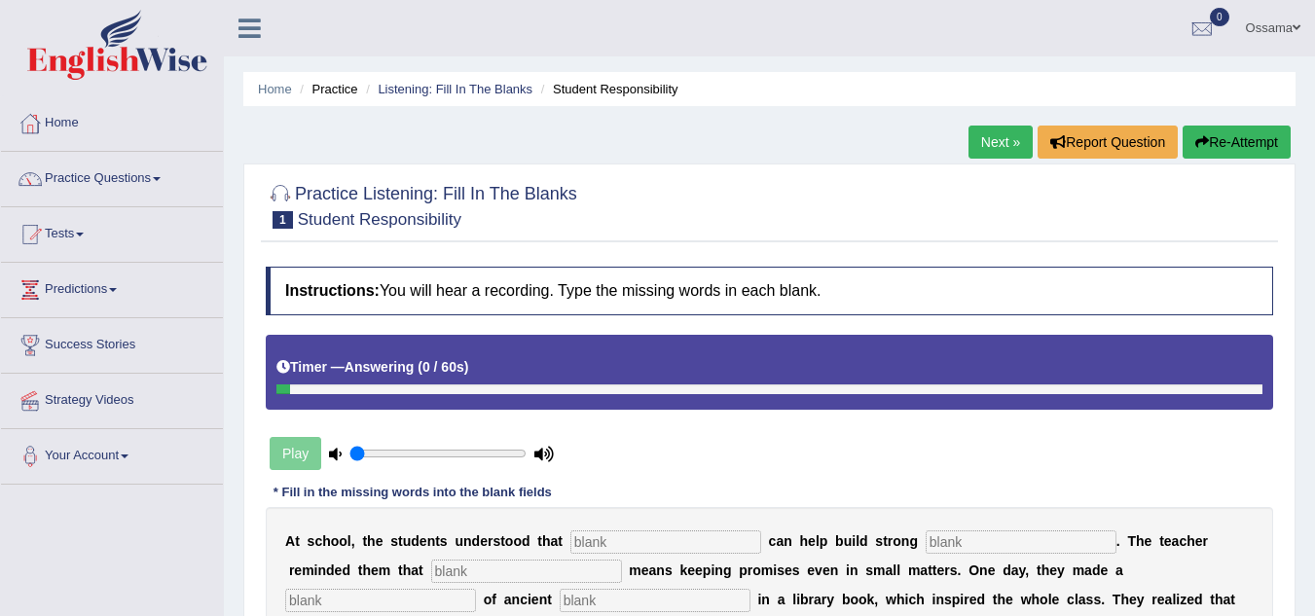
click at [1239, 149] on button "Re-Attempt" at bounding box center [1237, 142] width 108 height 33
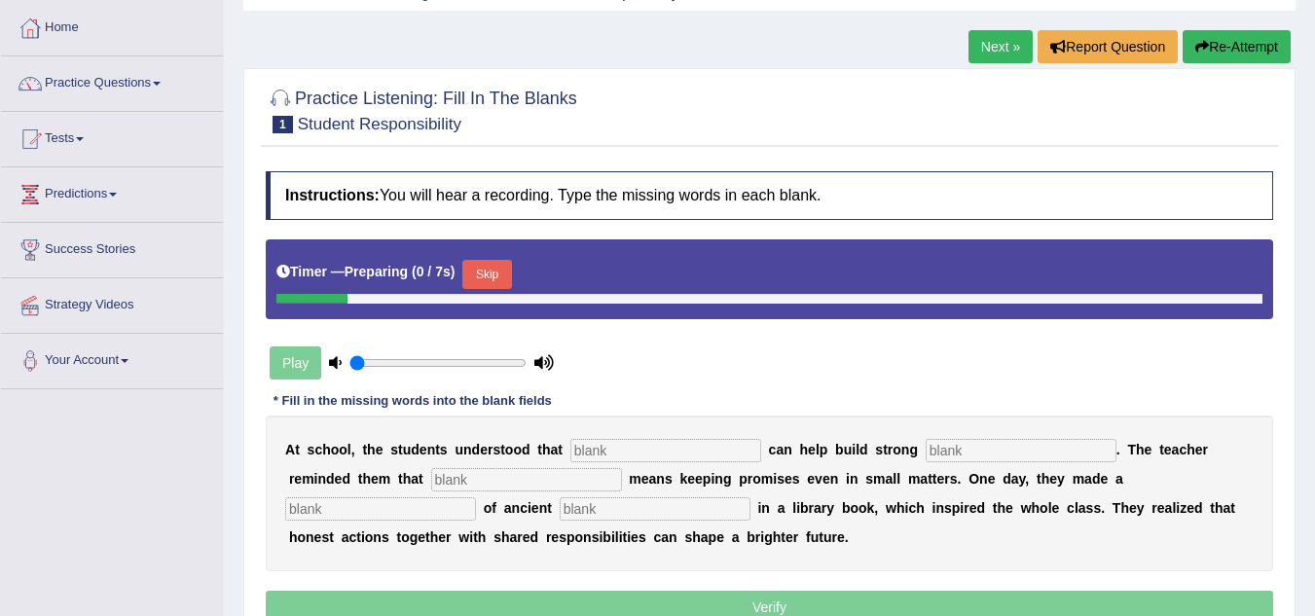
scroll to position [195, 0]
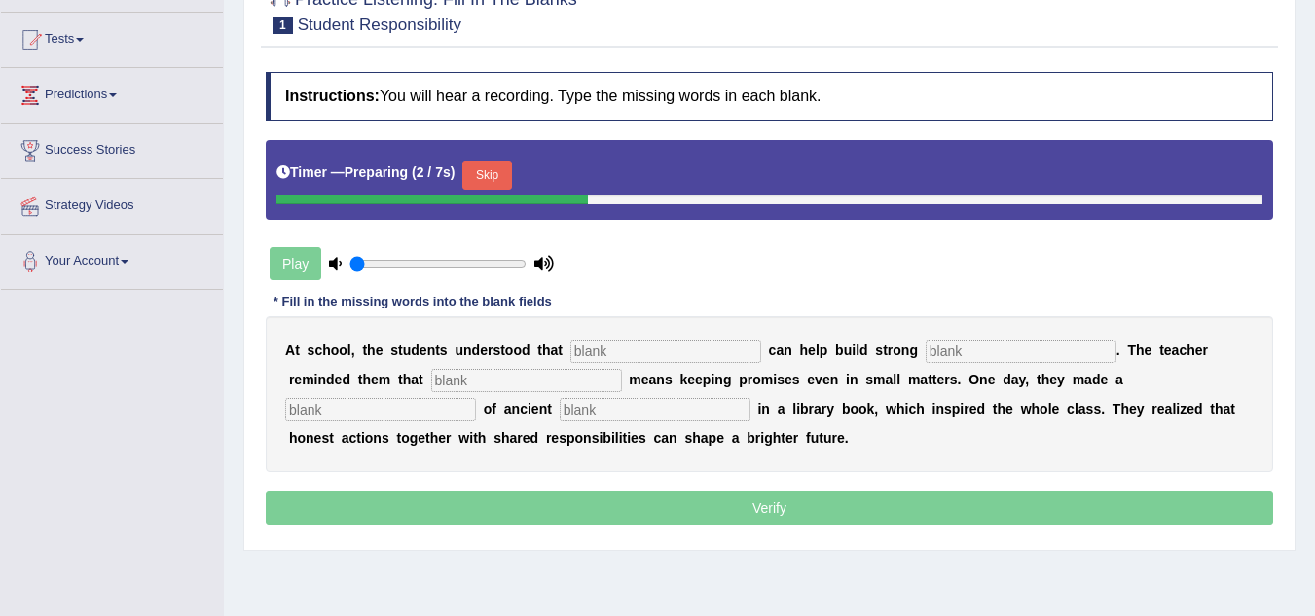
click at [489, 165] on button "Skip" at bounding box center [487, 175] width 49 height 29
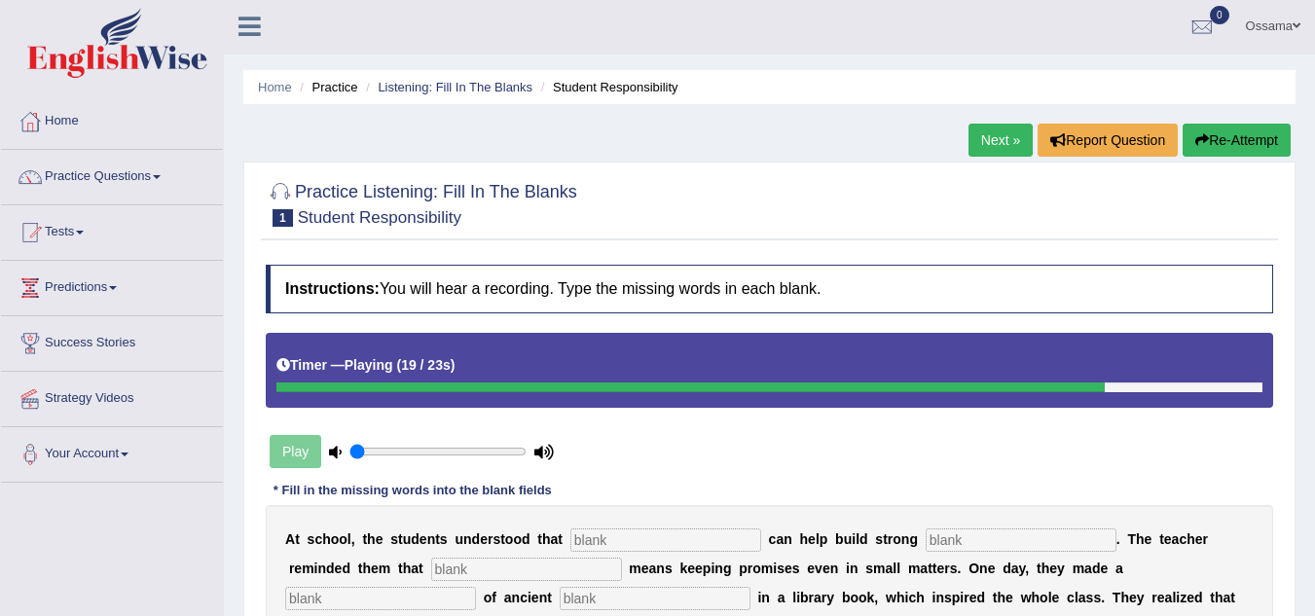
scroll to position [0, 0]
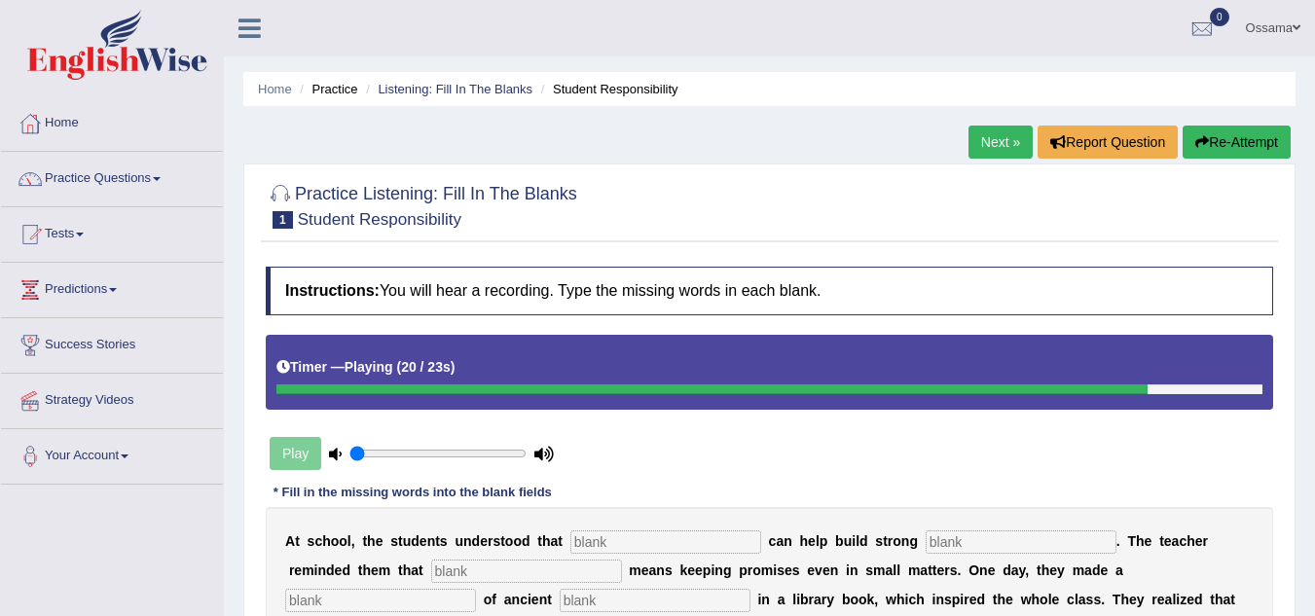
click at [1248, 146] on button "Re-Attempt" at bounding box center [1237, 142] width 108 height 33
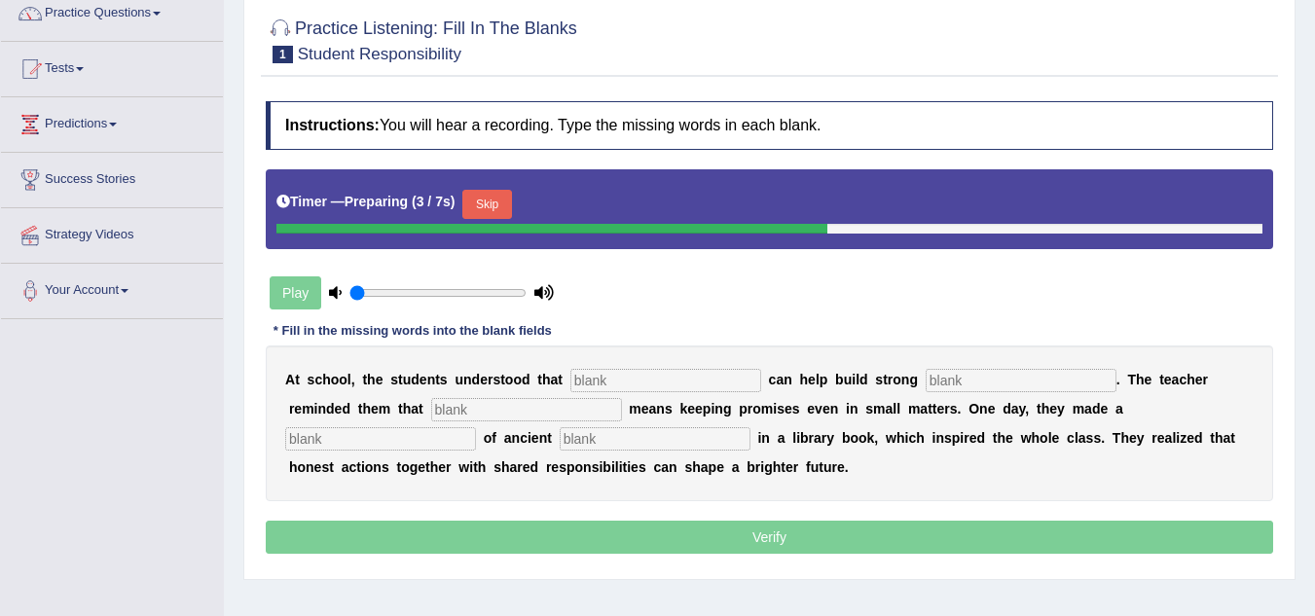
scroll to position [195, 0]
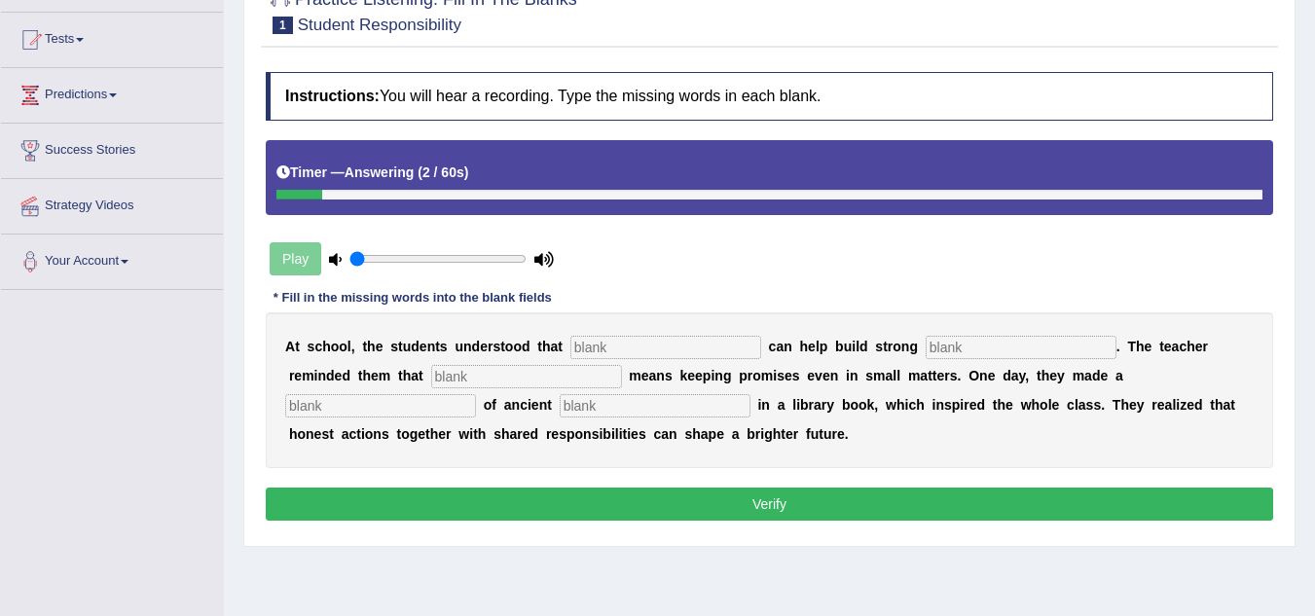
click at [701, 352] on input "text" at bounding box center [666, 347] width 191 height 23
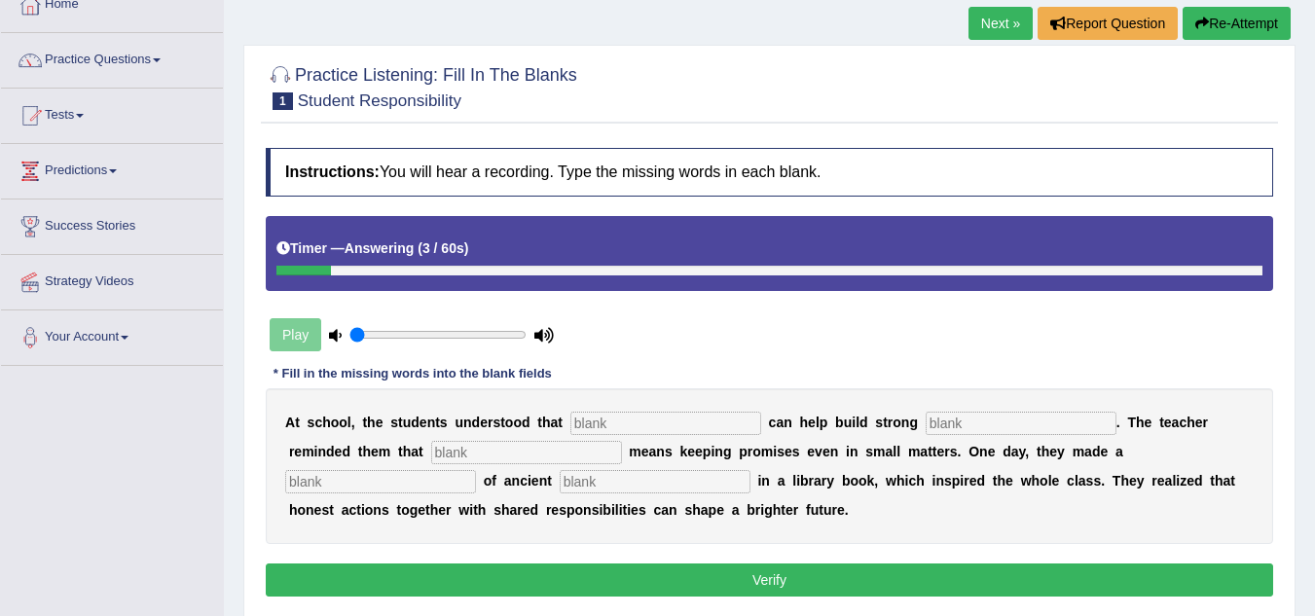
scroll to position [97, 0]
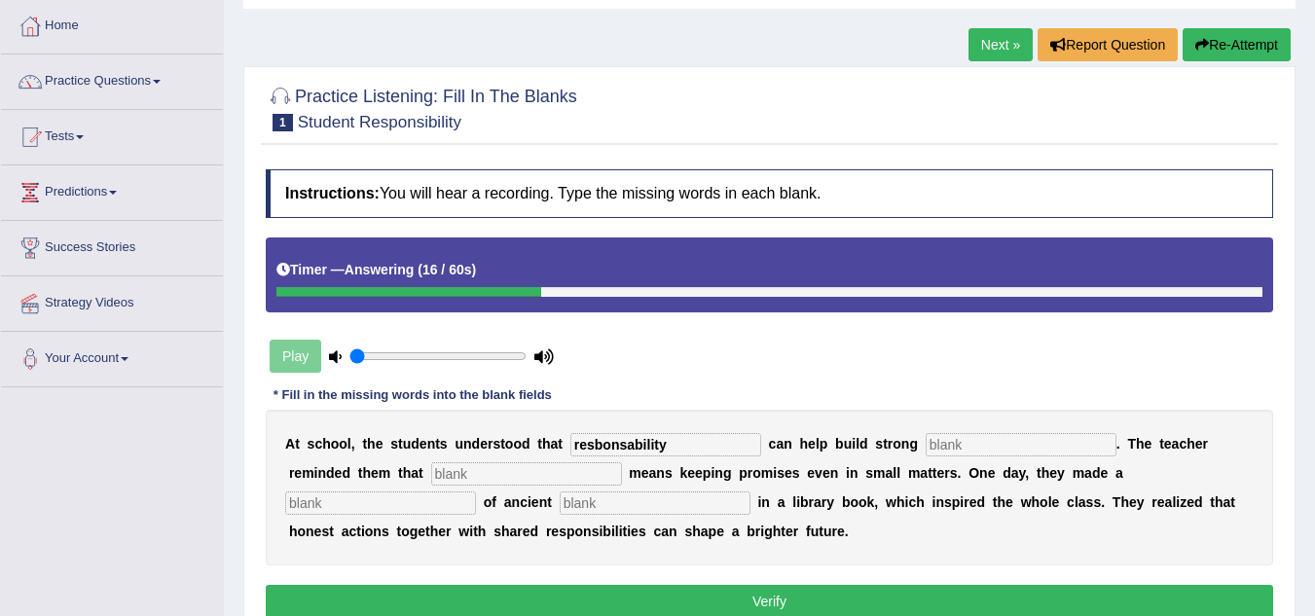
type input "resbonsability"
click at [957, 445] on input "text" at bounding box center [1021, 444] width 191 height 23
type input "community"
click at [433, 513] on input "text" at bounding box center [380, 503] width 191 height 23
type input "discover"
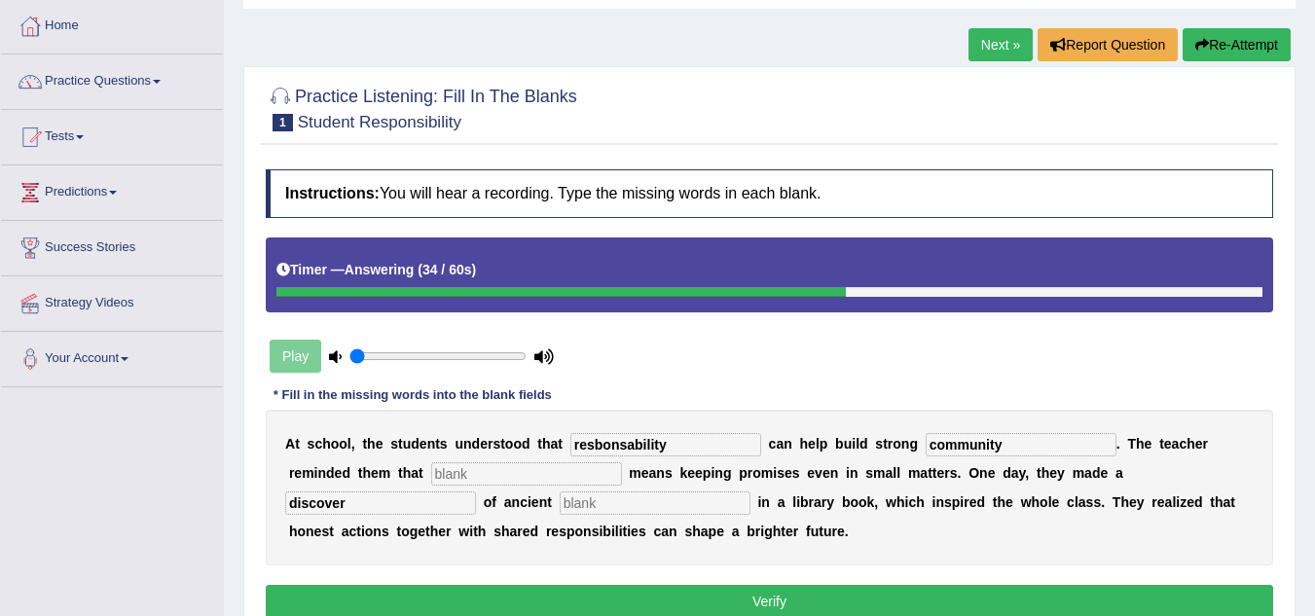
click at [449, 475] on input "text" at bounding box center [526, 474] width 191 height 23
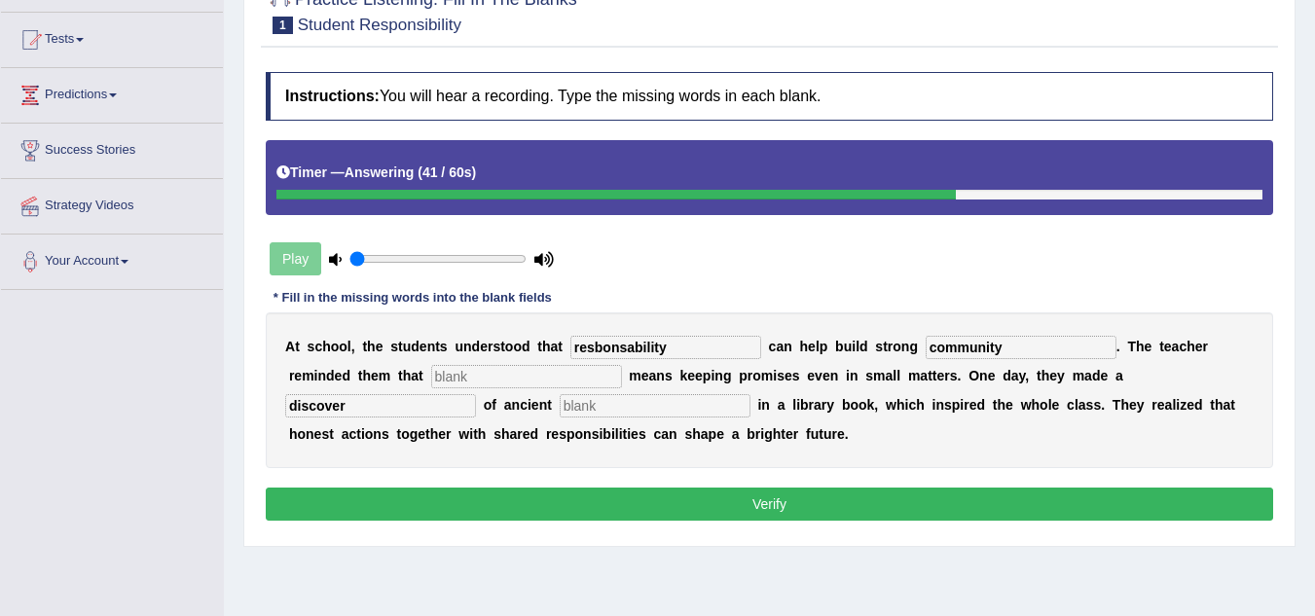
click at [657, 496] on button "Verify" at bounding box center [770, 504] width 1008 height 33
click at [548, 380] on input "text" at bounding box center [526, 376] width 191 height 23
type input "eert"
click at [716, 404] on input "text" at bounding box center [655, 405] width 191 height 23
type input "ert"
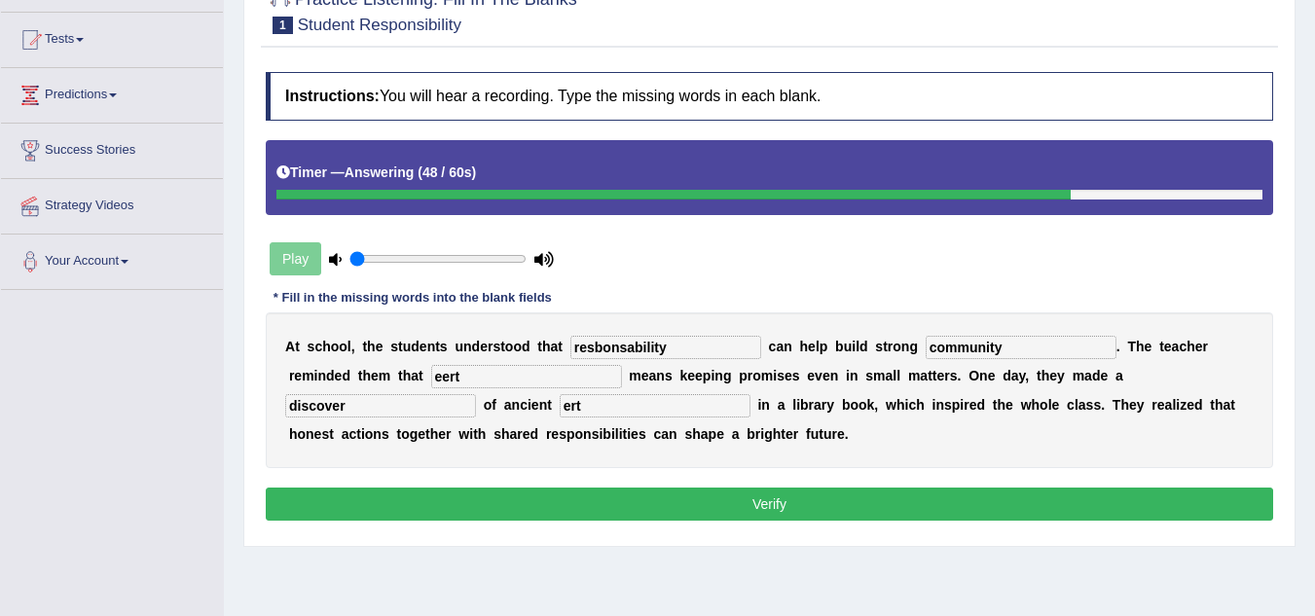
click at [667, 499] on button "Verify" at bounding box center [770, 504] width 1008 height 33
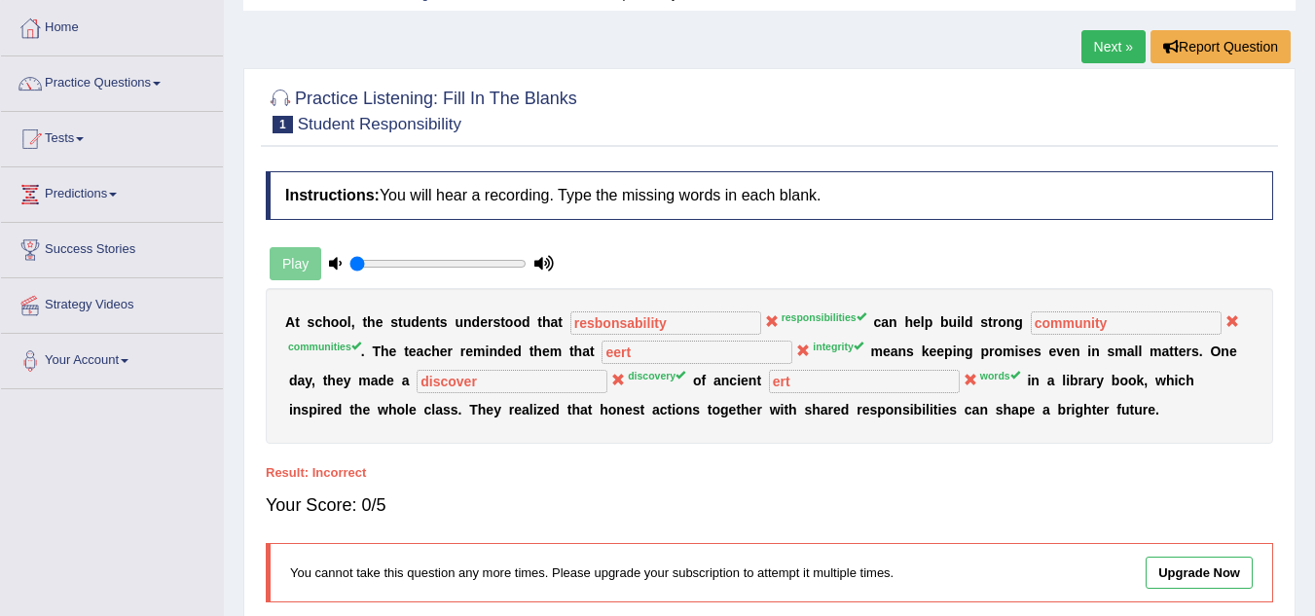
scroll to position [0, 0]
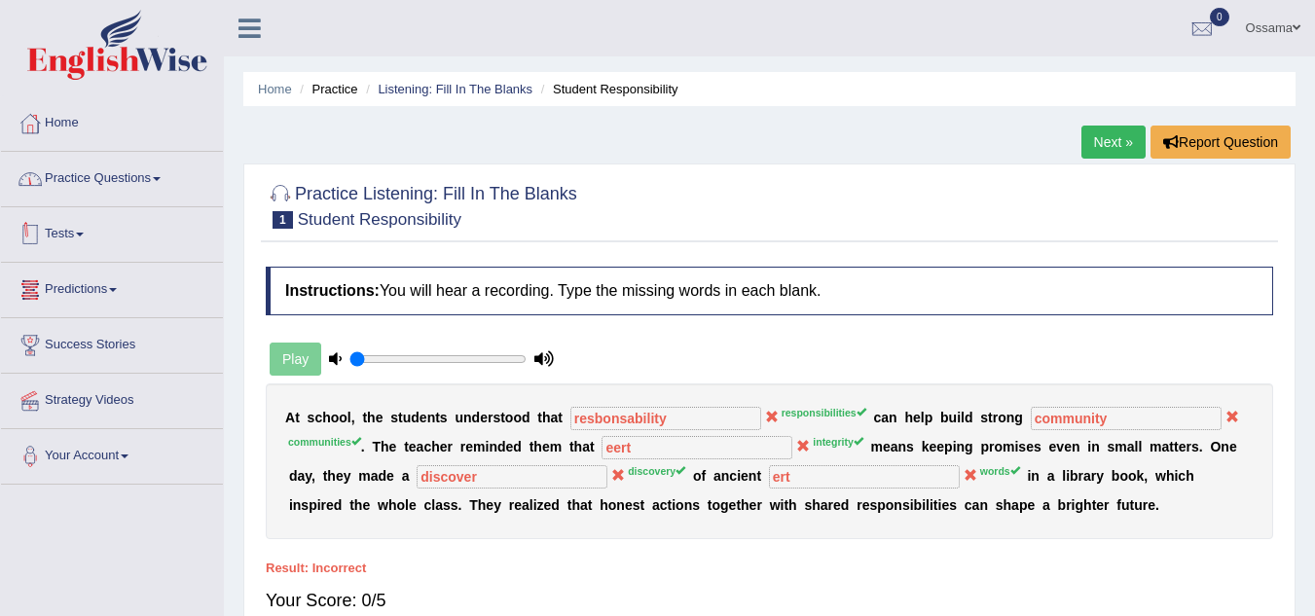
click at [100, 181] on link "Practice Questions" at bounding box center [112, 176] width 222 height 49
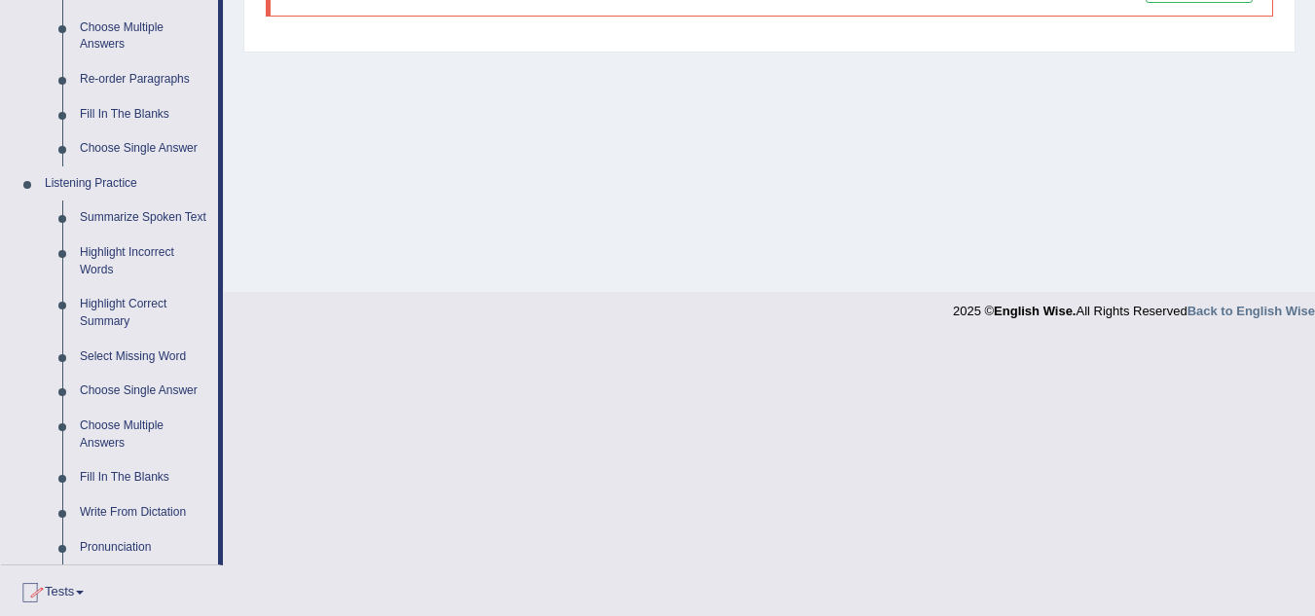
scroll to position [909, 0]
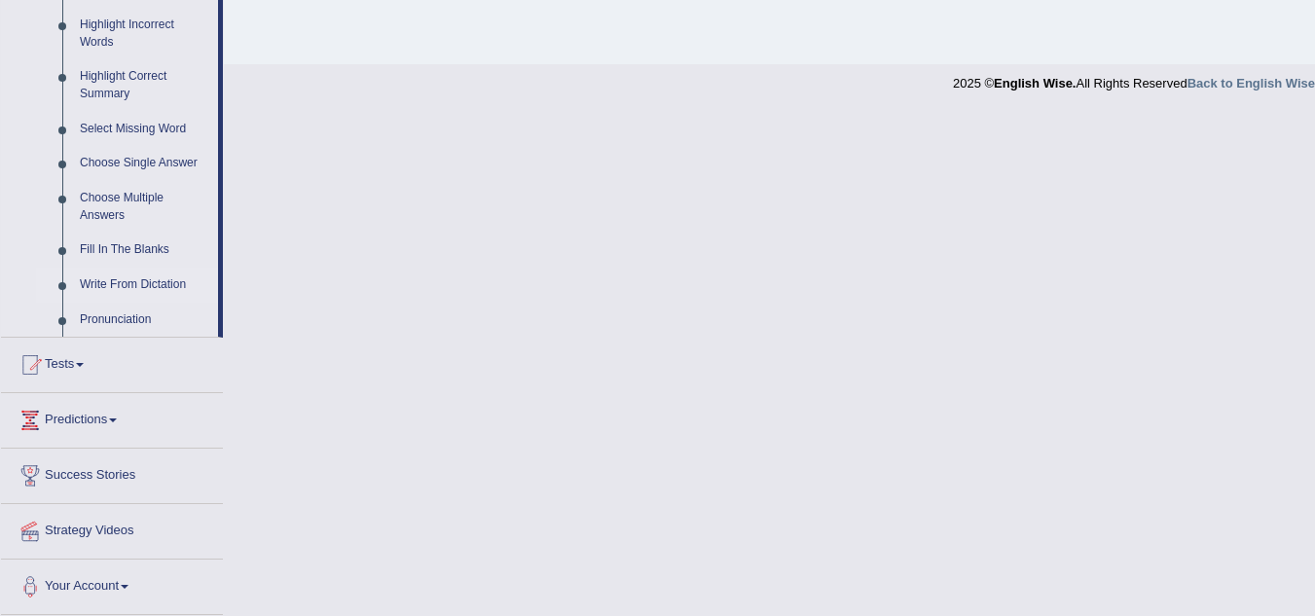
click at [162, 280] on link "Write From Dictation" at bounding box center [144, 285] width 147 height 35
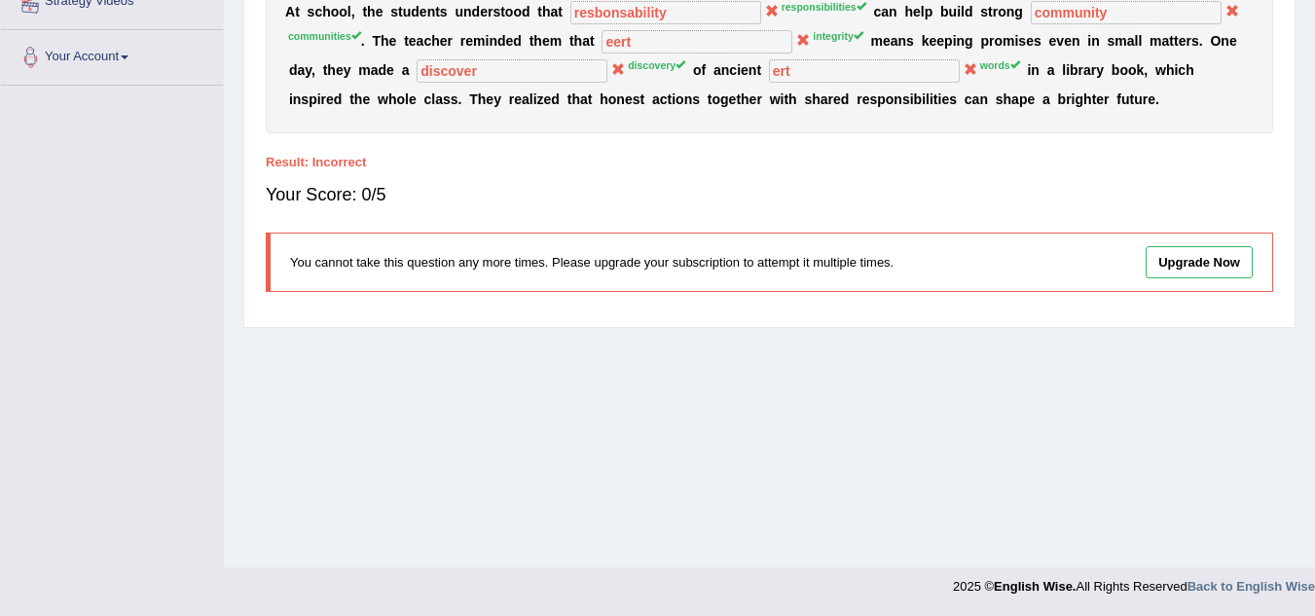
scroll to position [378, 0]
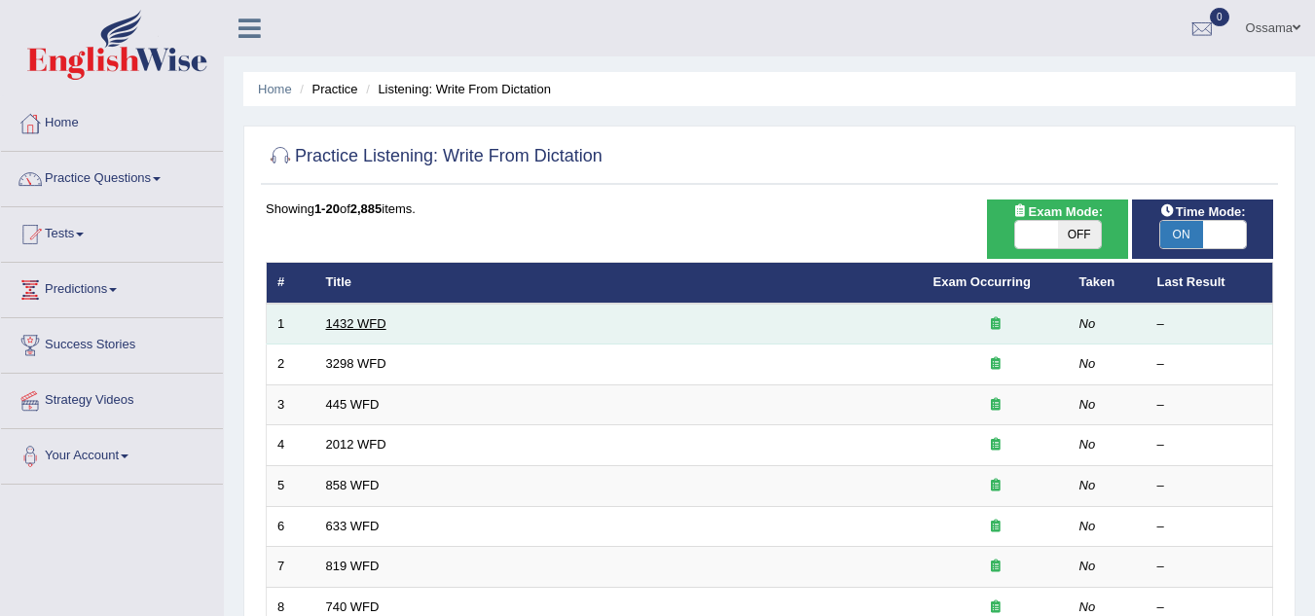
click at [345, 318] on link "1432 WFD" at bounding box center [356, 323] width 60 height 15
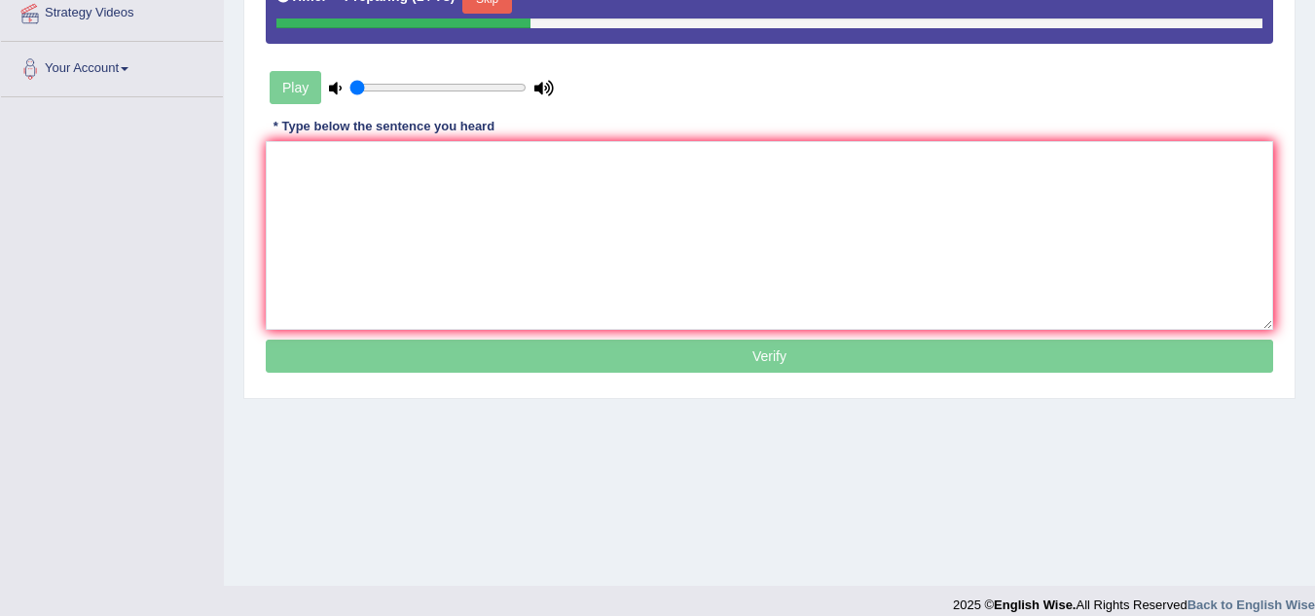
scroll to position [389, 0]
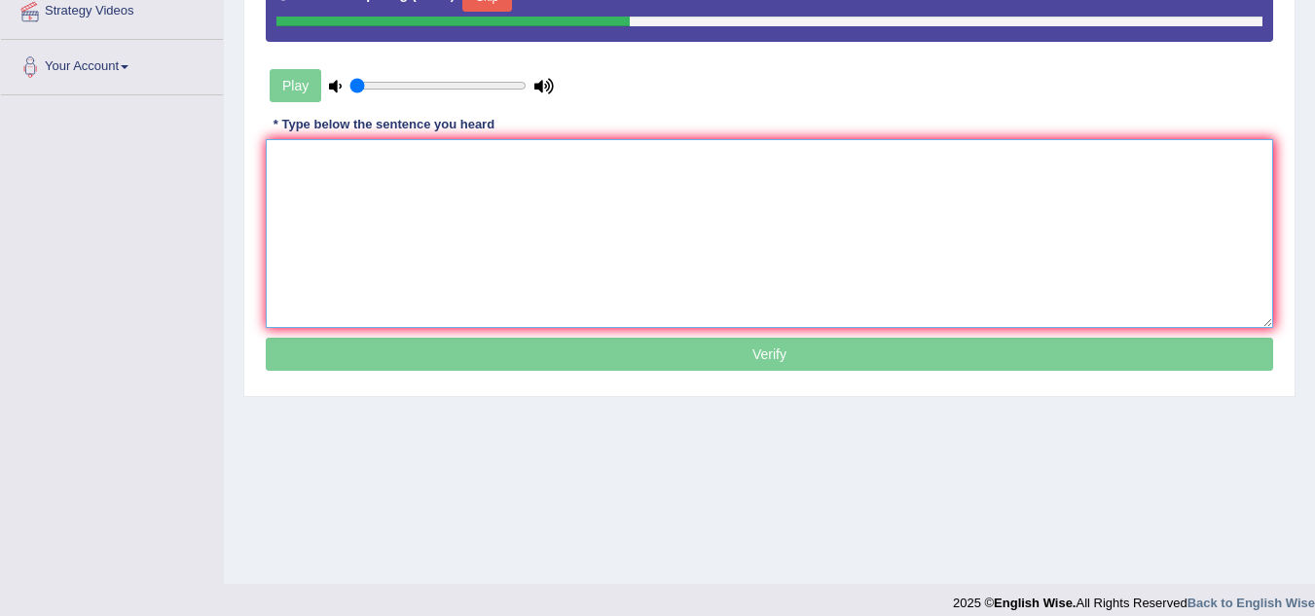
click at [661, 240] on textarea at bounding box center [770, 233] width 1008 height 189
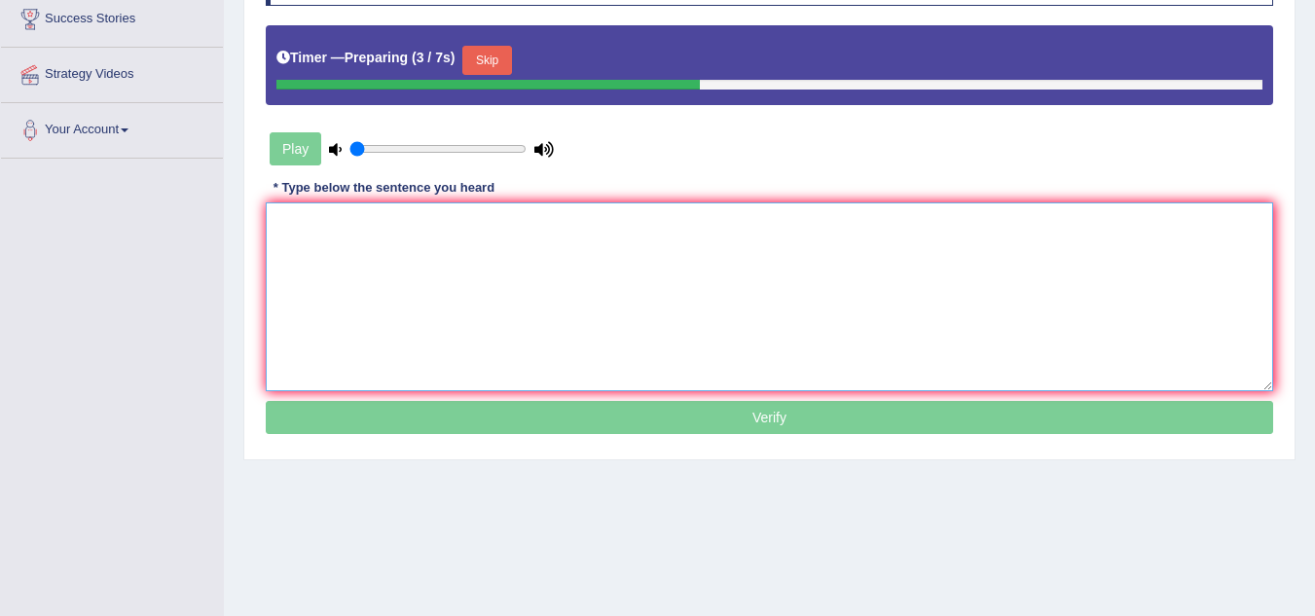
scroll to position [292, 0]
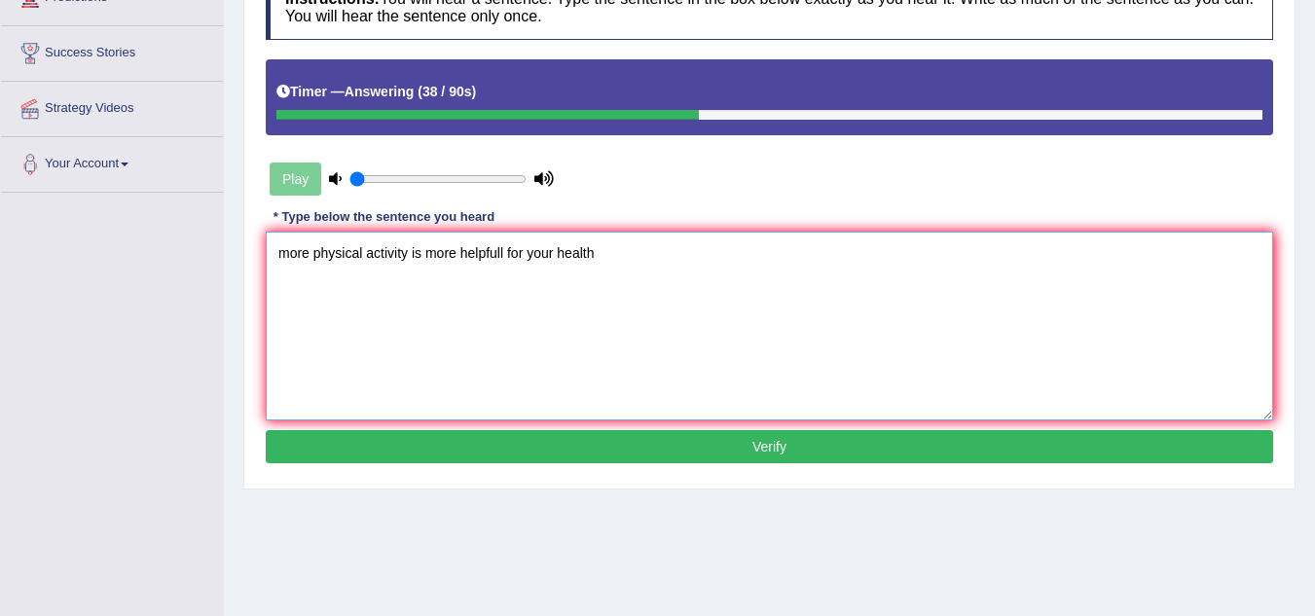
drag, startPoint x: 290, startPoint y: 256, endPoint x: 276, endPoint y: 254, distance: 14.7
click at [276, 254] on textarea "more physical activity is more helpfull for your health" at bounding box center [770, 326] width 1008 height 189
click at [405, 251] on textarea "More physical activity is more helpfull for your health" at bounding box center [770, 326] width 1008 height 189
click at [616, 259] on textarea "More physical activitys is more helpfull for your health" at bounding box center [770, 326] width 1008 height 189
type textarea "More physical activitys is more helpfull for your health."
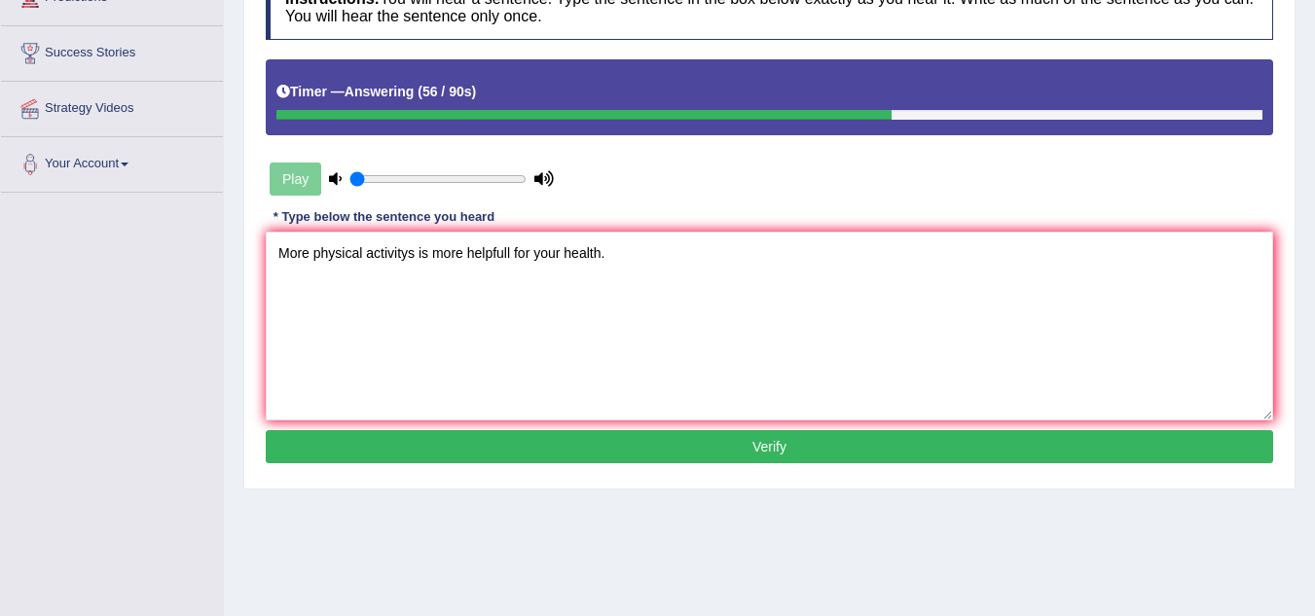
click at [762, 456] on button "Verify" at bounding box center [770, 446] width 1008 height 33
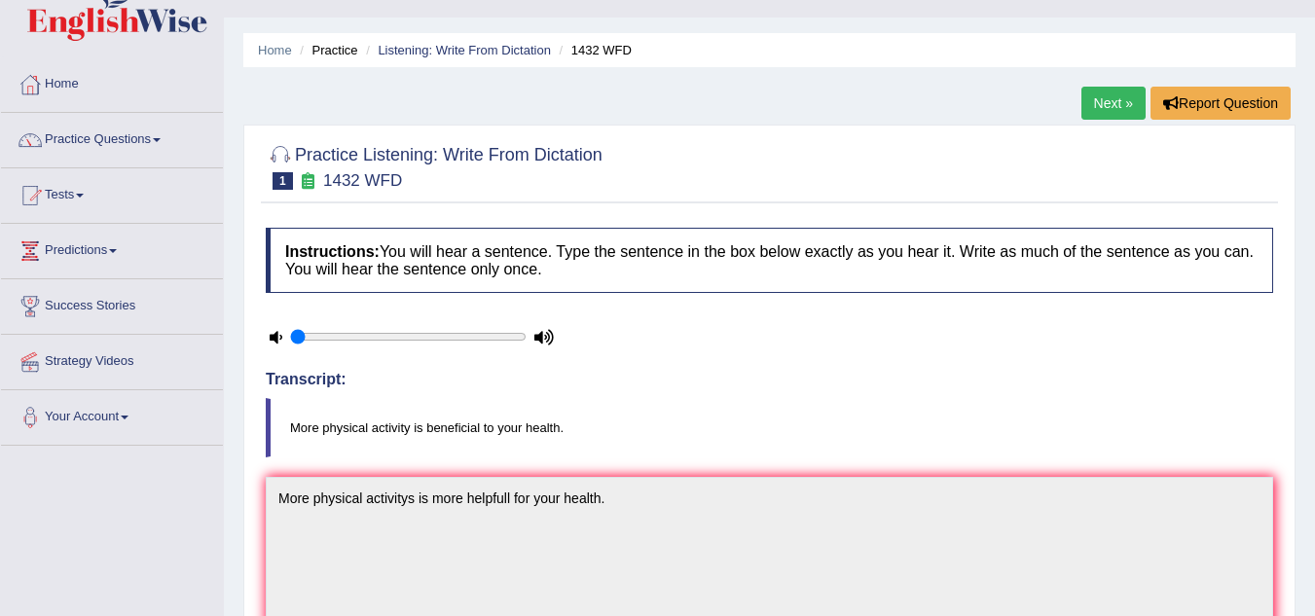
scroll to position [3, 0]
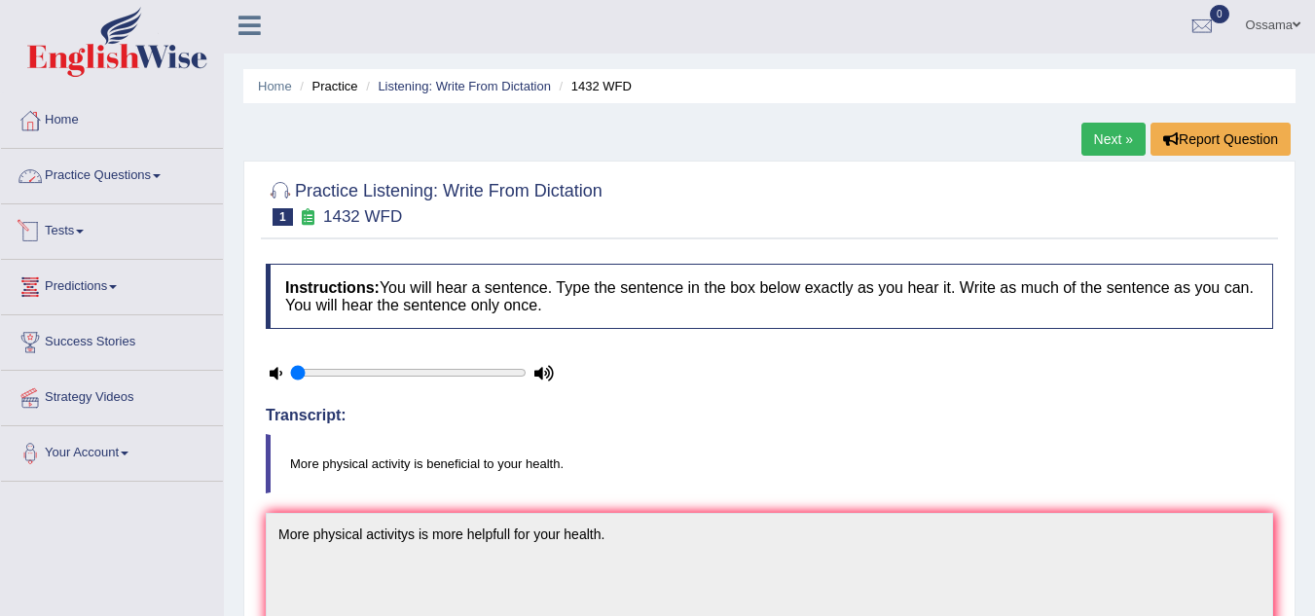
click at [125, 171] on link "Practice Questions" at bounding box center [112, 173] width 222 height 49
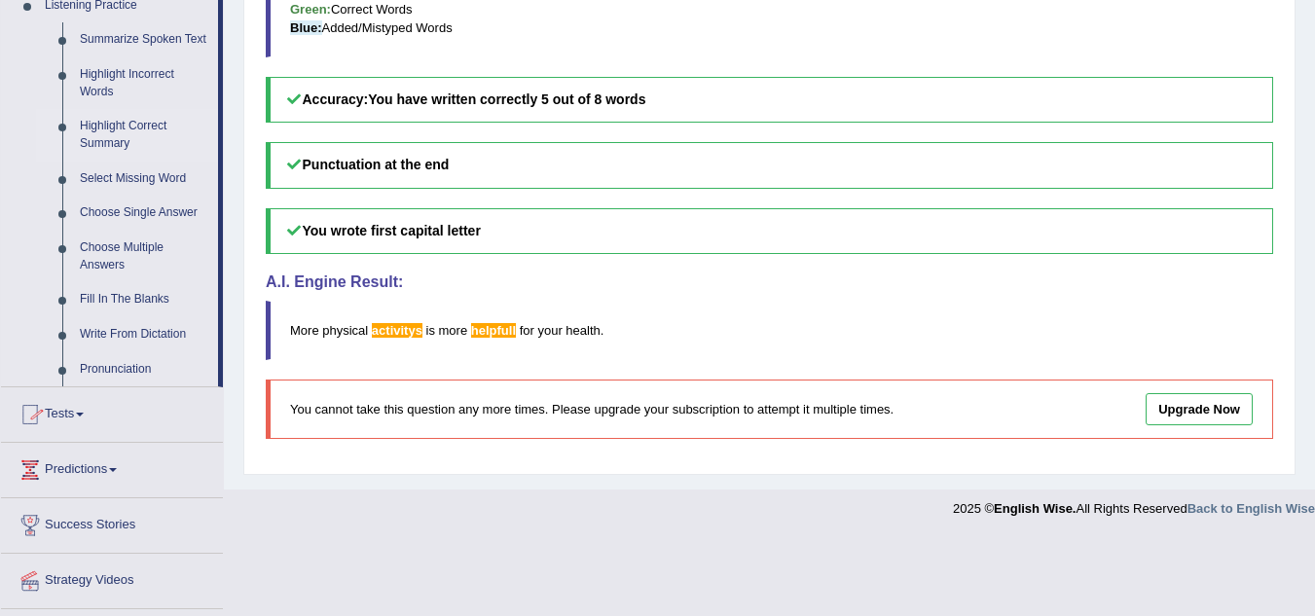
scroll to position [909, 0]
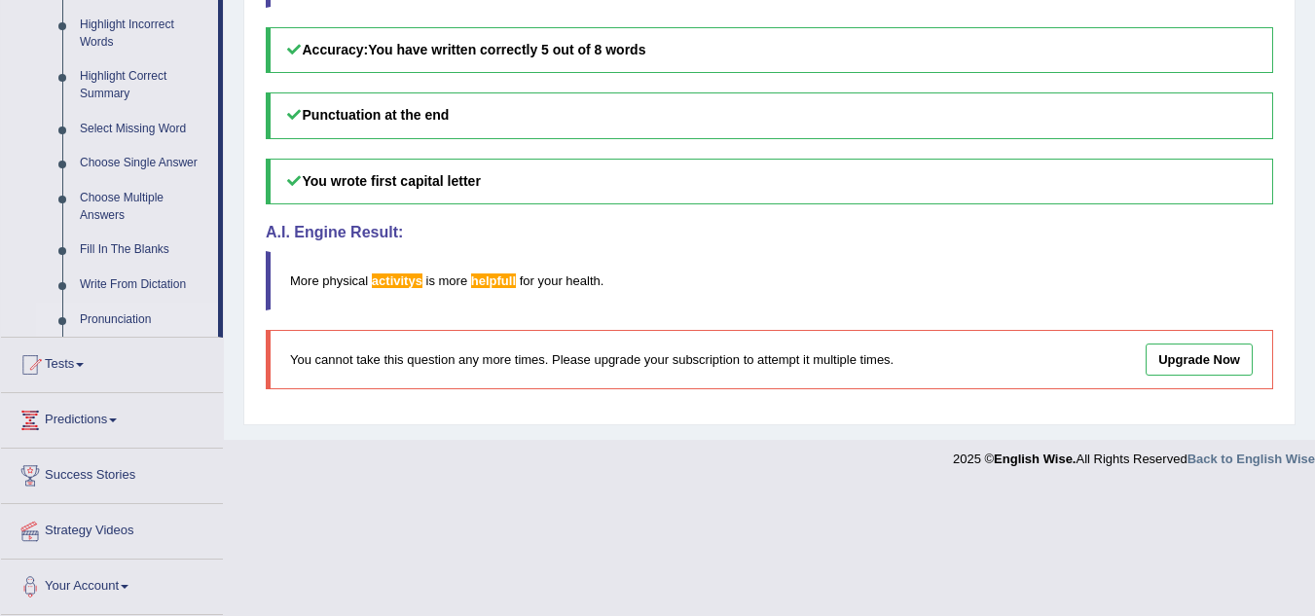
click at [129, 313] on link "Pronunciation" at bounding box center [144, 320] width 147 height 35
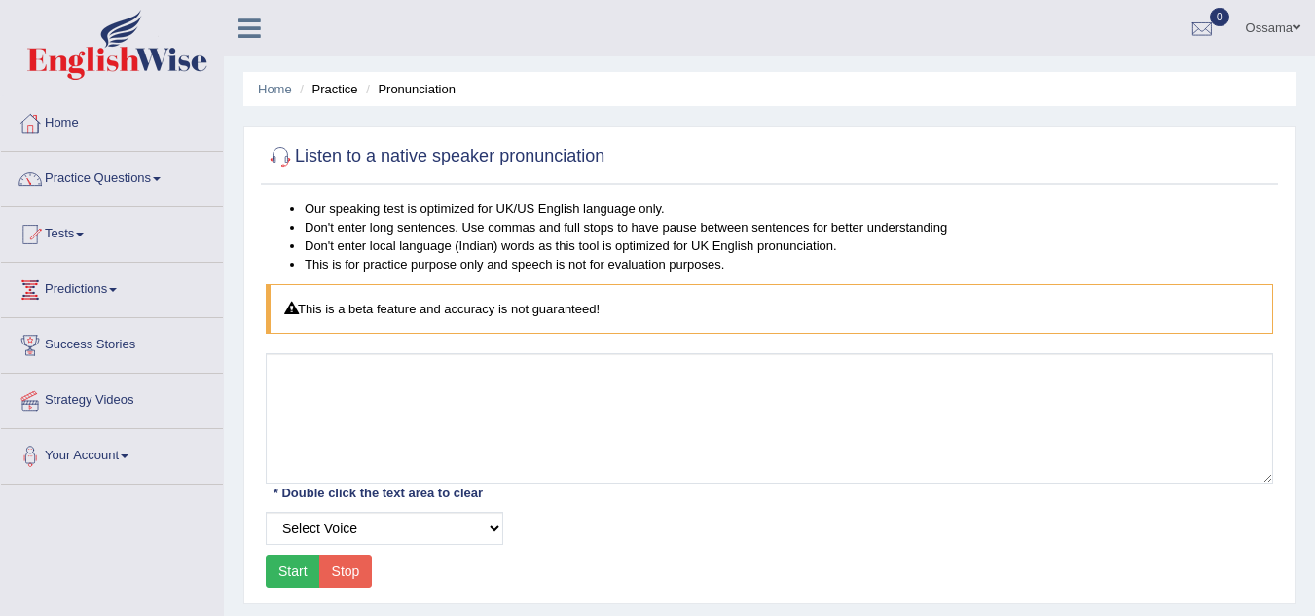
click at [332, 86] on li "Practice" at bounding box center [326, 89] width 62 height 19
click at [414, 91] on li "Pronunciation" at bounding box center [408, 89] width 94 height 19
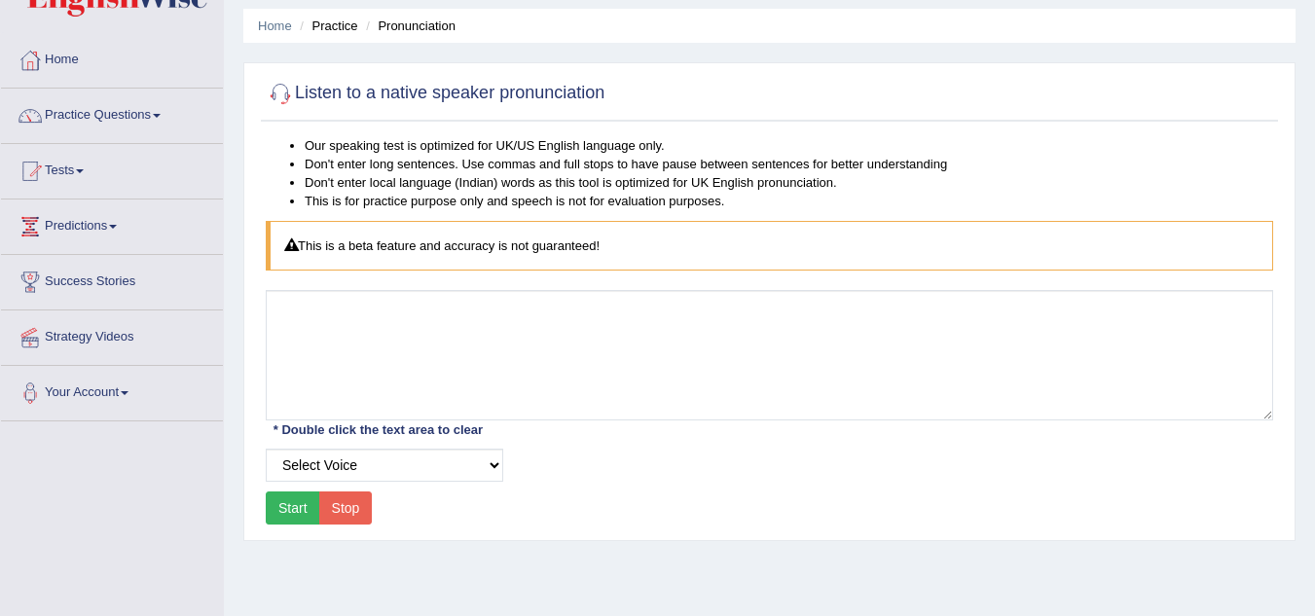
scroll to position [97, 0]
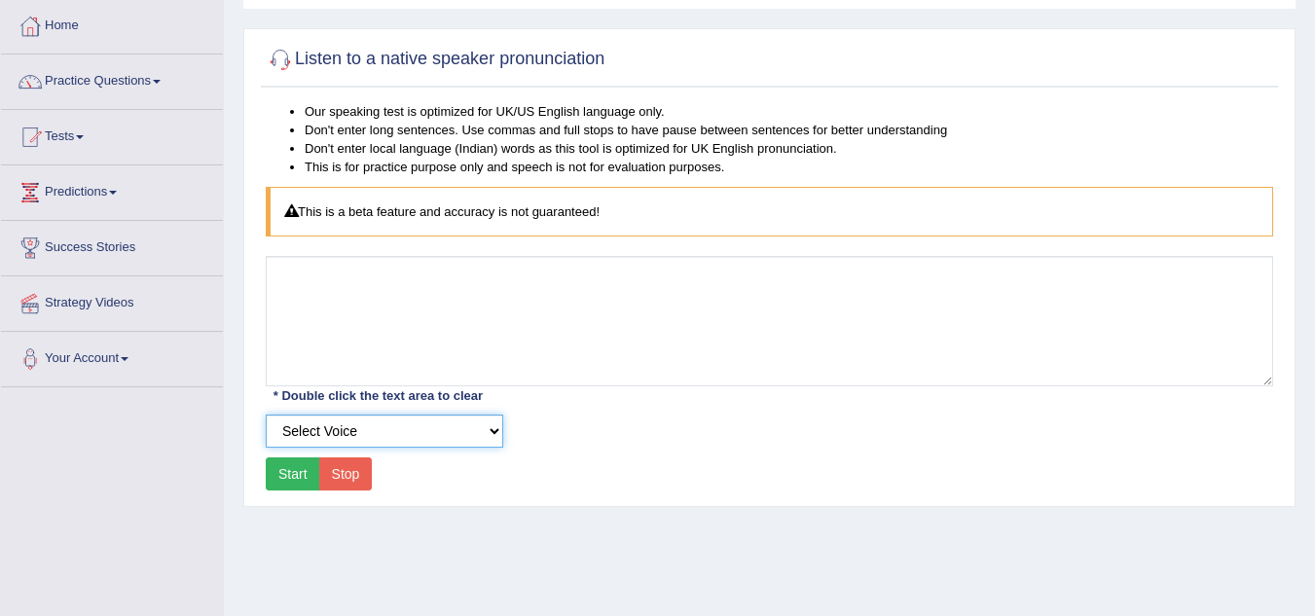
click at [481, 433] on select "Select Voice UK English [DEMOGRAPHIC_DATA] UK English [DEMOGRAPHIC_DATA]" at bounding box center [385, 431] width 238 height 33
select select "6"
click at [266, 415] on select "Select Voice UK English [DEMOGRAPHIC_DATA] UK English [DEMOGRAPHIC_DATA]" at bounding box center [385, 431] width 238 height 33
click at [298, 471] on button "Start" at bounding box center [293, 474] width 55 height 33
click at [338, 472] on button "Stop" at bounding box center [346, 474] width 54 height 33
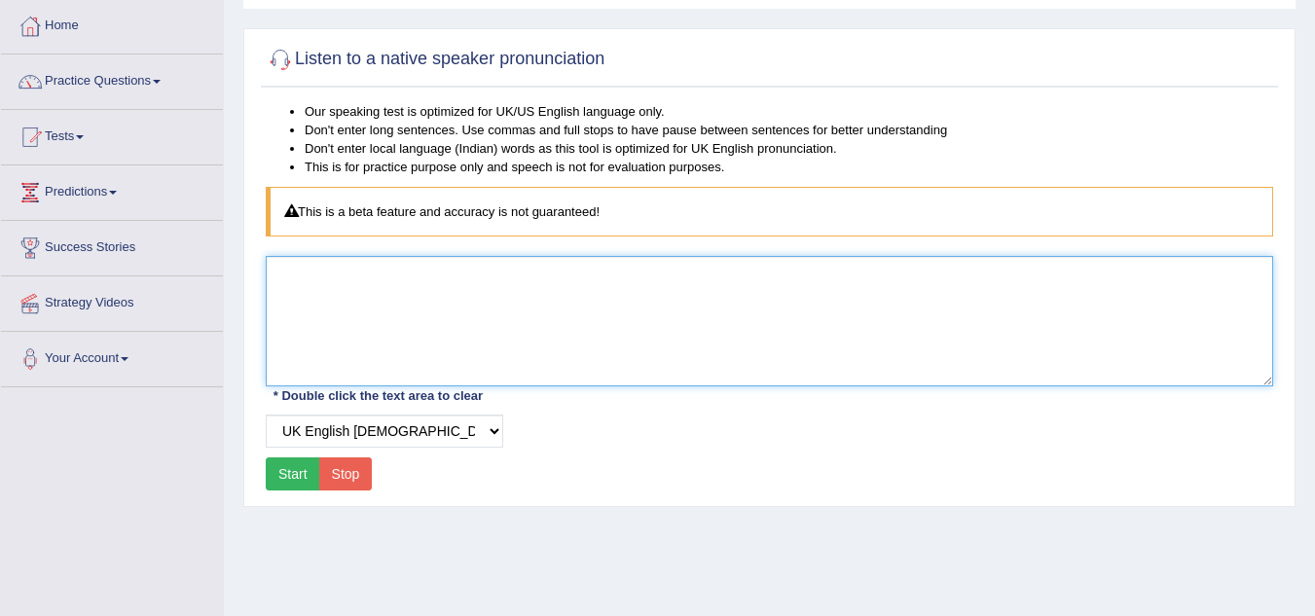
click at [371, 309] on textarea at bounding box center [770, 321] width 1008 height 130
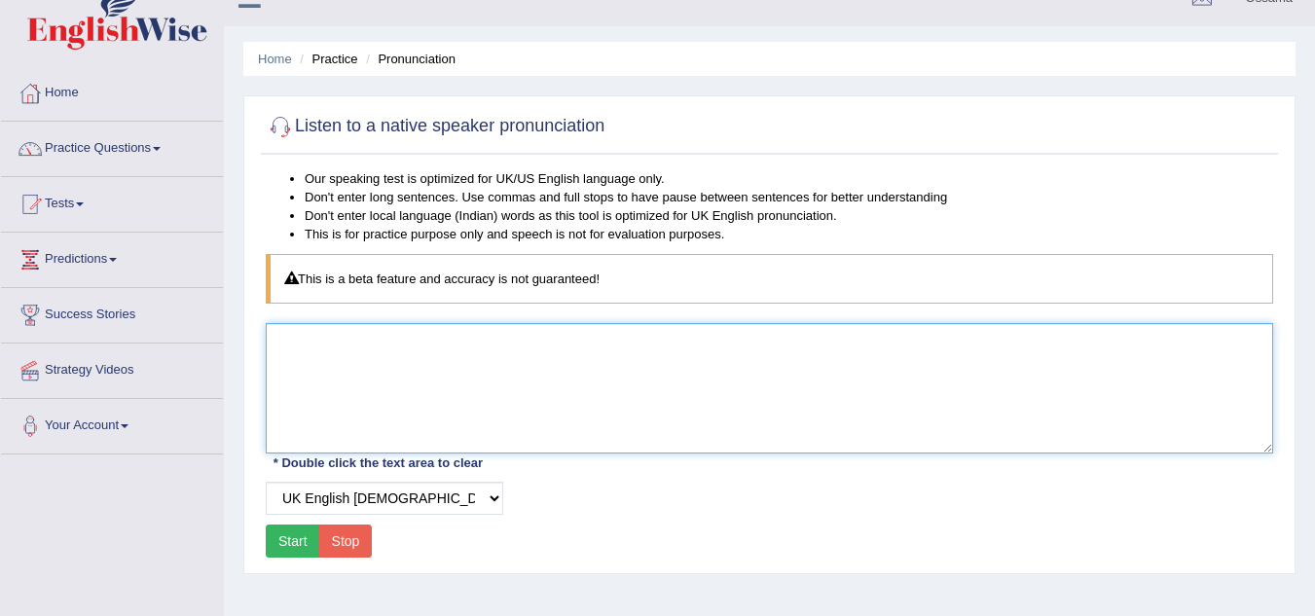
scroll to position [0, 0]
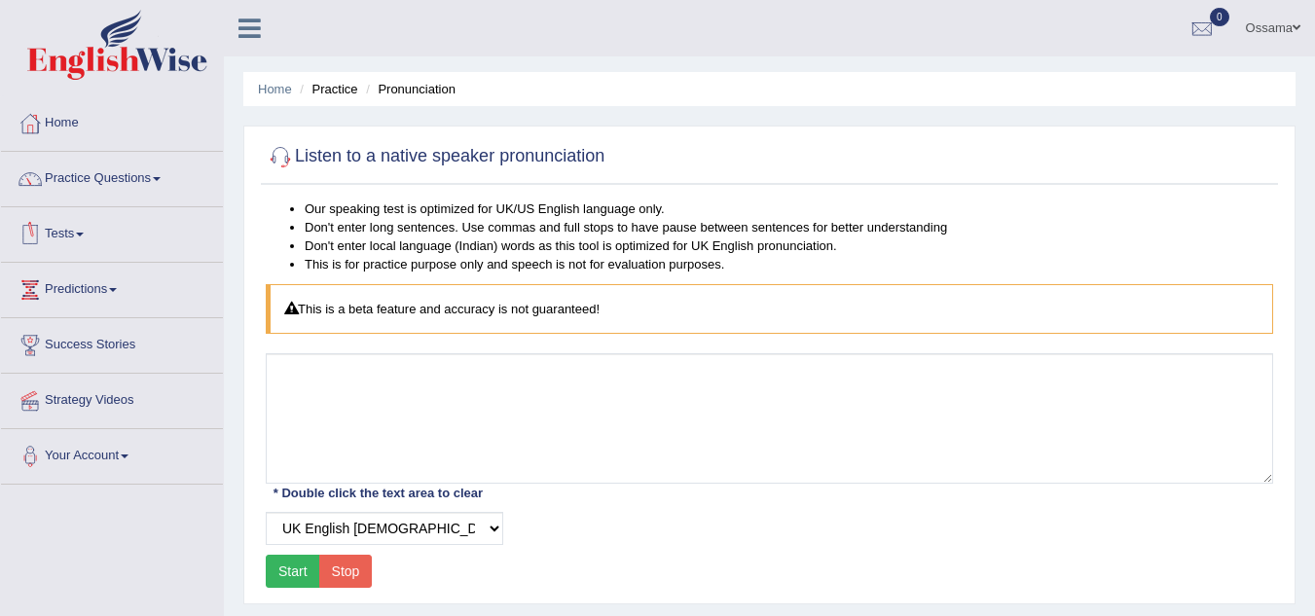
click at [76, 227] on link "Tests" at bounding box center [112, 231] width 222 height 49
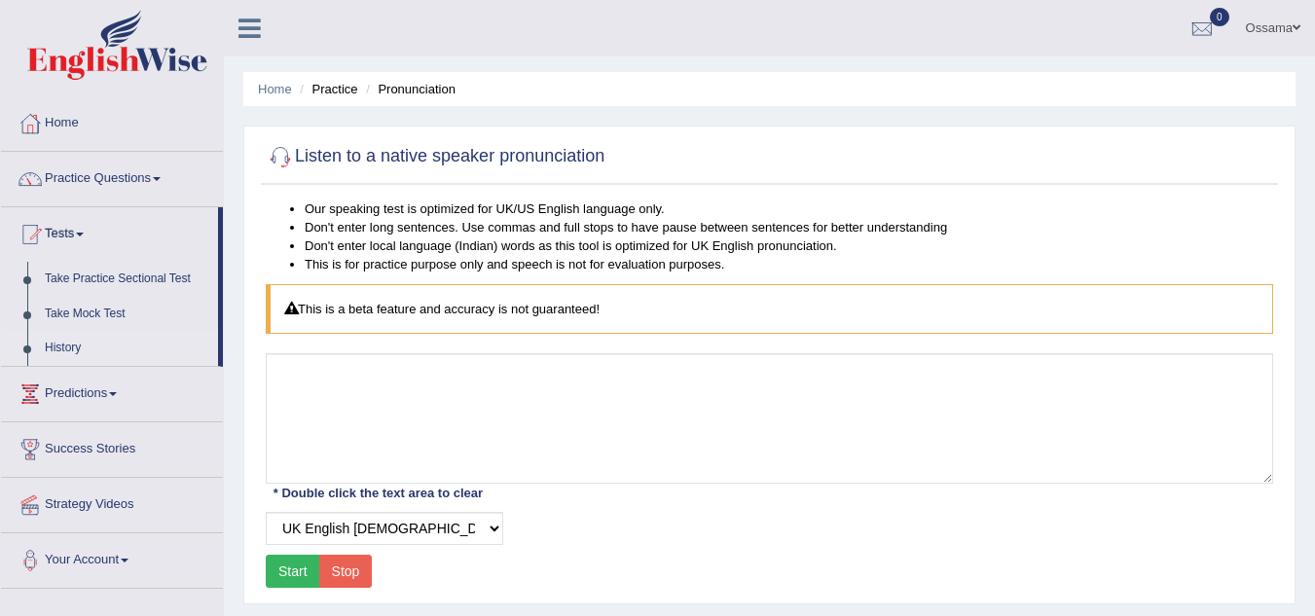
click at [63, 346] on link "History" at bounding box center [127, 348] width 182 height 35
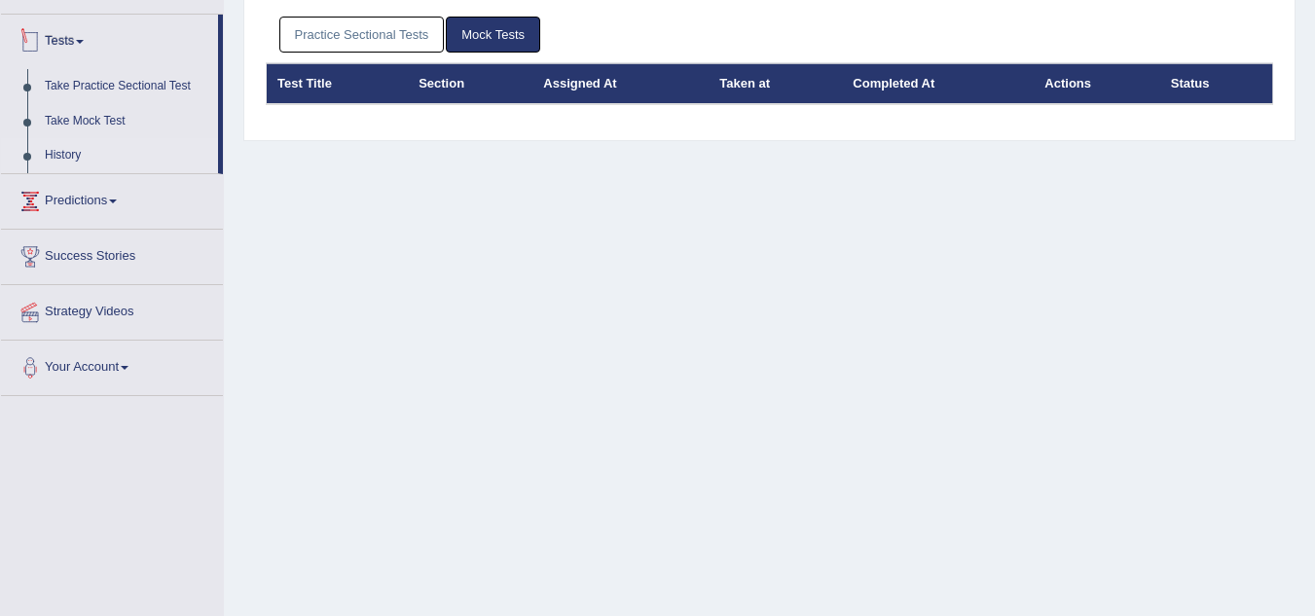
scroll to position [195, 0]
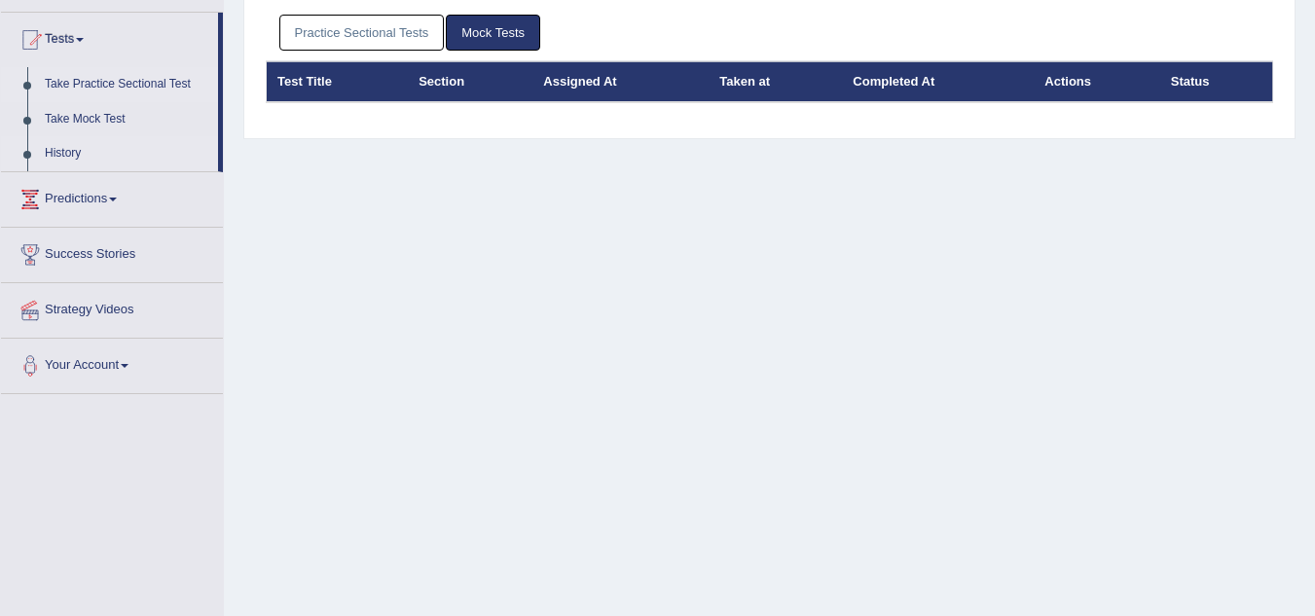
click at [104, 82] on link "Take Practice Sectional Test" at bounding box center [127, 84] width 182 height 35
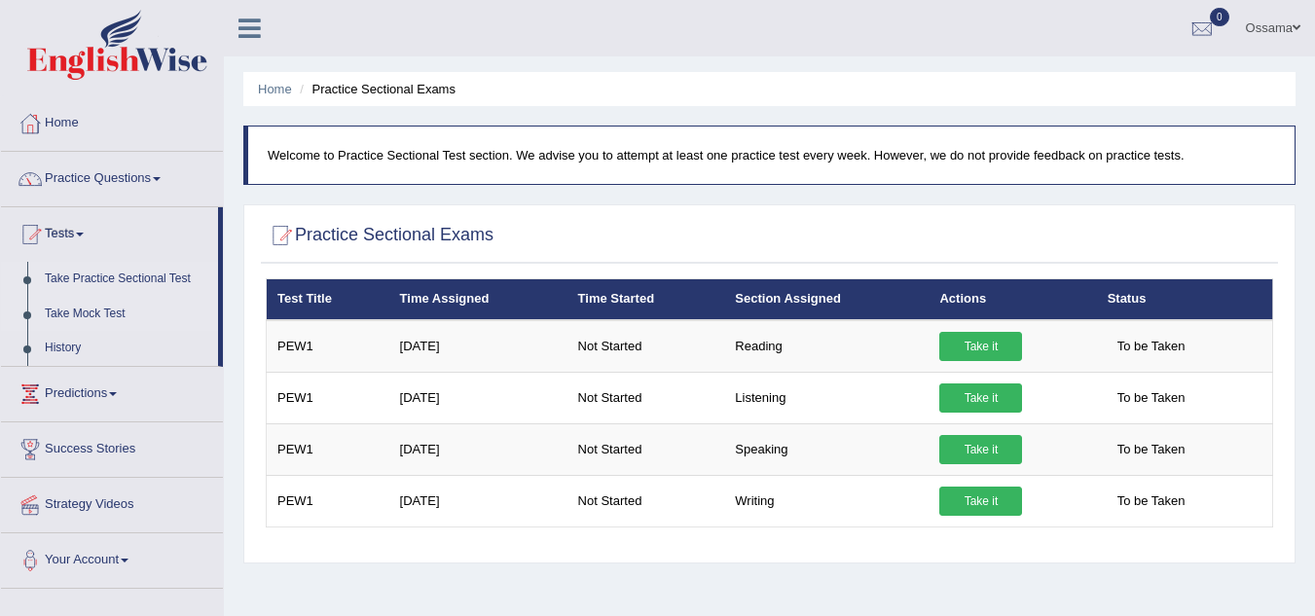
click at [68, 307] on link "Take Mock Test" at bounding box center [127, 314] width 182 height 35
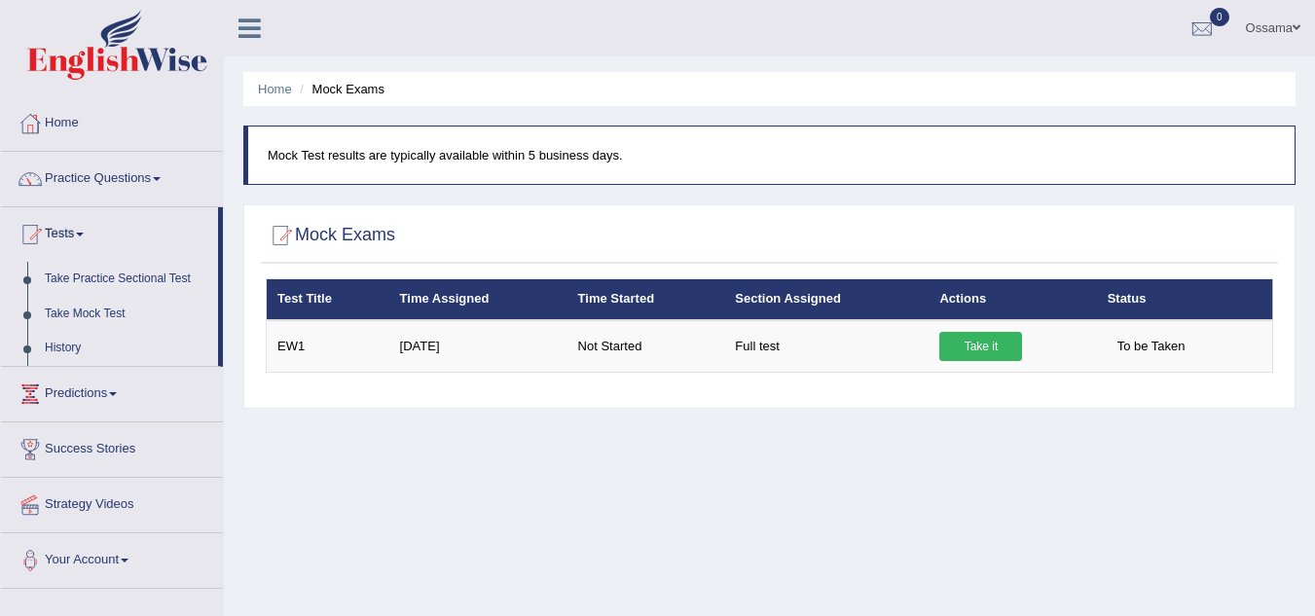
click at [108, 278] on link "Take Practice Sectional Test" at bounding box center [127, 279] width 182 height 35
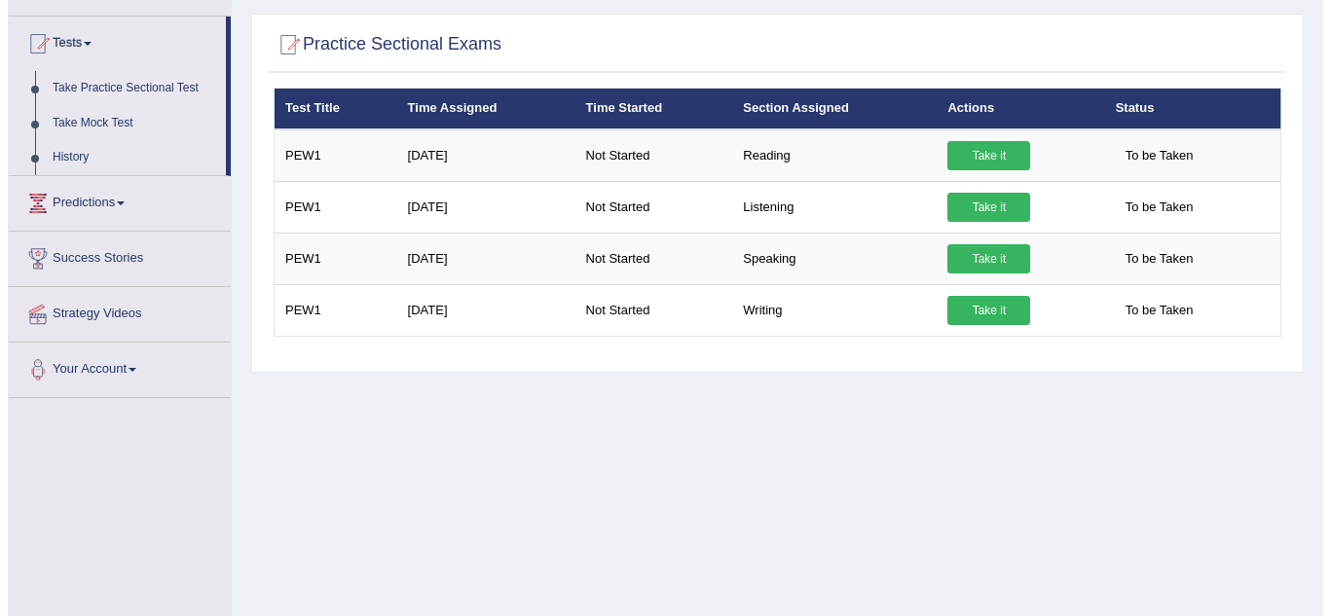
scroll to position [195, 0]
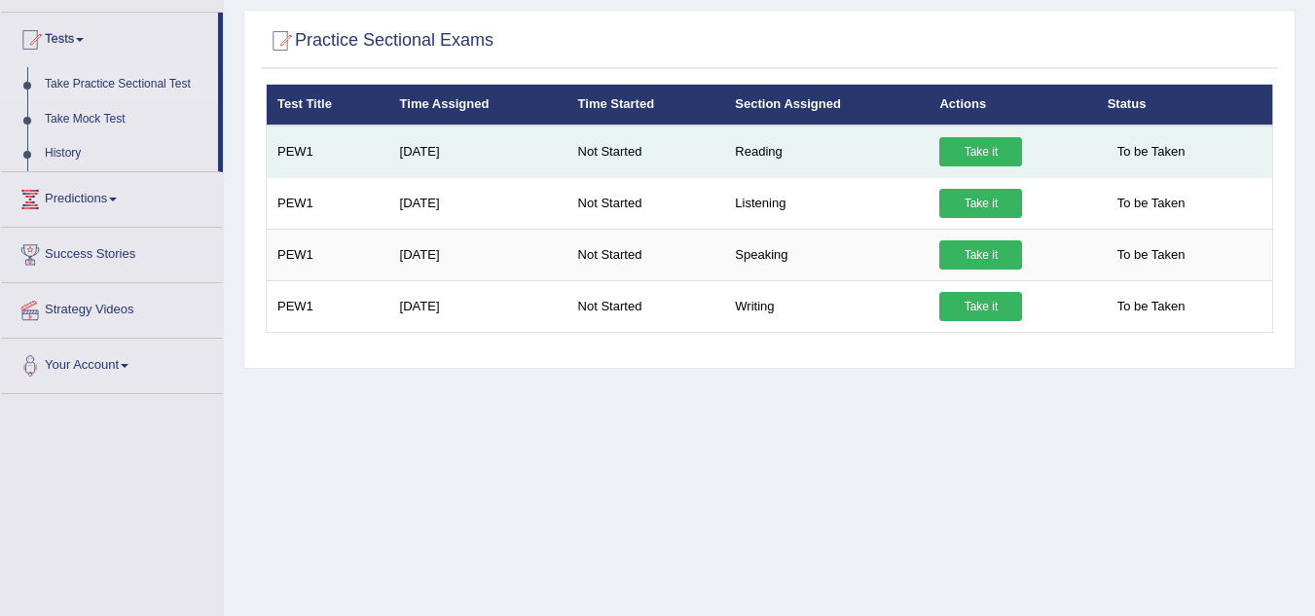
click at [985, 159] on link "Take it" at bounding box center [981, 151] width 83 height 29
